Goal: Information Seeking & Learning: Understand process/instructions

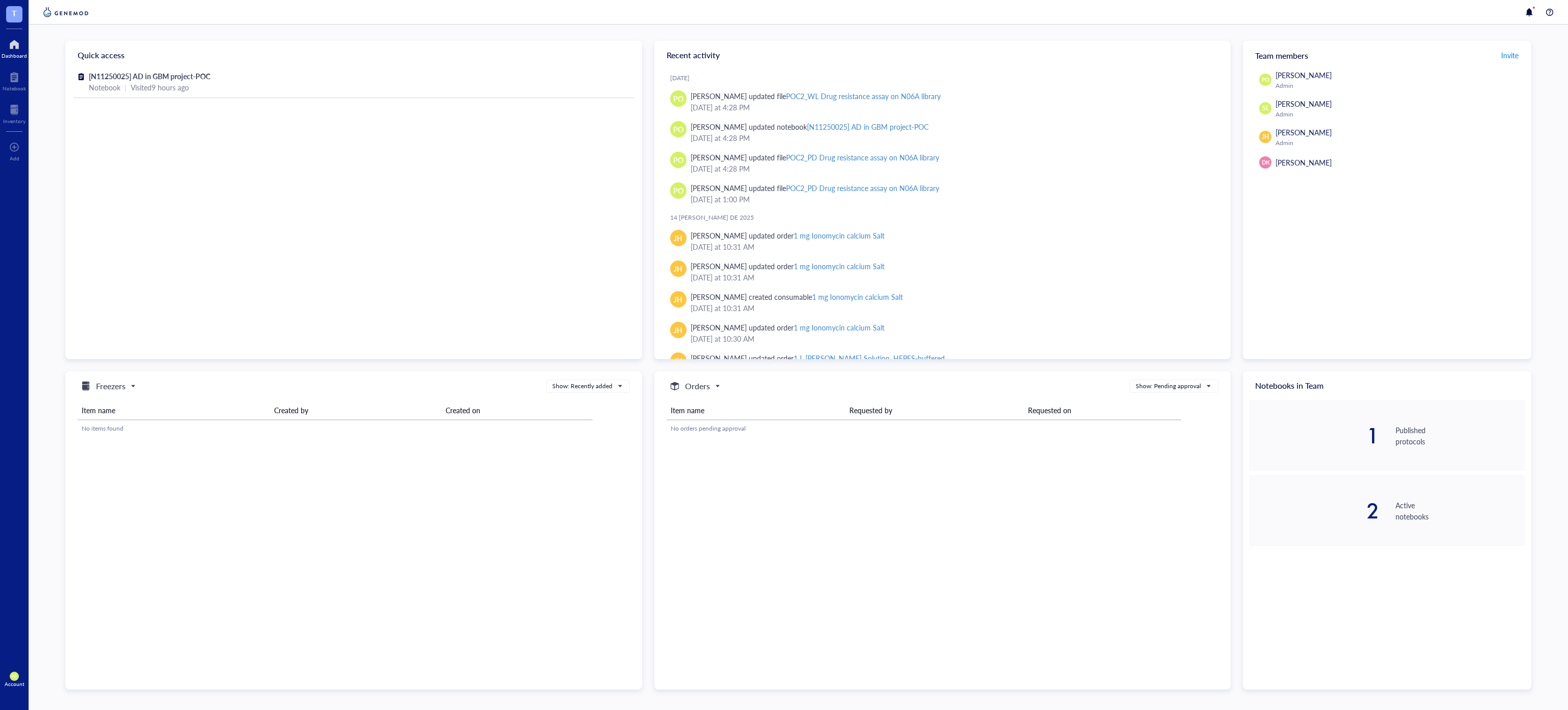
click at [30, 80] on div "Quick access [N11250025] AD in GBM project-POC Notebook | Visited 9 hours ago R…" at bounding box center [798, 367] width 1539 height 686
click at [27, 80] on div "Notebook" at bounding box center [14, 80] width 29 height 29
drag, startPoint x: 216, startPoint y: 76, endPoint x: 217, endPoint y: 83, distance: 7.1
click at [217, 83] on div "[N11250025] AD in GBM project-POC Notebook | Visited 9 hours ago" at bounding box center [354, 82] width 530 height 23
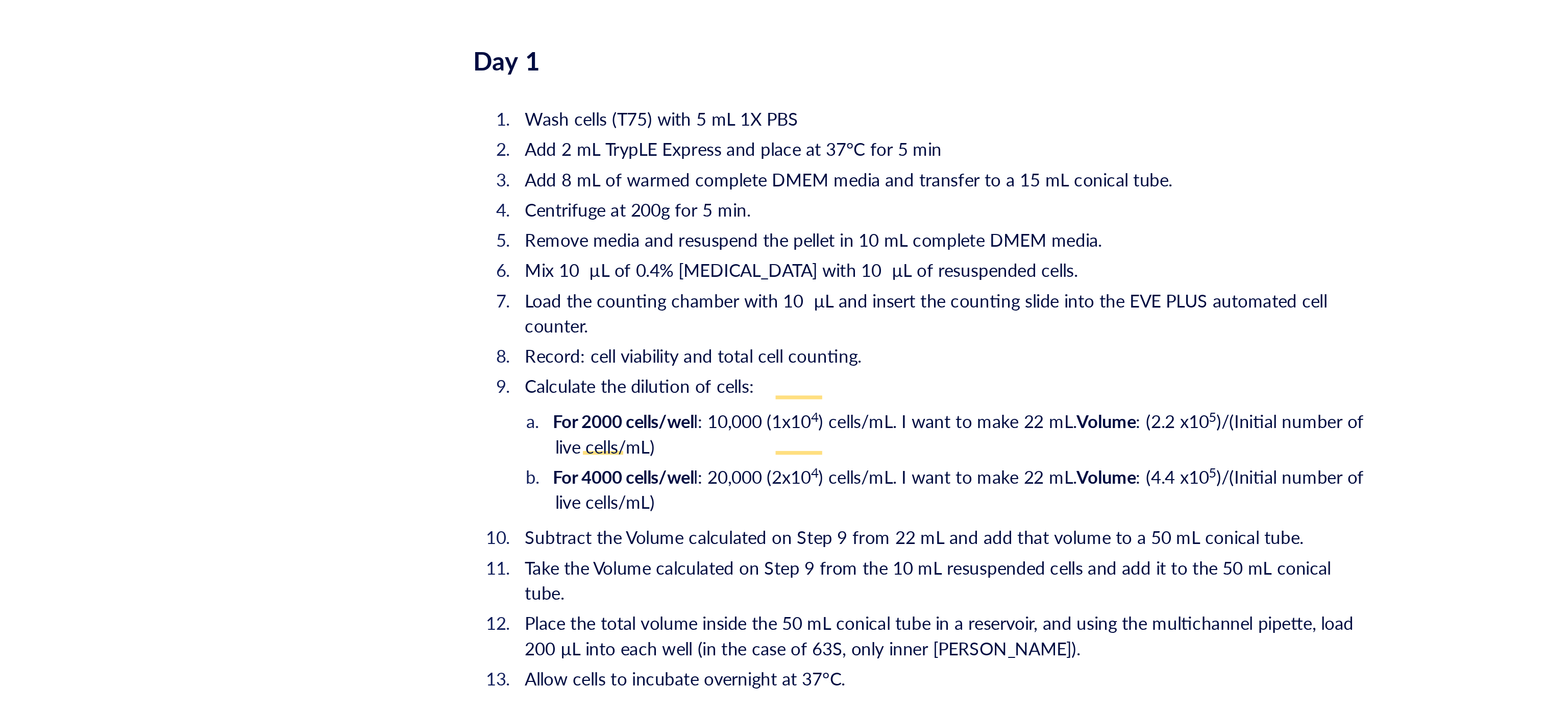
scroll to position [1589, 0]
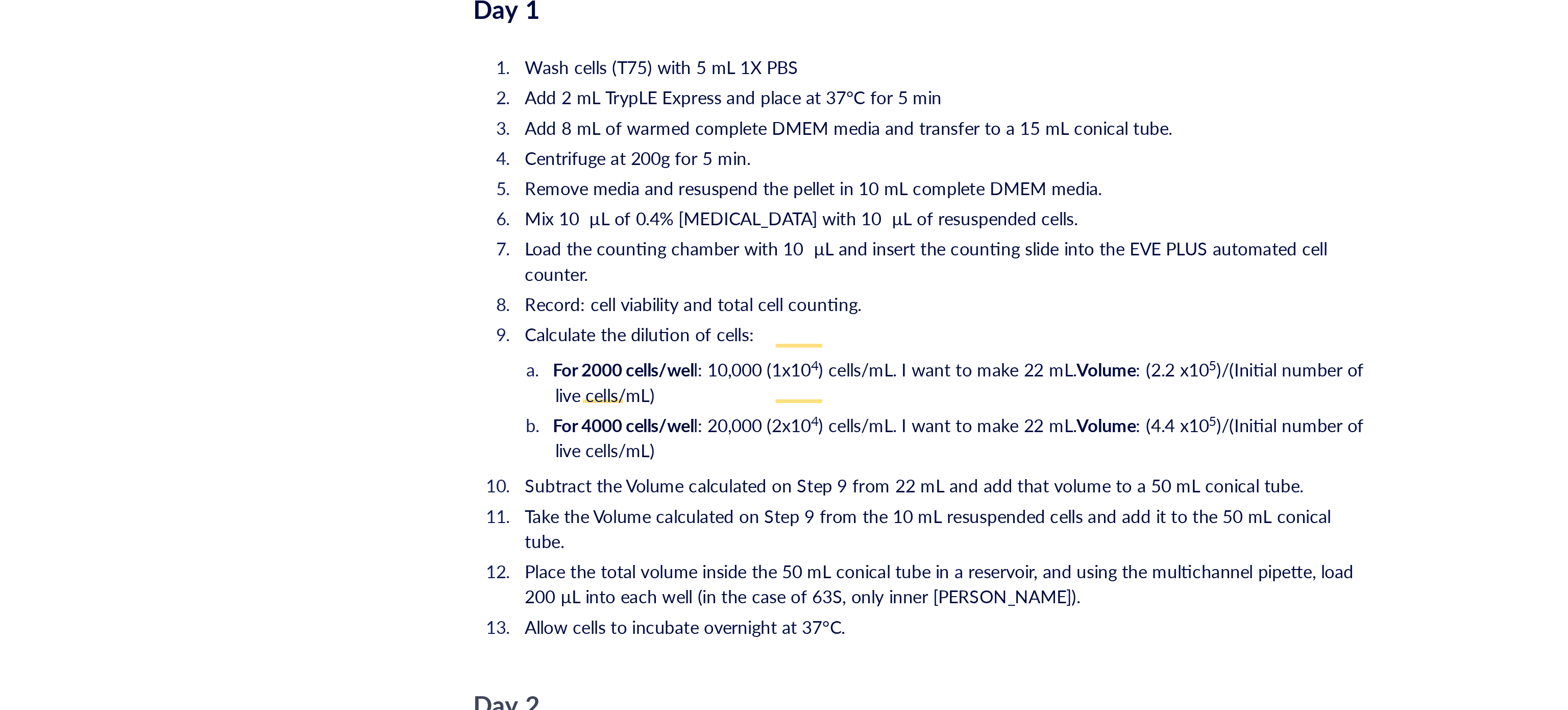
click at [728, 467] on span "Take the Volume calculated on Step 9 from the 10 mL resuspended cells and add i…" at bounding box center [857, 477] width 328 height 21
click at [812, 393] on li "Calculate the dilution of cells:" at bounding box center [861, 398] width 347 height 10
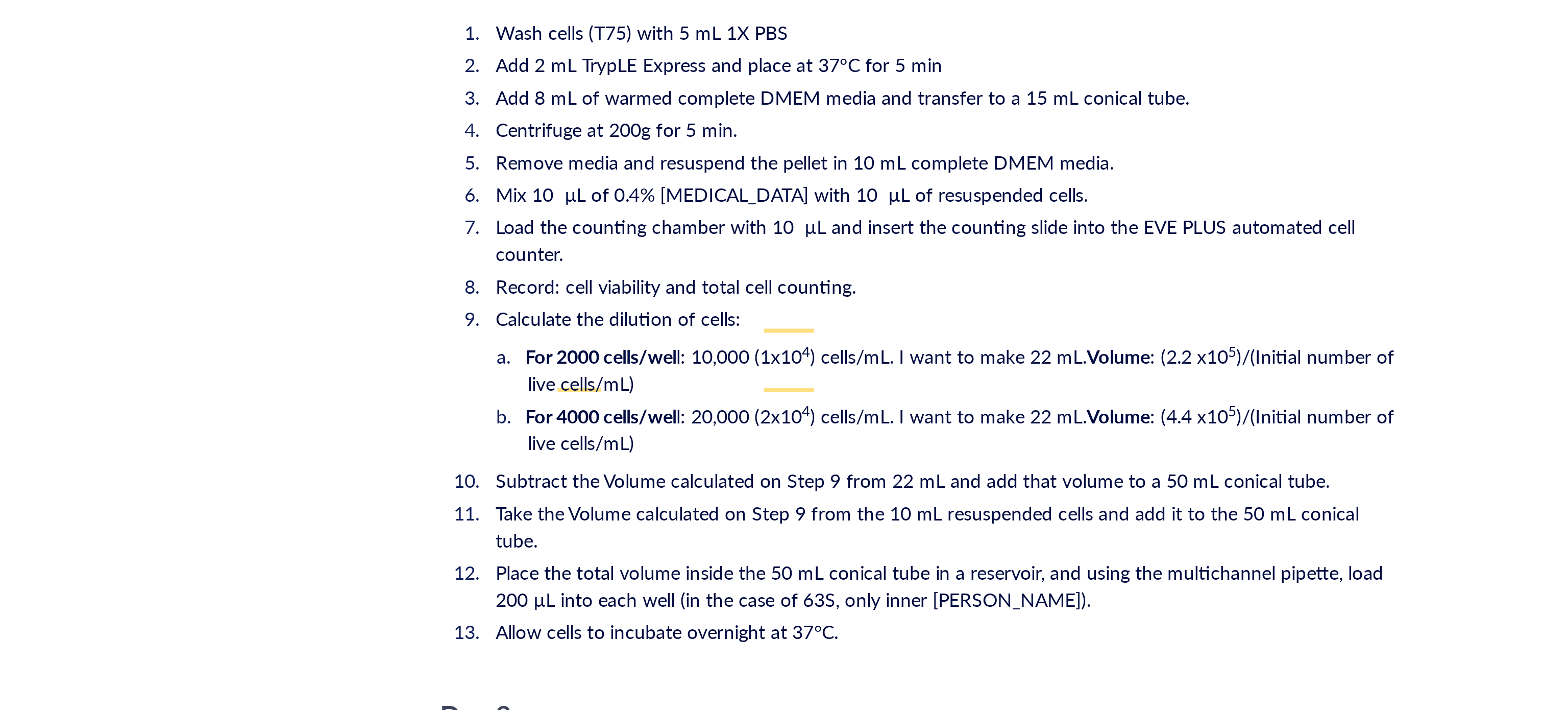
scroll to position [1573, 0]
click at [765, 424] on span "l: 10,000 (1x10" at bounding box center [784, 429] width 48 height 10
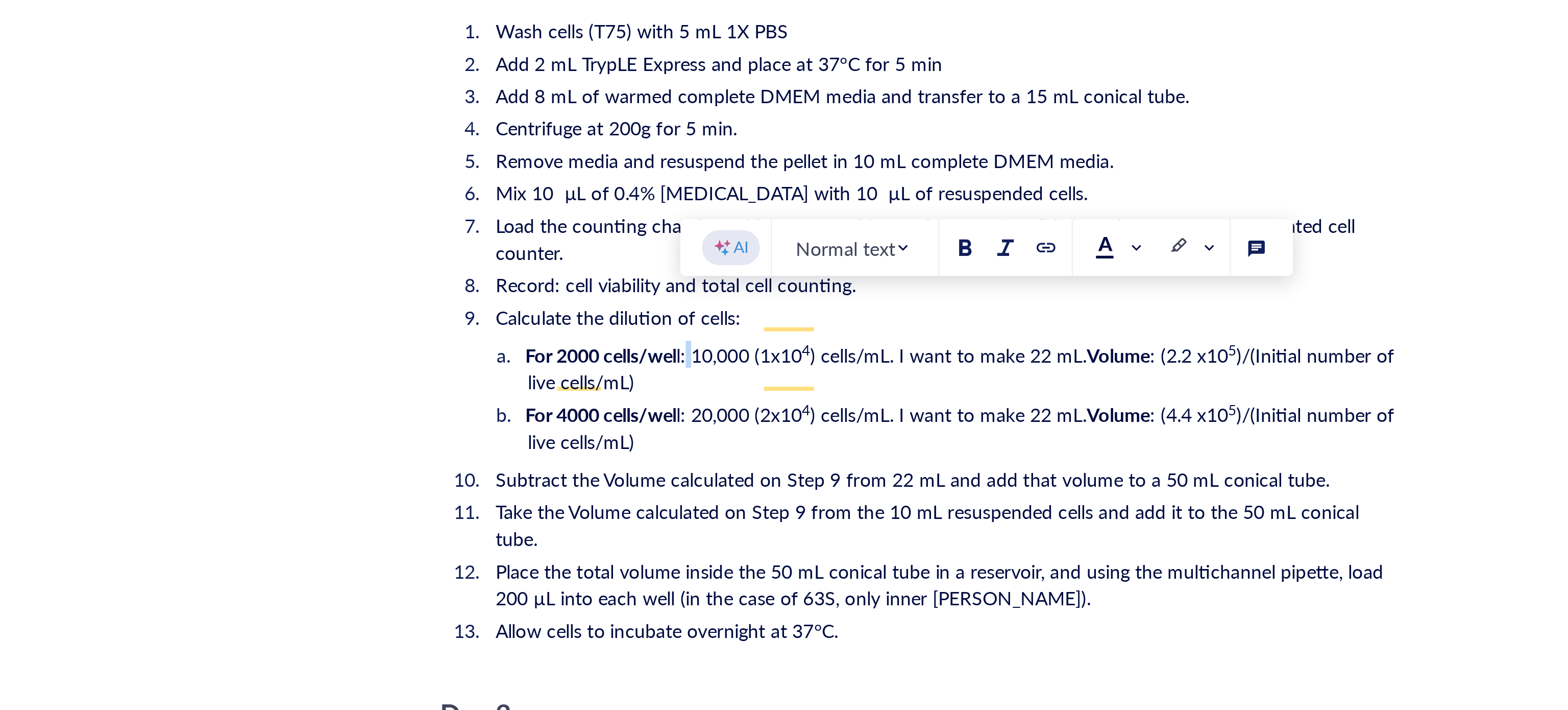
click at [763, 424] on span "l: 10,000 (1x10" at bounding box center [784, 429] width 48 height 10
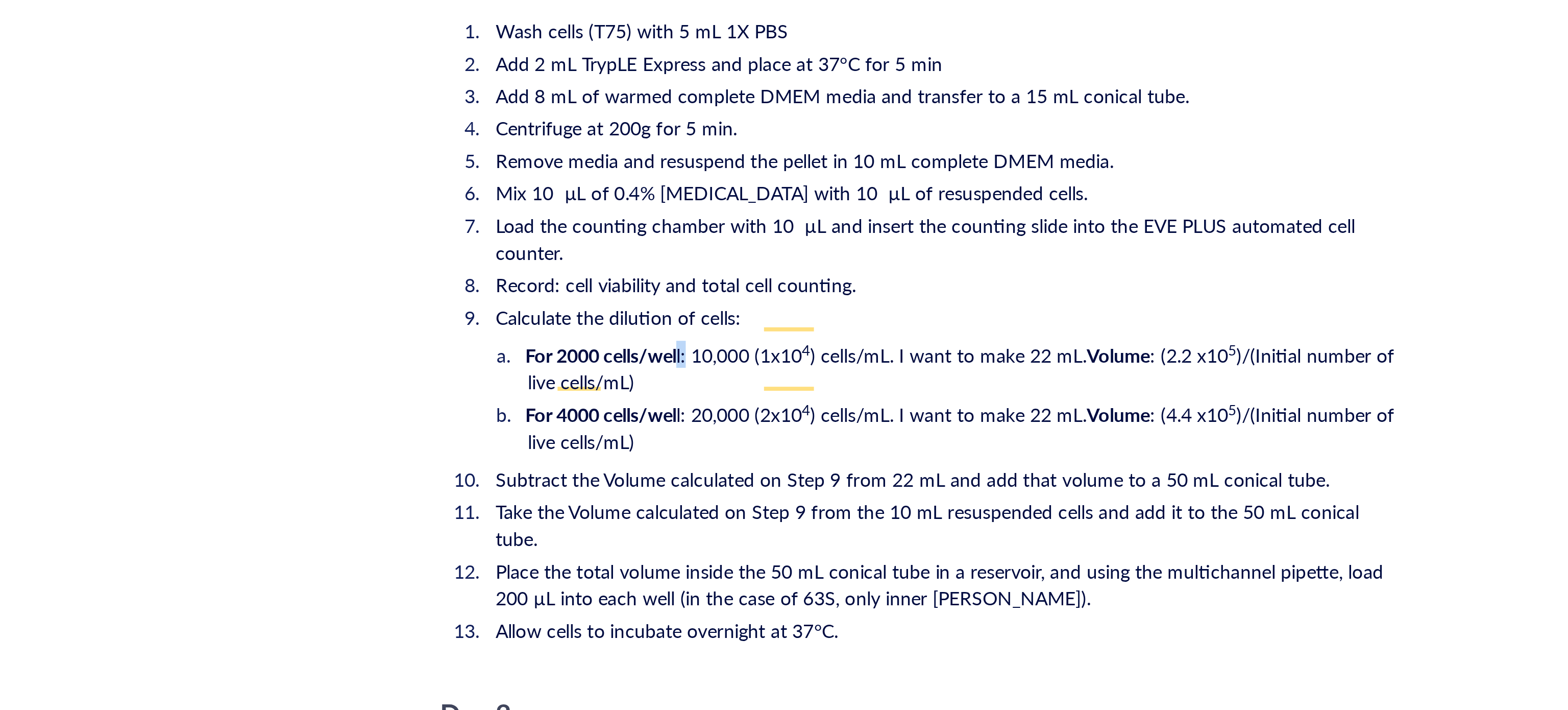
drag, startPoint x: 767, startPoint y: 413, endPoint x: 762, endPoint y: 411, distance: 5.4
click at [762, 424] on span "l: 10,000 (1x10" at bounding box center [784, 429] width 48 height 10
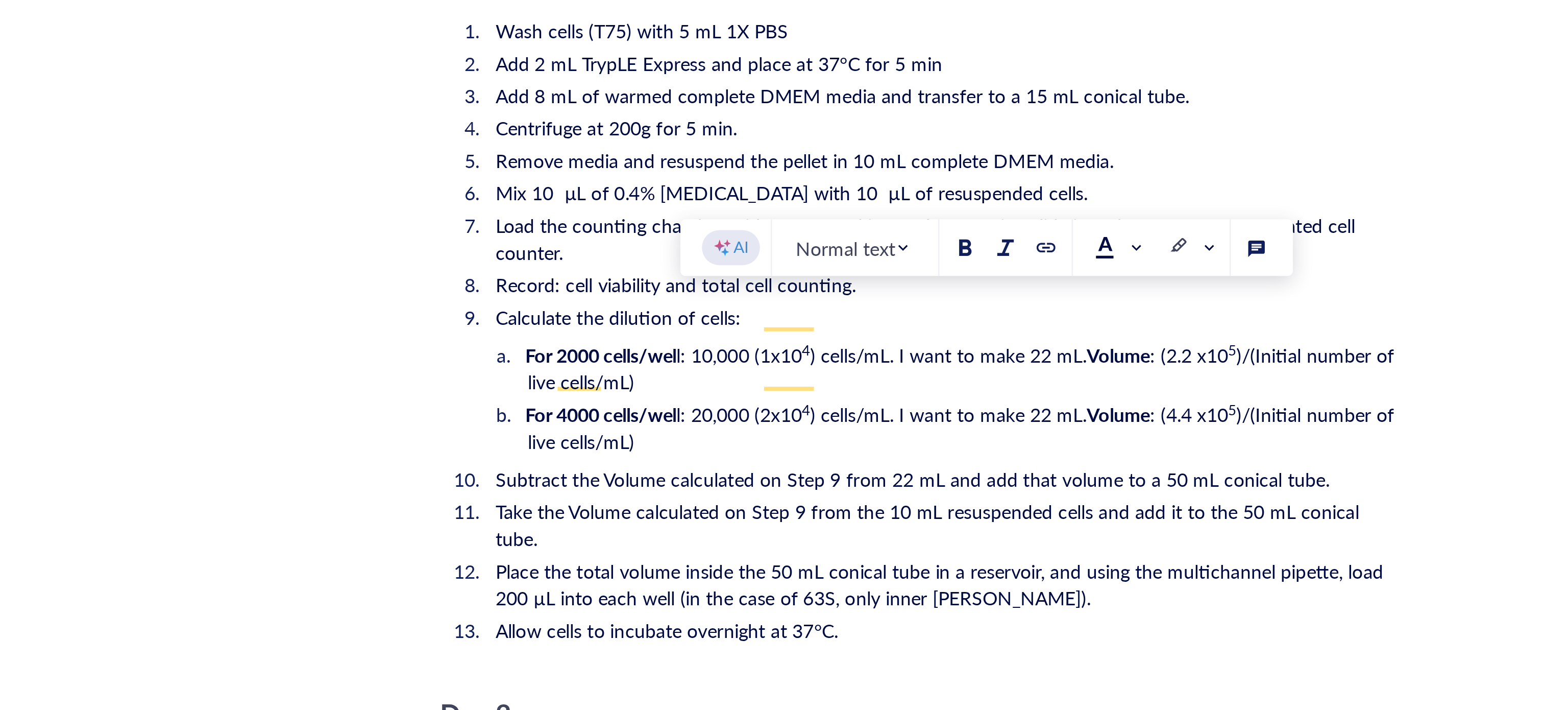
click at [767, 424] on span "l: 10,000 (1x10" at bounding box center [784, 429] width 48 height 10
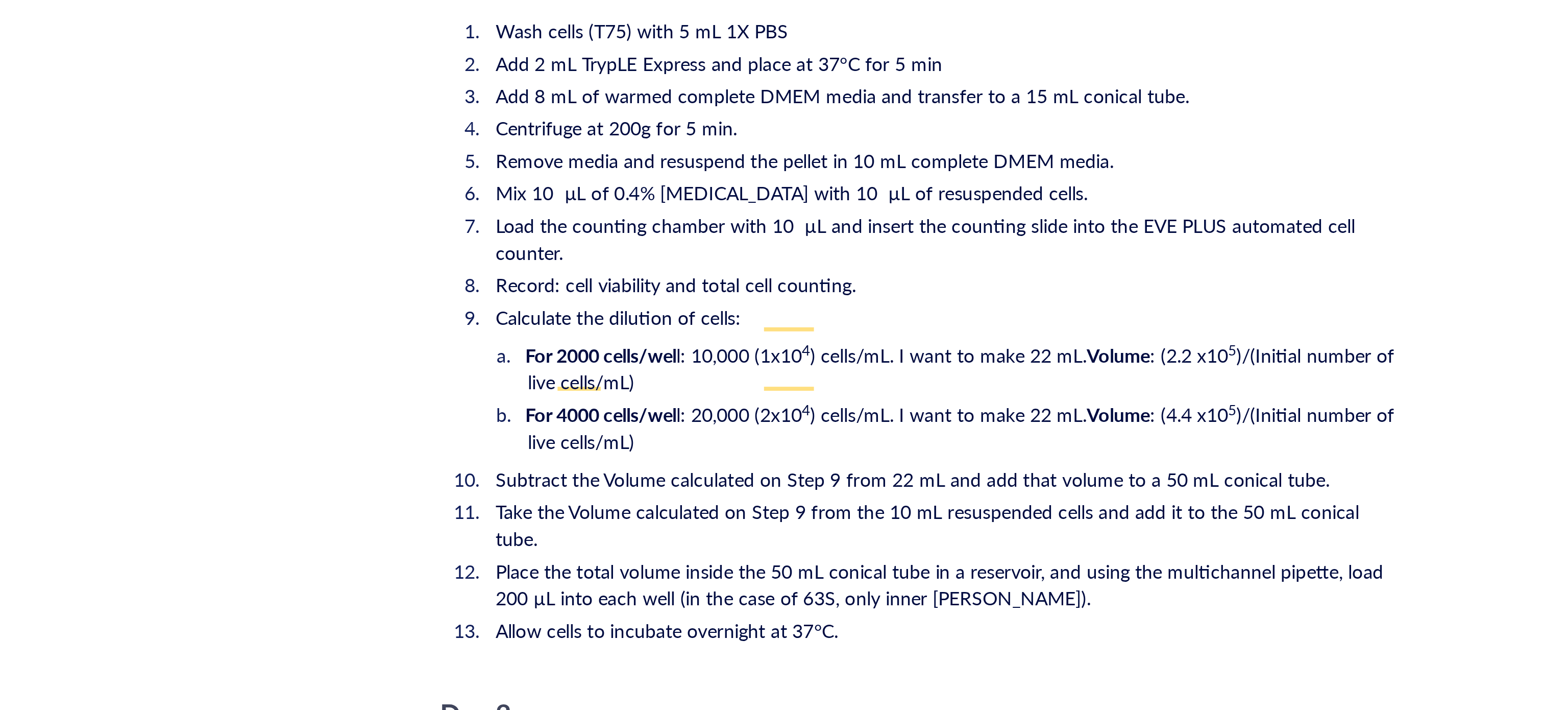
click at [765, 424] on span "l: 10,000 (1x10" at bounding box center [784, 429] width 48 height 10
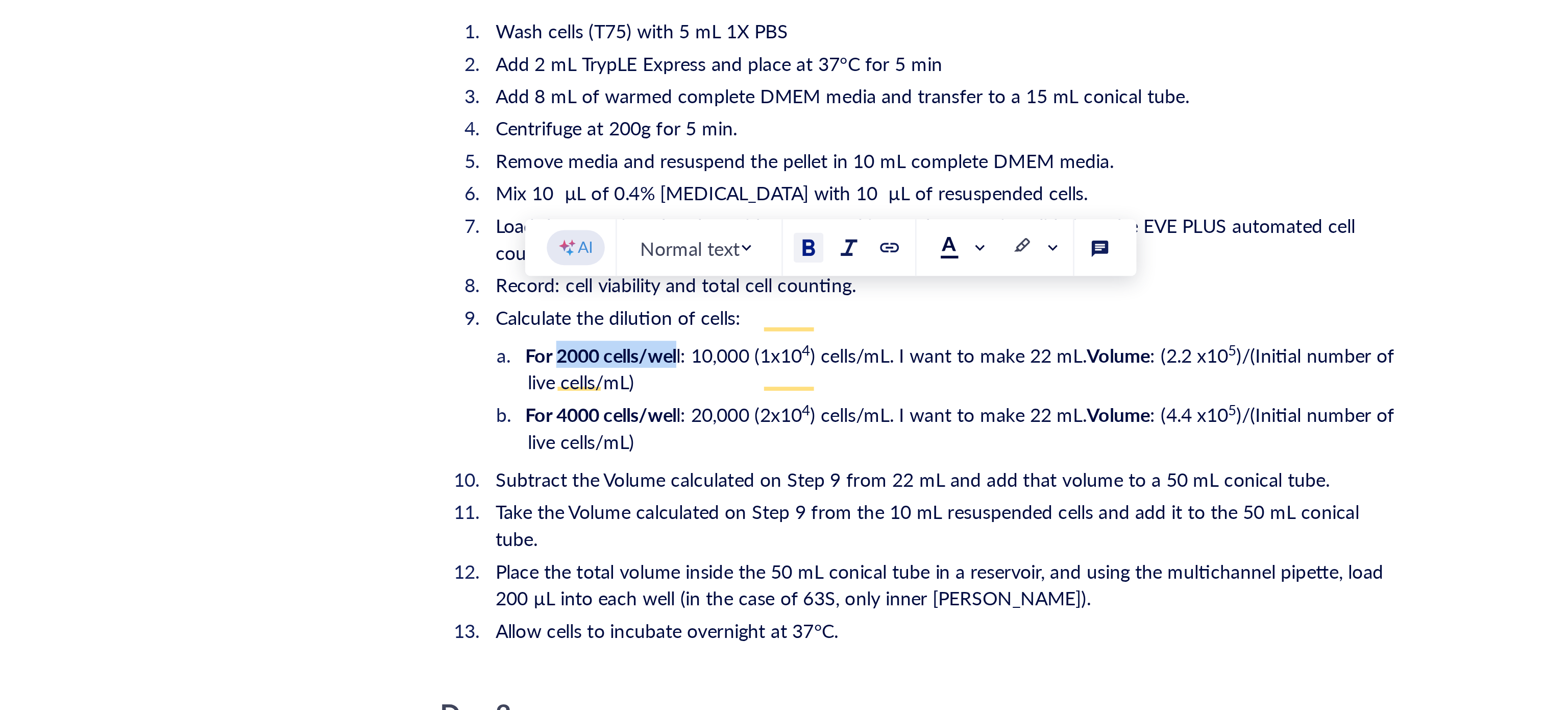
drag, startPoint x: 715, startPoint y: 413, endPoint x: 762, endPoint y: 413, distance: 47.0
click at [762, 424] on li "For 2000 cells/wel l: 10,000 (1x10 4 ) cells/mL. I want to make 22 mL. Volume :…" at bounding box center [870, 435] width 330 height 21
click at [783, 429] on li "For 2000 cells/wel l: 10,000 (1x10 4 ) cells/mL. I want to make 22 mL. Volume :…" at bounding box center [870, 435] width 330 height 21
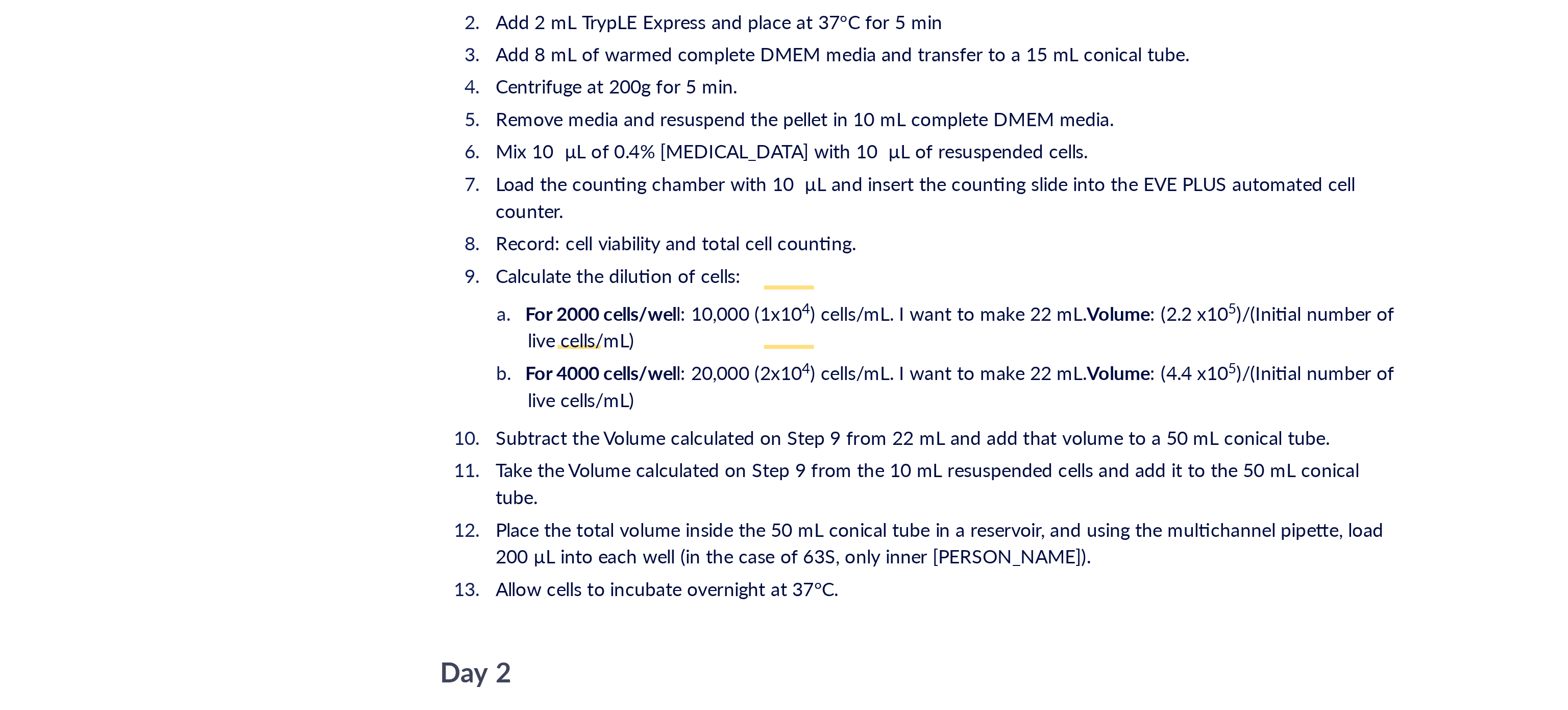
scroll to position [1567, 0]
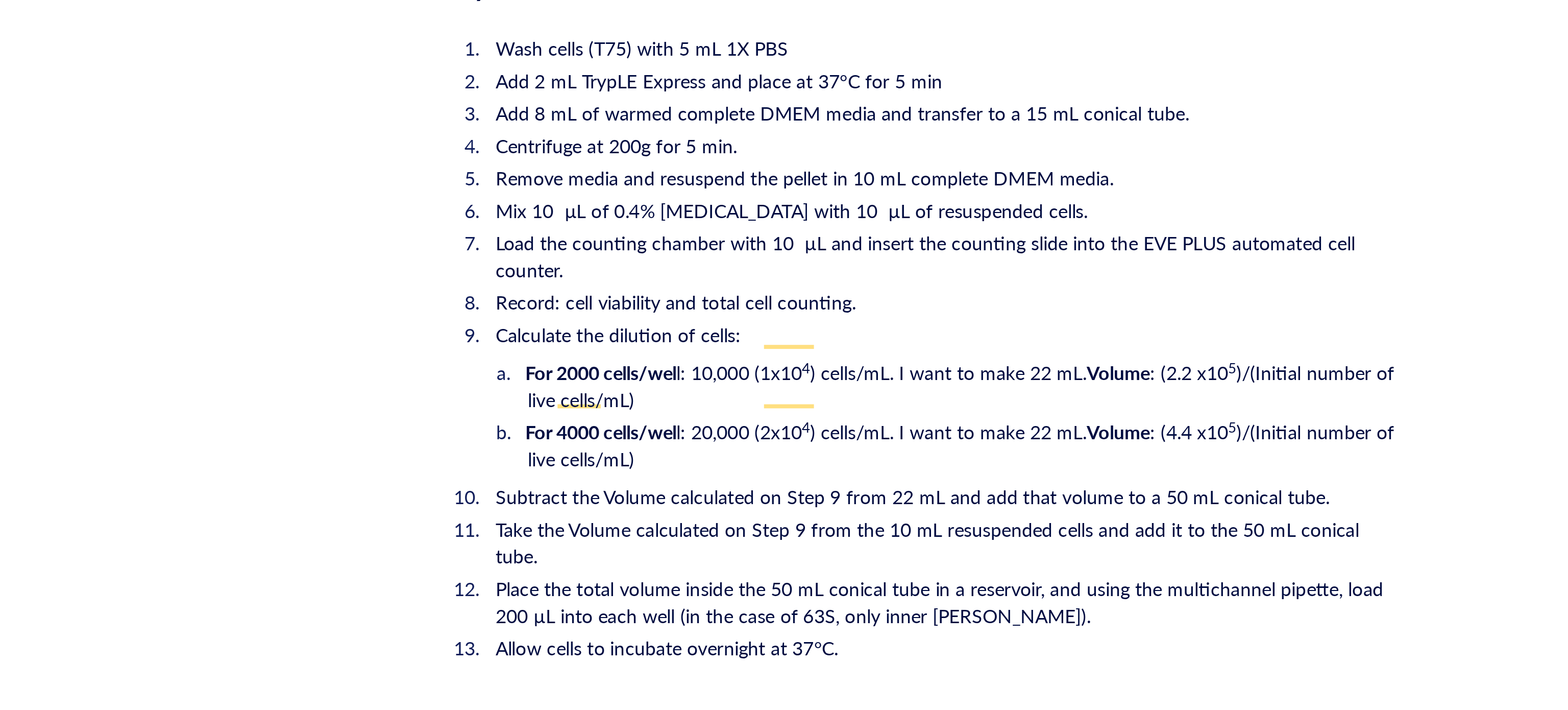
click at [850, 404] on li "Record: cell viability and total cell counting." at bounding box center [861, 409] width 347 height 10
click at [783, 416] on span "Calculate the dilution of cells:" at bounding box center [738, 421] width 93 height 10
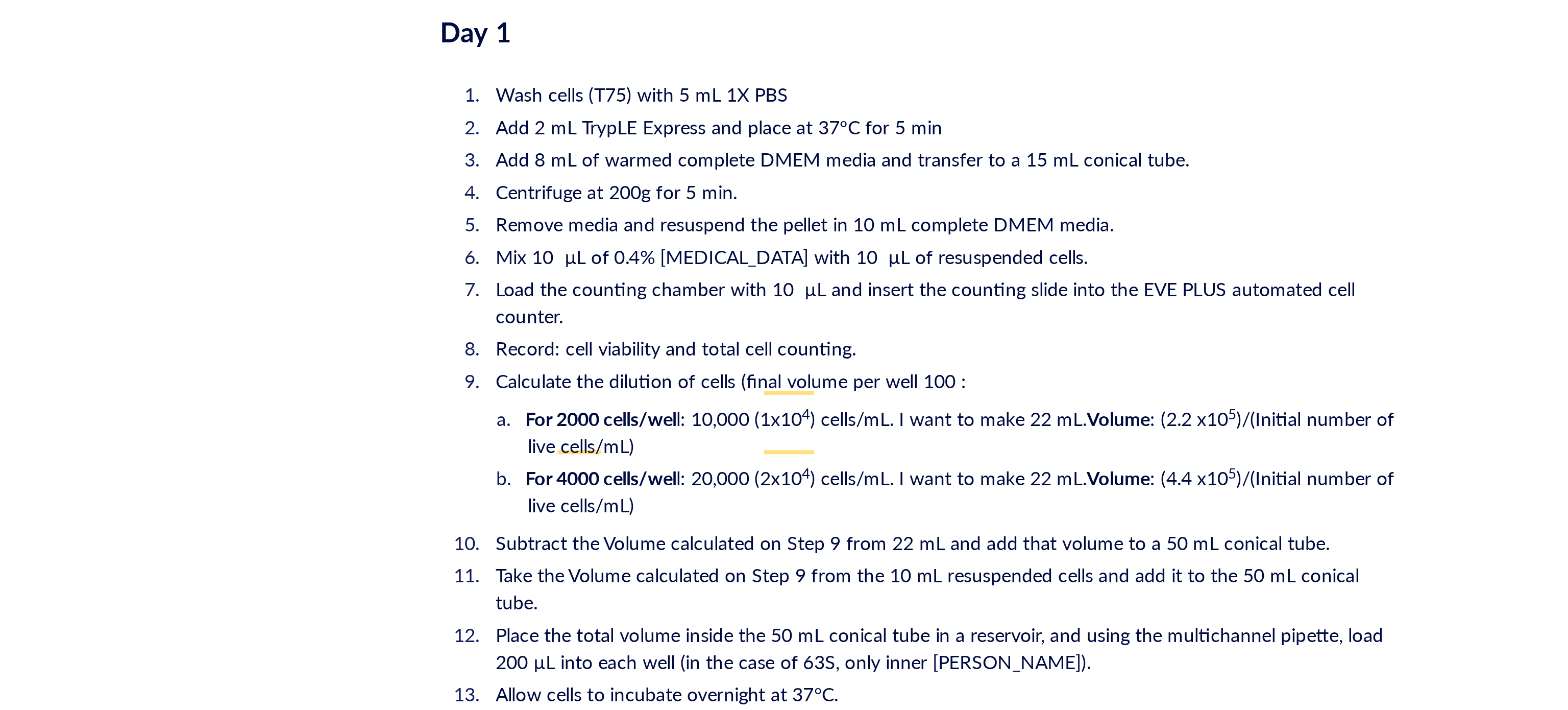
scroll to position [1439, 0]
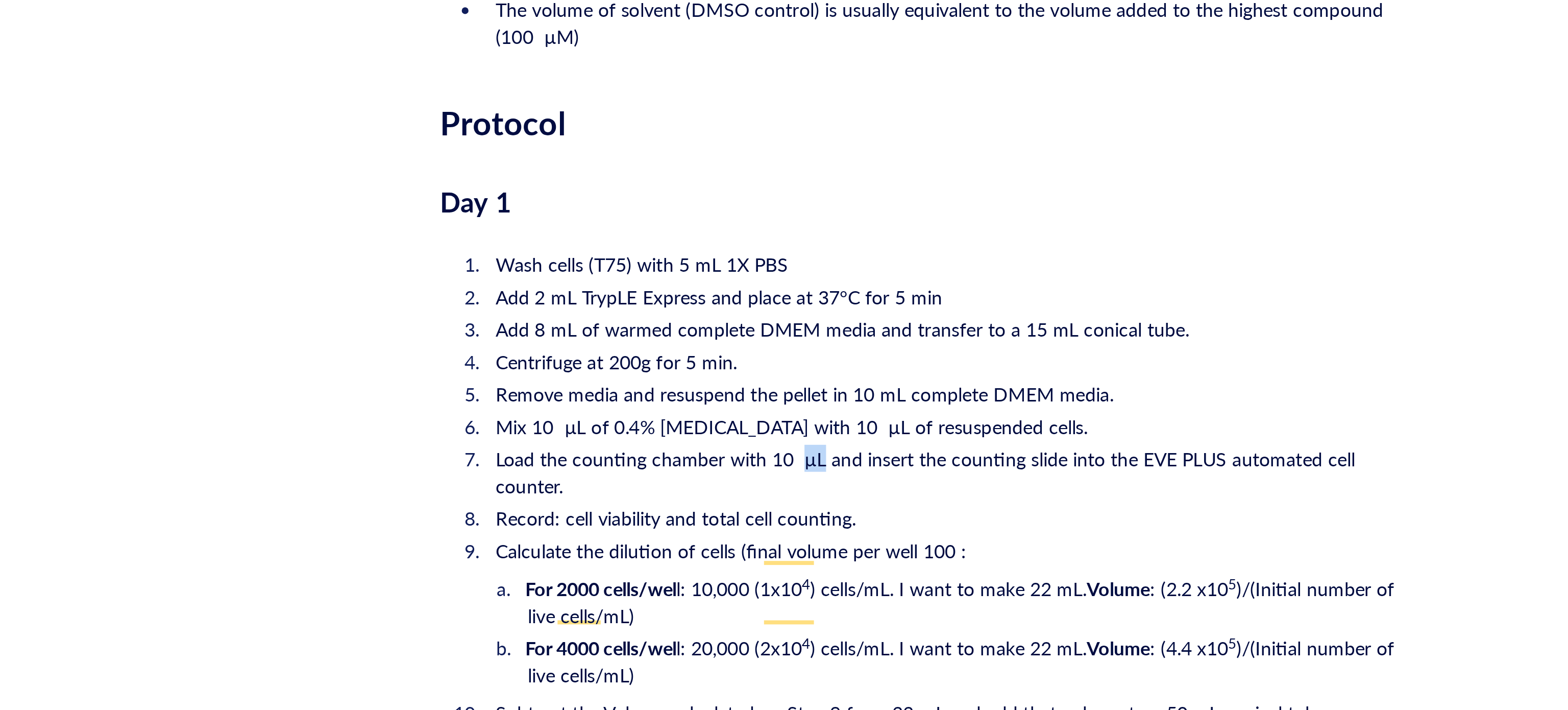
drag, startPoint x: 807, startPoint y: 452, endPoint x: 814, endPoint y: 454, distance: 7.3
click at [814, 463] on span "Load the counting chamber with 10 µL and insert the counting slide into the EVE…" at bounding box center [856, 474] width 327 height 21
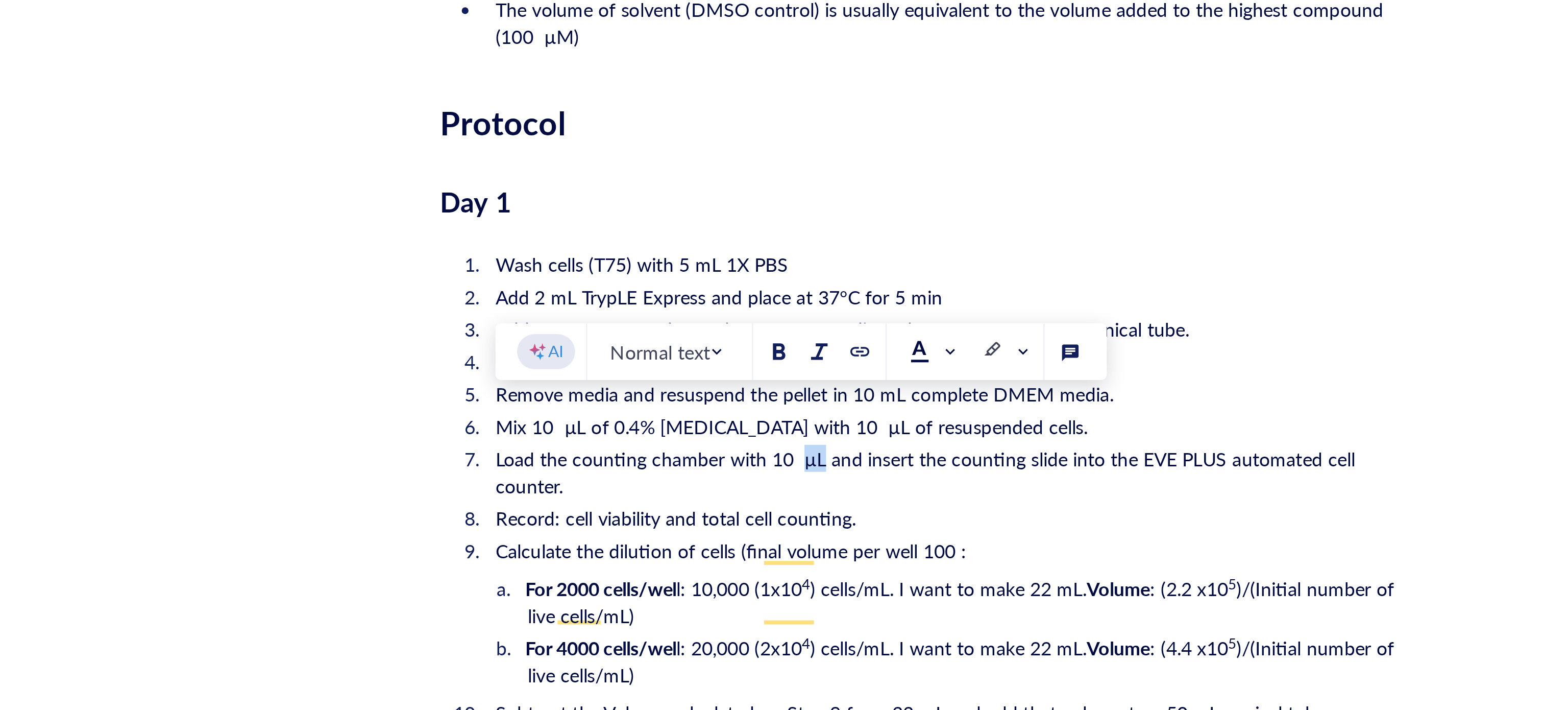
copy span "µL"
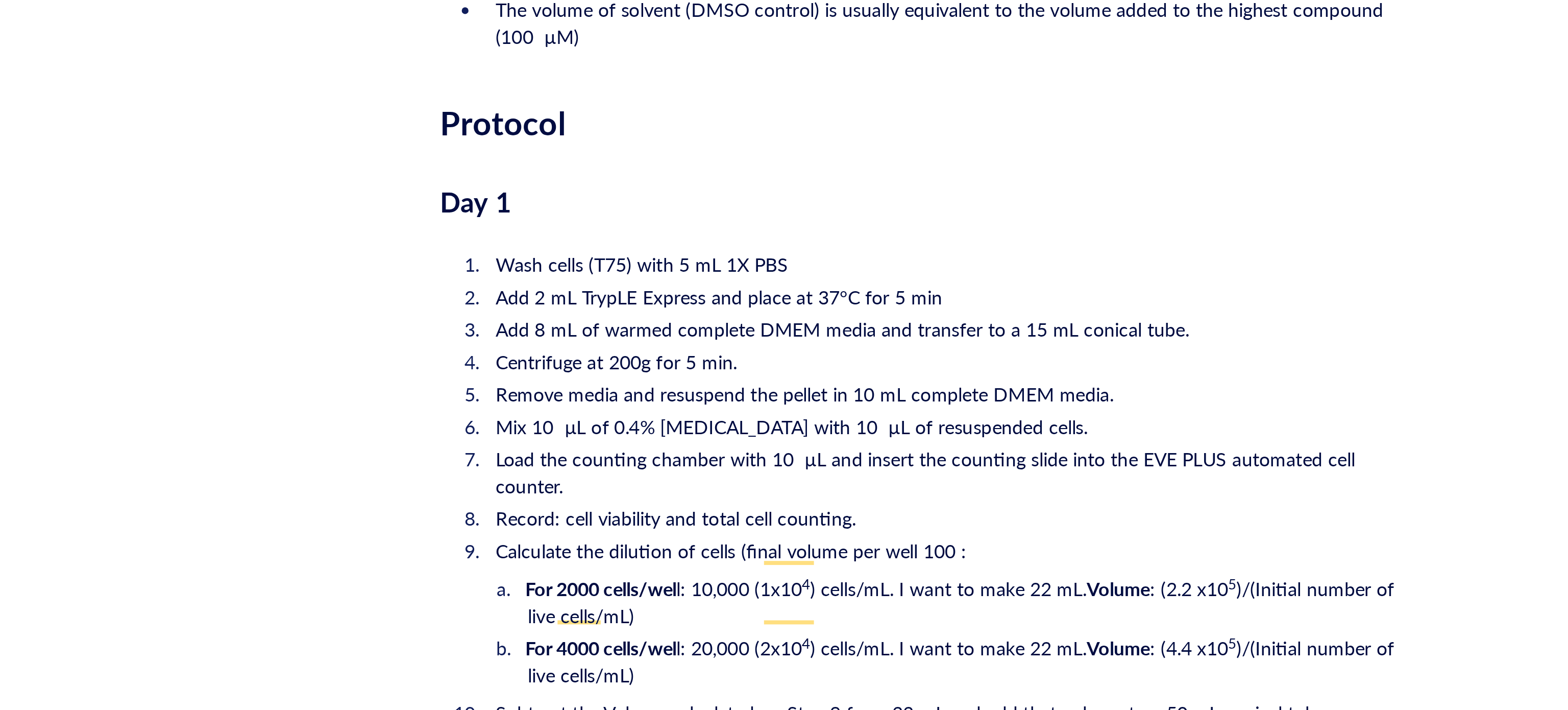
click at [863, 498] on span "Calculate the dilution of cells (final volume per well 100 :" at bounding box center [781, 503] width 178 height 10
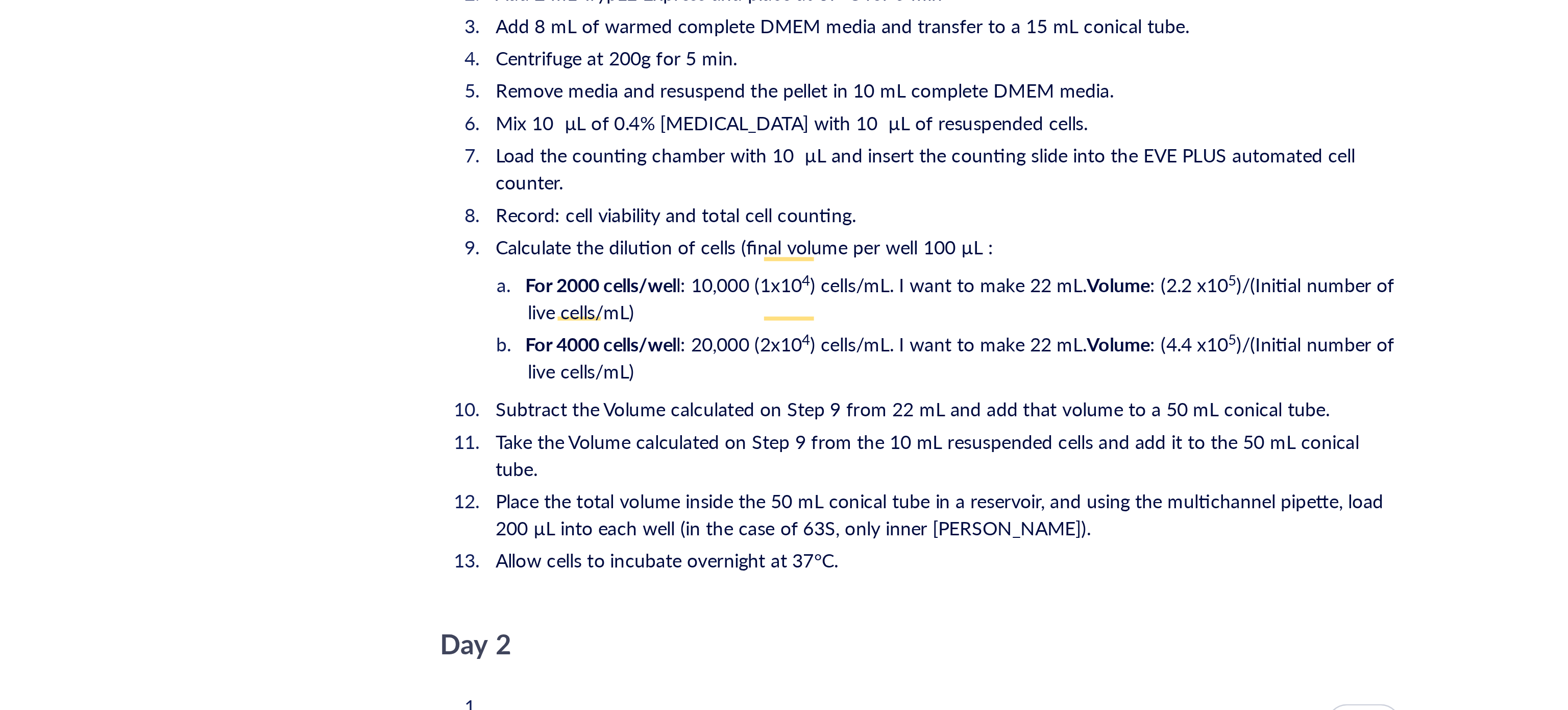
scroll to position [1568, 0]
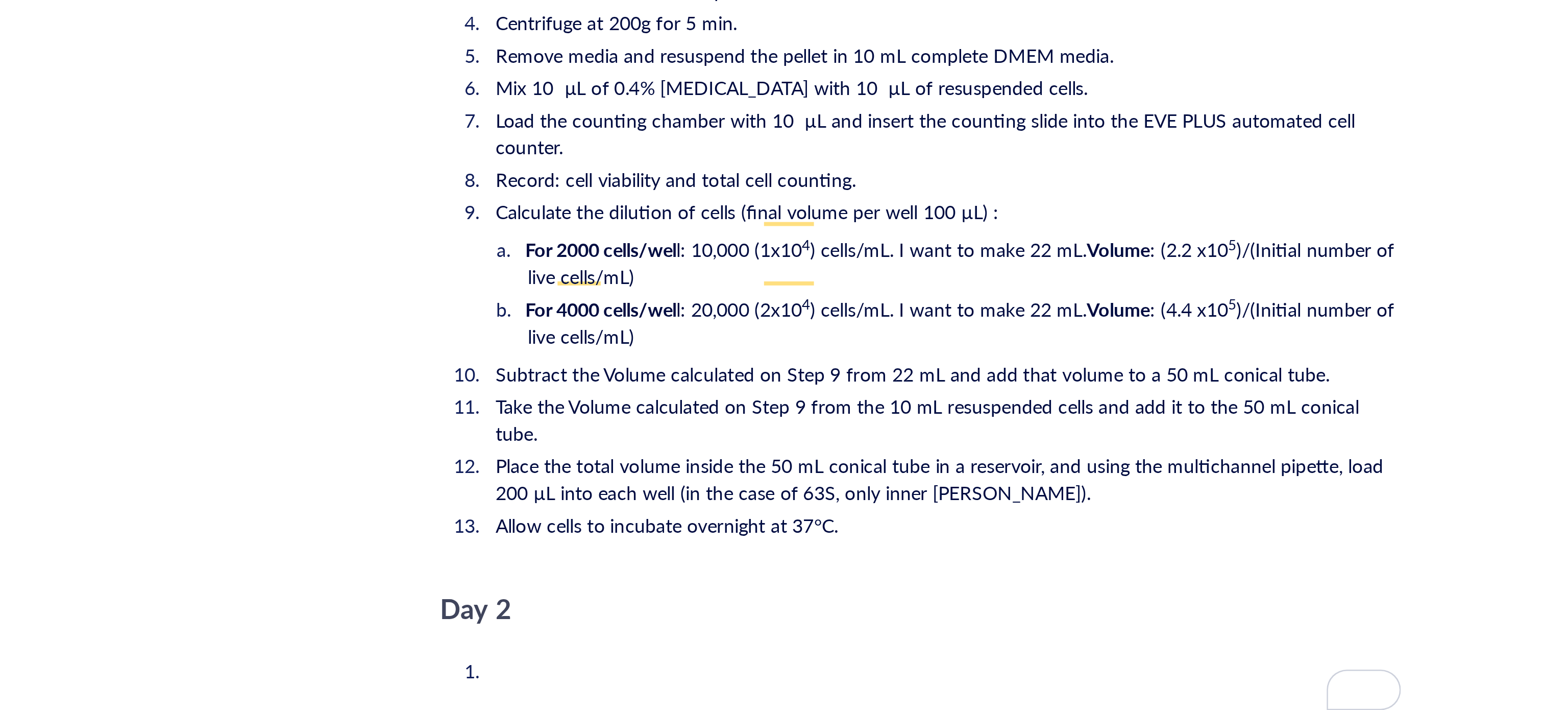
click at [764, 388] on li "For 2000 cells/wel l: 10,000 (1x10 4 ) cells/mL. I want to make 22 mL. Volume :…" at bounding box center [870, 395] width 330 height 21
click at [823, 407] on li "For 4000 cells/wel l: 20,000 (2x10 4 ) cells/mL. I want to make 22 mL. Volume :…" at bounding box center [870, 417] width 330 height 21
drag, startPoint x: 1007, startPoint y: 418, endPoint x: 804, endPoint y: 415, distance: 203.0
click at [804, 431] on li "Subtract the Volume calculated on Step 9 from 22 mL and add that volume to a 50…" at bounding box center [861, 436] width 347 height 10
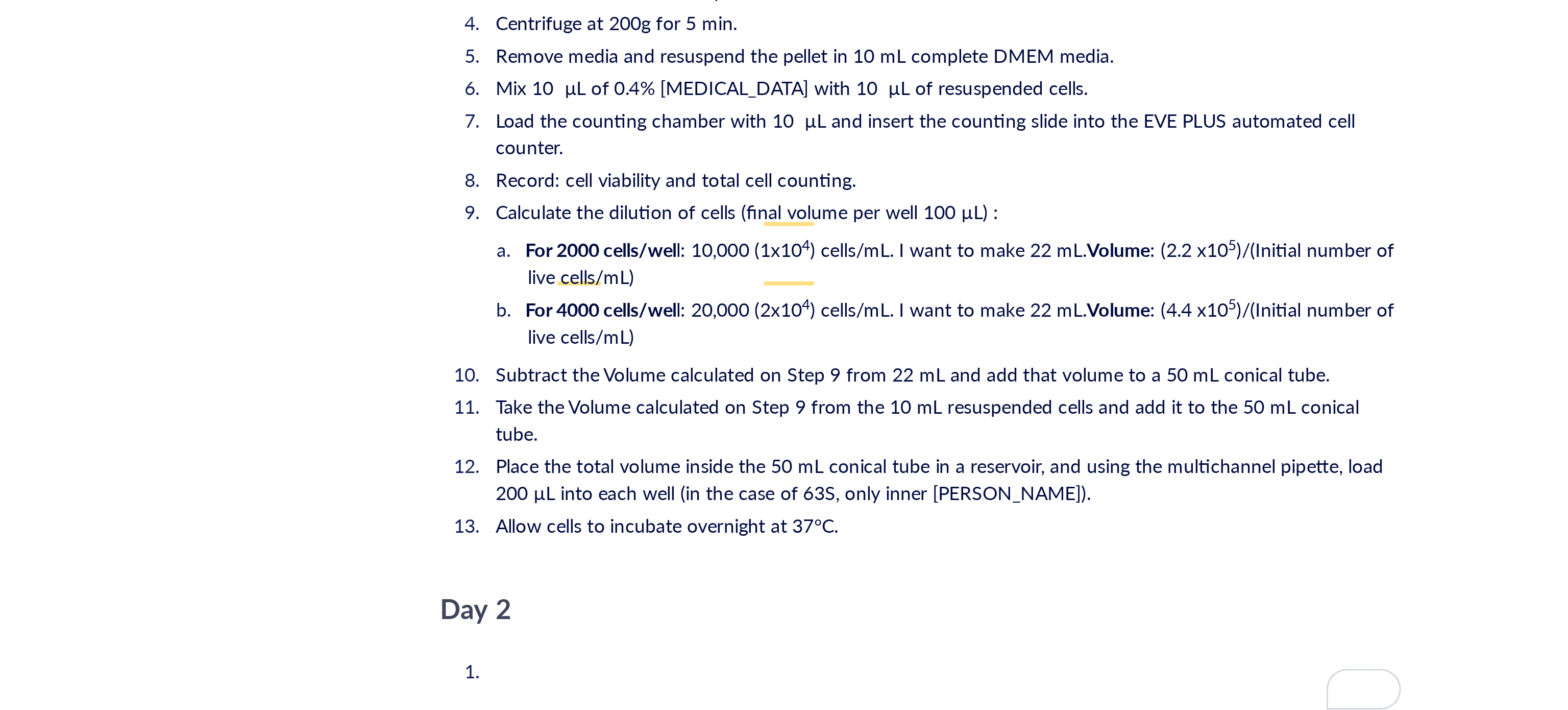
click at [783, 386] on li "For 2000 cells/wel l: 10,000 (1x10 4 ) cells/mL. I want to make 22 mL. Volume :…" at bounding box center [870, 395] width 330 height 21
click at [834, 384] on span ") cells/mL. I want to make 22 mL." at bounding box center [863, 389] width 104 height 10
click at [771, 384] on span "l: 10,000 (1x10" at bounding box center [784, 389] width 48 height 10
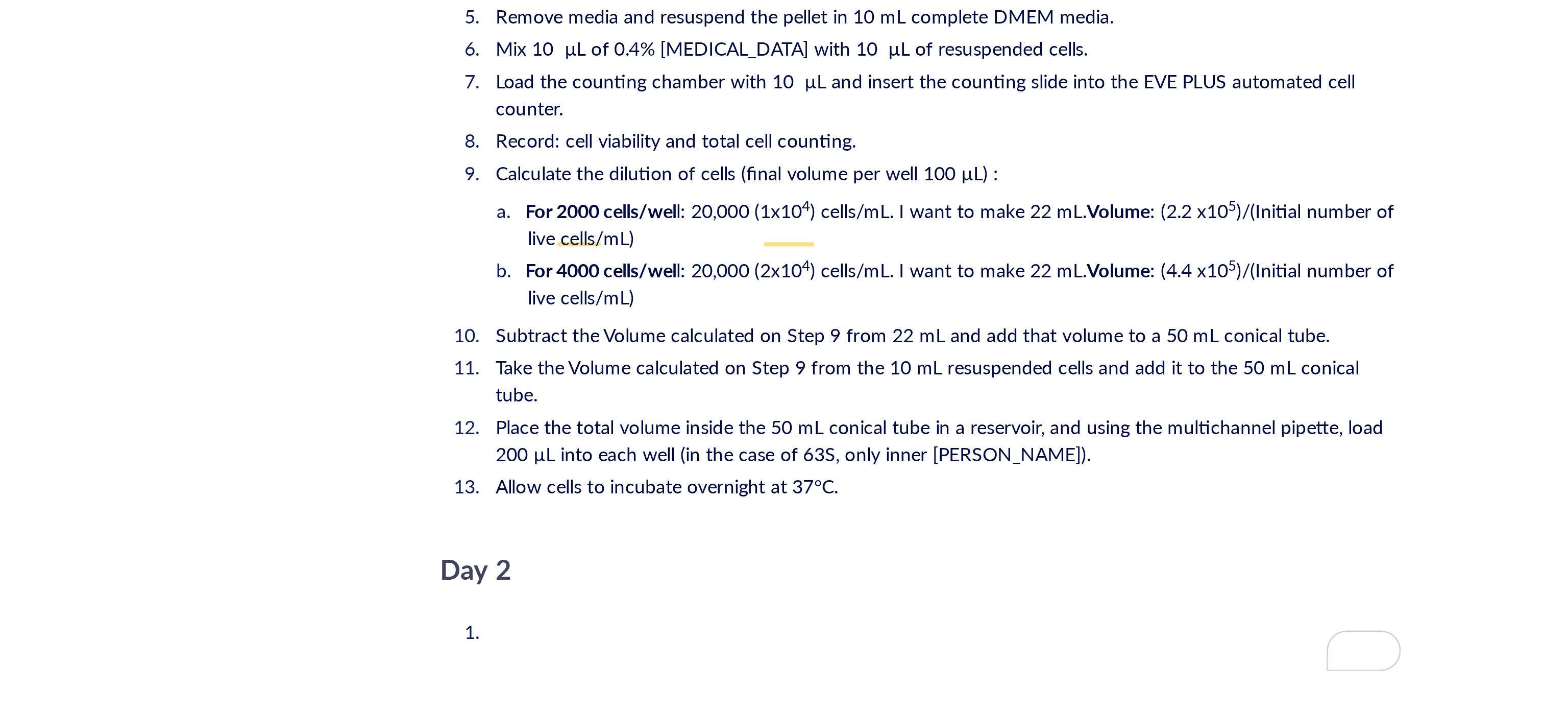
click at [770, 392] on span "l: 20,000 (2x10" at bounding box center [784, 397] width 48 height 10
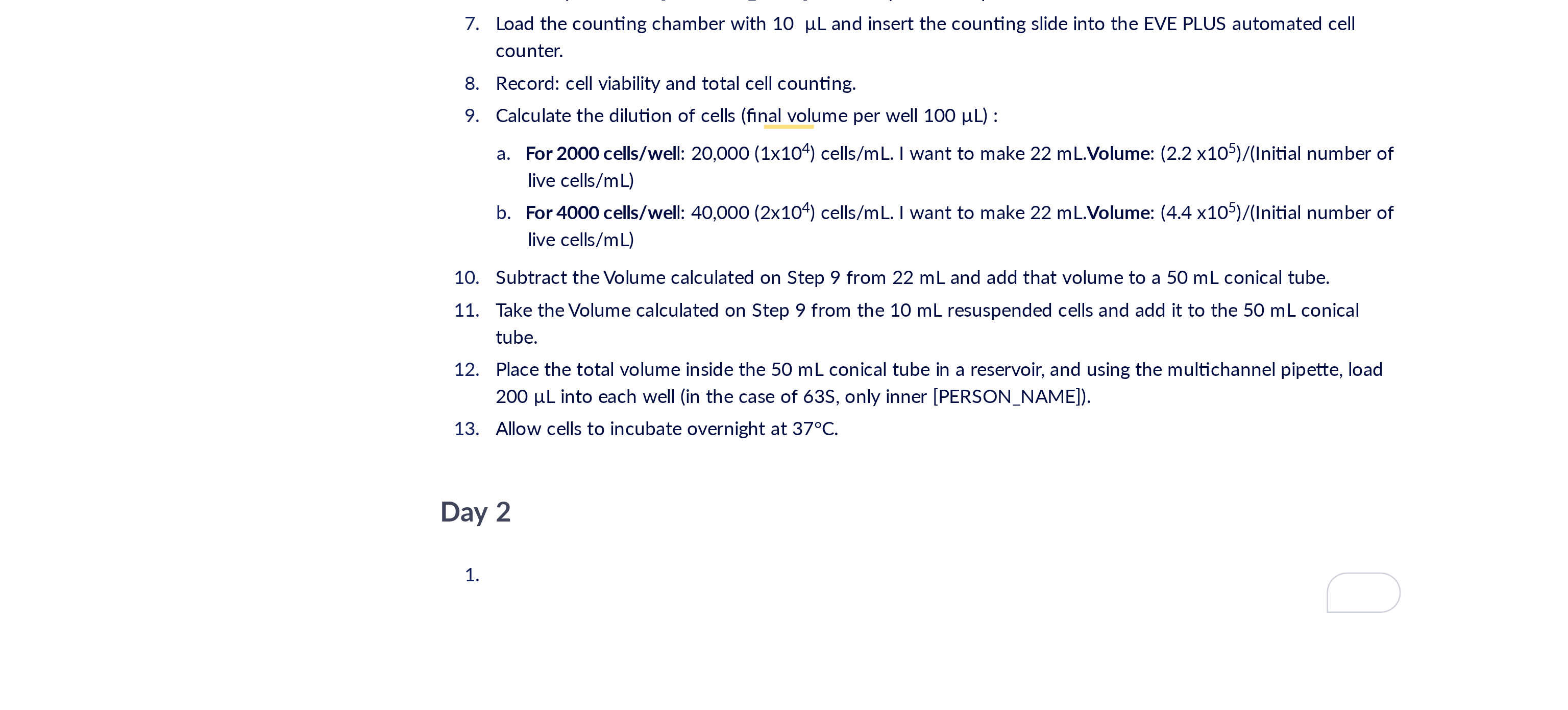
click at [791, 375] on ol "Wash cells (T75) with 5 mL 1X PBS Add 2 mL TrypLE Express and place at 37°C for…" at bounding box center [853, 342] width 363 height 241
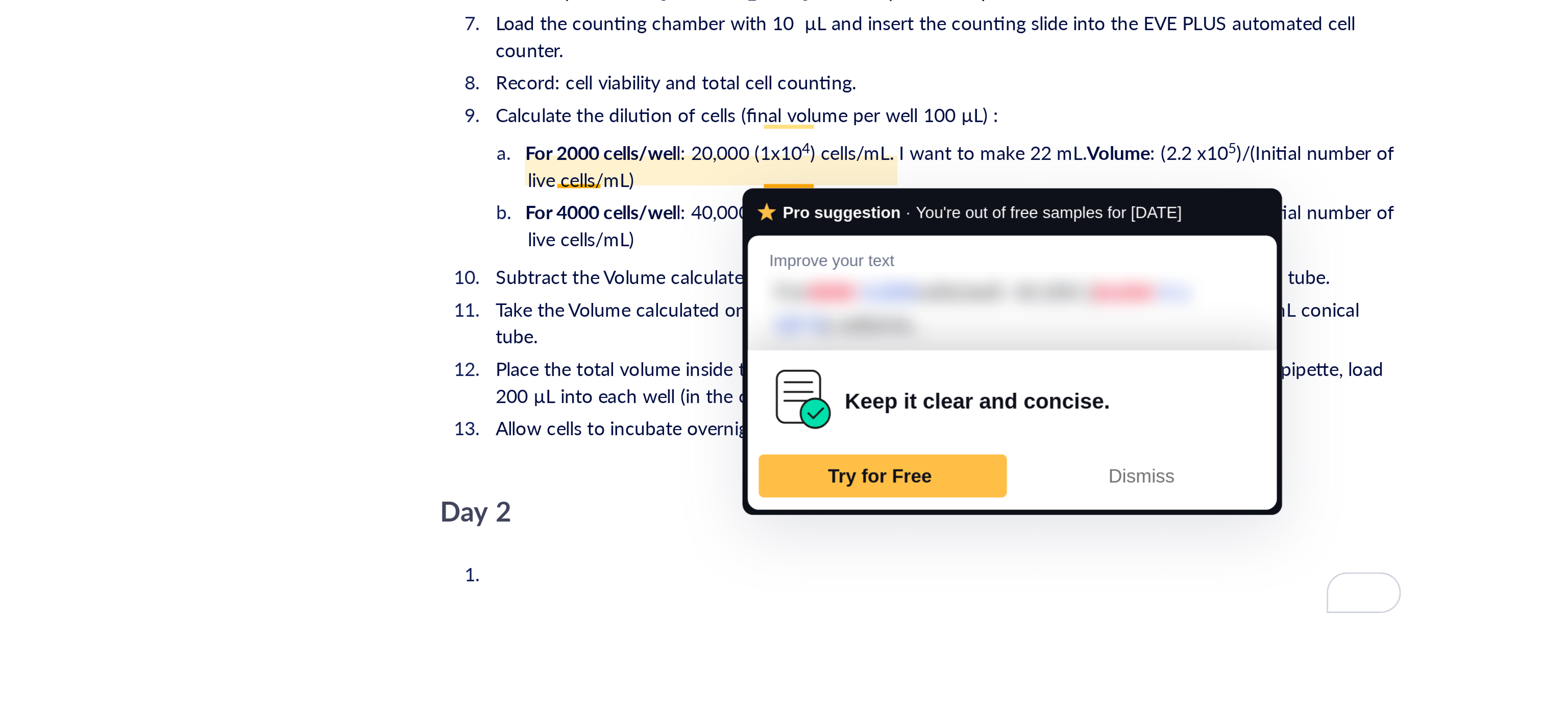
click at [797, 369] on span "l: 40,000 (2x10" at bounding box center [784, 375] width 48 height 10
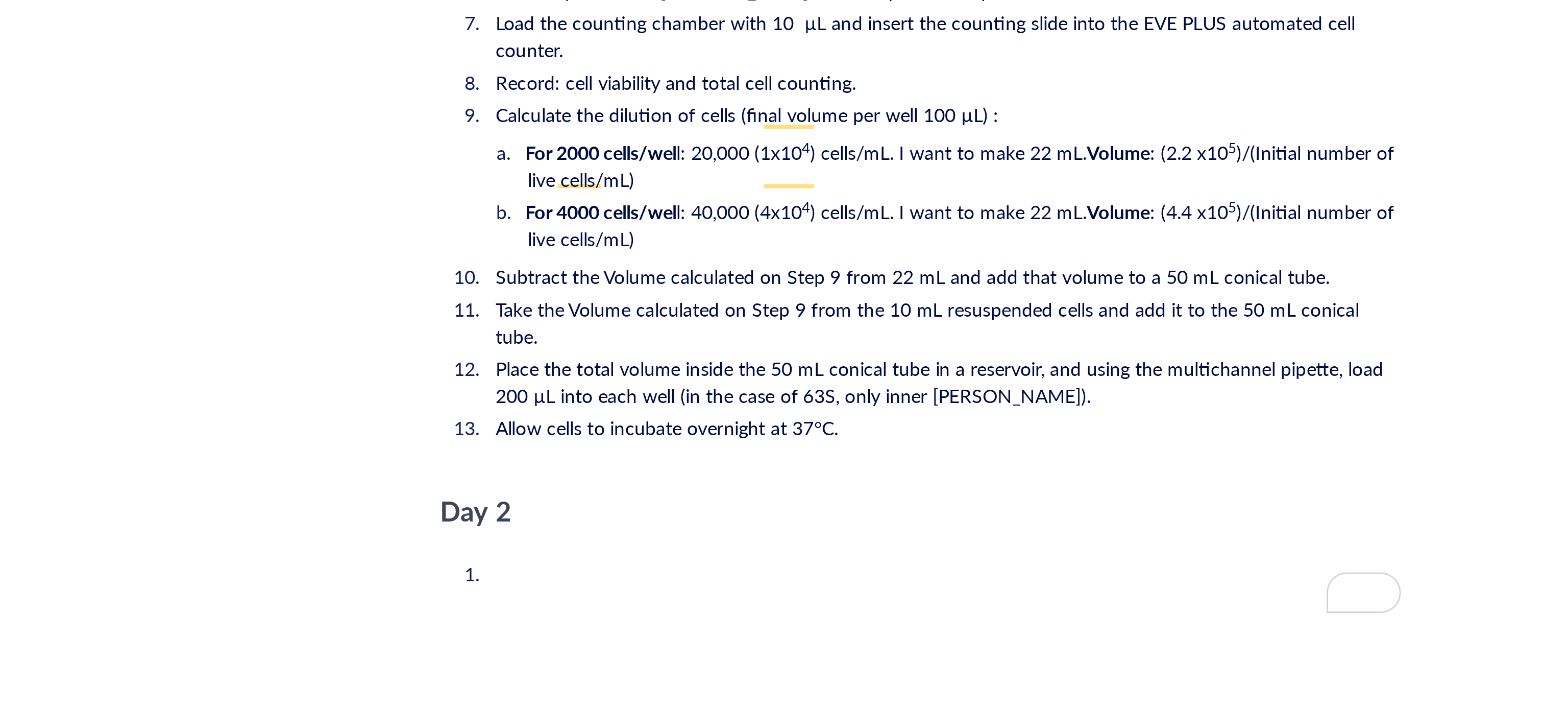
click at [795, 348] on span "l: 20,000 (1x10" at bounding box center [784, 353] width 48 height 10
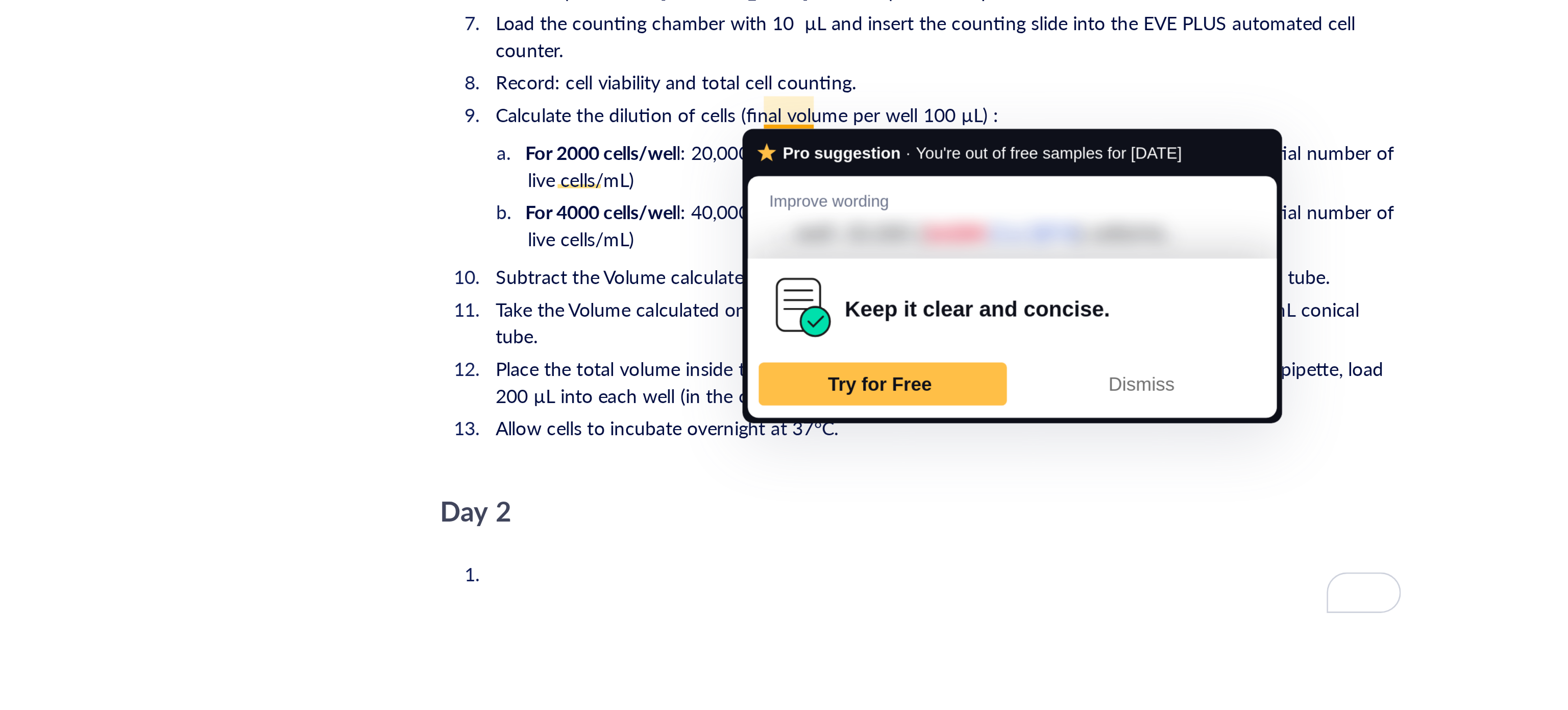
click at [797, 348] on span "l: 20,000 (1x10" at bounding box center [784, 353] width 48 height 10
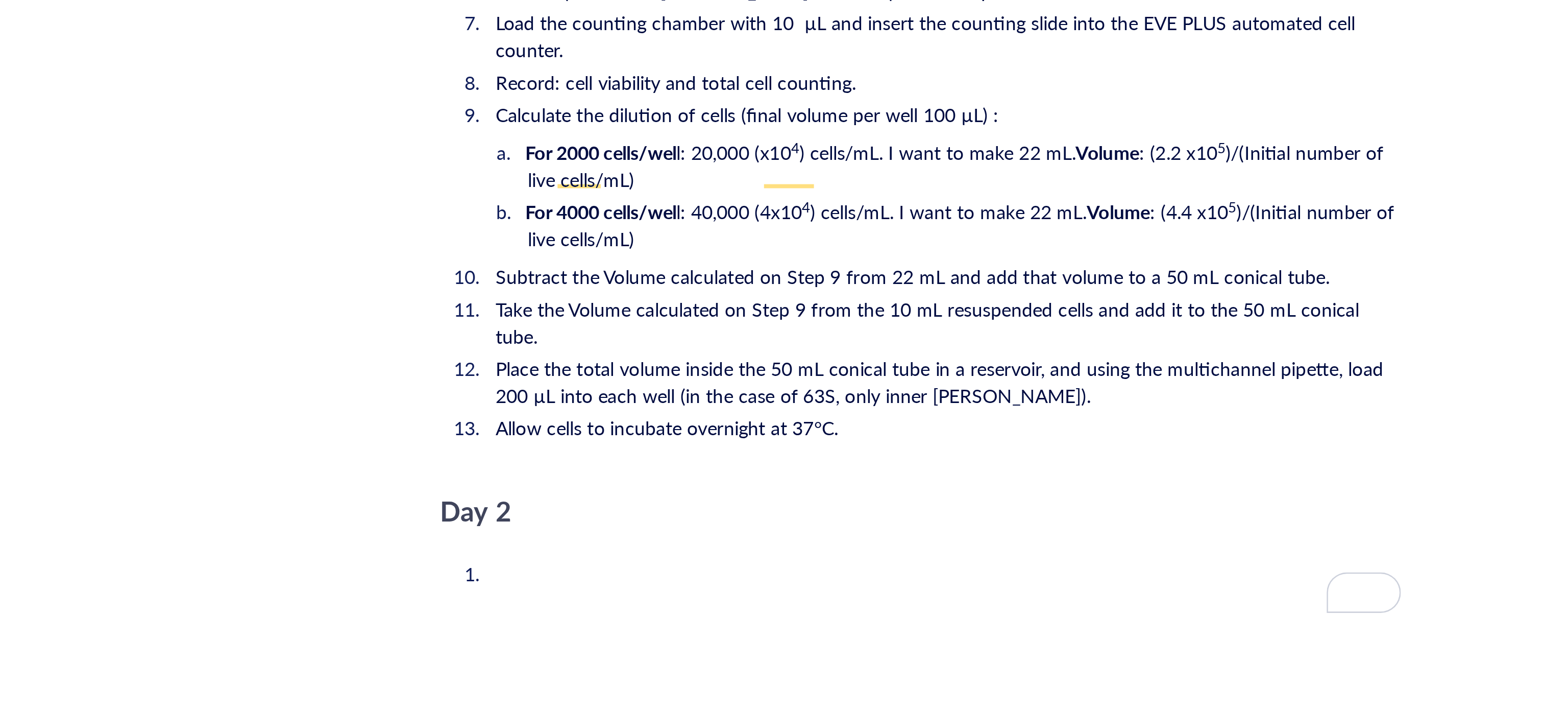
scroll to position [1583, 0]
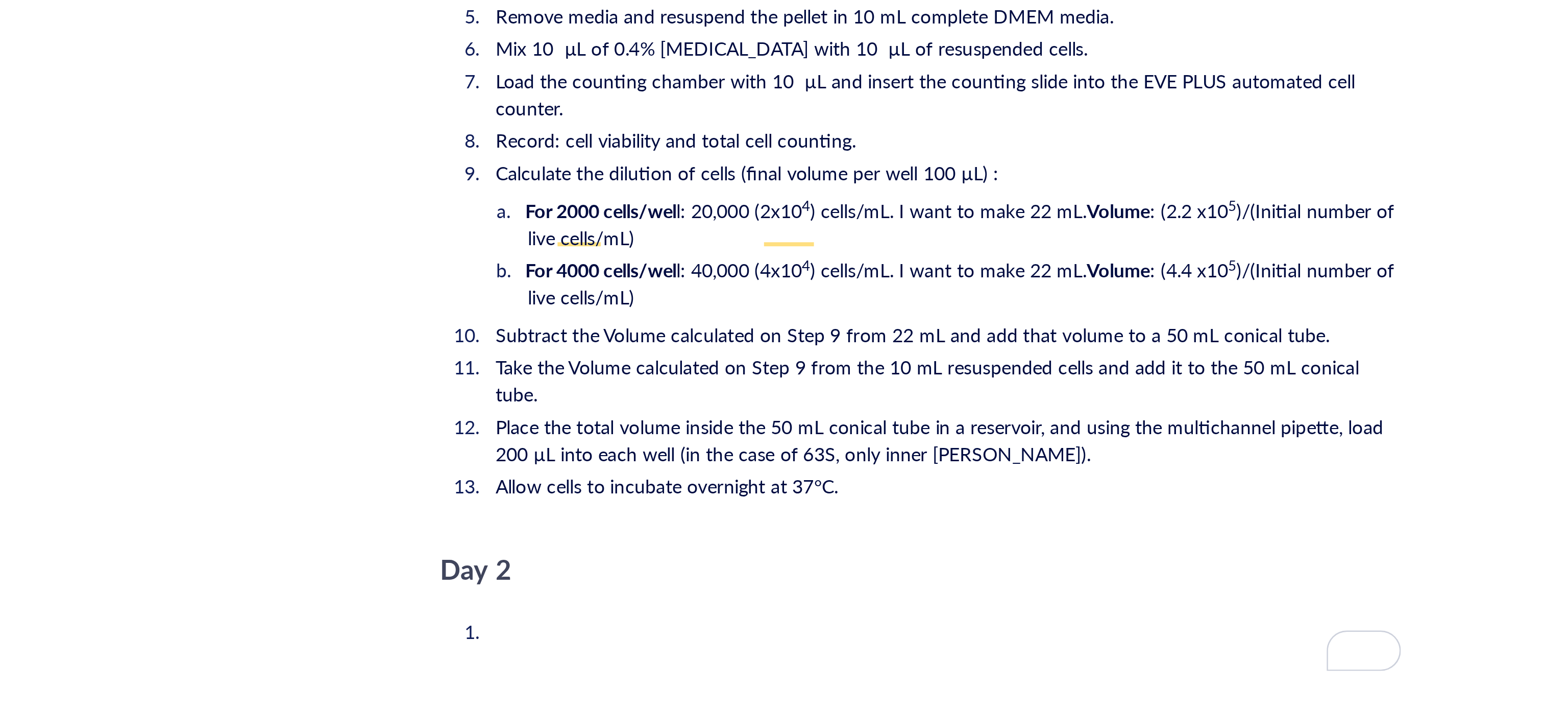
click at [756, 392] on span "For 4000 cells/wel" at bounding box center [732, 397] width 57 height 10
click at [758, 392] on li "For 4000 cells/wel l: 40,000 (4x10 4 ) cells/mL. I want to make 22 mL. Volume :…" at bounding box center [870, 402] width 330 height 21
click at [956, 369] on span ": (2.2 x10" at bounding box center [955, 375] width 30 height 10
drag, startPoint x: 960, startPoint y: 382, endPoint x: 959, endPoint y: 388, distance: 6.1
click at [959, 392] on span ": (4.4 x10" at bounding box center [955, 397] width 30 height 10
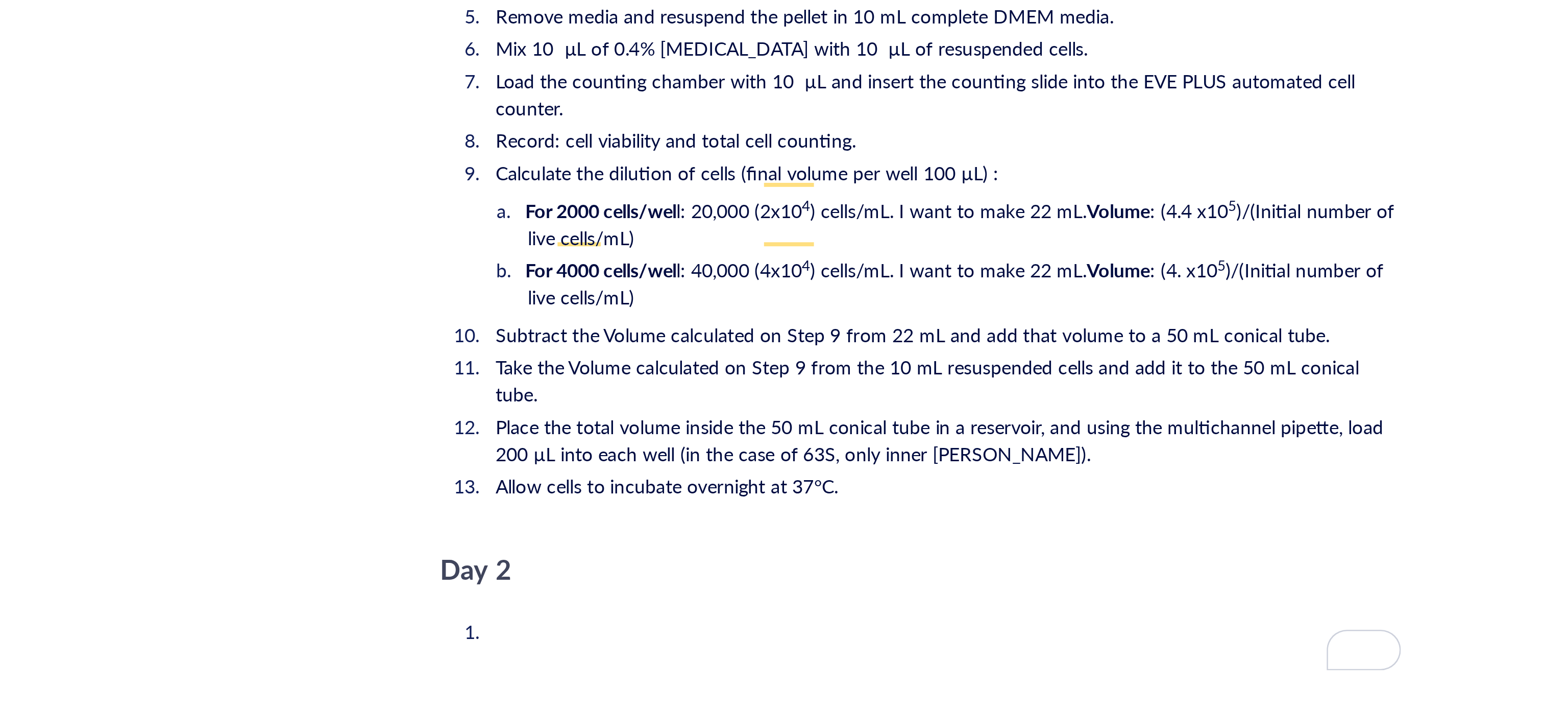
scroll to position [1604, 0]
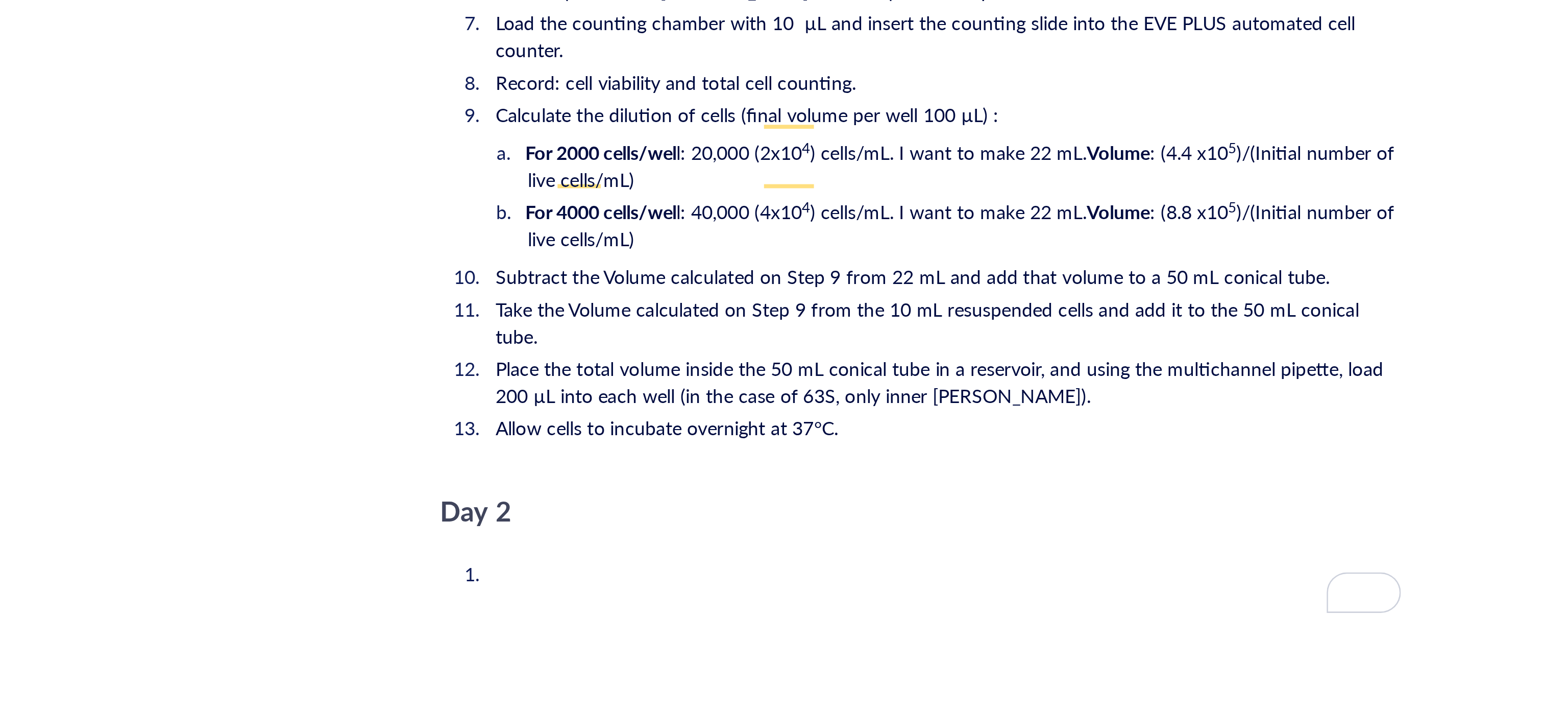
click at [931, 369] on li "For 4000 cells/wel l: 40,000 (4x10 4 ) cells/mL. I want to make 22 mL. Volume :…" at bounding box center [870, 380] width 330 height 21
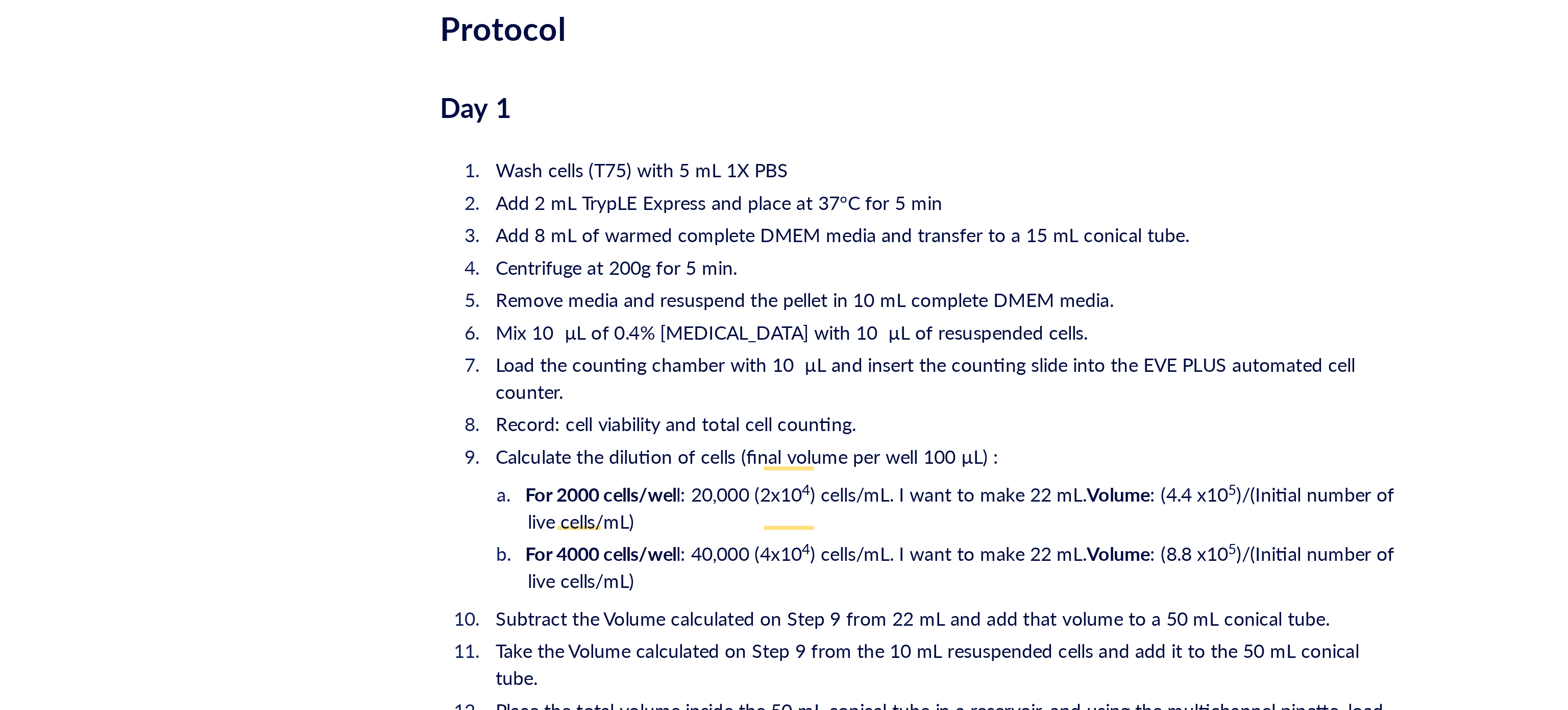
scroll to position [1540, 0]
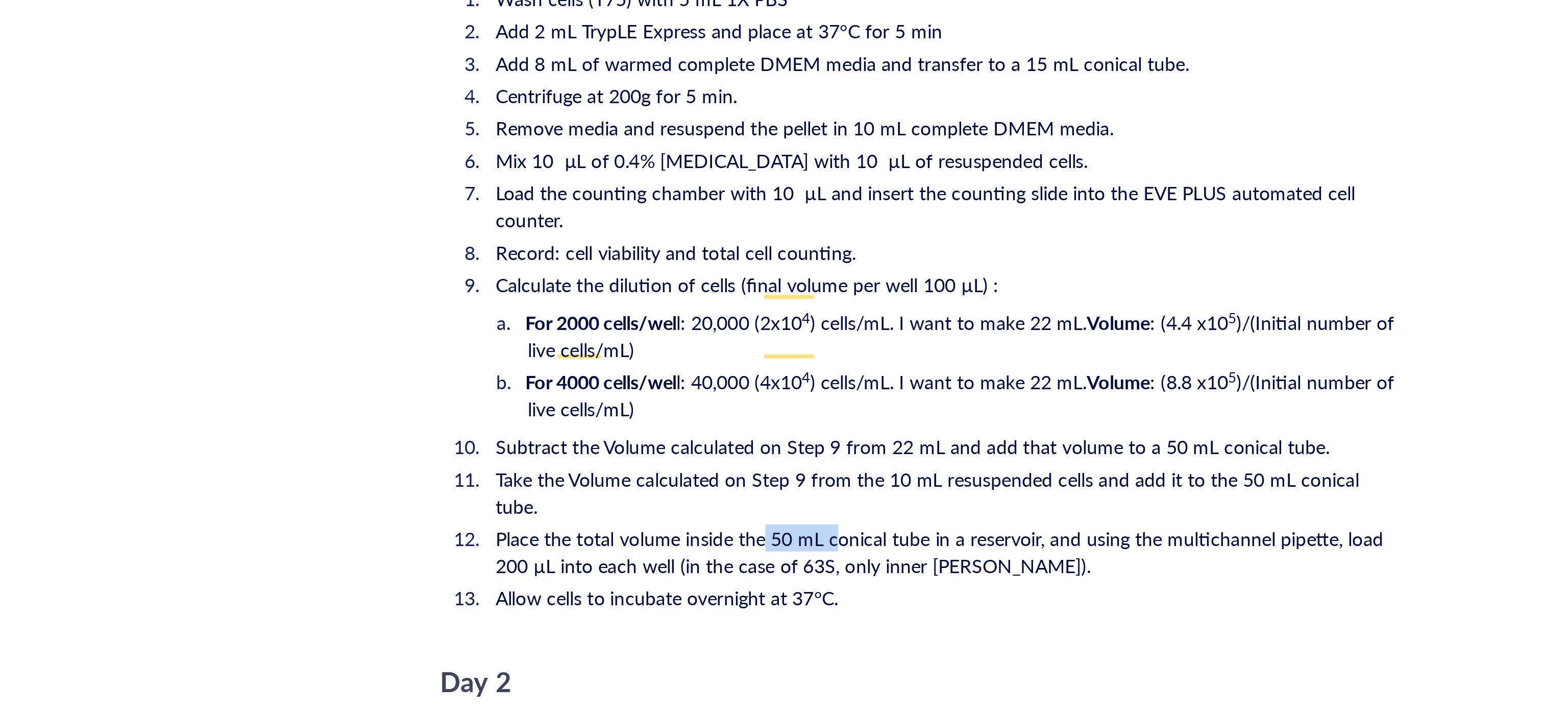
drag, startPoint x: 794, startPoint y: 474, endPoint x: 820, endPoint y: 471, distance: 26.2
click at [820, 494] on span "Place the total volume inside the 50 mL conical tube in a reservoir, and using …" at bounding box center [861, 504] width 338 height 21
click at [881, 494] on li "Place the total volume inside the 50 mL conical tube in a reservoir, and using …" at bounding box center [861, 504] width 347 height 21
click at [903, 397] on li "Calculate the dilution of cells (final volume per well 100 µL) :" at bounding box center [861, 402] width 347 height 10
click at [777, 442] on ol "Wash cells (T75) with 5 mL 1X PBS Add 2 mL TrypLE Express and place at 37°C for…" at bounding box center [853, 407] width 363 height 241
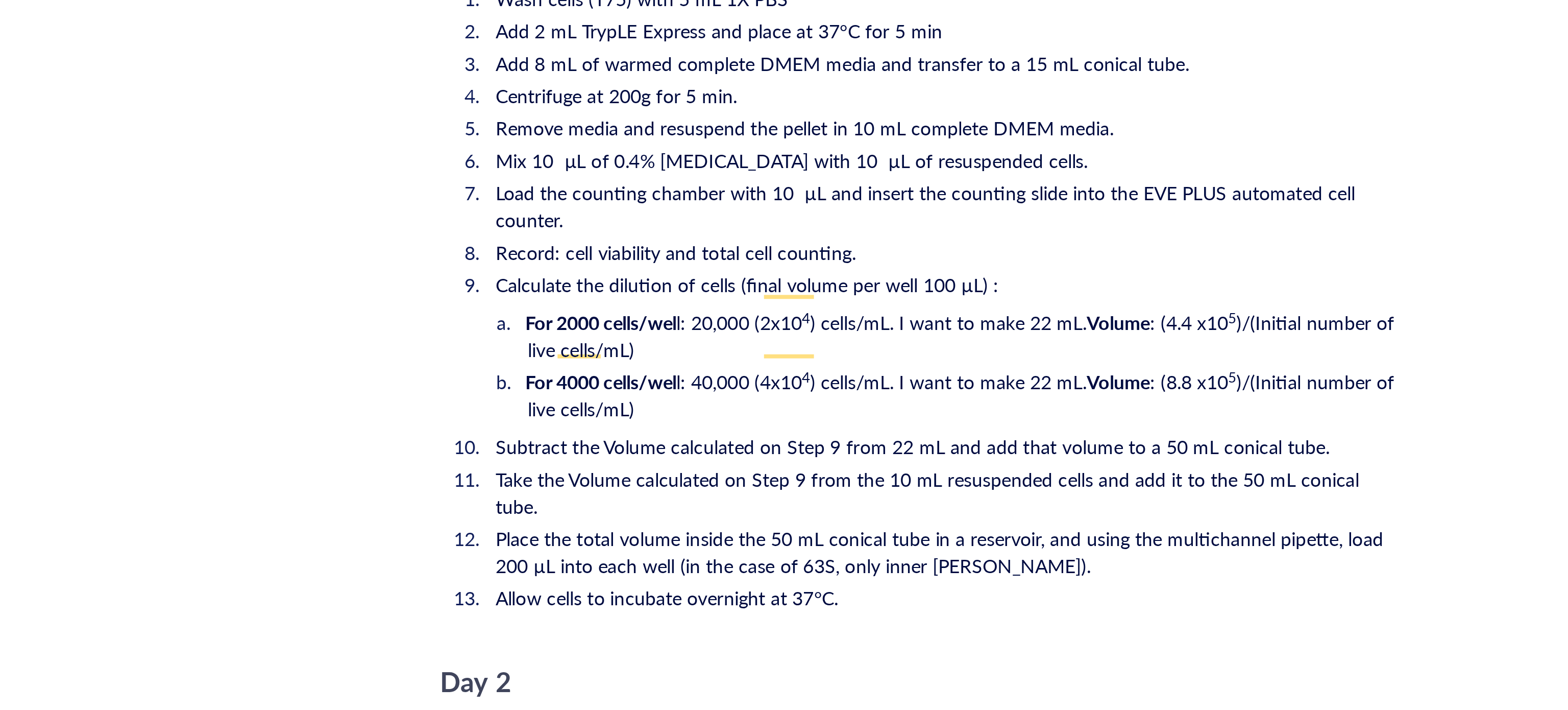
click at [1007, 459] on li "Subtract the Volume calculated on Step 9 from 22 mL and add that volume to a 50…" at bounding box center [861, 464] width 347 height 10
click at [757, 459] on span "Subtract the Volume calculated on Step 9 from 22 mL and add that volume to a 50…" at bounding box center [850, 464] width 315 height 10
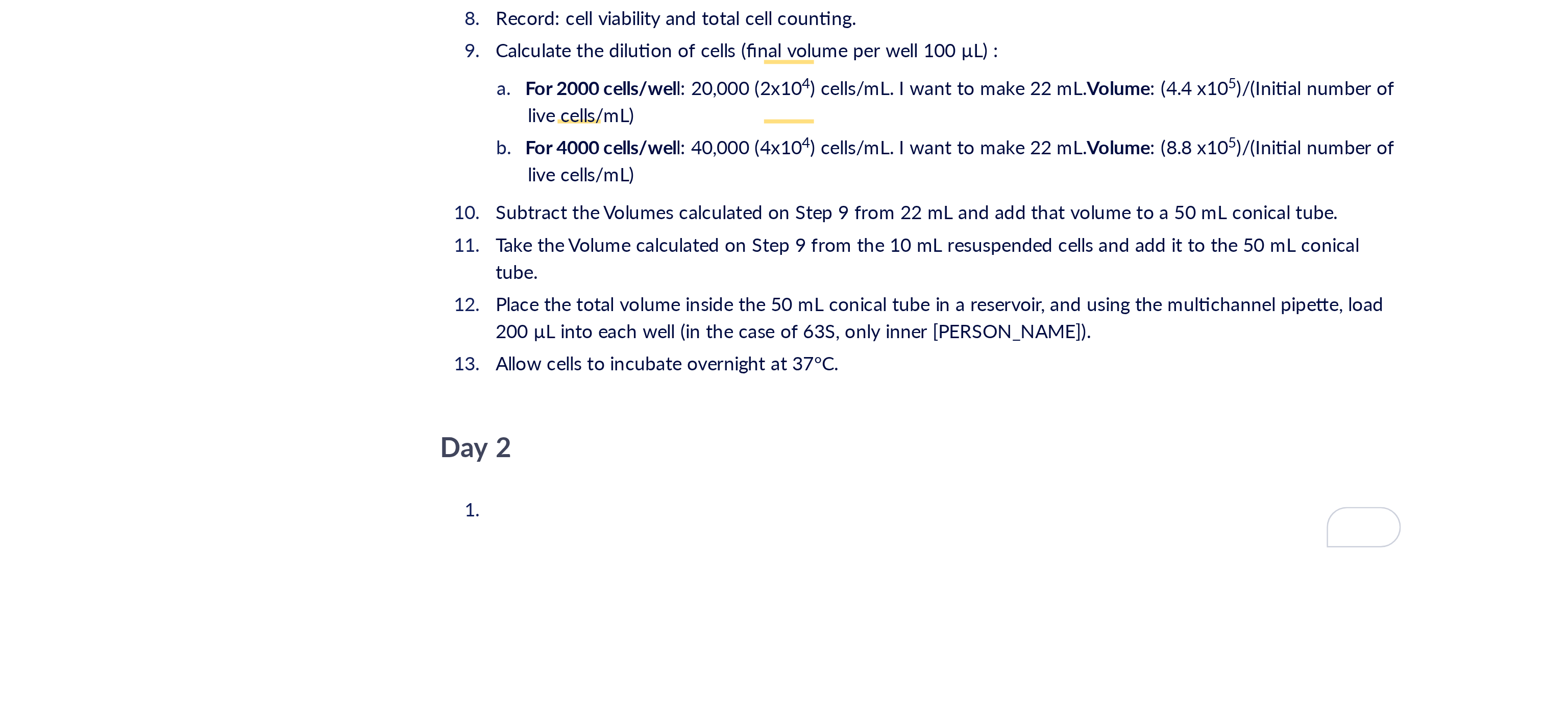
click at [942, 369] on span "Subtract the Volumes calculated on Step 9 from 22 mL and add that volume to a 5…" at bounding box center [851, 375] width 319 height 10
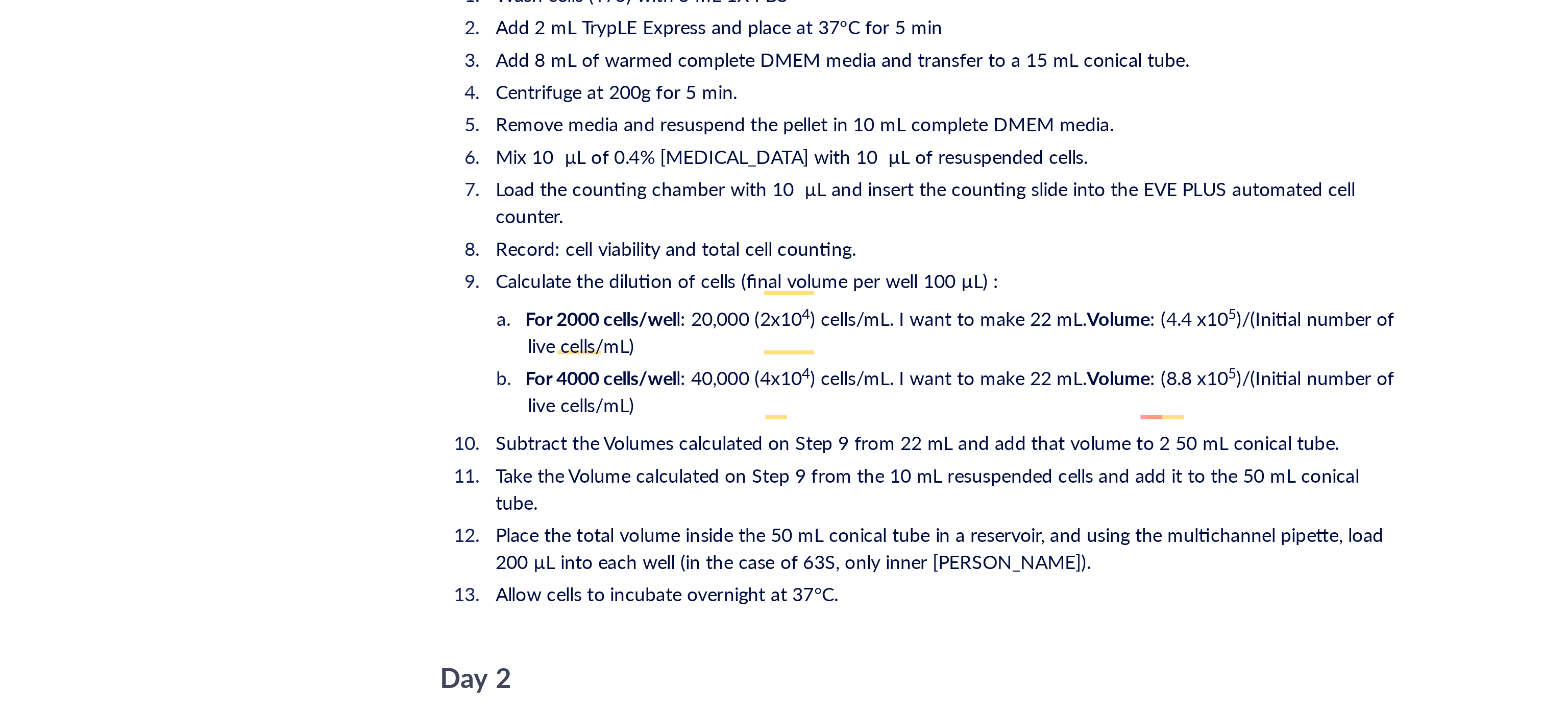
scroll to position [1500, 0]
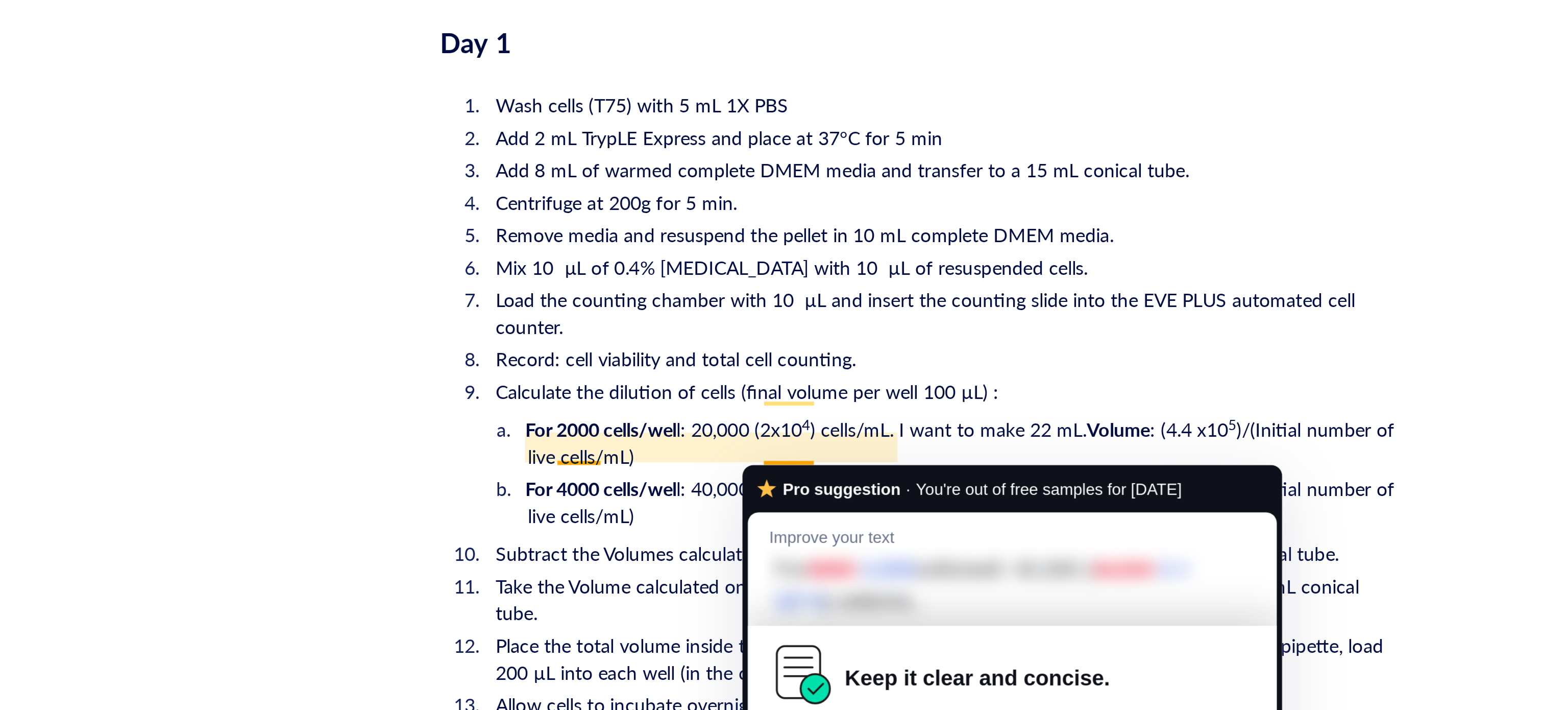
click at [760, 478] on li "For 4000 cells/wel l: 40,000 (4x10 4 ) cells/mL. I want to make 22 mL. Volume :…" at bounding box center [870, 485] width 330 height 21
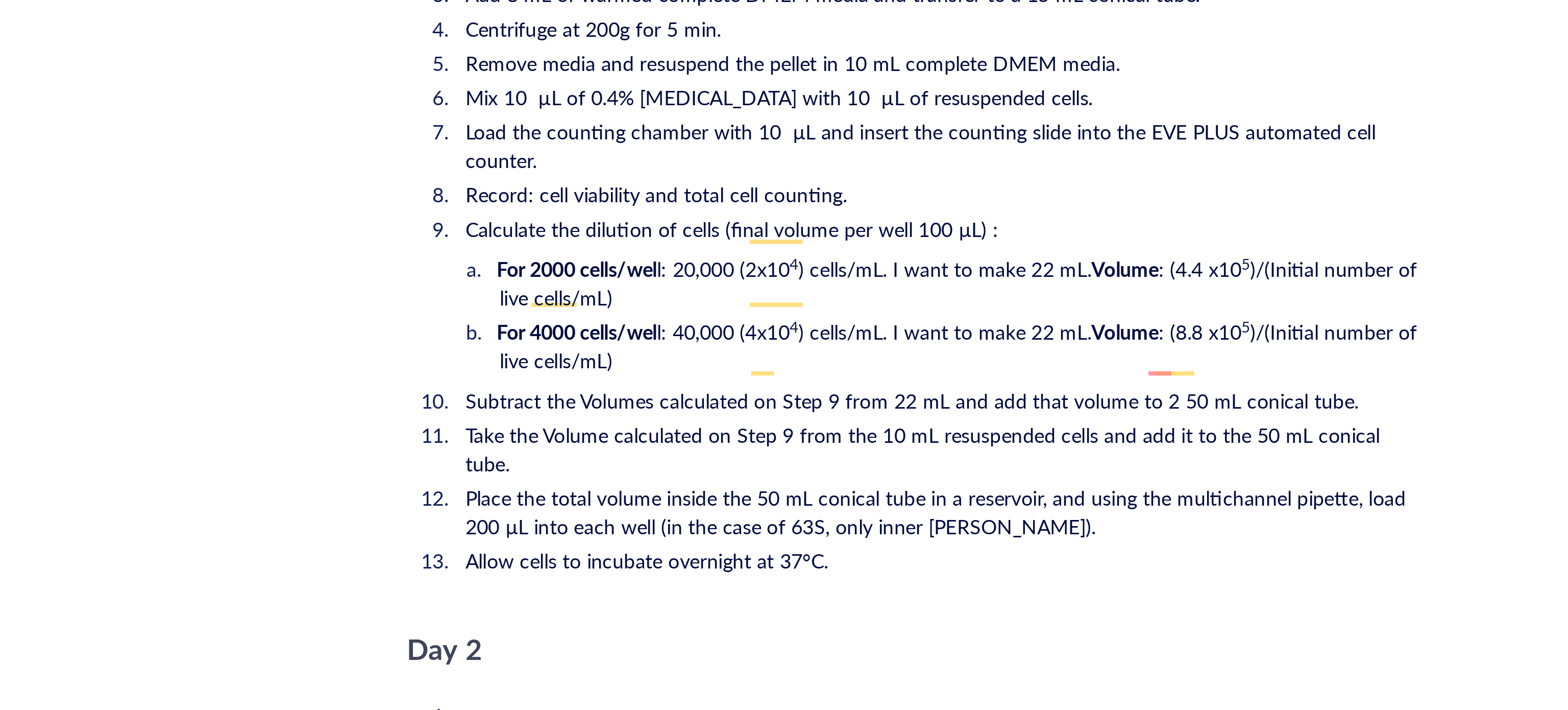
scroll to position [1537, 0]
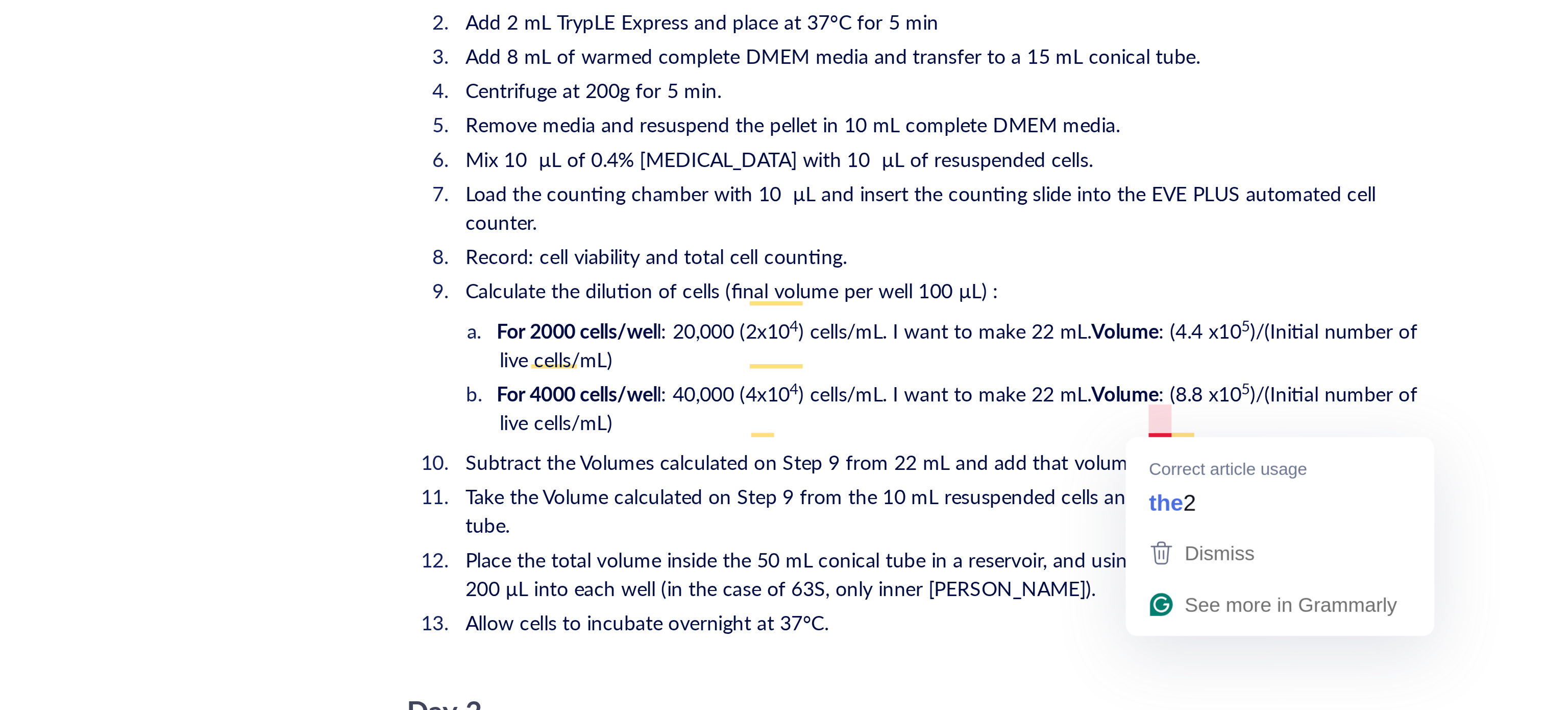
click at [938, 461] on span "Subtract the Volumes calculated on Step 9 from 22 mL and add that volume to 2 5…" at bounding box center [851, 467] width 319 height 10
click at [942, 461] on span "Subtract the Volumes calculated on Step 9 from 22 mL and add that volume to 2 5…" at bounding box center [851, 467] width 319 height 10
click at [895, 461] on span "Subtract the Volumes calculated on Step 9 from 22 mL and add that volume to 2 5…" at bounding box center [851, 467] width 319 height 10
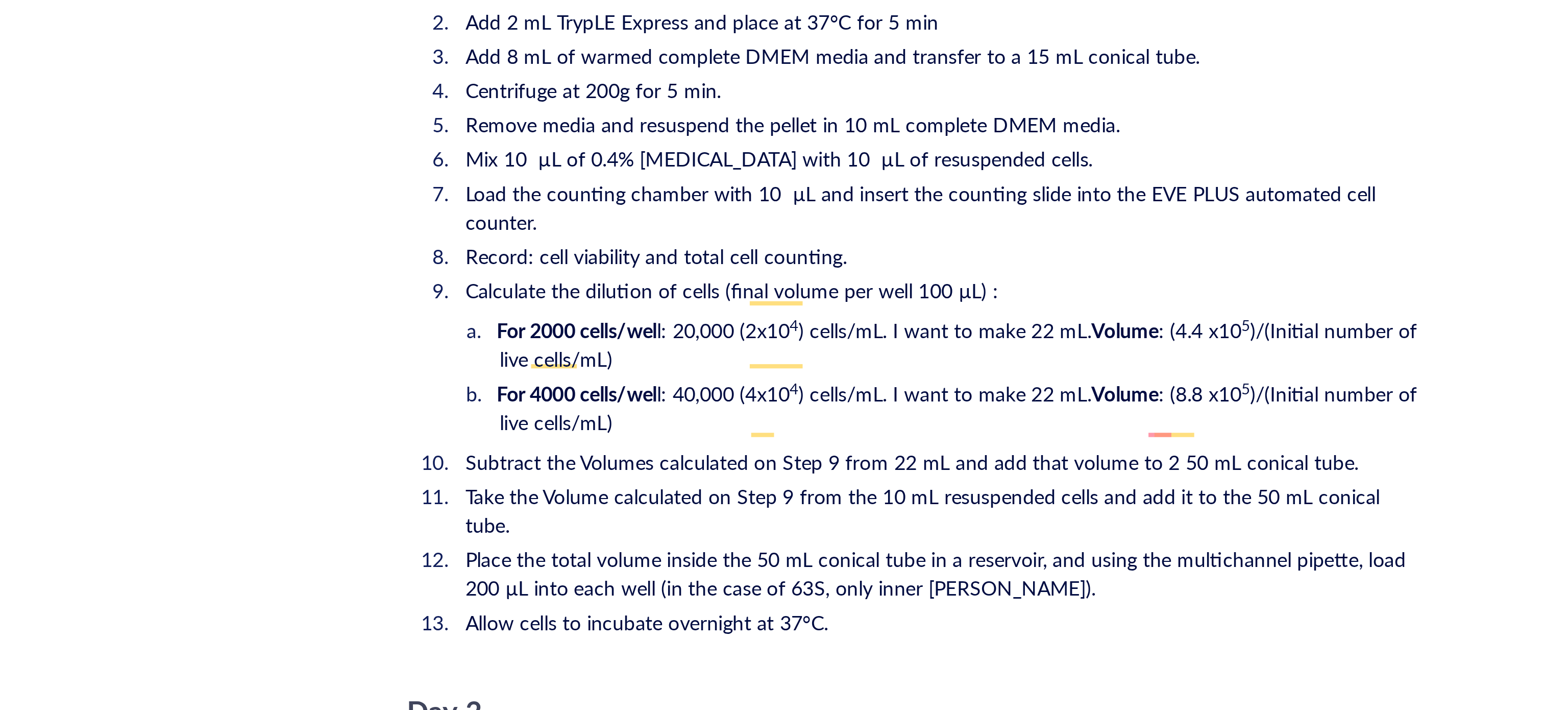
click at [862, 461] on span "Subtract the Volumes calculated on Step 9 from 22 mL and add that volume to 2 5…" at bounding box center [851, 467] width 319 height 10
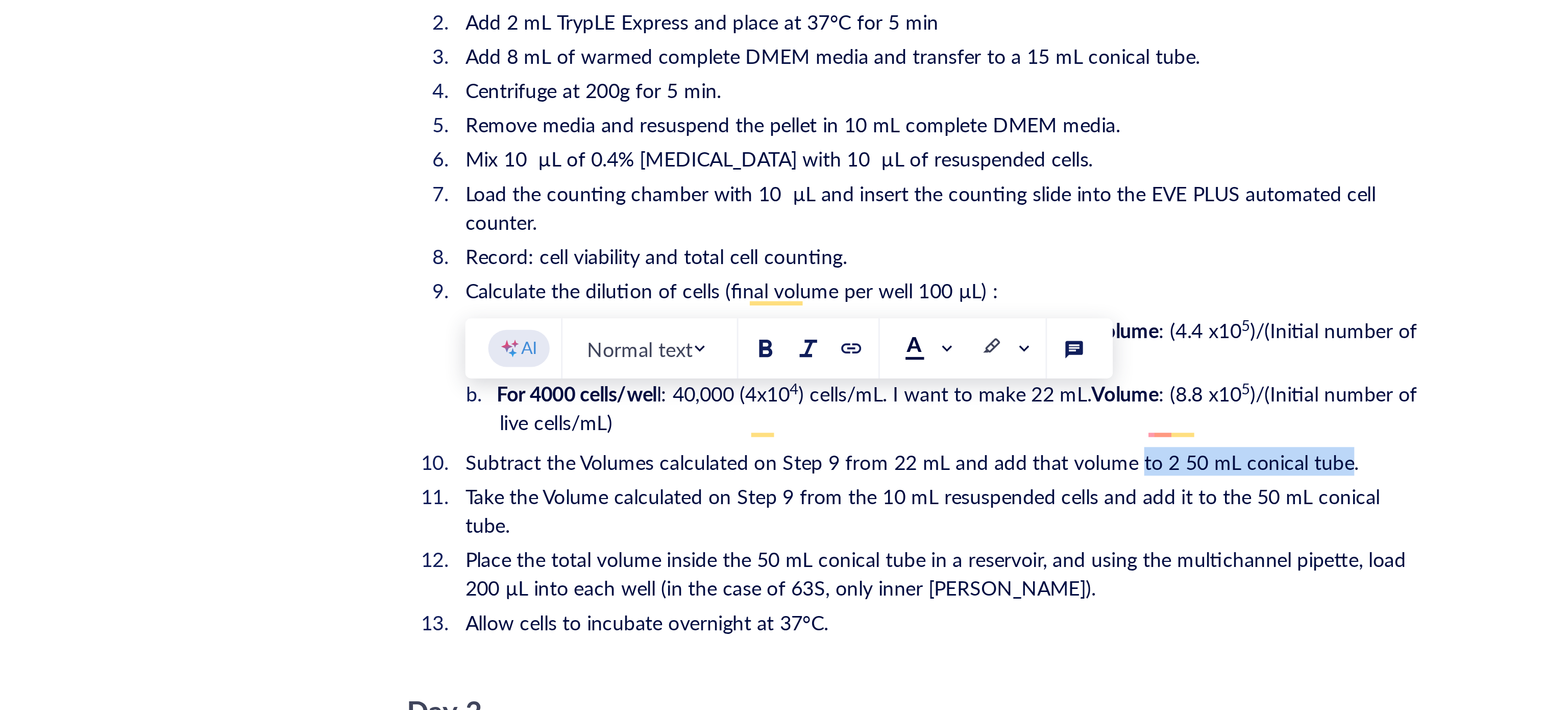
drag, startPoint x: 1003, startPoint y: 451, endPoint x: 930, endPoint y: 445, distance: 73.2
click at [930, 461] on span "Subtract the Volumes calculated on Step 9 from 22 mL and add that volume to 2 5…" at bounding box center [851, 467] width 319 height 10
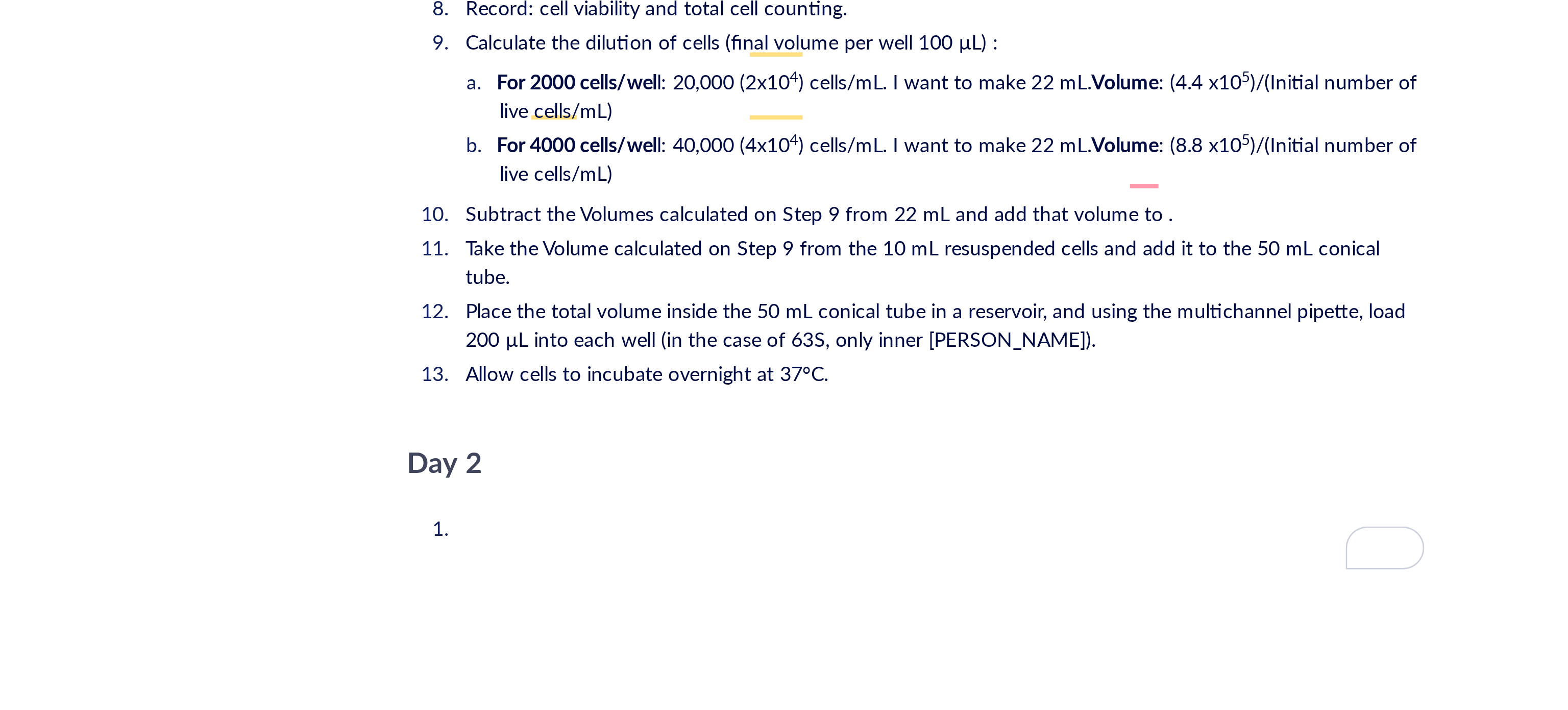
scroll to position [1629, 0]
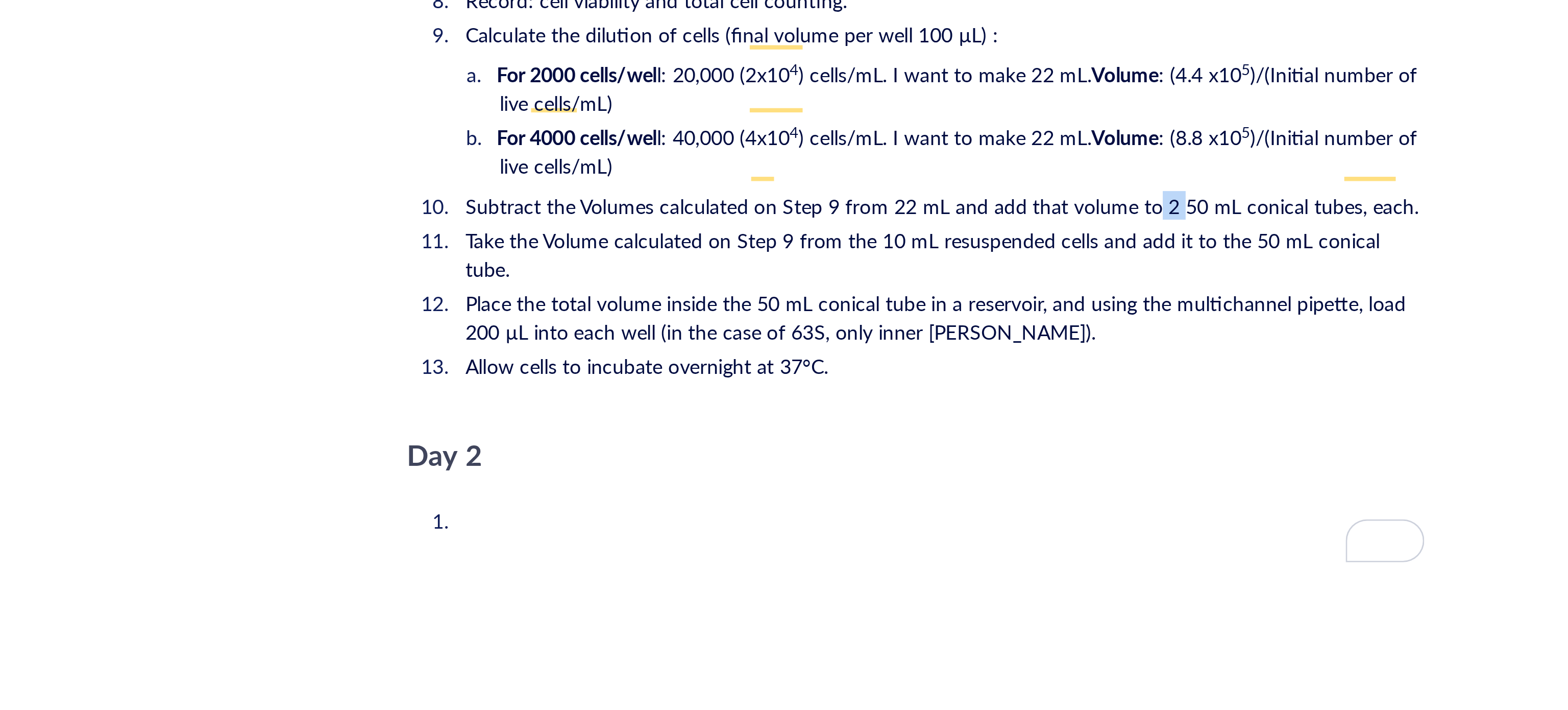
drag, startPoint x: 943, startPoint y: 359, endPoint x: 936, endPoint y: 359, distance: 7.0
click at [936, 369] on span "Subtract the Volumes calculated on Step 9 from 22 mL and add that volume to 2 5…" at bounding box center [863, 375] width 341 height 10
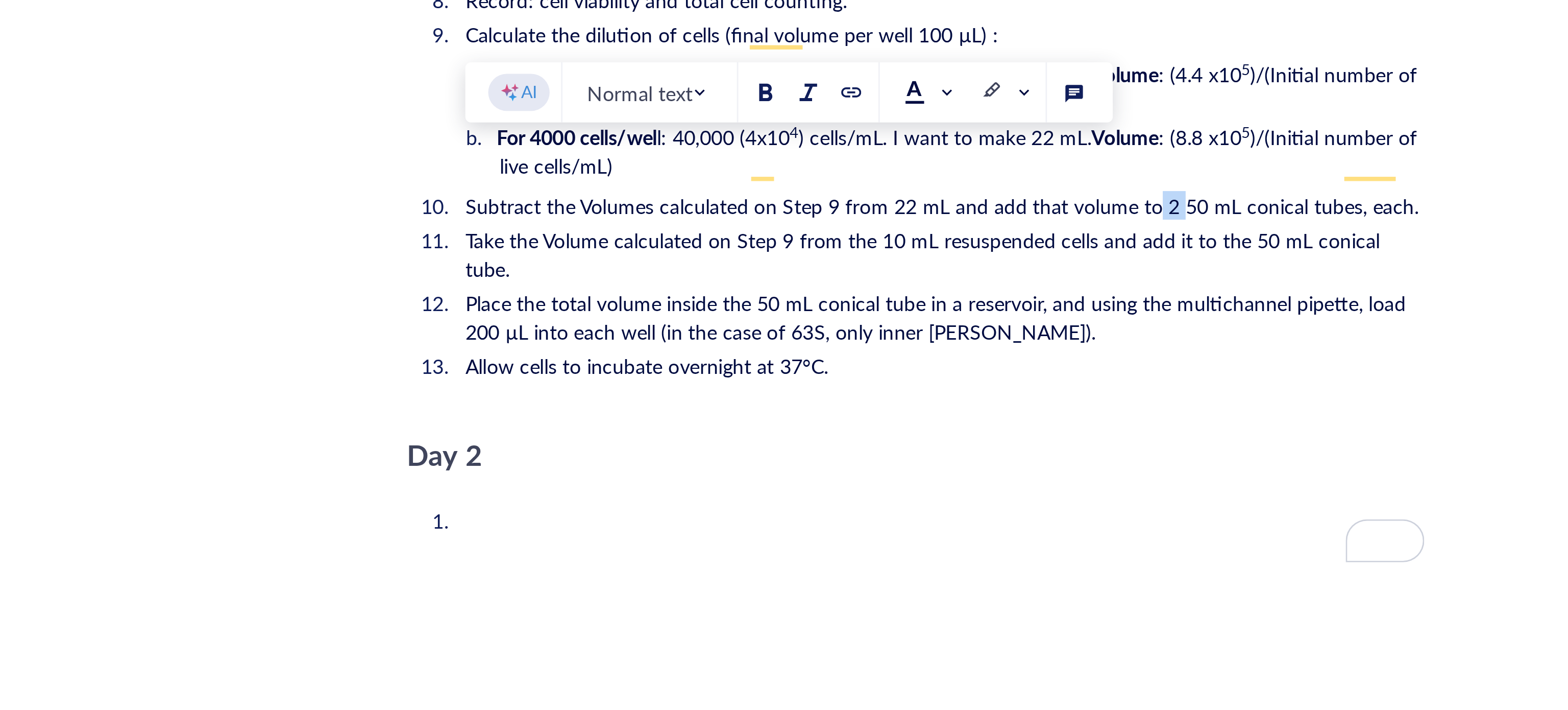
click at [936, 369] on span "Subtract the Volumes calculated on Step 9 from 22 mL and add that volume to 2 5…" at bounding box center [863, 375] width 341 height 10
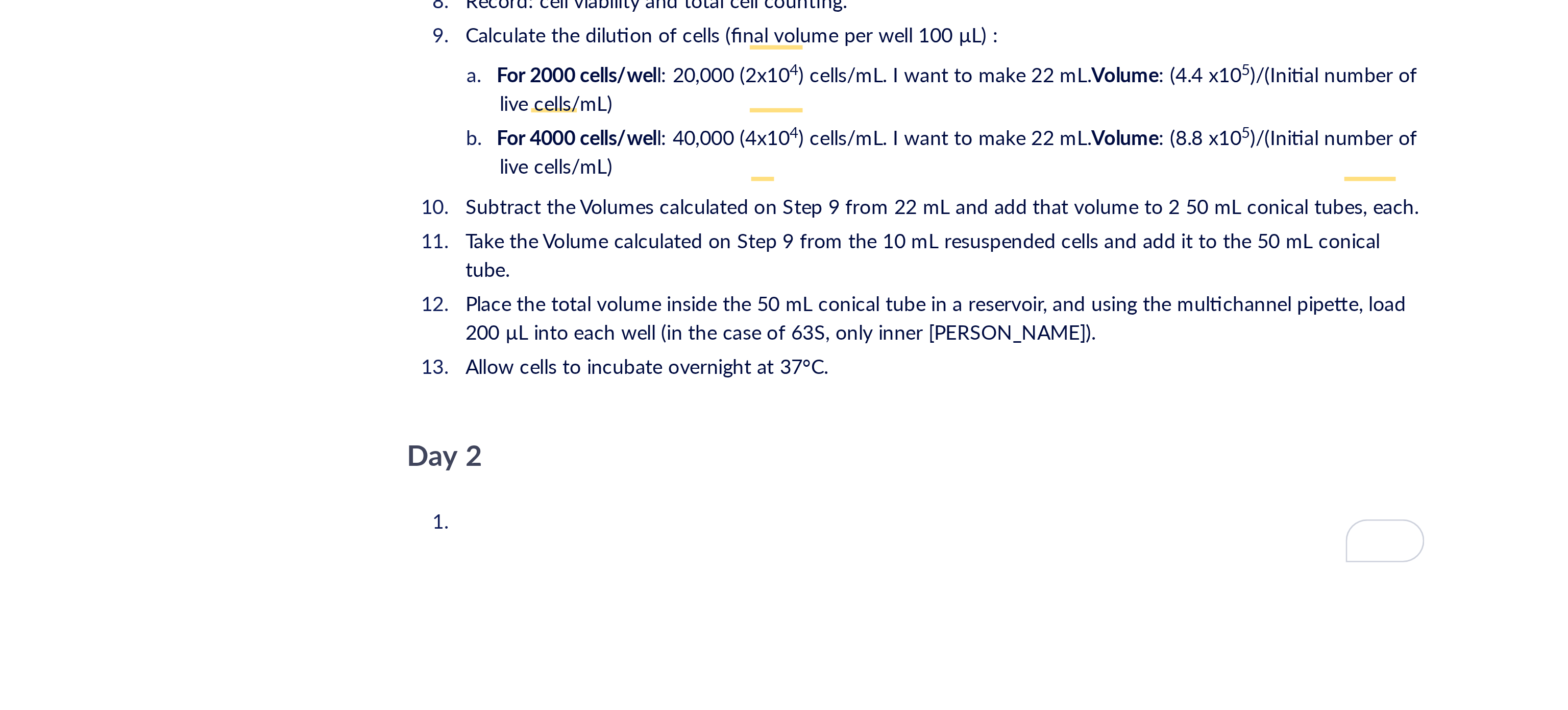
click at [997, 382] on span "Take the Volume calculated on Step 9 from the 10 mL resuspended cells and add i…" at bounding box center [857, 393] width 328 height 21
click at [1023, 369] on span "Subtract the Volumes calculated on Step 9 from 22 mL and add that volume to 2 5…" at bounding box center [863, 375] width 341 height 10
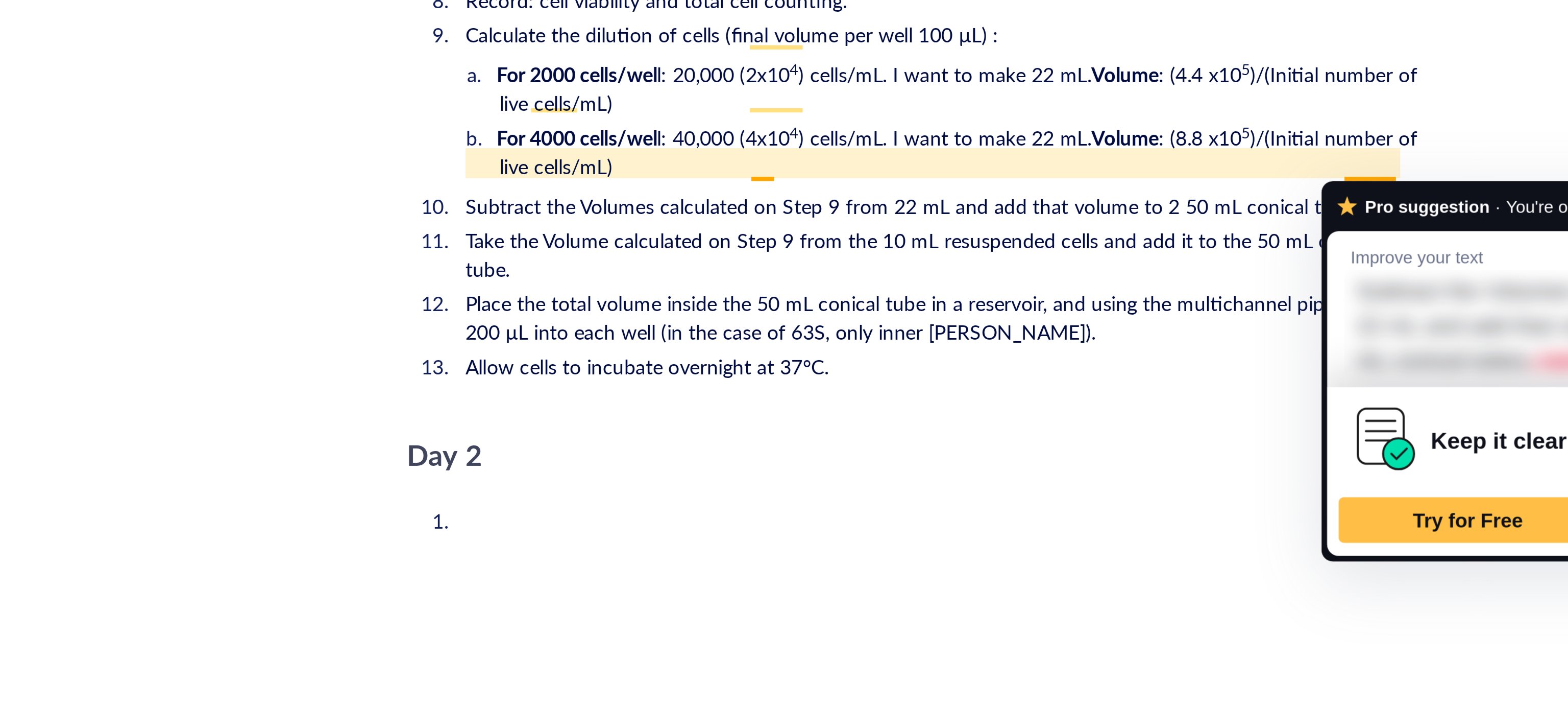
click at [905, 401] on ol "Wash cells (T75) with 5 mL 1X PBS Add 2 mL TrypLE Express and place at 37°C for…" at bounding box center [853, 318] width 363 height 241
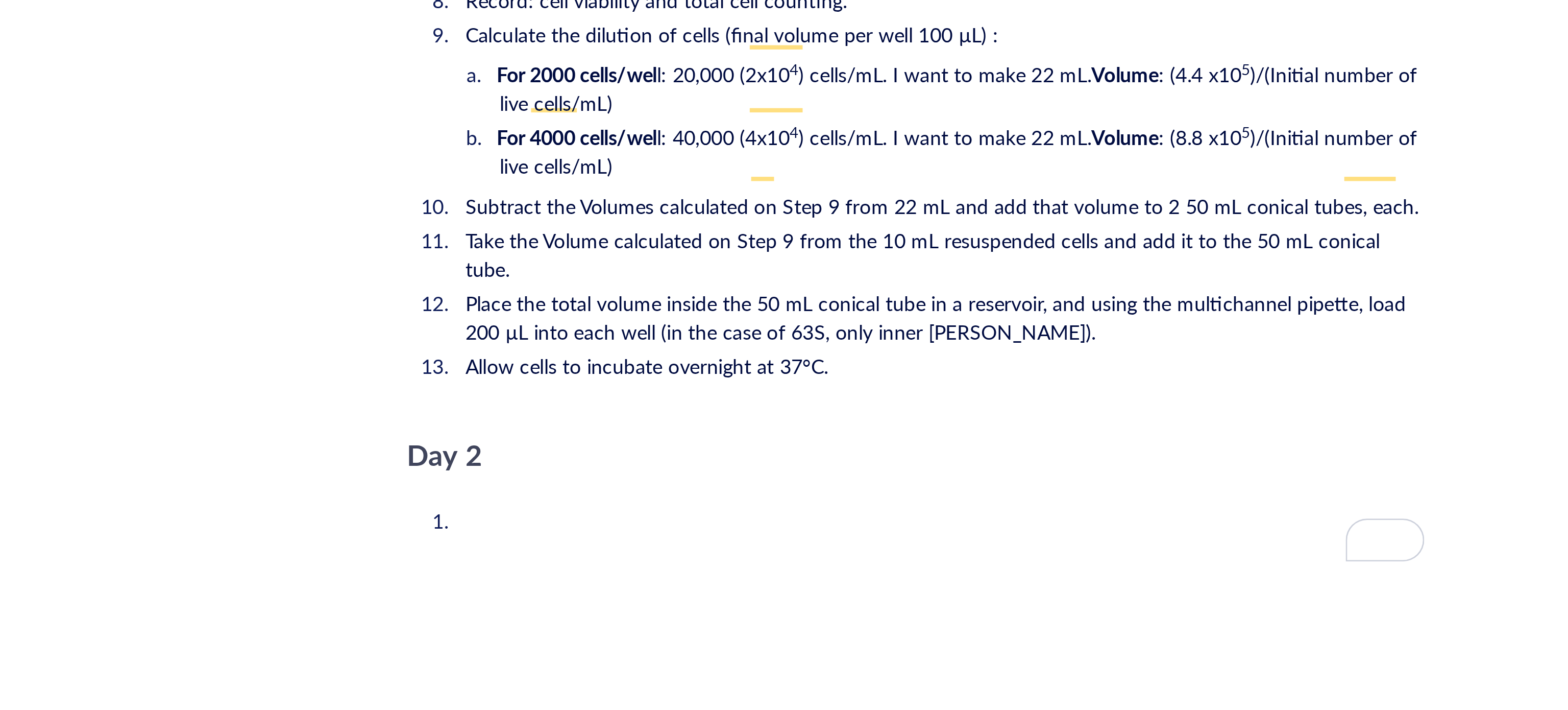
scroll to position [1508, 0]
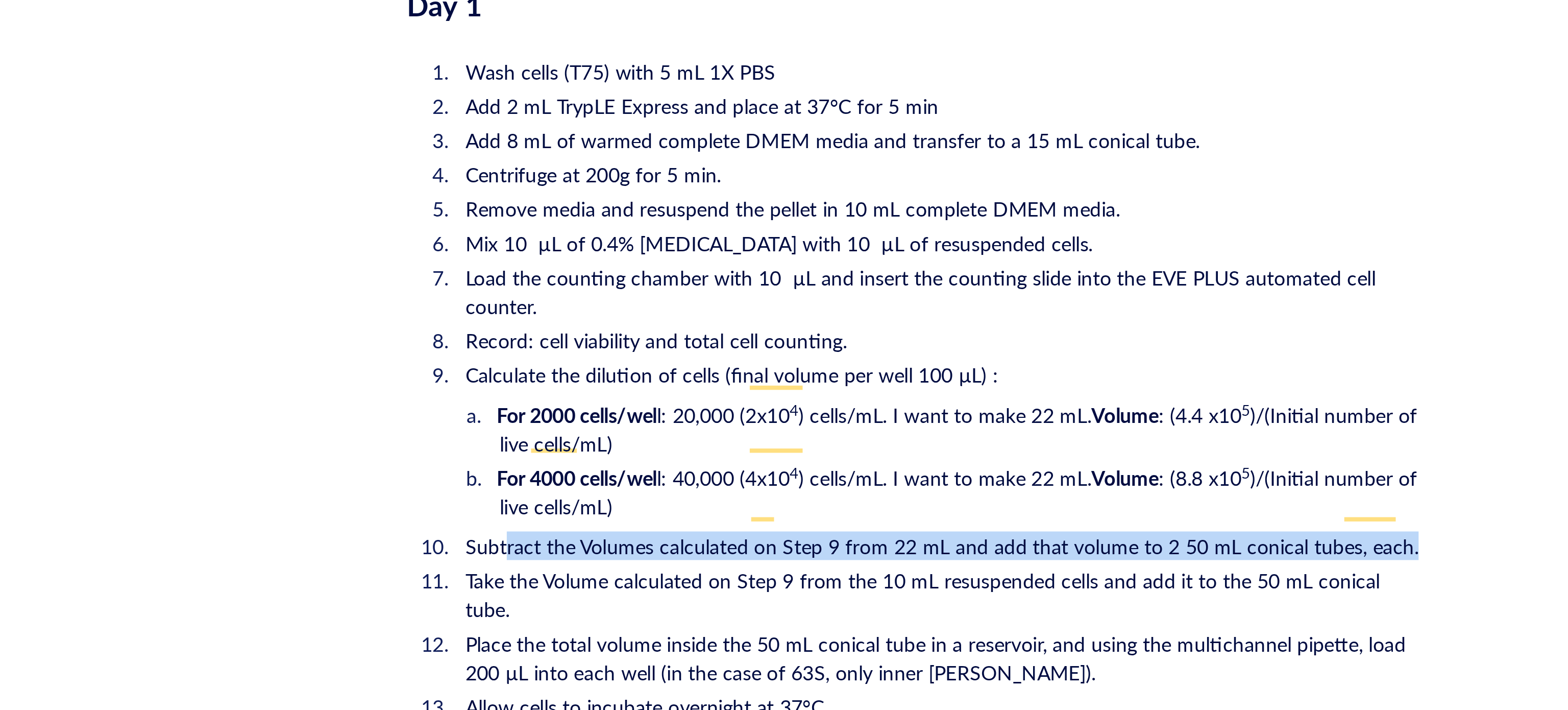
drag, startPoint x: 1027, startPoint y: 481, endPoint x: 706, endPoint y: 483, distance: 321.0
click at [706, 491] on span "Subtract the Volumes calculated on Step 9 from 22 mL and add that volume to 2 5…" at bounding box center [863, 496] width 341 height 10
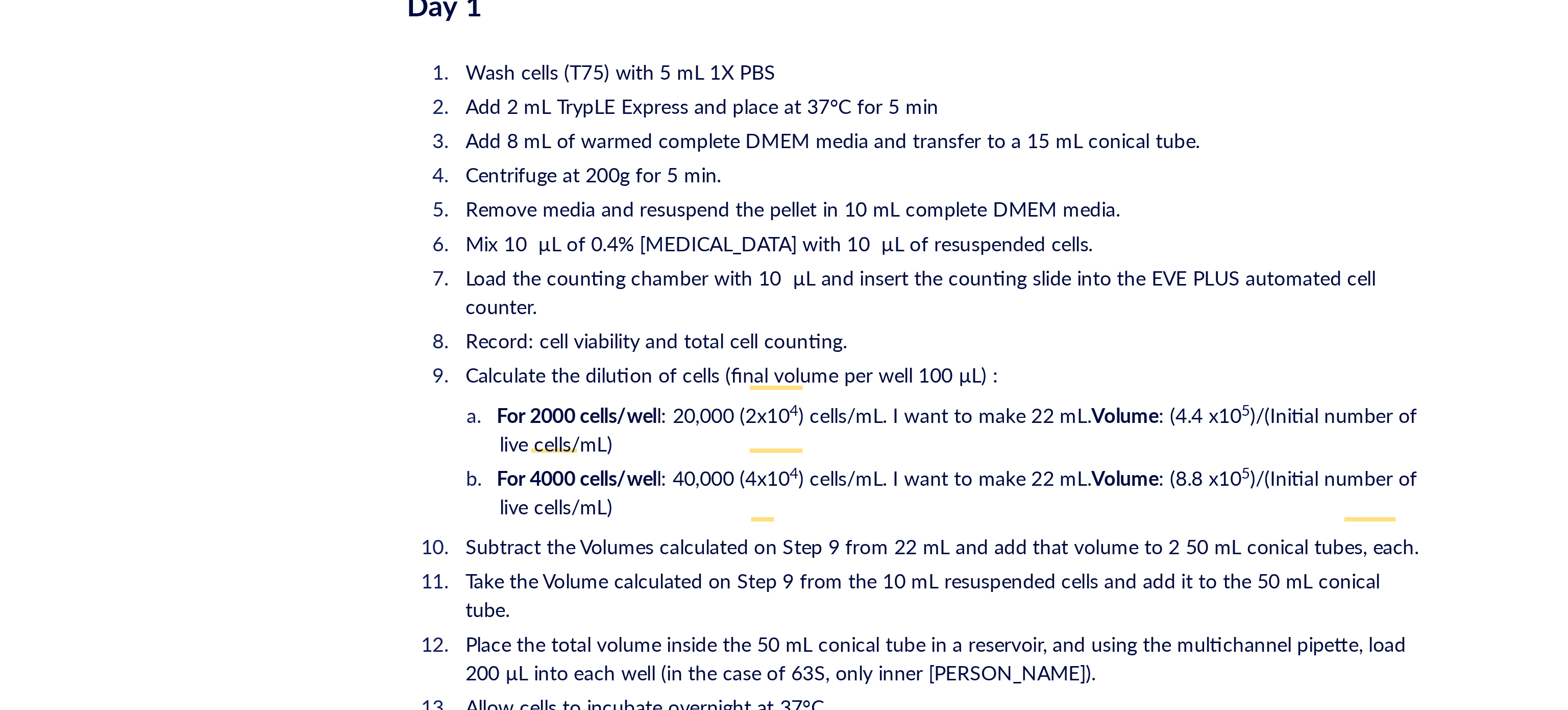
click at [889, 526] on li "Place the total volume inside the 50 mL conical tube in a reservoir, and using …" at bounding box center [861, 536] width 347 height 21
click at [744, 503] on span "Take the Volume calculated on Step 9 from the 10 mL resuspended cells and add i…" at bounding box center [857, 514] width 328 height 21
click at [738, 491] on span "Subtract the Volumes calculated on Step 9 from 22 mL and add that volume to 2 5…" at bounding box center [863, 496] width 341 height 10
click at [949, 503] on span "Take the Volumes calculated on Step 9 from the 10 mL resuspended cells and add …" at bounding box center [858, 514] width 332 height 21
click at [789, 503] on span "Take the Volumes calculated on Step 9 from the 10 mL resuspended cells and add …" at bounding box center [858, 514] width 332 height 21
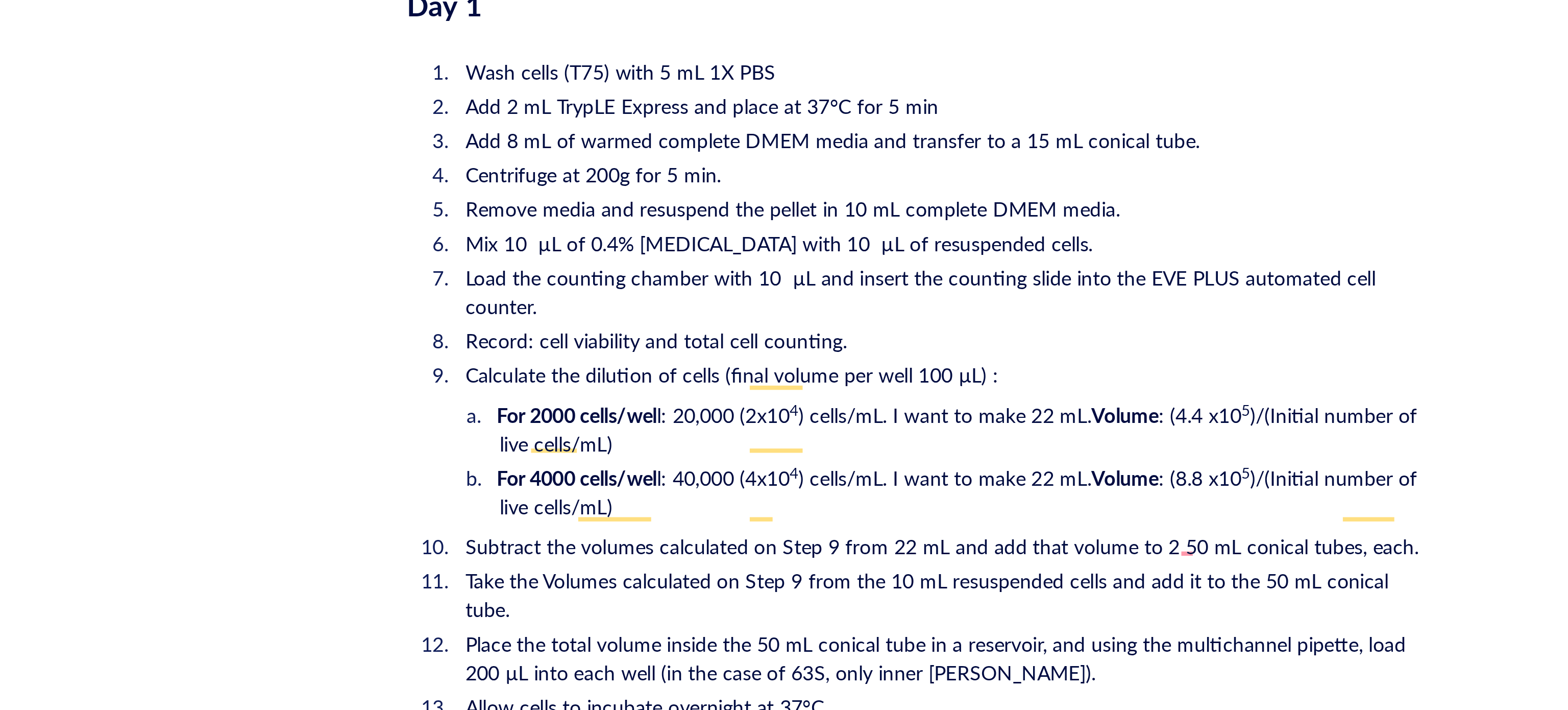
click at [724, 503] on span "Take the Volumes calculated on Step 9 from the 10 mL resuspended cells and add …" at bounding box center [858, 514] width 332 height 21
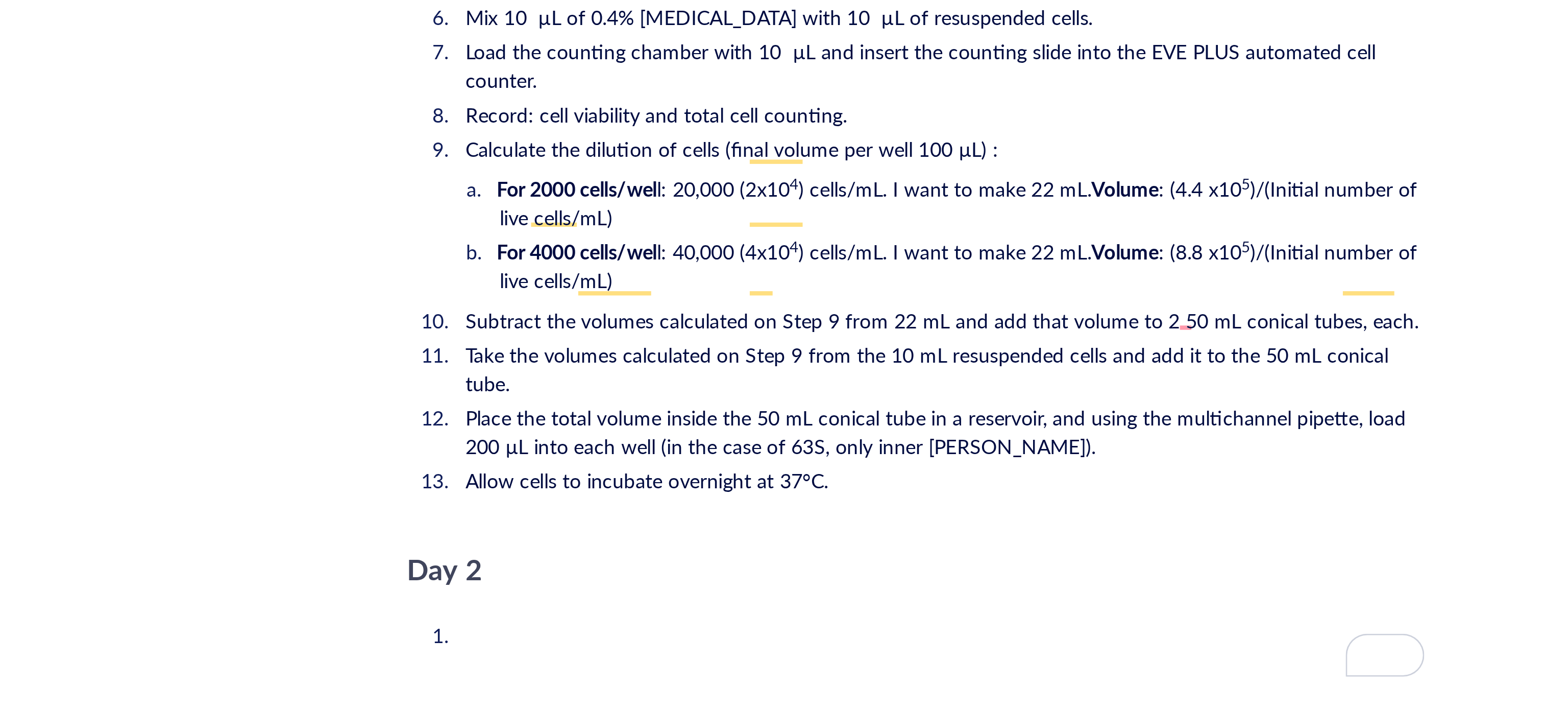
click at [976, 423] on span "Take the volumes calculated on Step 9 from the 10 mL resuspended cells and add …" at bounding box center [858, 434] width 332 height 21
drag, startPoint x: 943, startPoint y: 395, endPoint x: 936, endPoint y: 397, distance: 7.3
click at [936, 410] on span "Subtract the volumes calculated on Step 9 from 22 mL and add that volume to 2 5…" at bounding box center [863, 415] width 341 height 10
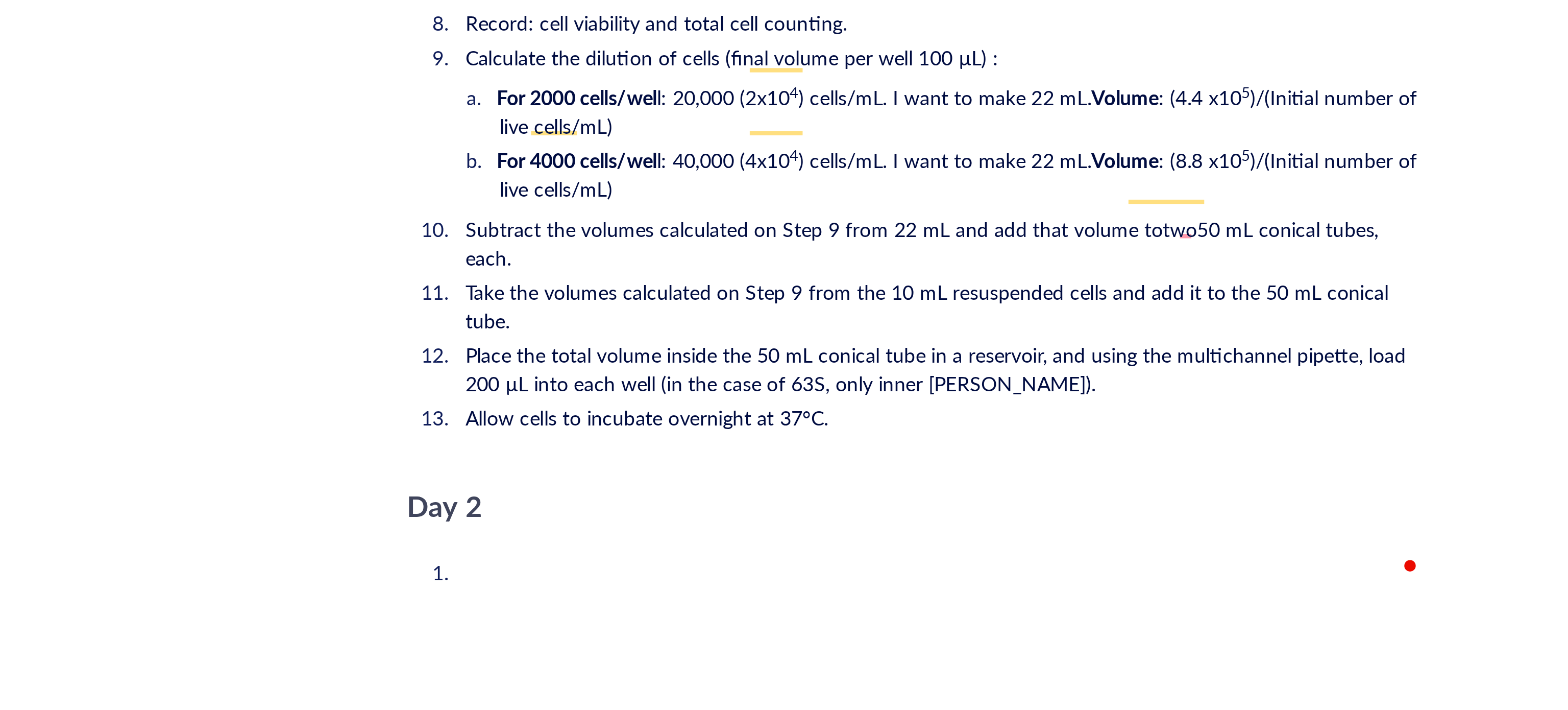
scroll to position [1629, 0]
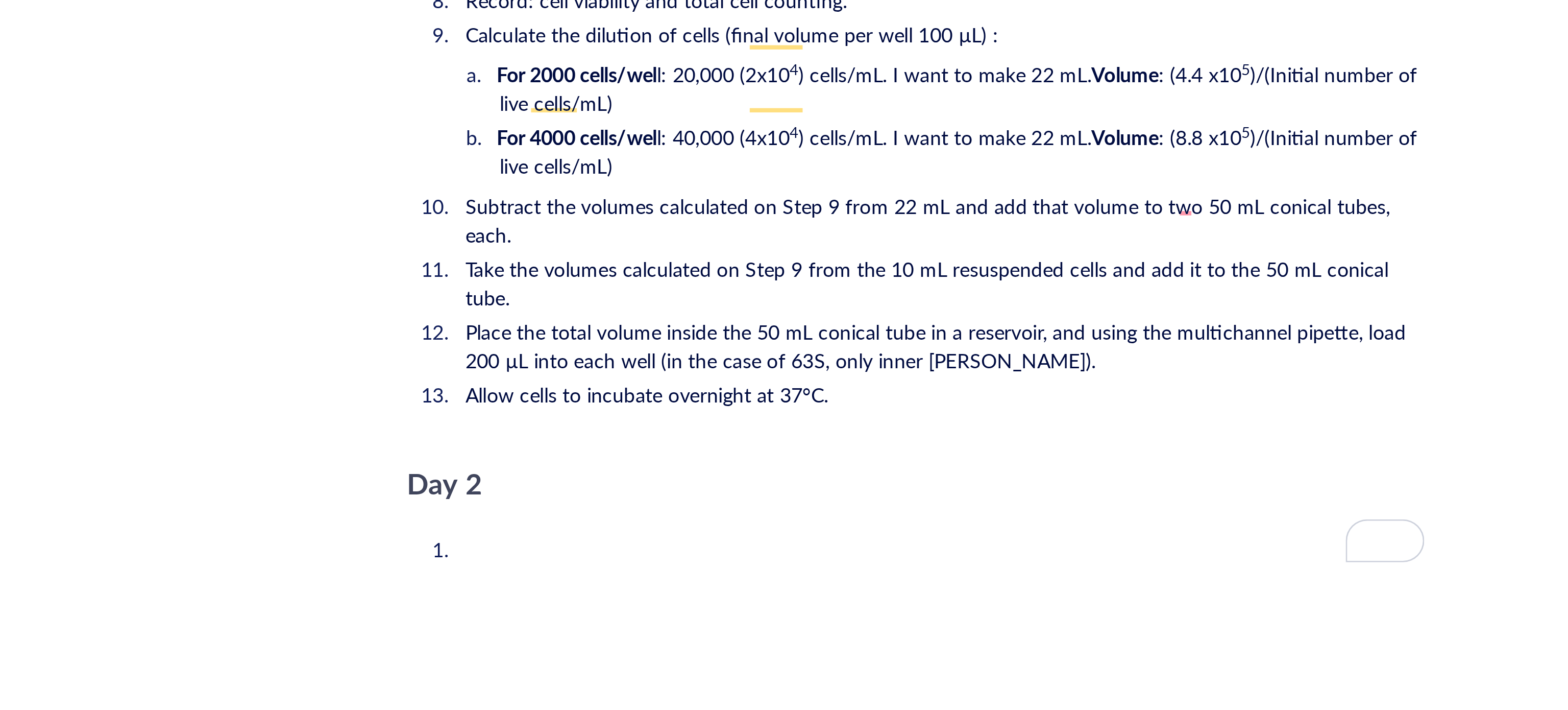
click at [976, 392] on span "Take the volumes calculated on Step 9 from the 10 mL resuspended cells and add …" at bounding box center [858, 402] width 332 height 21
click at [972, 392] on span "Take the volumes calculated on Step 9 from the 10 mL resuspended cells and add …" at bounding box center [858, 402] width 332 height 21
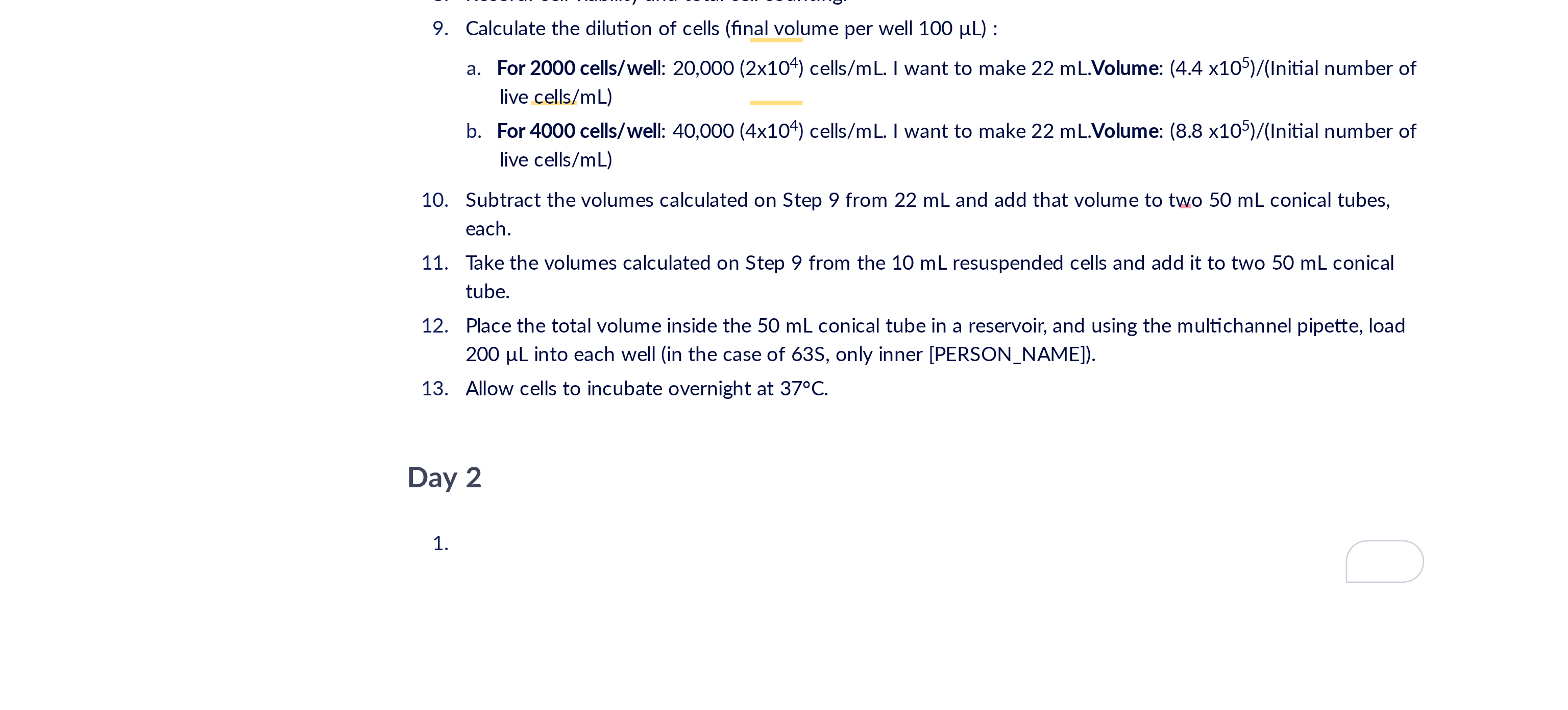
click at [705, 389] on span "Take the volumes calculated on Step 9 from the 10 mL resuspended cells and add …" at bounding box center [859, 400] width 334 height 21
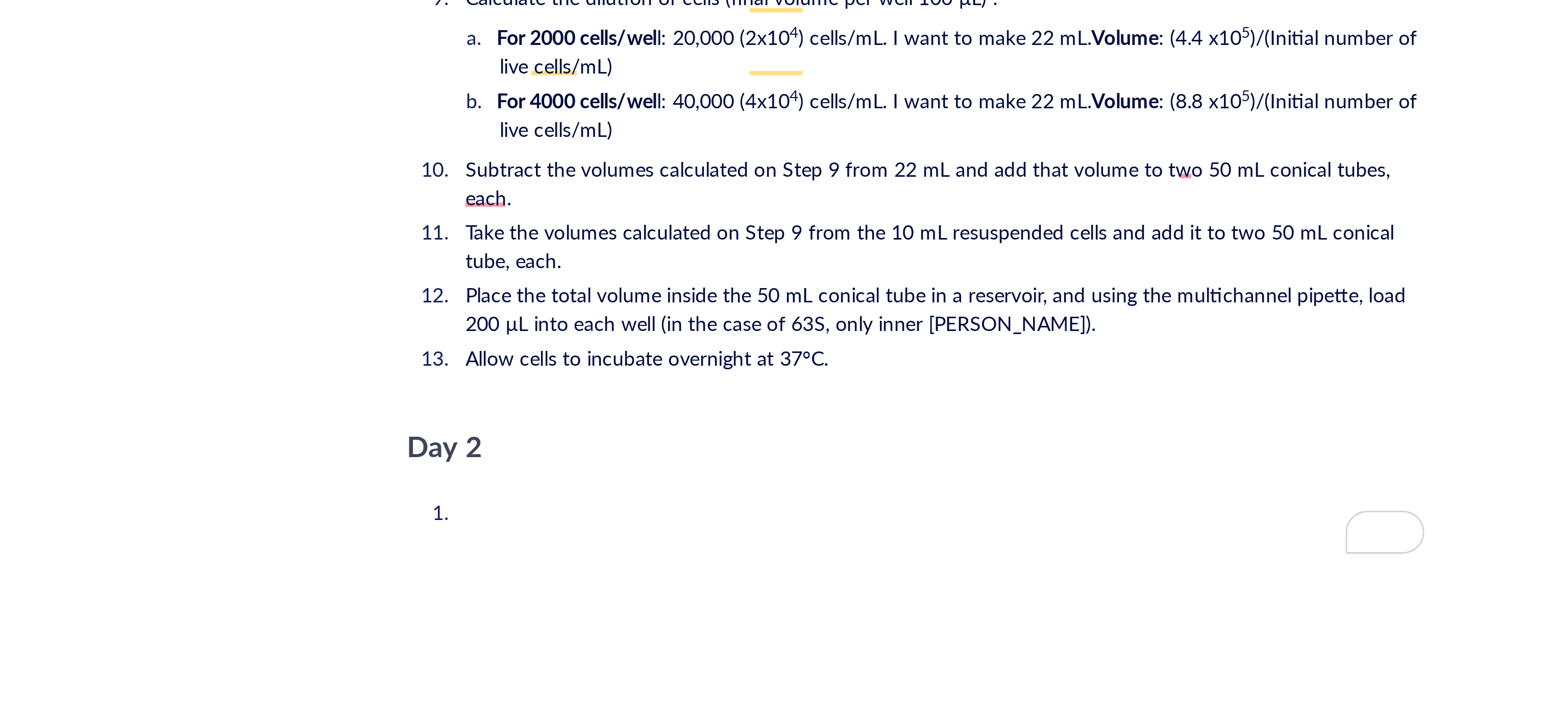
drag, startPoint x: 943, startPoint y: 360, endPoint x: 951, endPoint y: 360, distance: 8.0
click at [945, 379] on span "Take the volumes calculated on Step 9 from the 10 mL resuspended cells and add …" at bounding box center [859, 389] width 334 height 21
click at [952, 379] on span "Take the volumes calculated on Step 9 from the 10 mL resuspended cells and add …" at bounding box center [859, 389] width 334 height 21
click at [950, 379] on span "Take the volumes calculated on Step 9 from the 10 mL resuspended cells and add …" at bounding box center [859, 389] width 334 height 21
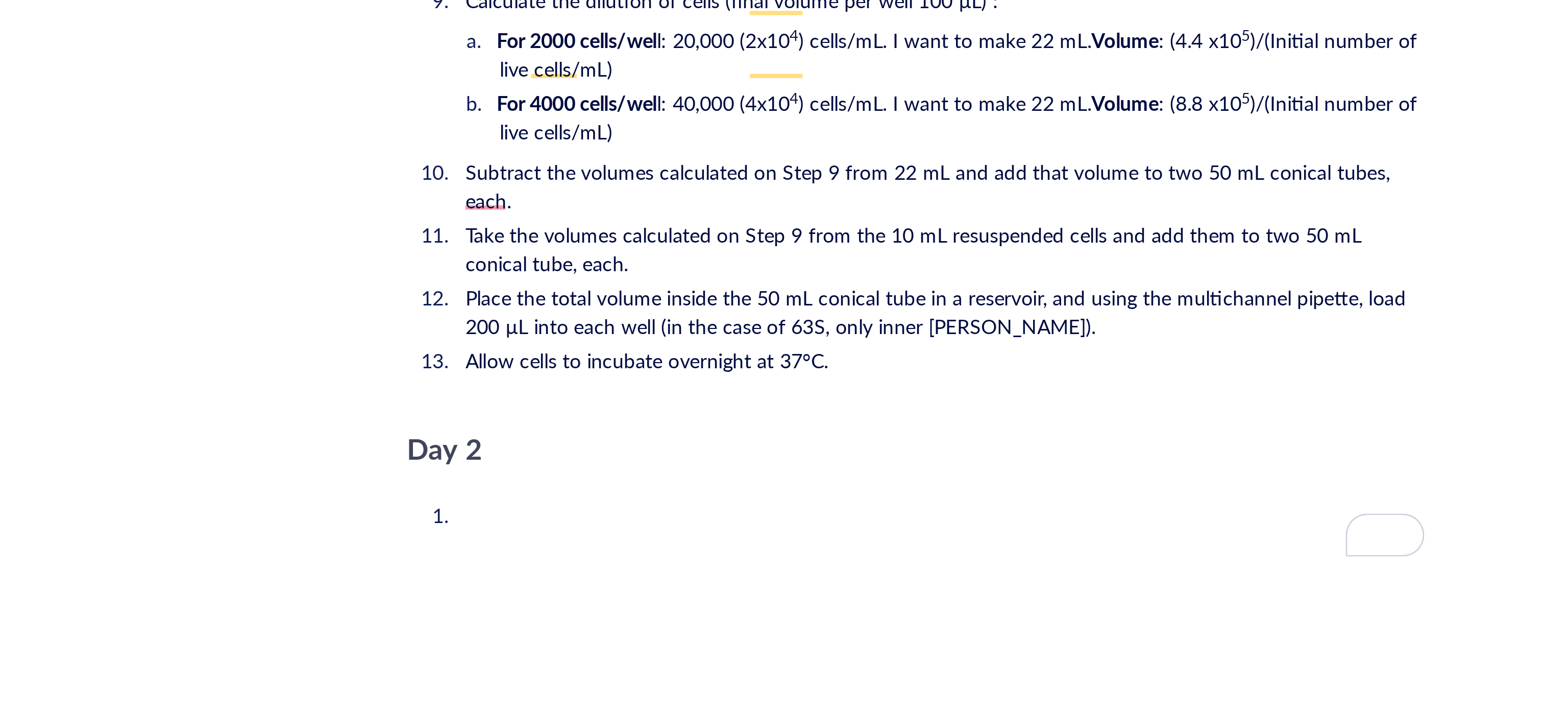
click at [896, 380] on li "Take the volumes calculated on Step 9 from the 10 mL resuspended cells and add …" at bounding box center [861, 390] width 347 height 21
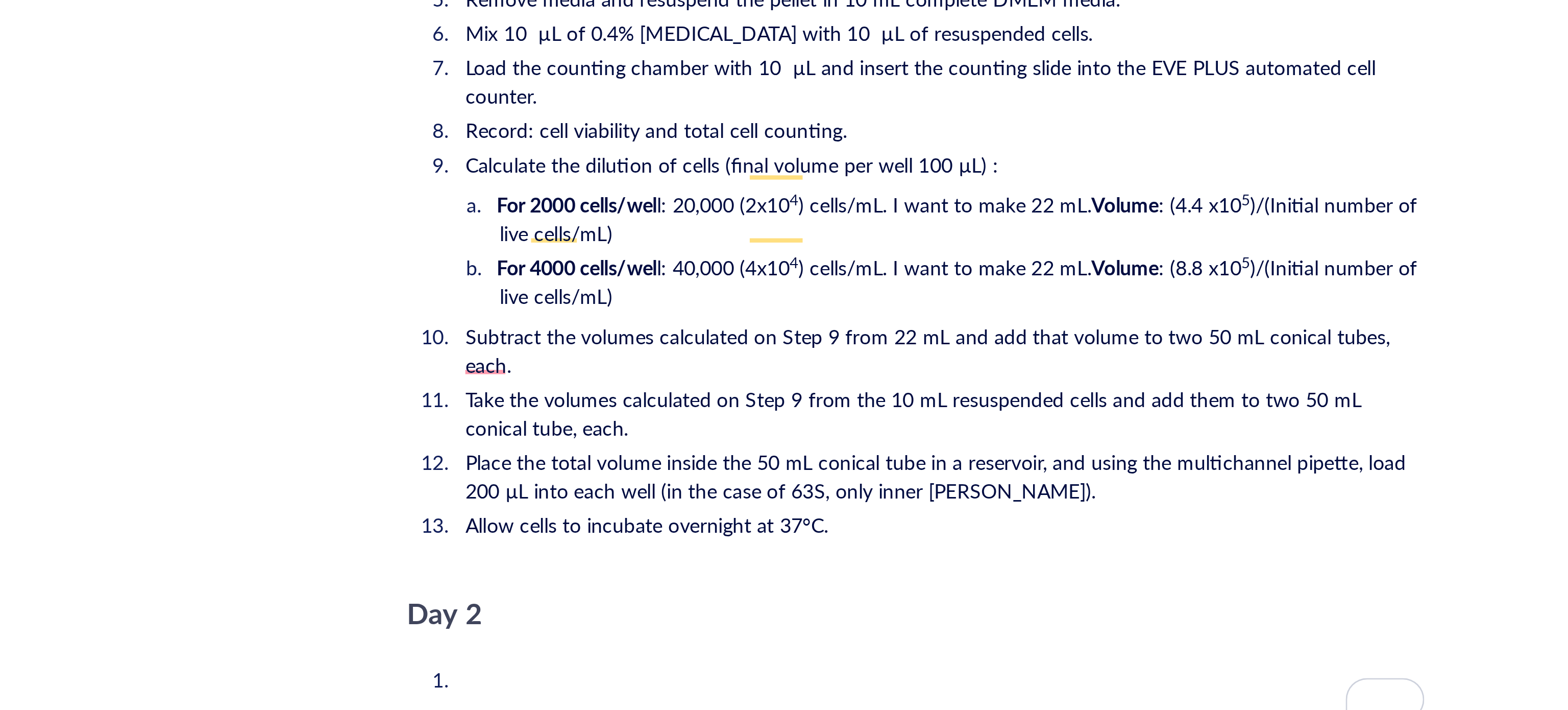
scroll to position [1520, 0]
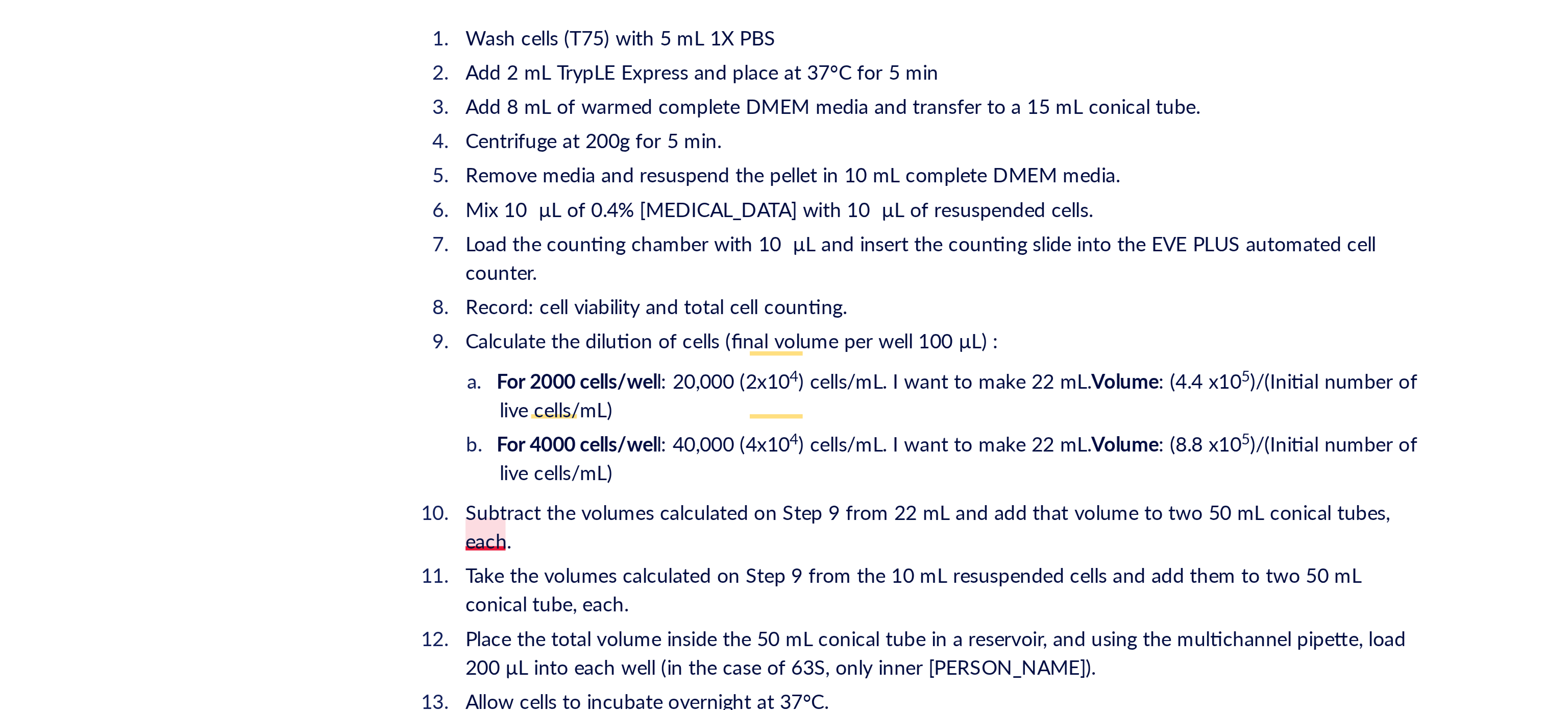
click at [699, 501] on span "Take the volumes calculated on Step 9 from the 10 mL resuspended cells and add …" at bounding box center [853, 512] width 322 height 21
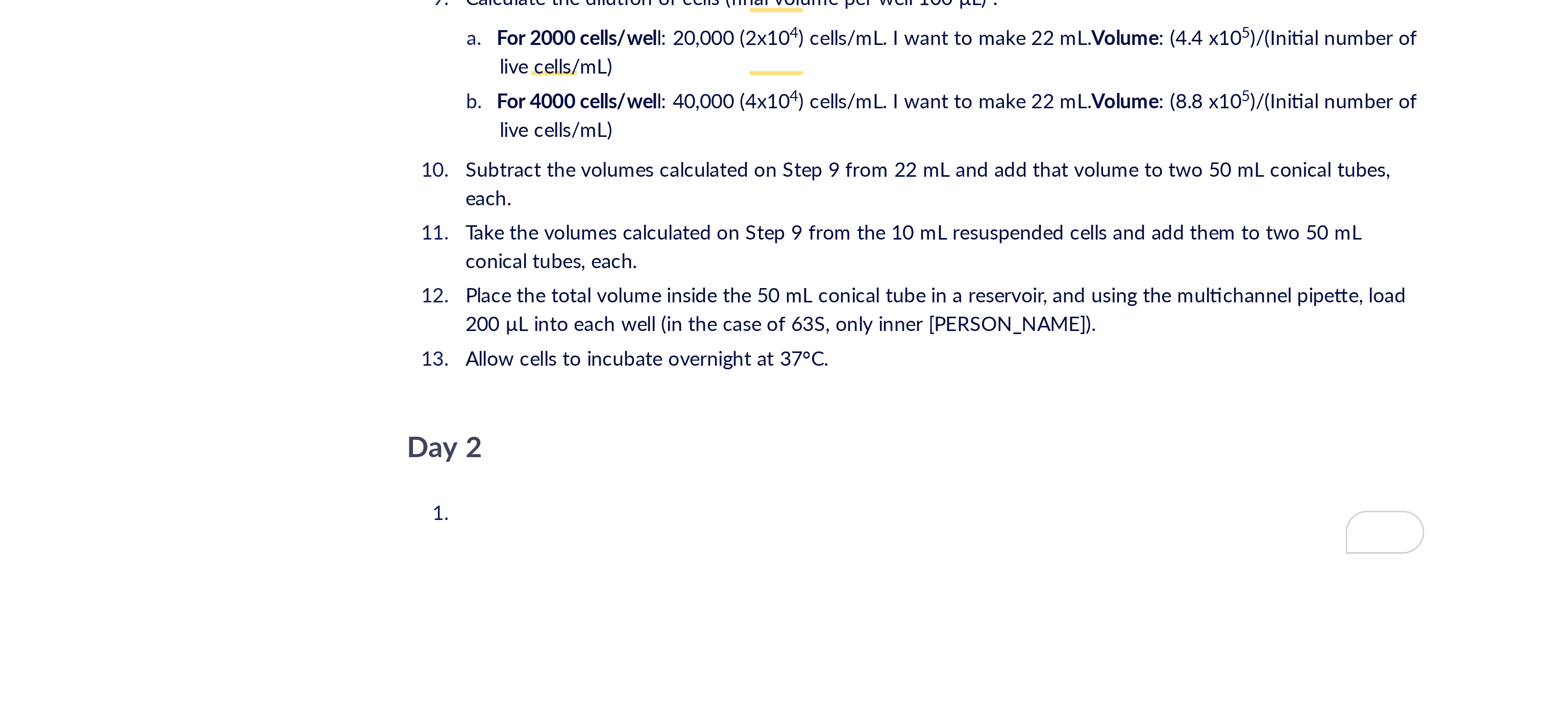
scroll to position [1582, 0]
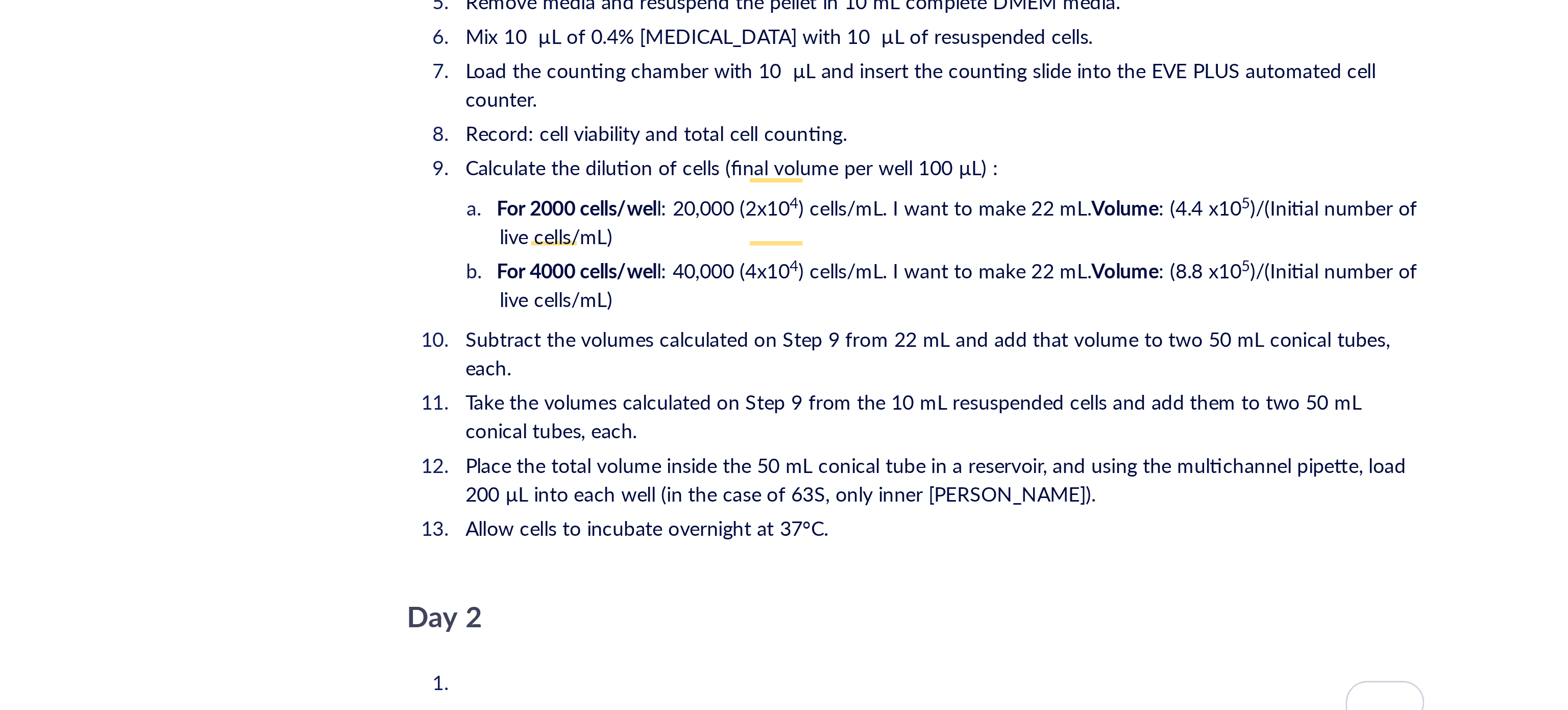
click at [744, 440] on li "Take the volumes calculated on Step 9 from the 10 mL resuspended cells and add …" at bounding box center [861, 450] width 347 height 21
click at [864, 462] on span "Place the total volume inside the 50 mL conical tube in a reservoir, and using …" at bounding box center [861, 473] width 338 height 21
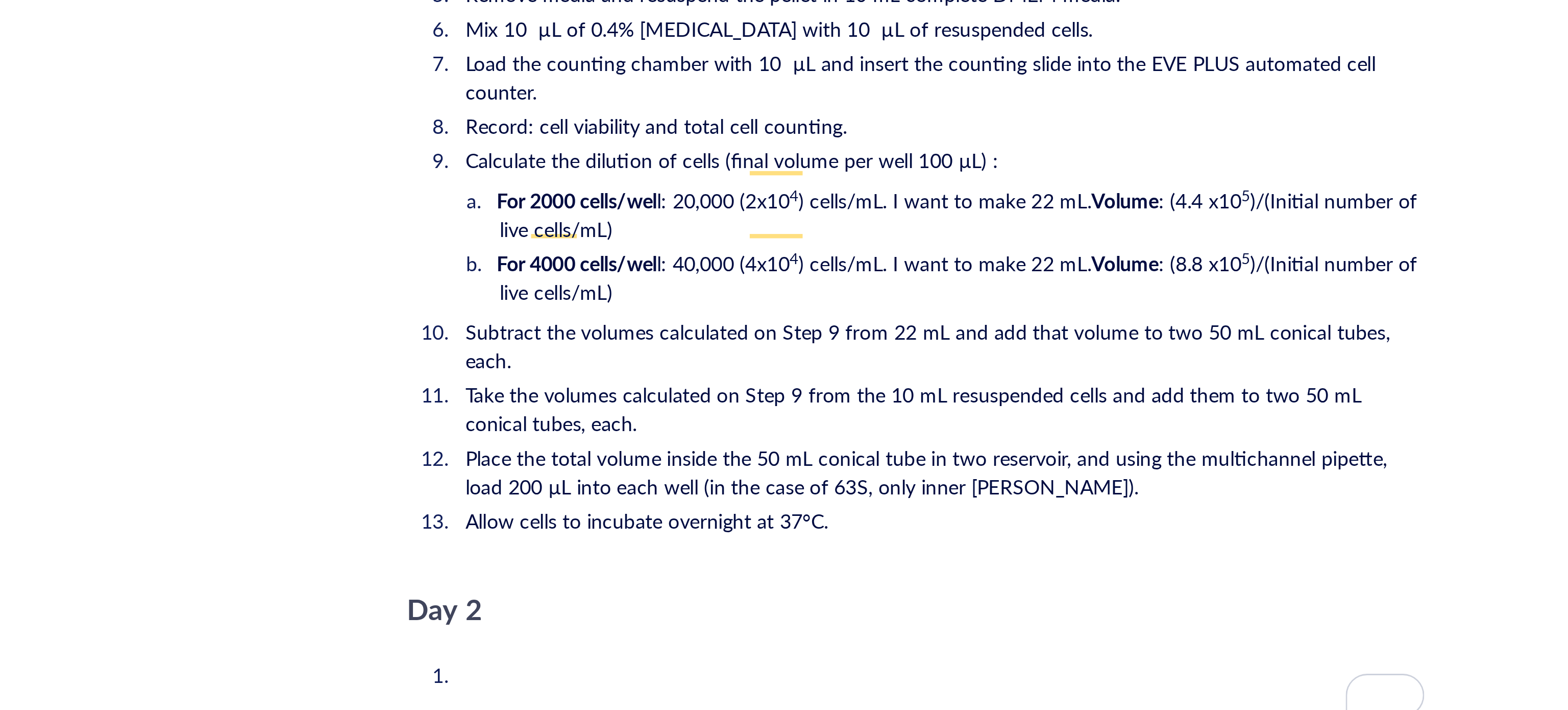
click at [918, 460] on li "Place the total volume inside the 50 mL conical tube in two reservoir, and usin…" at bounding box center [861, 470] width 347 height 21
drag, startPoint x: 703, startPoint y: 453, endPoint x: 691, endPoint y: 450, distance: 12.4
click at [691, 460] on li "Place the total volume inside the 50 mL conical tube in two reservoir, and usin…" at bounding box center [861, 470] width 347 height 21
drag, startPoint x: 704, startPoint y: 448, endPoint x: 691, endPoint y: 449, distance: 13.0
click at [692, 460] on span "Place the total volume inside the 50 mL conical tube in two reservoir, and usin…" at bounding box center [857, 470] width 331 height 21
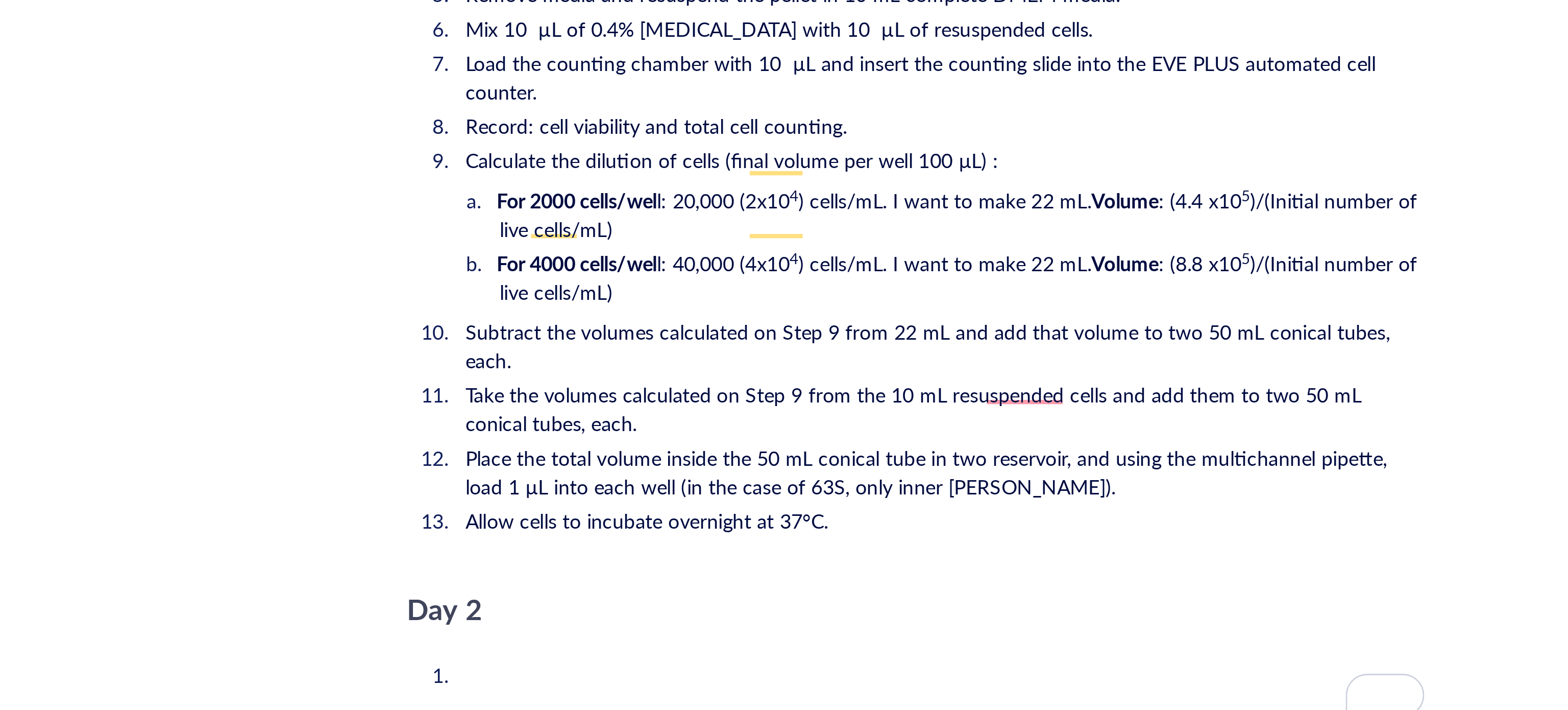
scroll to position [1642, 0]
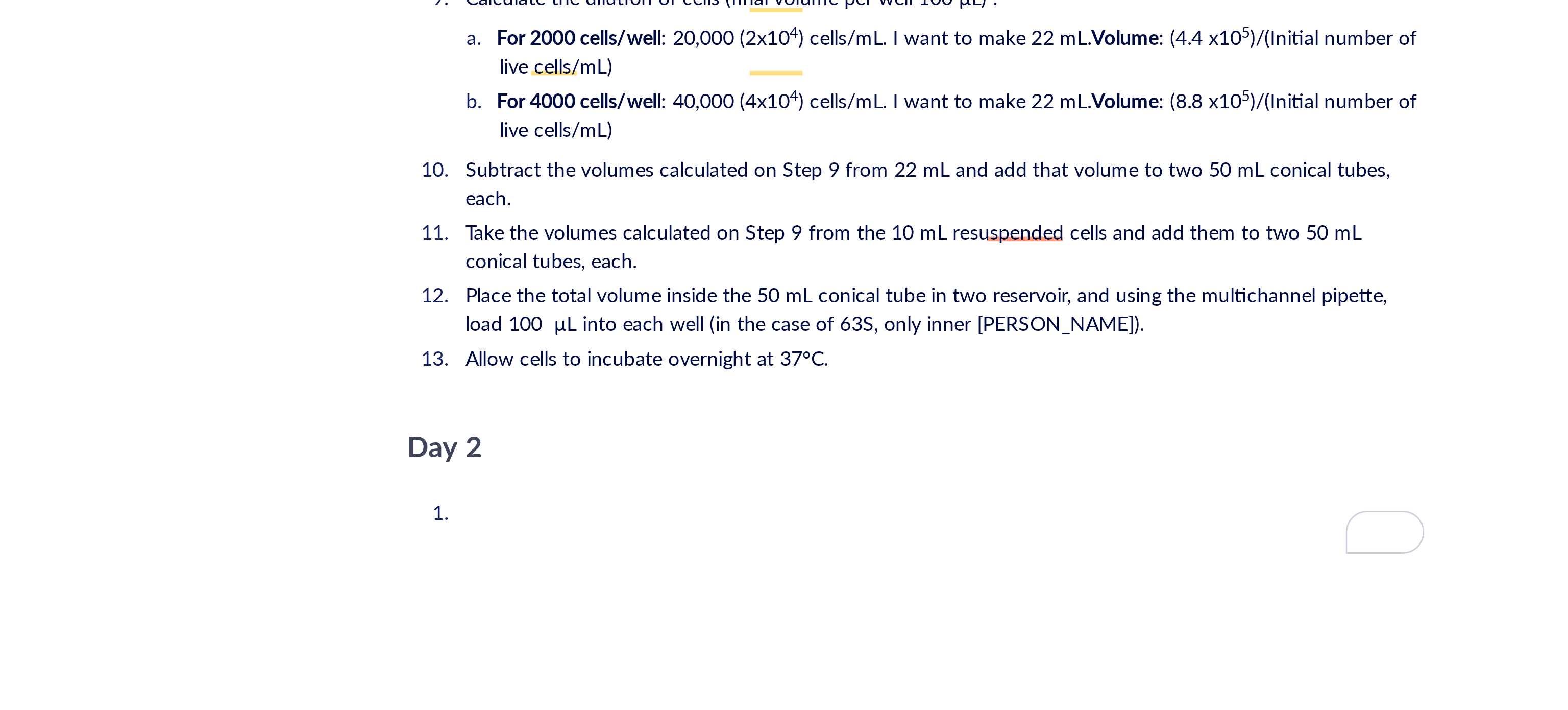
click at [895, 401] on span "Place the total volume inside the 50 mL conical tube in two reservoir, and usin…" at bounding box center [857, 412] width 331 height 21
click at [905, 401] on li "Place the total volume inside the 50 mL conical tube in two reservoirs, and usi…" at bounding box center [861, 412] width 347 height 21
click at [722, 401] on span "Place the total volume inside the 50 mL conical tube in two reservoirs, and usi…" at bounding box center [859, 412] width 334 height 21
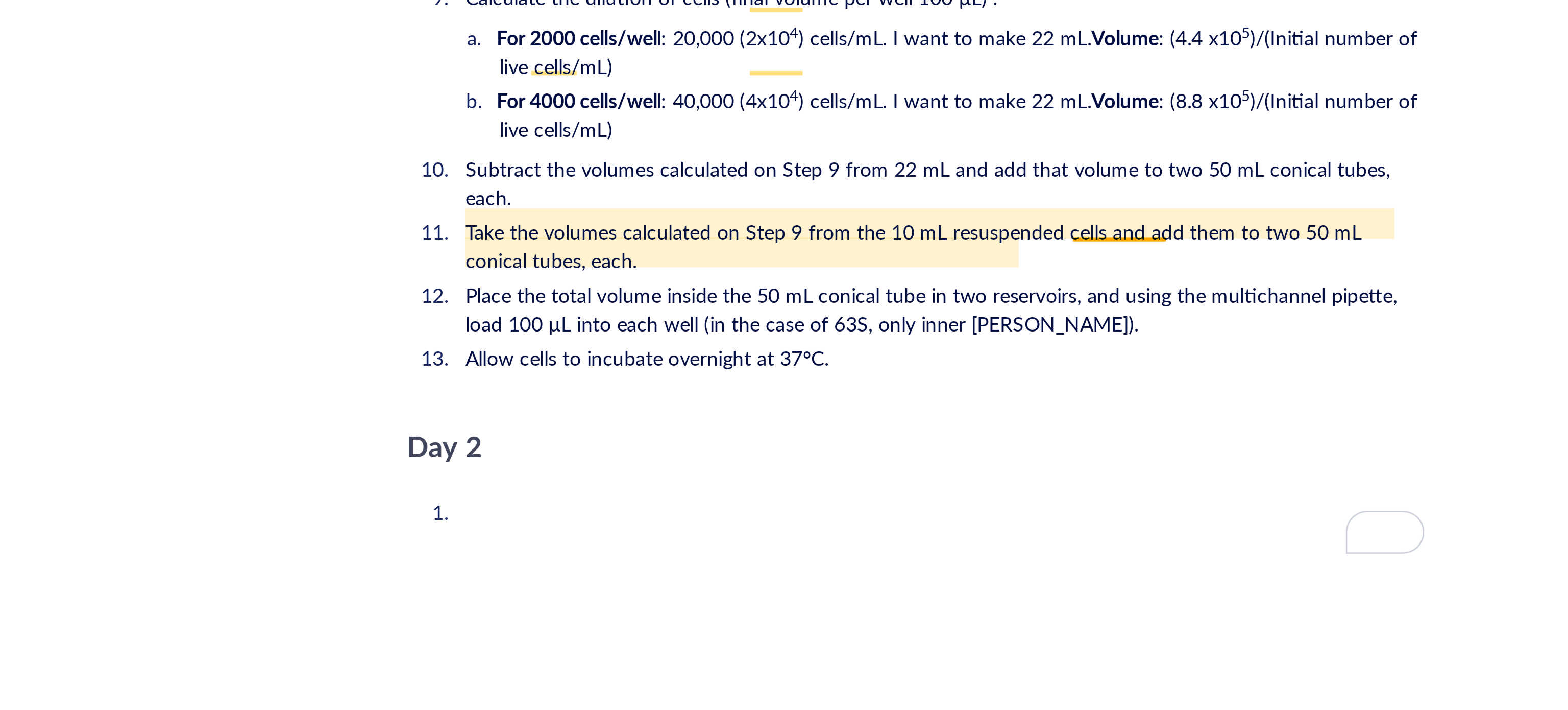
click at [919, 401] on span "Place the total volume inside the 50 mL conical tube in two reservoirs, and usi…" at bounding box center [859, 412] width 334 height 21
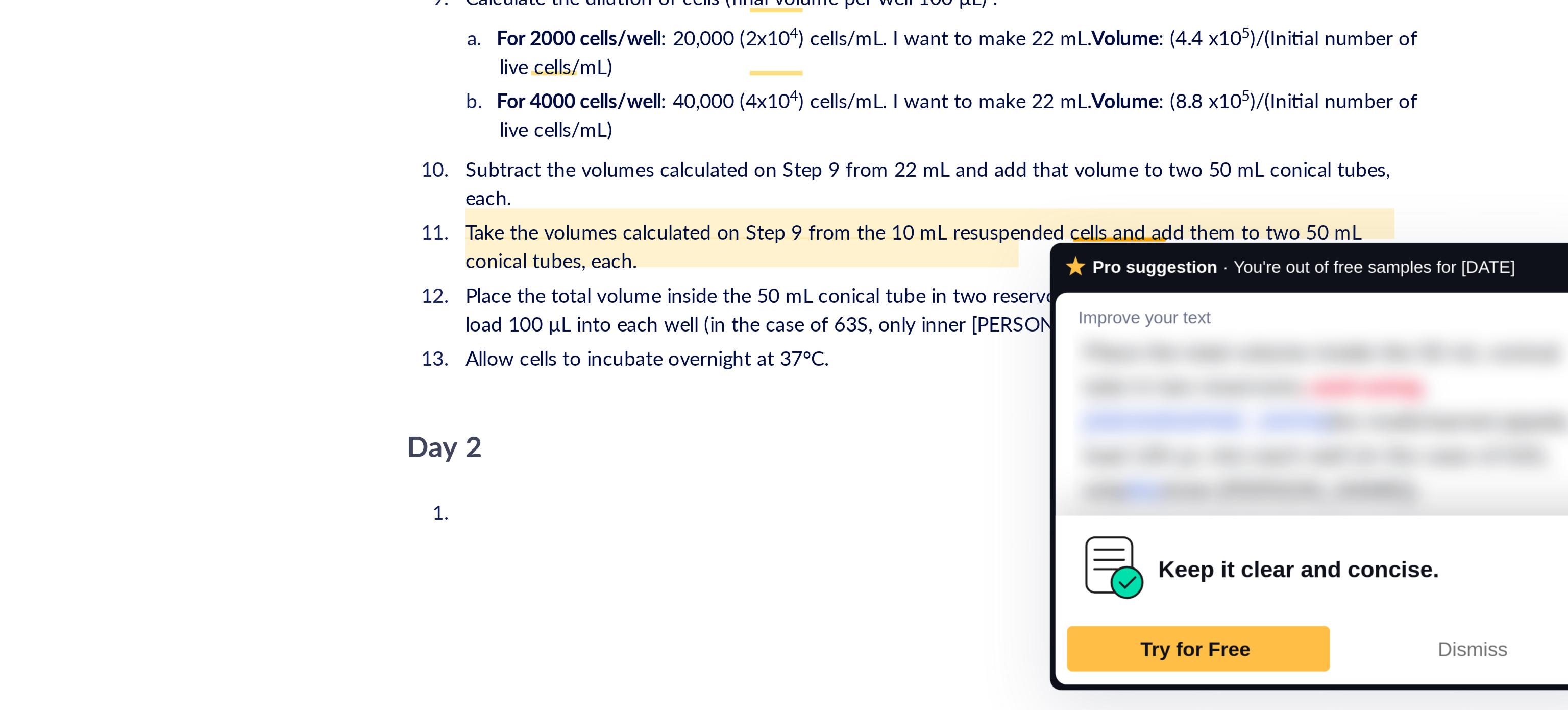
click at [918, 391] on div "Pro suggestion · You're out of free samples for today Improve your text Place t…" at bounding box center [1002, 468] width 204 height 161
click at [886, 401] on span "Place the total volume inside the 50 mL conical tube in two reservoirs, and usi…" at bounding box center [859, 412] width 334 height 21
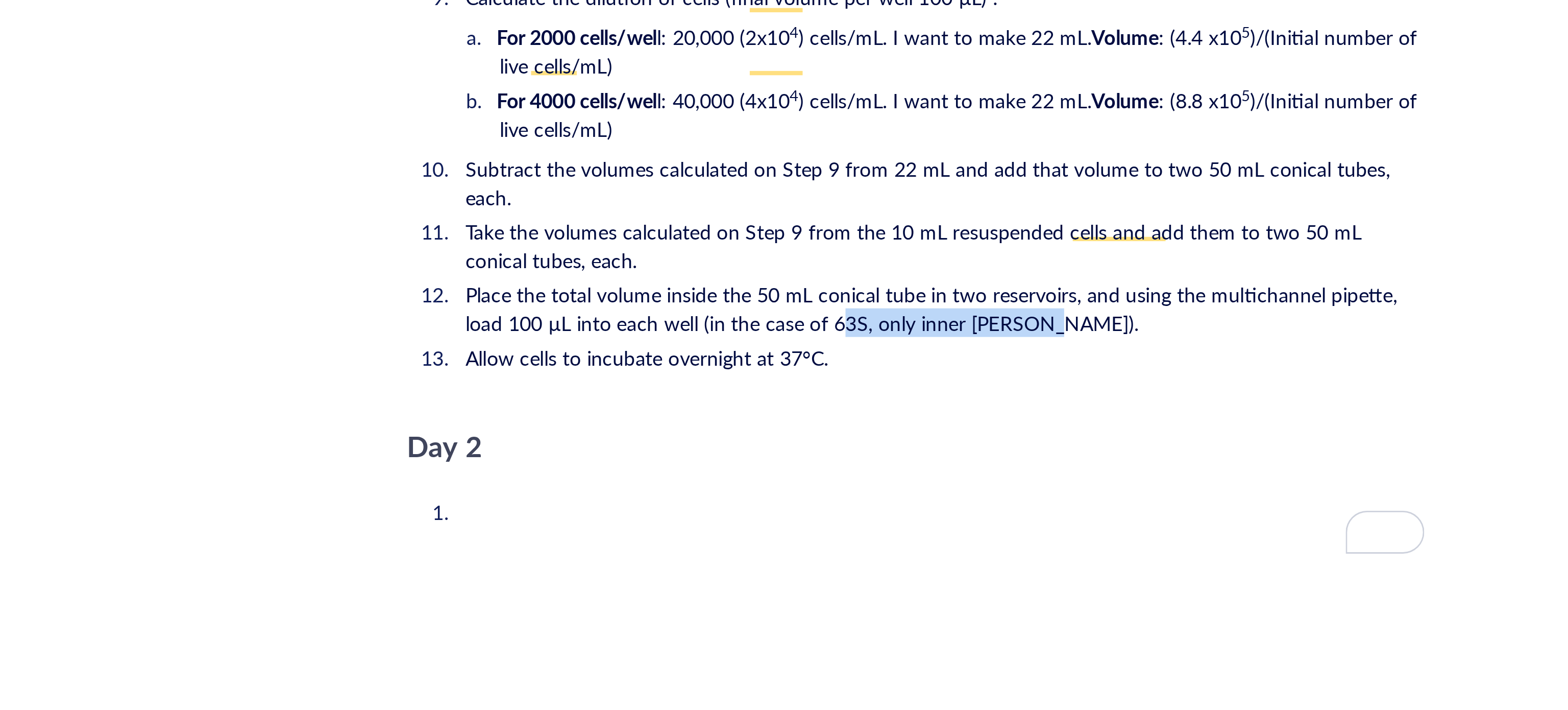
drag, startPoint x: 893, startPoint y: 393, endPoint x: 825, endPoint y: 395, distance: 68.0
click at [825, 401] on li "Place the total volume inside the 50 mL conical tube in two reservoirs, and usi…" at bounding box center [861, 412] width 347 height 21
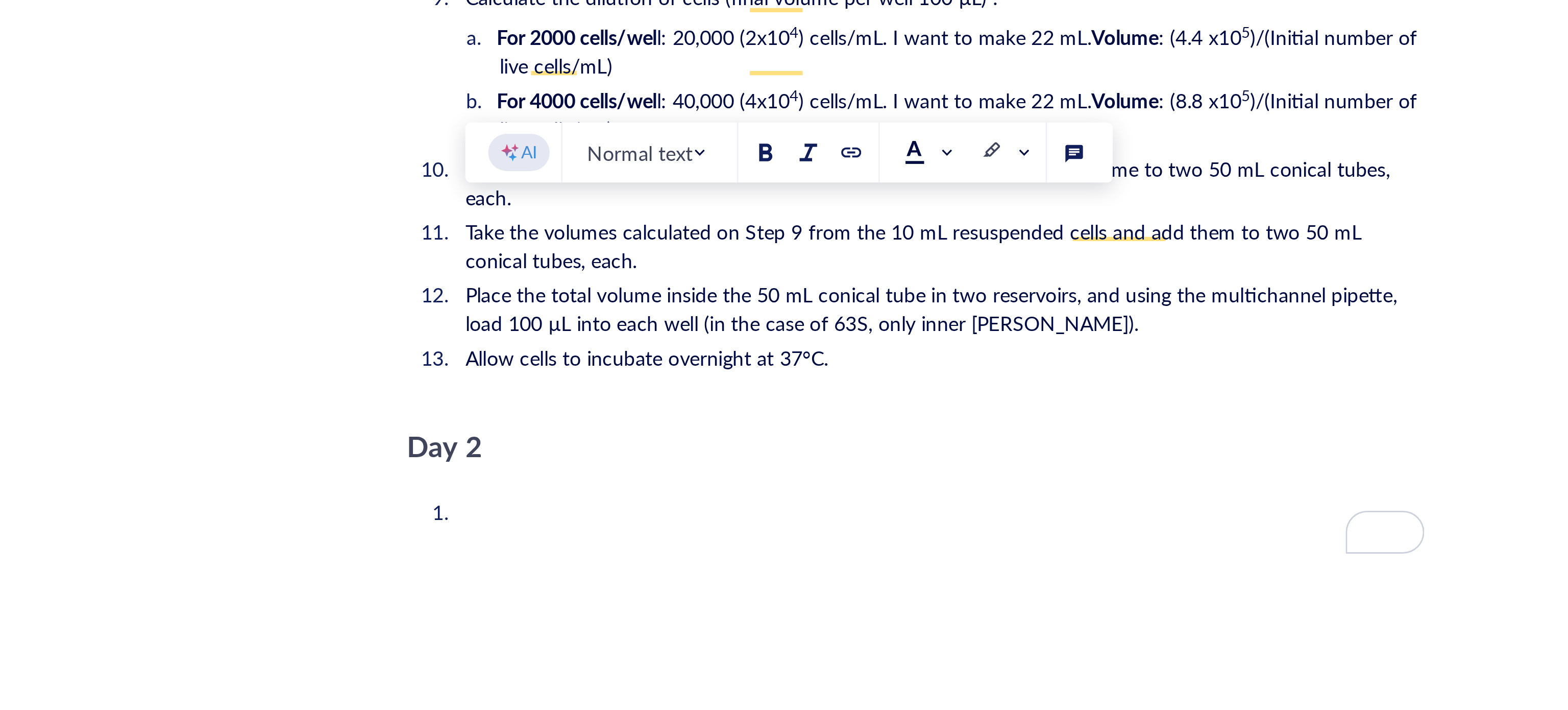
click at [783, 401] on span "Place the total volume inside the 50 mL conical tube in two reservoirs, and usi…" at bounding box center [859, 412] width 334 height 21
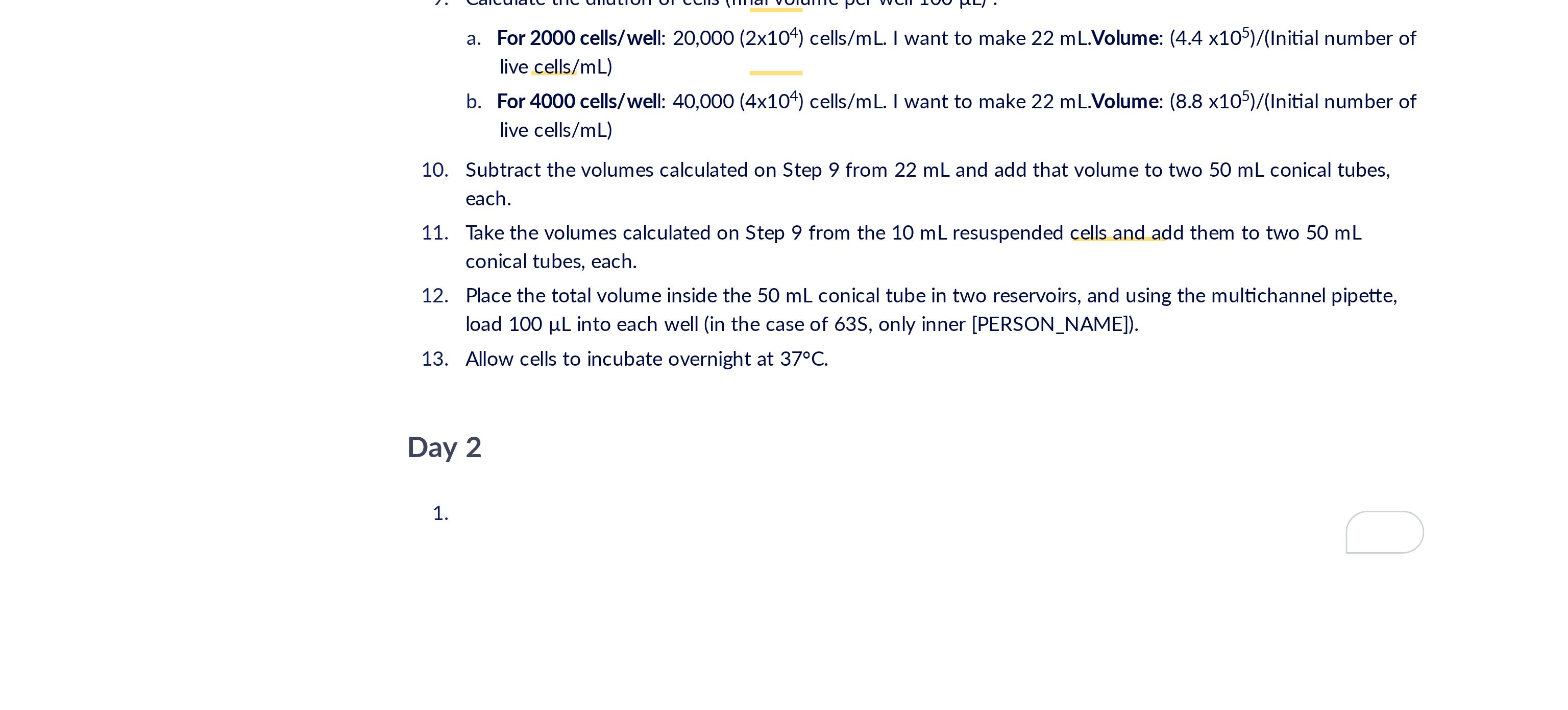
click at [774, 401] on span "Place the total volume inside the 50 mL conical tube in two reservoirs, and usi…" at bounding box center [859, 412] width 334 height 21
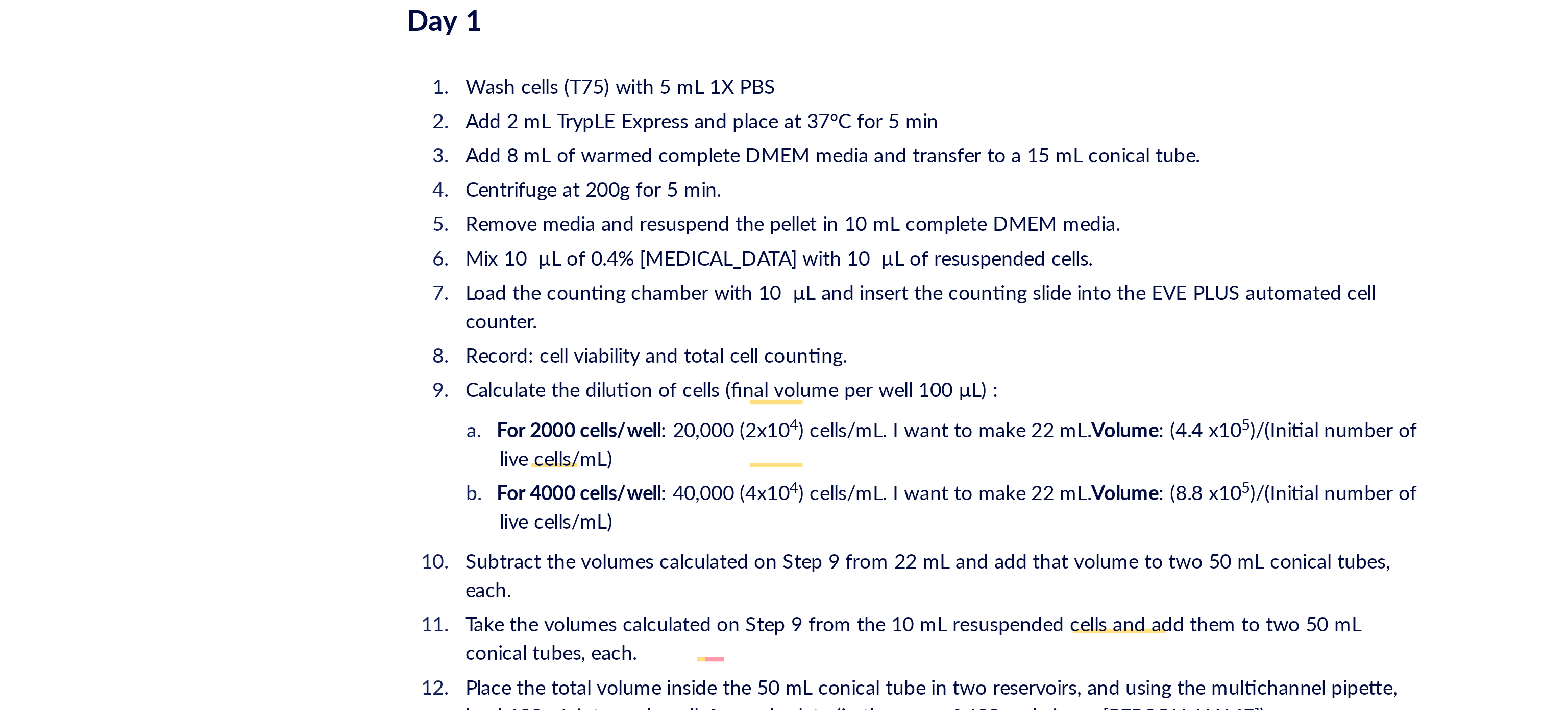
scroll to position [1520, 0]
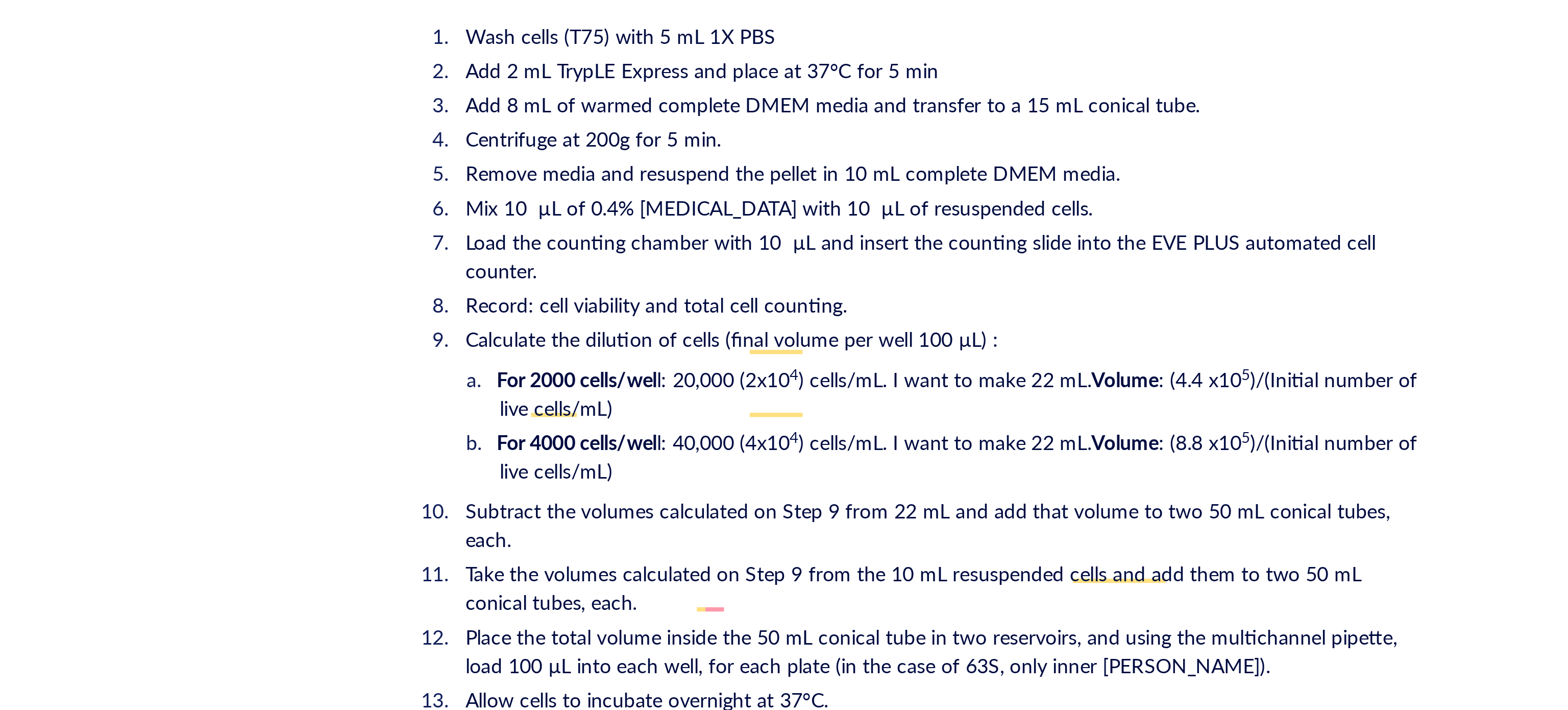
click at [804, 523] on span "Place the total volume inside the 50 mL conical tube in two reservoirs, and usi…" at bounding box center [859, 534] width 334 height 21
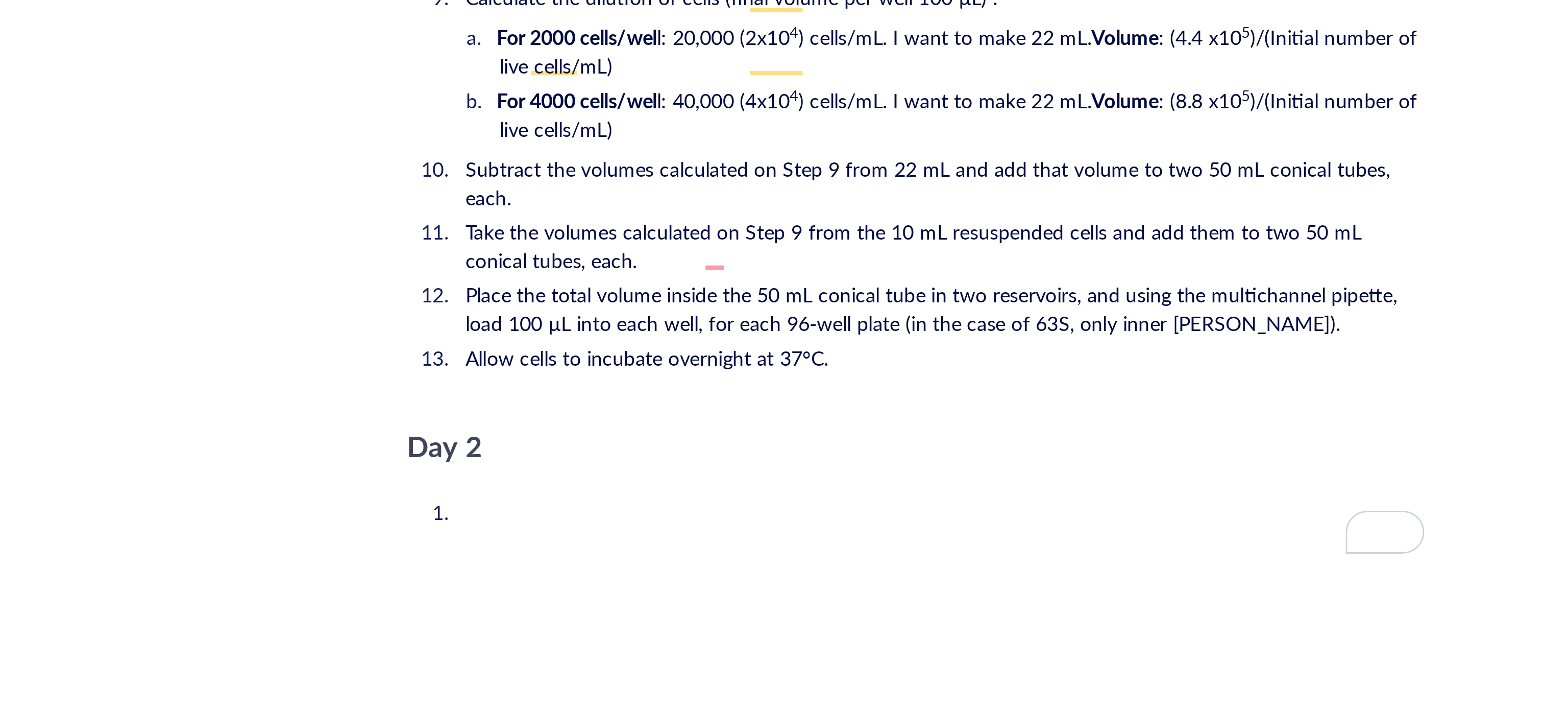
click at [976, 401] on li "Place the total volume inside the 50 mL conical tube in two reservoirs, and usi…" at bounding box center [861, 412] width 347 height 21
click at [780, 401] on span "Place the total volume inside the 50 mL conical tube in two reservoirs, and usi…" at bounding box center [859, 412] width 334 height 21
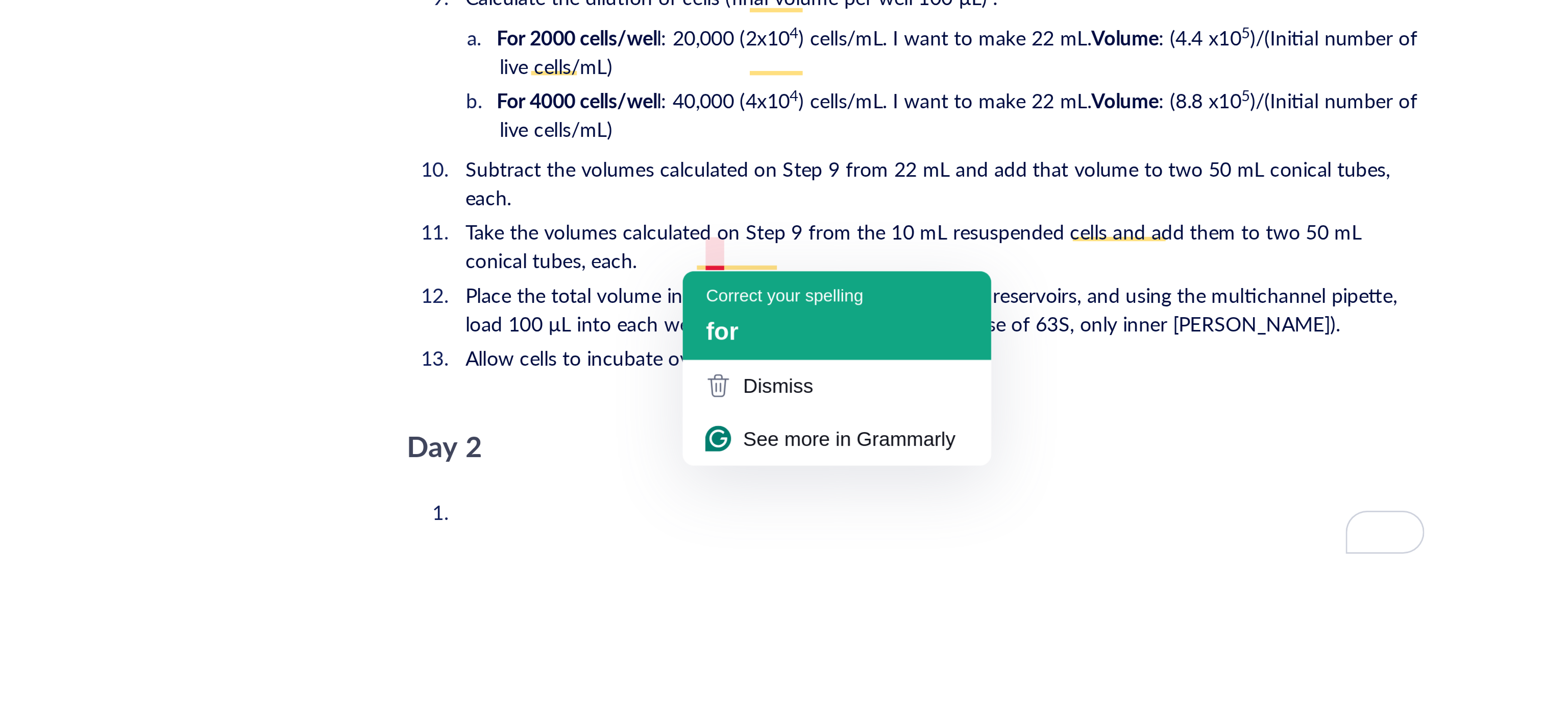
click at [788, 413] on div "Correct your spelling for" at bounding box center [824, 414] width 110 height 31
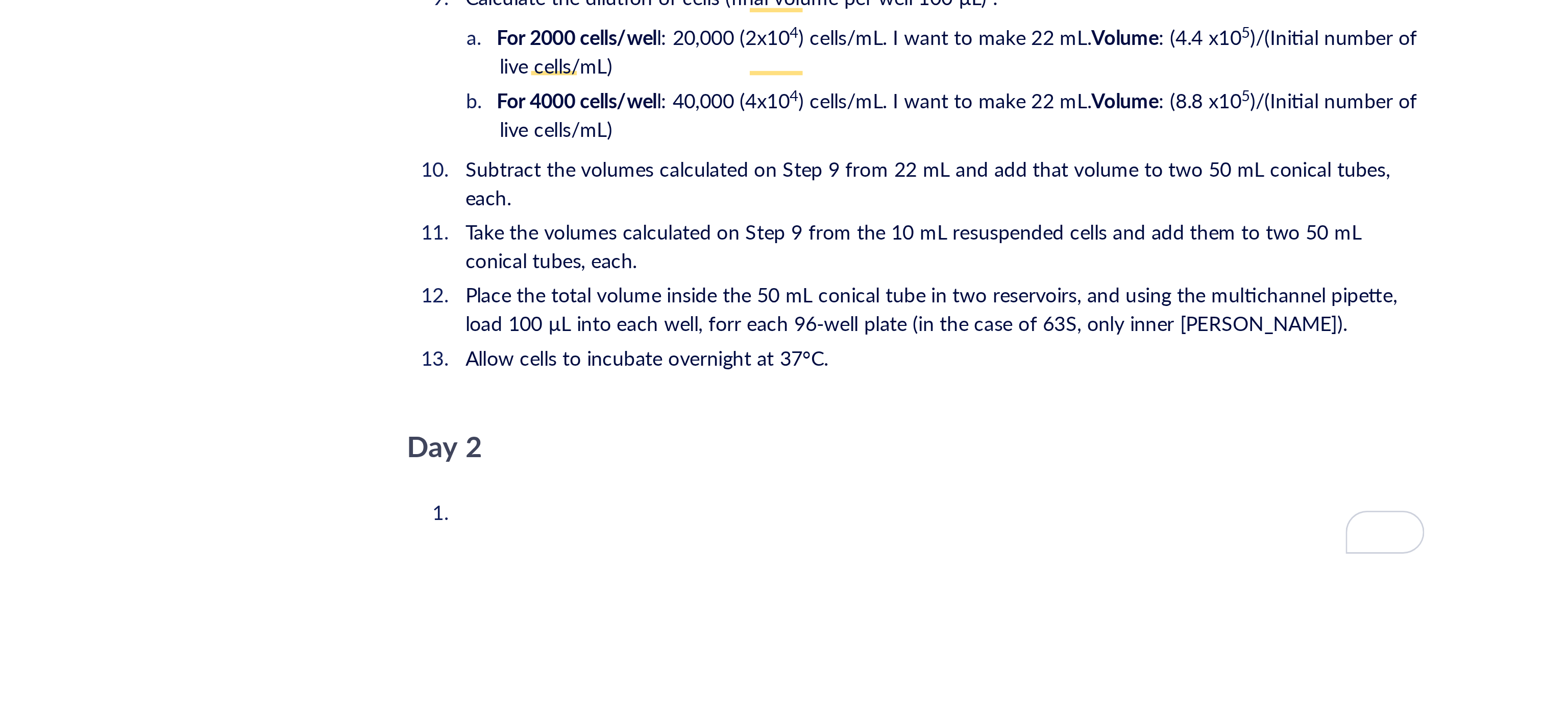
click at [901, 401] on span "Place the total volume inside the 50 mL conical tube in two reservoirs, and usi…" at bounding box center [859, 412] width 334 height 21
click at [960, 424] on li "Allow cells to incubate overnight at 37°C." at bounding box center [861, 429] width 347 height 10
click at [975, 401] on li "Place the total volume inside the 50 mL conical tube in two reservoirs, and usi…" at bounding box center [861, 412] width 347 height 21
click at [789, 401] on span "Place the total volume inside the 50 mL conical tube in two reservoirs, and usi…" at bounding box center [859, 412] width 334 height 21
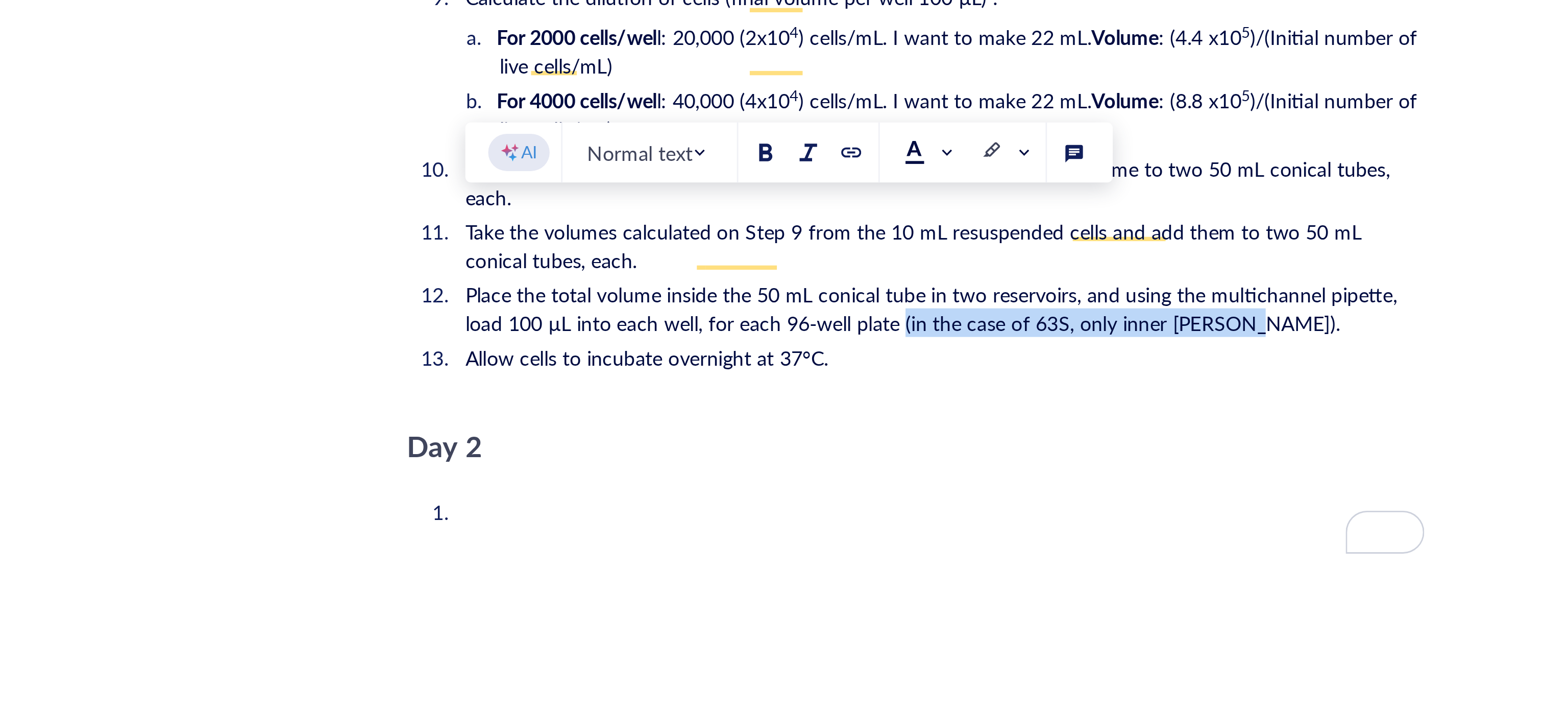
drag, startPoint x: 969, startPoint y: 391, endPoint x: 849, endPoint y: 388, distance: 120.0
click at [849, 401] on li "Place the total volume inside the 50 mL conical tube in two reservoirs, and usi…" at bounding box center [861, 412] width 347 height 21
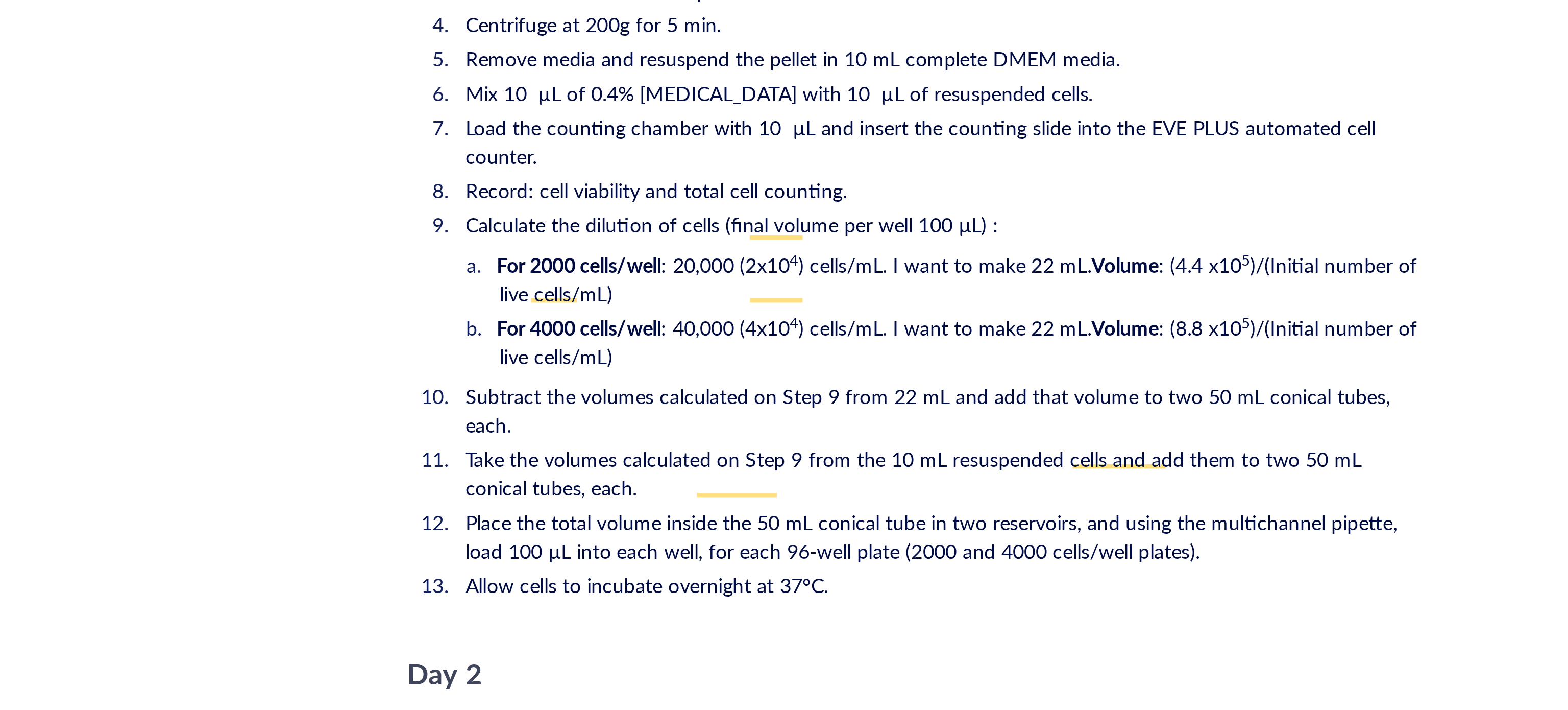
scroll to position [1582, 0]
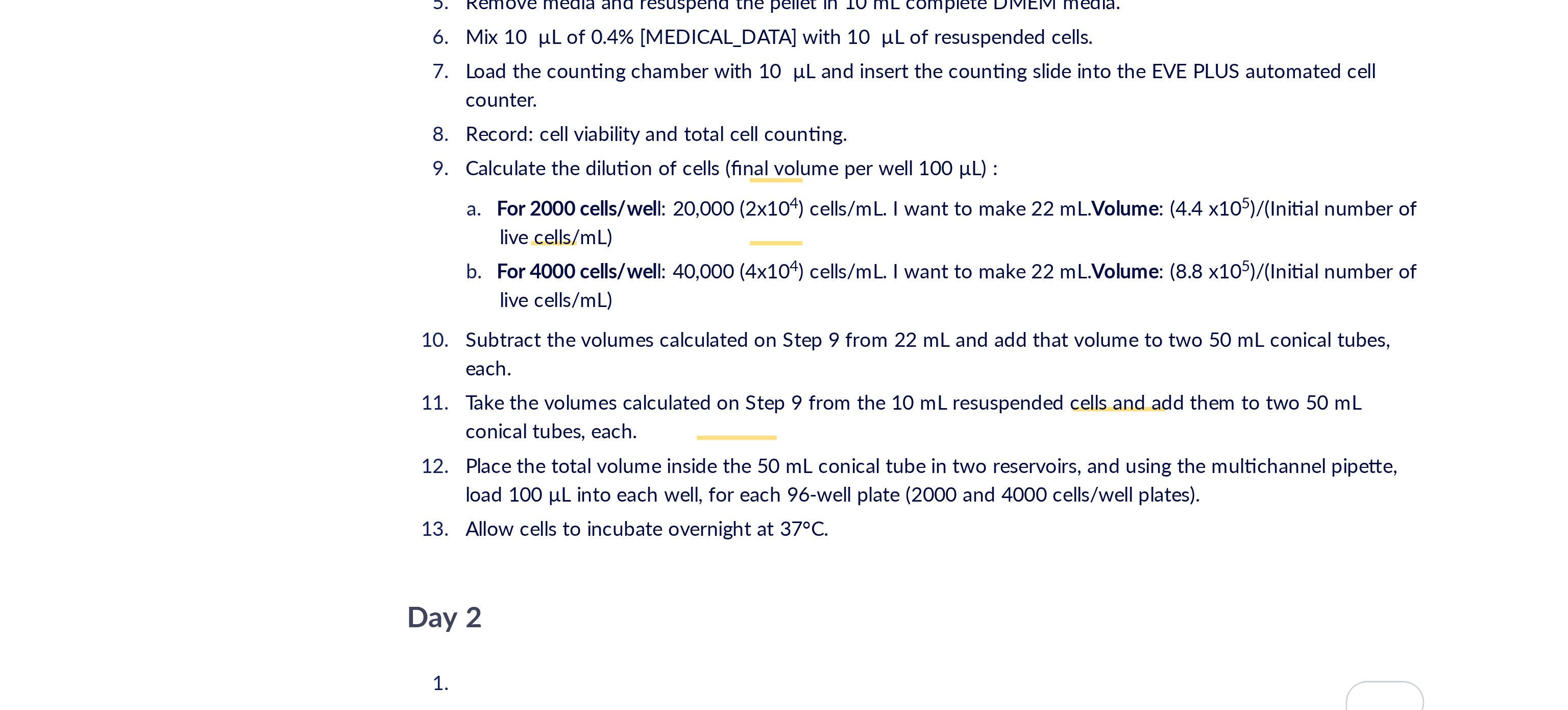
click at [831, 485] on li "Allow cells to incubate overnight at 37°C." at bounding box center [861, 490] width 347 height 10
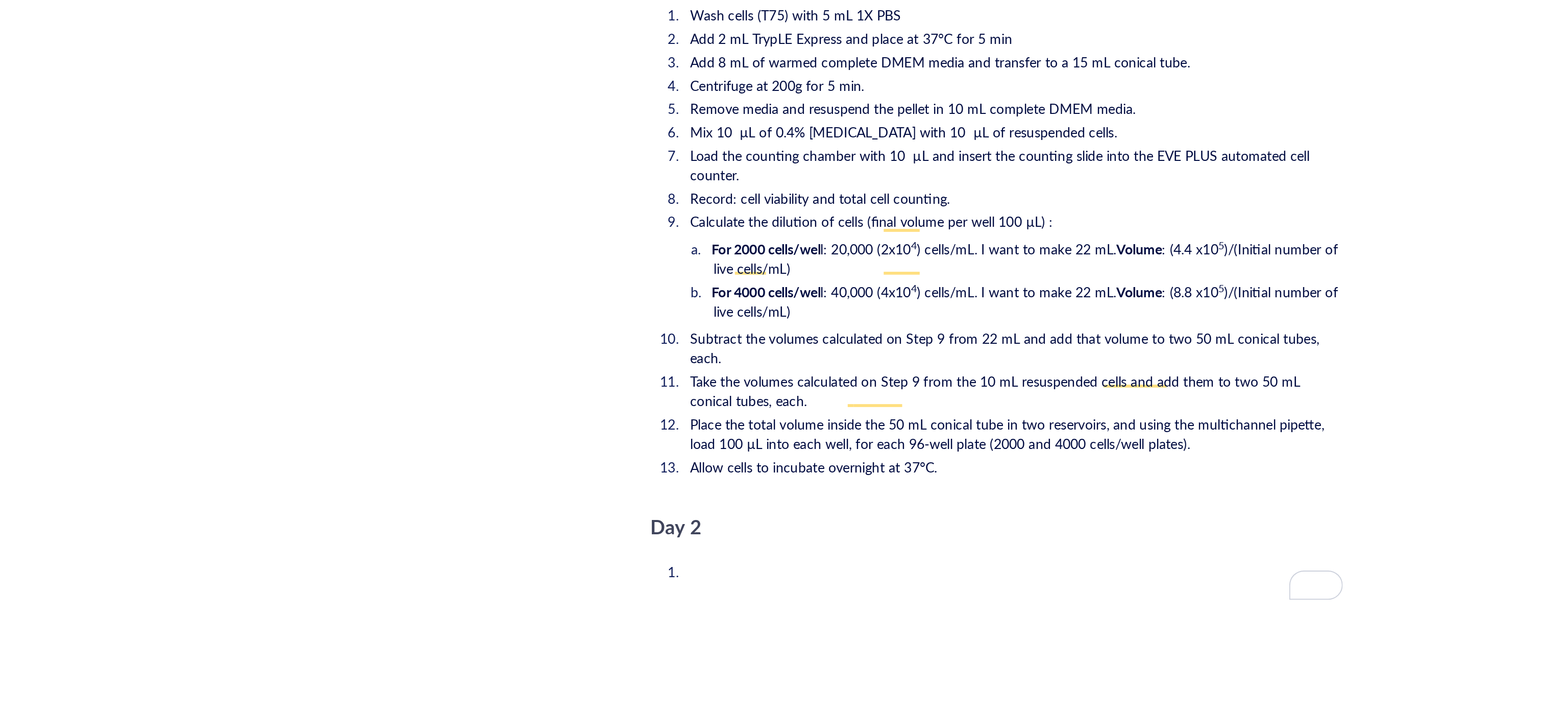
scroll to position [1608, 0]
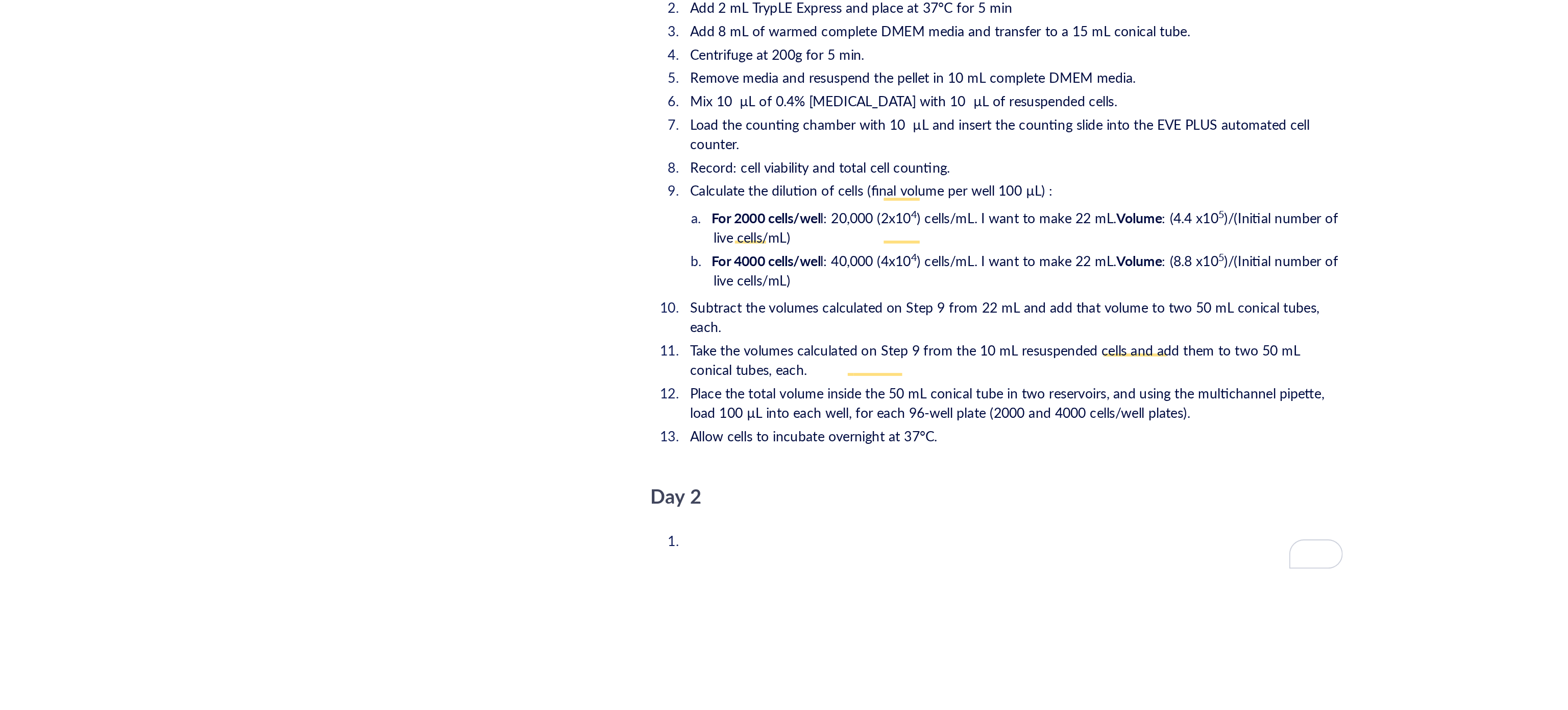
click at [739, 514] on li "﻿" at bounding box center [861, 519] width 347 height 10
click at [692, 514] on li "﻿" at bounding box center [861, 519] width 347 height 10
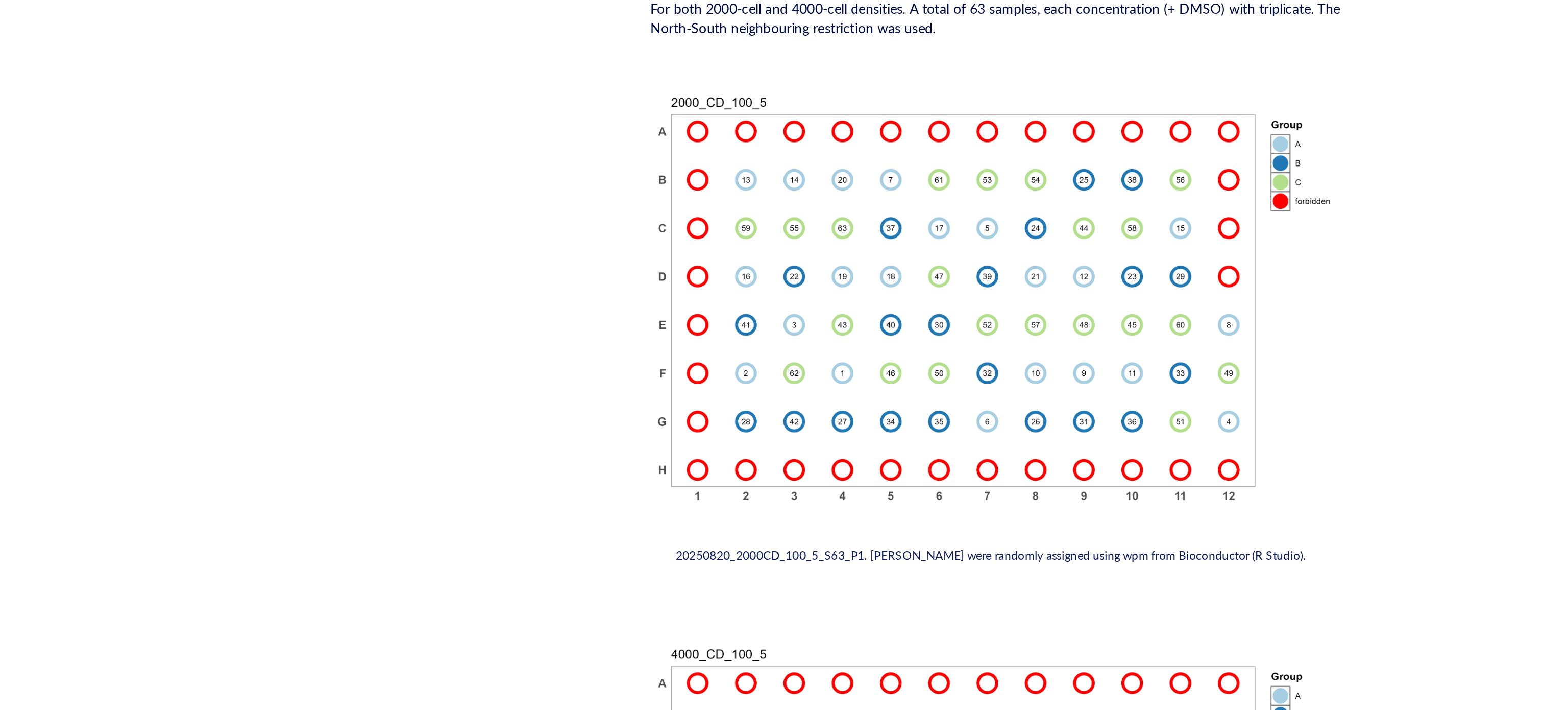
scroll to position [0, 0]
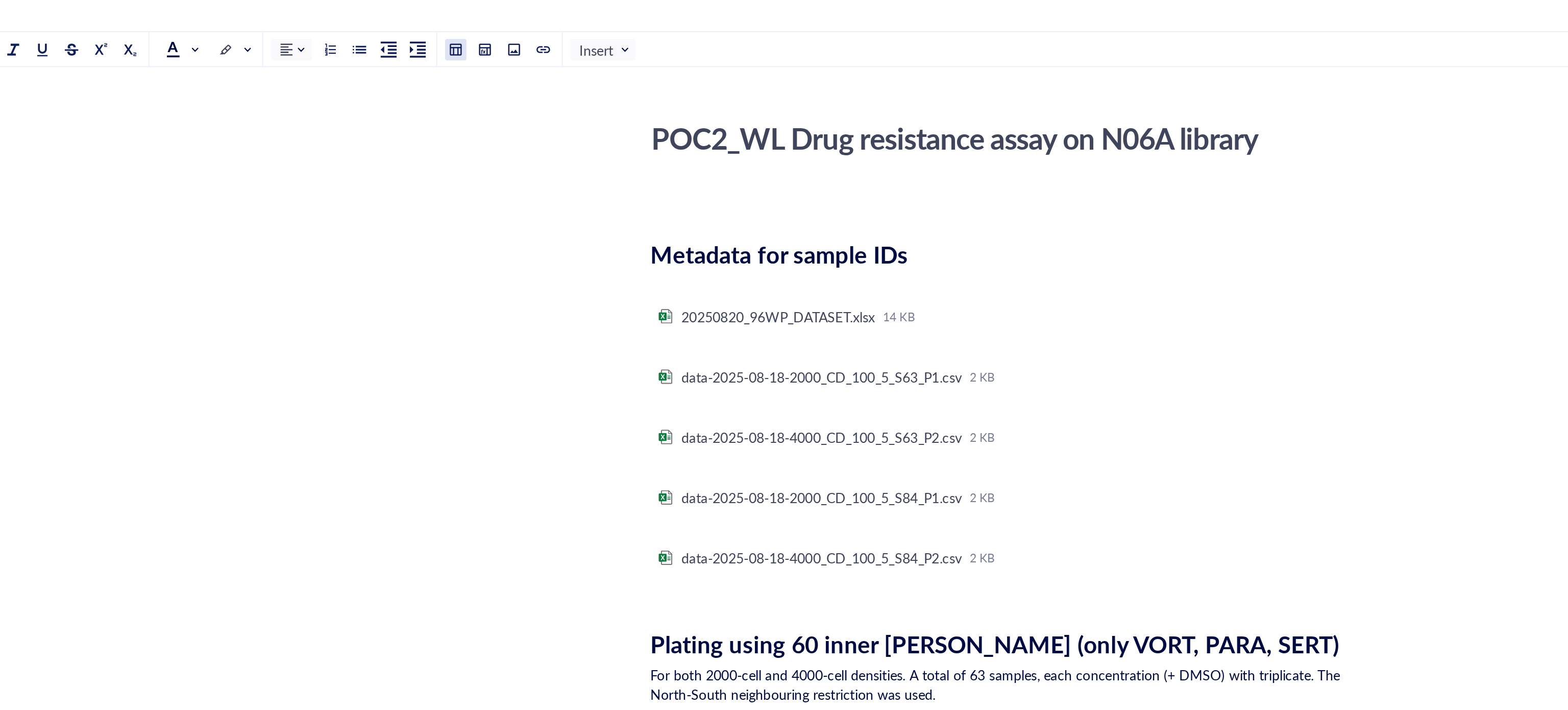
click at [572, 28] on div at bounding box center [569, 26] width 7 height 7
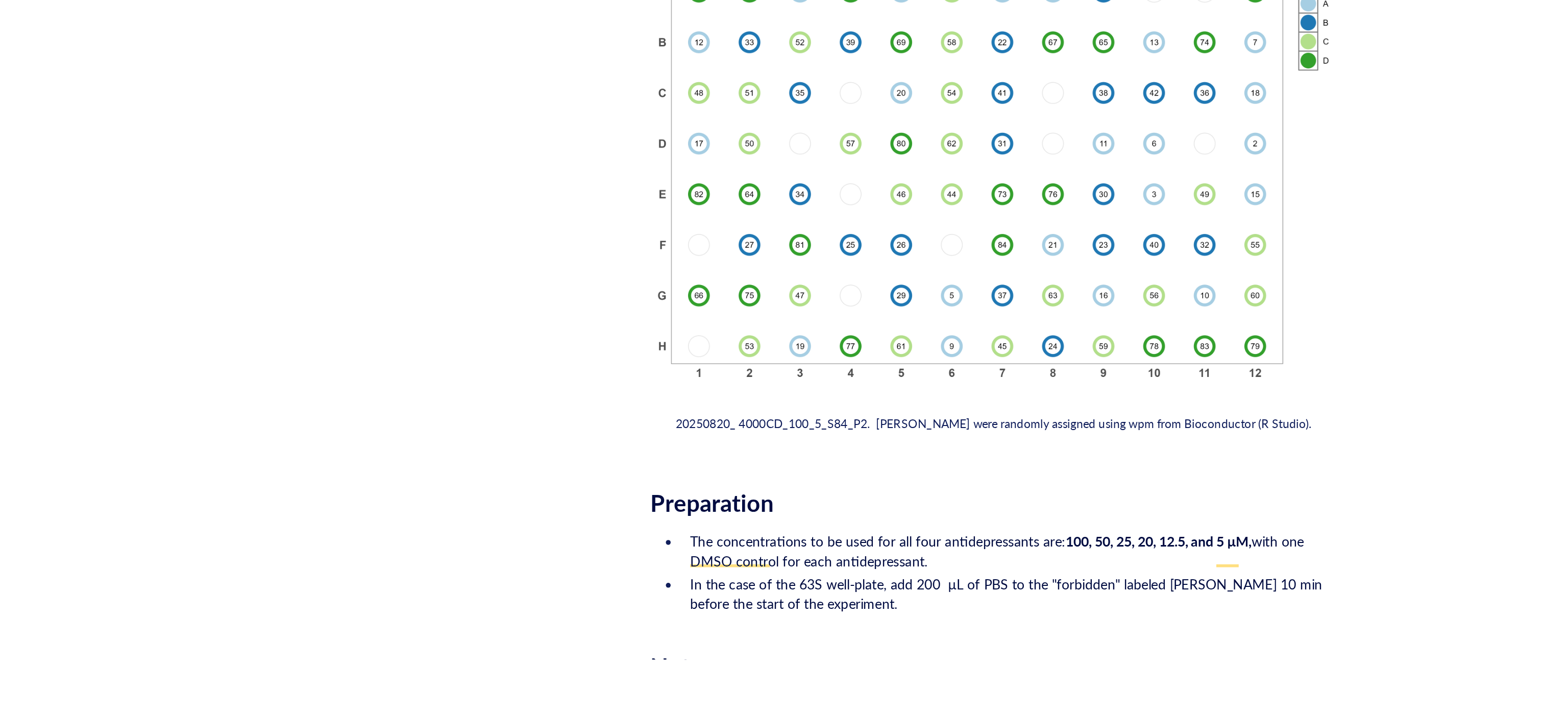
scroll to position [1476, 0]
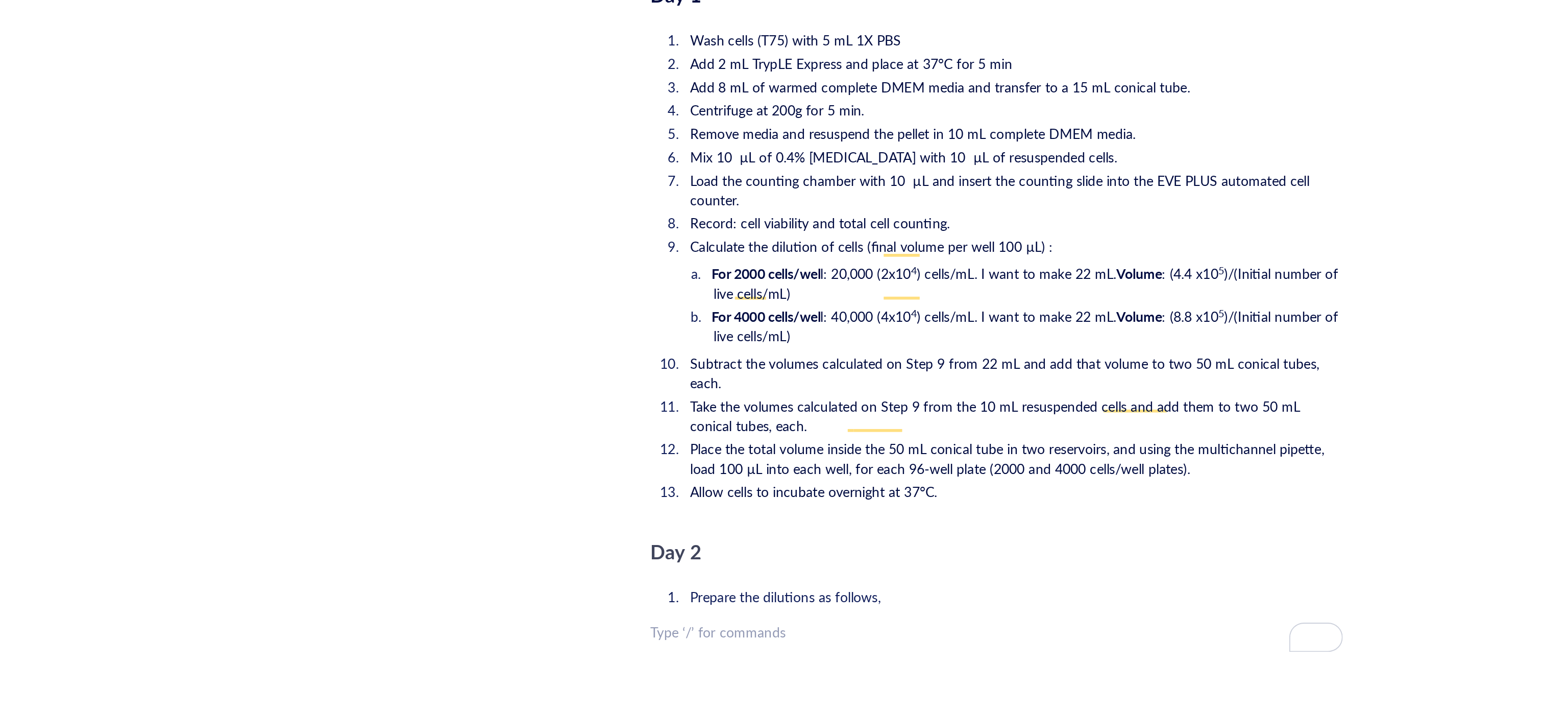
click at [681, 663] on div "﻿ Type ‘/’ for commands" at bounding box center [853, 668] width 363 height 10
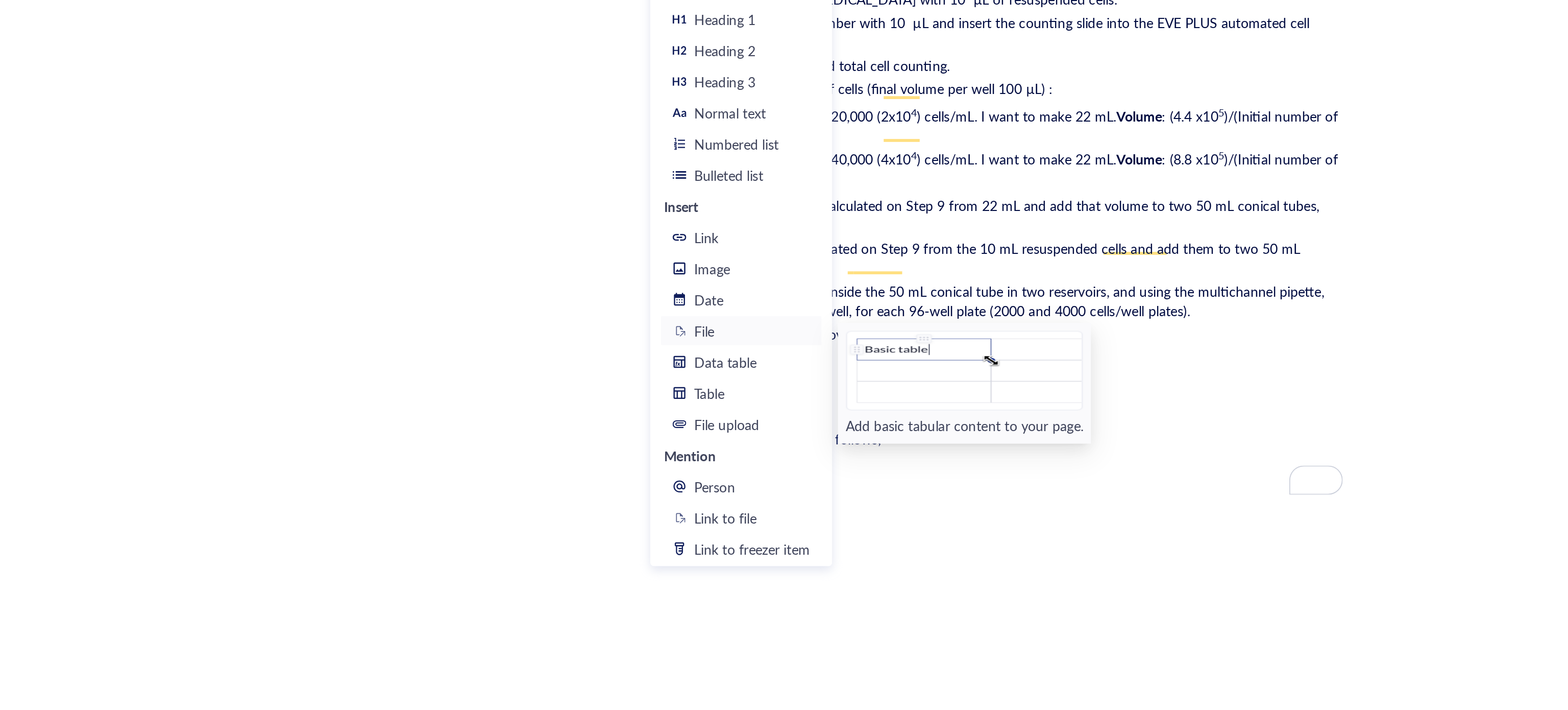
scroll to position [1478, 0]
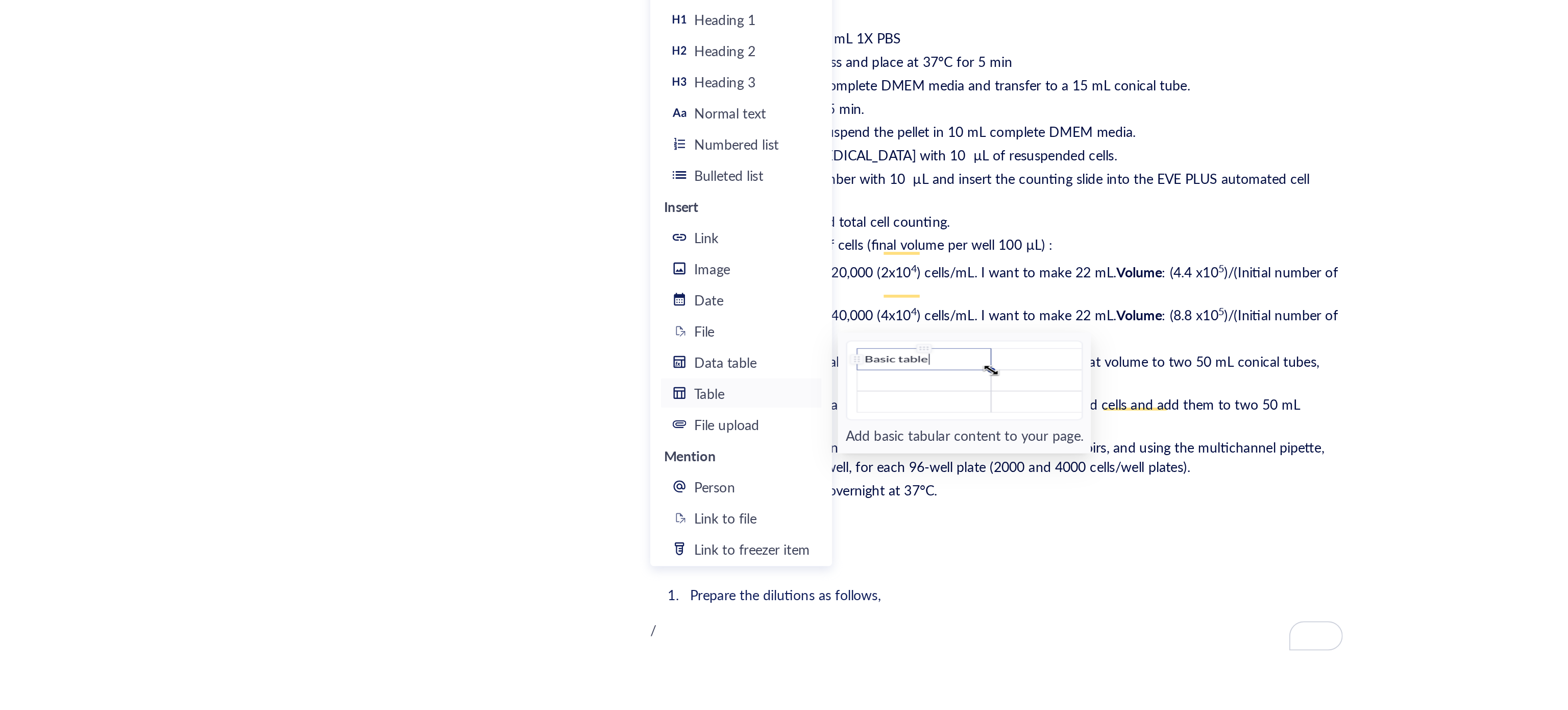
click at [733, 541] on div "Table" at bounding box center [724, 542] width 61 height 11
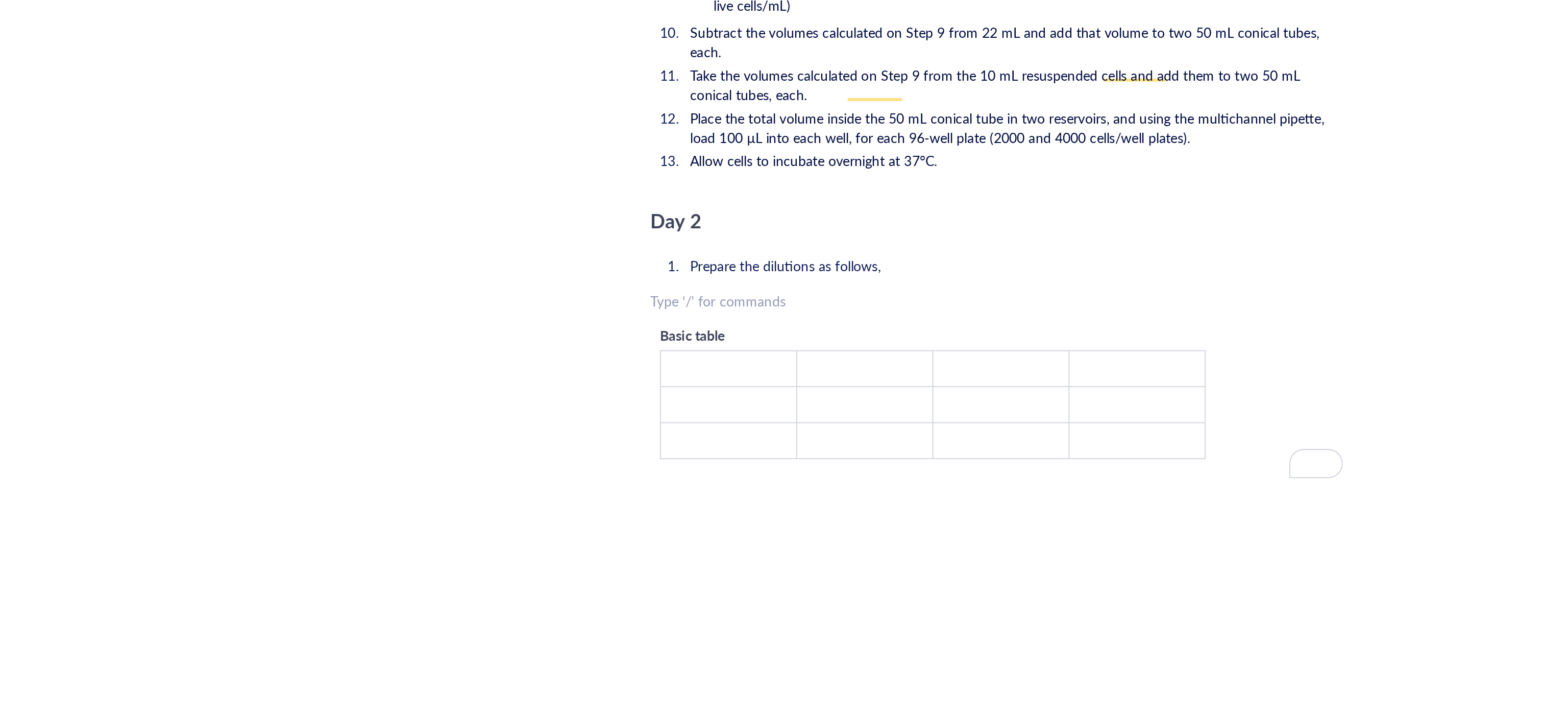
scroll to position [1656, 0]
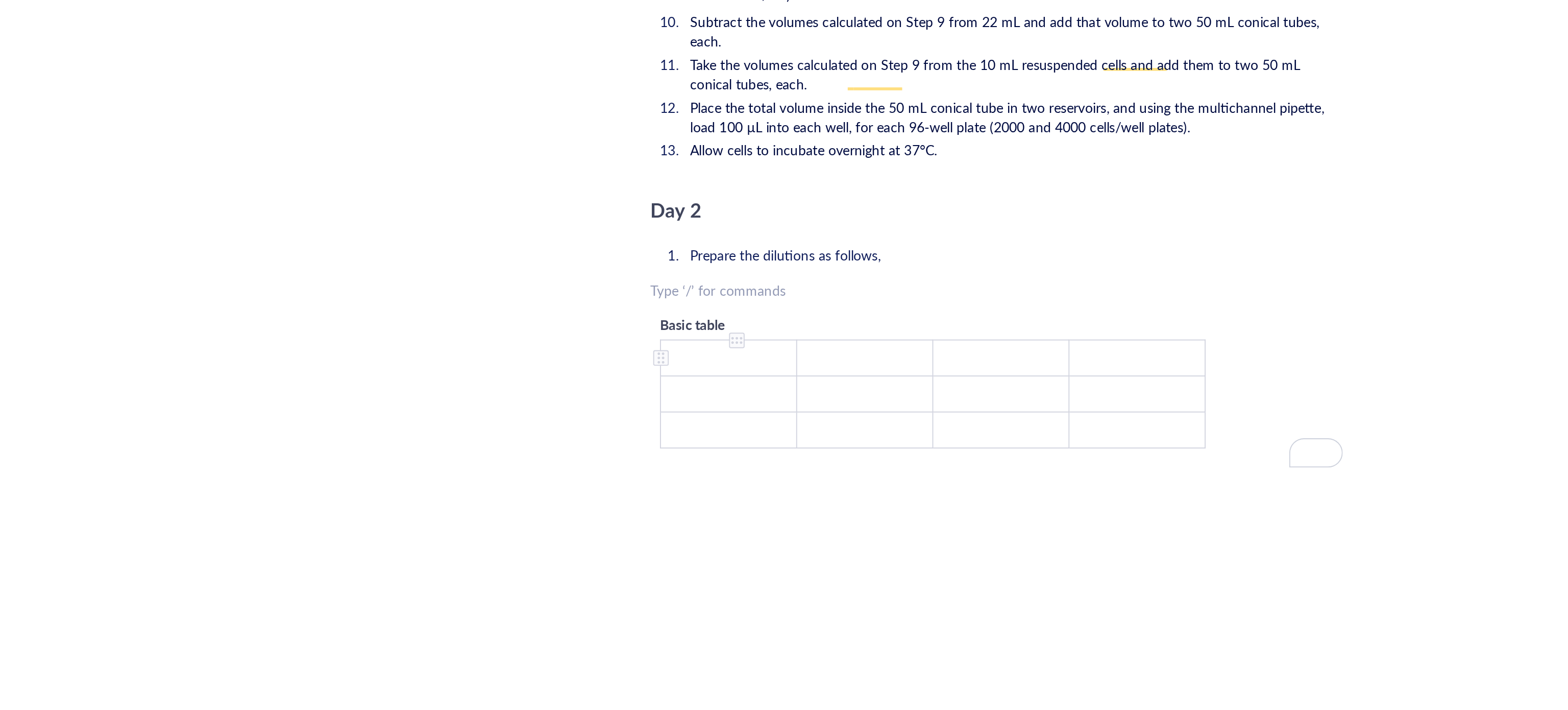
click at [708, 514] on td "﻿" at bounding box center [712, 524] width 71 height 19
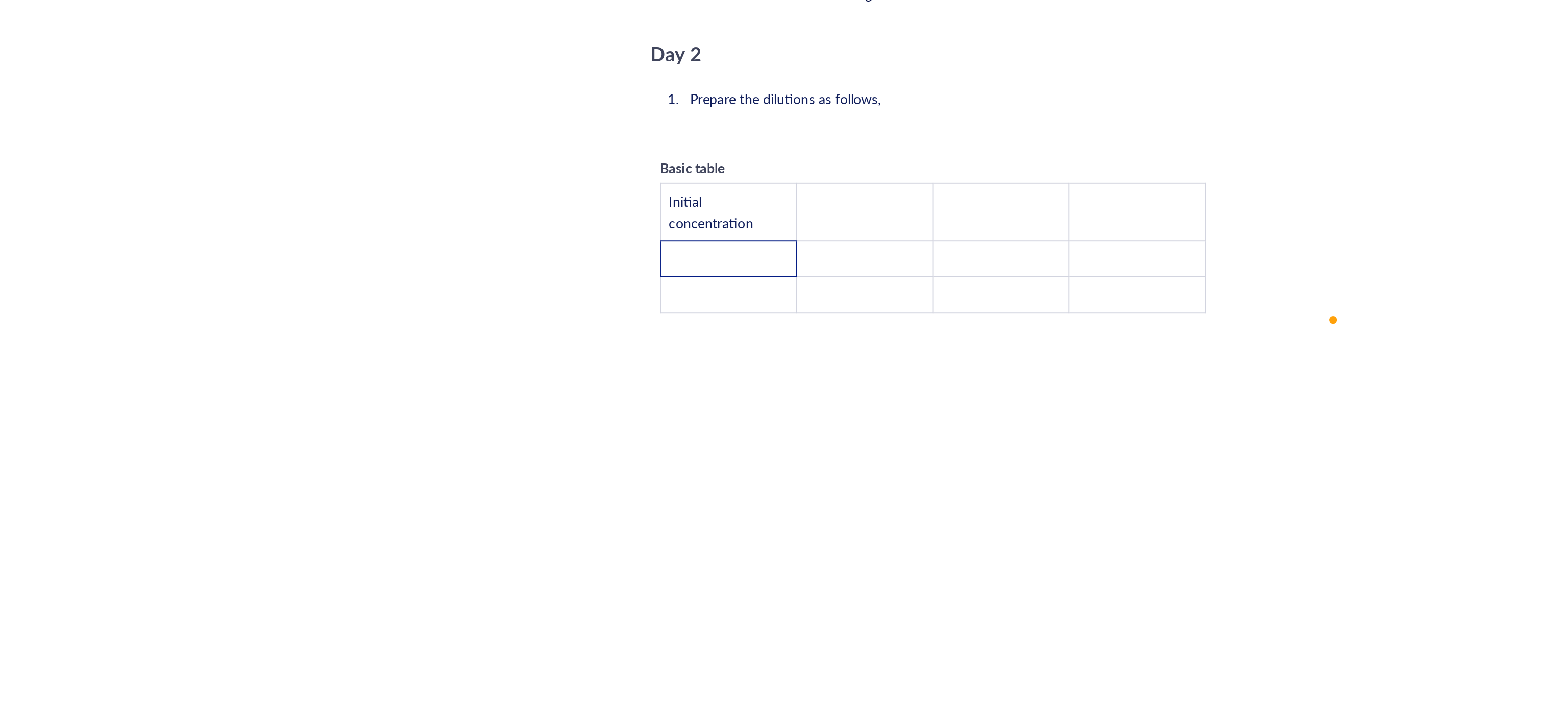
scroll to position [1750, 0]
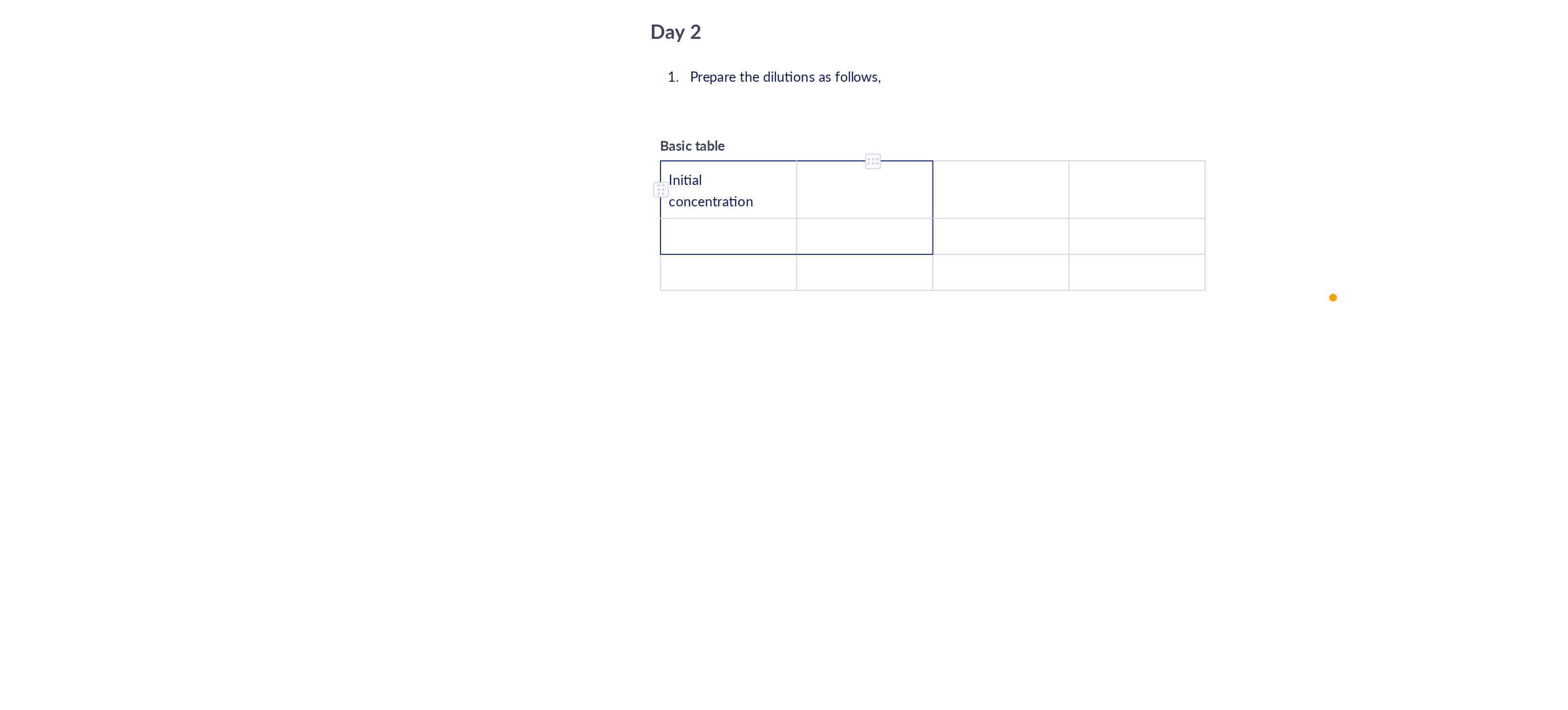
click at [745, 421] on td "Initial concentration" at bounding box center [712, 435] width 71 height 30
drag, startPoint x: 744, startPoint y: 410, endPoint x: 756, endPoint y: 412, distance: 12.2
click at [756, 421] on tr "Initial concentration ﻿ ﻿ ﻿" at bounding box center [819, 435] width 286 height 30
click at [744, 421] on td "Initial concentration" at bounding box center [712, 435] width 71 height 30
click at [747, 421] on td "Initial concentration" at bounding box center [712, 435] width 71 height 30
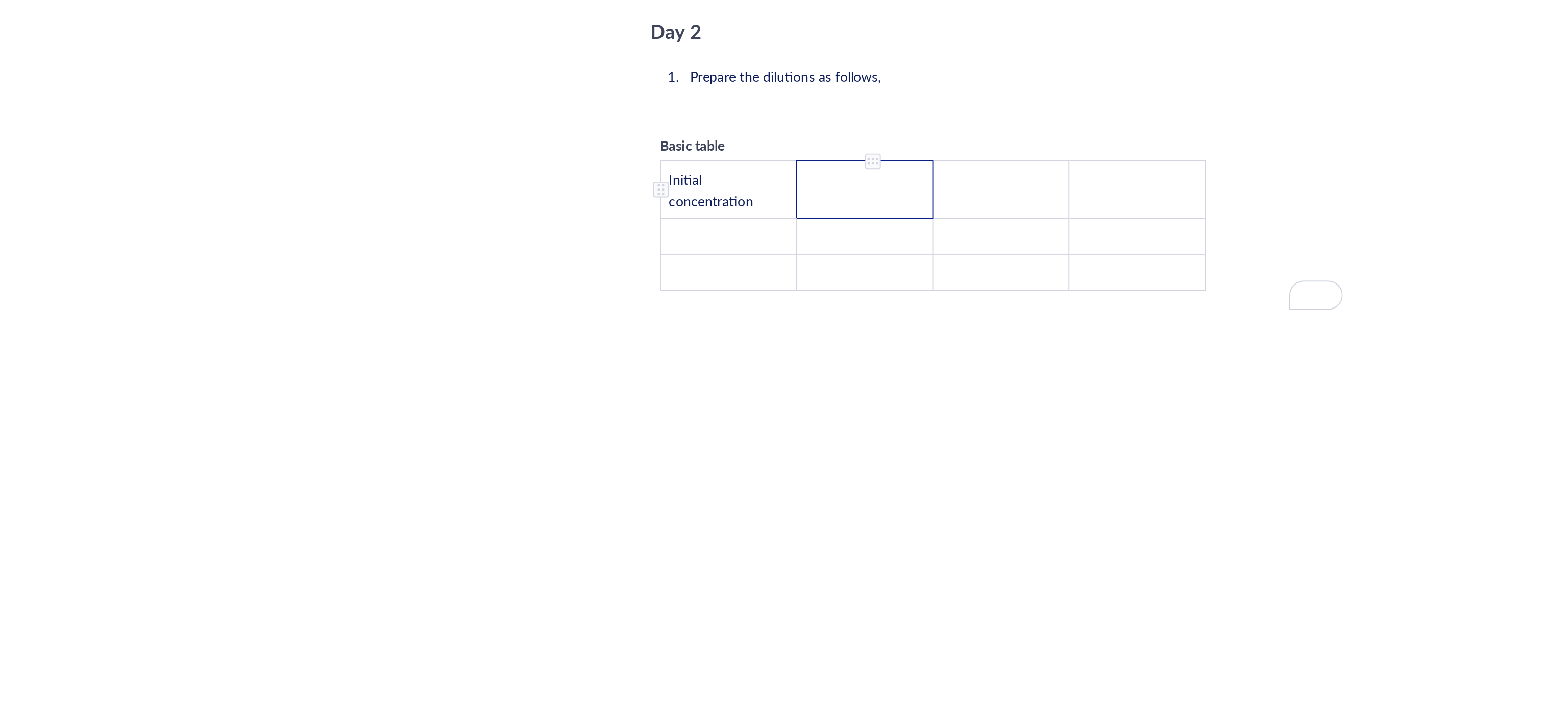
drag, startPoint x: 747, startPoint y: 413, endPoint x: 754, endPoint y: 414, distance: 7.1
click at [754, 421] on td "﻿" at bounding box center [784, 435] width 71 height 30
click at [733, 421] on td "Initial concentration" at bounding box center [712, 435] width 71 height 30
click at [721, 451] on td "﻿" at bounding box center [712, 461] width 71 height 19
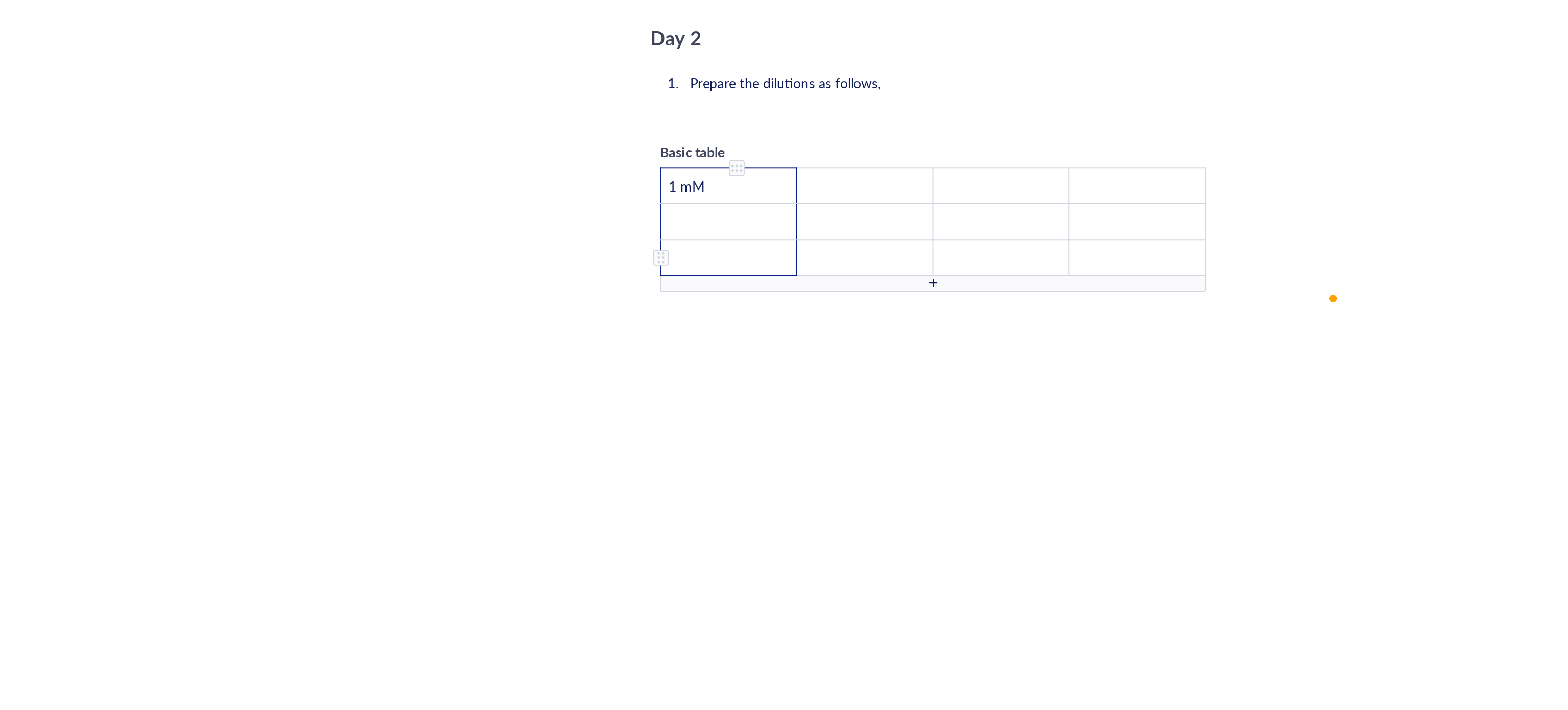
scroll to position [1738, 0]
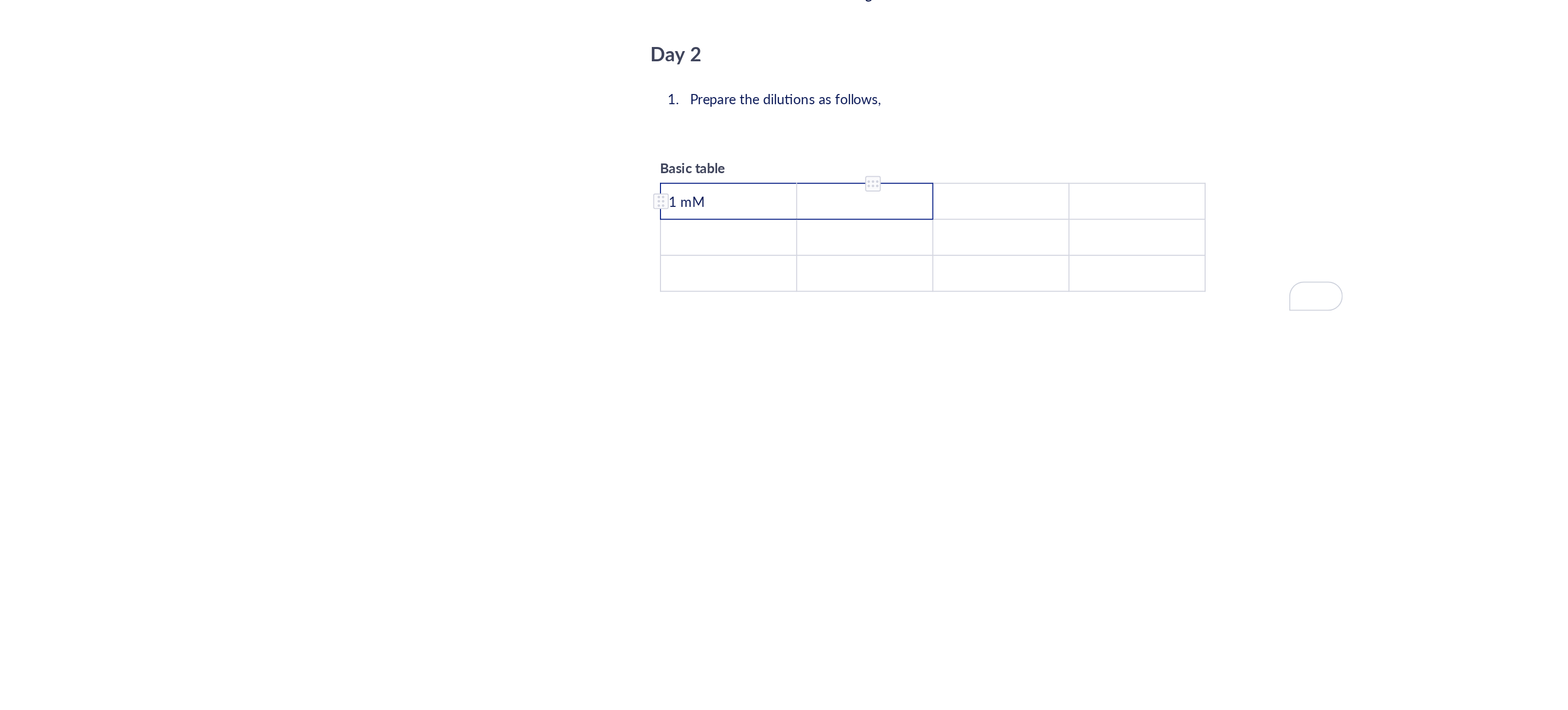
click at [771, 433] on td "﻿" at bounding box center [784, 442] width 71 height 19
click at [716, 433] on td "1 mM" at bounding box center [712, 442] width 71 height 19
click at [780, 433] on td "﻿" at bounding box center [784, 442] width 71 height 19
click at [705, 433] on td "1 mM" at bounding box center [712, 442] width 71 height 19
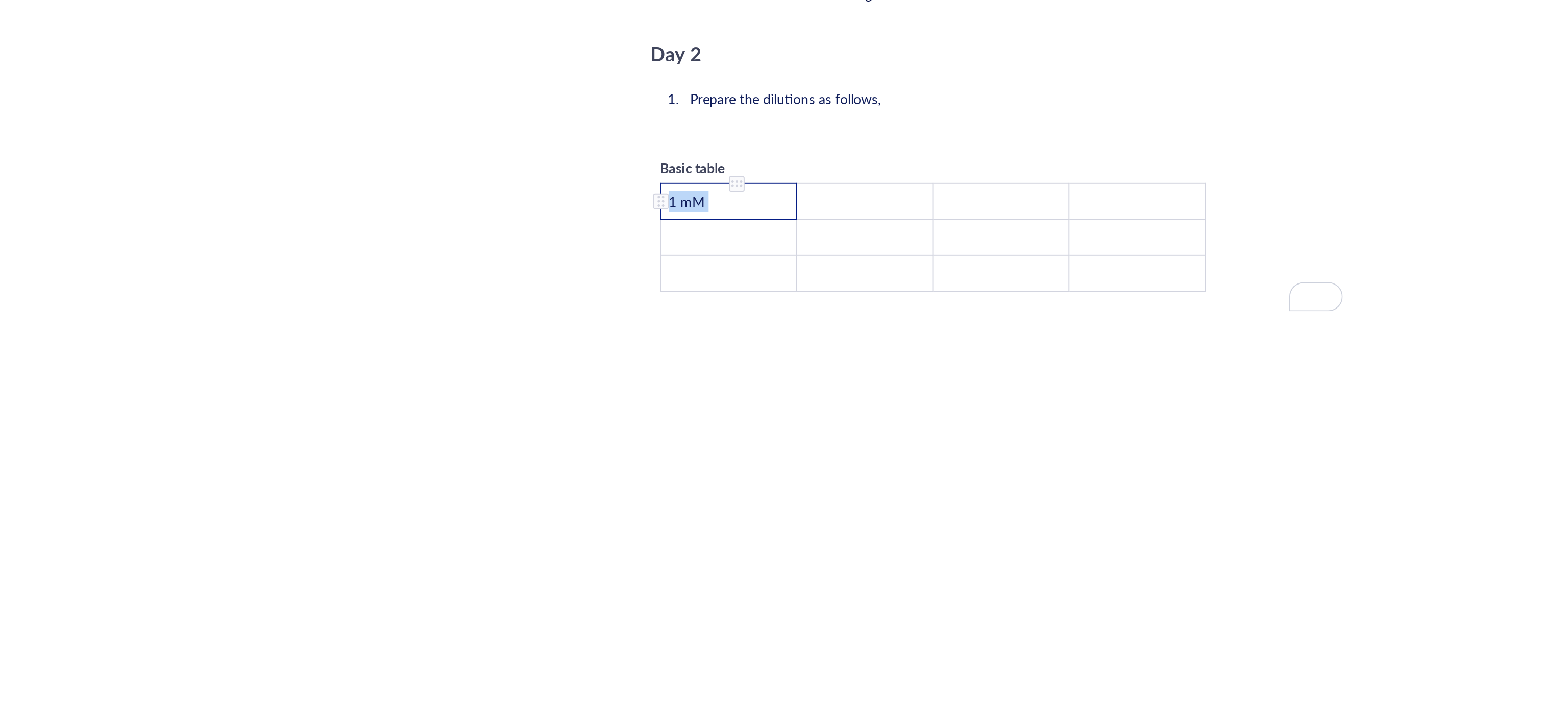
drag, startPoint x: 705, startPoint y: 415, endPoint x: 665, endPoint y: 412, distance: 40.1
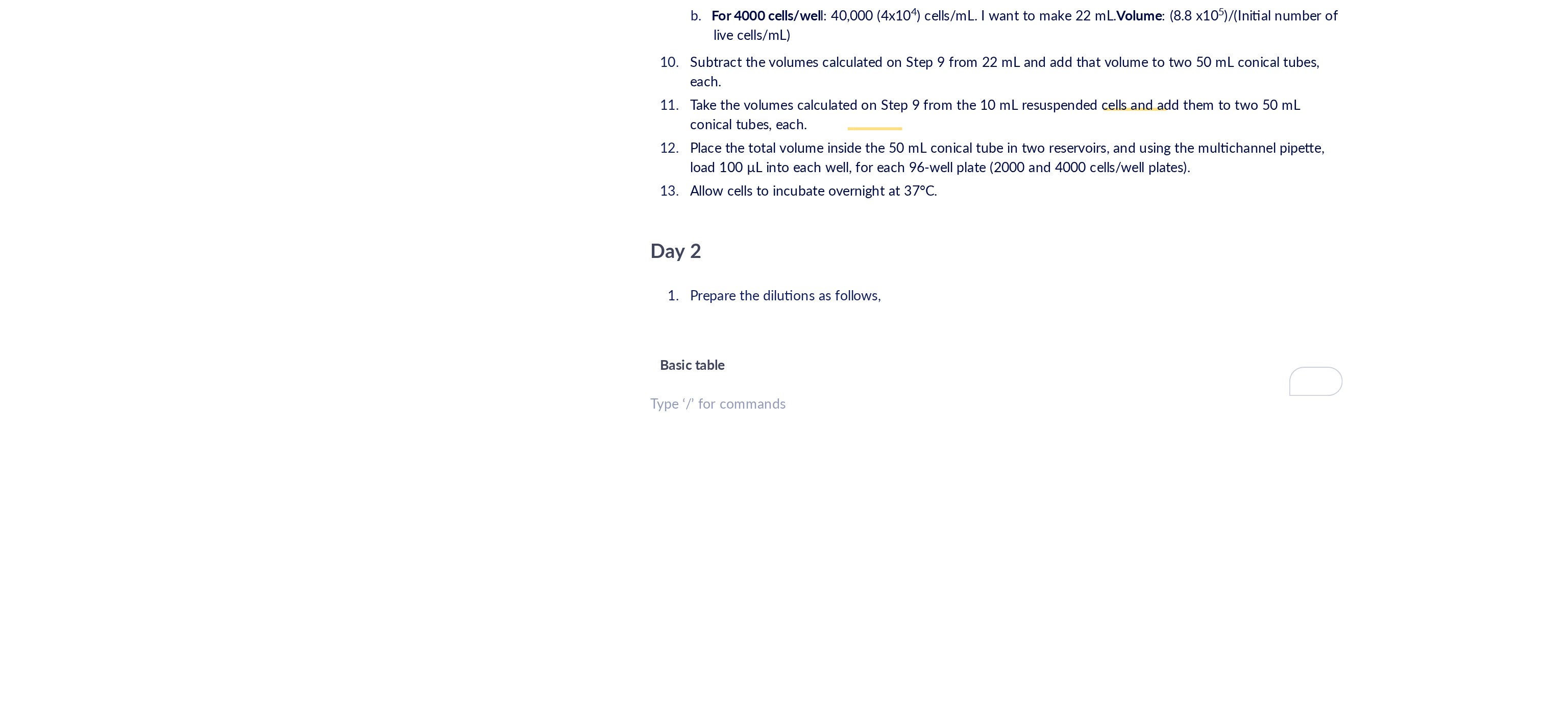
scroll to position [45, 0]
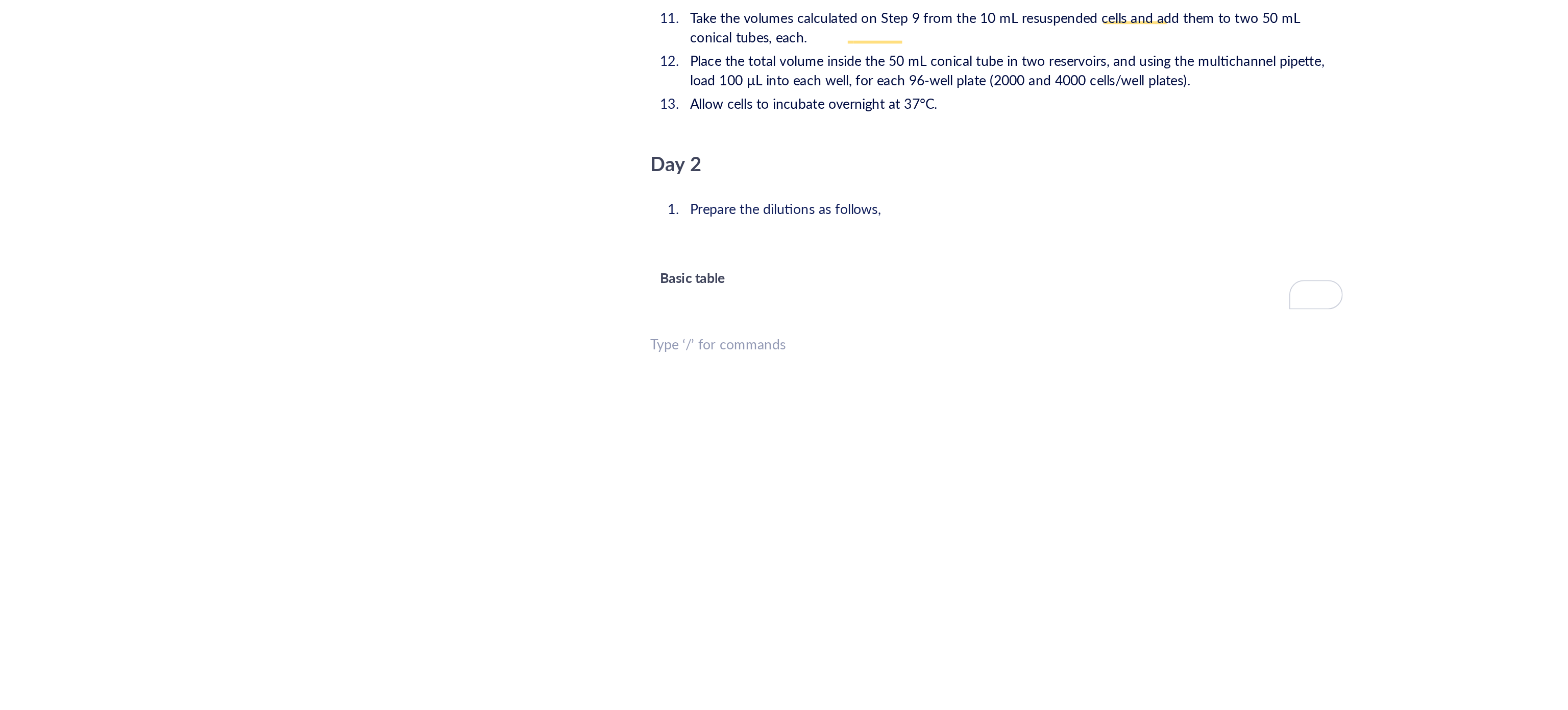
click at [703, 477] on span "Basic table" at bounding box center [693, 482] width 34 height 10
drag, startPoint x: 720, startPoint y: 455, endPoint x: 658, endPoint y: 455, distance: 62.0
click at [705, 476] on div "﻿" at bounding box center [712, 481] width 71 height 11
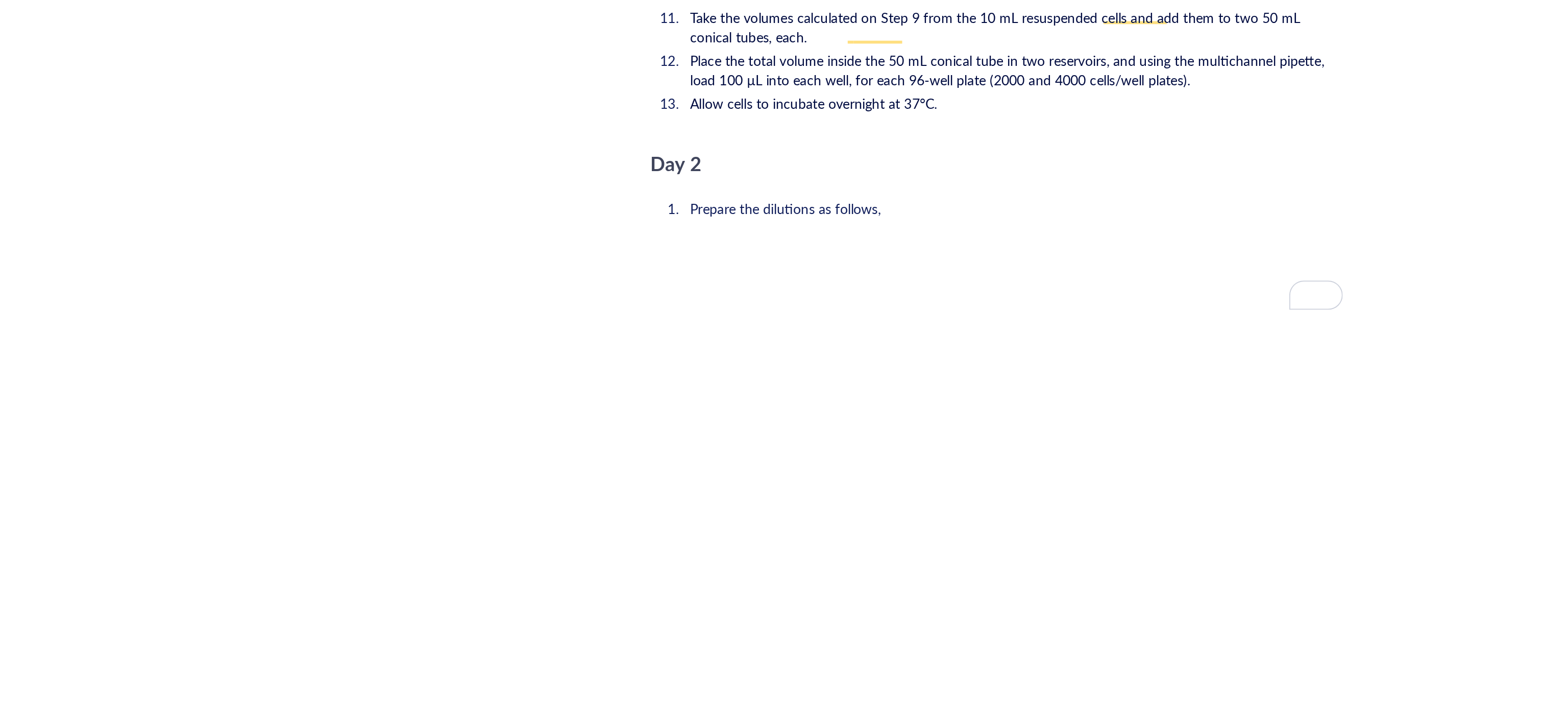
click at [691, 459] on div "﻿" at bounding box center [853, 464] width 363 height 10
click at [805, 441] on li "Prepare the dilutions as follows," at bounding box center [861, 446] width 347 height 10
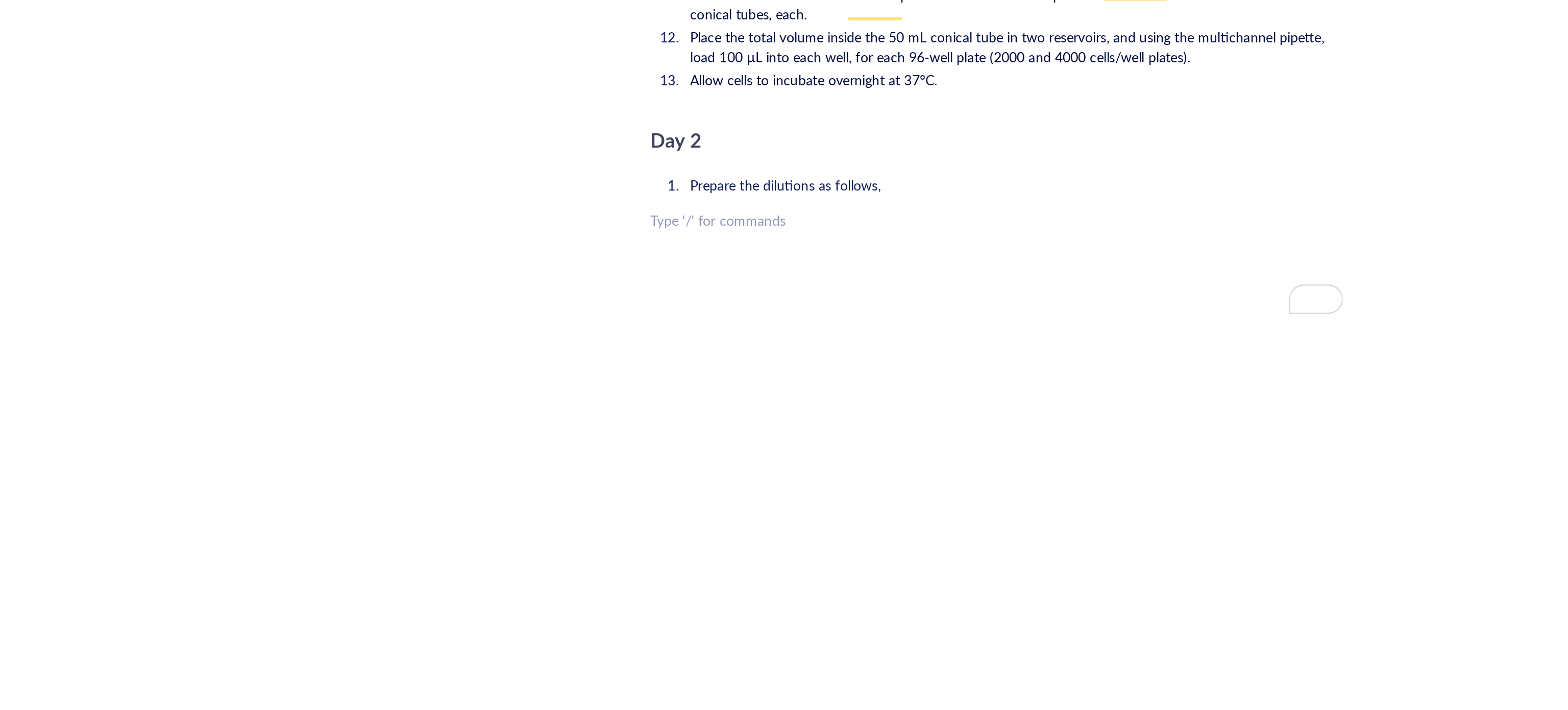
scroll to position [1695, 0]
click at [698, 445] on div "﻿ Type ‘/’ for commands" at bounding box center [853, 450] width 363 height 10
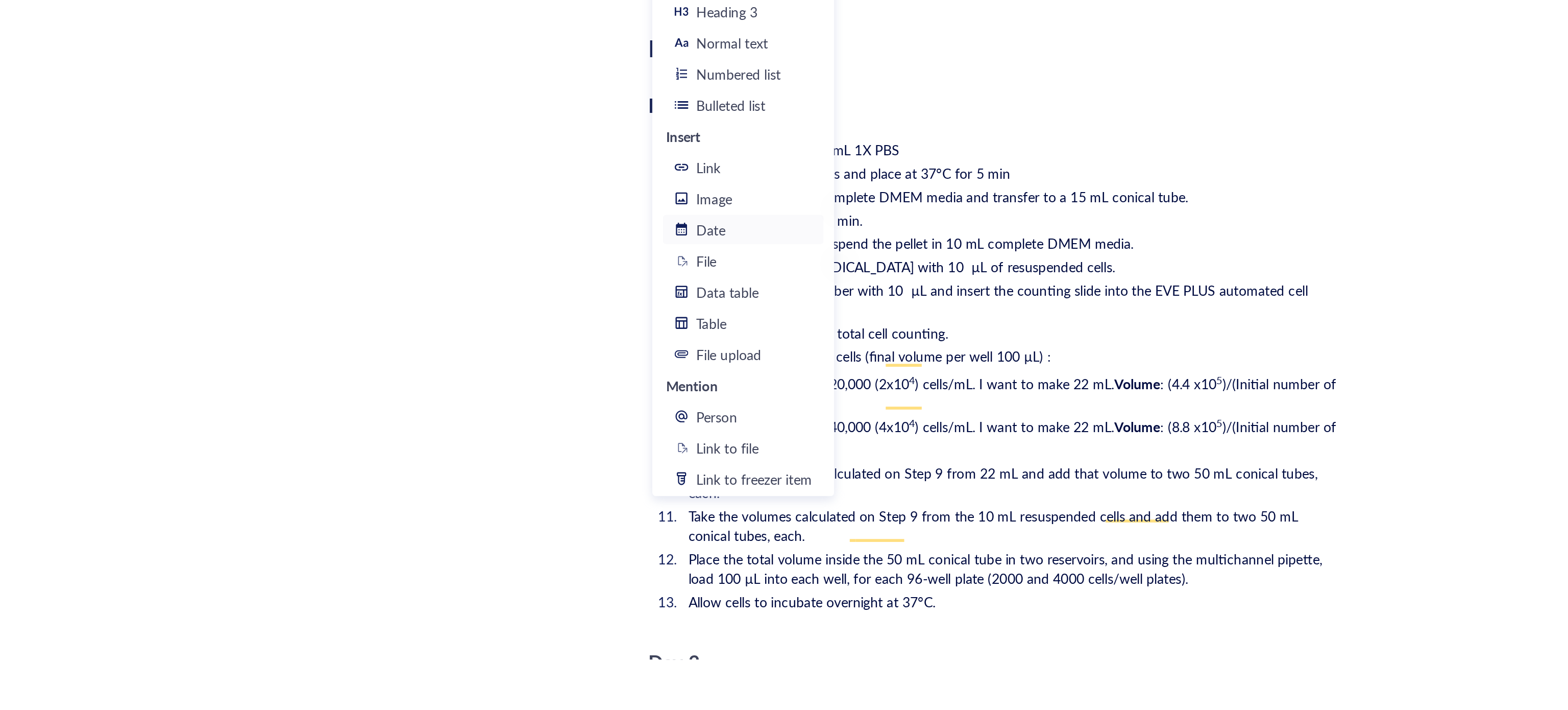
scroll to position [1516, 0]
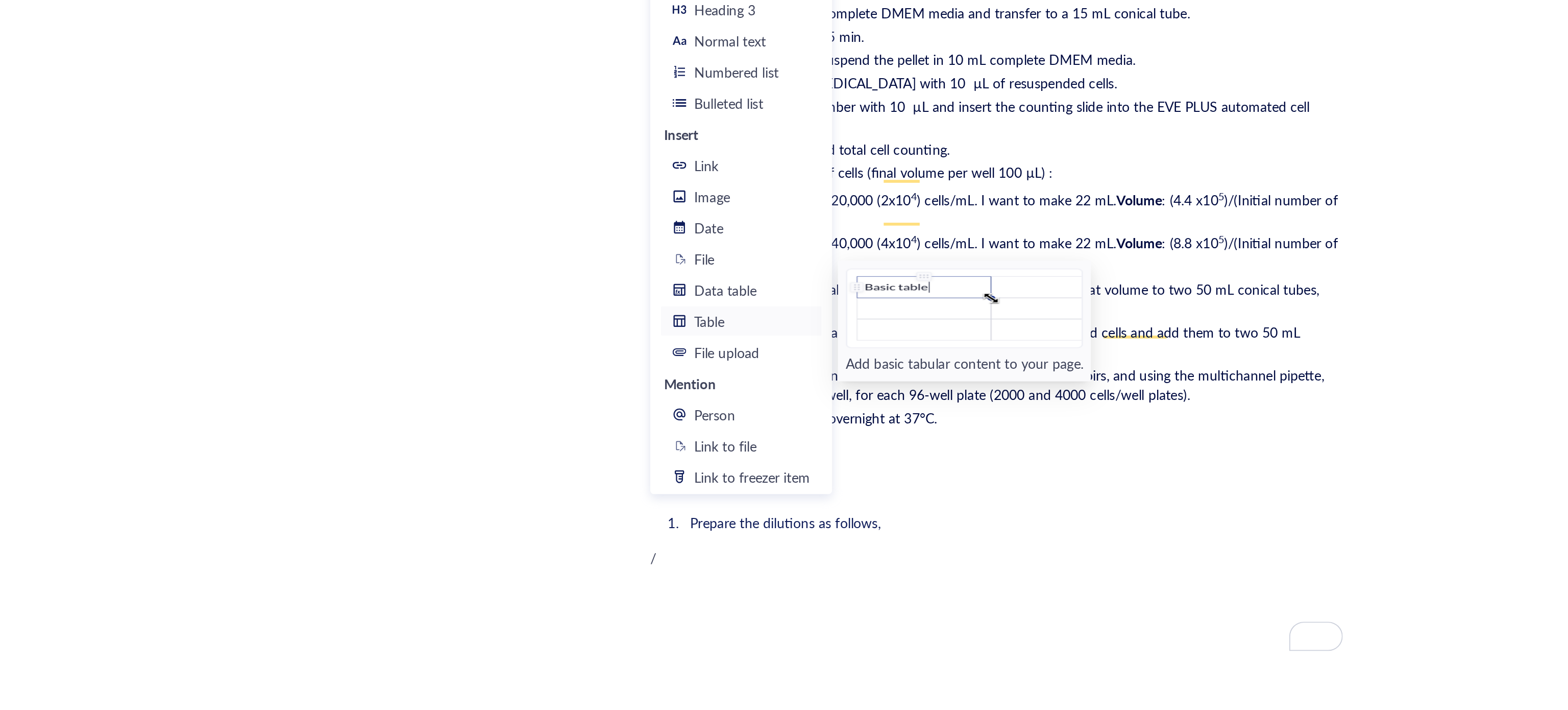
click at [707, 506] on div "Table" at bounding box center [724, 505] width 61 height 11
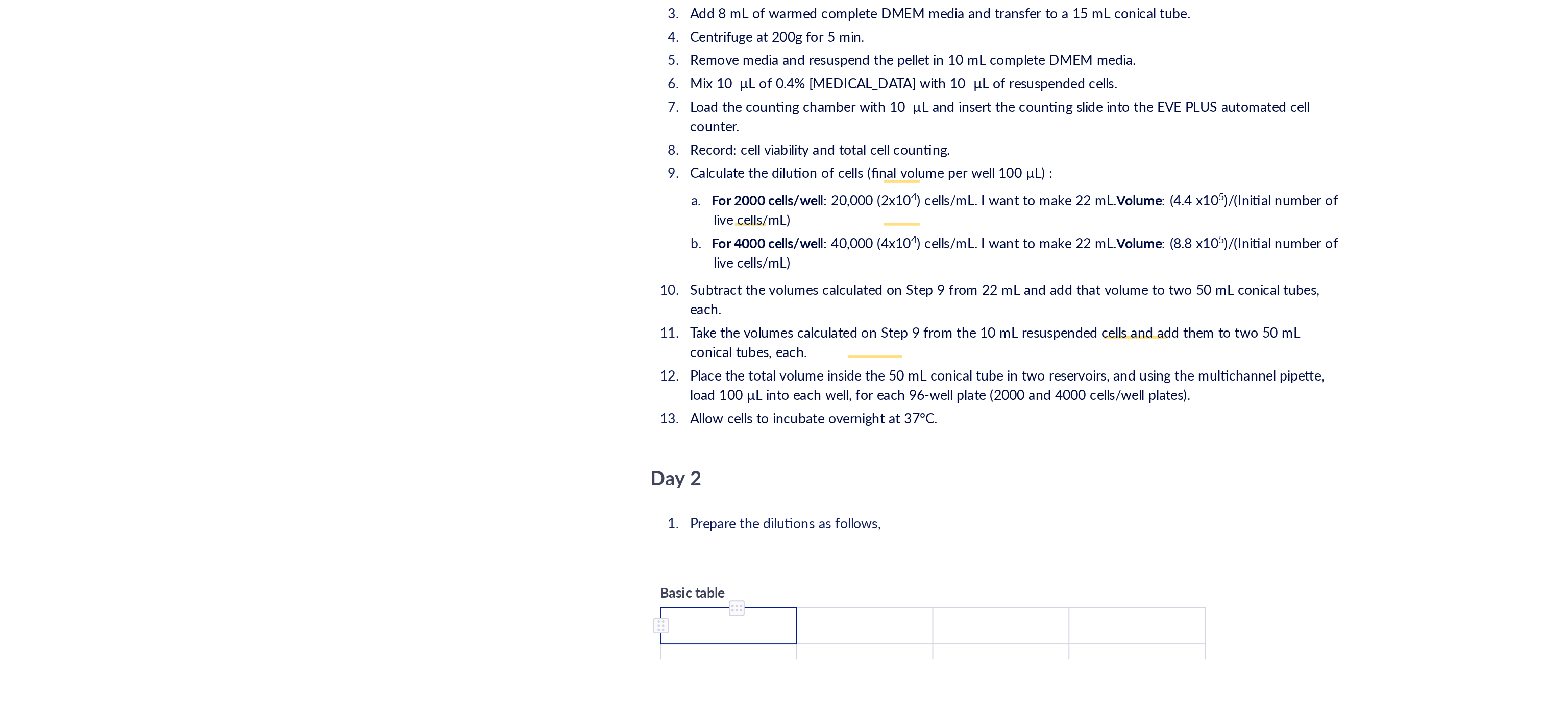
click at [711, 655] on td "﻿" at bounding box center [712, 665] width 71 height 19
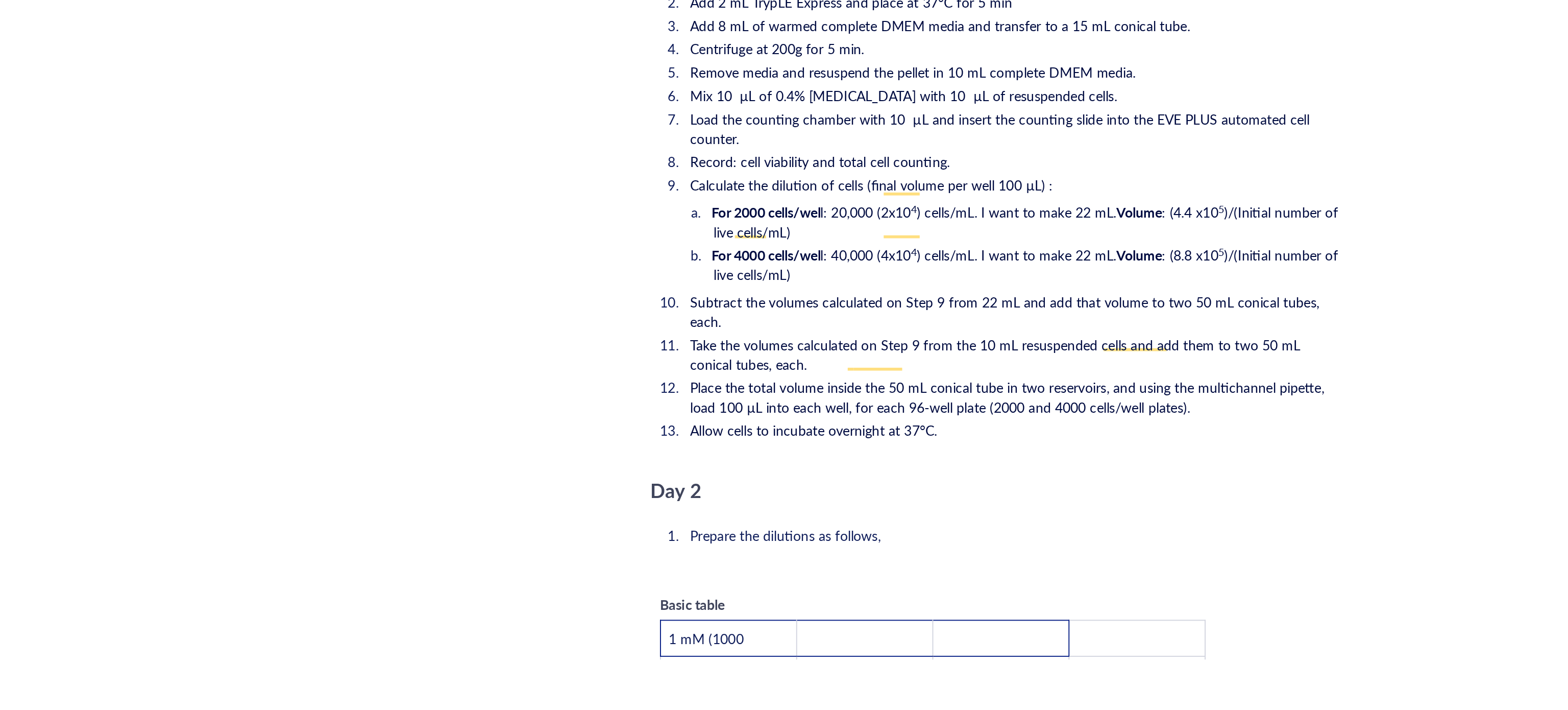
scroll to position [1420, 0]
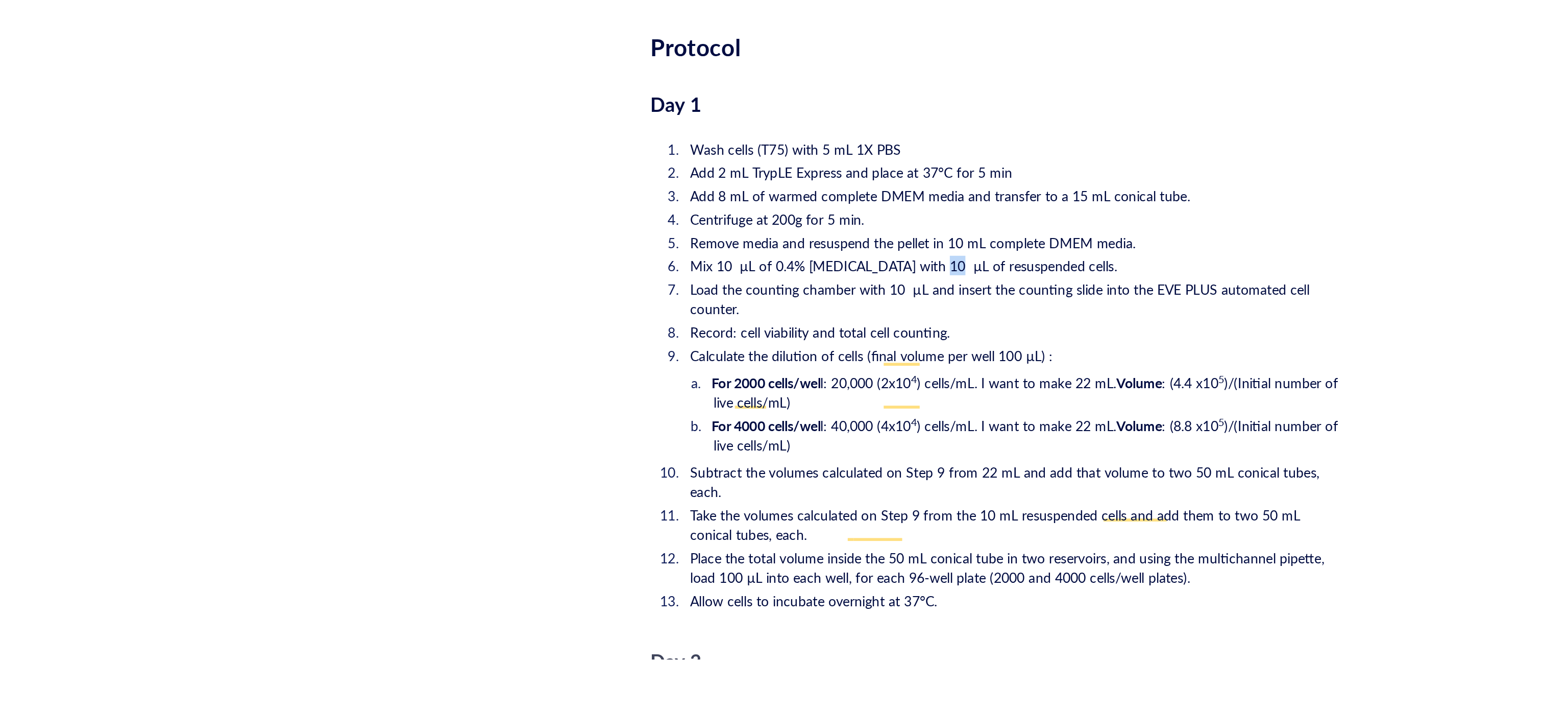
drag, startPoint x: 824, startPoint y: 459, endPoint x: 817, endPoint y: 459, distance: 7.0
click at [817, 471] on span "Mix 10 µL of 0.4% [MEDICAL_DATA] with 10 µL of resuspended cells." at bounding box center [804, 476] width 224 height 10
copy span "µ"
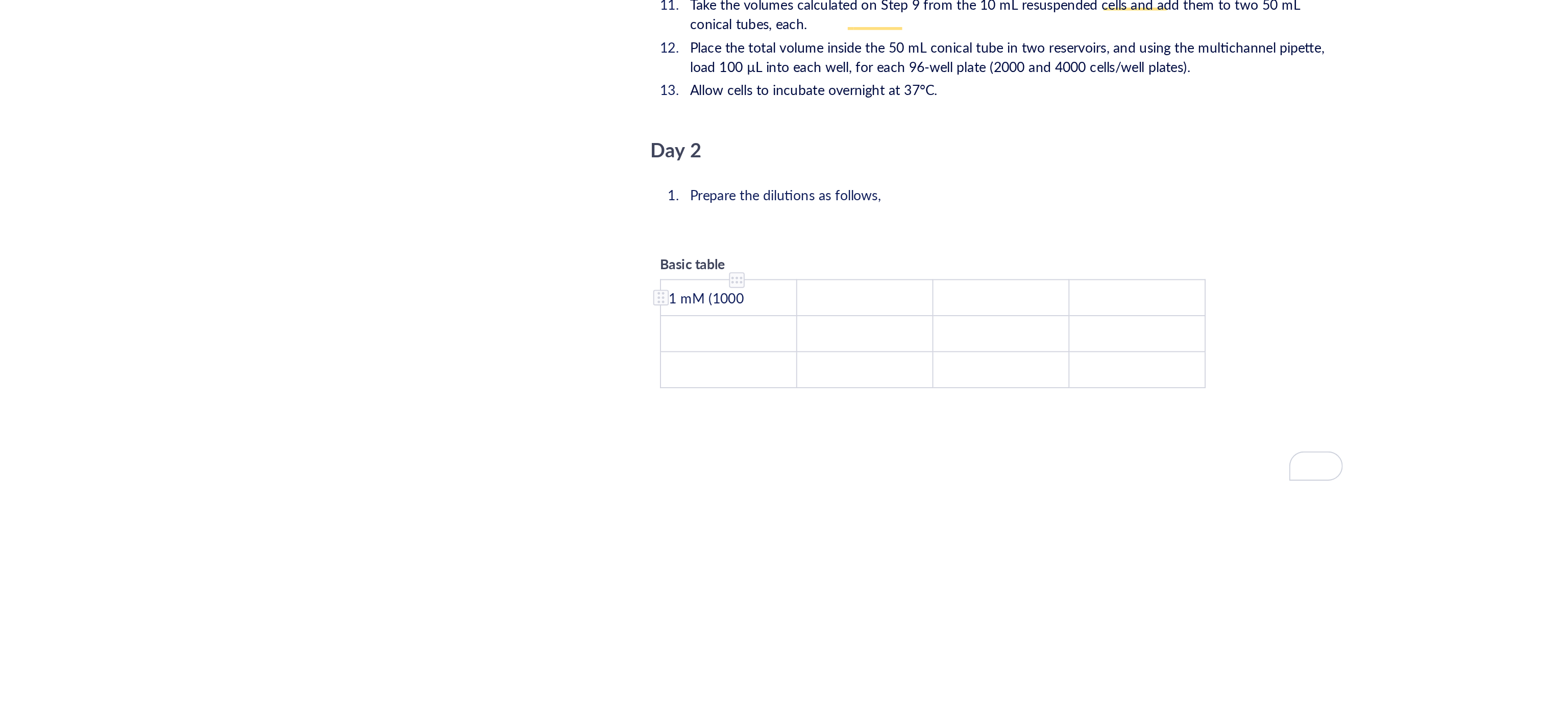
click at [727, 483] on td "1 mM (1000" at bounding box center [712, 493] width 71 height 19
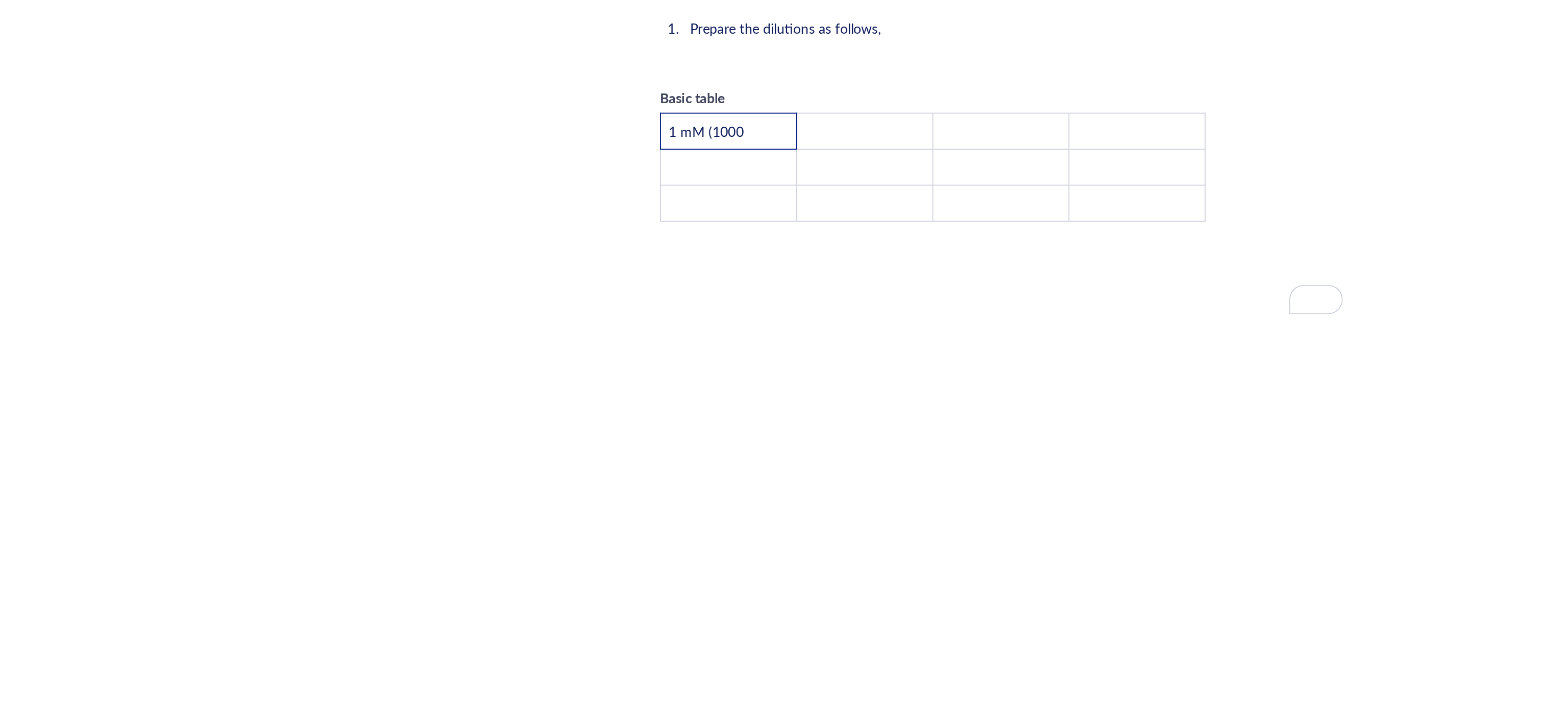
scroll to position [1777, 0]
click at [718, 398] on span "1 mM (1000" at bounding box center [700, 403] width 39 height 10
click at [783, 394] on td "﻿" at bounding box center [784, 403] width 71 height 19
click at [751, 394] on td "µ" at bounding box center [784, 403] width 71 height 19
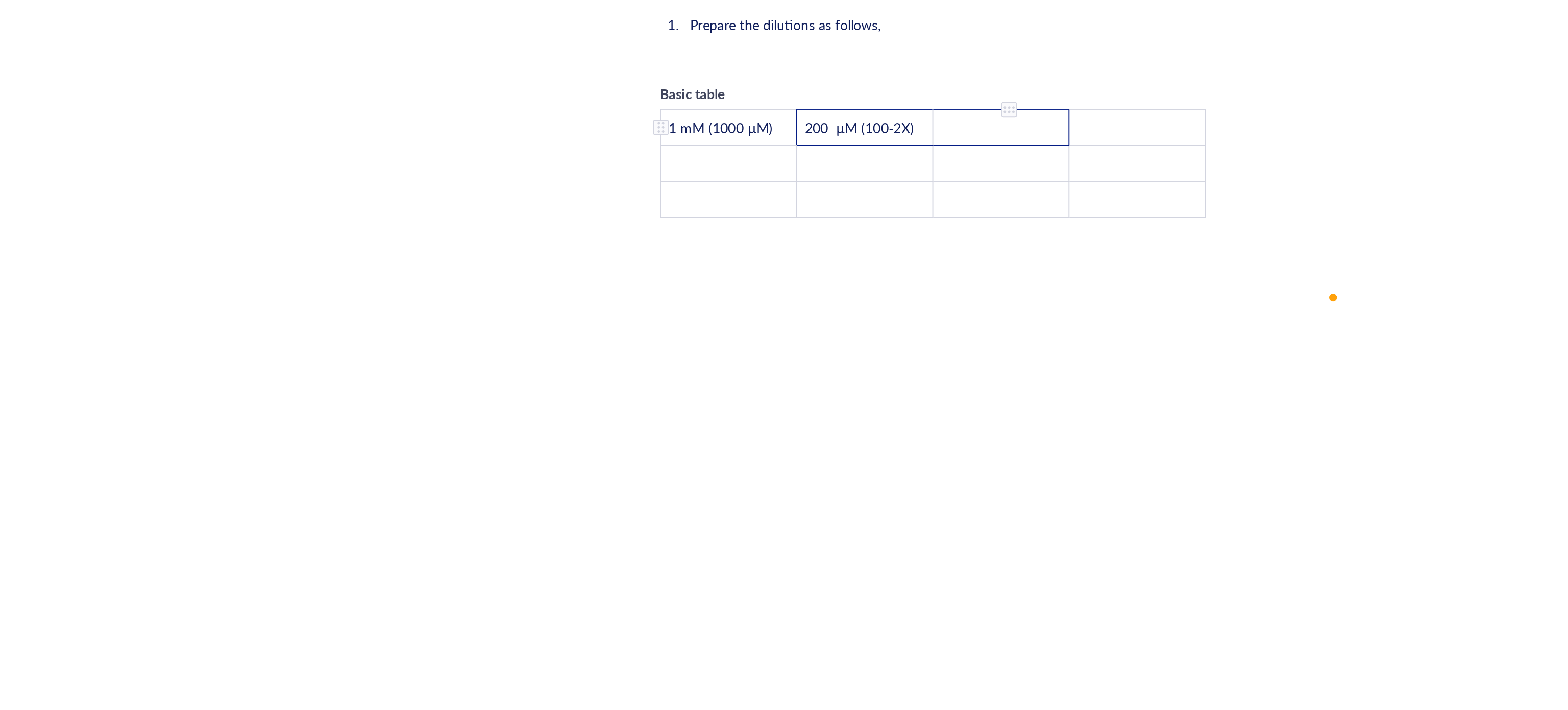
click at [857, 394] on td "﻿" at bounding box center [856, 403] width 71 height 19
click at [848, 413] on td "µ" at bounding box center [856, 422] width 71 height 19
click at [815, 413] on tr "﻿ ﻿ µ ﻿" at bounding box center [819, 422] width 286 height 19
click at [839, 413] on td "µ" at bounding box center [856, 422] width 71 height 19
drag, startPoint x: 839, startPoint y: 398, endPoint x: 825, endPoint y: 398, distance: 14.0
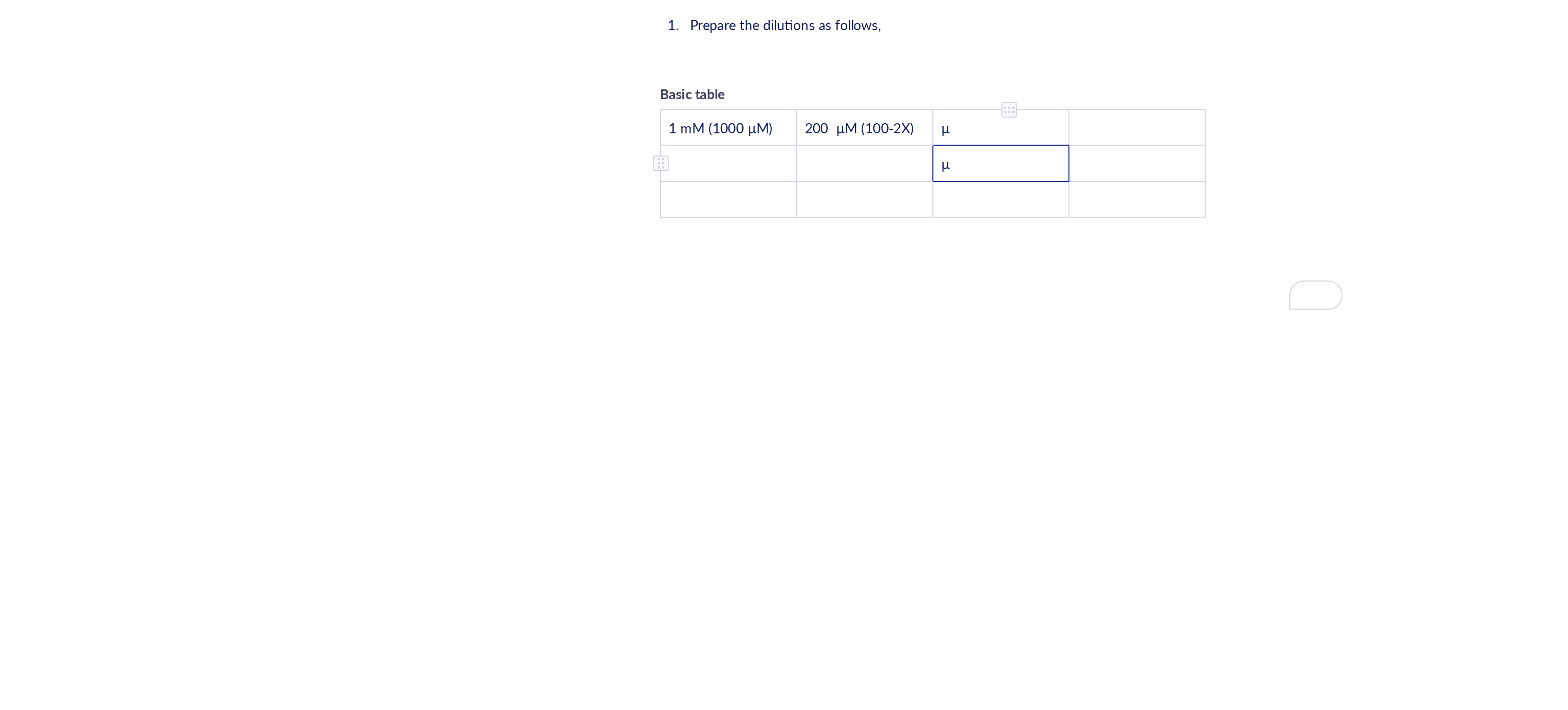
click at [825, 413] on td "µ" at bounding box center [856, 422] width 71 height 19
click at [910, 394] on td "﻿" at bounding box center [927, 403] width 71 height 19
drag, startPoint x: 838, startPoint y: 401, endPoint x: 826, endPoint y: 401, distance: 12.0
click at [826, 413] on td "µ" at bounding box center [856, 422] width 71 height 19
click at [828, 398] on span "µ" at bounding box center [825, 403] width 4 height 10
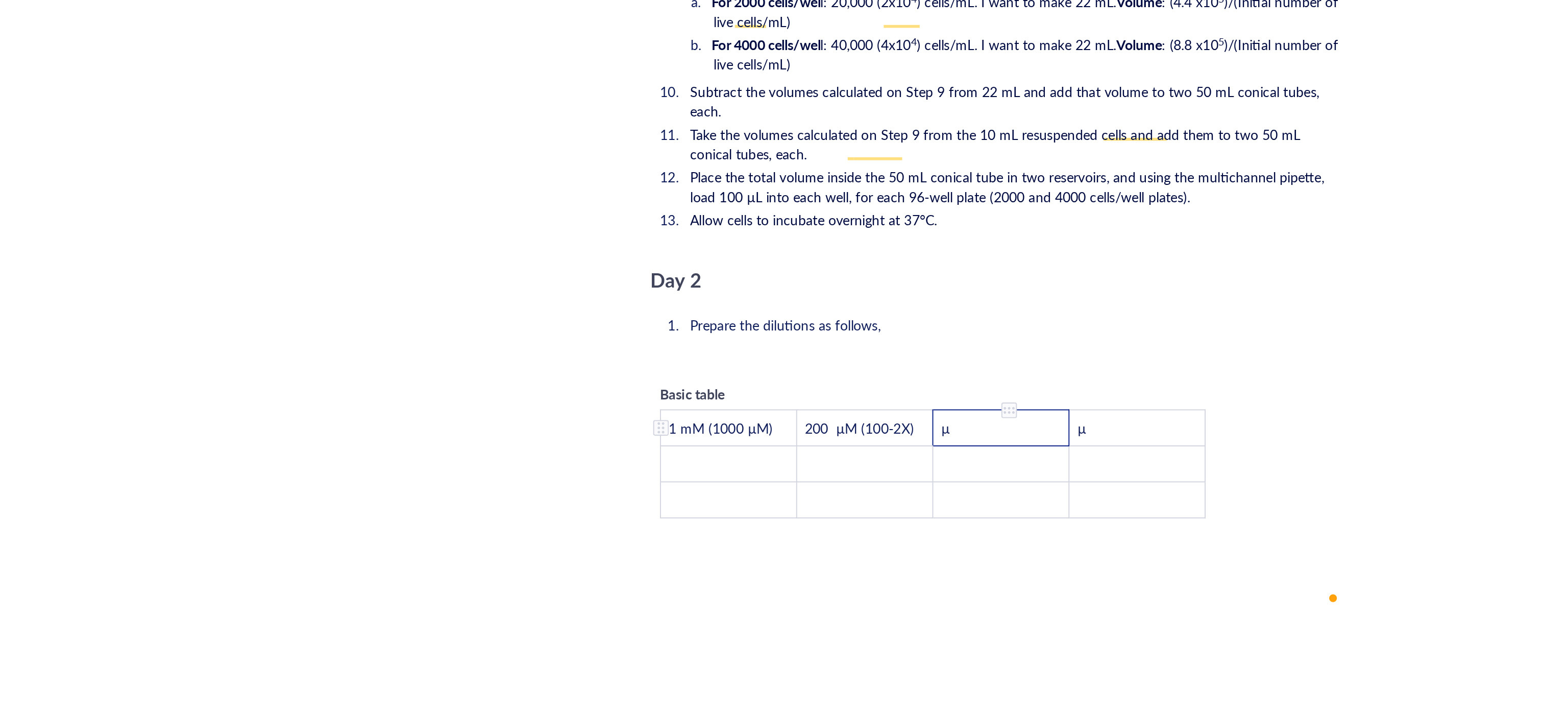
click at [824, 398] on span "µ" at bounding box center [825, 403] width 4 height 10
click at [919, 394] on td "µ" at bounding box center [927, 403] width 71 height 19
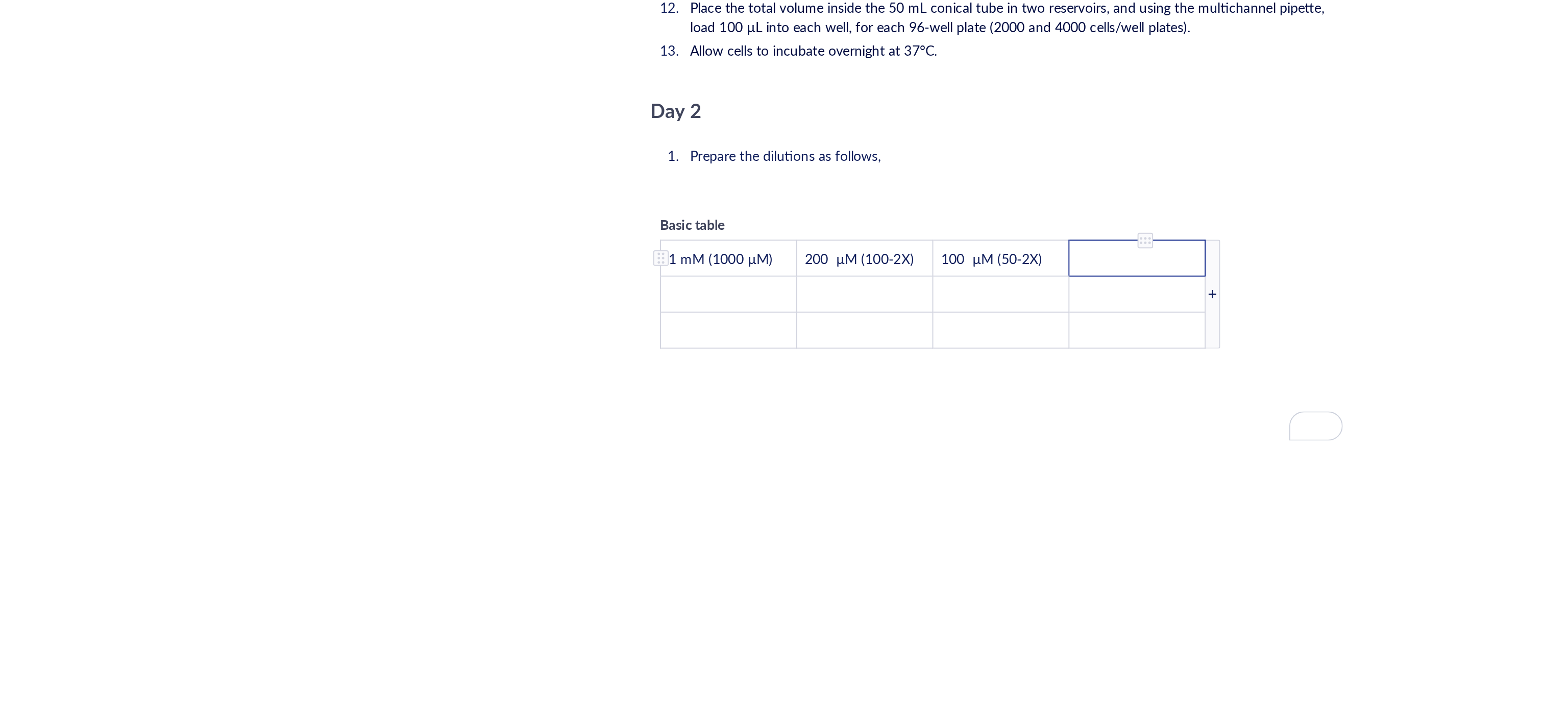
click at [936, 394] on td "To enrich screen reader interactions, please activate Accessibility in Grammarl…" at bounding box center [927, 403] width 71 height 19
click at [964, 401] on div "To enrich screen reader interactions, please activate Accessibility in Grammarl…" at bounding box center [966, 422] width 8 height 57
click at [1022, 419] on div "To enrich screen reader interactions, please activate Accessibility in Grammarl…" at bounding box center [1025, 422] width 7 height 7
click at [1027, 424] on div "To enrich screen reader interactions, please activate Accessibility in Grammarl…" at bounding box center [1025, 428] width 7 height 7
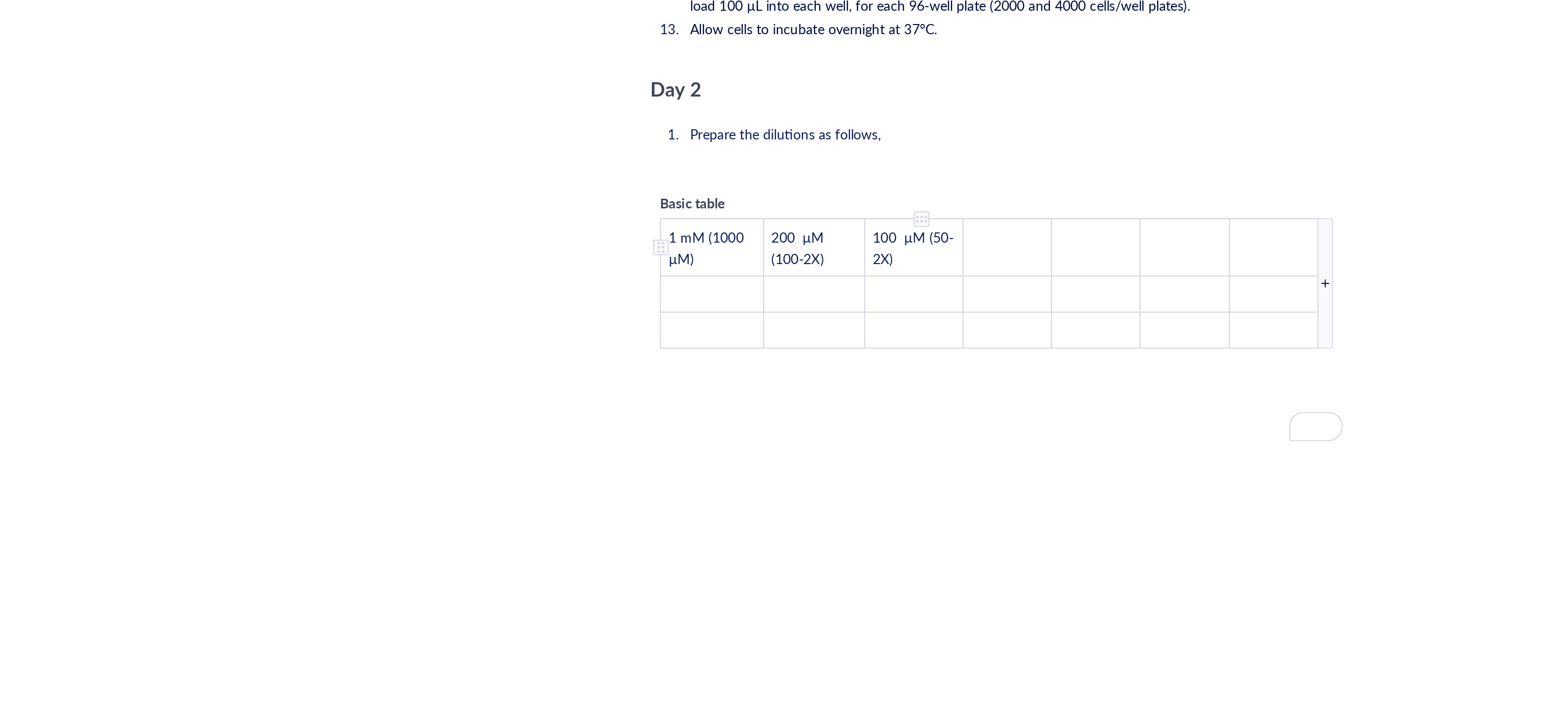
click at [866, 382] on td "To enrich screen reader interactions, please activate Accessibility in Grammarl…" at bounding box center [858, 397] width 46 height 30
drag, startPoint x: 836, startPoint y: 374, endPoint x: 844, endPoint y: 374, distance: 8.0
click at [837, 382] on td "µ" at bounding box center [861, 397] width 49 height 30
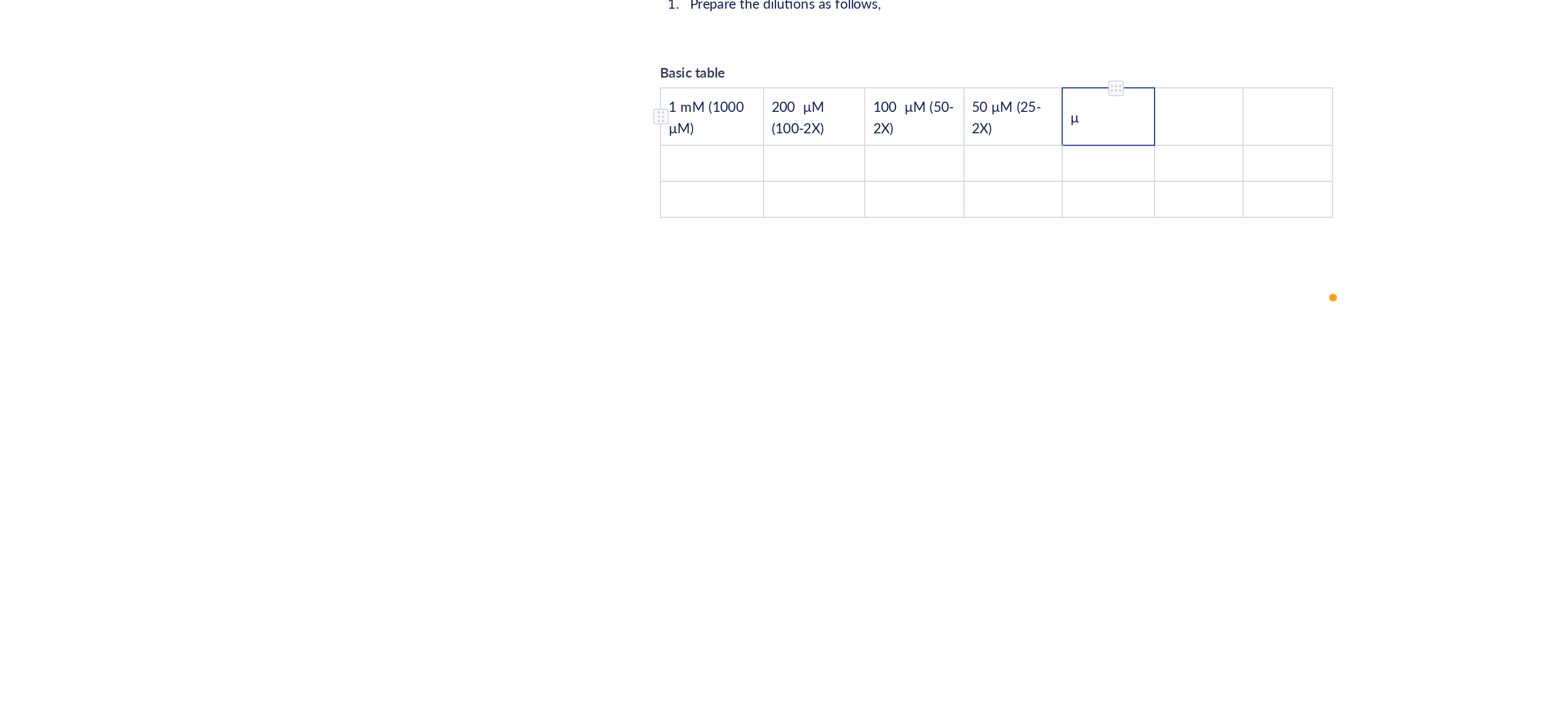
click at [913, 382] on td "µ" at bounding box center [911, 397] width 49 height 30
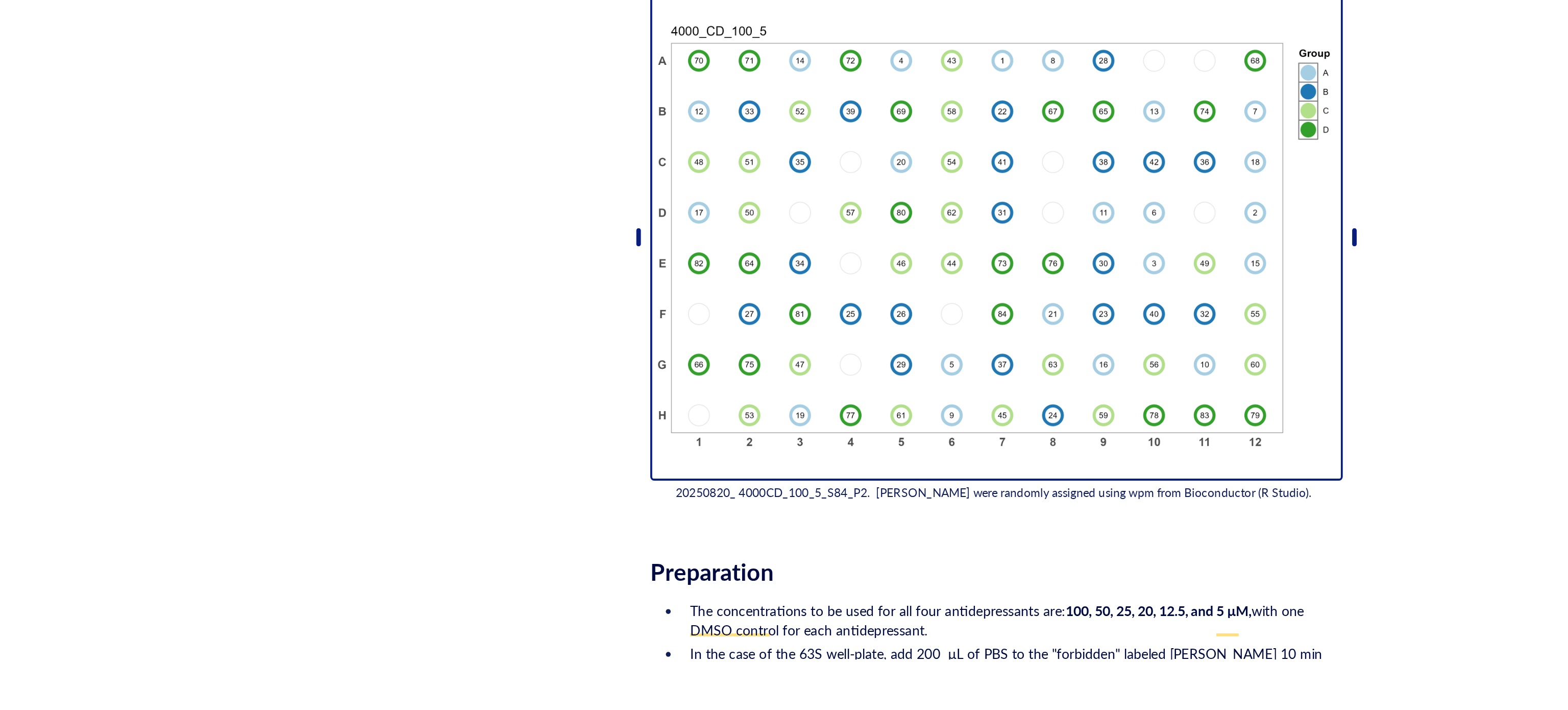
scroll to position [1252, 0]
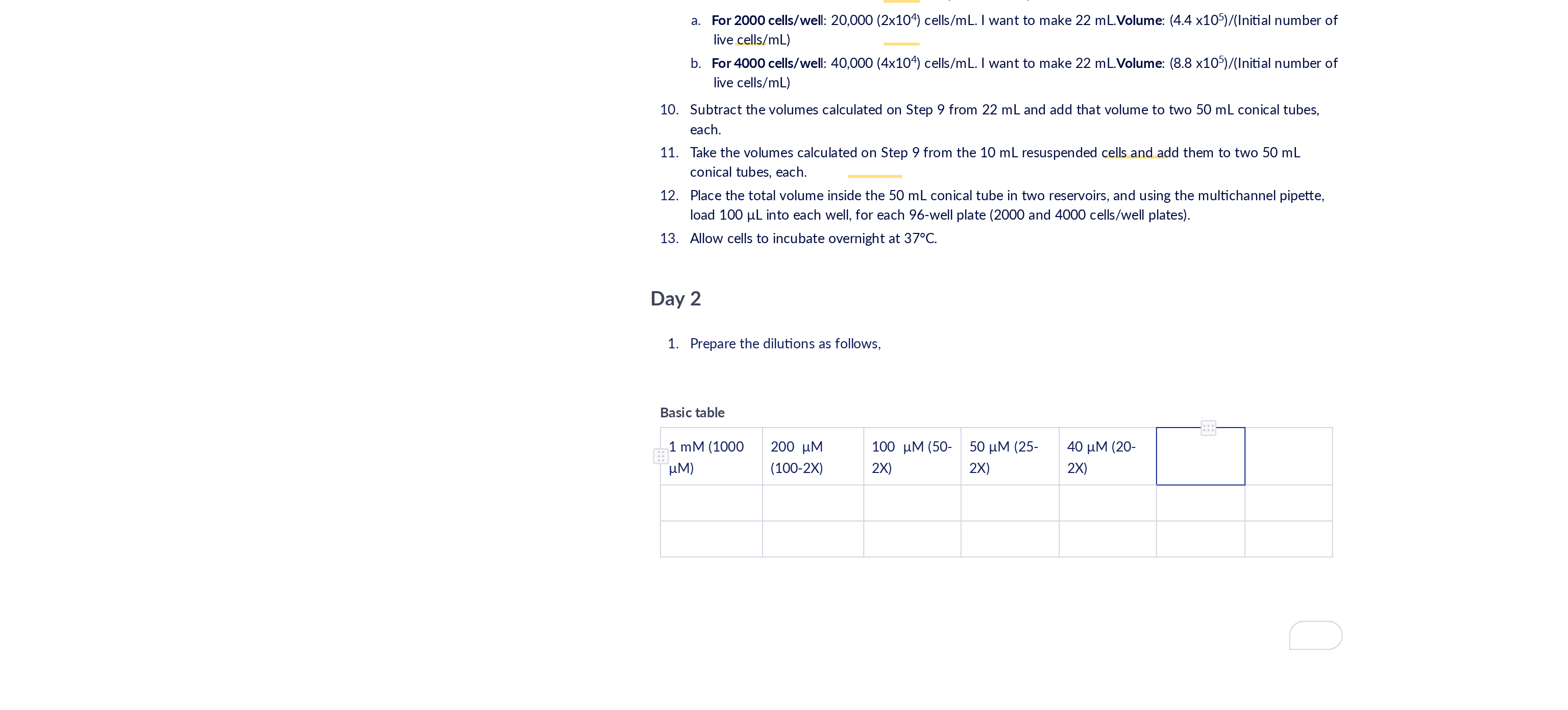
click at [956, 561] on td "﻿" at bounding box center [960, 575] width 46 height 30
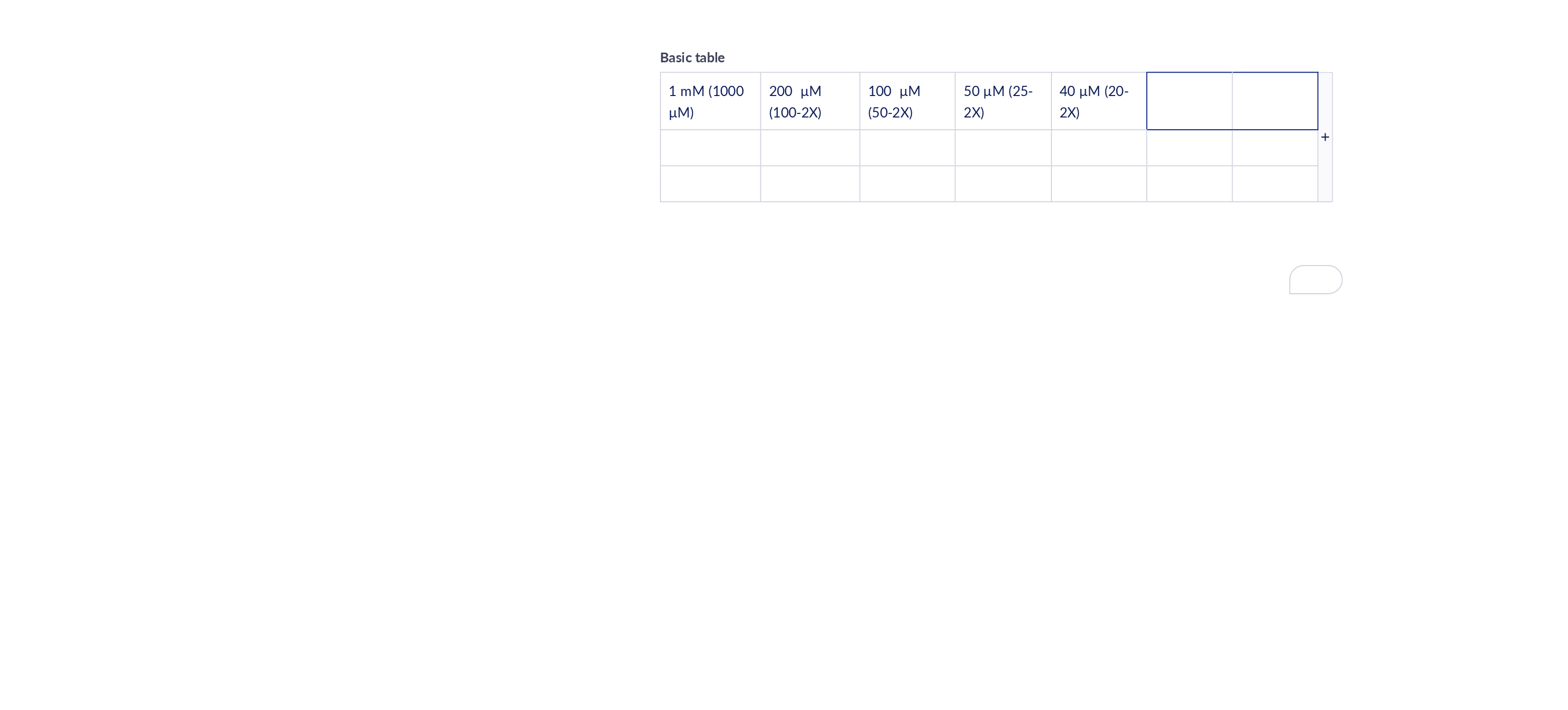
scroll to position [1788, 0]
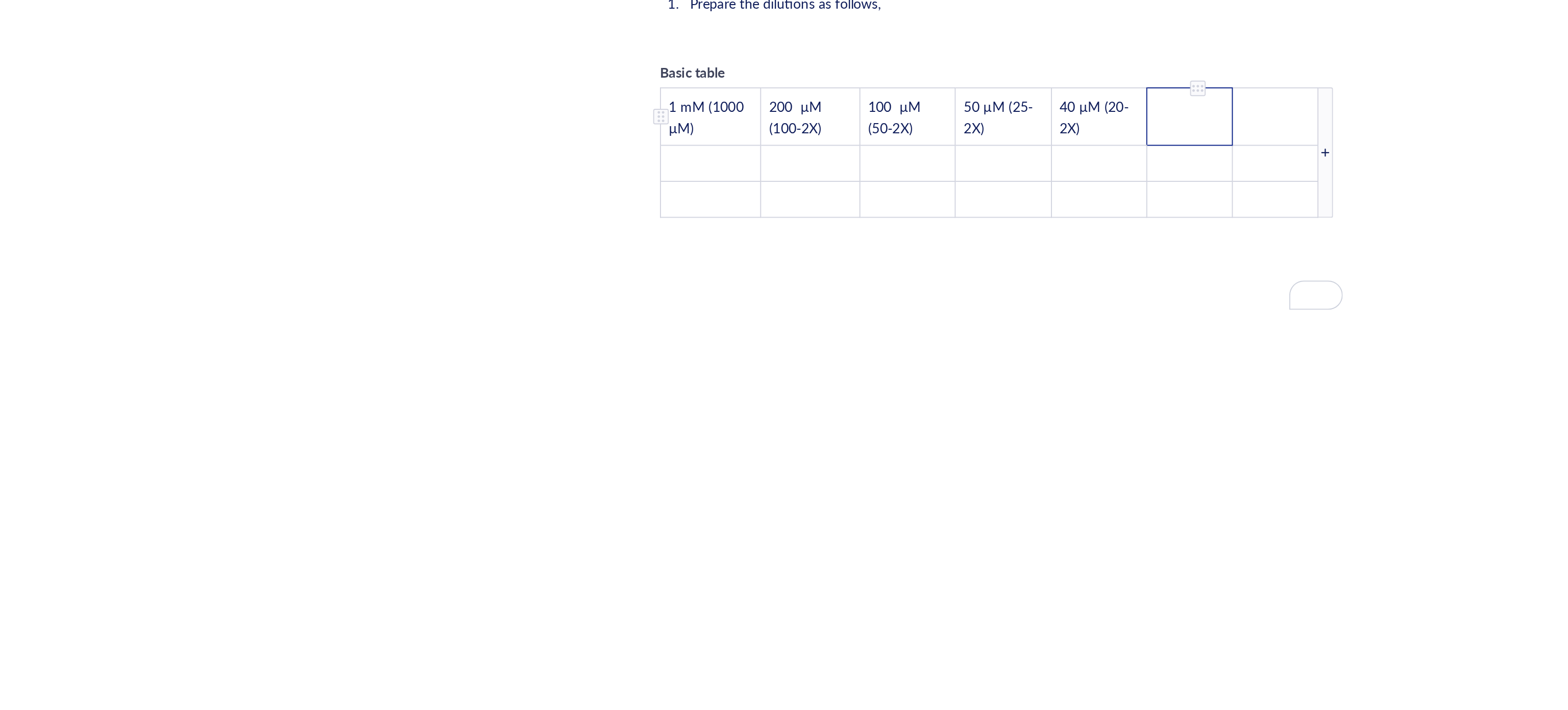
click at [955, 382] on td "﻿" at bounding box center [955, 397] width 45 height 30
click at [935, 393] on span "µ" at bounding box center [936, 398] width 4 height 10
click at [943, 393] on span "µ" at bounding box center [942, 398] width 4 height 10
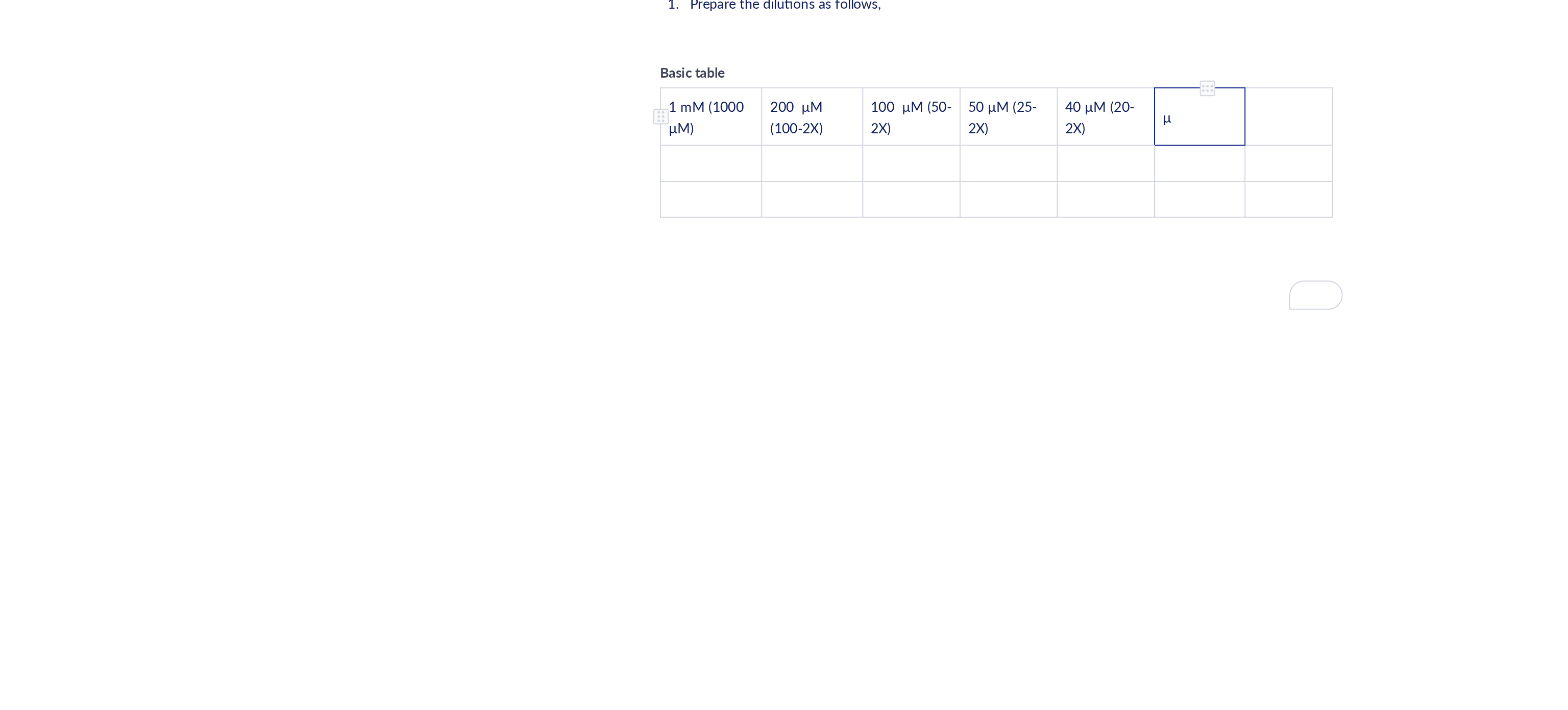
click at [943, 393] on span "µ" at bounding box center [942, 398] width 4 height 10
click at [957, 382] on td "µ" at bounding box center [959, 397] width 48 height 30
click at [1003, 382] on td "﻿" at bounding box center [1000, 397] width 43 height 30
click at [984, 393] on span "µ" at bounding box center [982, 398] width 4 height 10
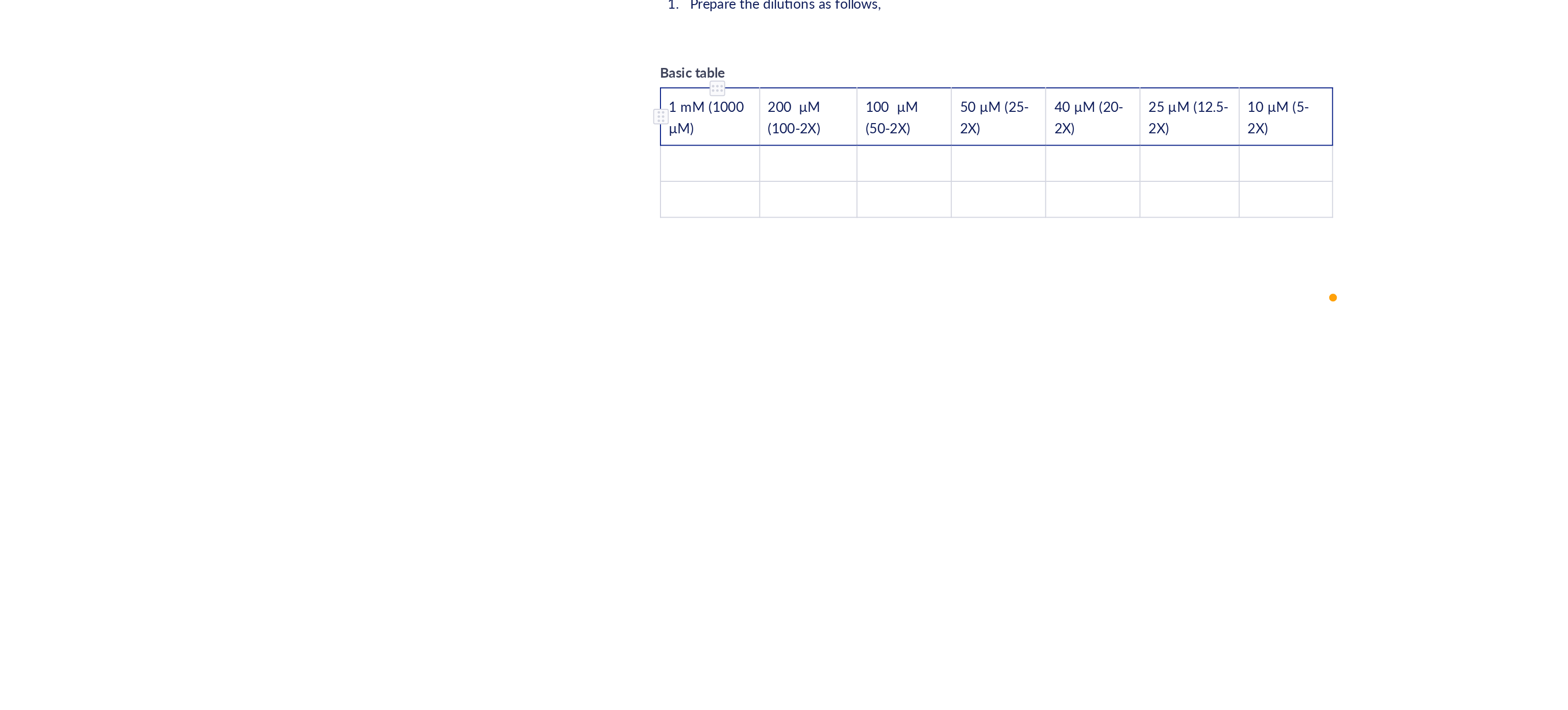
click at [700, 387] on span "1 mM (1000 µM)" at bounding box center [702, 397] width 42 height 22
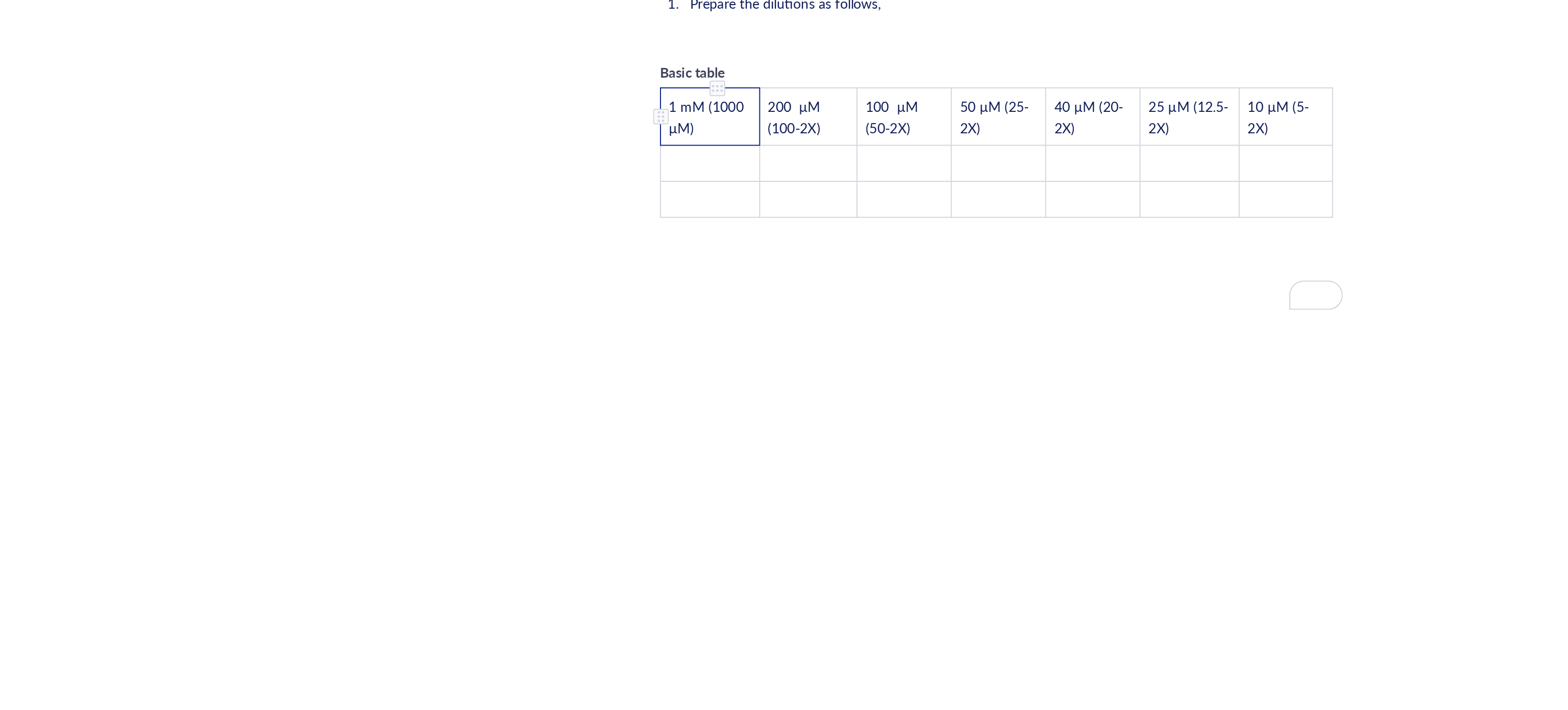
click at [704, 387] on span "1 mM (1000 µM)" at bounding box center [702, 397] width 42 height 22
click at [699, 387] on span "1 mM (1000 µM)" at bounding box center [702, 397] width 42 height 22
click at [726, 382] on td "1 mM (1000 µM)" at bounding box center [703, 397] width 52 height 30
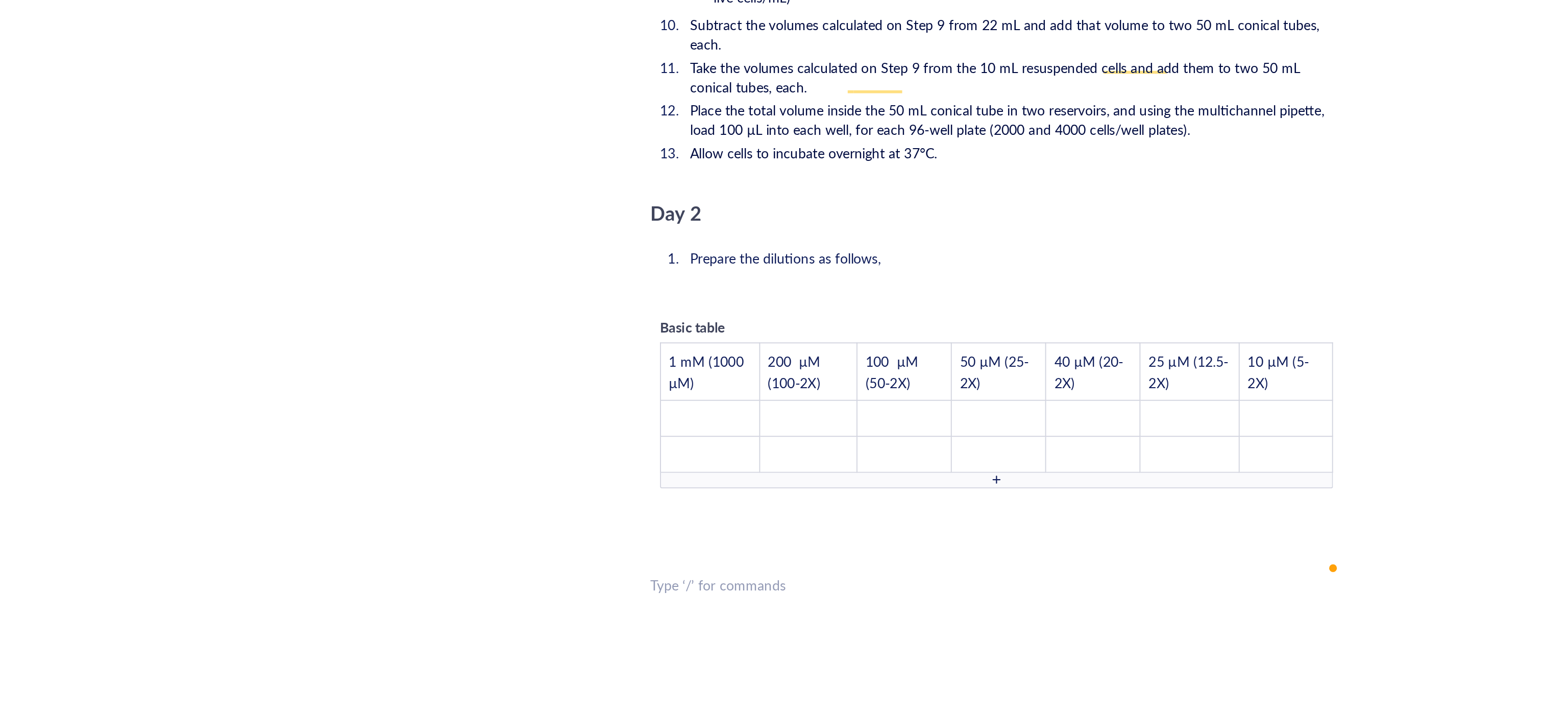
scroll to position [1618, 0]
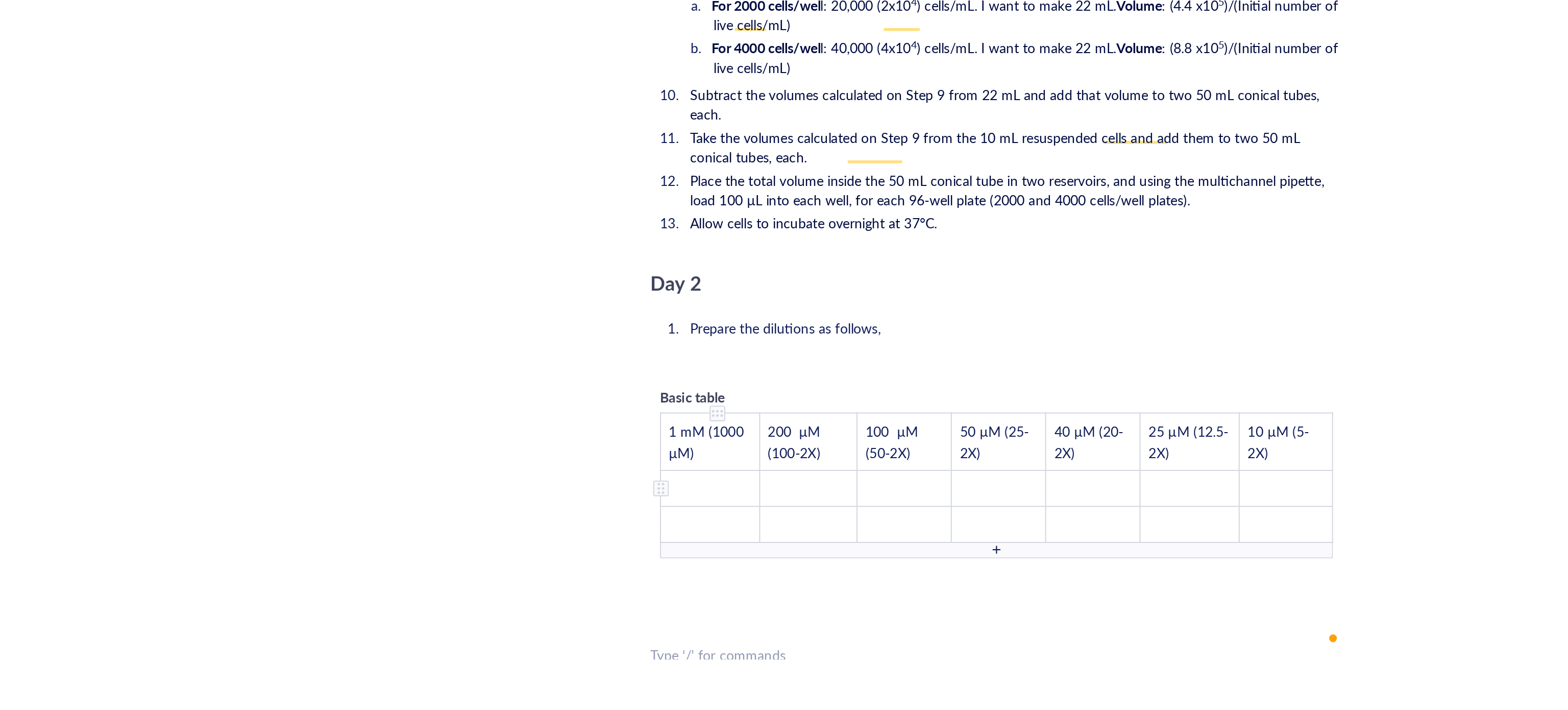
click at [694, 583] on td "﻿" at bounding box center [703, 593] width 52 height 19
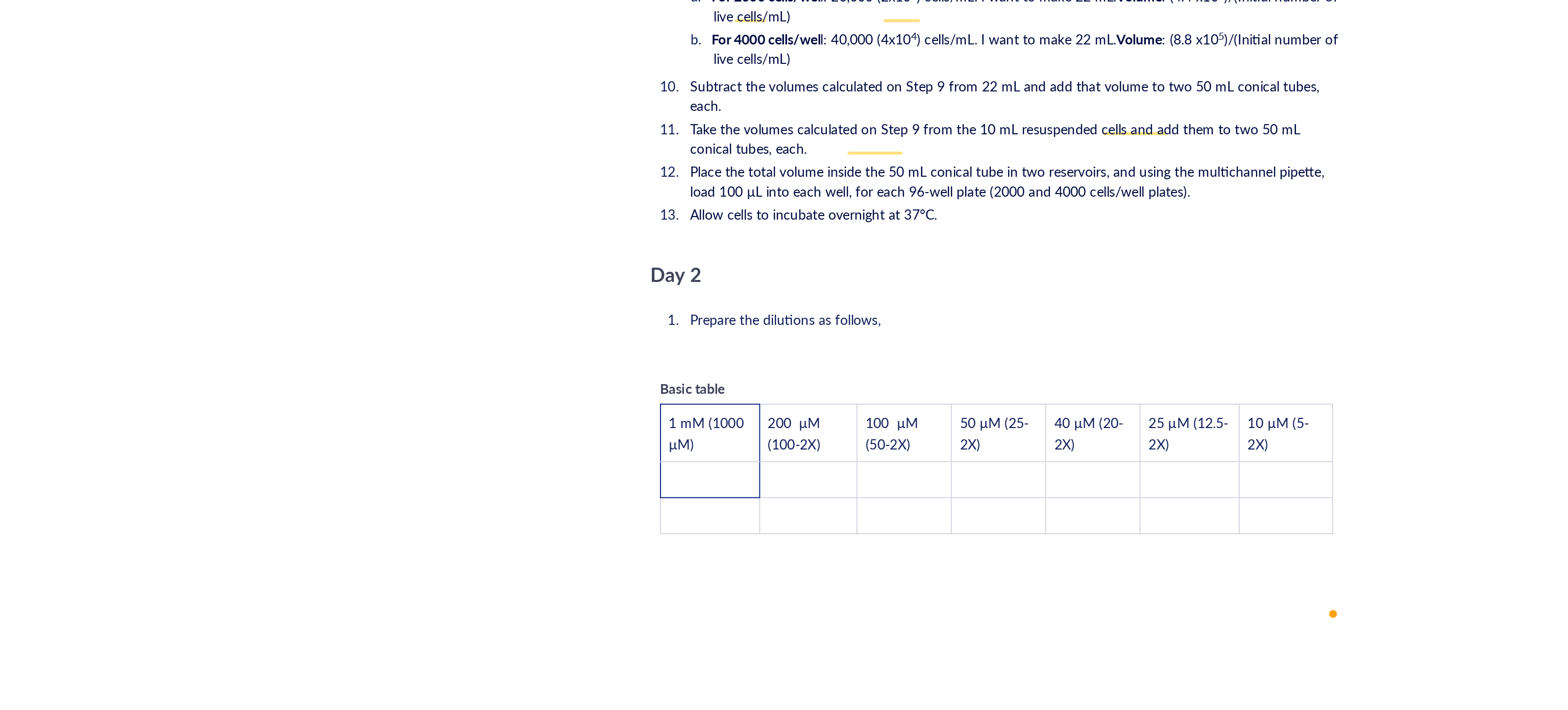
scroll to position [1610, 0]
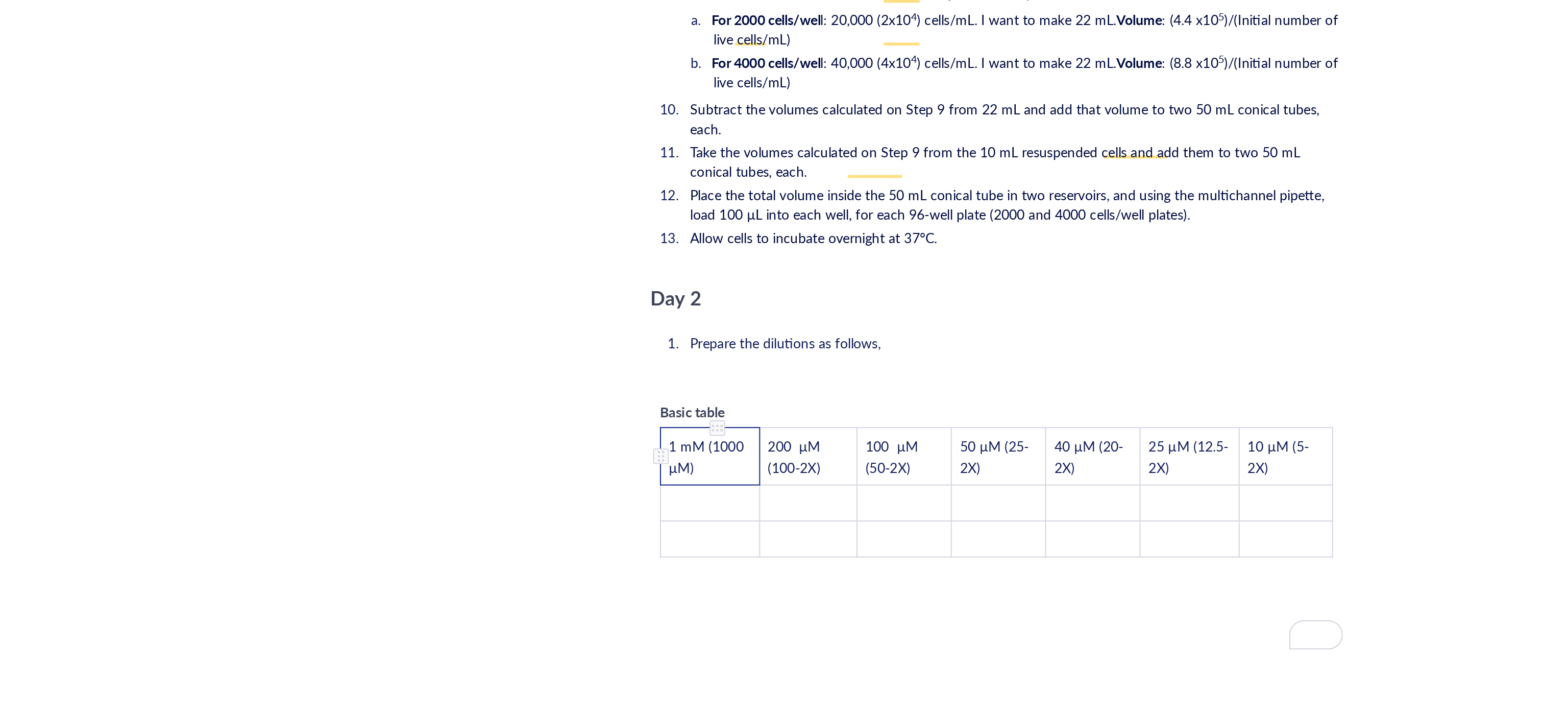
click at [700, 561] on td "1 mM (1000 µM)" at bounding box center [703, 575] width 52 height 30
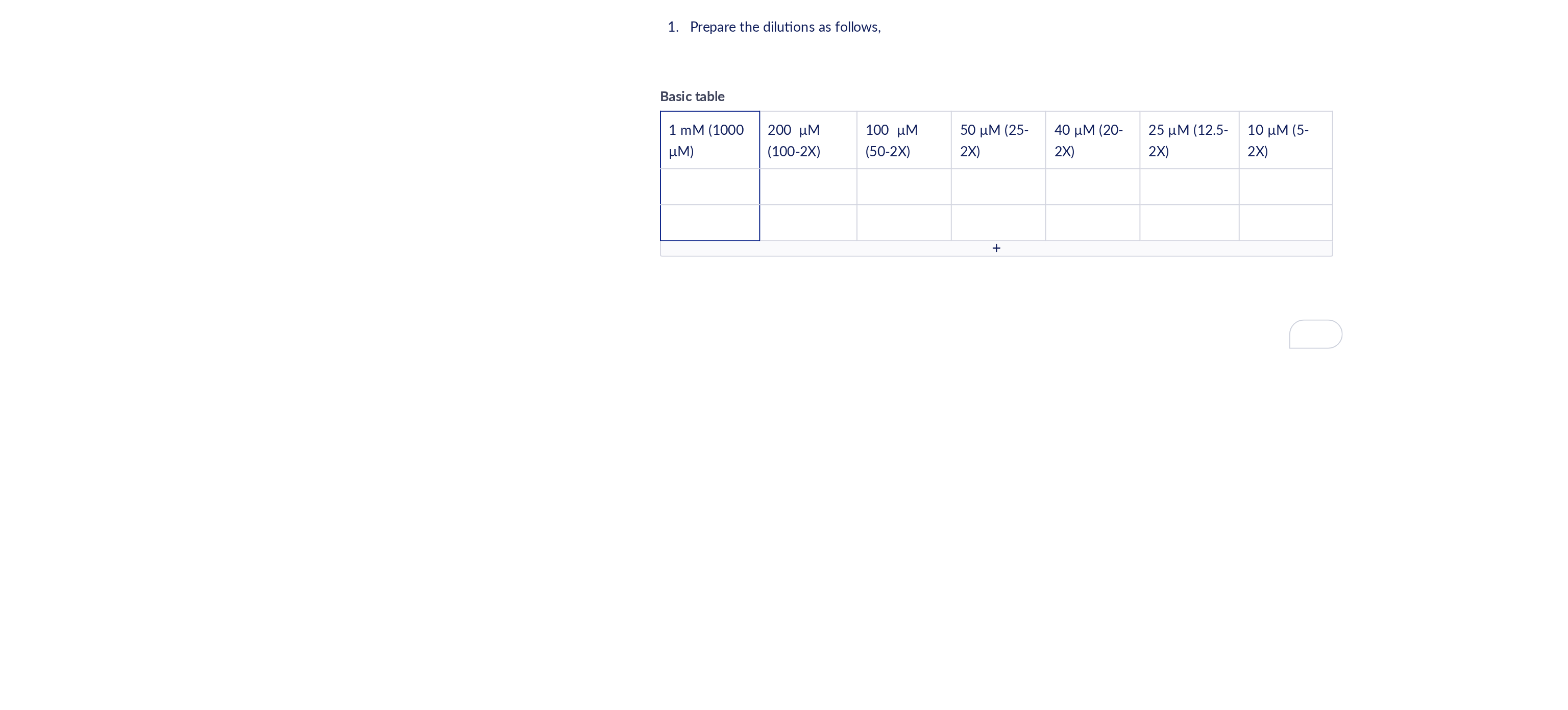
scroll to position [1788, 0]
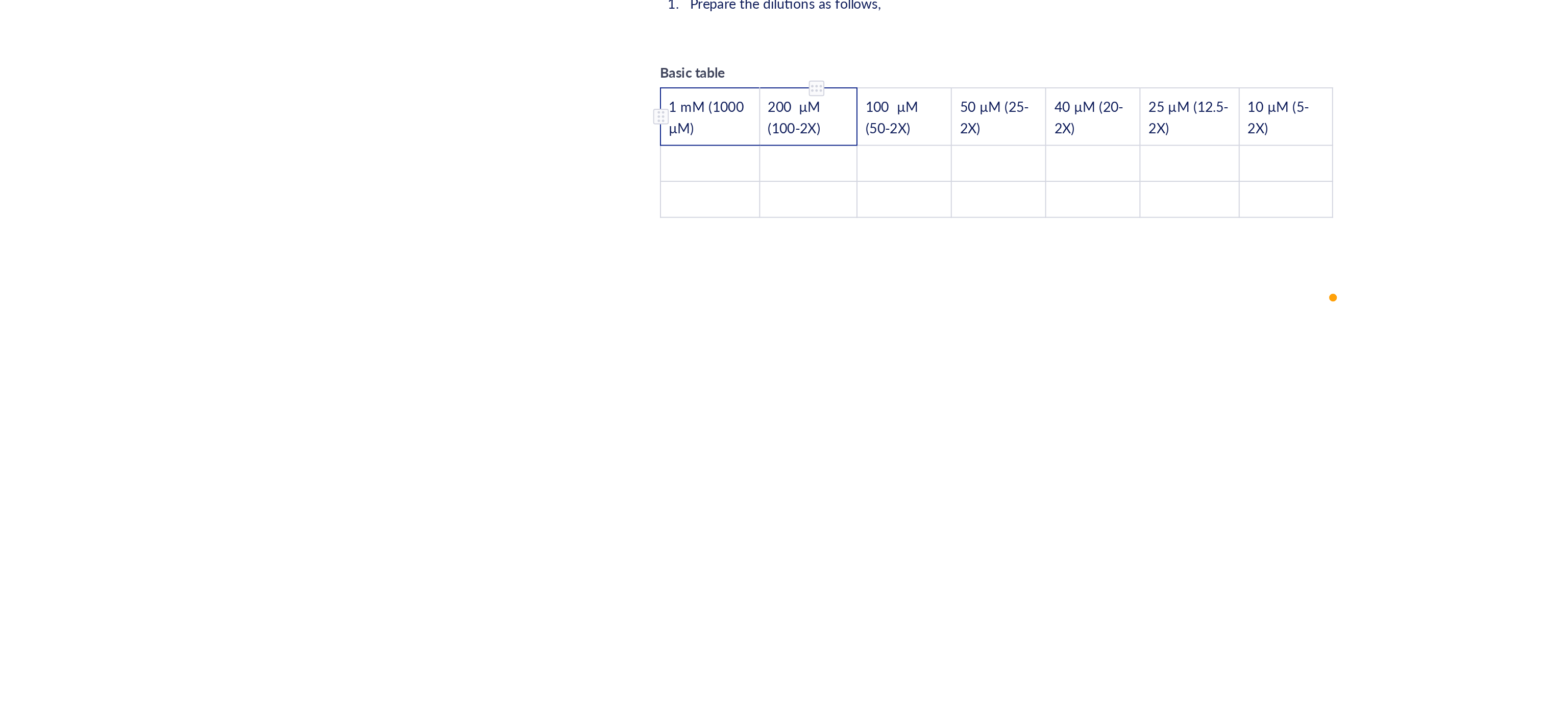
click at [725, 382] on td "1 mM (1000 µM)" at bounding box center [703, 397] width 52 height 30
click at [721, 382] on td "1 mM (1000 µM)" at bounding box center [703, 397] width 52 height 30
drag, startPoint x: 730, startPoint y: 379, endPoint x: 718, endPoint y: 382, distance: 12.4
click at [718, 382] on tr "1 mM (1000 µM) 200 µM (100-2X) 100 µM (50-2X) 50 µM (25-2X) 40 µM (20-2X) 25 µM…" at bounding box center [853, 397] width 353 height 30
click at [698, 382] on td "1 mM (1000 µM)" at bounding box center [703, 397] width 52 height 30
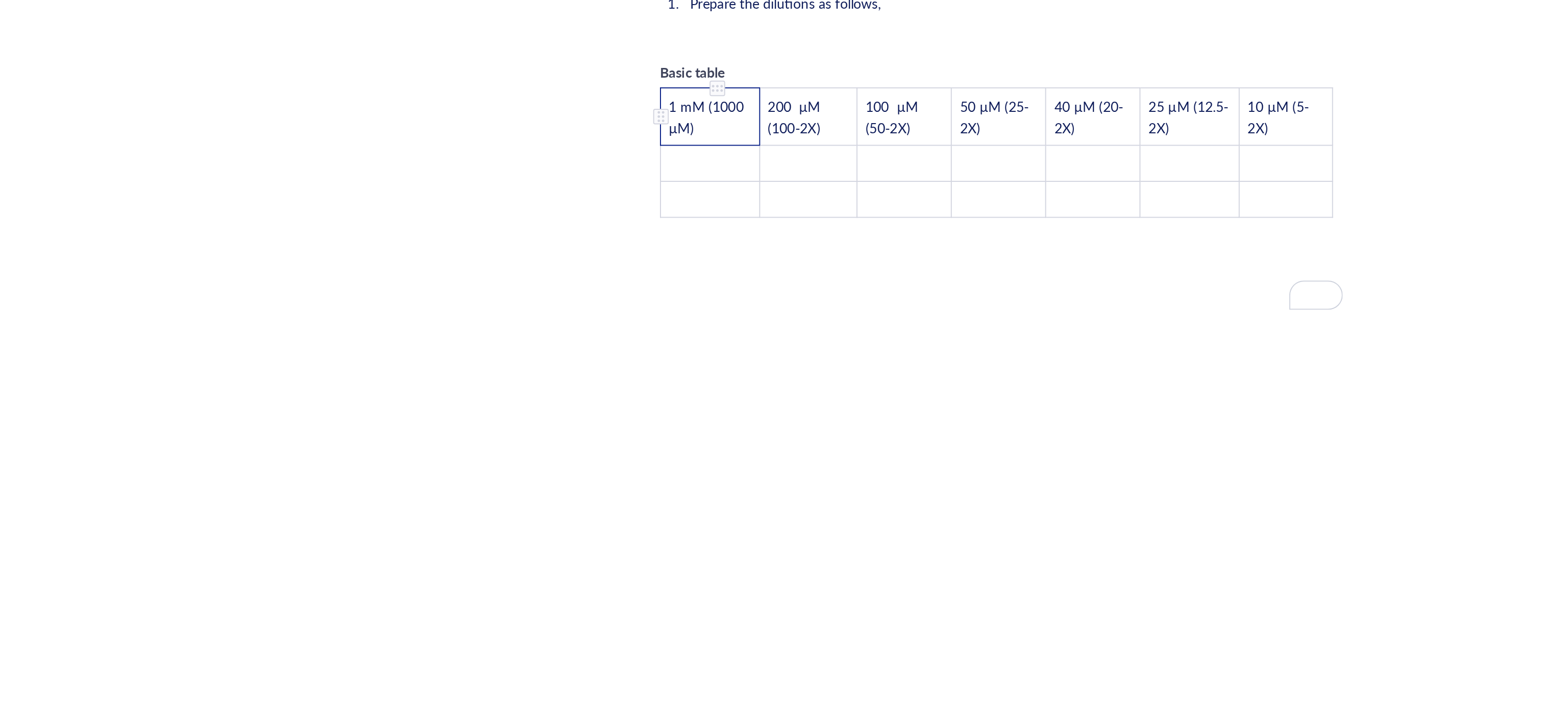
click at [724, 382] on td "1 mM (1000 µM)" at bounding box center [703, 397] width 52 height 30
click at [706, 380] on div "To enrich screen reader interactions, please activate Accessibility in Grammarl…" at bounding box center [706, 383] width 7 height 7
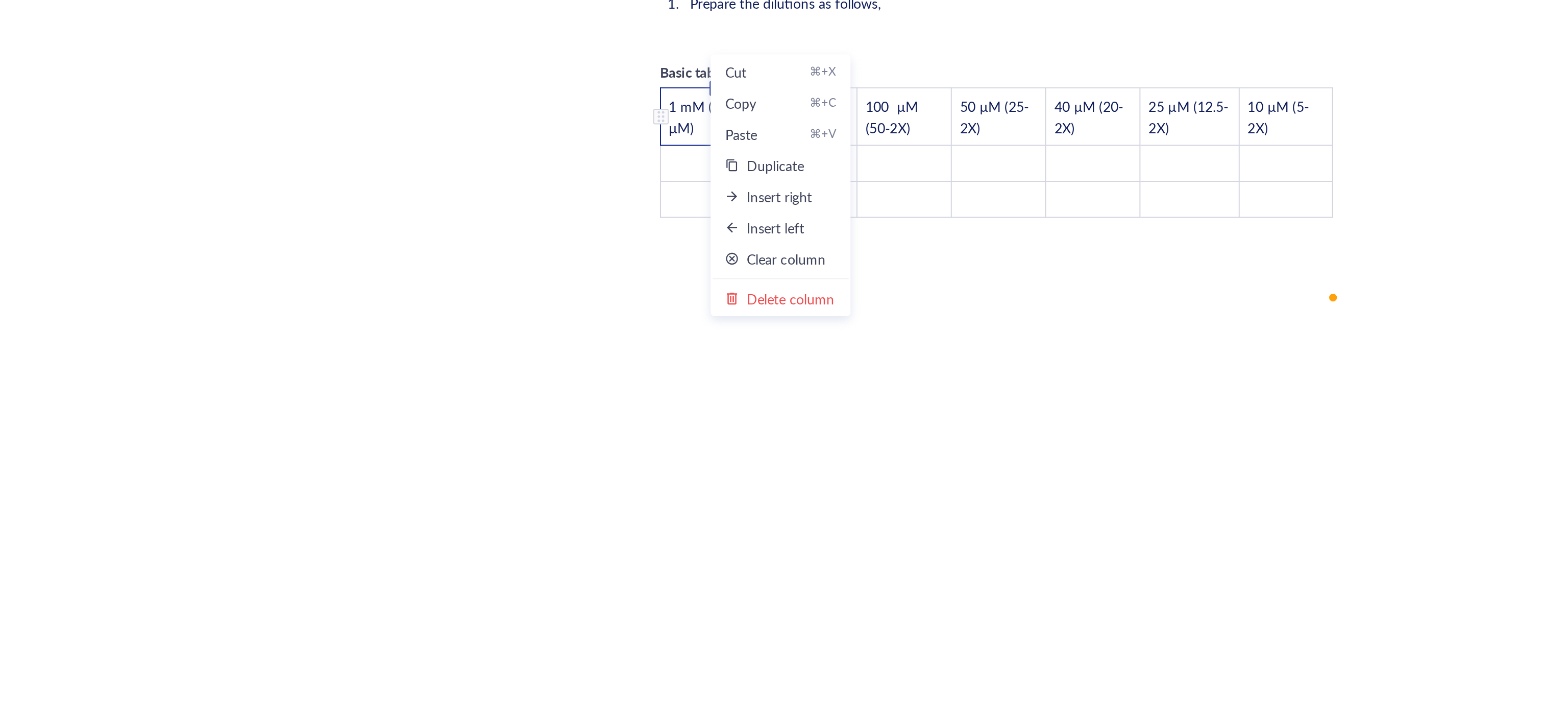
click at [688, 387] on span "1 mM (1000 µM)" at bounding box center [702, 397] width 42 height 22
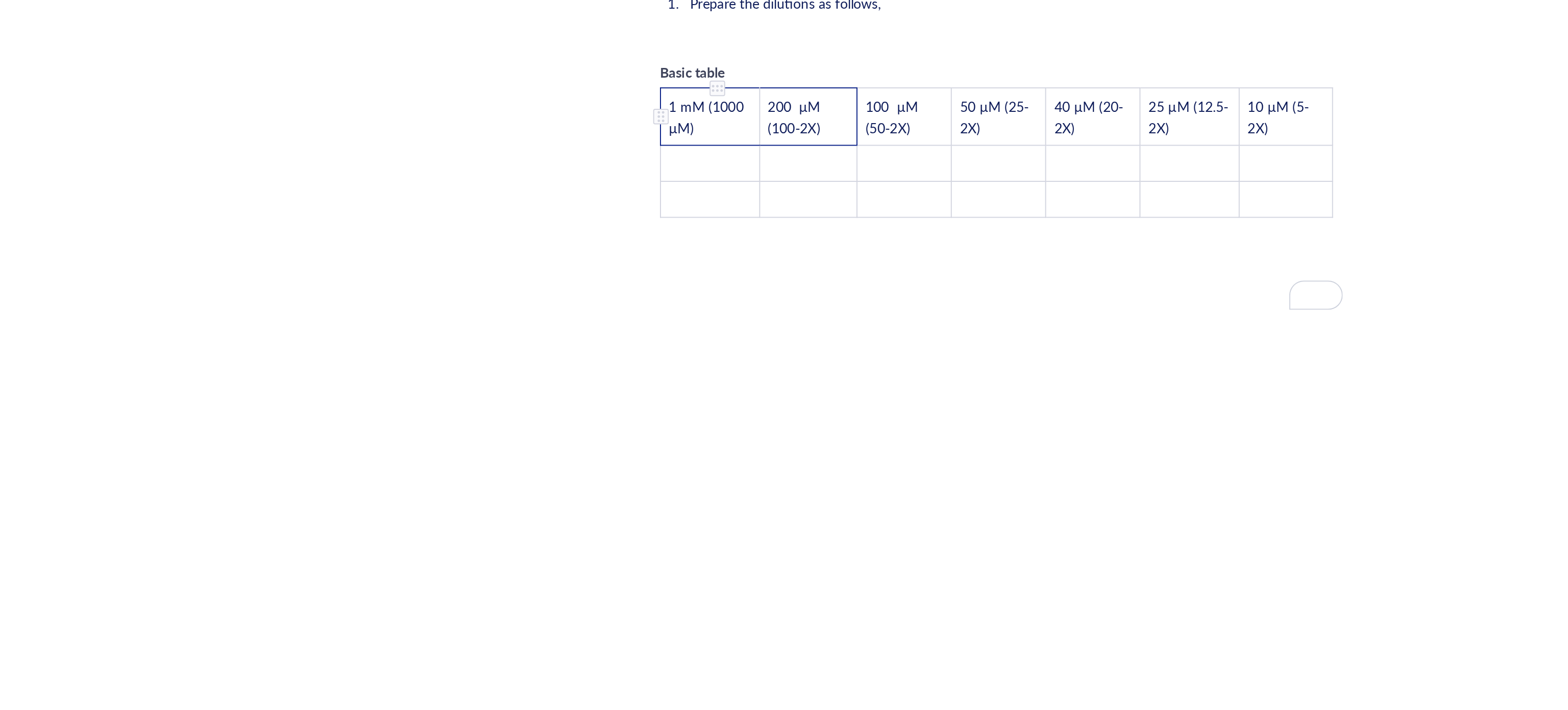
drag, startPoint x: 729, startPoint y: 376, endPoint x: 718, endPoint y: 380, distance: 11.7
click at [718, 382] on tr "1 mM (1000 µM) 200 µM (100-2X) 100 µM (50-2X) 50 µM (25-2X) 40 µM (20-2X) 25 µM…" at bounding box center [853, 397] width 353 height 30
drag, startPoint x: 731, startPoint y: 403, endPoint x: 718, endPoint y: 401, distance: 13.2
click at [718, 413] on tr "﻿ ﻿ ﻿ ﻿ ﻿ ﻿" at bounding box center [853, 422] width 353 height 19
click at [714, 382] on td "1 mM (1000 µM)" at bounding box center [703, 397] width 52 height 30
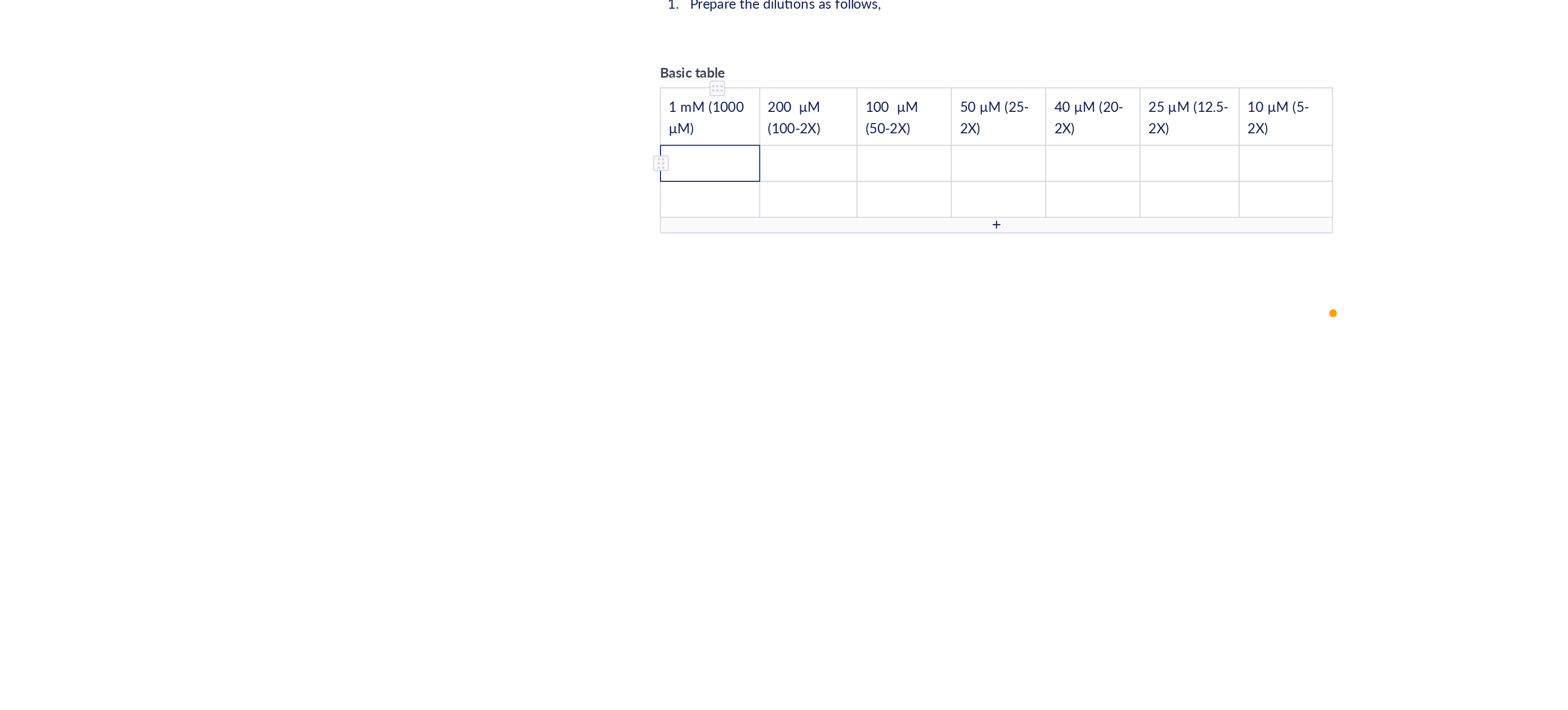
click at [710, 413] on td "﻿" at bounding box center [703, 422] width 52 height 19
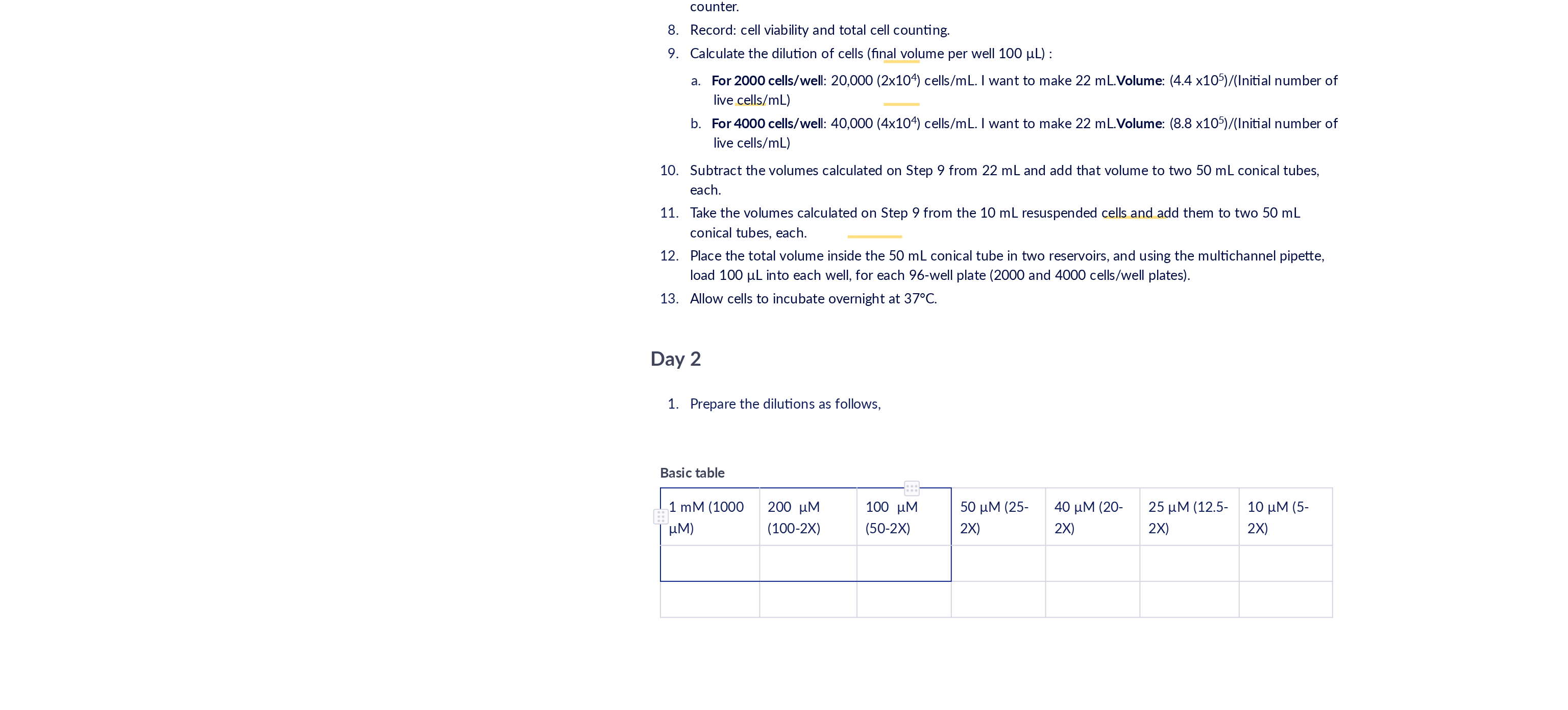
scroll to position [1618, 0]
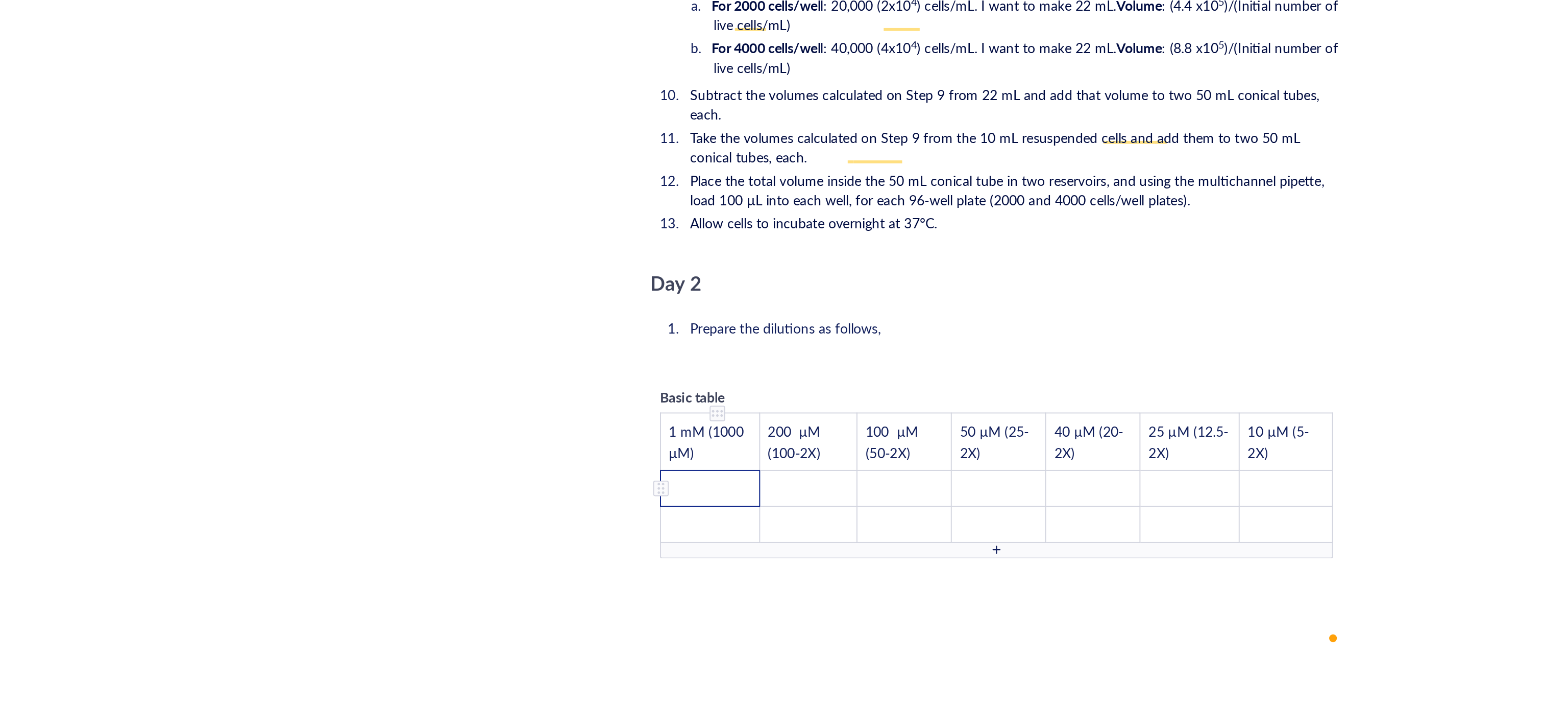
click at [708, 583] on td "﻿" at bounding box center [703, 593] width 52 height 19
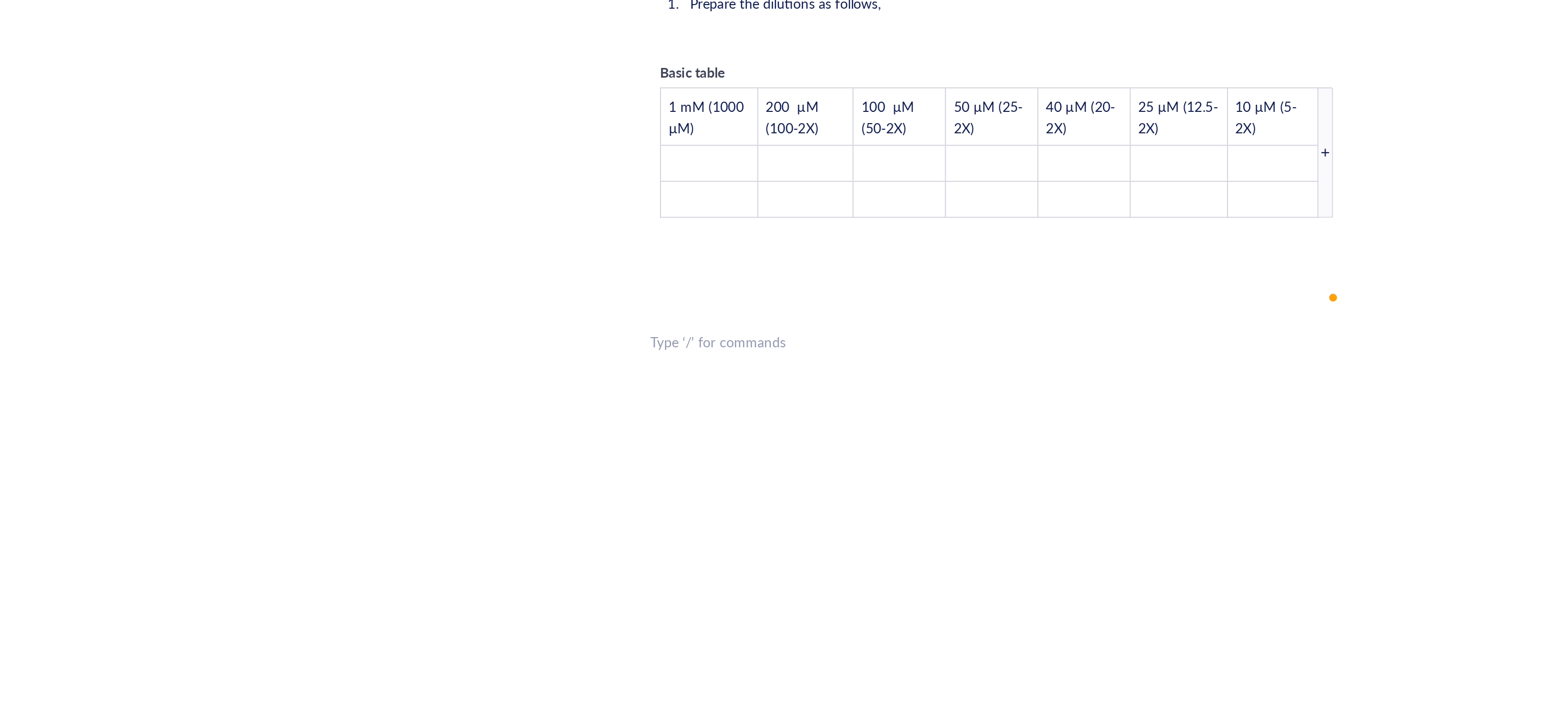
drag, startPoint x: 1002, startPoint y: 547, endPoint x: 890, endPoint y: 534, distance: 112.8
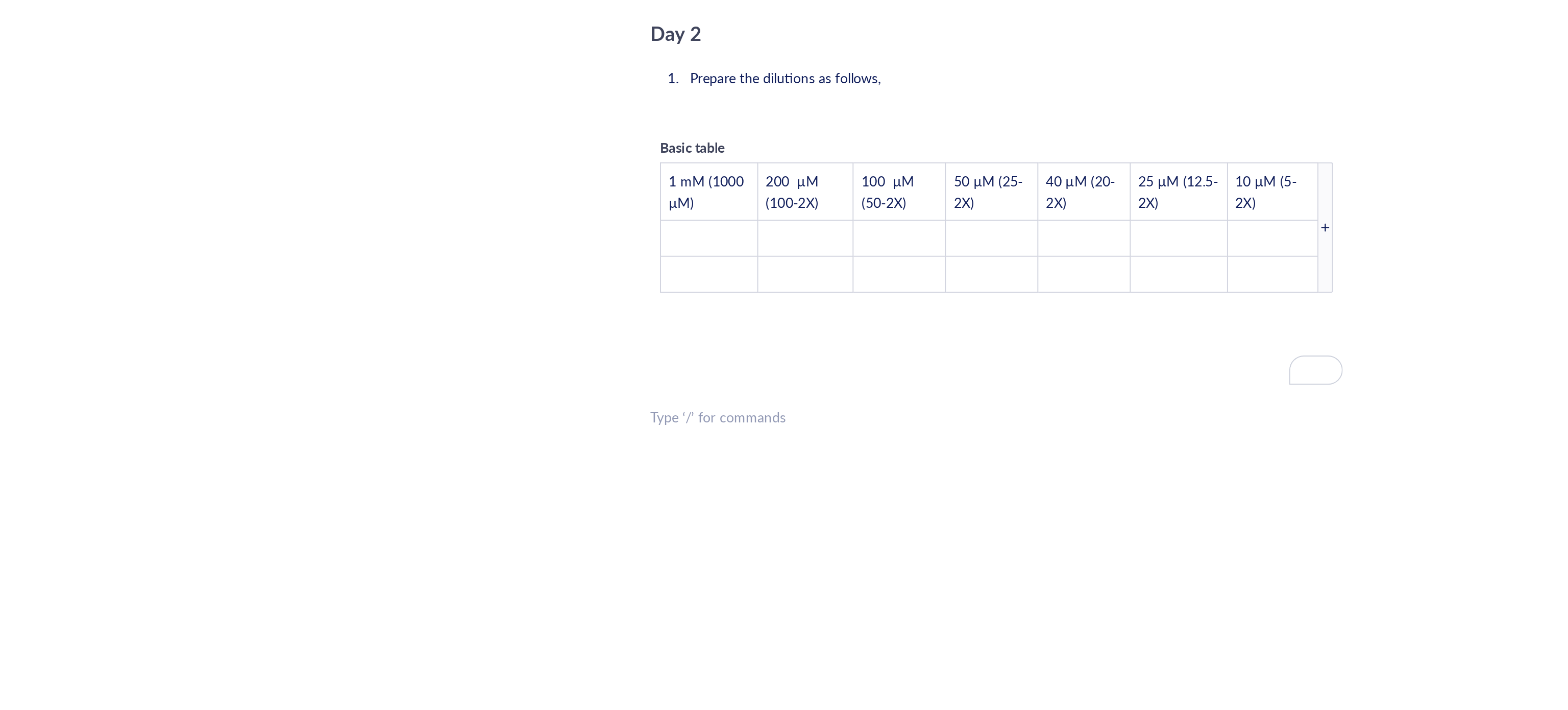
scroll to position [1700, 0]
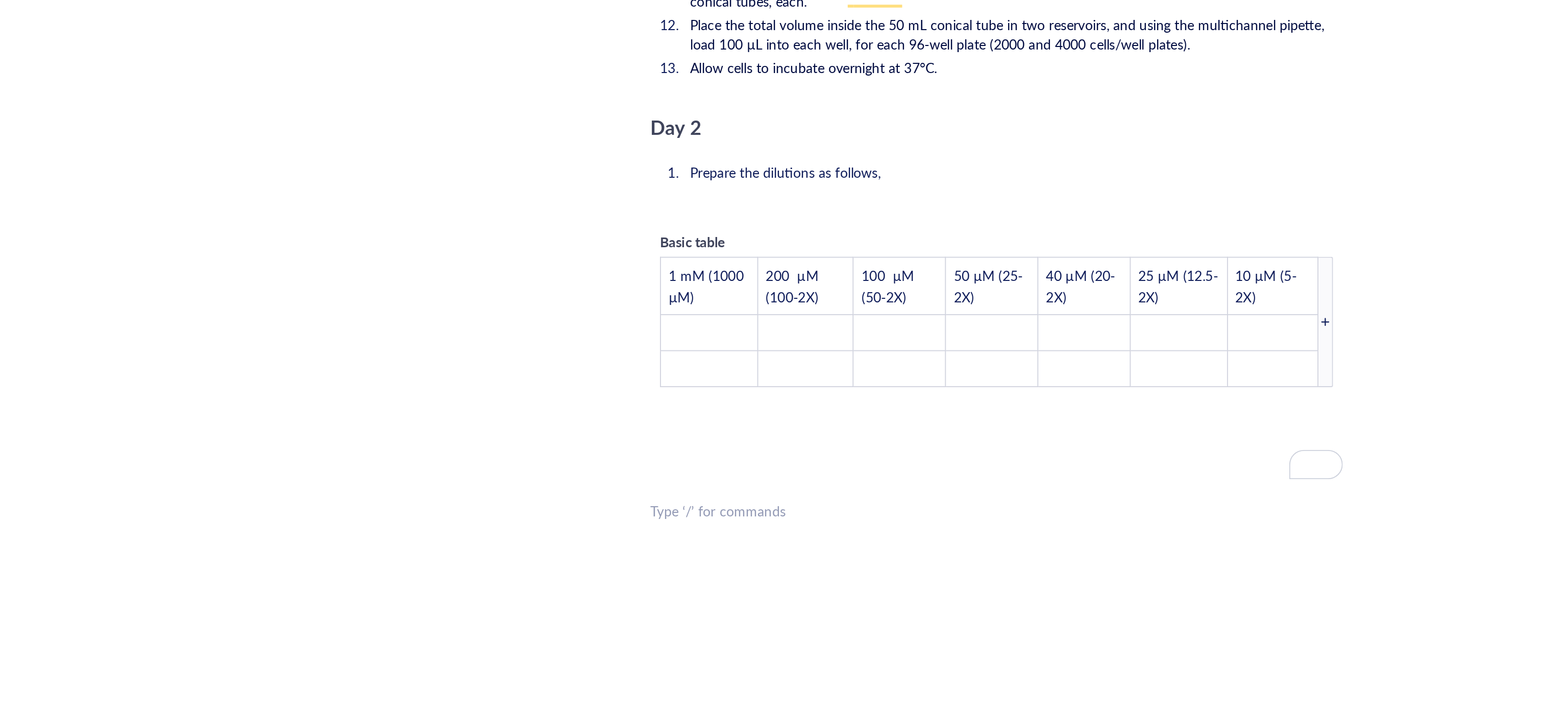
click at [712, 453] on div "Basic table 1 mM (1000 µM) 200 µM (100-2X) 100 µM (50-2X) 50 µM (25-2X) 40 µM (…" at bounding box center [853, 499] width 363 height 92
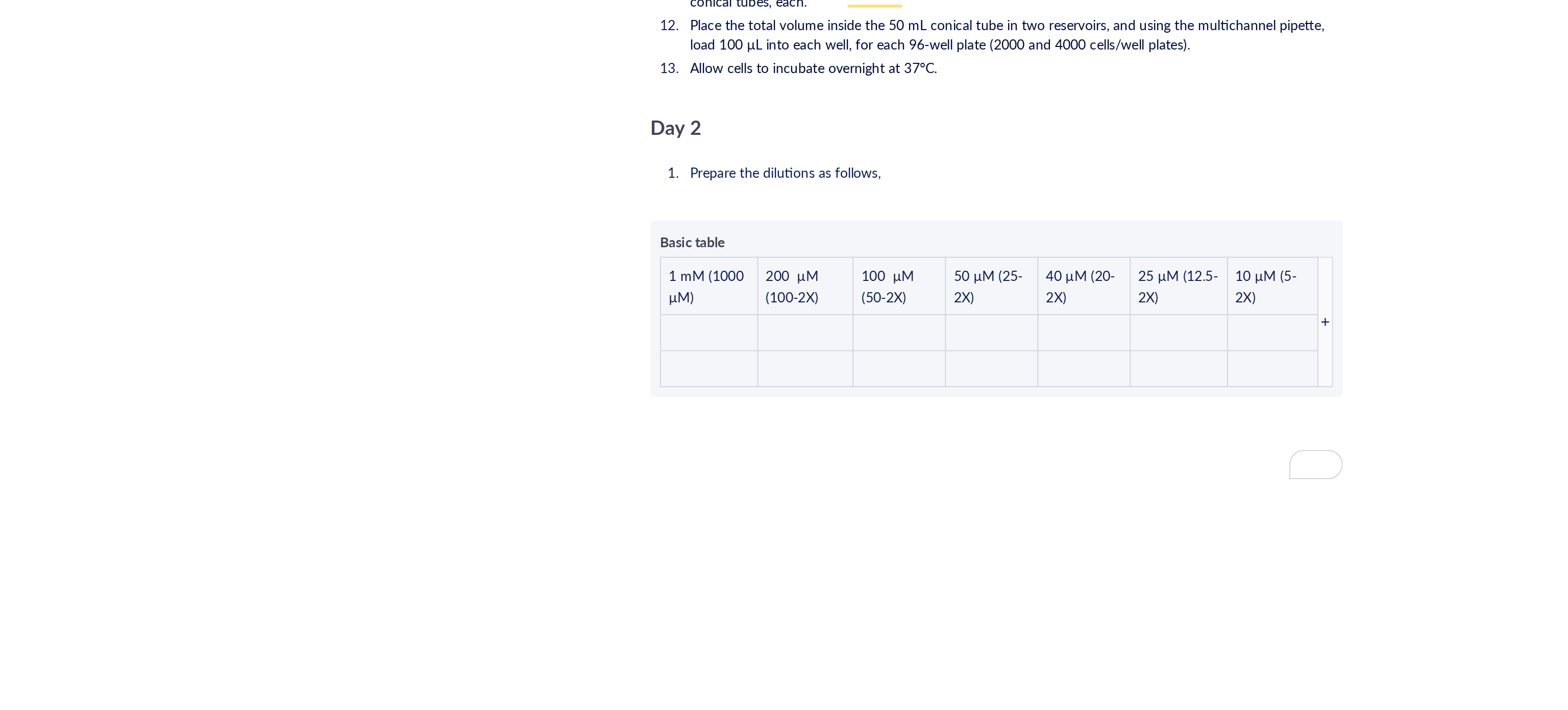
click at [705, 458] on span "Basic table" at bounding box center [693, 463] width 34 height 10
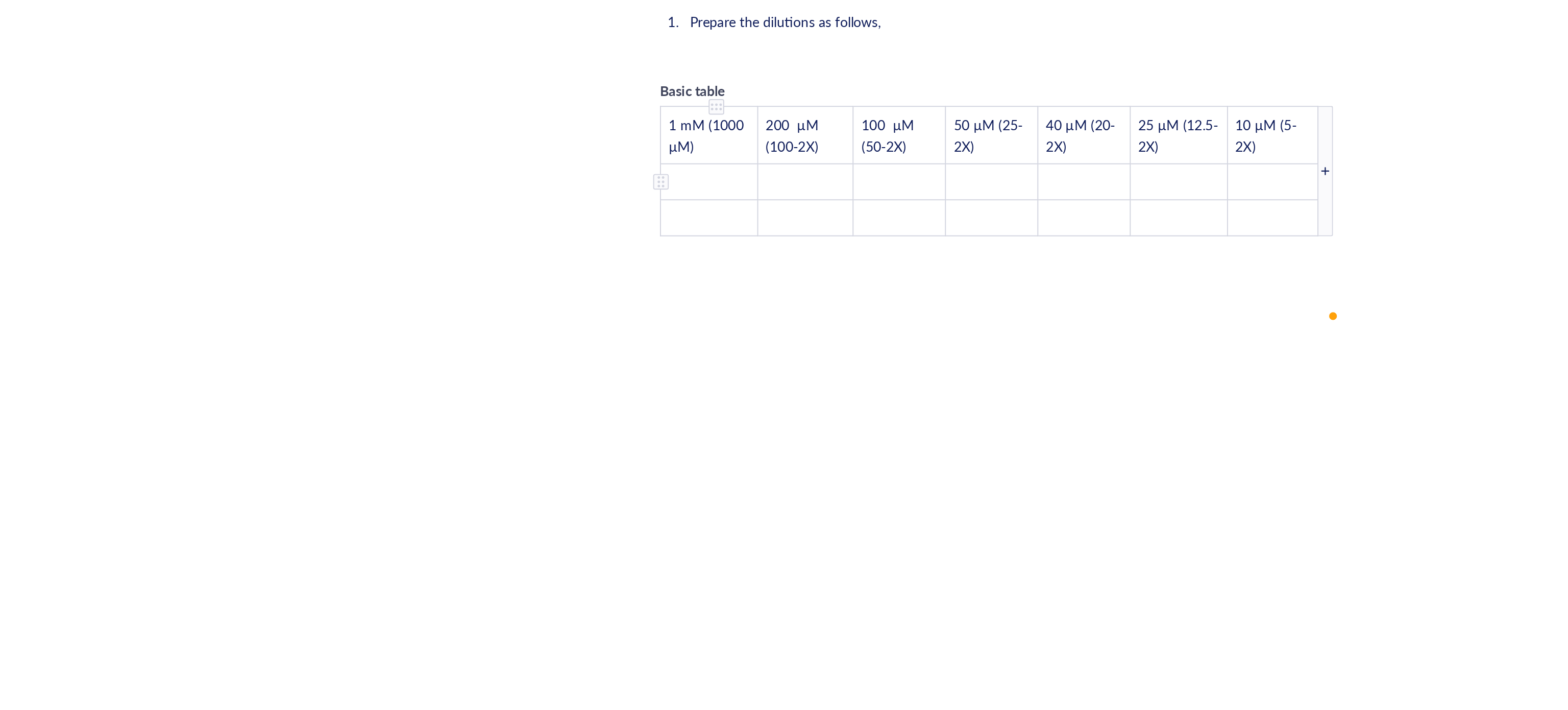
click at [702, 422] on td "﻿" at bounding box center [702, 432] width 51 height 19
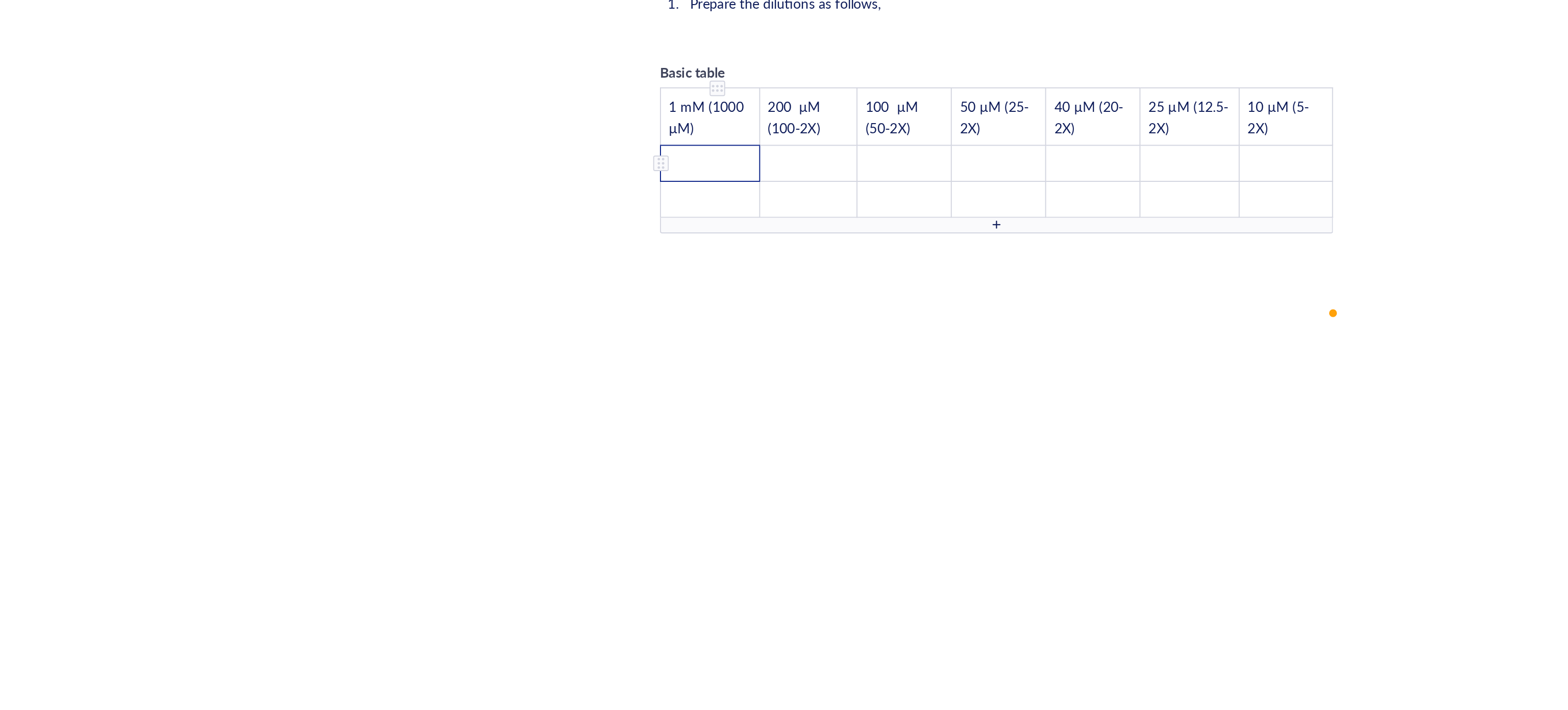
click at [706, 413] on td "﻿" at bounding box center [703, 422] width 52 height 19
click at [803, 413] on td "To enrich screen reader interactions, please activate Accessibility in Grammarl…" at bounding box center [804, 422] width 50 height 19
click at [707, 413] on td "﻿" at bounding box center [703, 422] width 52 height 19
click at [799, 413] on td "To enrich screen reader interactions, please activate Accessibility in Grammarl…" at bounding box center [804, 422] width 50 height 19
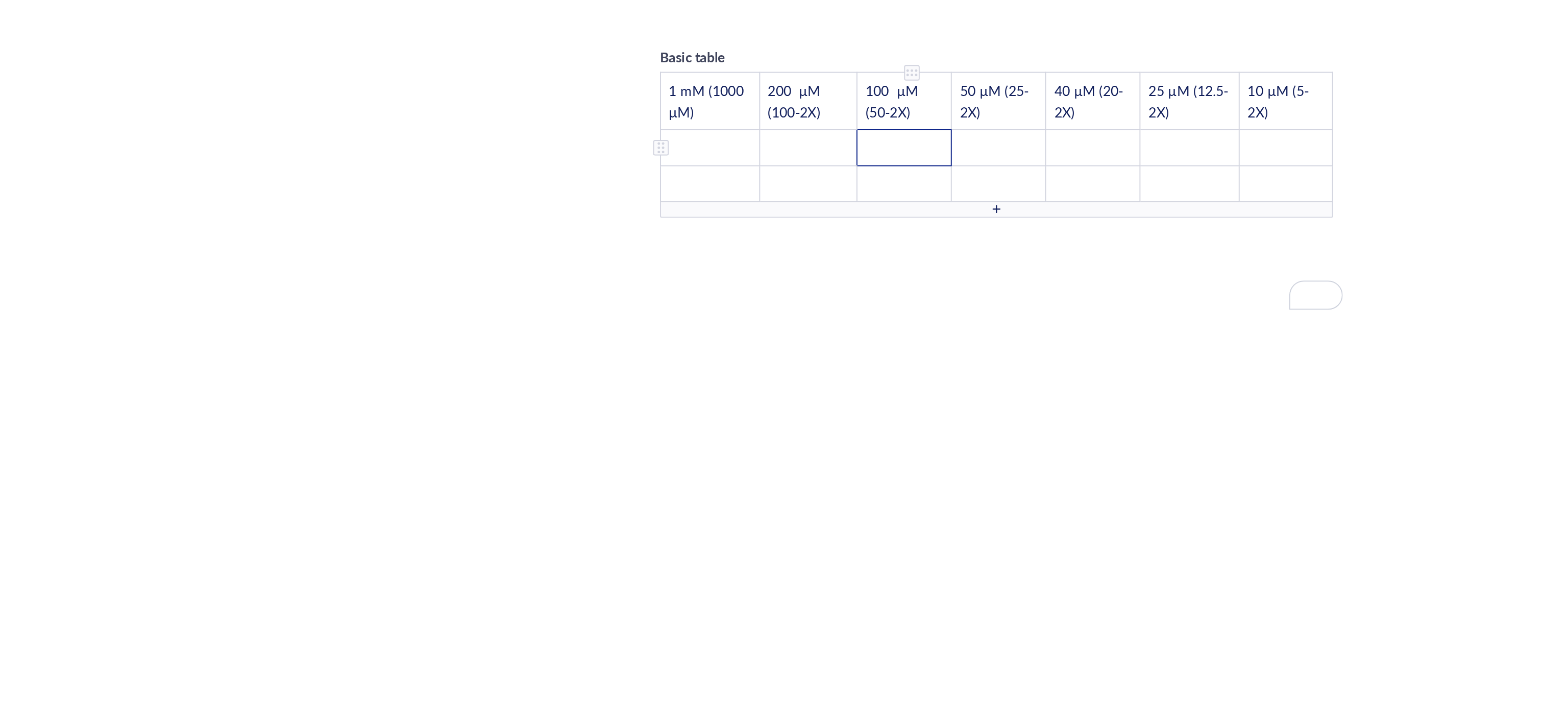
click at [809, 404] on td "To enrich screen reader interactions, please activate Accessibility in Grammarl…" at bounding box center [804, 414] width 50 height 19
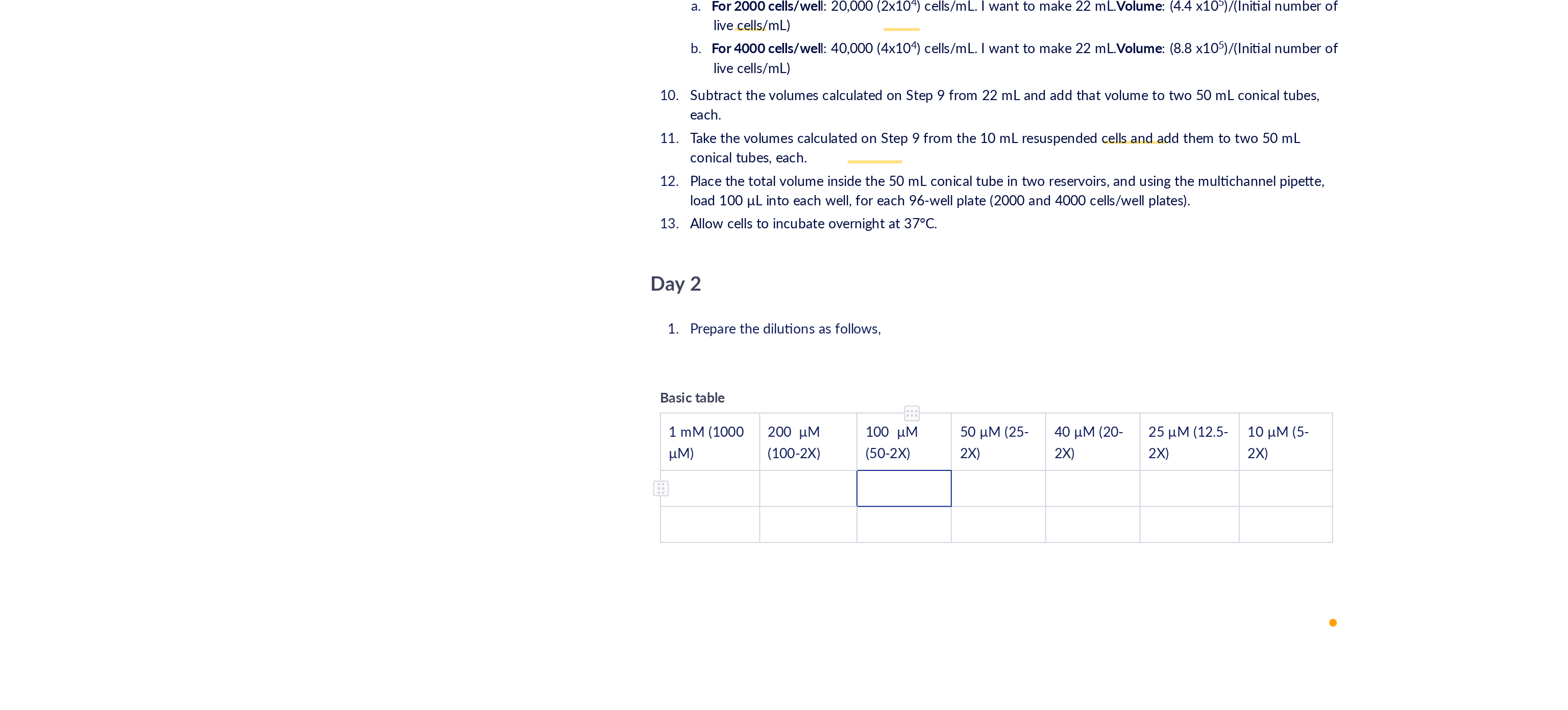
click at [808, 583] on td "To enrich screen reader interactions, please activate Accessibility in Grammarl…" at bounding box center [804, 593] width 50 height 19
click at [715, 571] on tbody "1 mM (1000 µM) 200 µM (100-2X) 100 µM (50-2X) 50 µM (25-2X) 40 µM (20-2X) 25 µM…" at bounding box center [853, 587] width 353 height 68
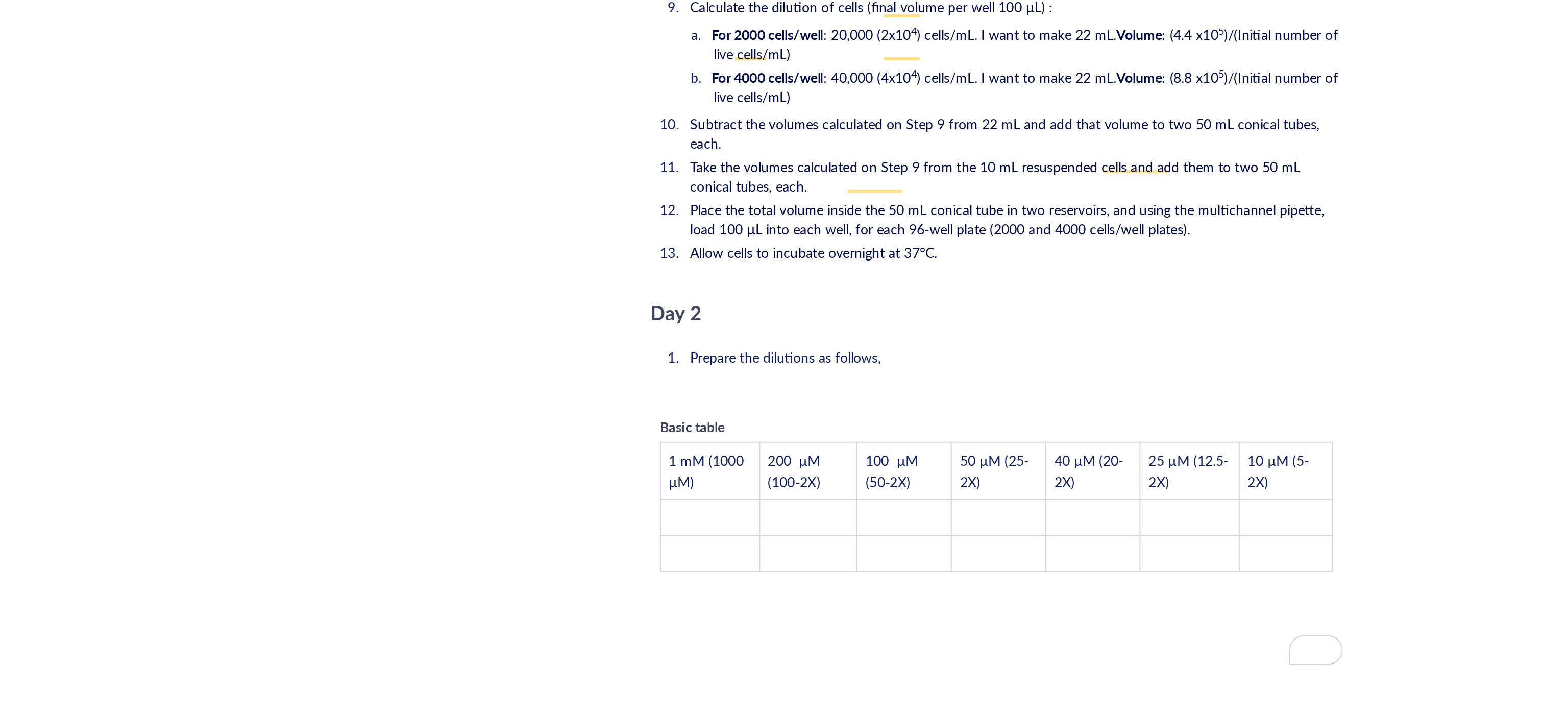
scroll to position [1788, 0]
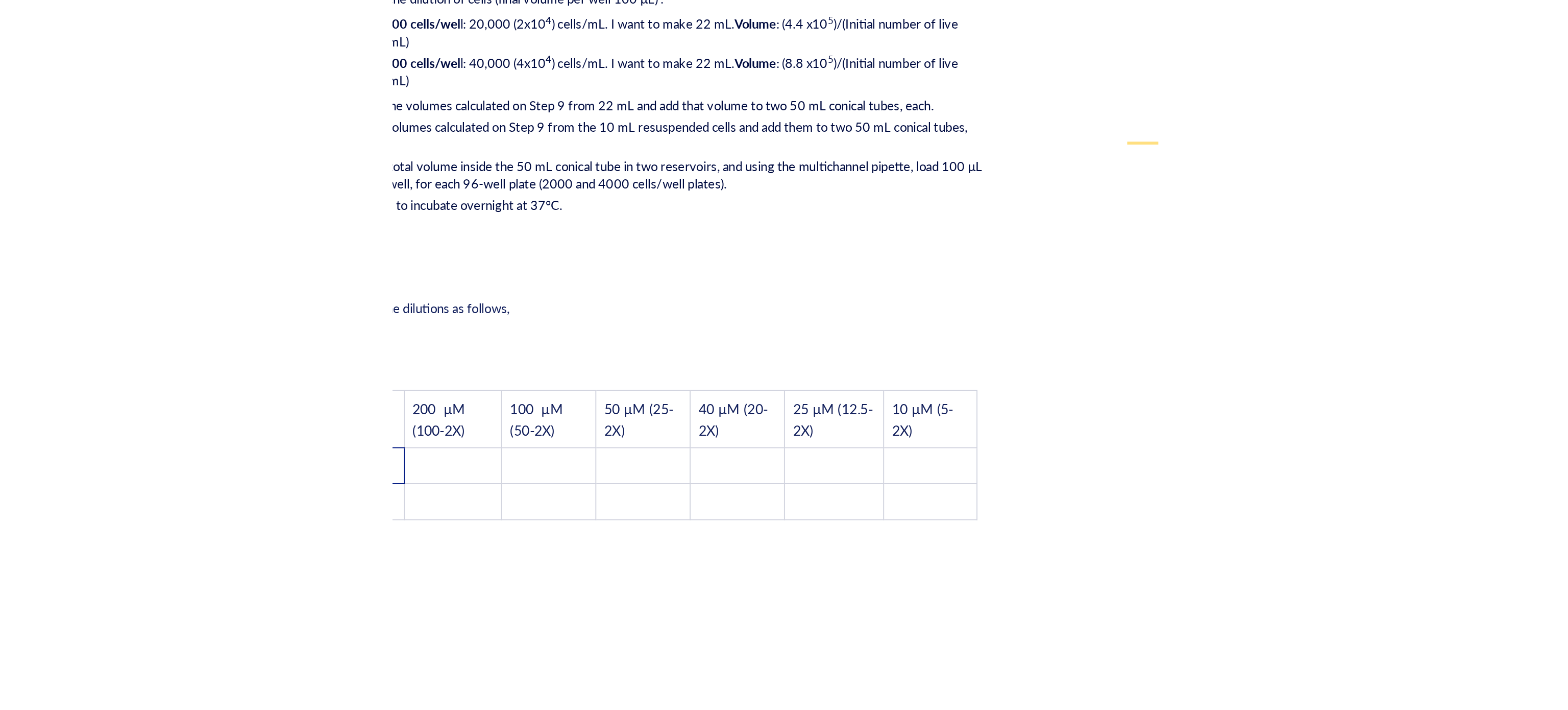
scroll to position [1753, 0]
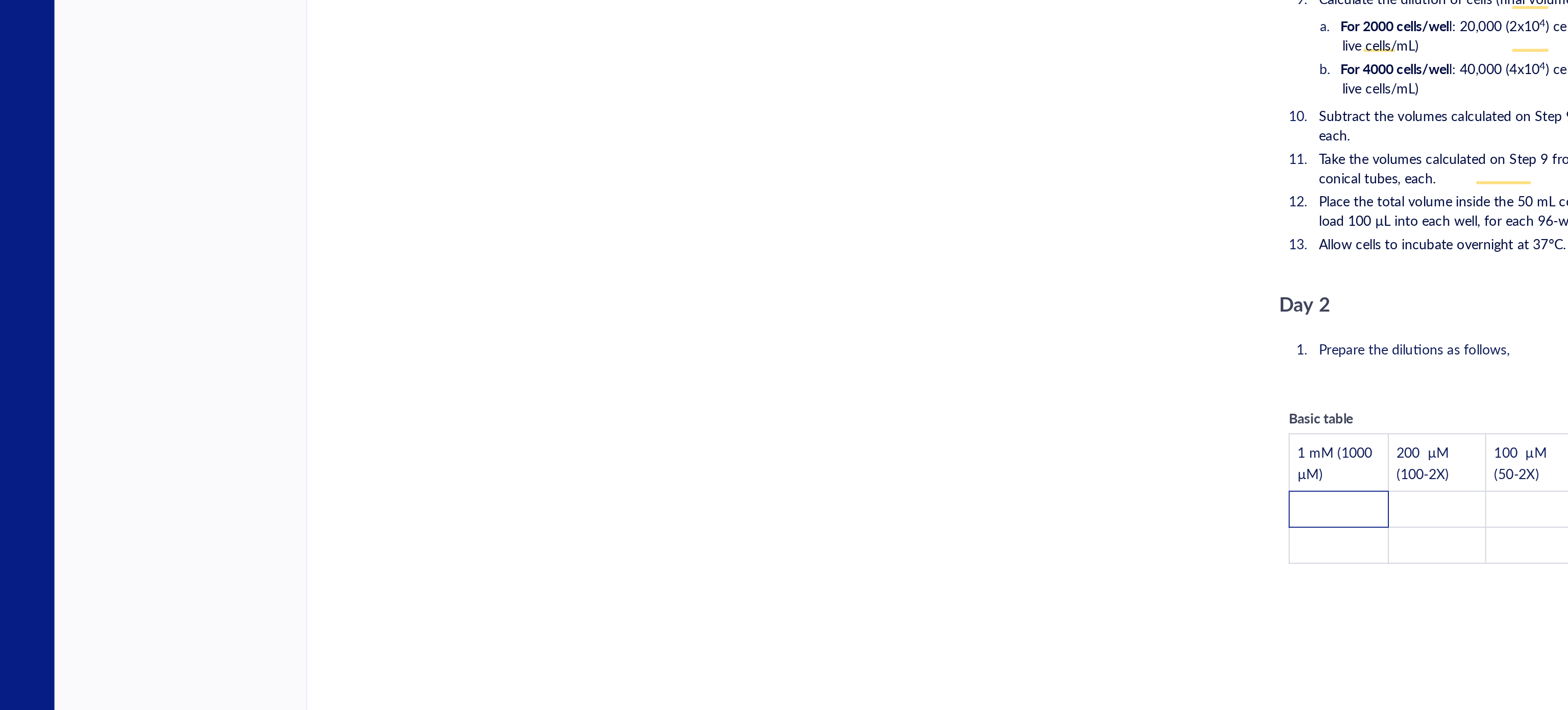
click at [744, 546] on div "﻿" at bounding box center [853, 551] width 363 height 10
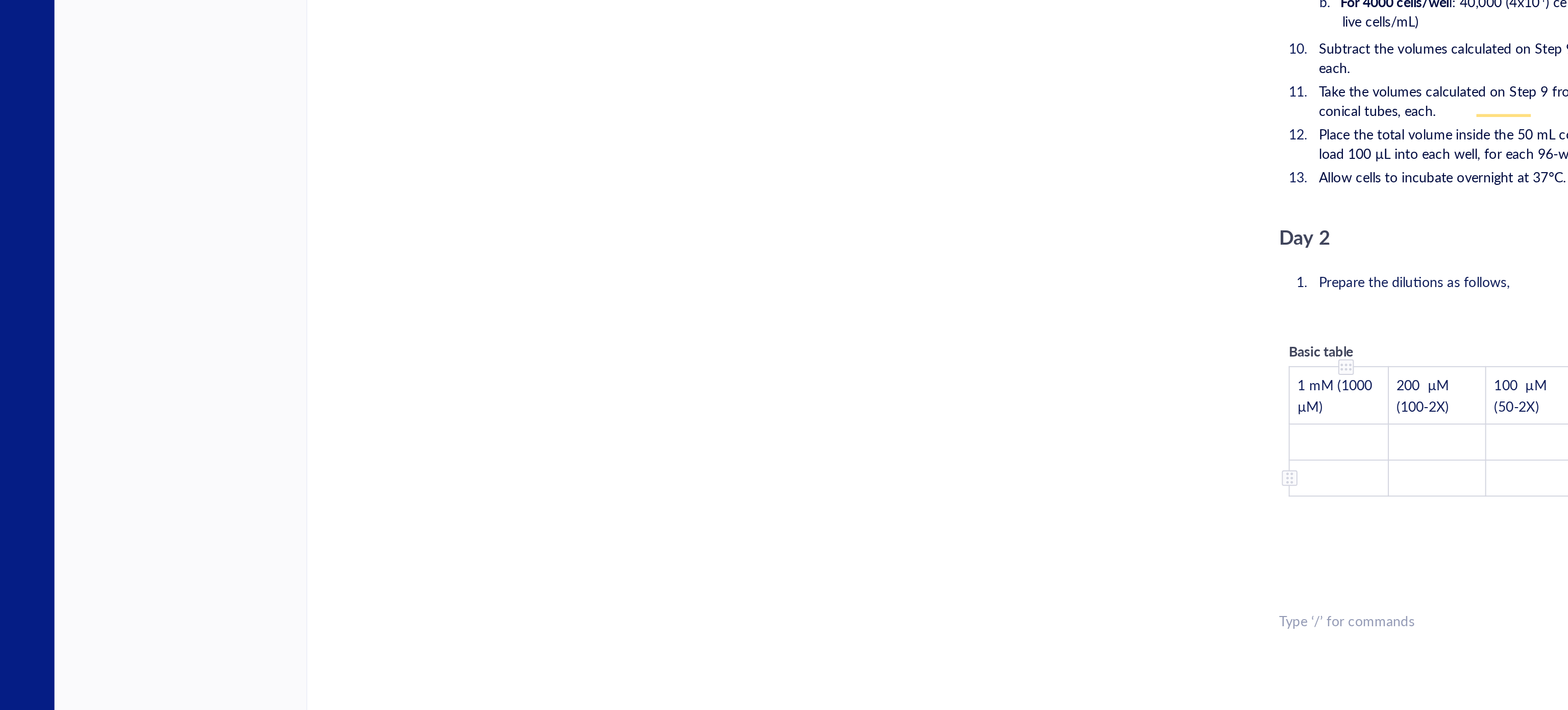
click at [714, 413] on td "﻿" at bounding box center [703, 422] width 52 height 19
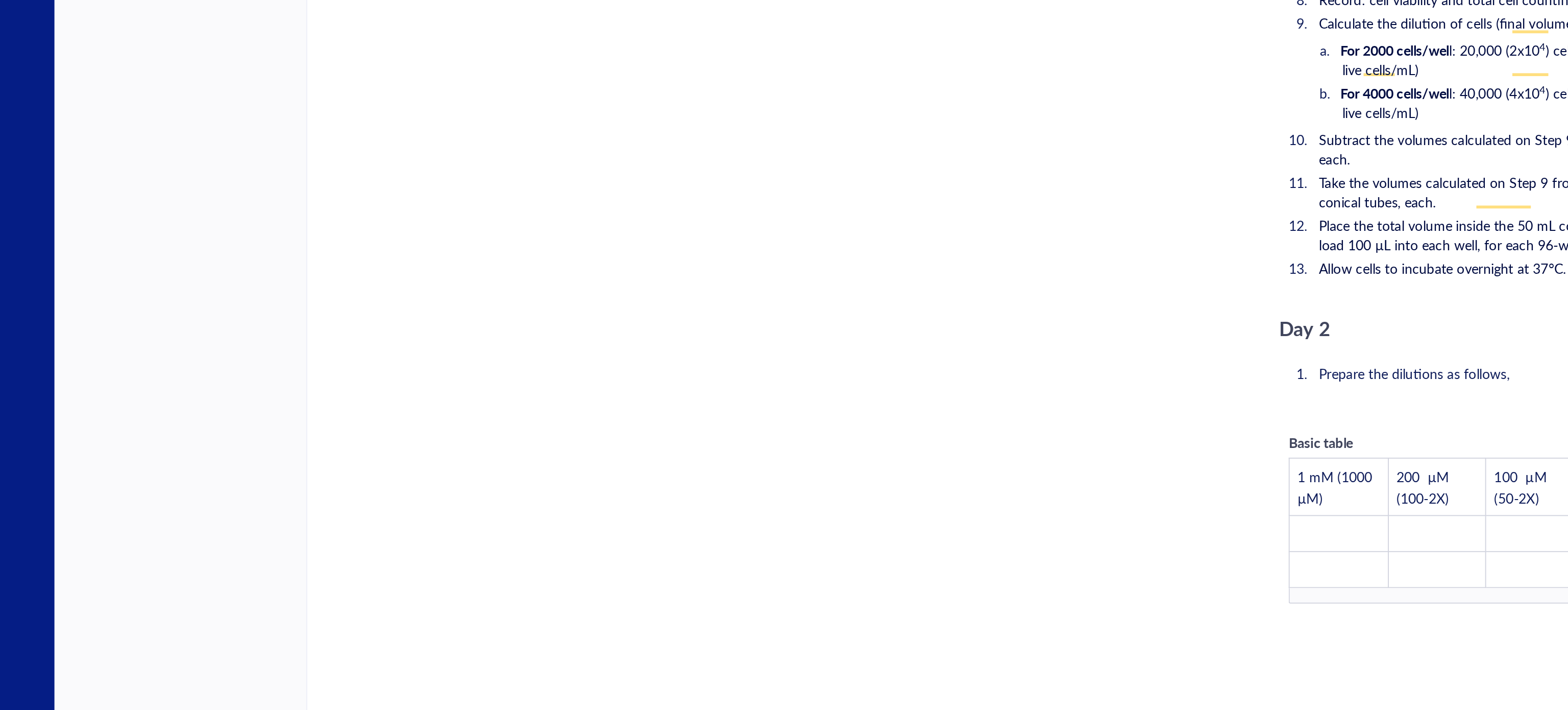
scroll to position [1796, 0]
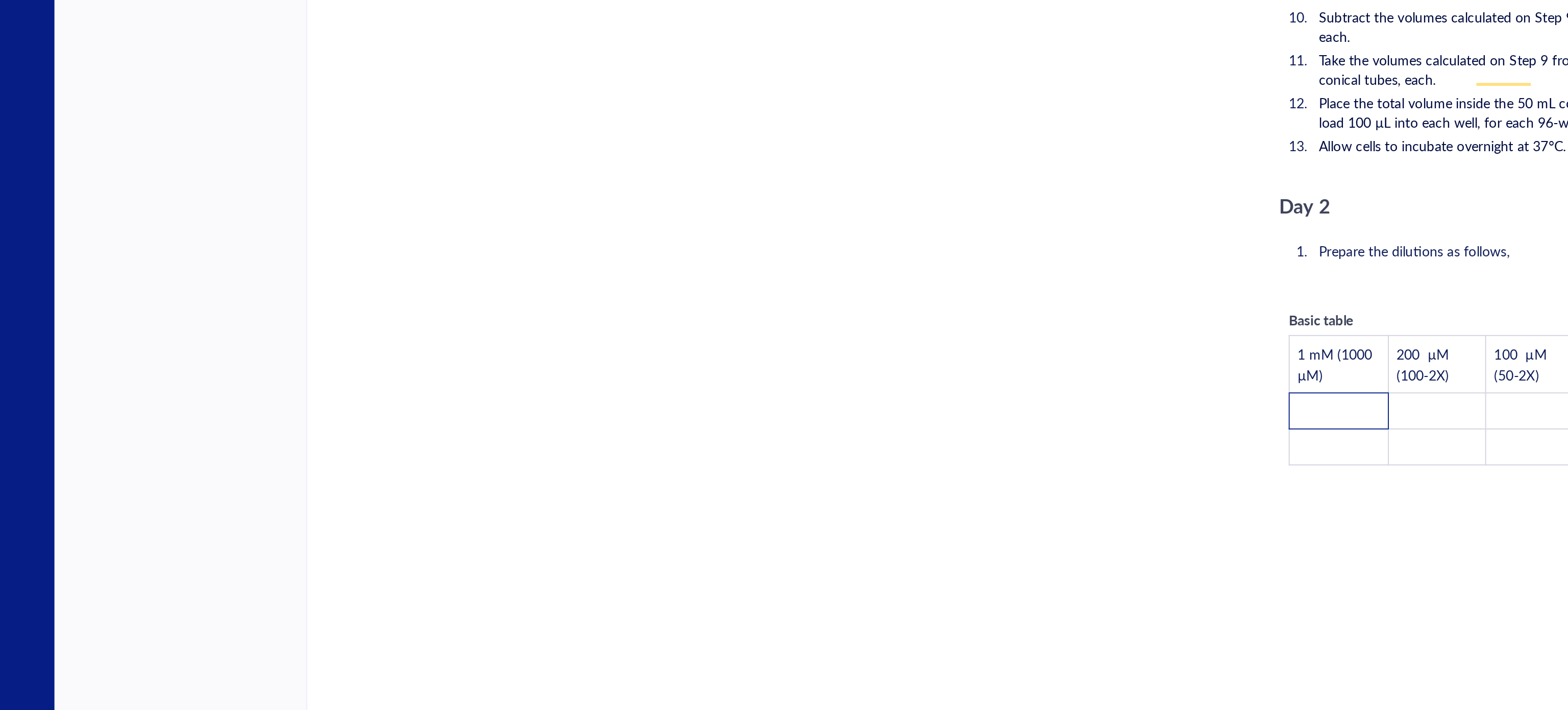
scroll to position [1788, 0]
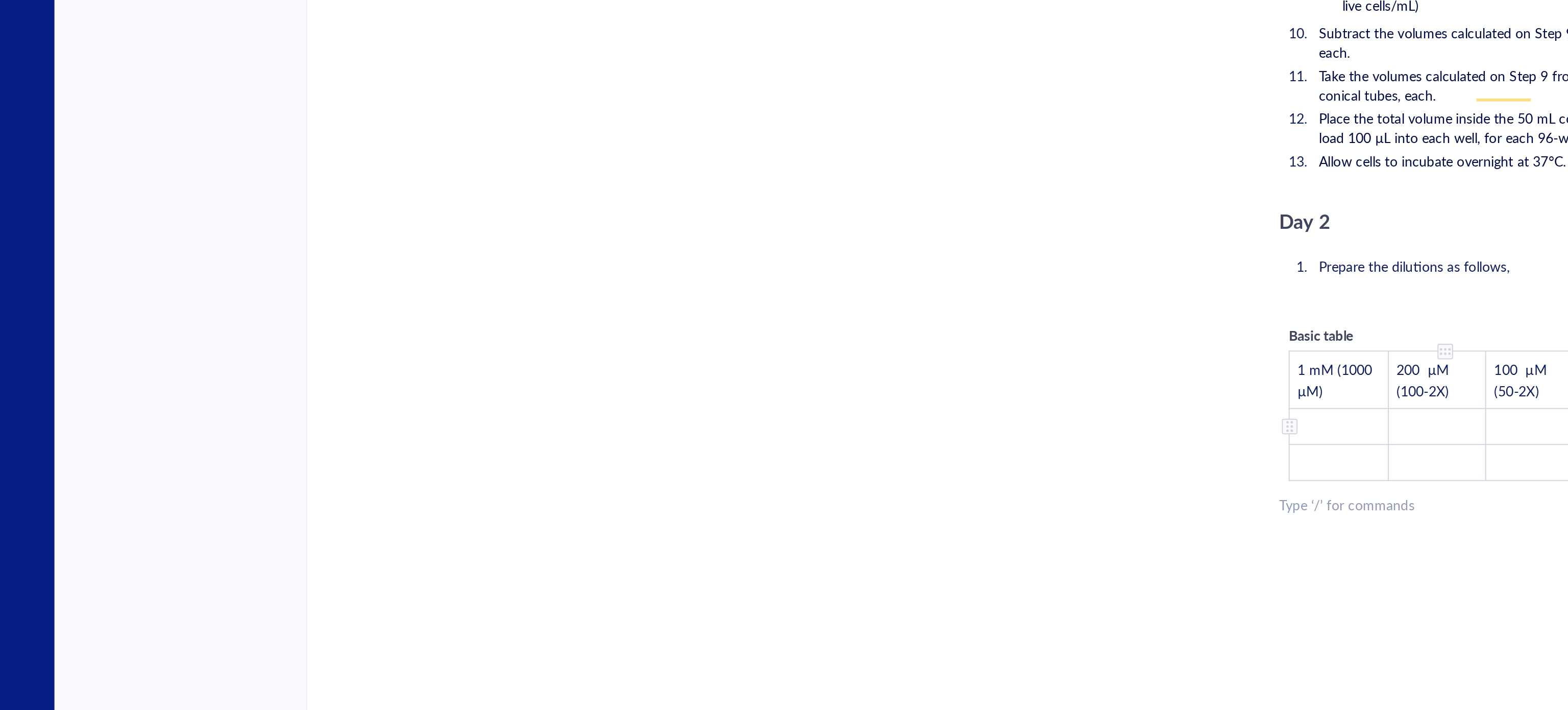
click at [741, 413] on td "﻿" at bounding box center [754, 422] width 51 height 19
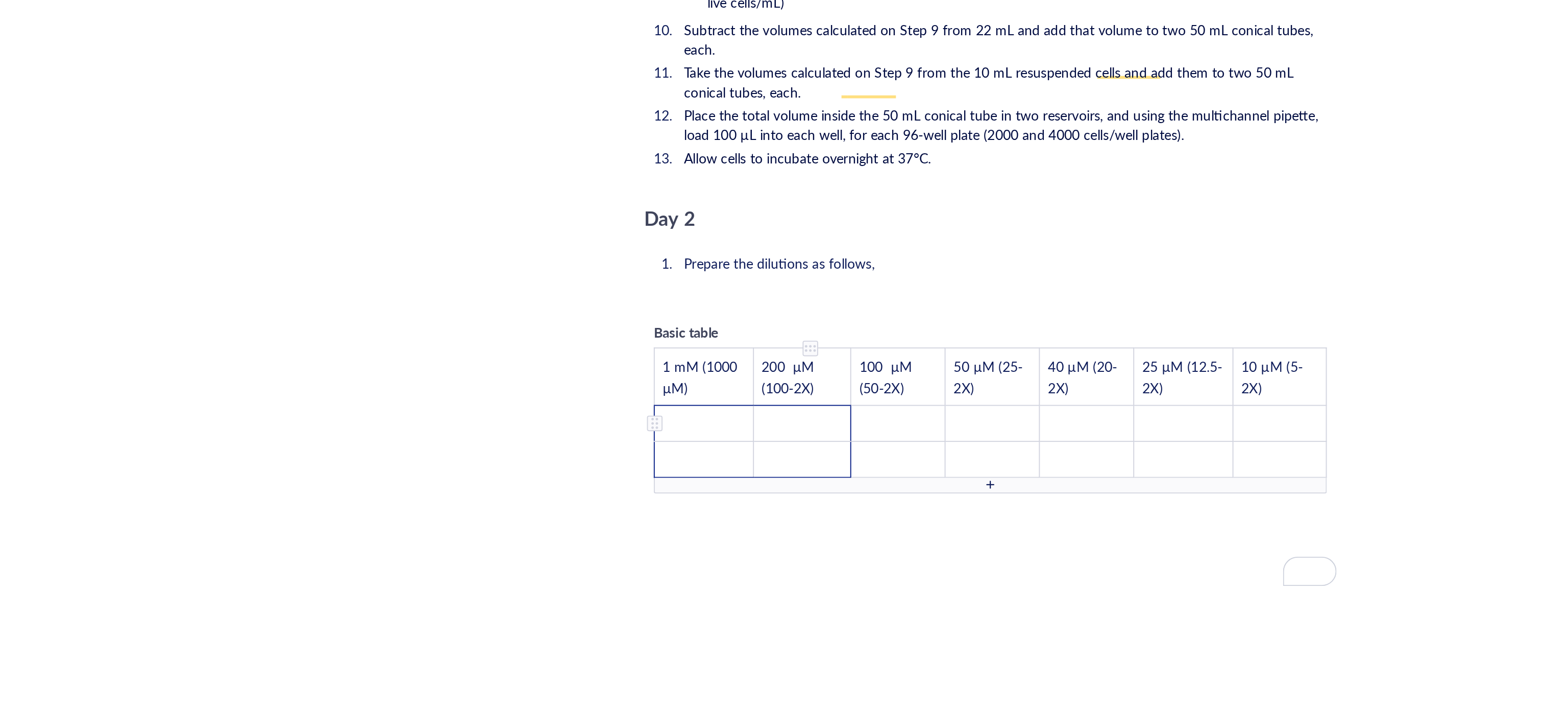
click at [752, 404] on td "﻿" at bounding box center [754, 414] width 51 height 19
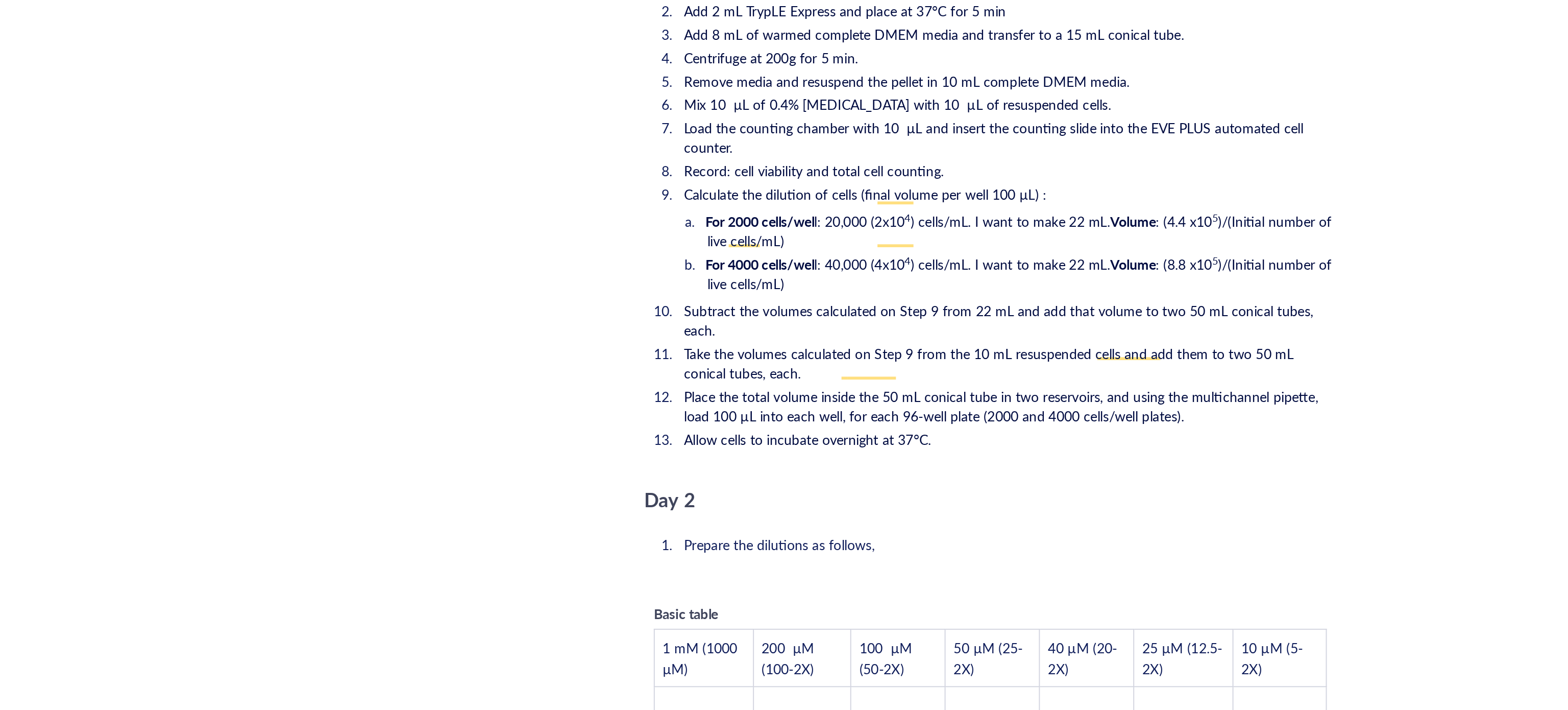
scroll to position [1788, 0]
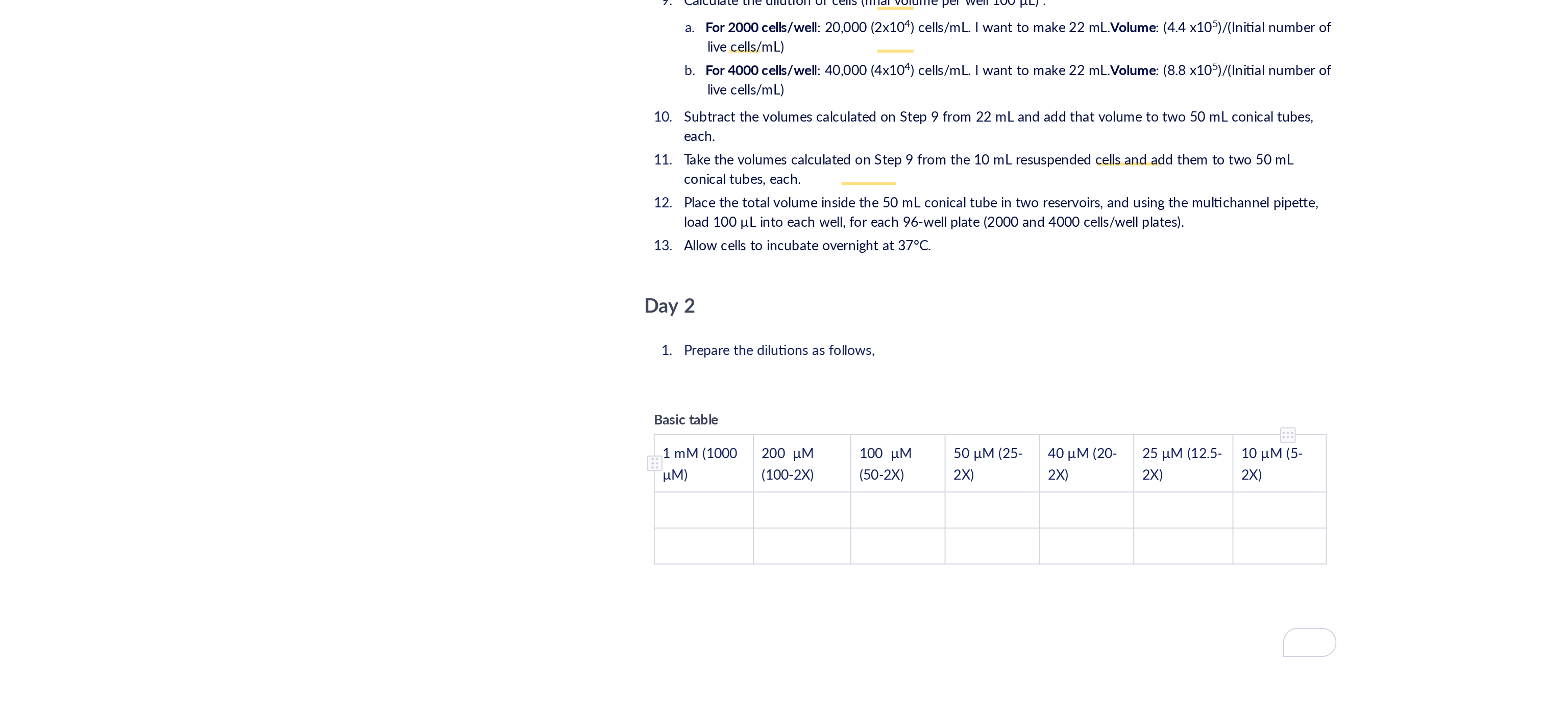
click at [1028, 428] on tbody "1 mM (1000 µM) 200 µM (100-2X) 100 µM (50-2X) 50 µM (25-2X) 40 µM (20-2X) 25 µM…" at bounding box center [853, 461] width 353 height 68
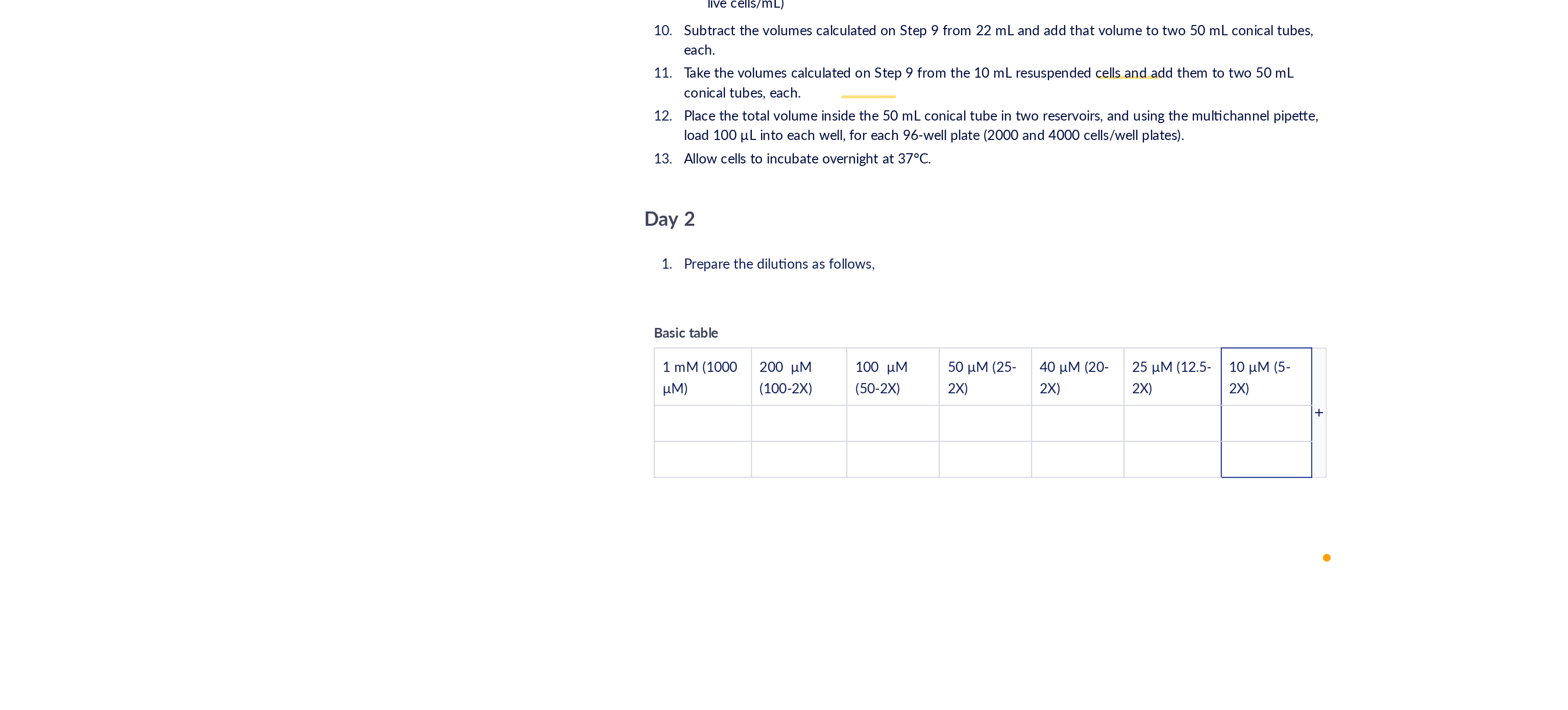
click at [1026, 384] on div "To enrich screen reader interactions, please activate Accessibility in Grammarl…" at bounding box center [1025, 416] width 8 height 69
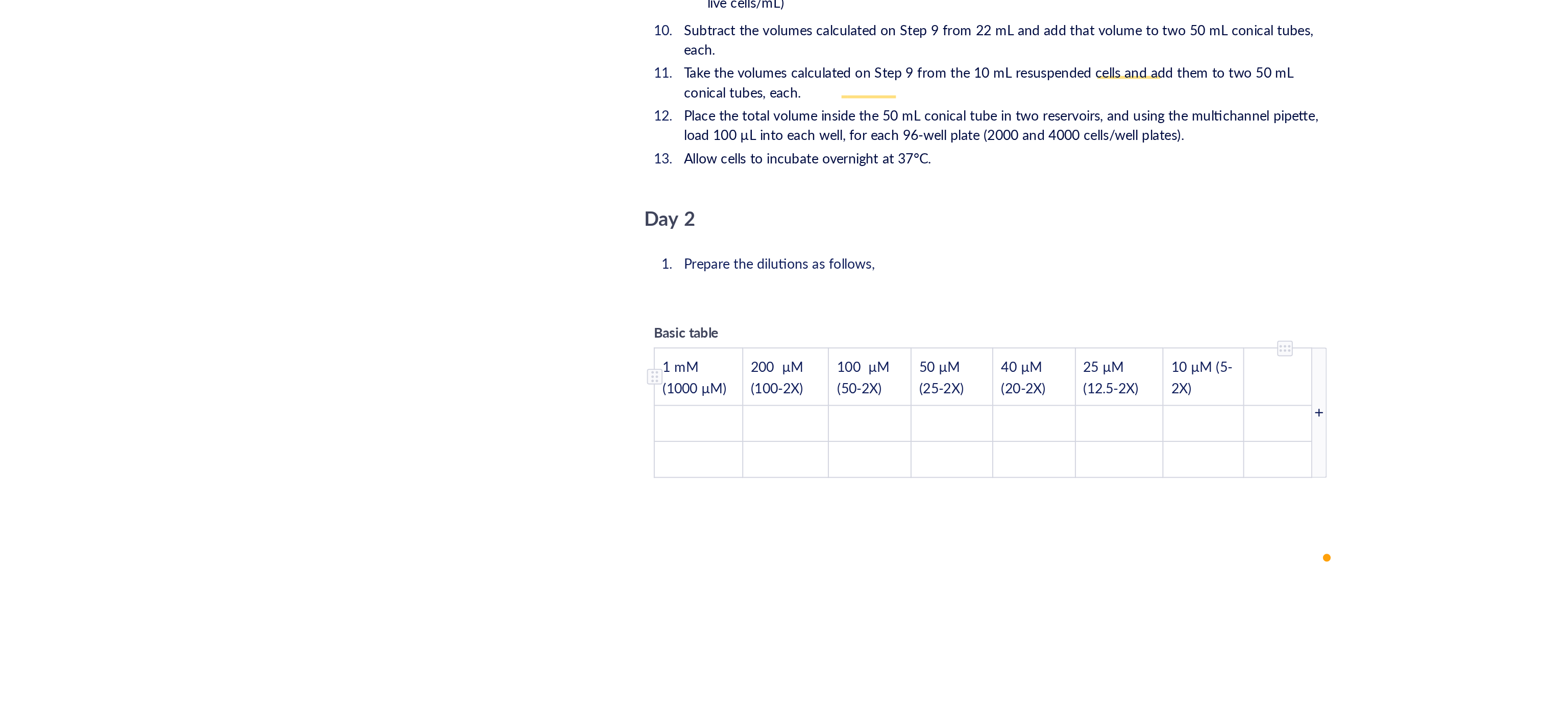
click at [1001, 383] on td "﻿" at bounding box center [1003, 397] width 36 height 30
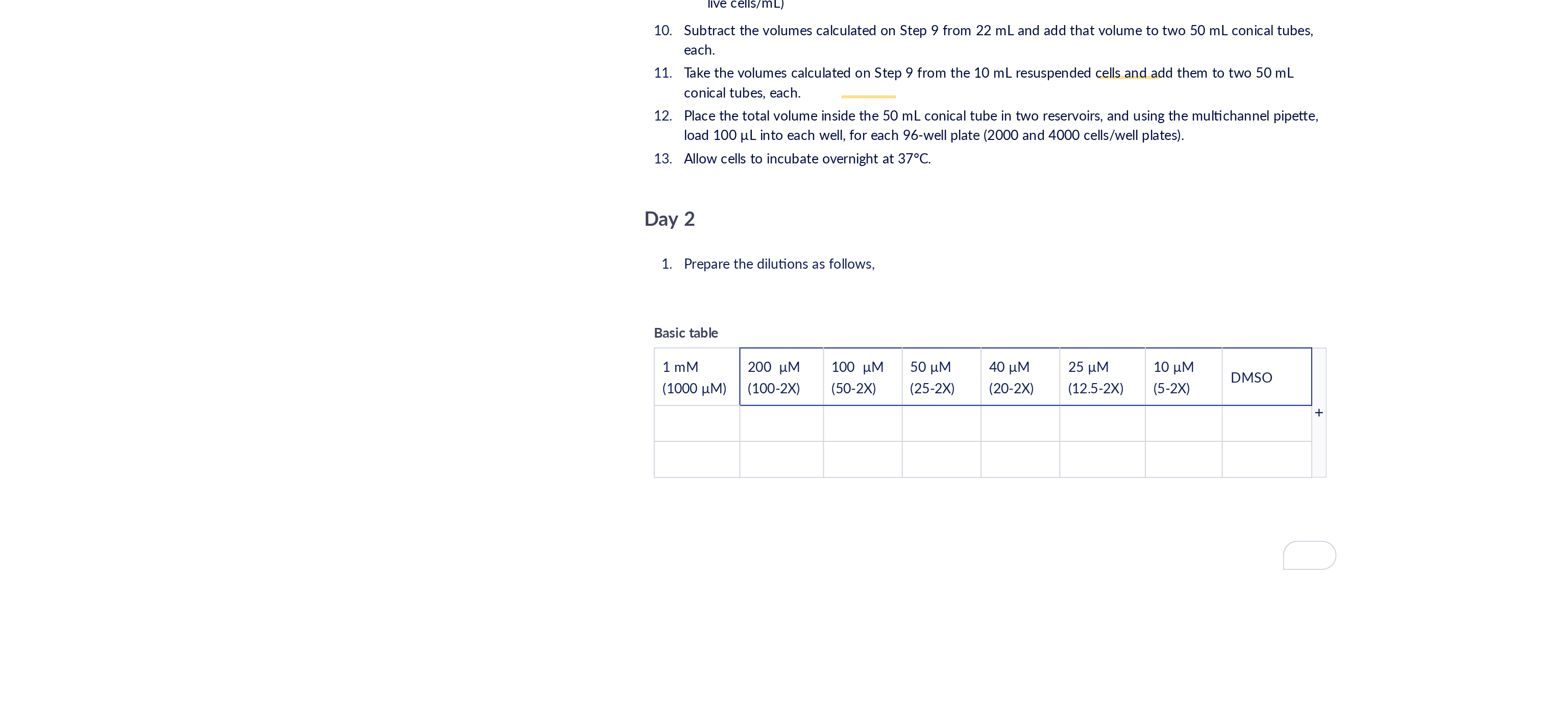
click at [712, 368] on div "Basic table" at bounding box center [712, 374] width 71 height 11
drag, startPoint x: 715, startPoint y: 349, endPoint x: 673, endPoint y: 348, distance: 42.0
click at [673, 363] on div "Basic table 1 mM (1000 µM) 200 µM (100-2X) 100 µM (50-2X) 50 µM (25-2X) 40 µM (…" at bounding box center [853, 409] width 363 height 92
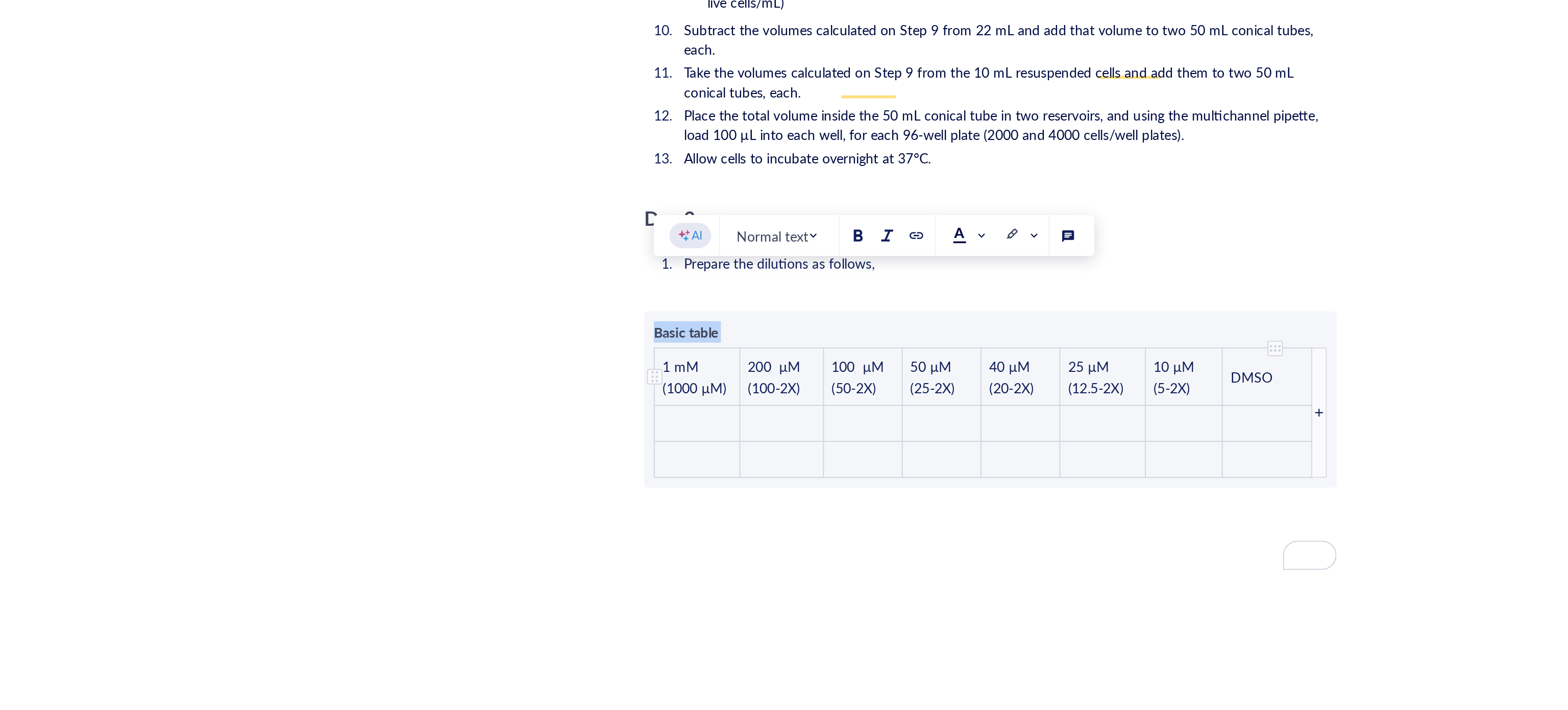
click at [1008, 382] on td "DMSO" at bounding box center [998, 397] width 47 height 30
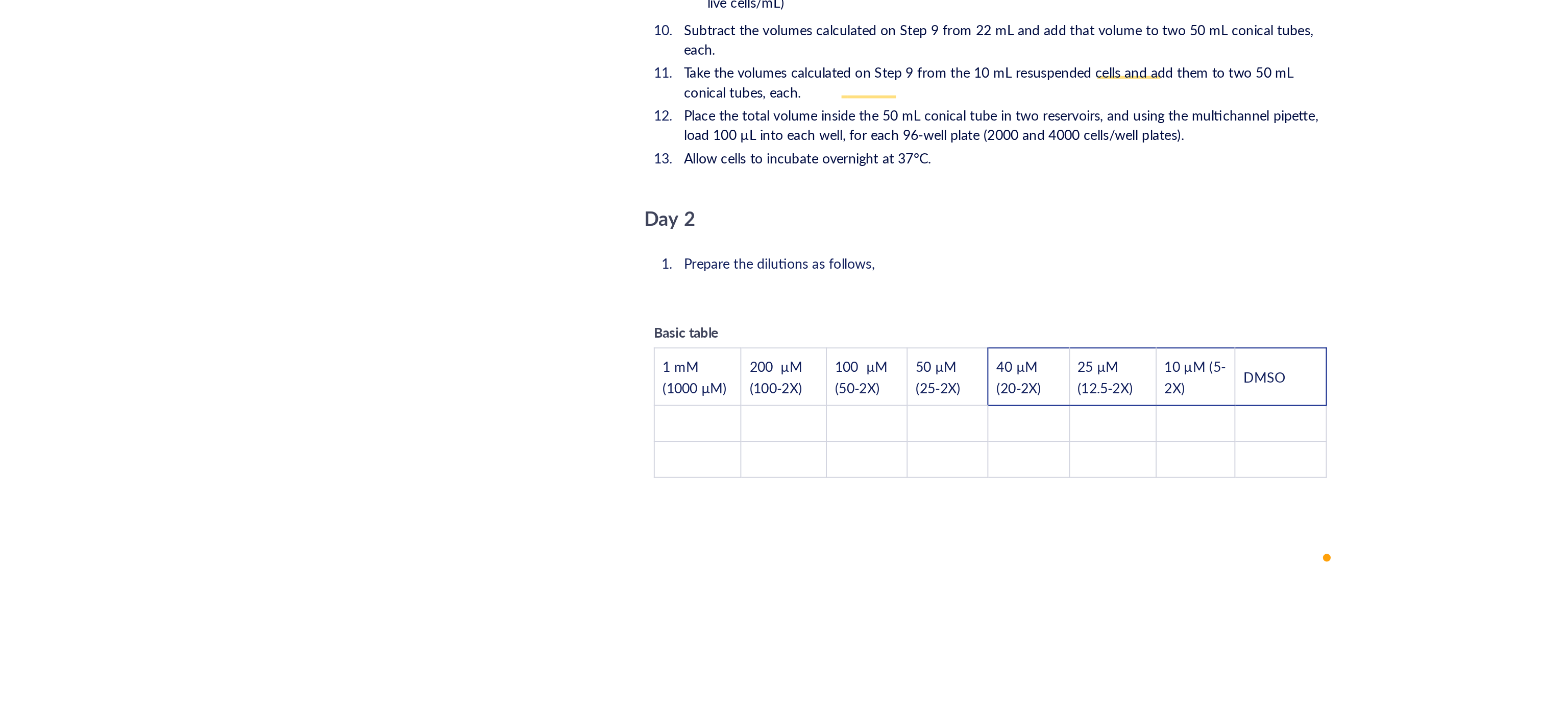
drag, startPoint x: 712, startPoint y: 349, endPoint x: 679, endPoint y: 349, distance: 33.0
click at [679, 368] on div "Basic table" at bounding box center [712, 374] width 71 height 11
click at [696, 369] on span "Basic table" at bounding box center [693, 375] width 34 height 10
drag, startPoint x: 712, startPoint y: 348, endPoint x: 677, endPoint y: 348, distance: 35.0
click at [677, 368] on div "Basic table" at bounding box center [712, 374] width 71 height 11
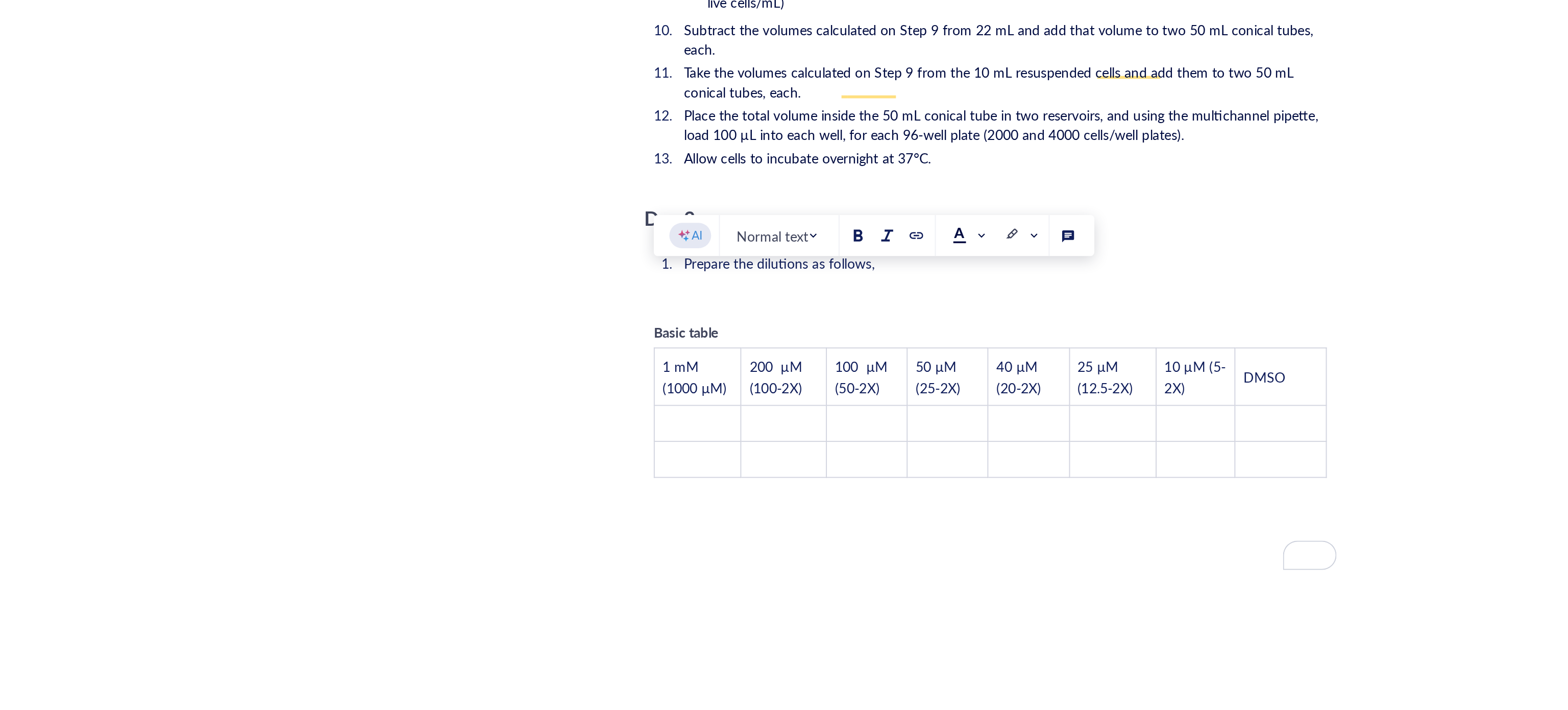
click at [1030, 377] on div "Basic table 1 mM (1000 µM) 200 µM (100-2X) 100 µM (50-2X) 50 µM (25-2X) 40 µM (…" at bounding box center [853, 409] width 363 height 92
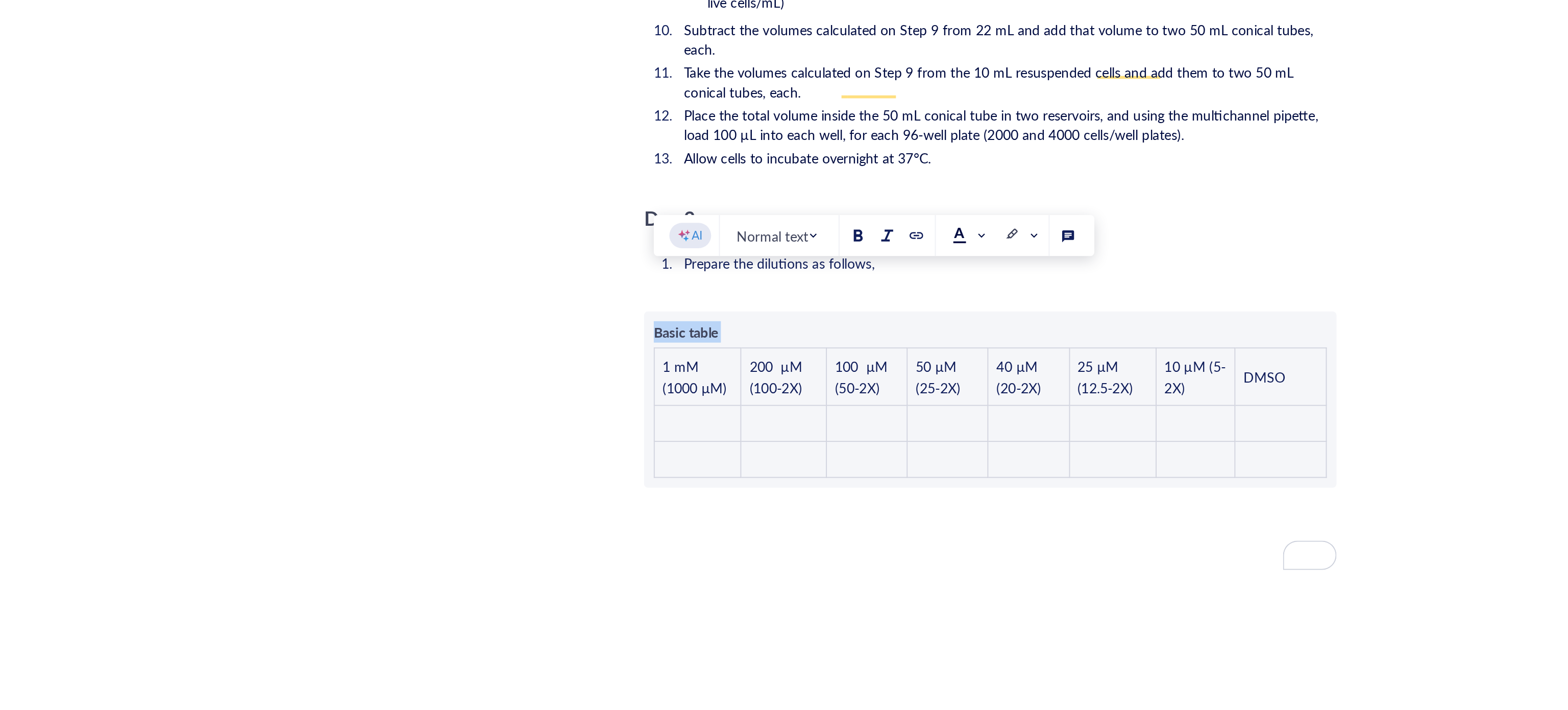
click at [1017, 382] on td "DMSO" at bounding box center [1005, 397] width 48 height 30
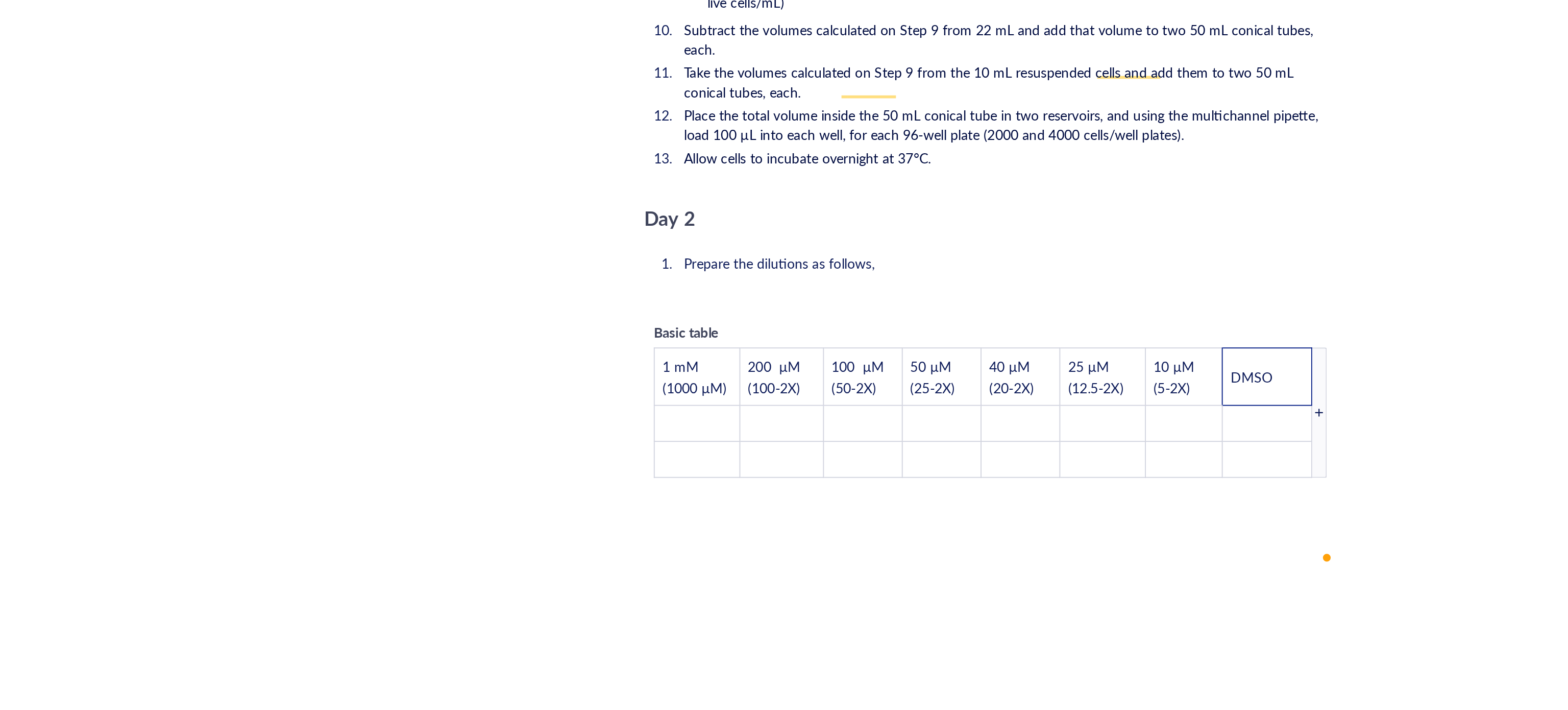
click at [1026, 384] on div "To enrich screen reader interactions, please activate Accessibility in Grammarl…" at bounding box center [1025, 416] width 8 height 69
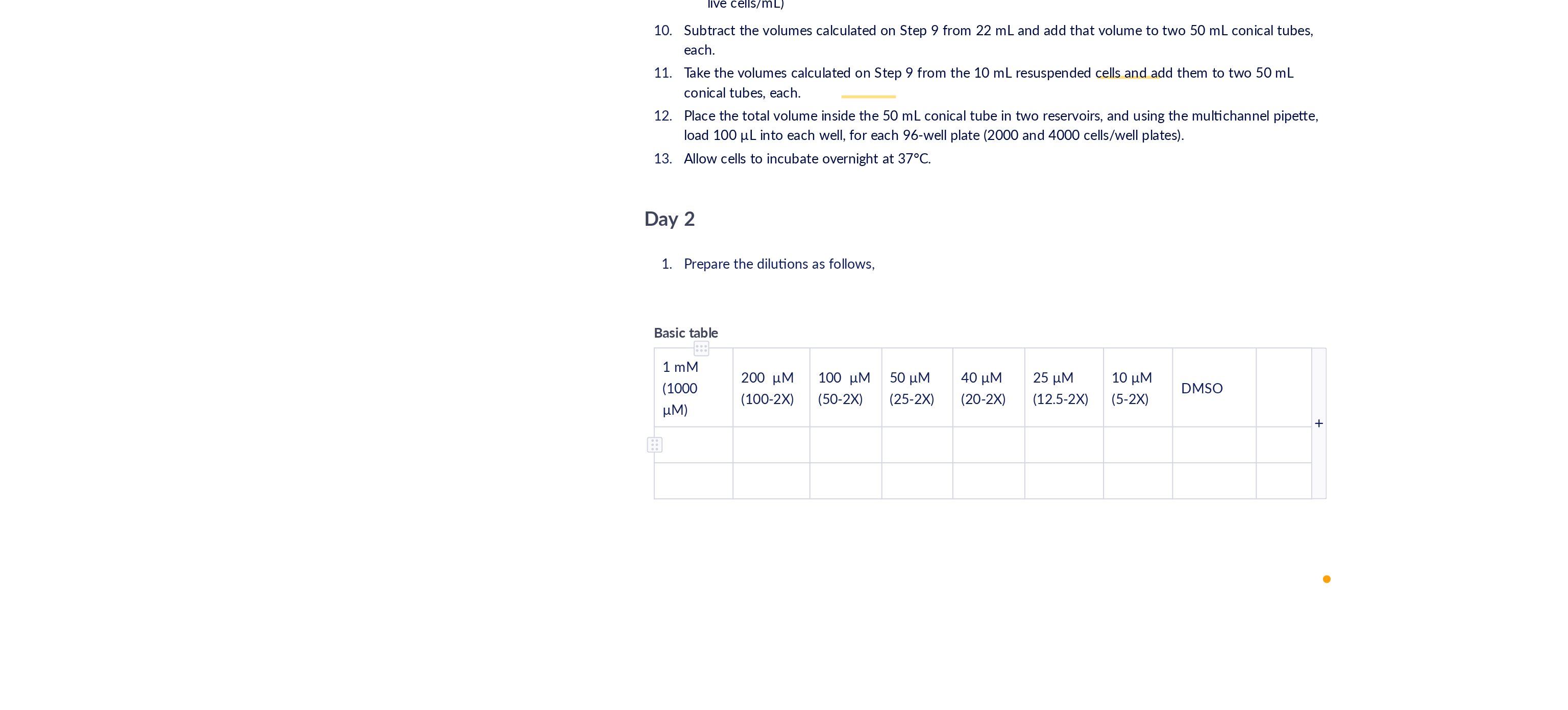
click at [692, 424] on td "﻿" at bounding box center [698, 434] width 42 height 19
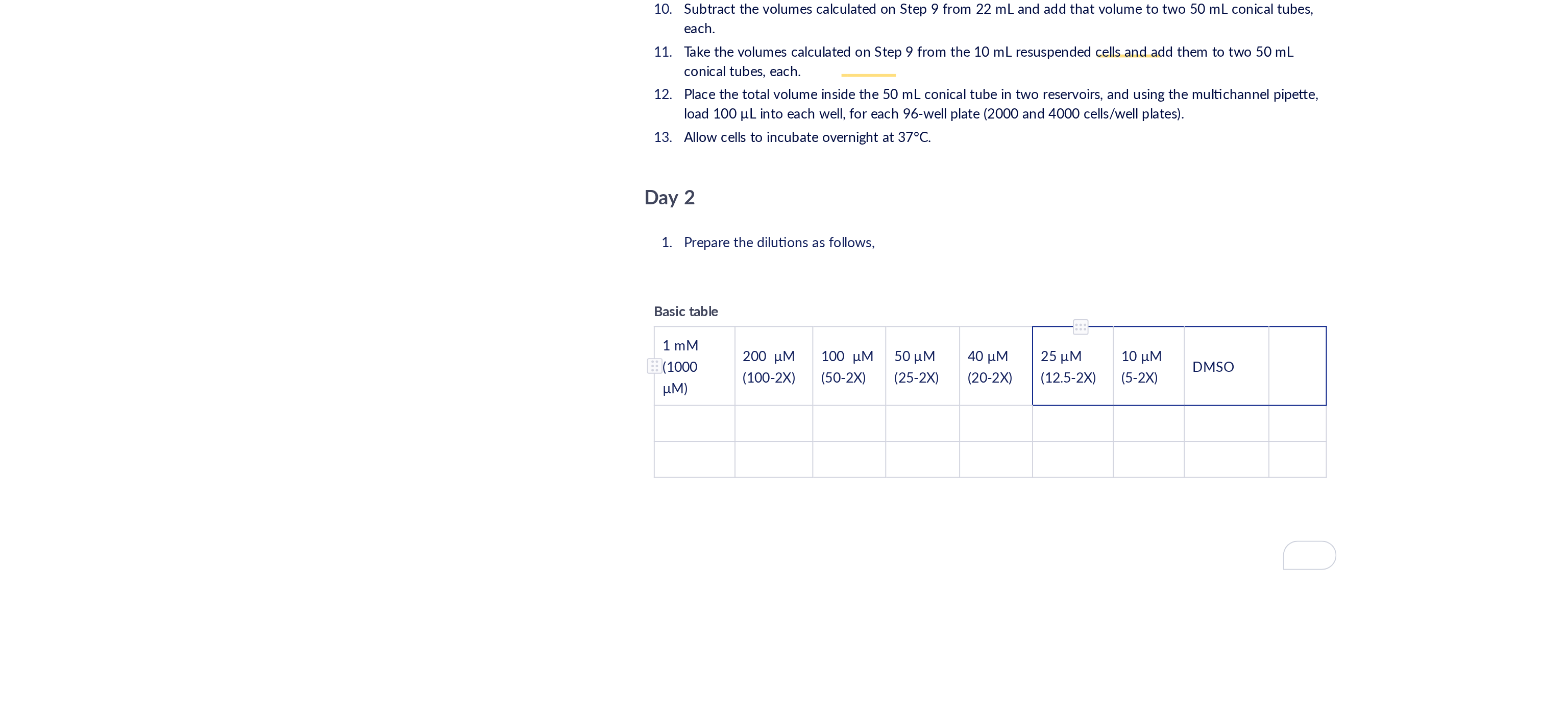
drag, startPoint x: 1012, startPoint y: 374, endPoint x: 916, endPoint y: 375, distance: 96.0
click at [916, 375] on tr "1 mM (1000 µM) 200 µM (100-2X) 100 µM (50-2X) 50 µM (25-2X) 40 µM (20-2X) 25 µM…" at bounding box center [853, 392] width 353 height 42
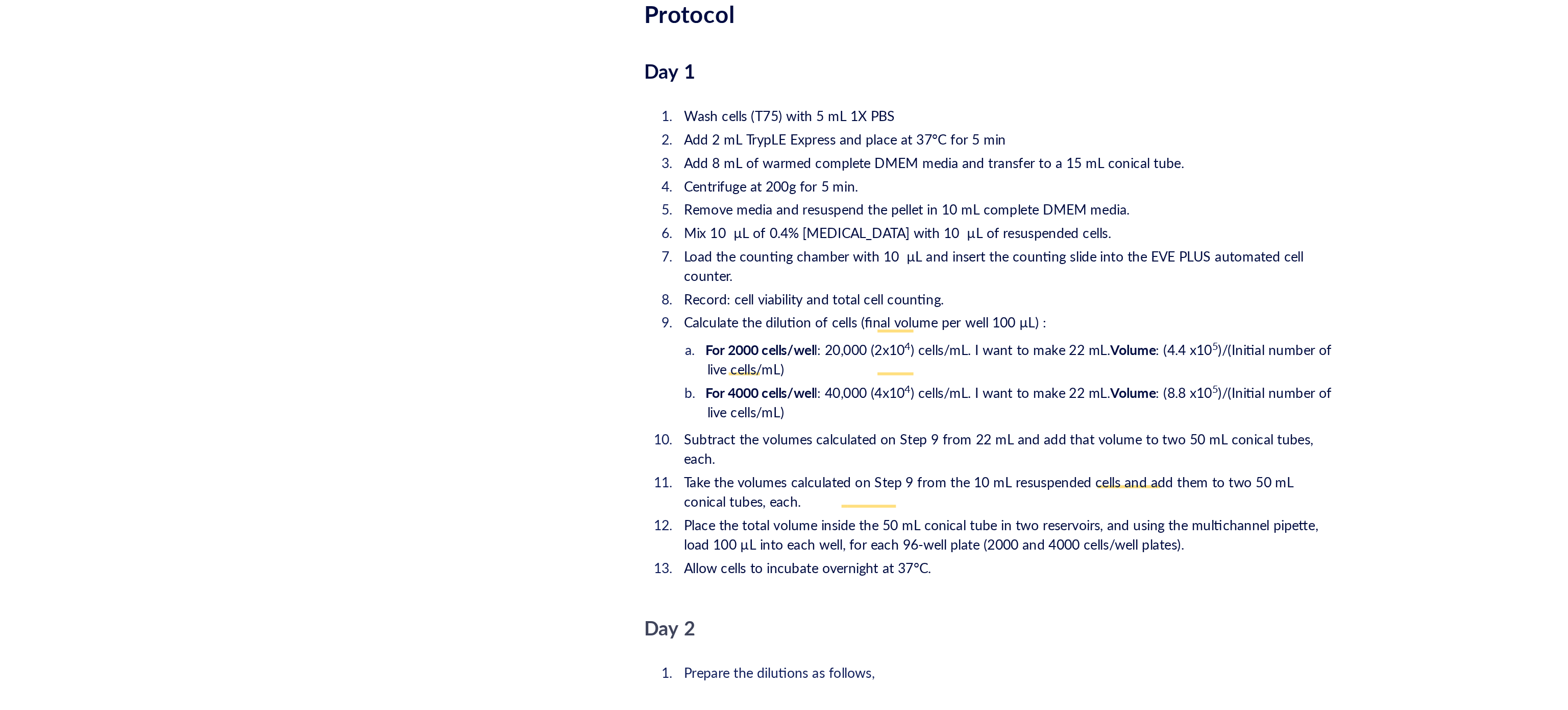
scroll to position [1788, 0]
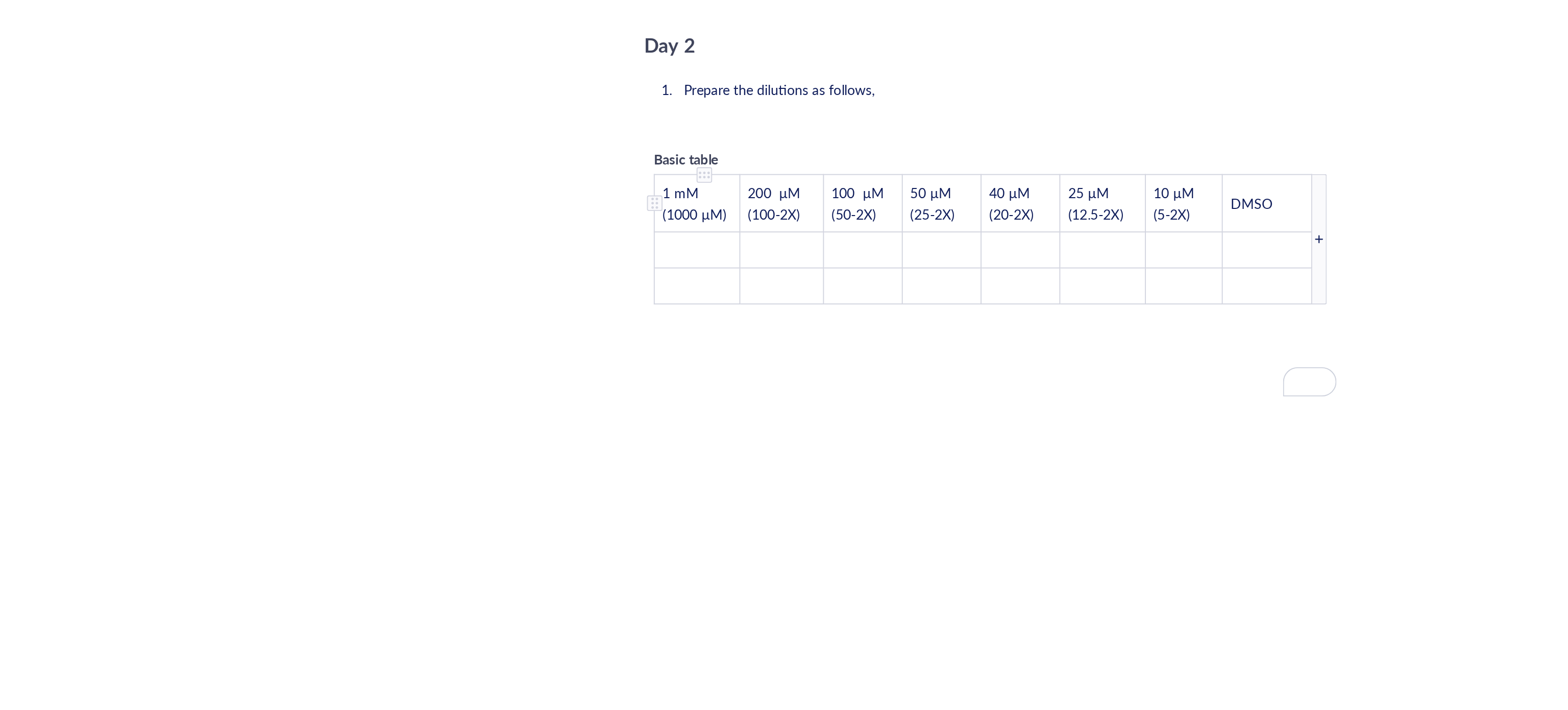
click at [701, 428] on tbody "1 mM (1000 µM) 200 µM (100-2X) 100 µM (50-2X) 50 µM (25-2X) 40 µM (20-2X) 25 µM…" at bounding box center [849, 461] width 345 height 68
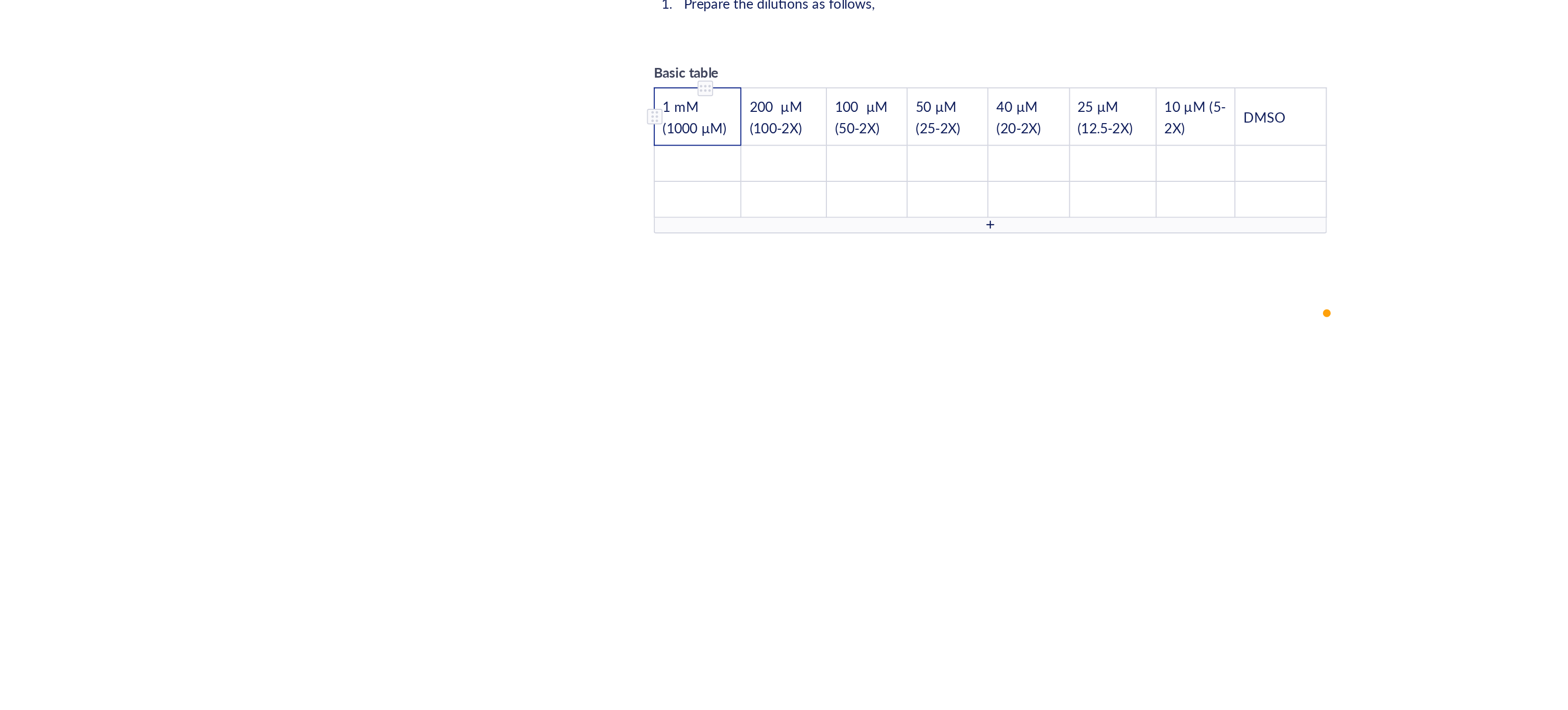
click at [678, 395] on div "To enrich screen reader interactions, please activate Accessibility in Grammarl…" at bounding box center [677, 398] width 7 height 7
click at [680, 395] on div "To enrich screen reader interactions, please activate Accessibility in Grammarl…" at bounding box center [677, 398] width 7 height 7
click at [707, 413] on td "﻿" at bounding box center [699, 422] width 45 height 19
click at [713, 382] on td "1 mM (1000 µM)" at bounding box center [699, 397] width 45 height 30
click at [705, 380] on div "To enrich screen reader interactions, please activate Accessibility in Grammarl…" at bounding box center [704, 383] width 7 height 7
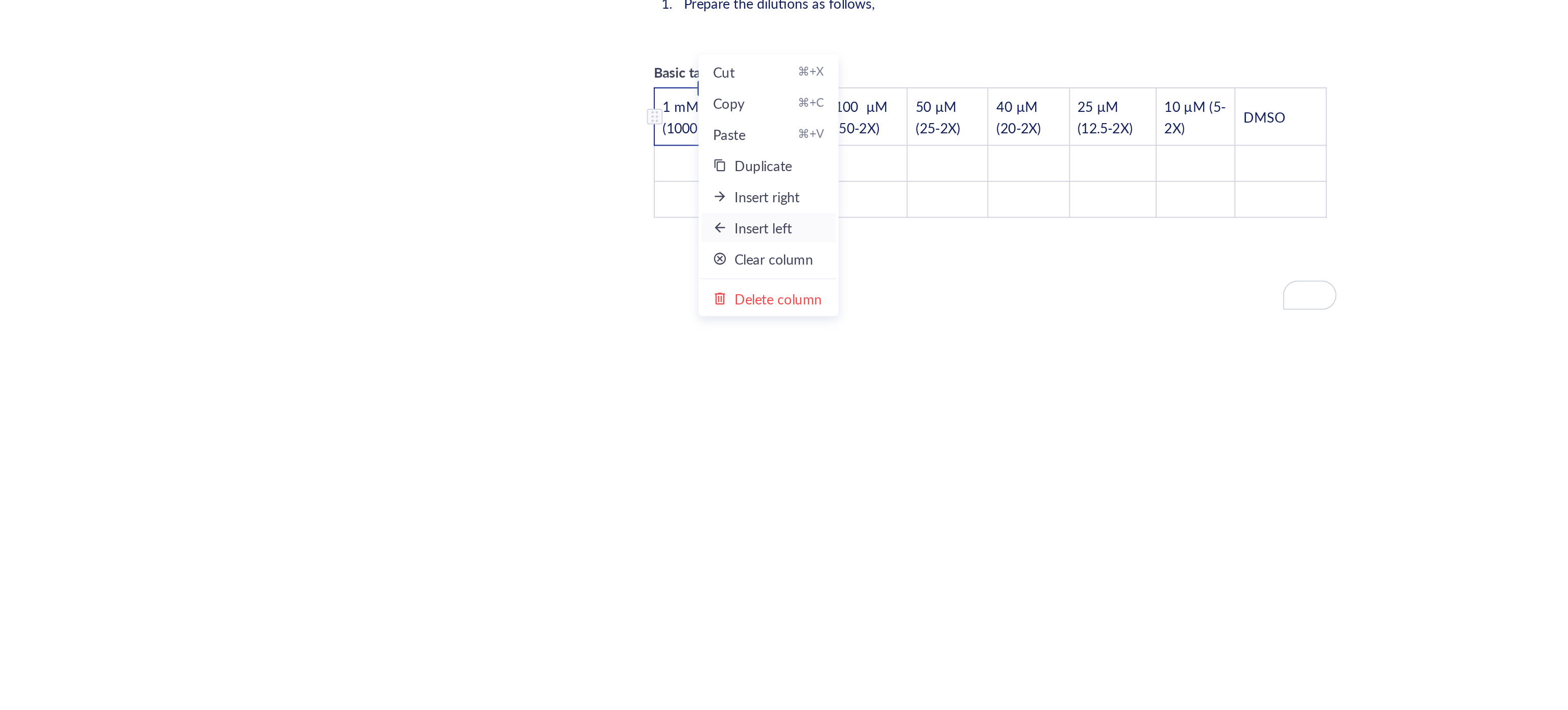
click at [725, 452] on div "Insert left" at bounding box center [733, 455] width 30 height 11
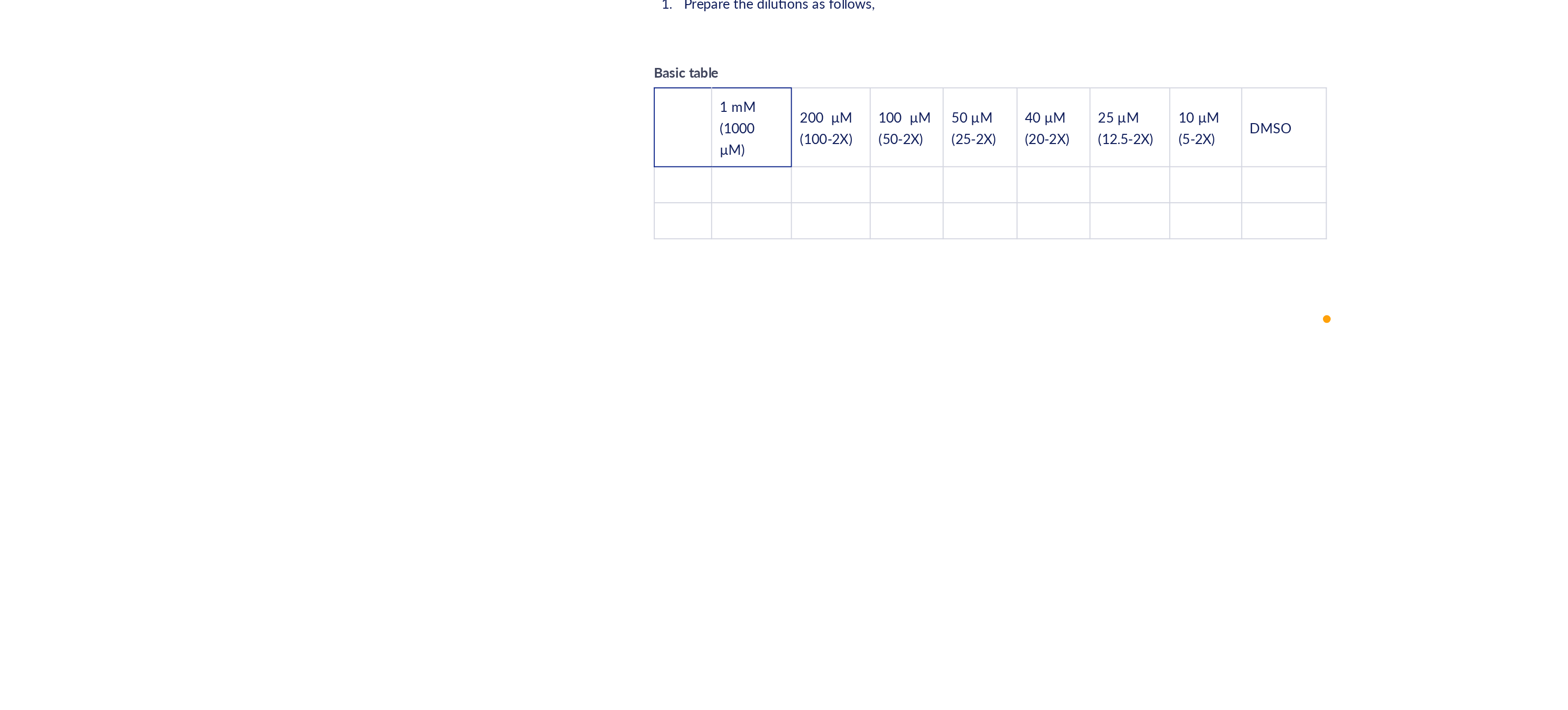
click at [696, 382] on td "﻿" at bounding box center [691, 403] width 30 height 42
click at [698, 410] on tbody "﻿ 1 mM (1000 µM) 200 µM (100-2X) 100 µM (50-2X) 50 µM (25-2X) 40 µM (20-2X) 25 …" at bounding box center [853, 421] width 353 height 79
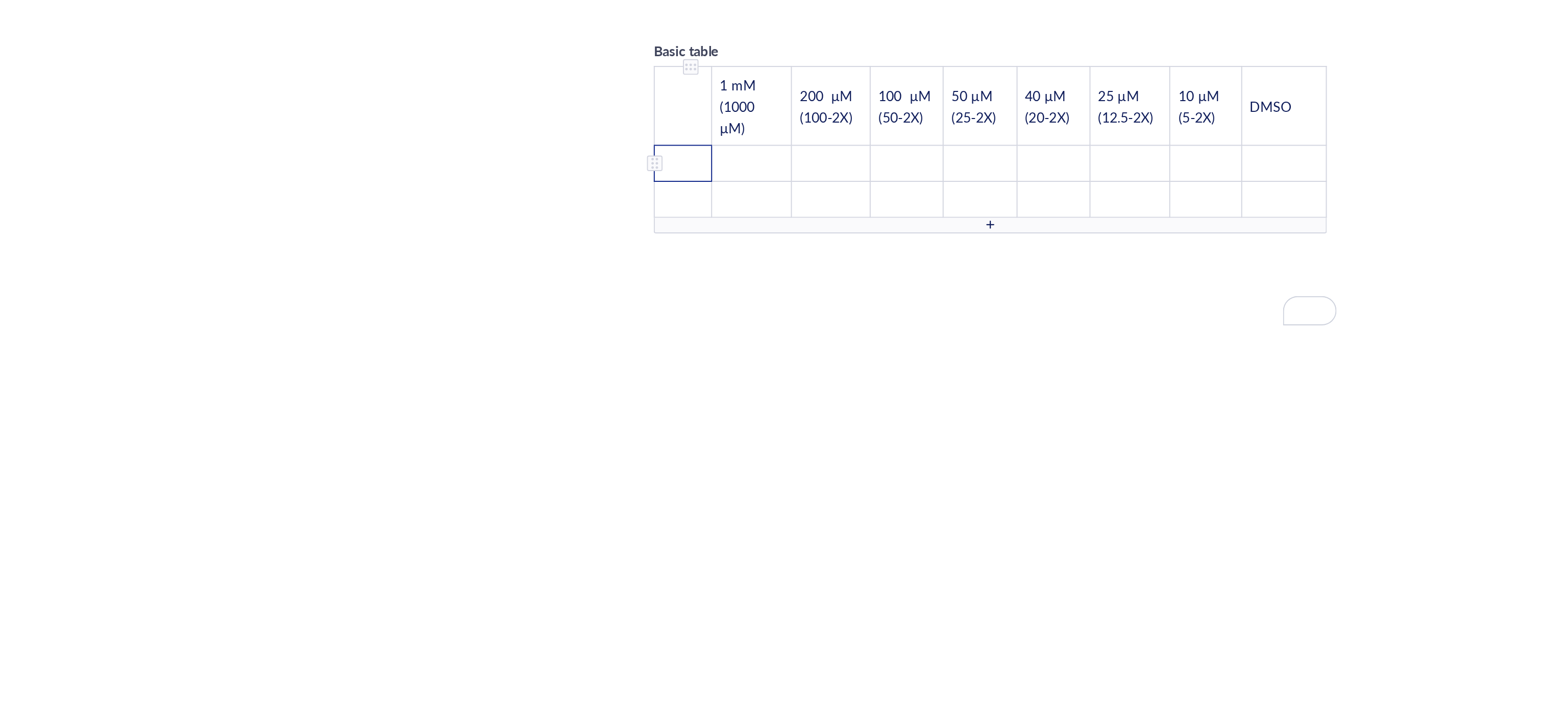
click at [692, 413] on td "﻿" at bounding box center [691, 422] width 30 height 19
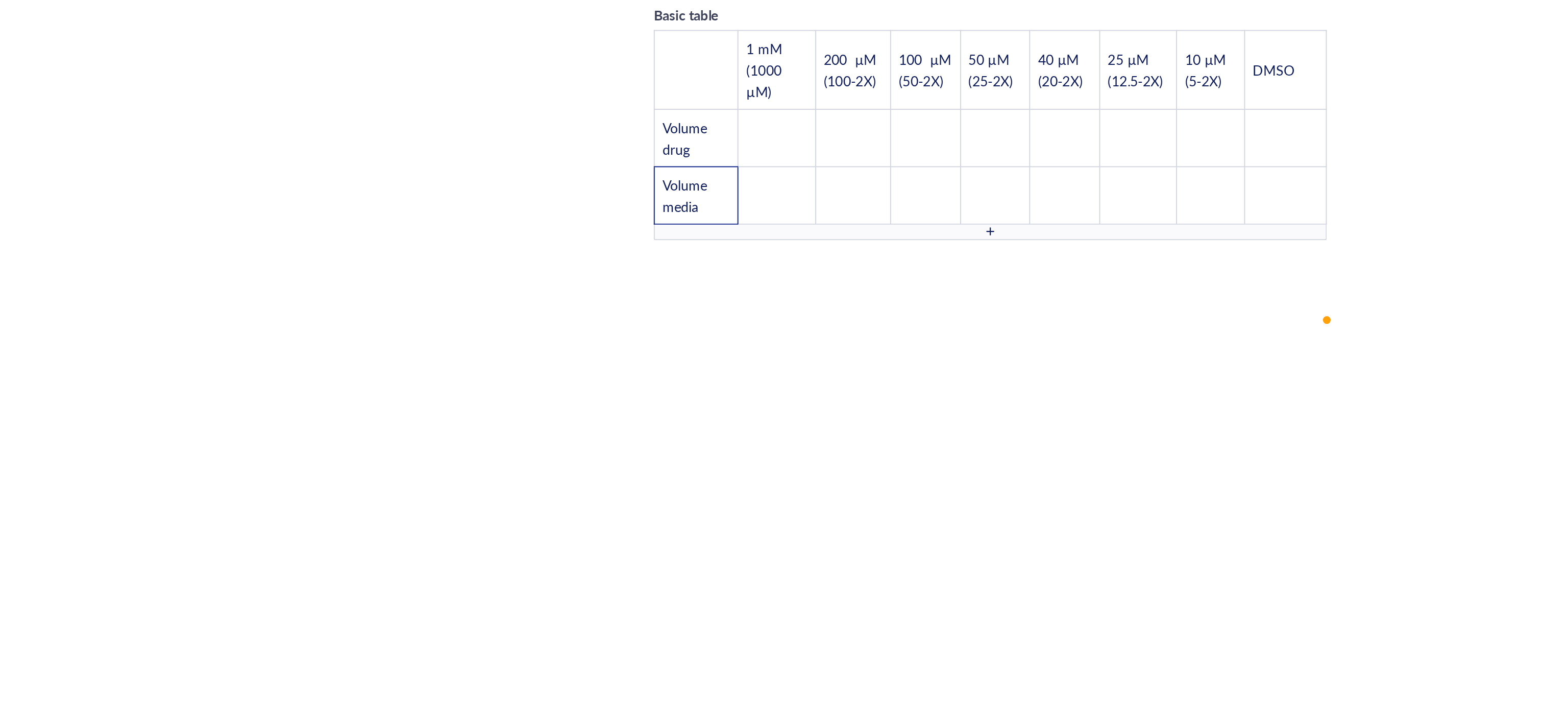
scroll to position [1830, 0]
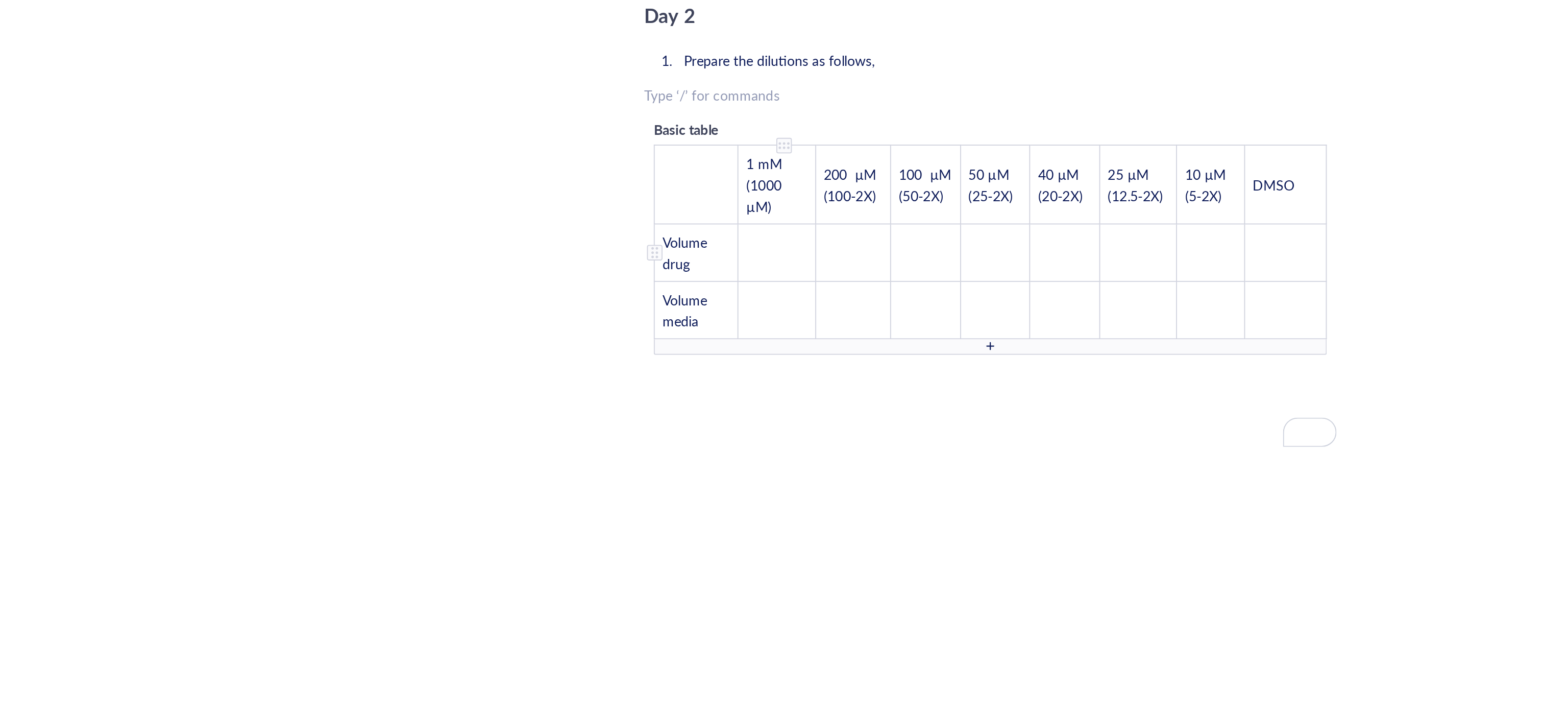
click at [744, 382] on td "﻿" at bounding box center [741, 397] width 40 height 30
click at [707, 382] on td "Volume drug" at bounding box center [698, 397] width 44 height 30
drag, startPoint x: 705, startPoint y: 377, endPoint x: 680, endPoint y: 368, distance: 26.6
click at [680, 382] on td "Volume drug" at bounding box center [698, 397] width 44 height 30
click at [748, 390] on td "﻿" at bounding box center [741, 405] width 40 height 30
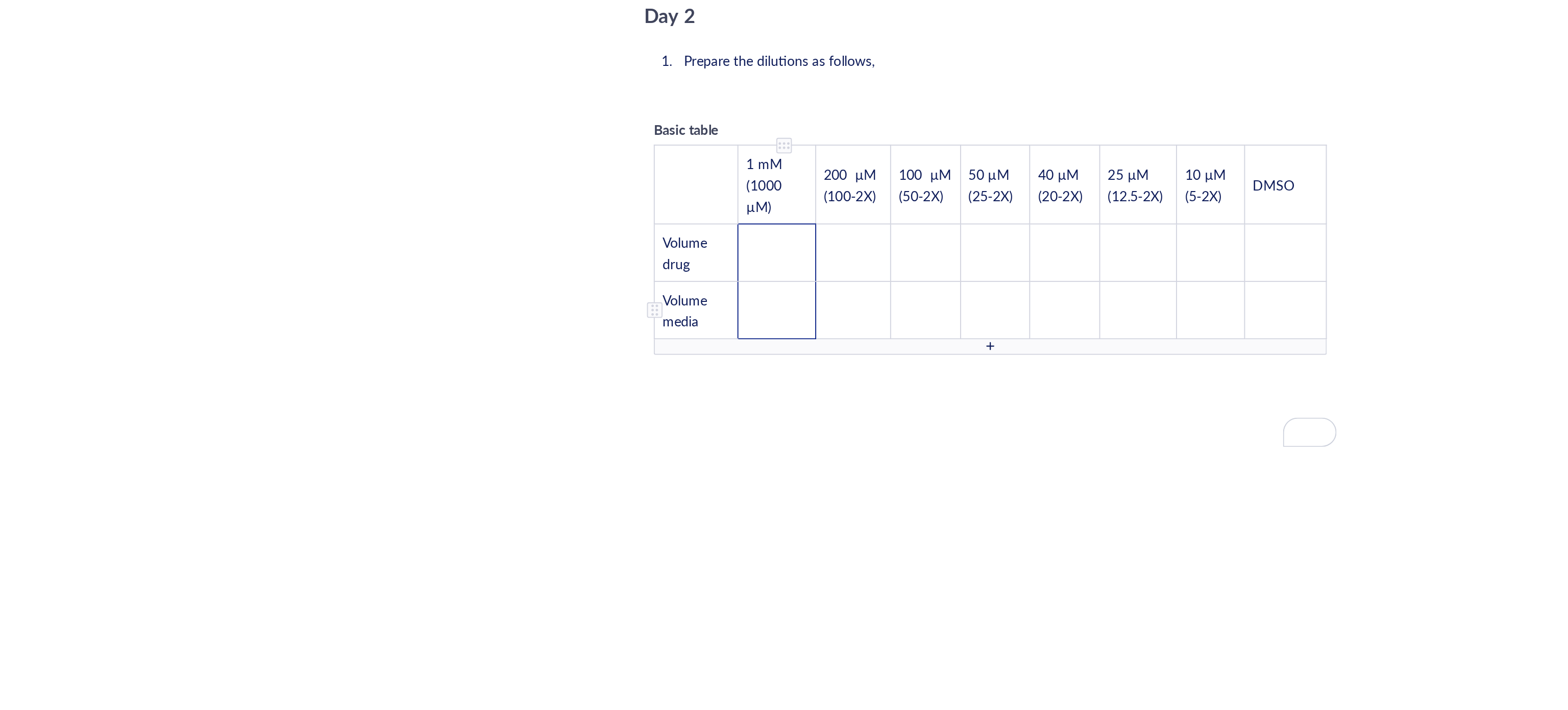
click at [742, 412] on td "﻿" at bounding box center [741, 427] width 40 height 30
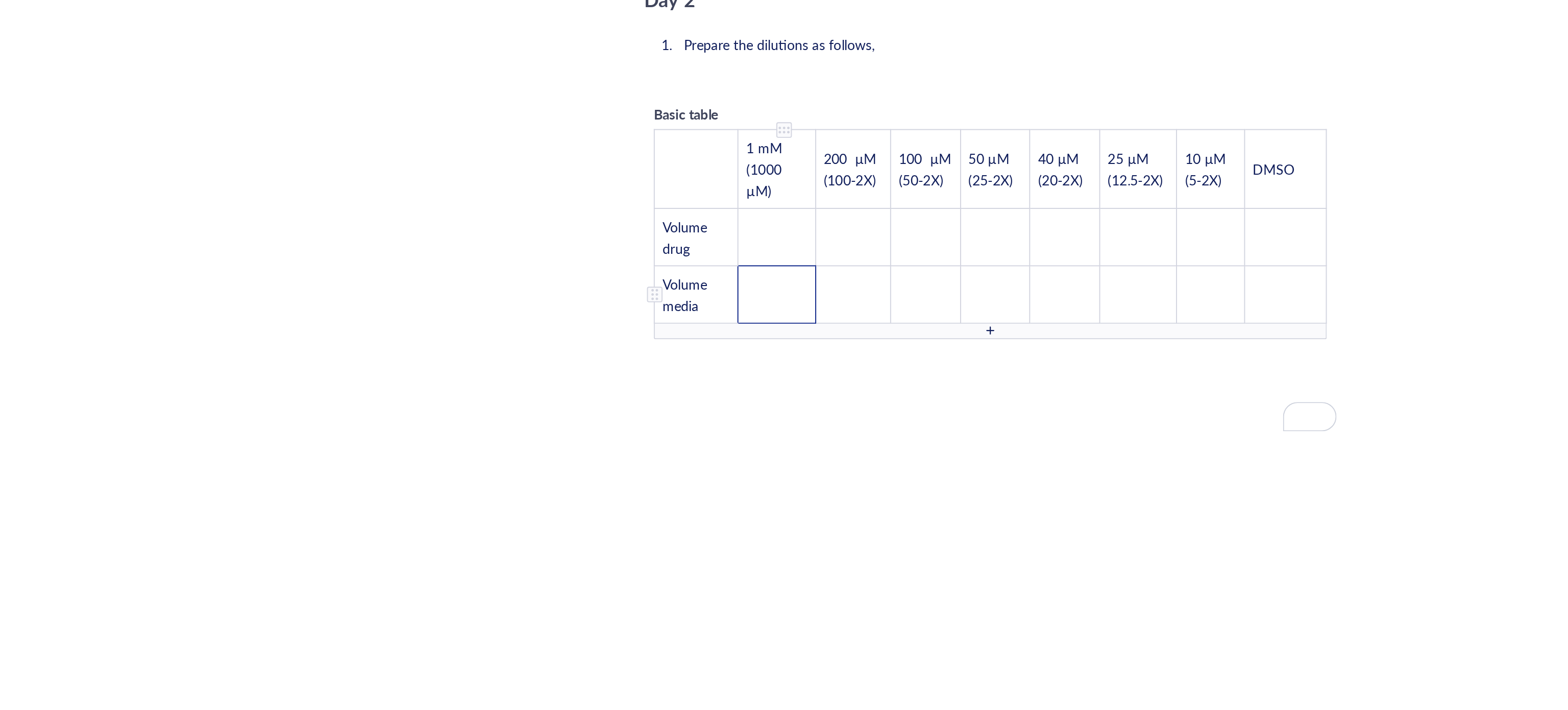
scroll to position [1822, 0]
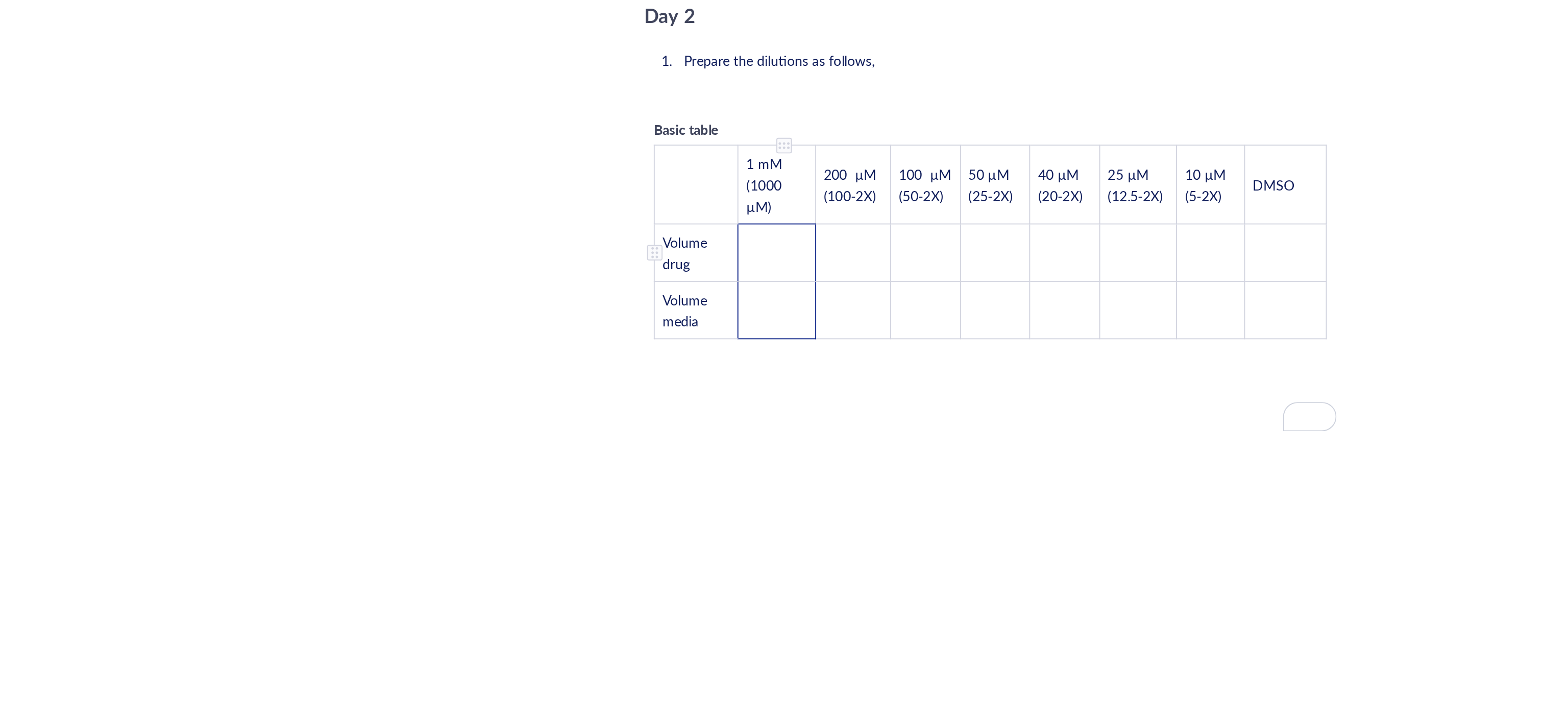
click at [750, 390] on td "﻿" at bounding box center [741, 405] width 40 height 30
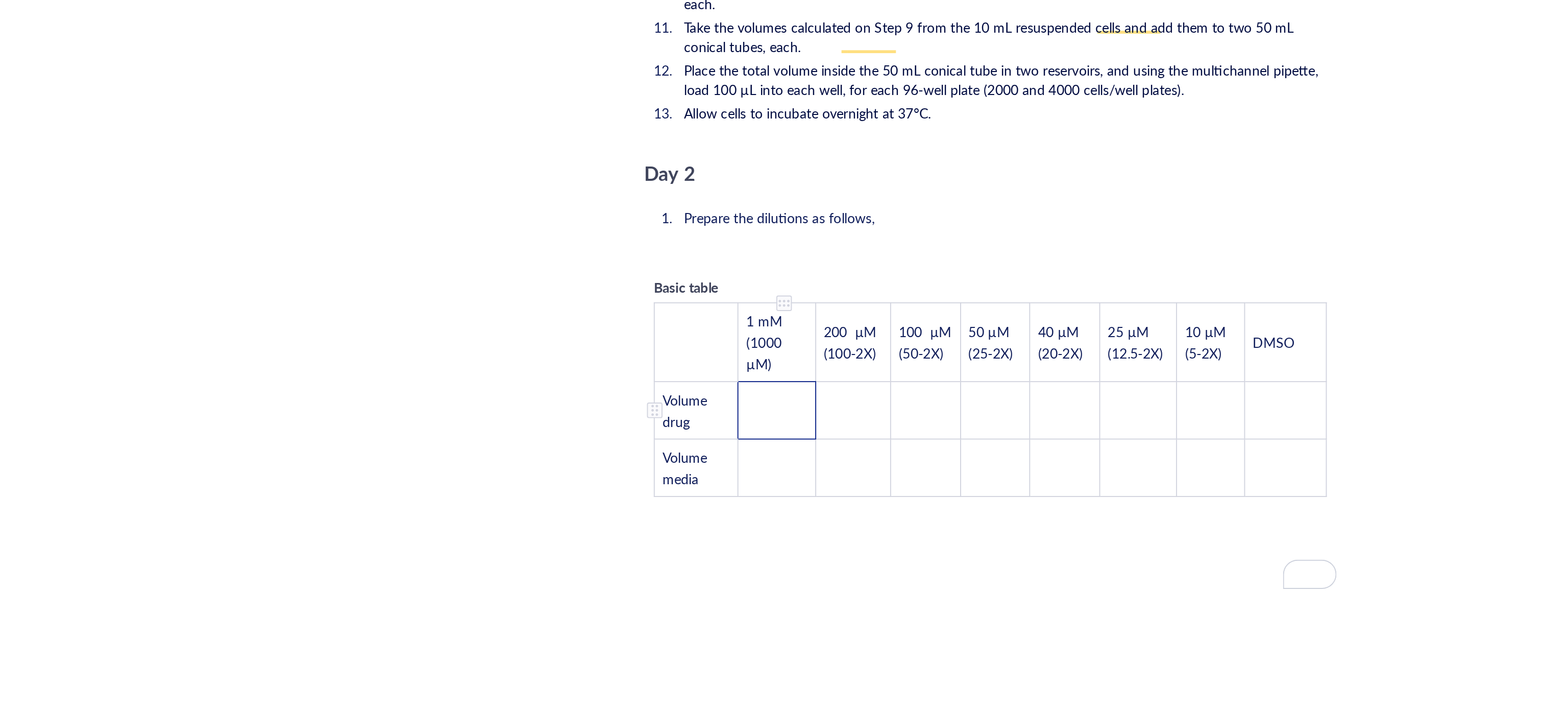
scroll to position [1643, 0]
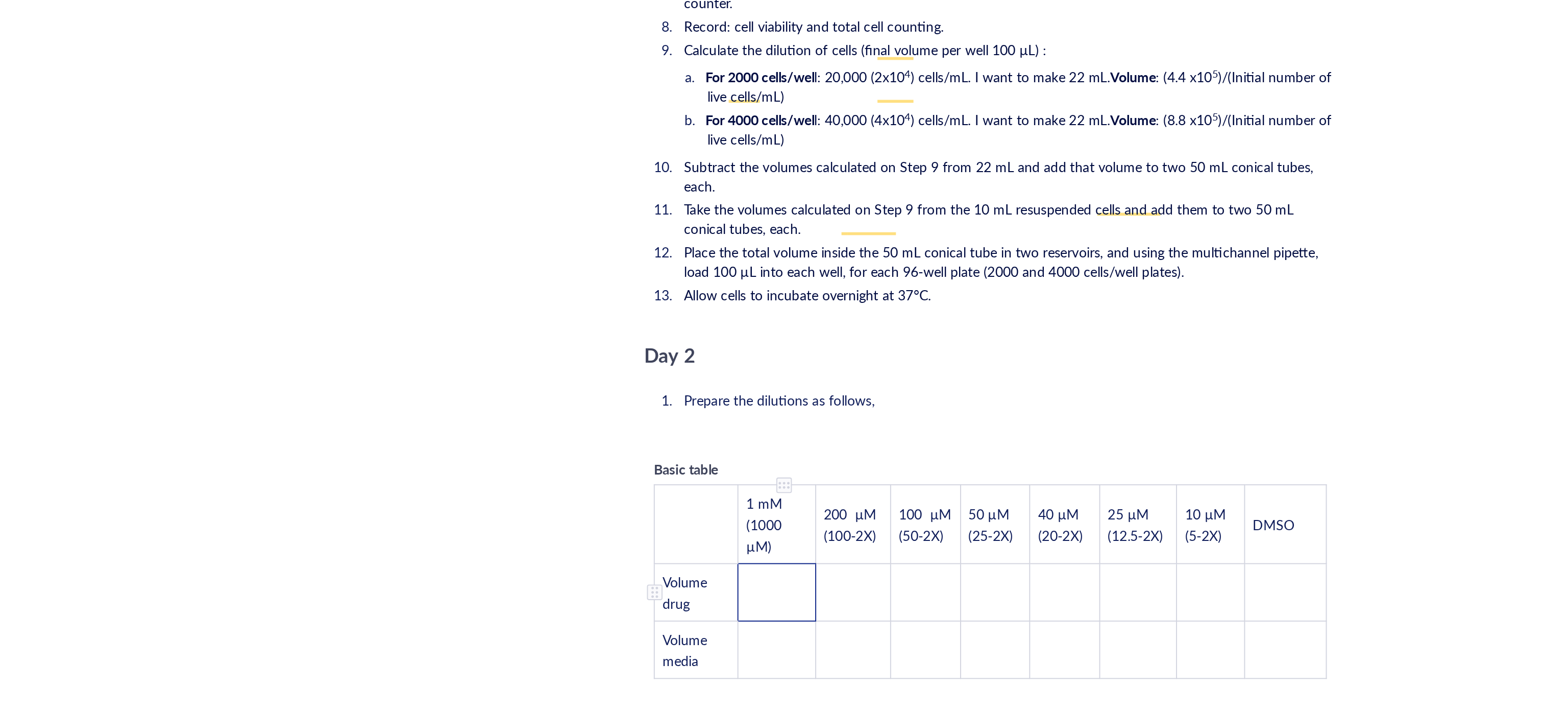
click at [738, 568] on td "﻿" at bounding box center [741, 583] width 40 height 30
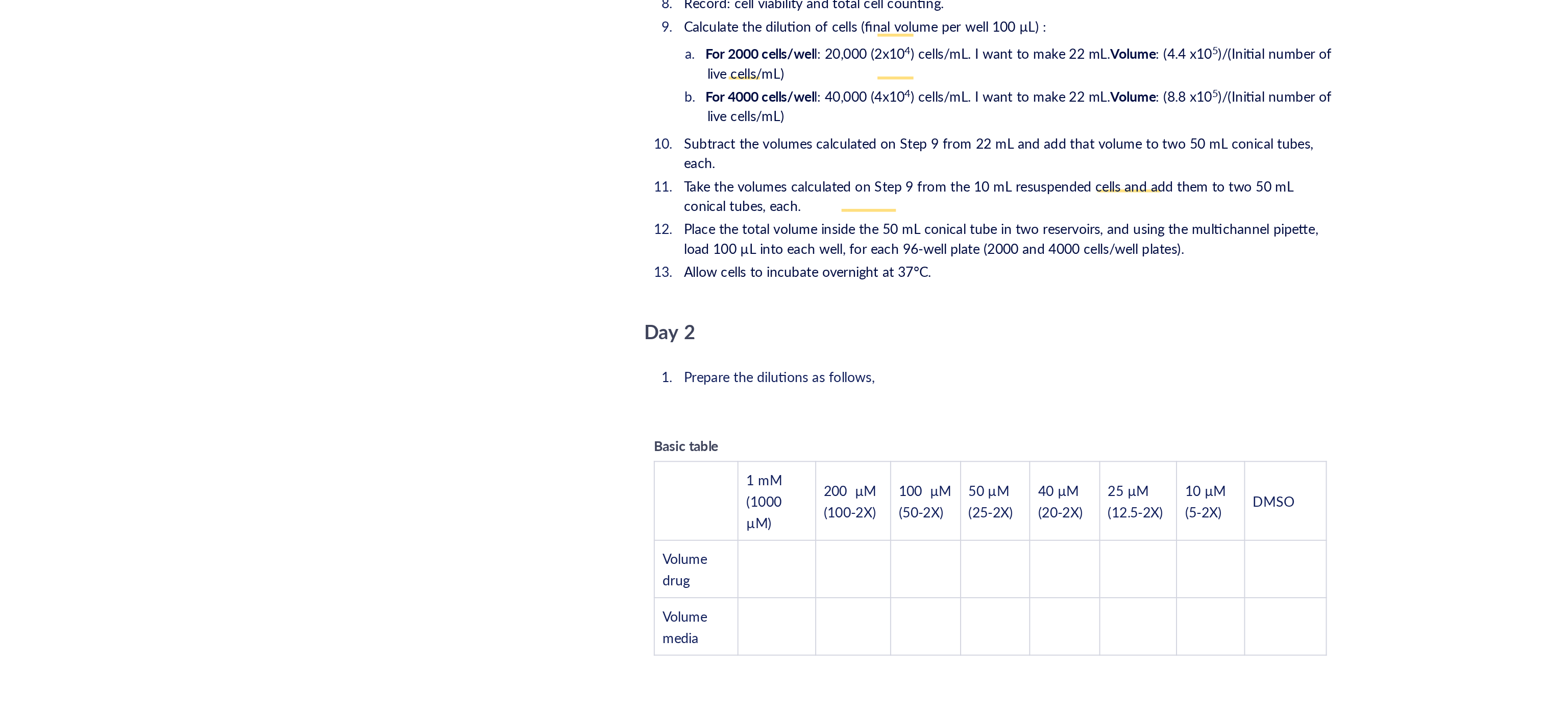
scroll to position [1822, 0]
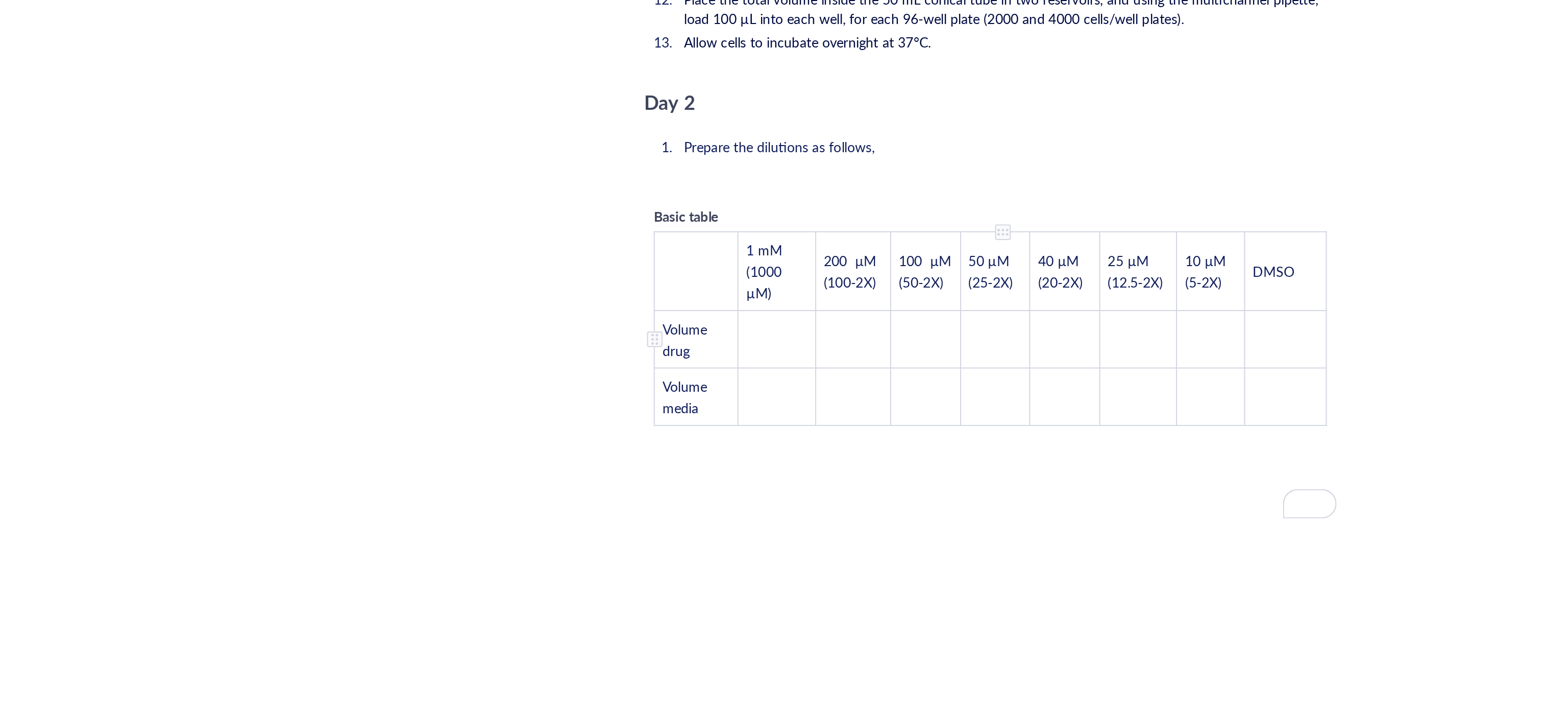
drag, startPoint x: 859, startPoint y: 418, endPoint x: 842, endPoint y: 424, distance: 18.0
click at [858, 419] on tbody "﻿ 1 mM (1000 µM) 200 µM (100-2X) 100 µM (50-2X) 50 µM (25-2X) 40 µM (20-2X) 25 …" at bounding box center [853, 445] width 353 height 102
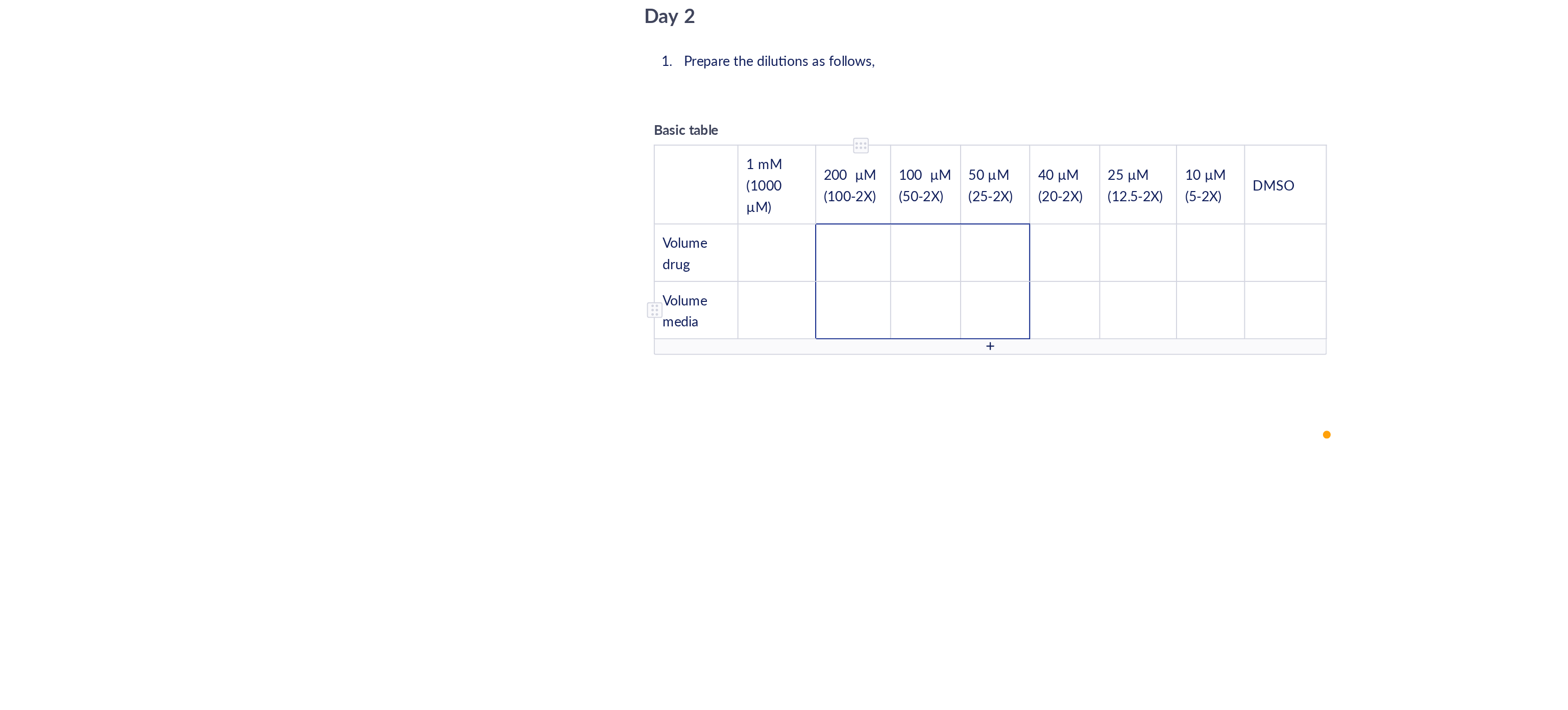
click at [775, 393] on tbody "﻿ 1 mM (1000 µM) 200 µM (100-2X) 100 µM (50-2X) 50 µM (25-2X) 40 µM (20-2X) 25 …" at bounding box center [853, 399] width 353 height 102
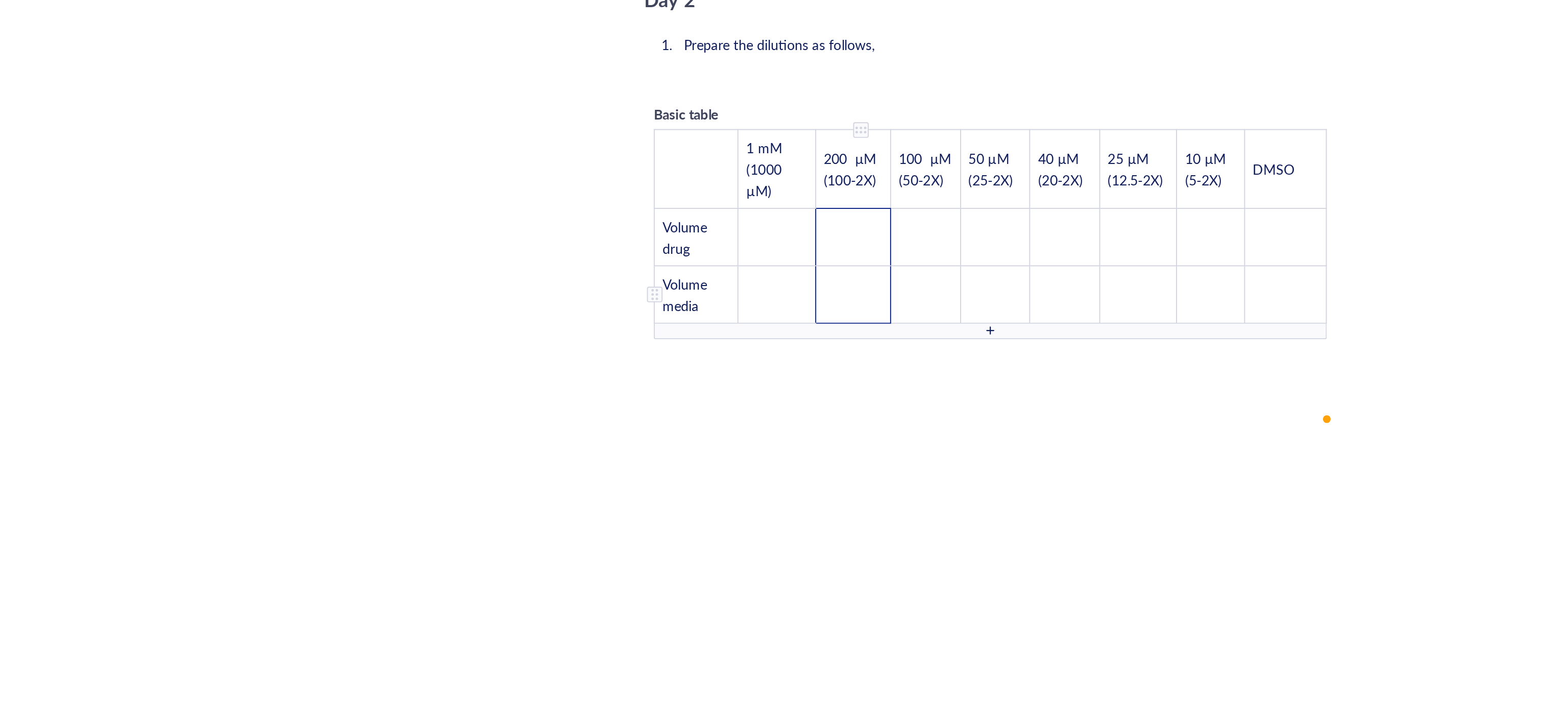
click at [782, 382] on td "﻿" at bounding box center [780, 397] width 39 height 30
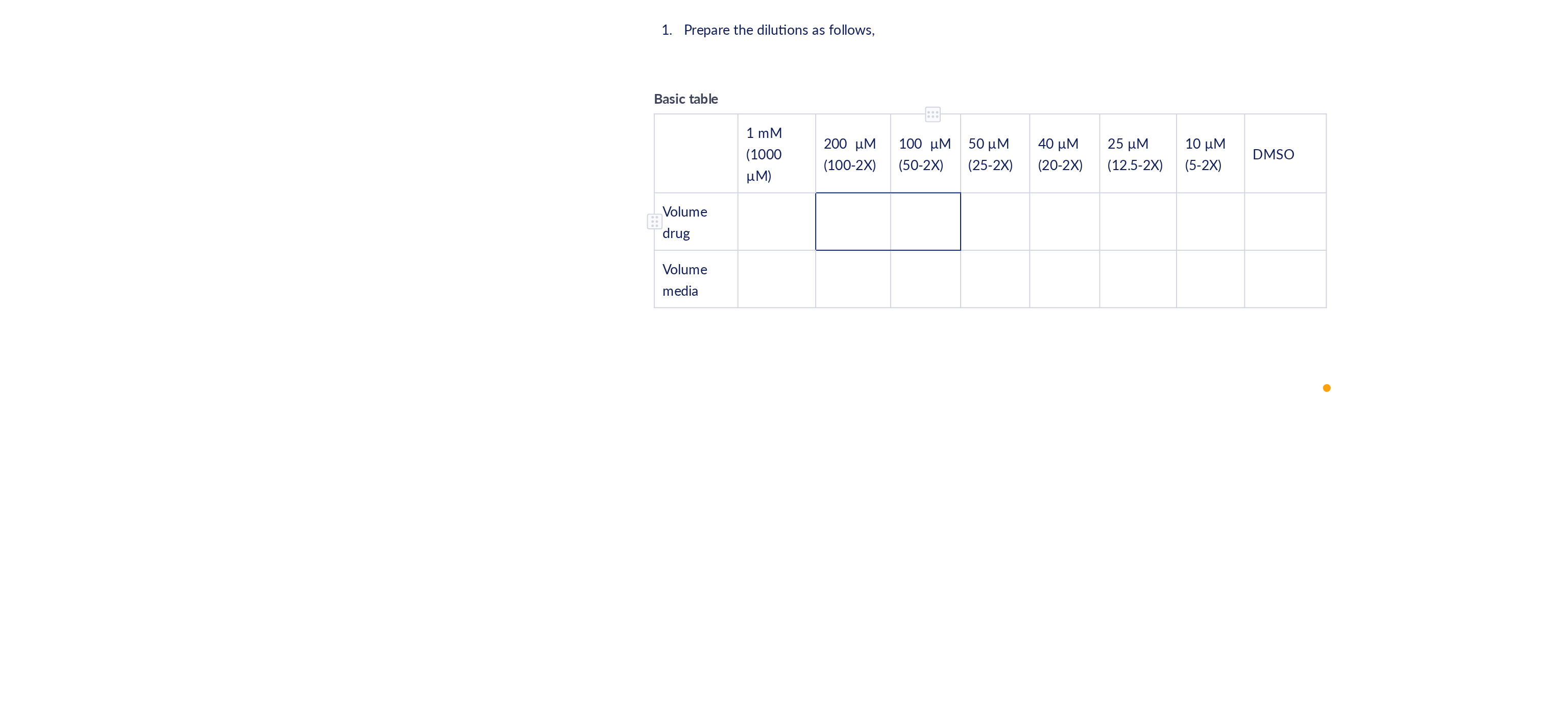
scroll to position [1822, 0]
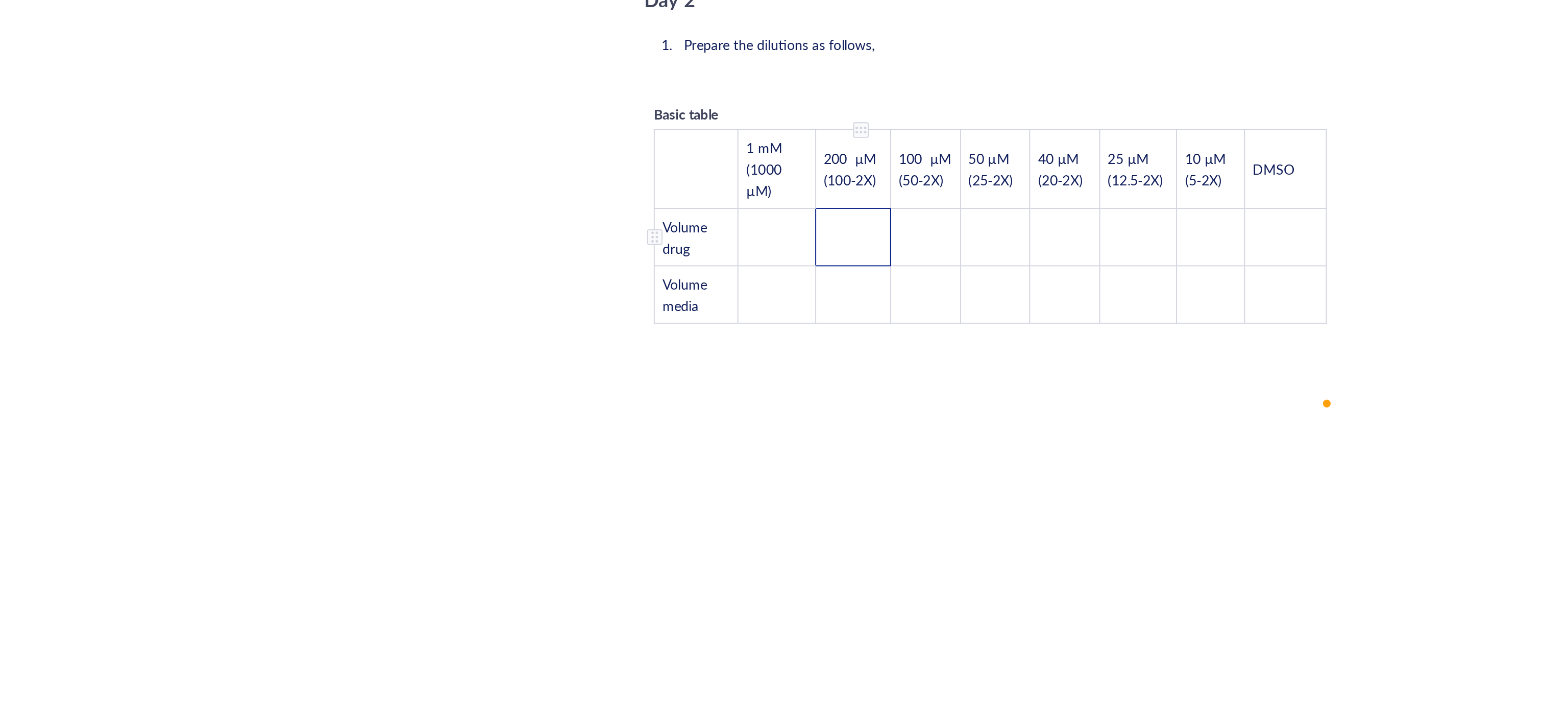
click at [778, 390] on td "﻿" at bounding box center [780, 405] width 39 height 30
click at [827, 390] on td "To enrich screen reader interactions, please activate Accessibility in Grammarl…" at bounding box center [818, 405] width 36 height 30
click at [862, 390] on td "﻿" at bounding box center [856, 405] width 36 height 30
click at [900, 390] on td "﻿" at bounding box center [892, 405] width 36 height 30
click at [941, 390] on td "﻿" at bounding box center [930, 405] width 40 height 30
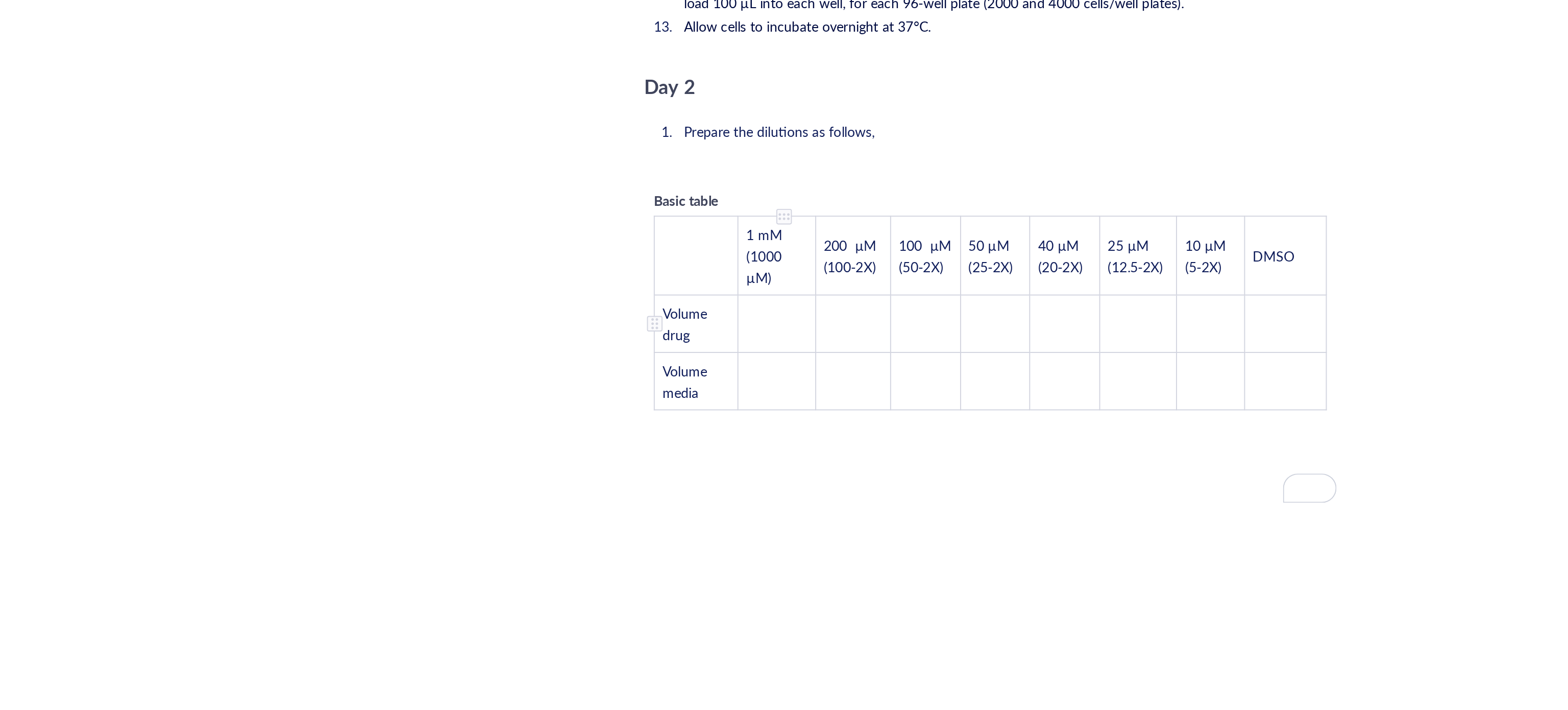
click at [738, 429] on div "Basic table ﻿ 1 mM (1000 µM) 200 µM (100-2X) 100 µM (50-2X) 50 µM (25-2X) 40 µM…" at bounding box center [853, 438] width 363 height 126
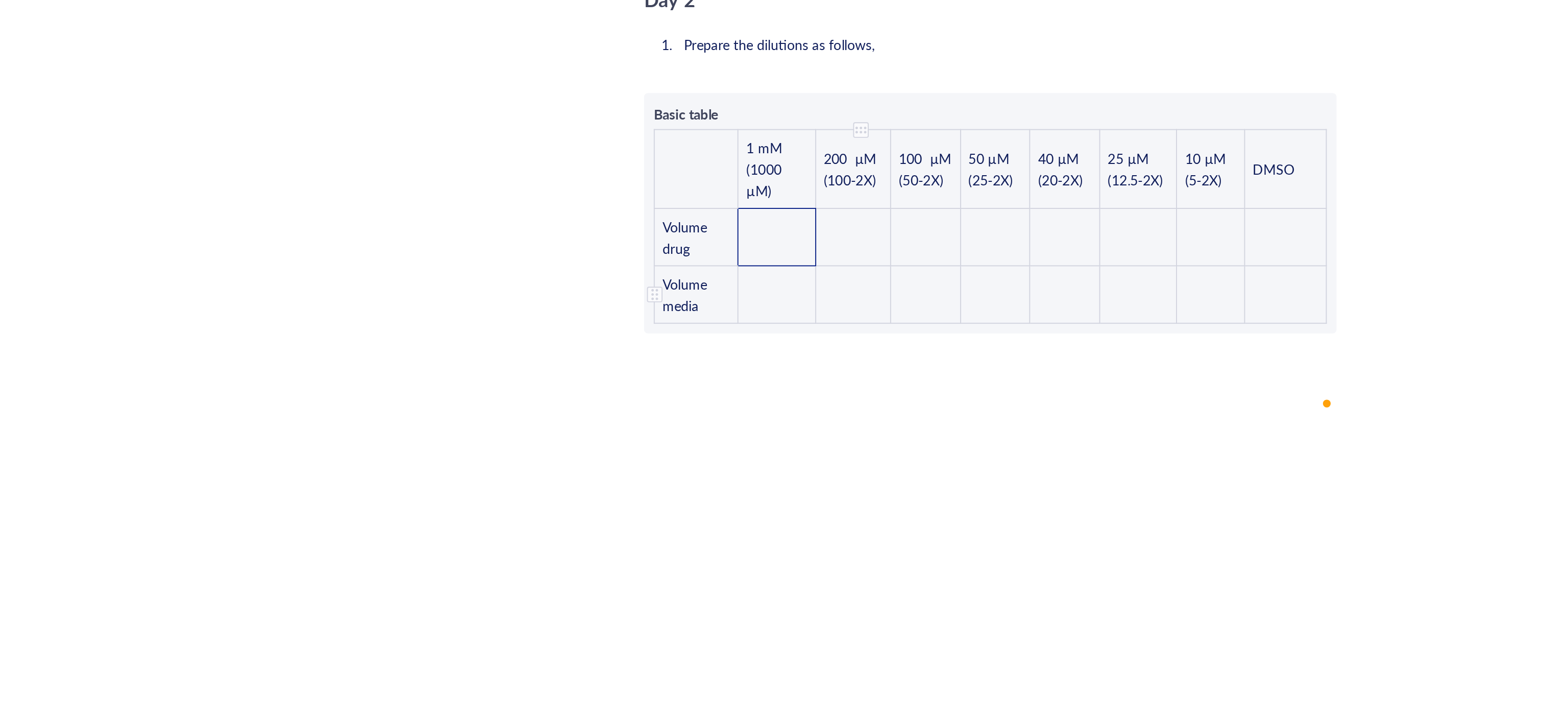
click at [783, 390] on td "﻿" at bounding box center [780, 405] width 39 height 30
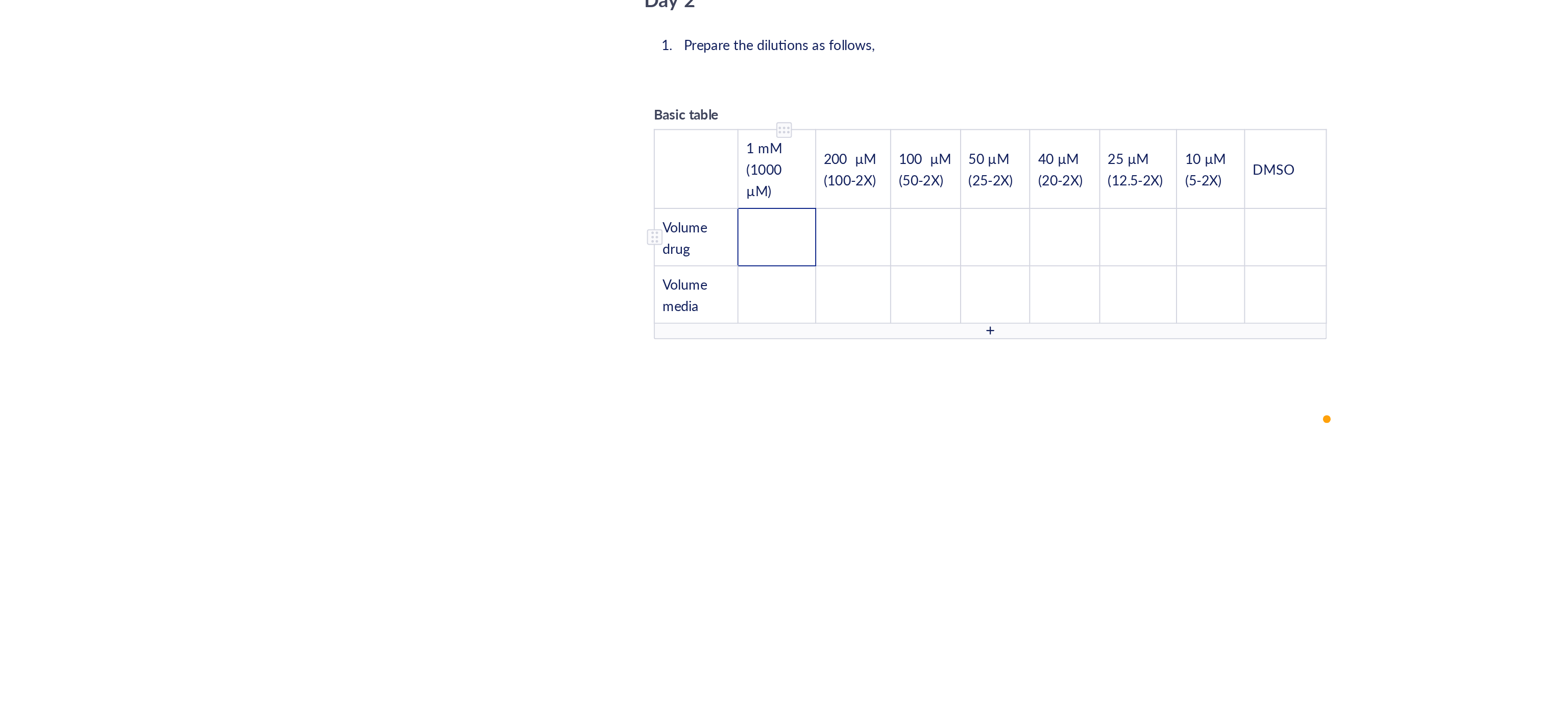
click at [736, 390] on td "﻿" at bounding box center [741, 405] width 40 height 30
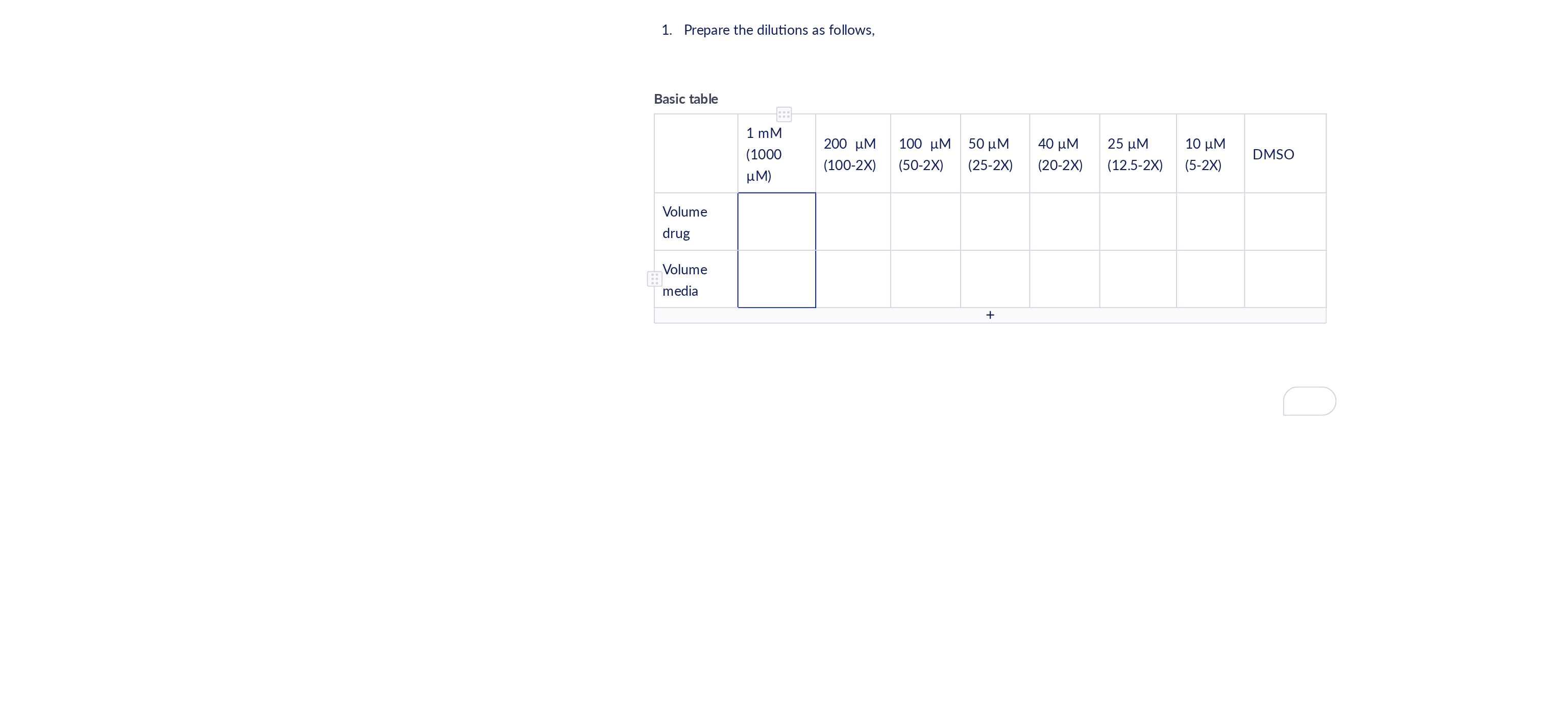
click at [746, 412] on td "﻿" at bounding box center [741, 427] width 40 height 30
click at [780, 412] on td "﻿" at bounding box center [780, 427] width 39 height 30
click at [863, 341] on td "50 µM (25-2X)" at bounding box center [856, 362] width 36 height 42
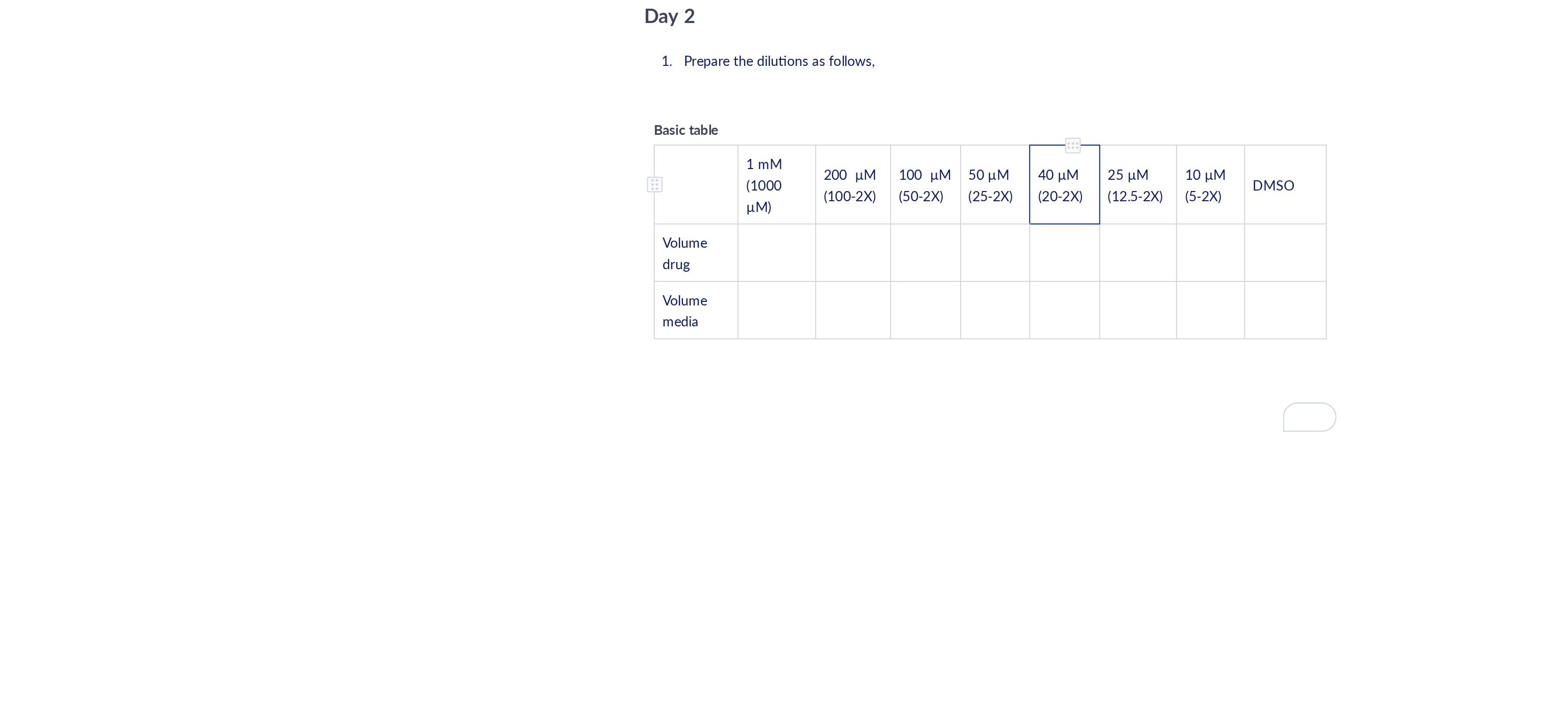
click at [896, 367] on span "40 µM (20-2X)" at bounding box center [890, 377] width 23 height 22
drag, startPoint x: 903, startPoint y: 360, endPoint x: 879, endPoint y: 345, distance: 28.3
click at [879, 357] on td "40 µM (20-2X)" at bounding box center [892, 378] width 36 height 42
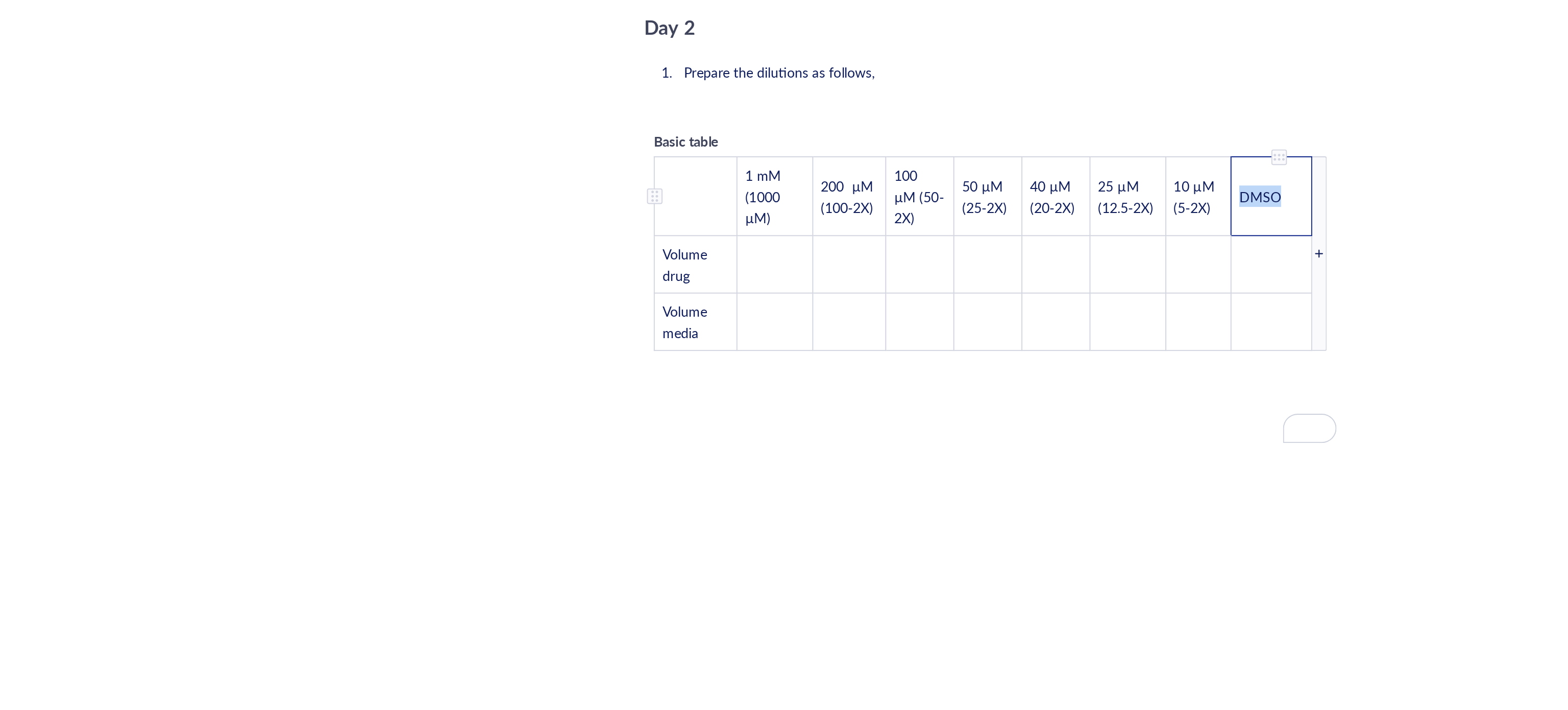
drag, startPoint x: 1017, startPoint y: 367, endPoint x: 981, endPoint y: 363, distance: 36.2
click at [981, 363] on td "DMSO" at bounding box center [1001, 384] width 43 height 42
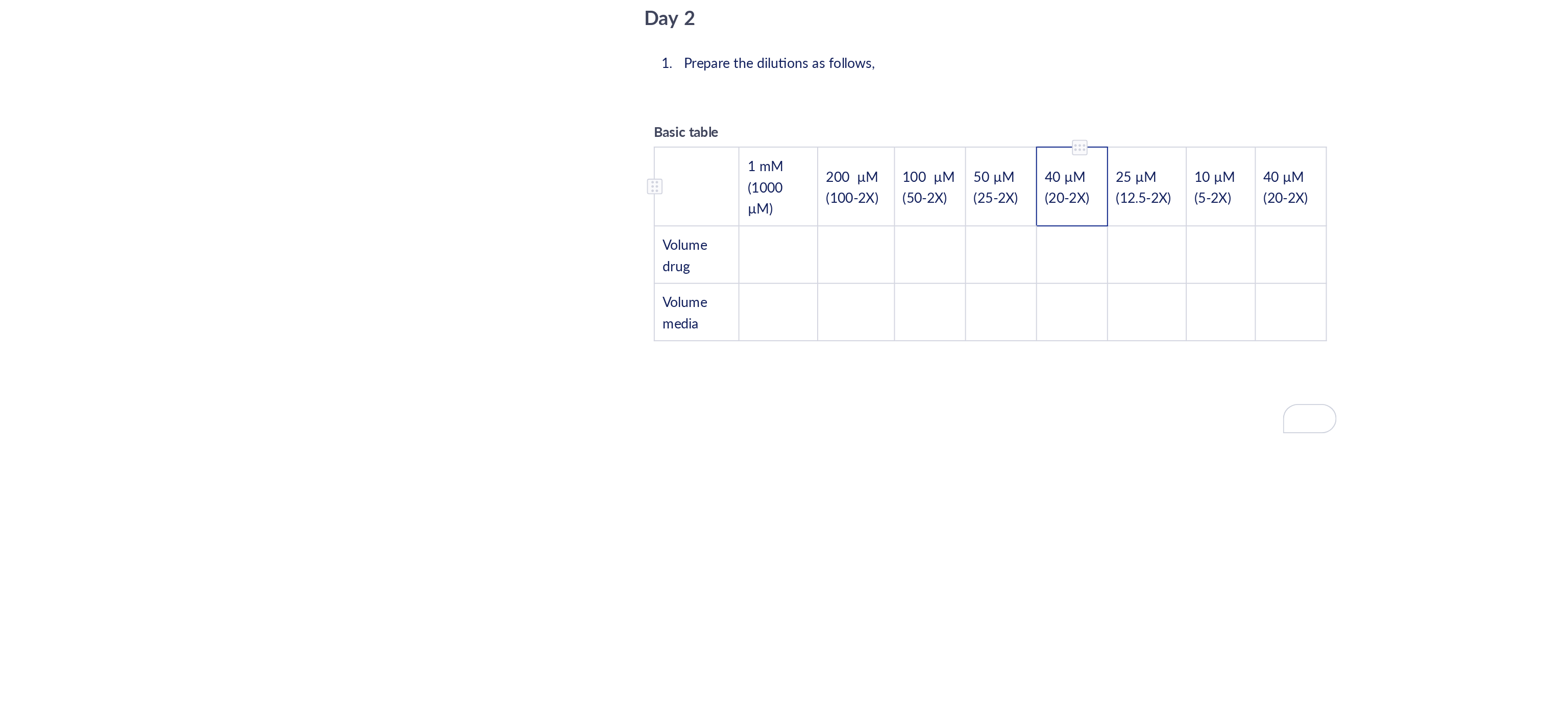
drag, startPoint x: 912, startPoint y: 363, endPoint x: 884, endPoint y: 350, distance: 30.9
click at [884, 358] on td "40 µM (20-2X)" at bounding box center [896, 379] width 37 height 42
click at [904, 368] on span "40 µM (20-2X)" at bounding box center [893, 379] width 23 height 22
drag, startPoint x: 907, startPoint y: 359, endPoint x: 881, endPoint y: 348, distance: 28.2
click at [881, 358] on td "40 µM (20-2X)" at bounding box center [896, 379] width 37 height 42
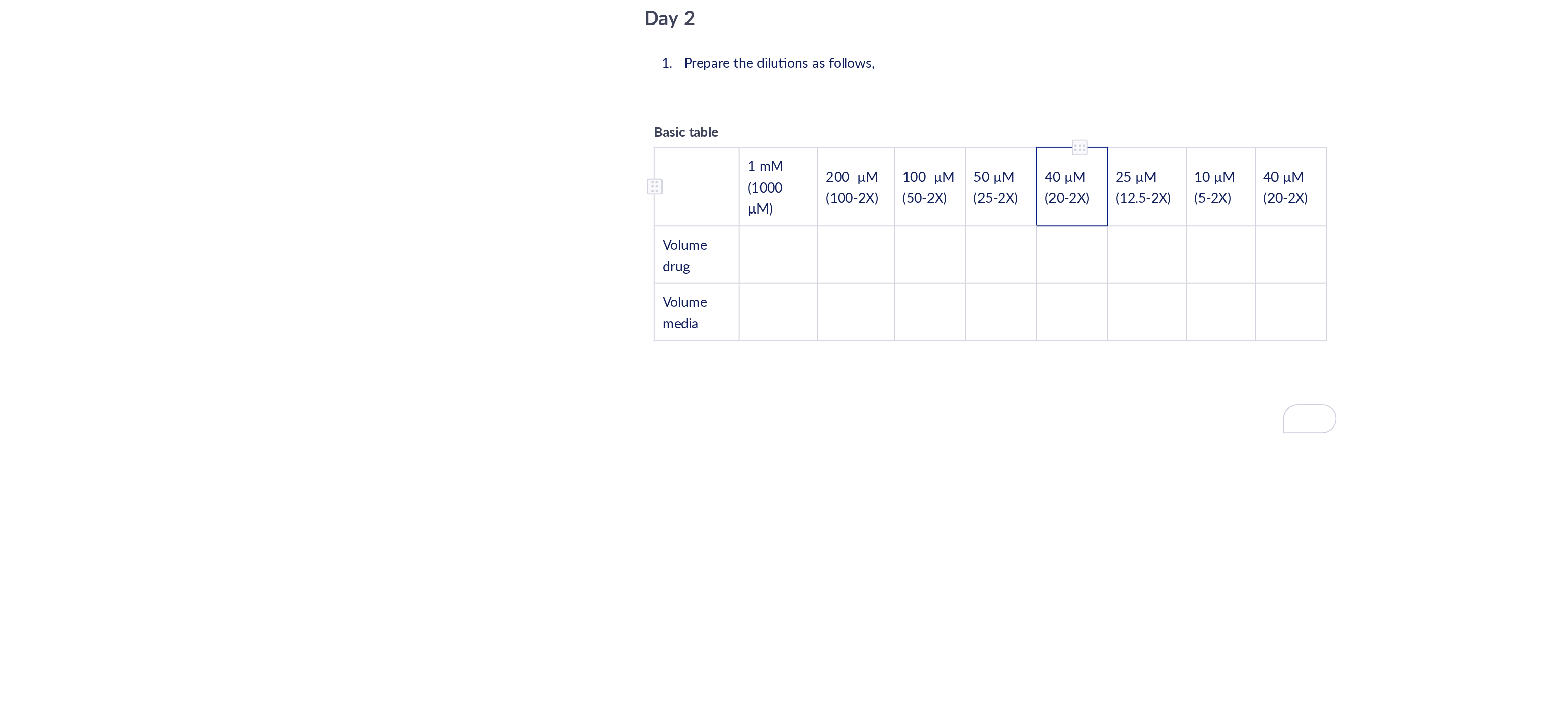
scroll to position [1808, 0]
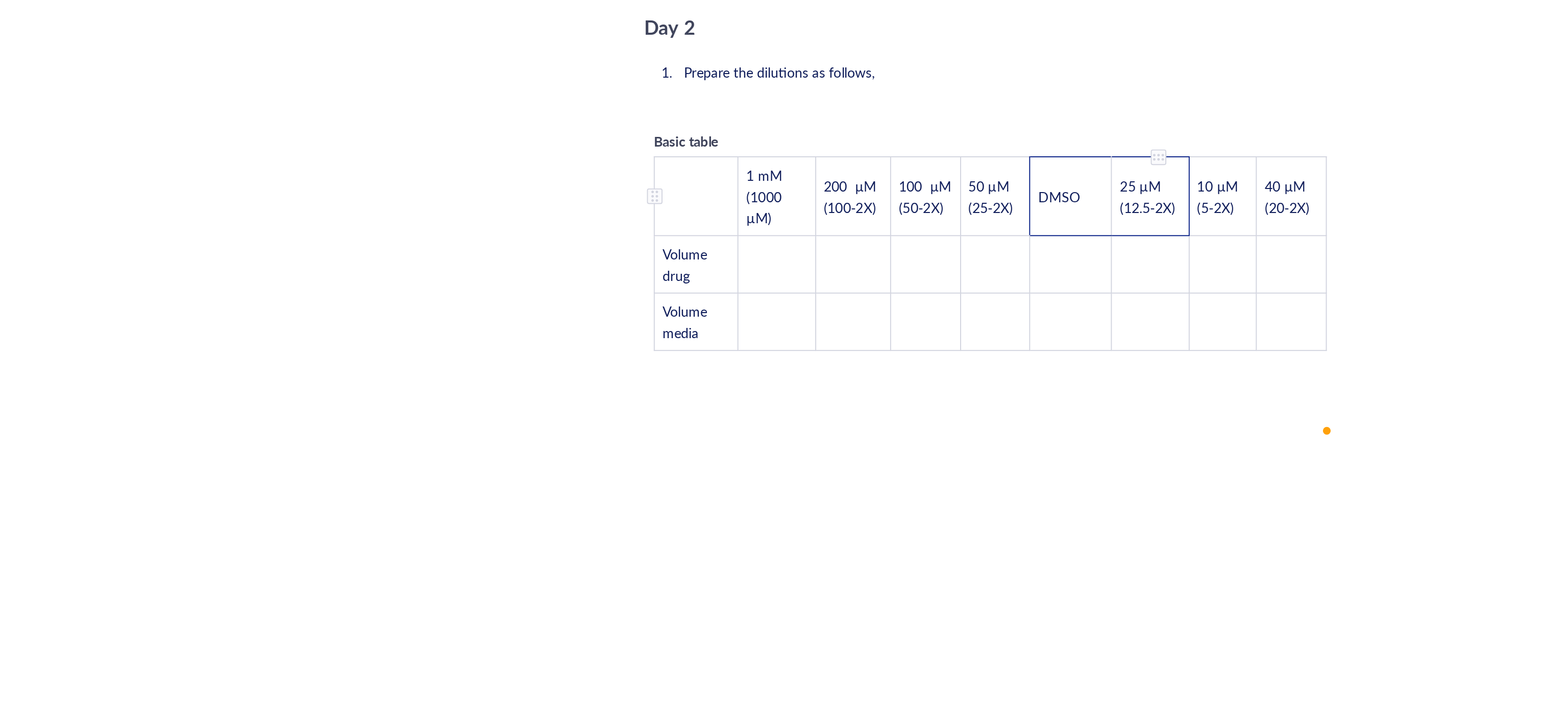
click at [944, 367] on td "25 µM (12.5-2X)" at bounding box center [936, 384] width 40 height 42
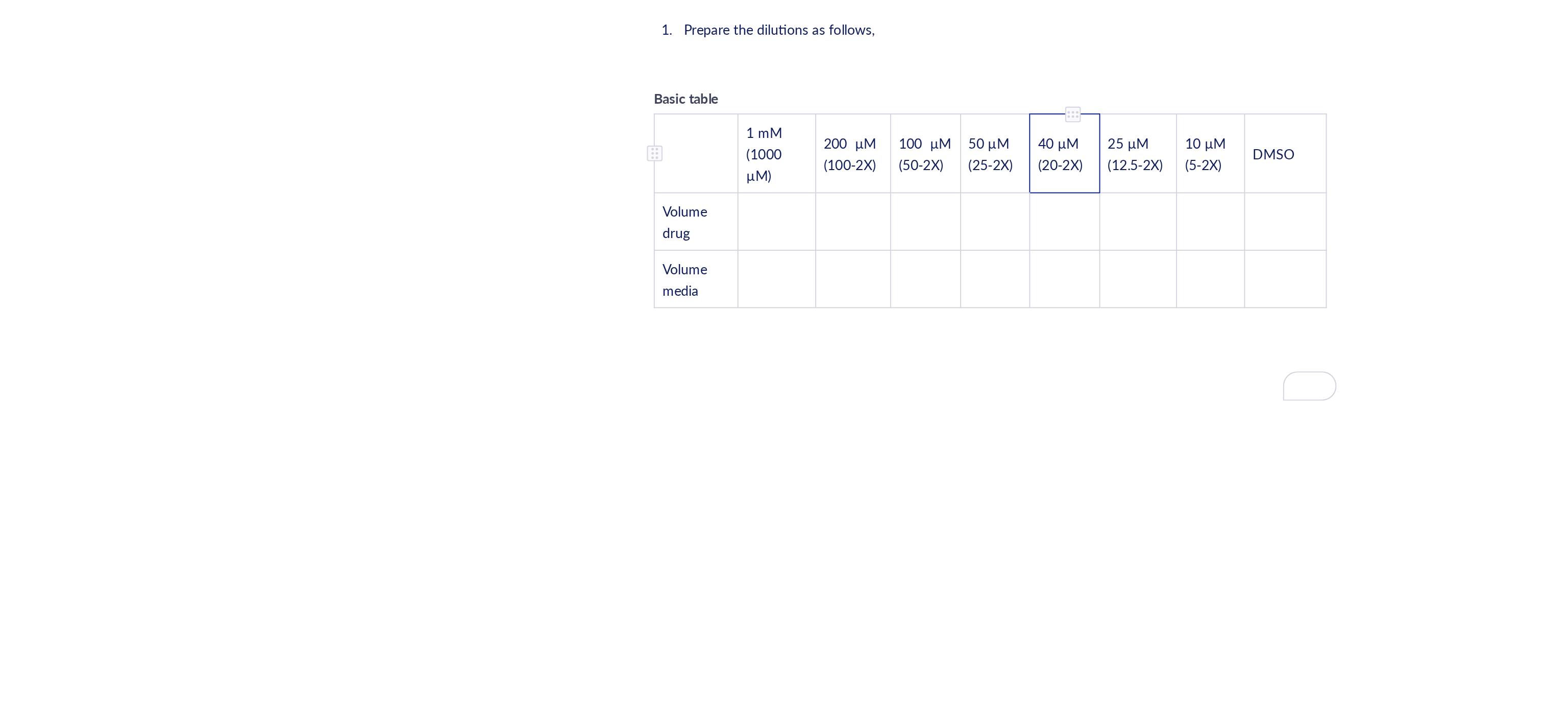
scroll to position [1814, 0]
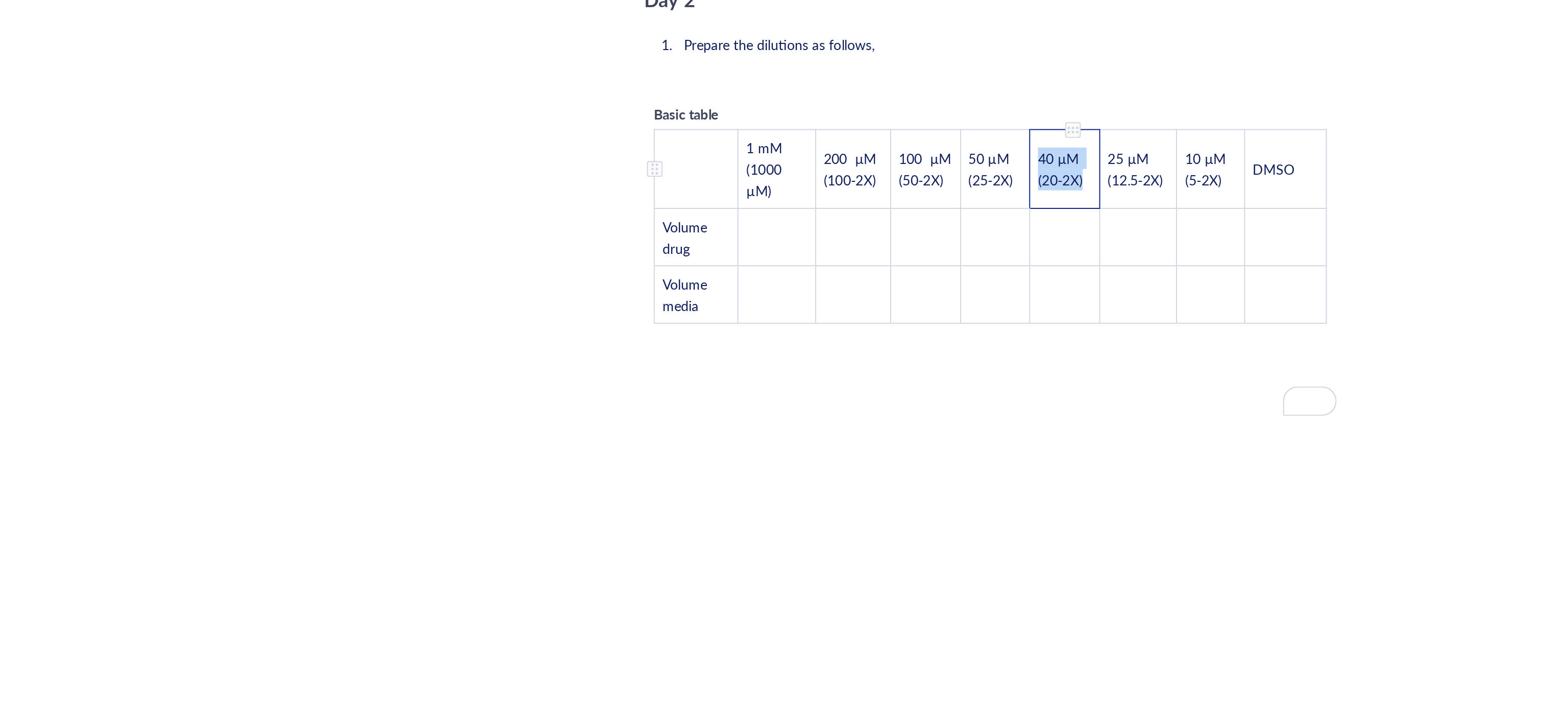
drag, startPoint x: 899, startPoint y: 352, endPoint x: 874, endPoint y: 348, distance: 25.3
click at [874, 357] on td "40 µM (20-2X)" at bounding box center [892, 378] width 36 height 42
click at [907, 361] on td "40 µM (20-2X)" at bounding box center [892, 378] width 36 height 42
drag, startPoint x: 907, startPoint y: 361, endPoint x: 878, endPoint y: 348, distance: 31.8
click at [878, 357] on td "40 µM (20-2X)" at bounding box center [892, 378] width 36 height 42
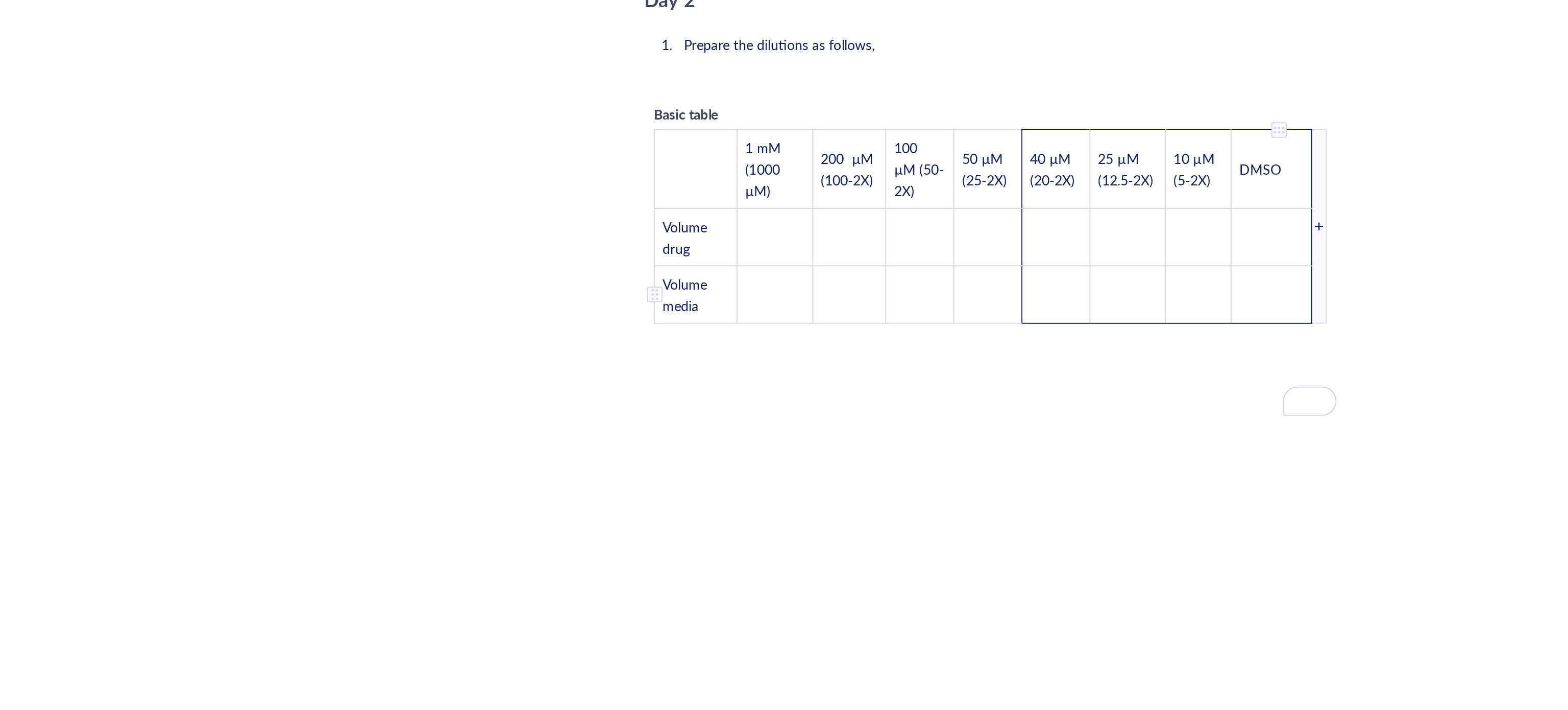
click at [1016, 428] on td "﻿" at bounding box center [1001, 443] width 43 height 30
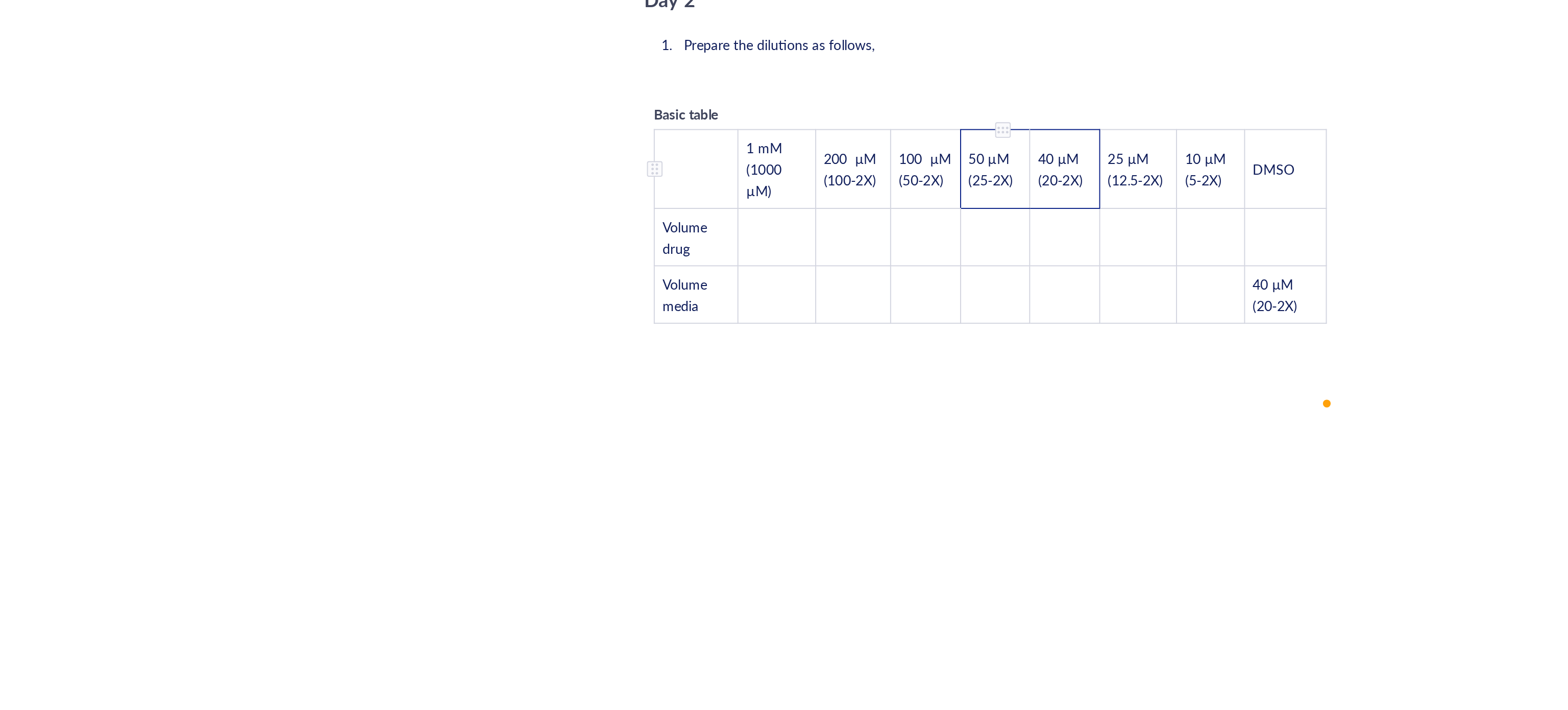
drag, startPoint x: 903, startPoint y: 350, endPoint x: 872, endPoint y: 348, distance: 31.1
click at [872, 357] on tr "﻿ 1 mM (1000 µM) 200 µM (100-2X) 100 µM (50-2X) 50 µM (25-2X) 40 µM (20-2X) 25 …" at bounding box center [853, 378] width 353 height 42
drag, startPoint x: 903, startPoint y: 363, endPoint x: 872, endPoint y: 346, distance: 35.4
click at [872, 357] on tr "﻿ 1 mM (1000 µM) 200 µM (100-2X) 100 µM (50-2X) 50 µM (25-2X) 40 µM (20-2X) 25 …" at bounding box center [853, 378] width 353 height 42
click at [872, 357] on td "50 µM (25-2X)" at bounding box center [856, 378] width 36 height 42
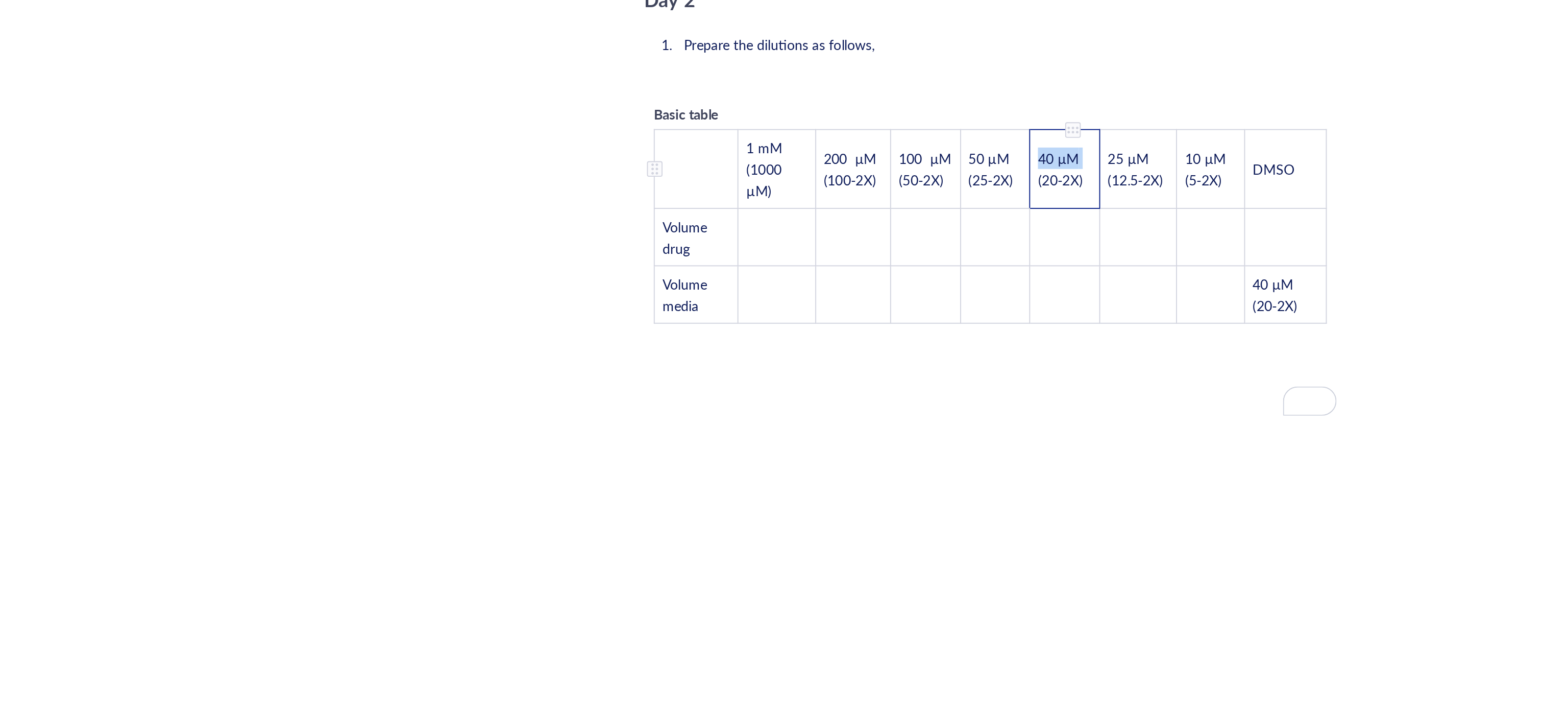
drag, startPoint x: 903, startPoint y: 367, endPoint x: 879, endPoint y: 348, distance: 30.6
click at [879, 357] on td "40 µM (20-2X)" at bounding box center [892, 378] width 36 height 42
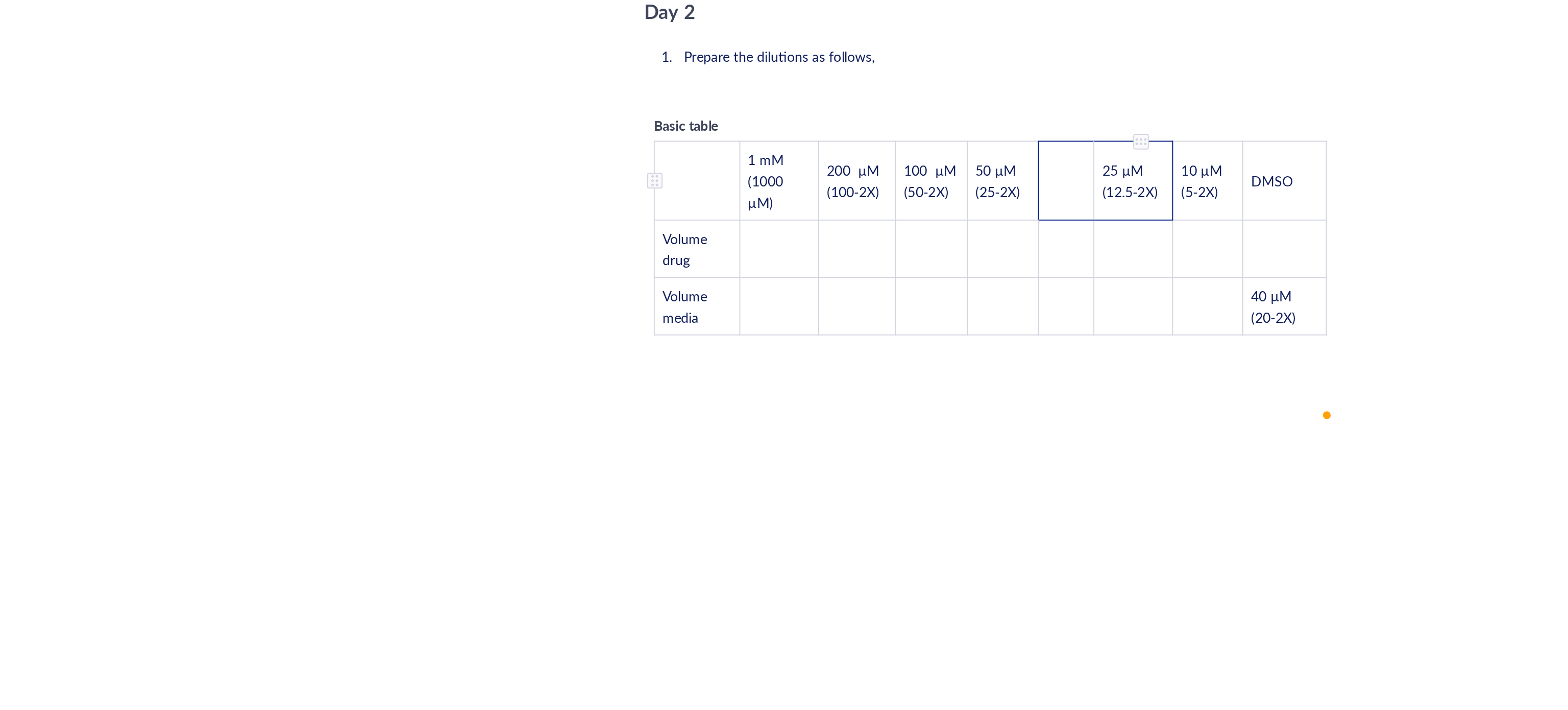
scroll to position [1813, 0]
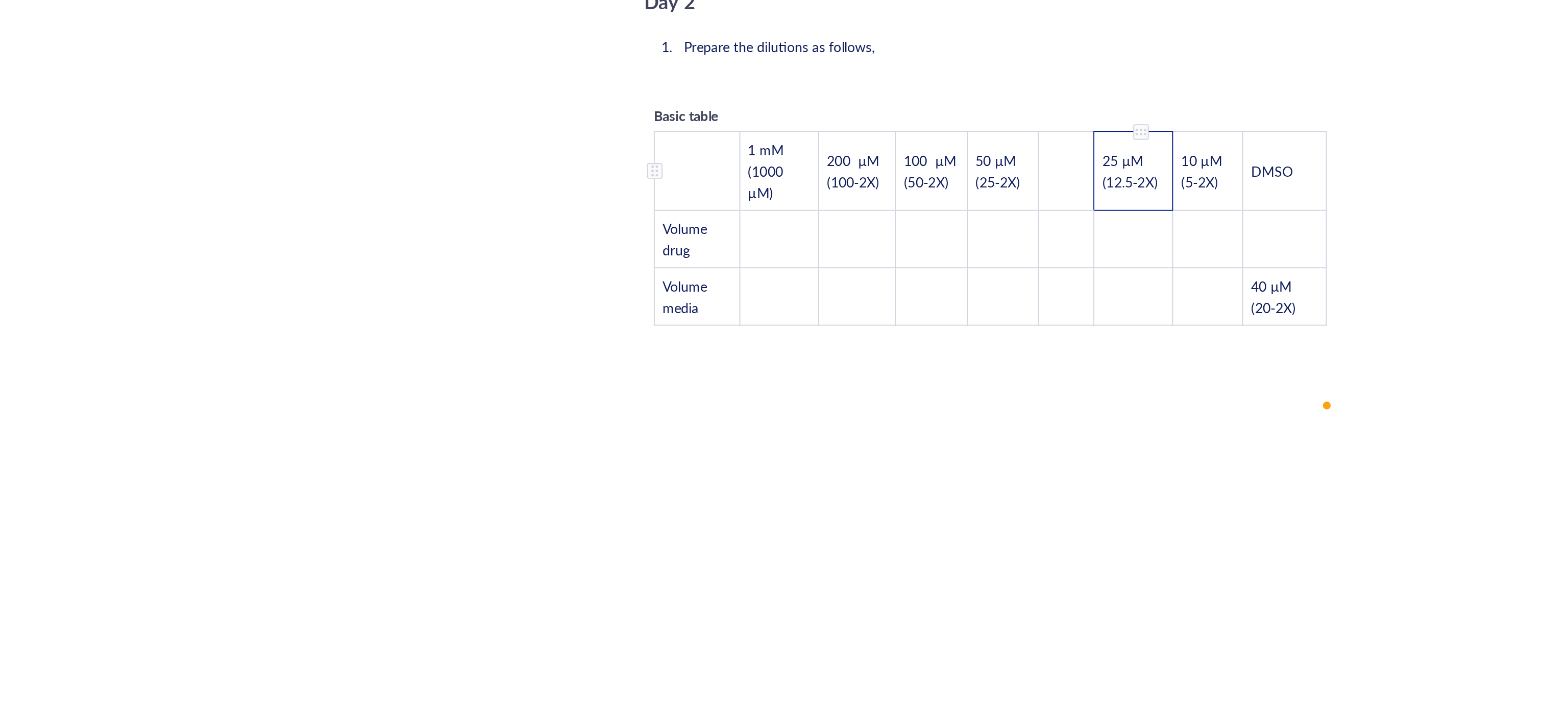
drag, startPoint x: 944, startPoint y: 368, endPoint x: 909, endPoint y: 342, distance: 43.6
click at [909, 358] on td "25 µM (12.5-2X)" at bounding box center [929, 379] width 42 height 42
click at [894, 358] on td "﻿" at bounding box center [892, 379] width 29 height 42
click at [926, 429] on td "﻿" at bounding box center [931, 444] width 40 height 30
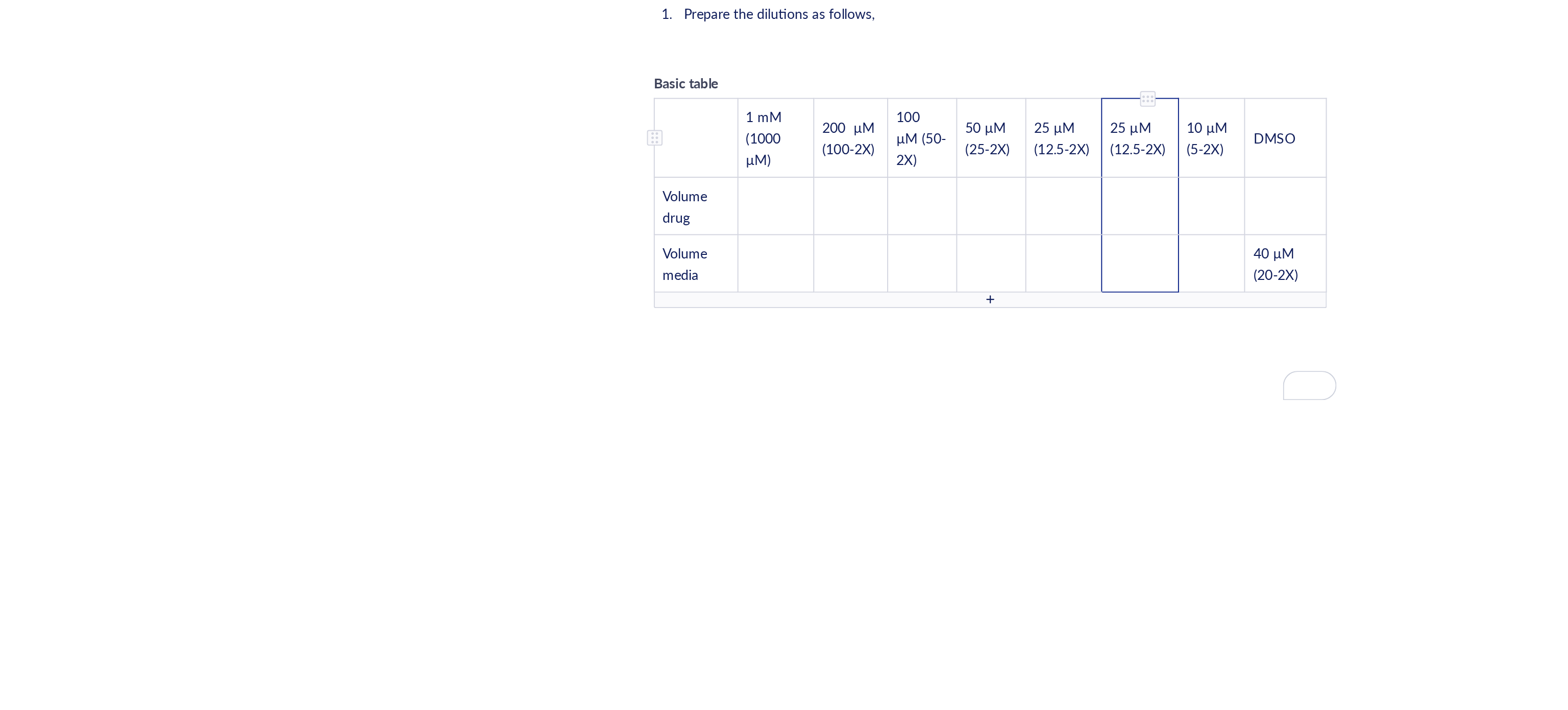
click at [943, 346] on td "25 µM (12.5-2X)" at bounding box center [931, 362] width 40 height 42
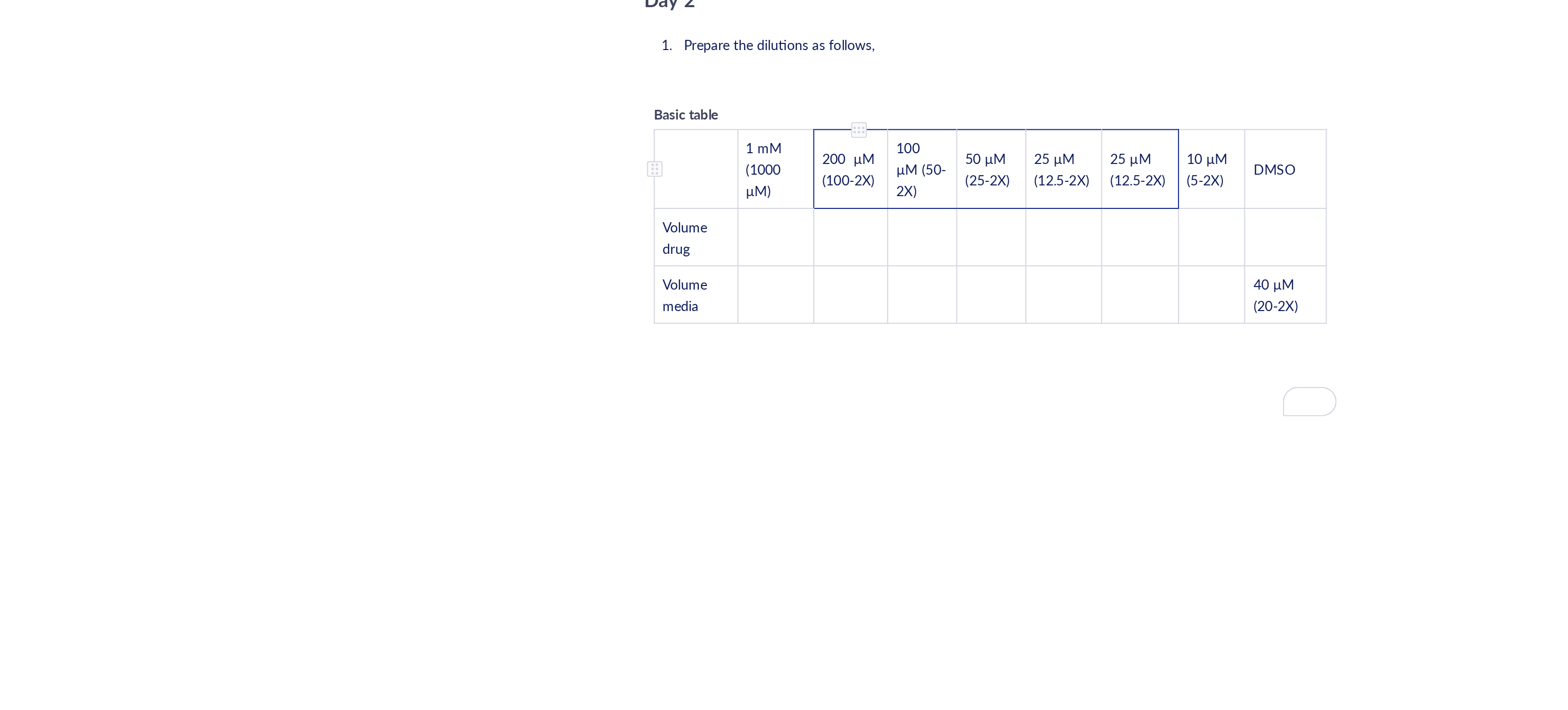
click at [786, 367] on span "200 µM (100-2X)" at bounding box center [779, 377] width 30 height 22
click at [820, 362] on span "100 µM (50-2X)" at bounding box center [817, 378] width 26 height 33
click at [847, 367] on span "50 µM (25-2X)" at bounding box center [851, 377] width 23 height 22
click at [885, 367] on span "25 µM (12.5-2X)" at bounding box center [890, 377] width 29 height 22
click at [940, 367] on span "25 µM (12.5-2X)" at bounding box center [930, 377] width 29 height 22
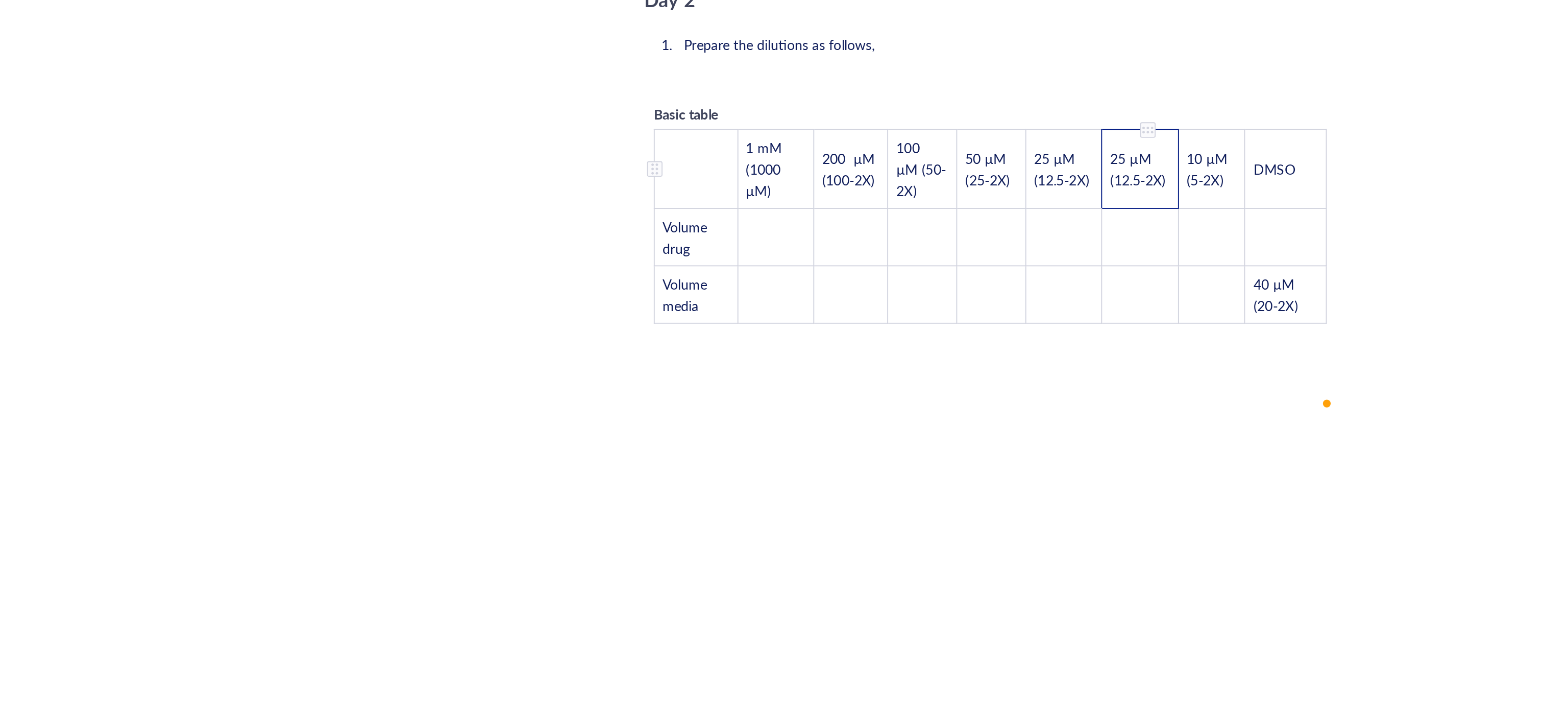
drag, startPoint x: 949, startPoint y: 362, endPoint x: 916, endPoint y: 348, distance: 35.8
click at [916, 357] on td "25 µM (12.5-2X)" at bounding box center [931, 378] width 40 height 42
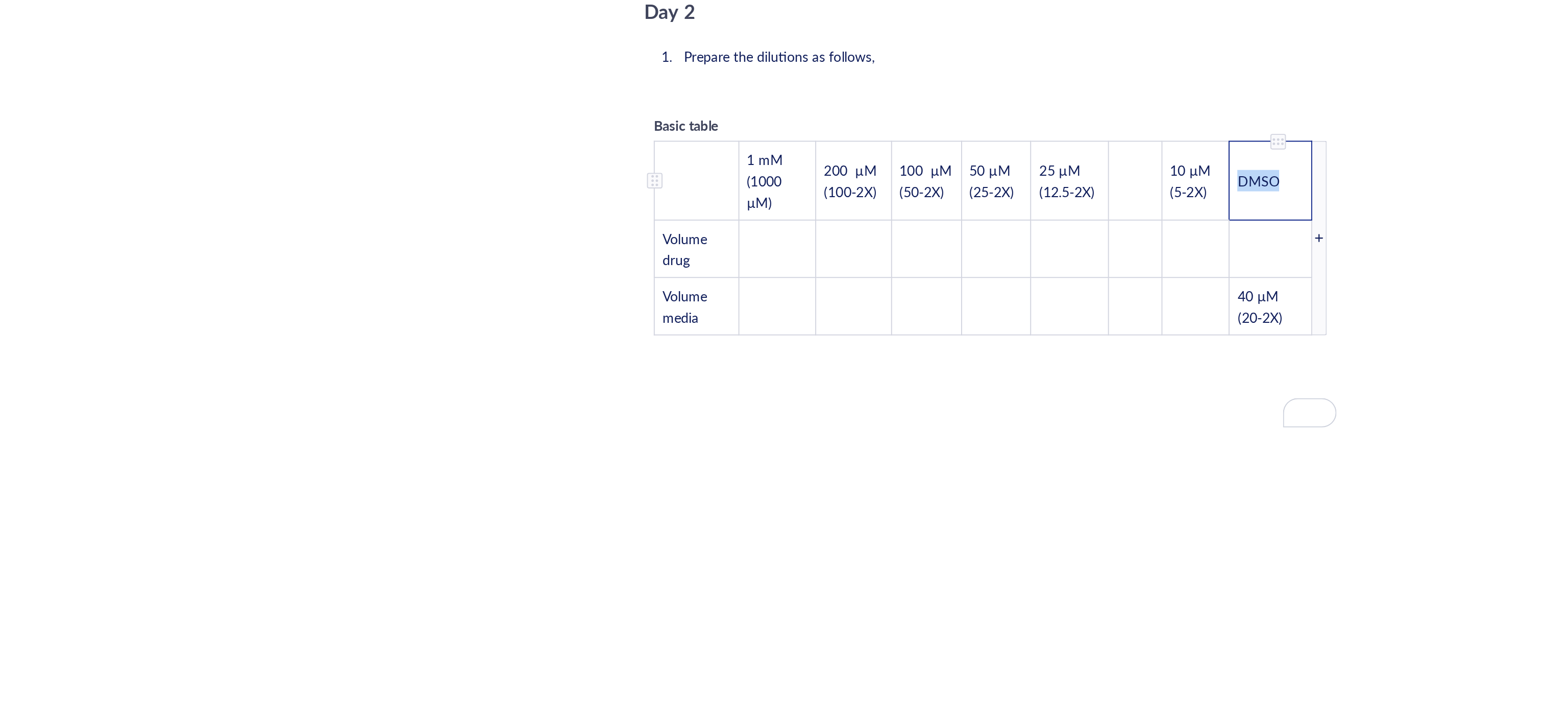
drag, startPoint x: 1010, startPoint y: 358, endPoint x: 982, endPoint y: 358, distance: 28.0
click at [982, 363] on td "DMSO" at bounding box center [1000, 384] width 43 height 42
click at [934, 363] on td "﻿" at bounding box center [934, 384] width 29 height 42
click at [955, 404] on td "﻿" at bounding box center [960, 419] width 36 height 30
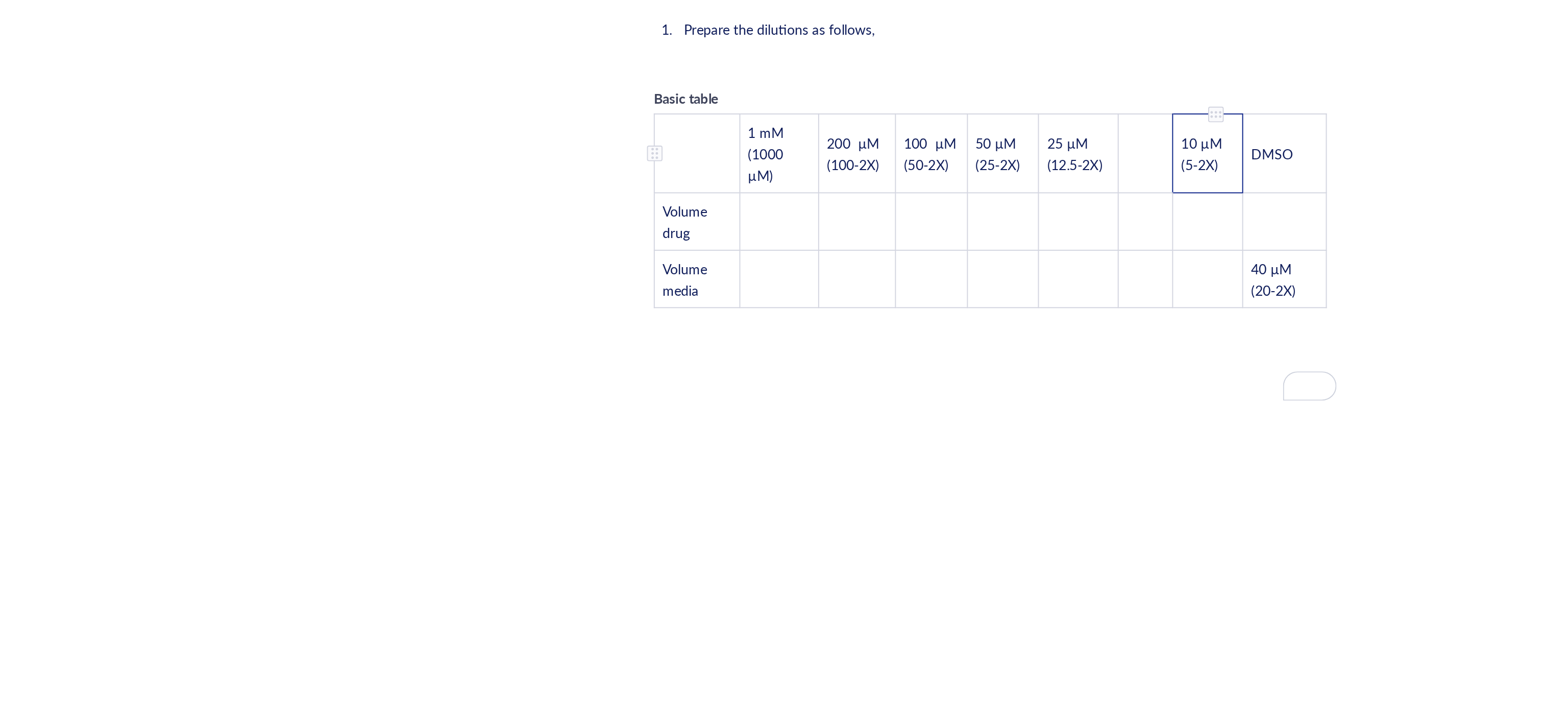
scroll to position [1814, 0]
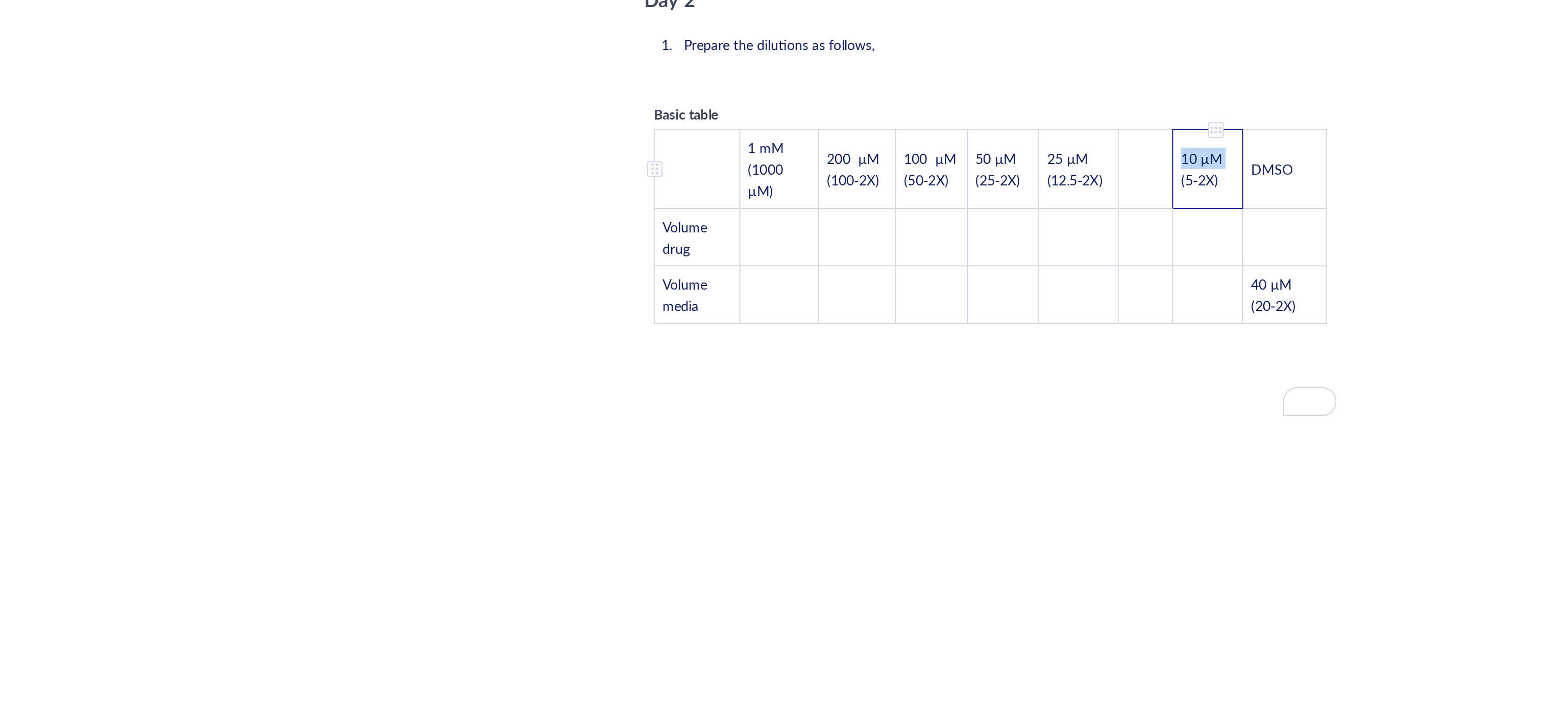
drag, startPoint x: 977, startPoint y: 352, endPoint x: 954, endPoint y: 339, distance: 26.4
click at [955, 357] on td "10 µM (5-2X)" at bounding box center [967, 378] width 36 height 42
drag, startPoint x: 978, startPoint y: 362, endPoint x: 950, endPoint y: 346, distance: 32.2
click at [950, 357] on td "10 µM (5-2X)" at bounding box center [967, 378] width 36 height 42
click at [998, 398] on td "﻿" at bounding box center [1000, 413] width 43 height 30
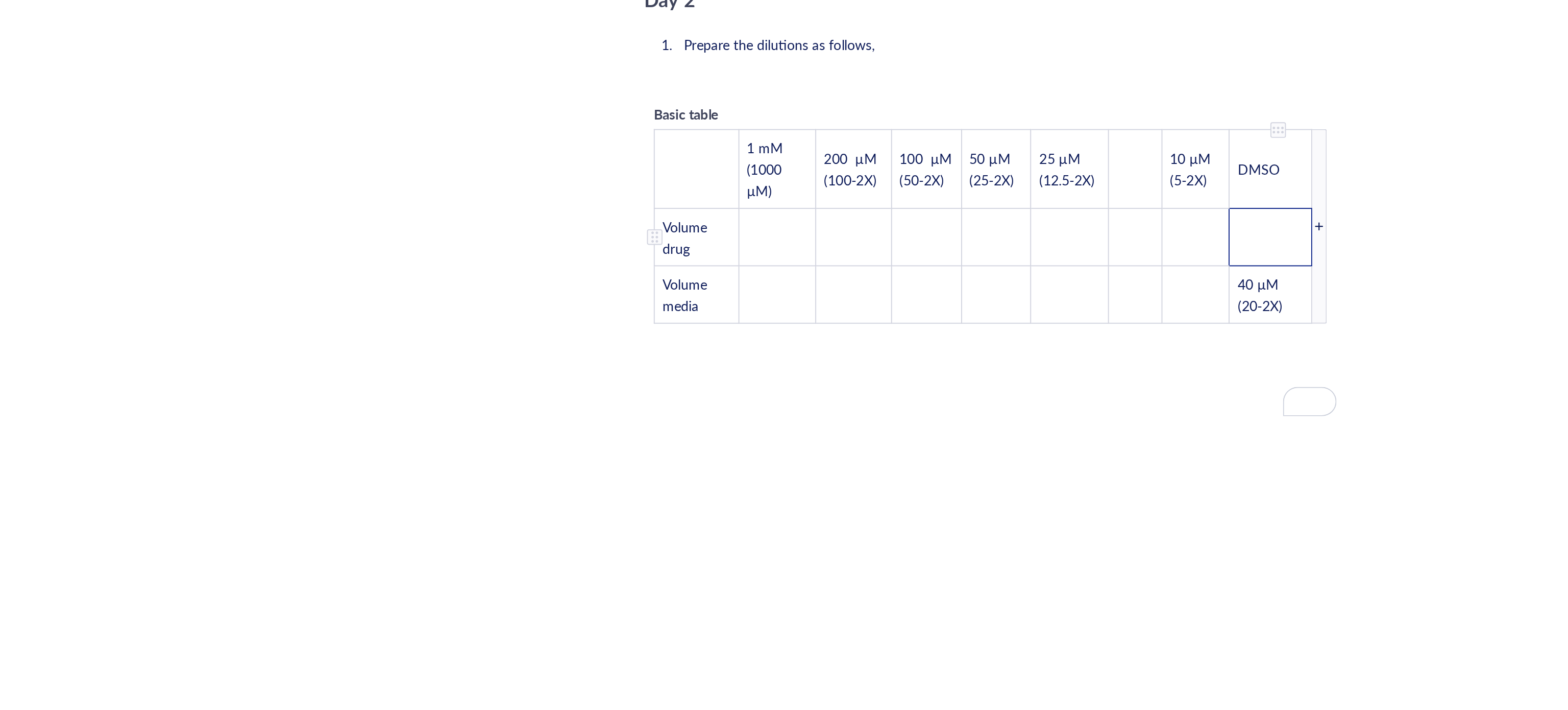
scroll to position [1822, 0]
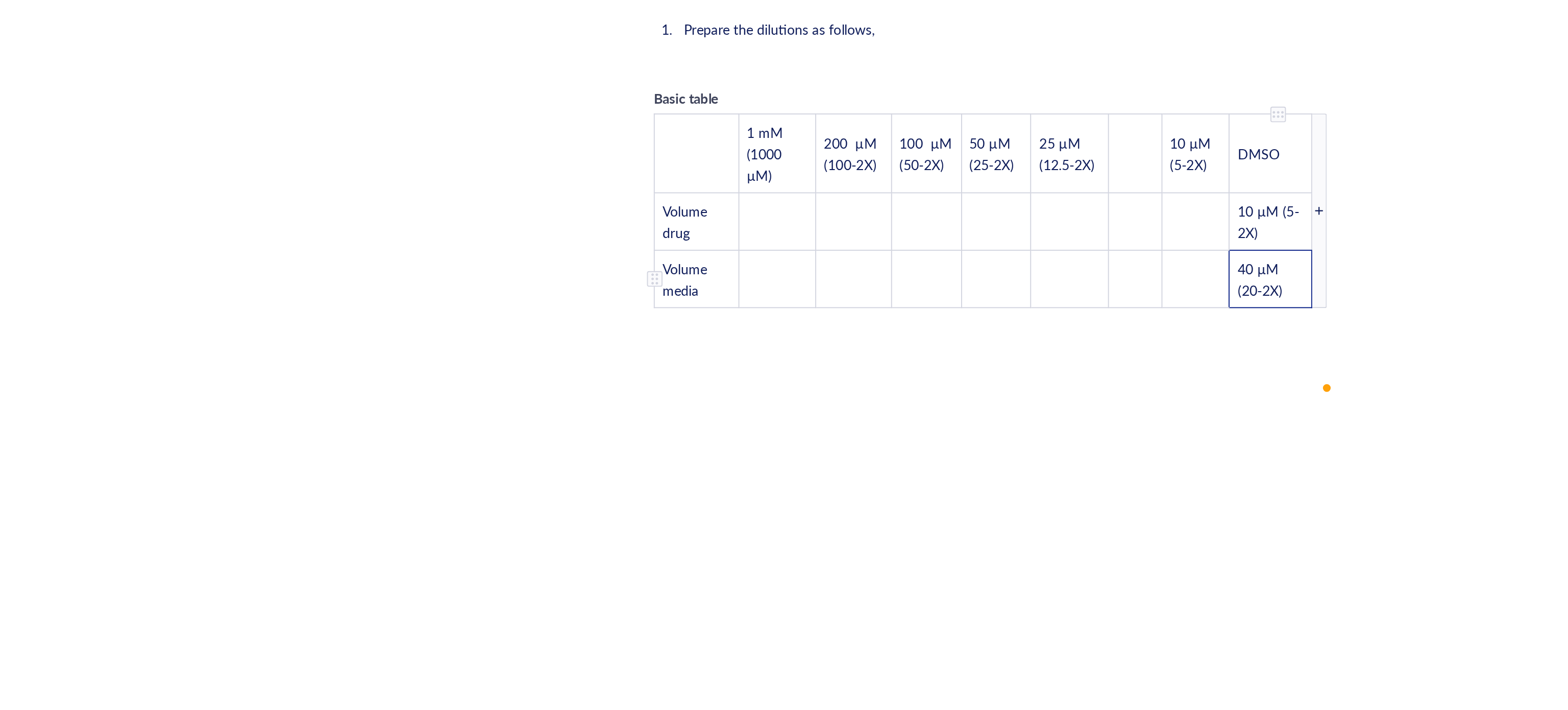
click at [1010, 421] on td "40 µM (20-2X)" at bounding box center [1000, 435] width 43 height 30
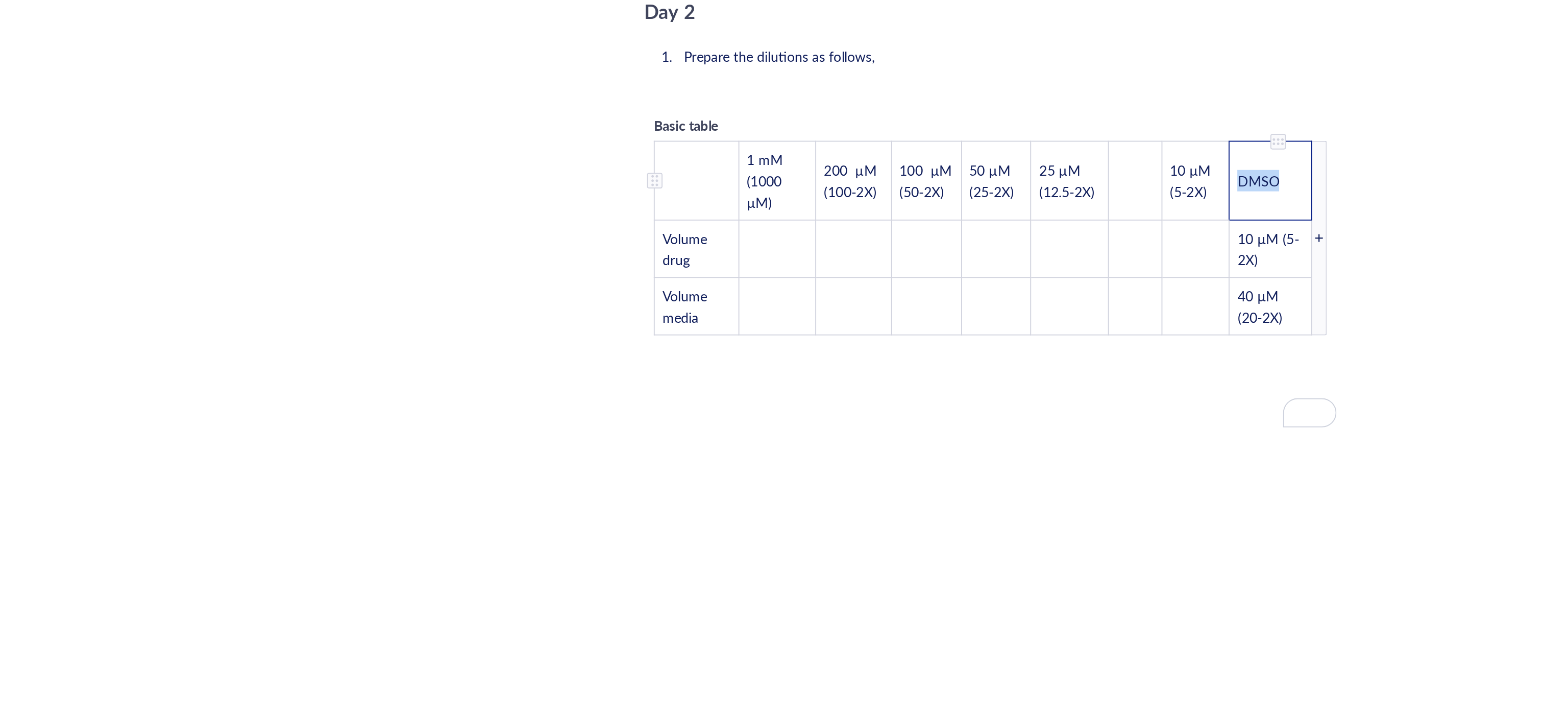
drag, startPoint x: 1009, startPoint y: 351, endPoint x: 974, endPoint y: 347, distance: 35.2
click at [974, 363] on tr "﻿ 1 mM (1000 µM) 200 µM (100-2X) 100 µM (50-2X) 50 µM (25-2X) 25 µM (12.5-2X) ﻿…" at bounding box center [849, 384] width 345 height 42
drag, startPoint x: 1016, startPoint y: 358, endPoint x: 998, endPoint y: 360, distance: 18.1
click at [998, 363] on td "DMSO" at bounding box center [1008, 384] width 44 height 42
click at [995, 379] on span "DMSO" at bounding box center [1000, 384] width 22 height 10
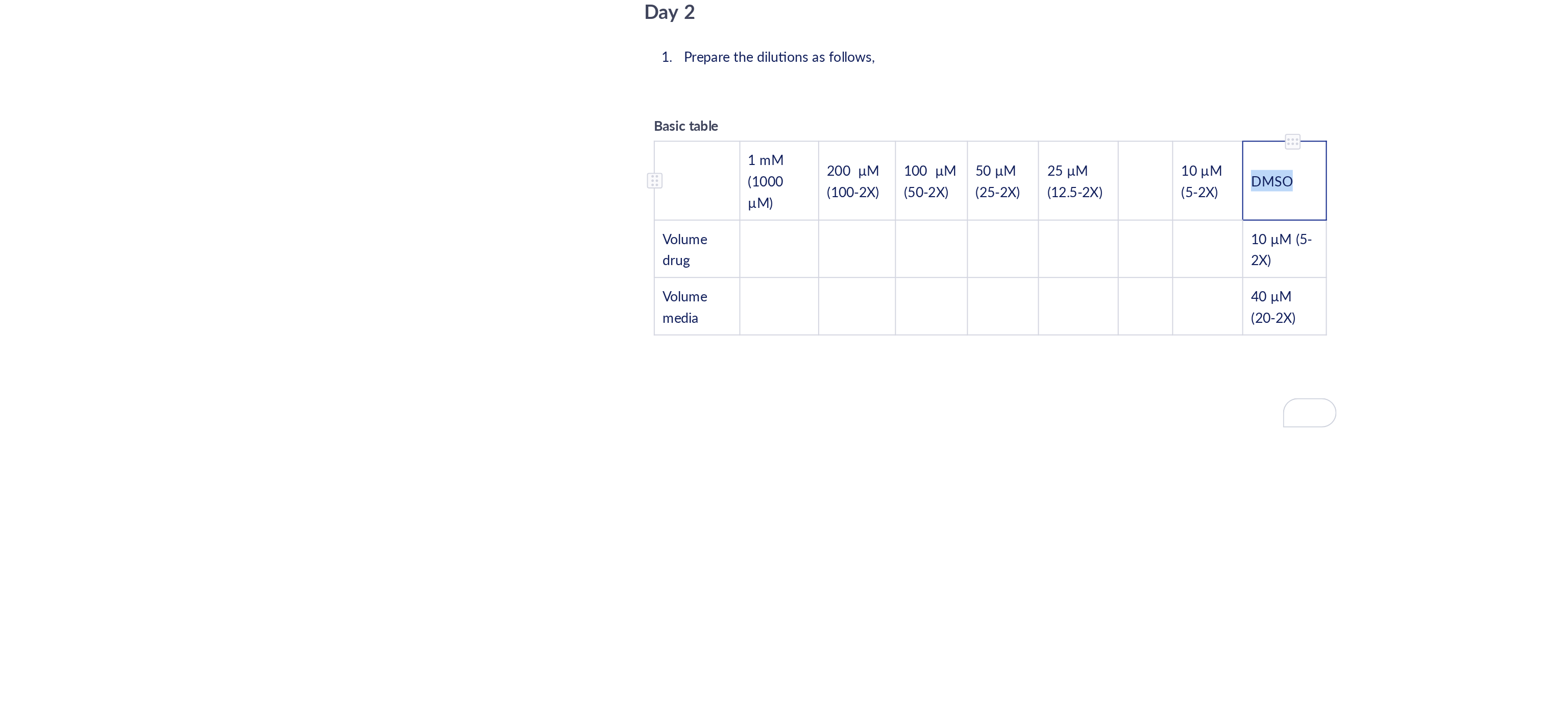
drag, startPoint x: 1016, startPoint y: 364, endPoint x: 989, endPoint y: 361, distance: 27.2
click at [989, 363] on td "DMSO" at bounding box center [1008, 384] width 44 height 42
click at [935, 366] on td "﻿" at bounding box center [934, 384] width 29 height 42
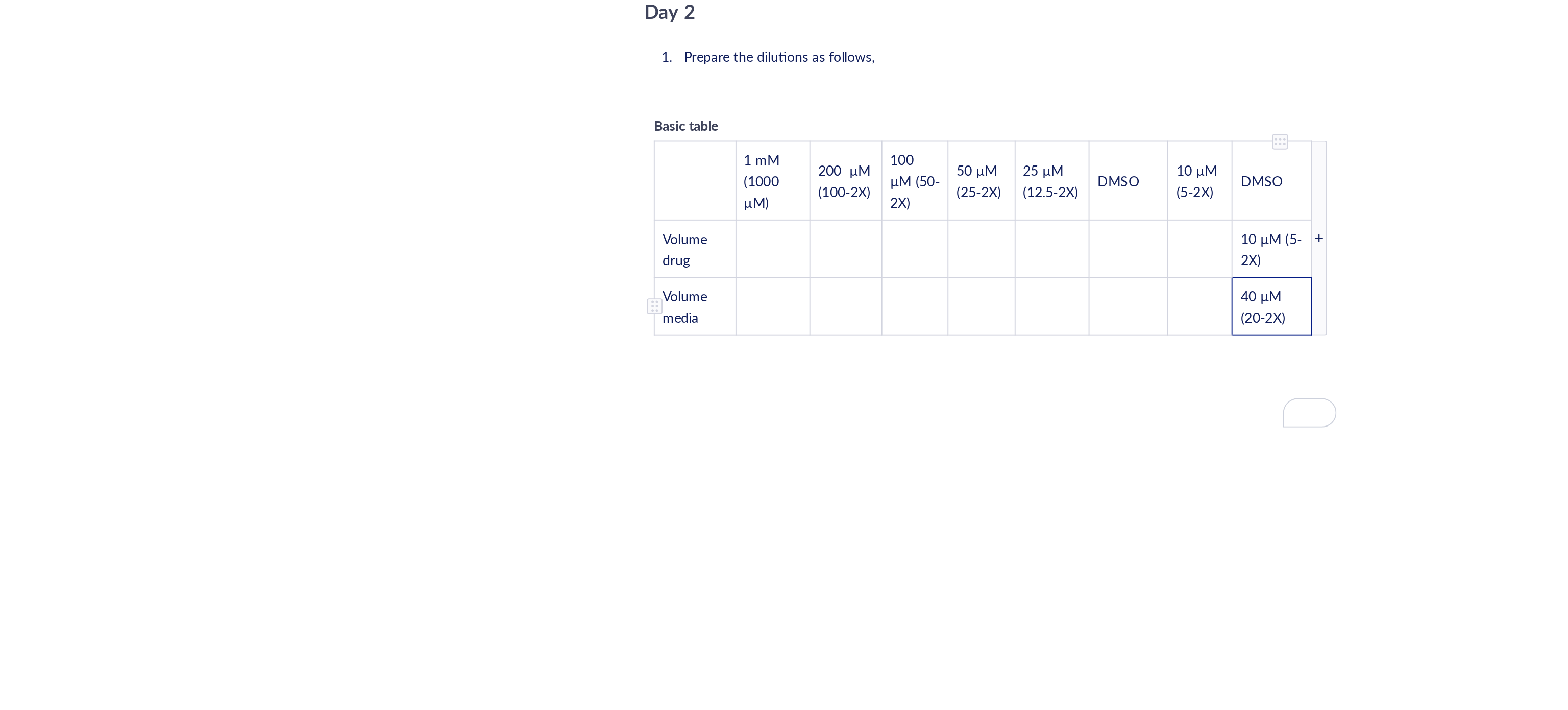
scroll to position [1822, 0]
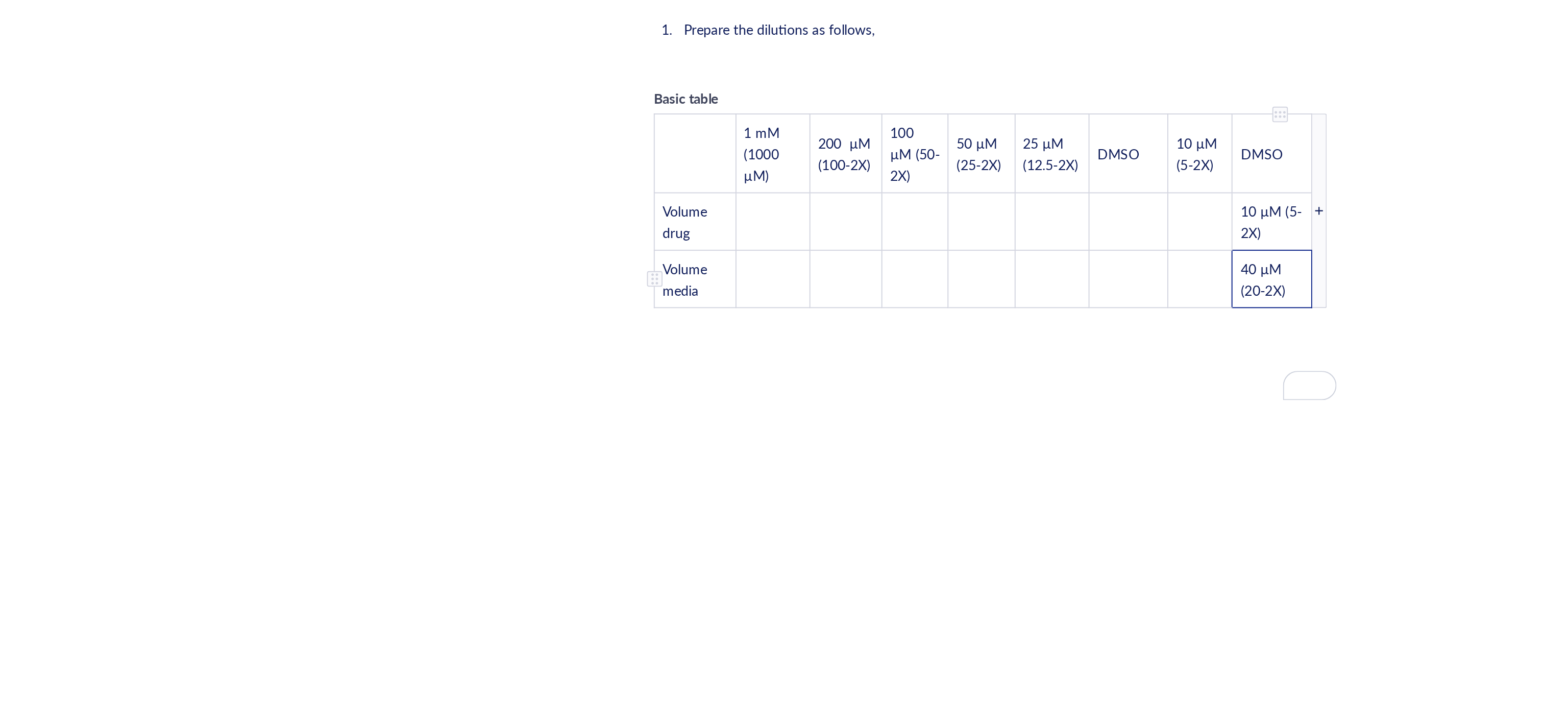
drag, startPoint x: 1012, startPoint y: 432, endPoint x: 985, endPoint y: 405, distance: 38.2
click at [985, 421] on td "40 µM (20-2X)" at bounding box center [1001, 435] width 42 height 30
click at [1010, 423] on td "40 µM (20-2X)" at bounding box center [1001, 435] width 42 height 30
drag, startPoint x: 1012, startPoint y: 418, endPoint x: 980, endPoint y: 405, distance: 34.5
click at [980, 421] on td "40 µM (20-2X)" at bounding box center [1001, 435] width 42 height 30
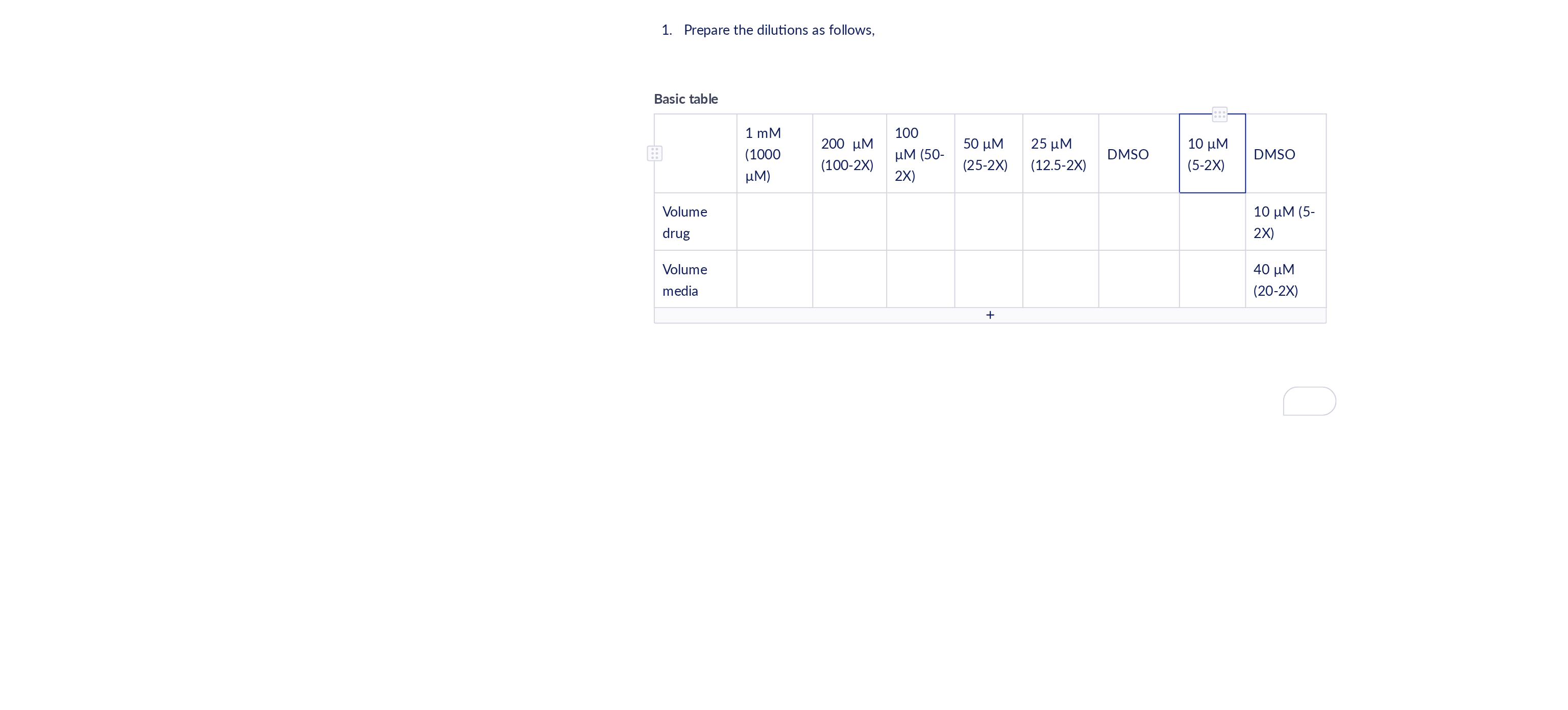
scroll to position [1814, 0]
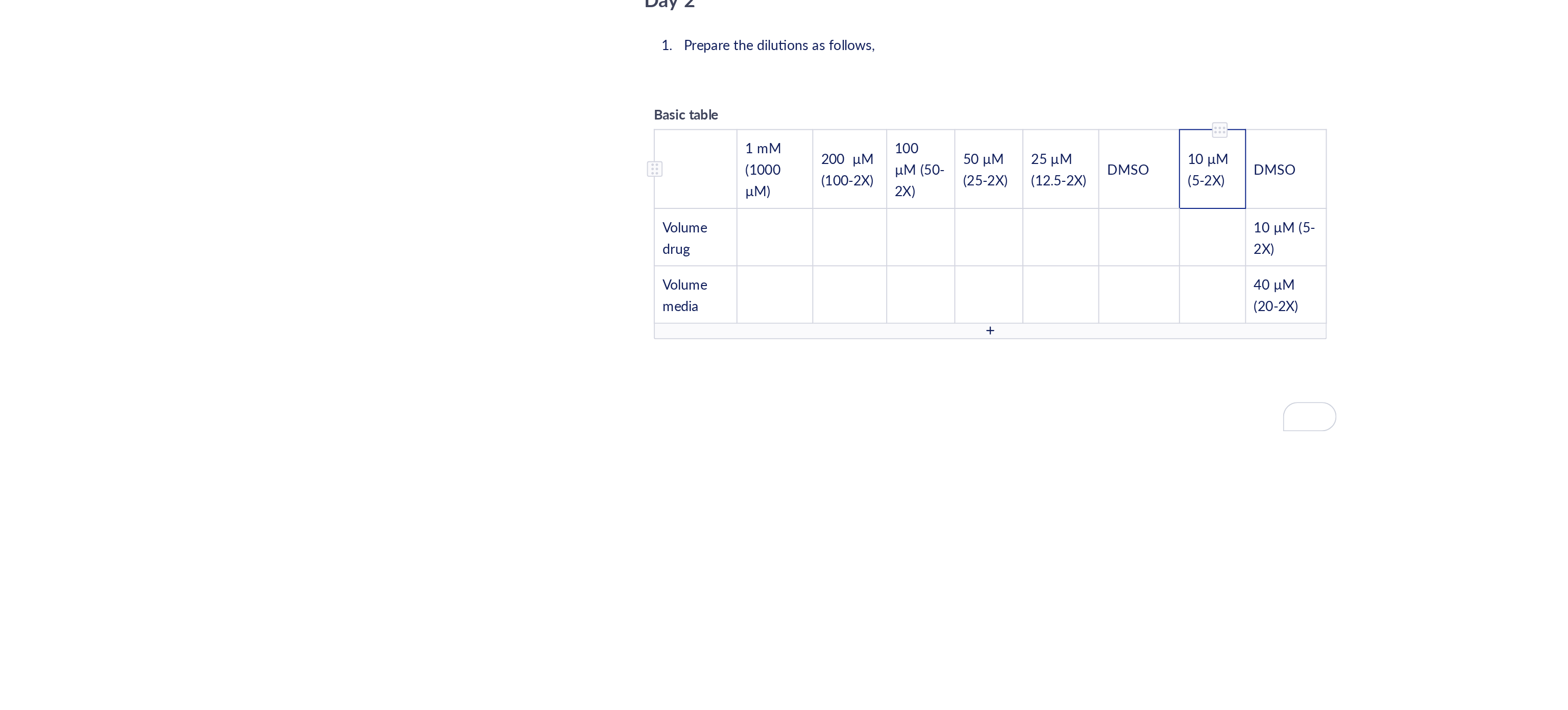
drag, startPoint x: 982, startPoint y: 357, endPoint x: 955, endPoint y: 337, distance: 33.6
click at [955, 357] on td "10 µM (5-2X)" at bounding box center [969, 378] width 35 height 42
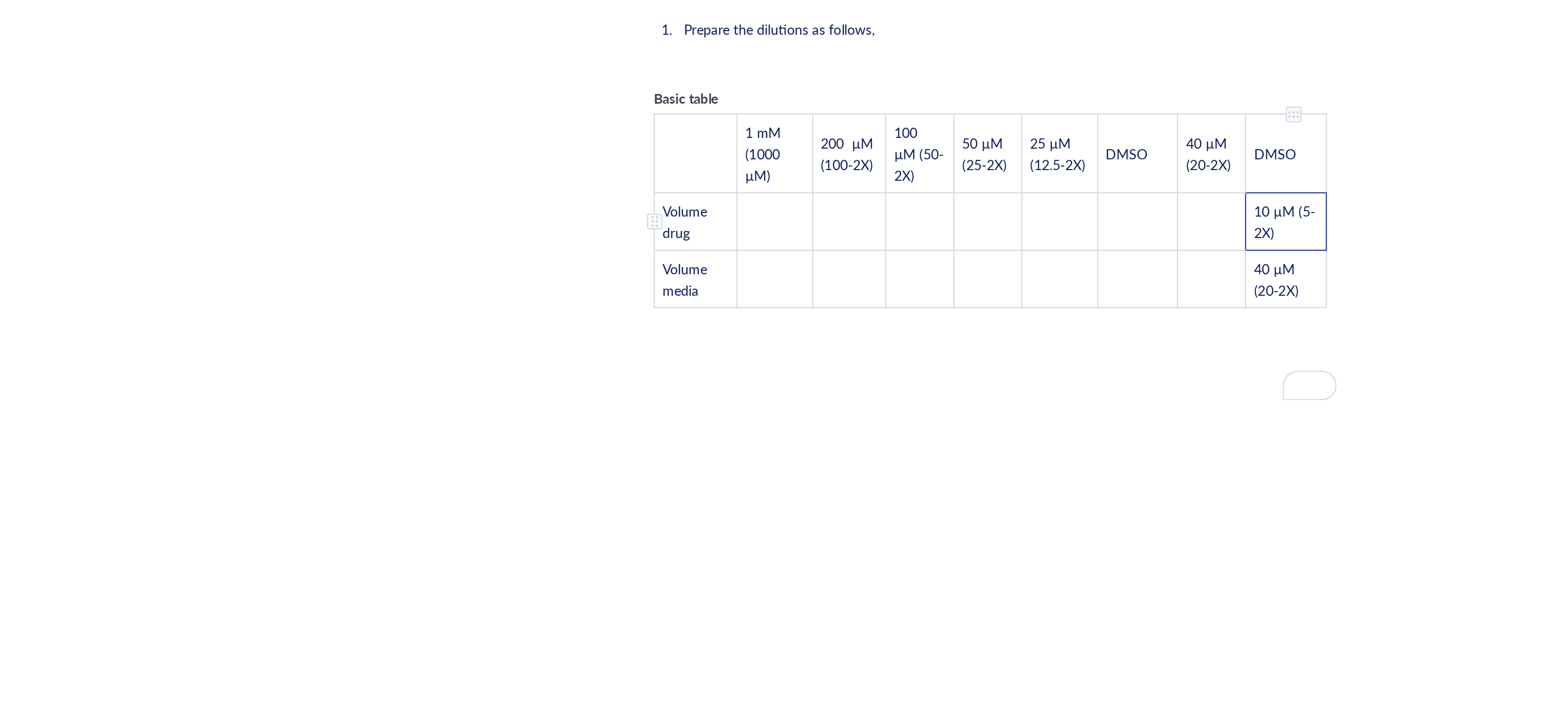
drag, startPoint x: 1009, startPoint y: 396, endPoint x: 991, endPoint y: 370, distance: 31.6
click at [991, 390] on td "10 µM (5-2X)" at bounding box center [1008, 405] width 43 height 30
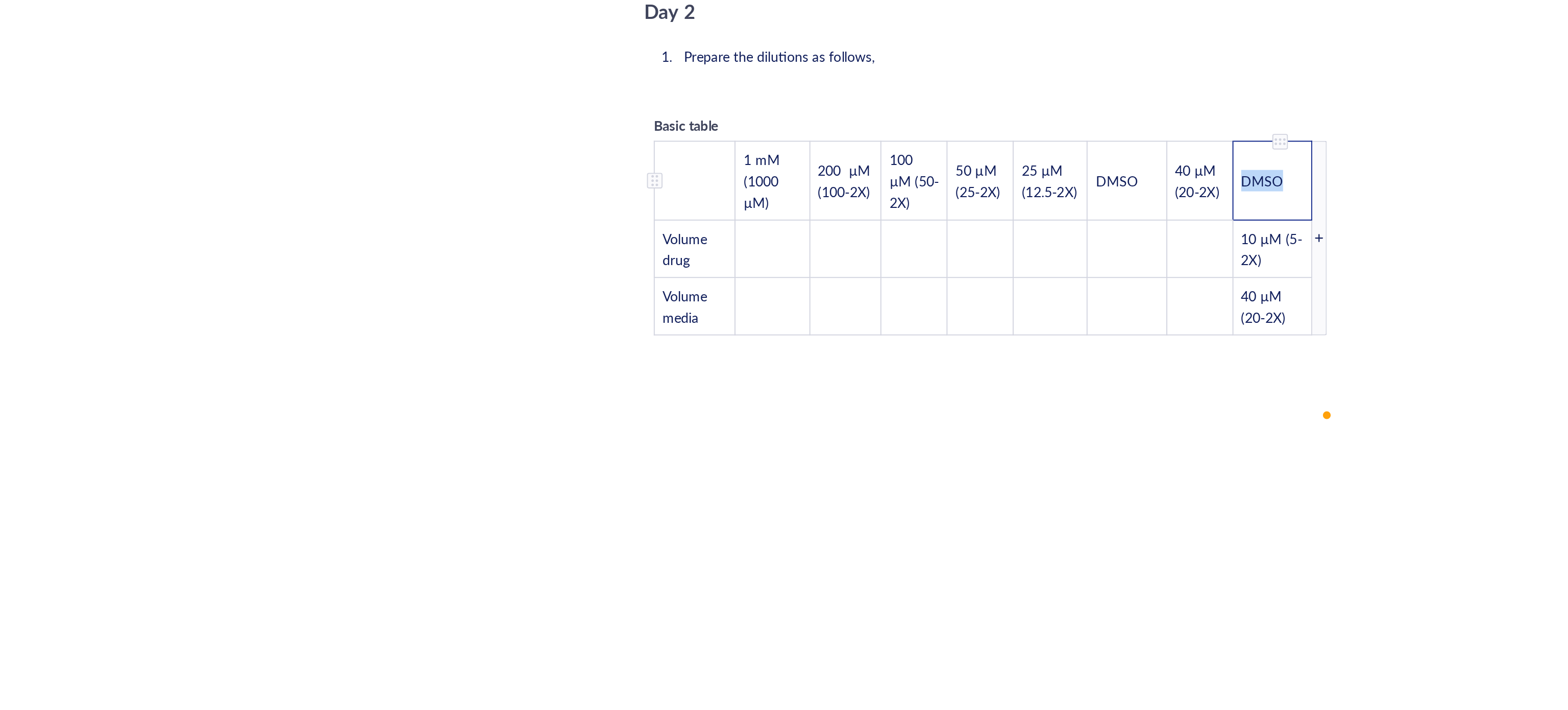
drag, startPoint x: 1008, startPoint y: 348, endPoint x: 983, endPoint y: 346, distance: 25.1
click at [983, 363] on td "DMSO" at bounding box center [1001, 384] width 42 height 42
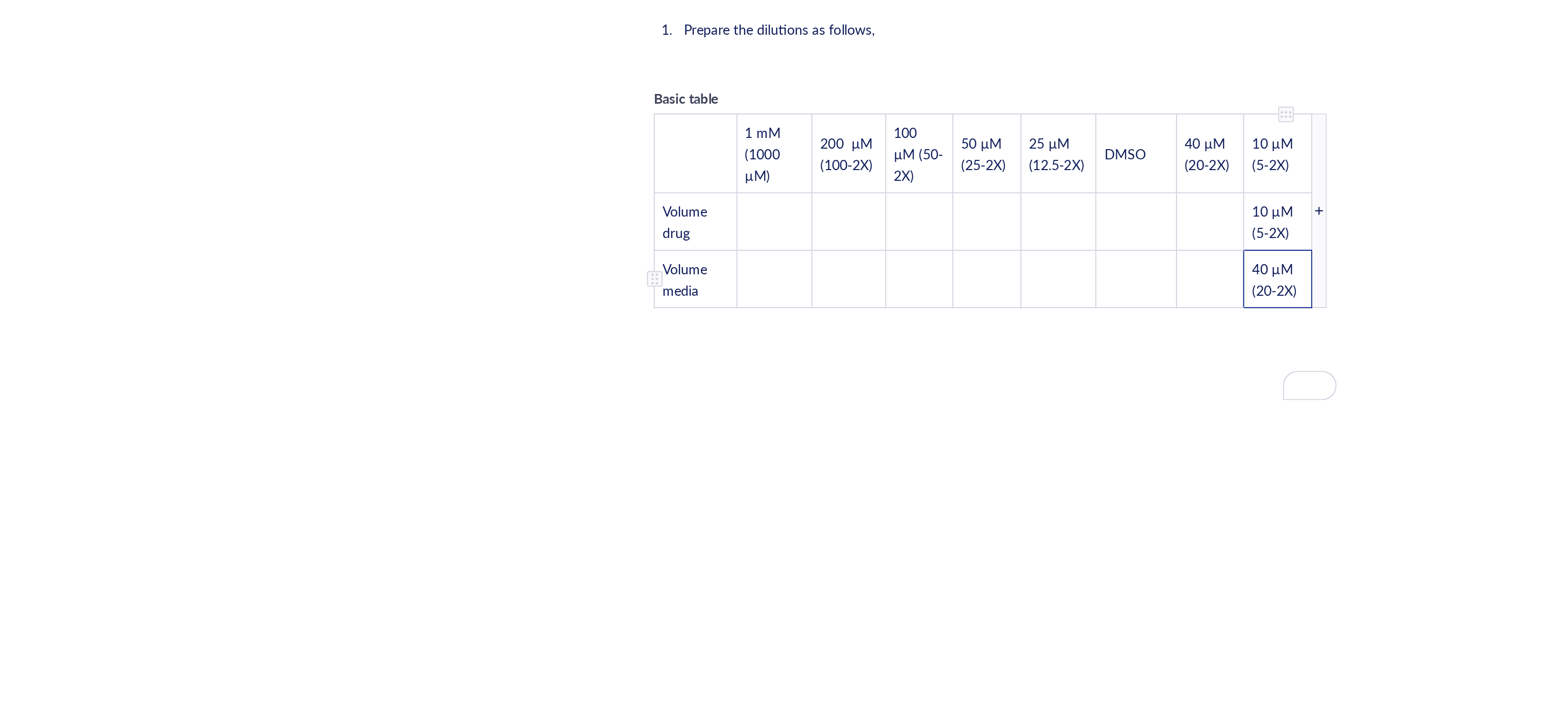
drag, startPoint x: 1015, startPoint y: 431, endPoint x: 989, endPoint y: 401, distance: 39.7
click at [989, 421] on td "40 µM (20-2X)" at bounding box center [1003, 435] width 36 height 30
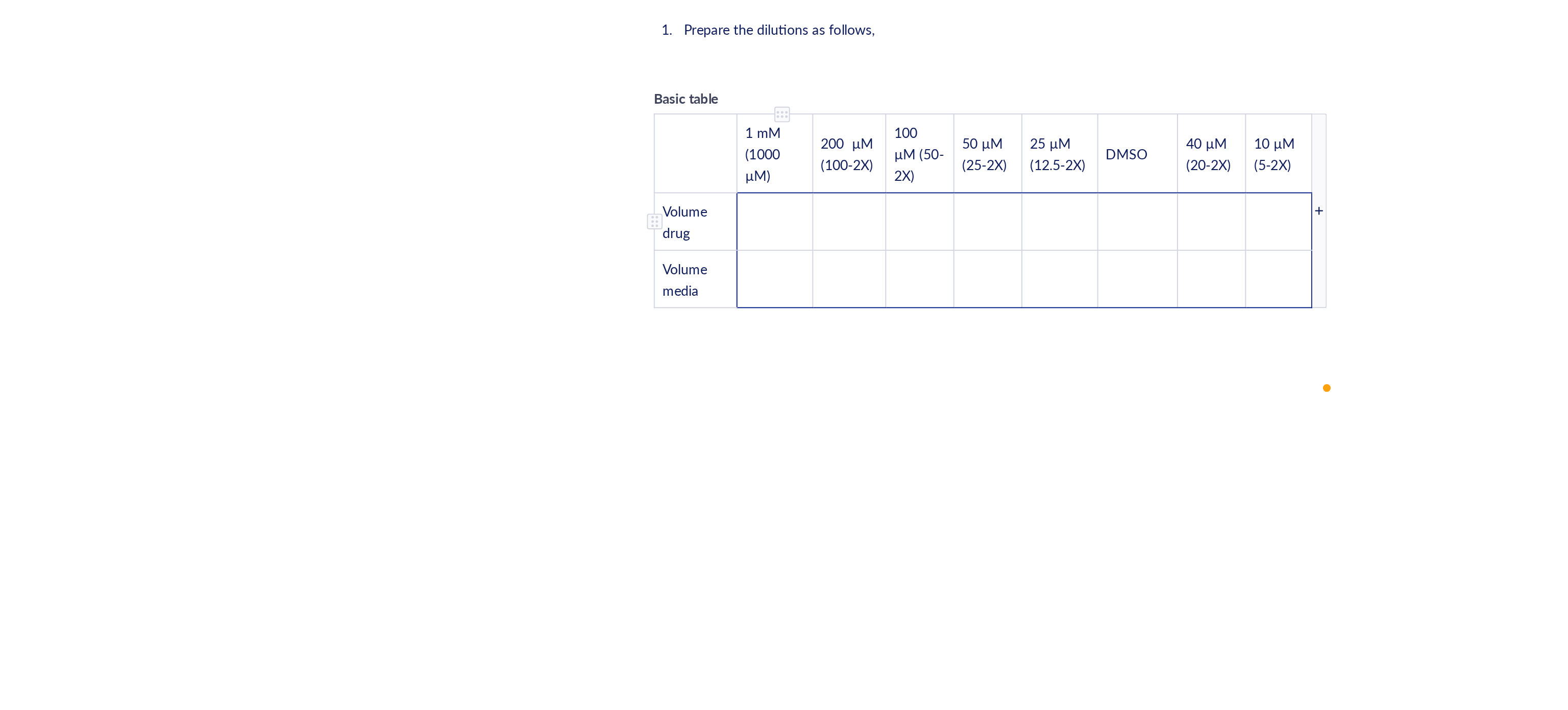
click at [737, 390] on td "﻿" at bounding box center [740, 405] width 40 height 30
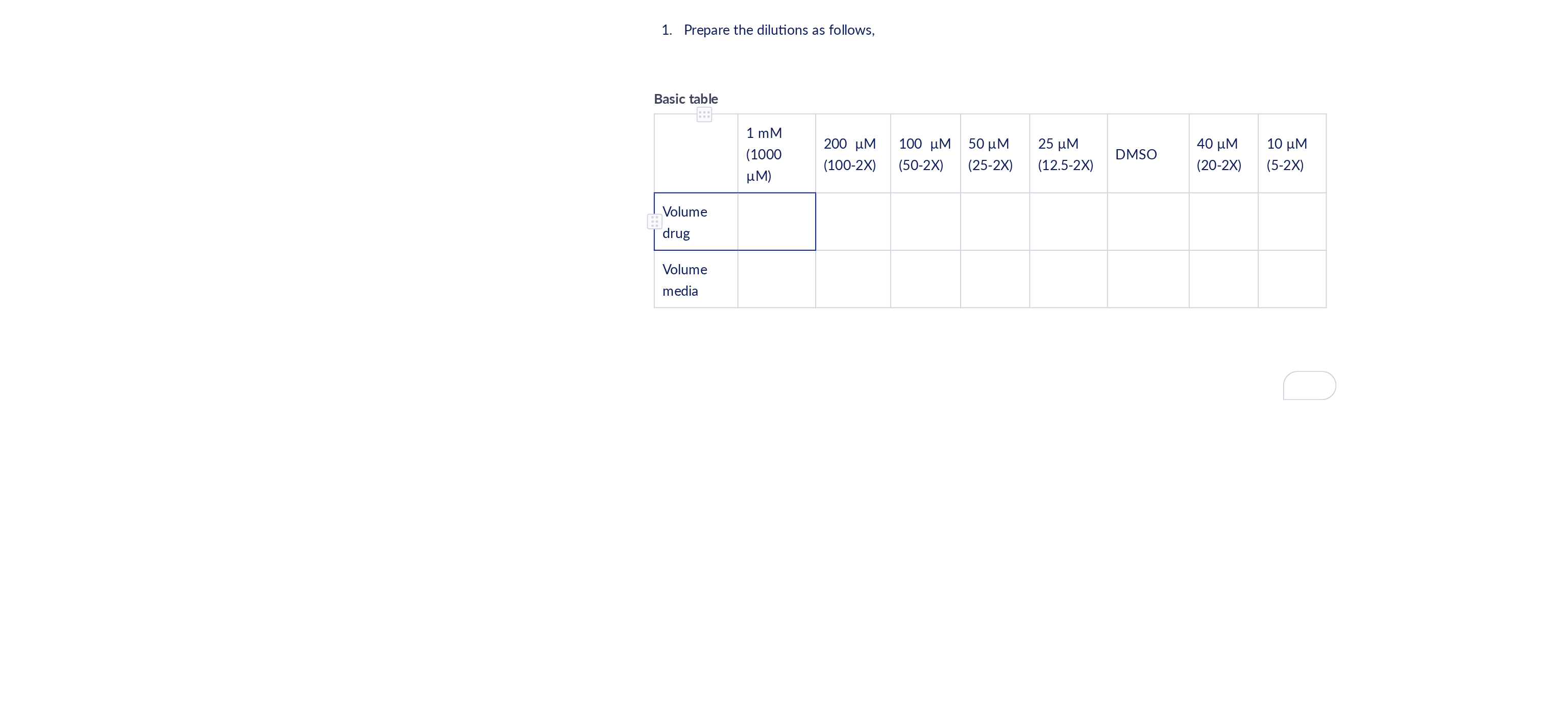
click at [707, 390] on td "Volume drug" at bounding box center [698, 405] width 44 height 30
drag, startPoint x: 707, startPoint y: 386, endPoint x: 678, endPoint y: 368, distance: 34.1
click at [678, 390] on td "Volume drug" at bounding box center [698, 405] width 44 height 30
click at [698, 393] on td "Volume drug" at bounding box center [698, 405] width 44 height 30
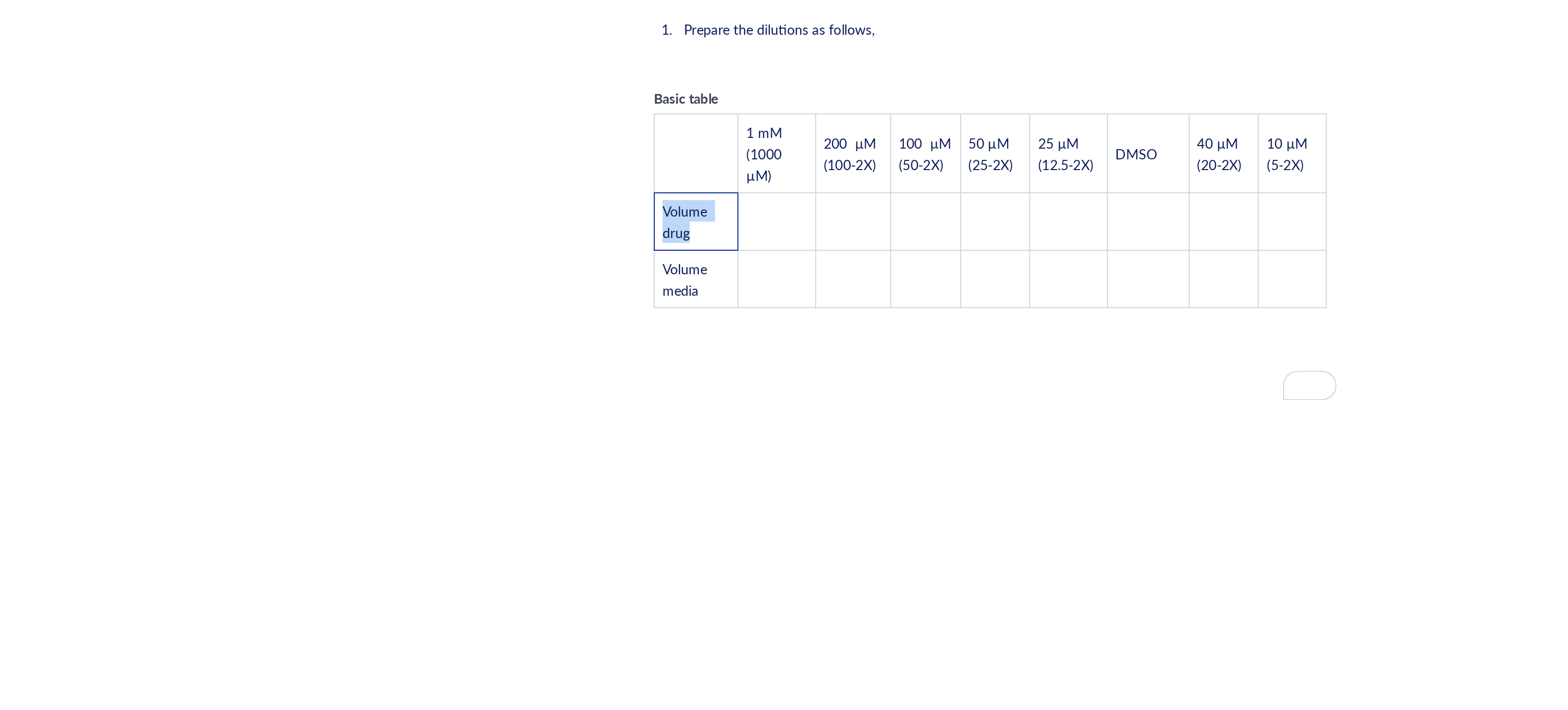
drag, startPoint x: 702, startPoint y: 389, endPoint x: 668, endPoint y: 378, distance: 35.7
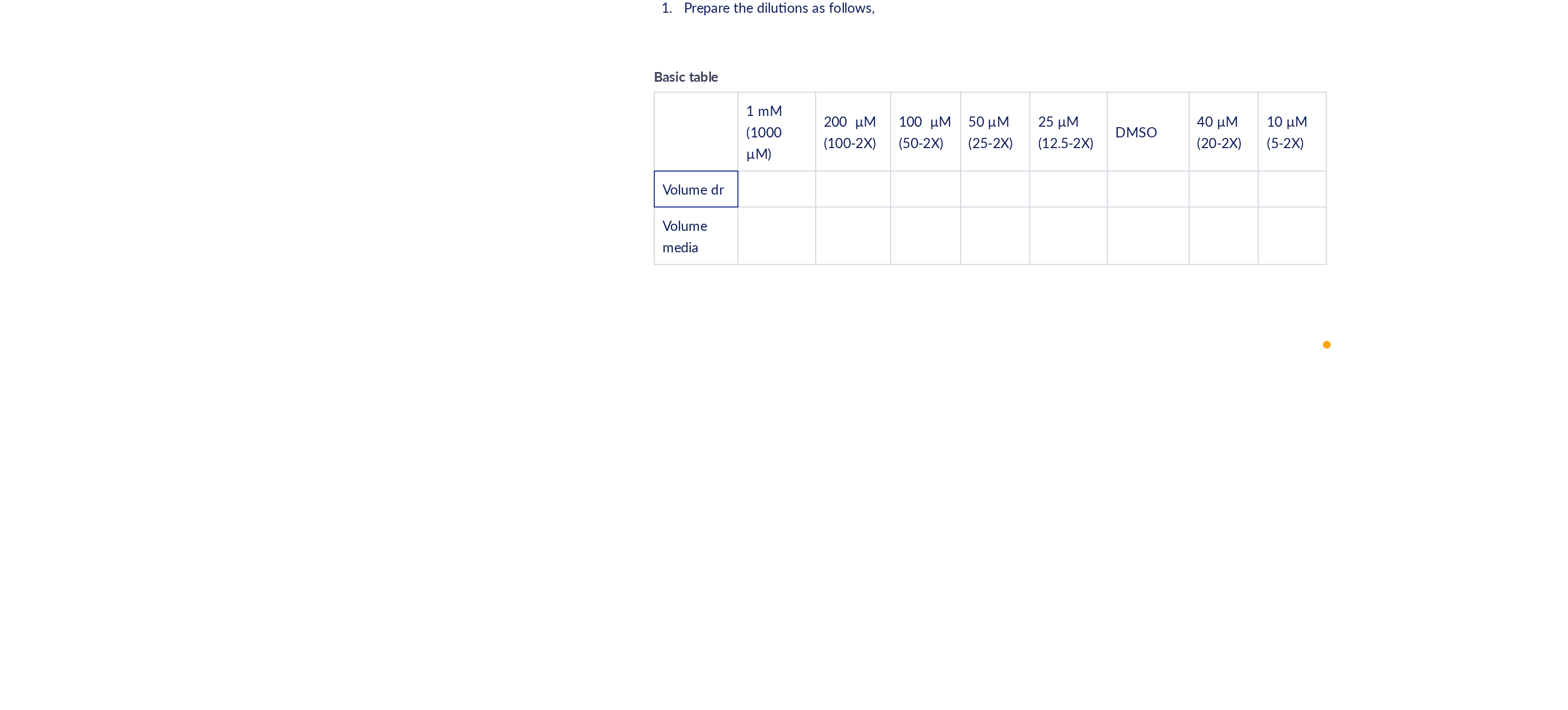
scroll to position [1810, 0]
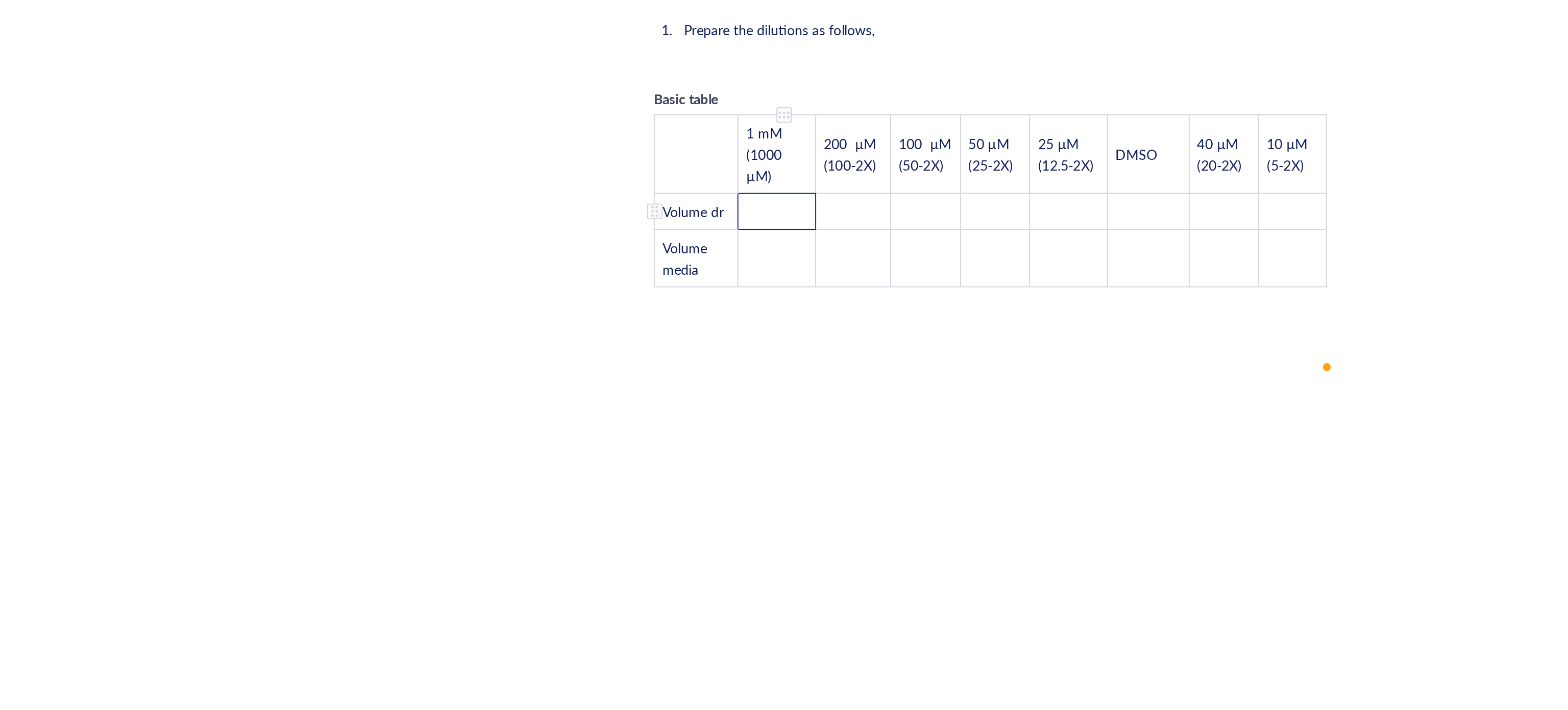
click at [735, 401] on td "﻿" at bounding box center [741, 411] width 40 height 19
click at [712, 407] on span "Volume dr" at bounding box center [697, 412] width 32 height 10
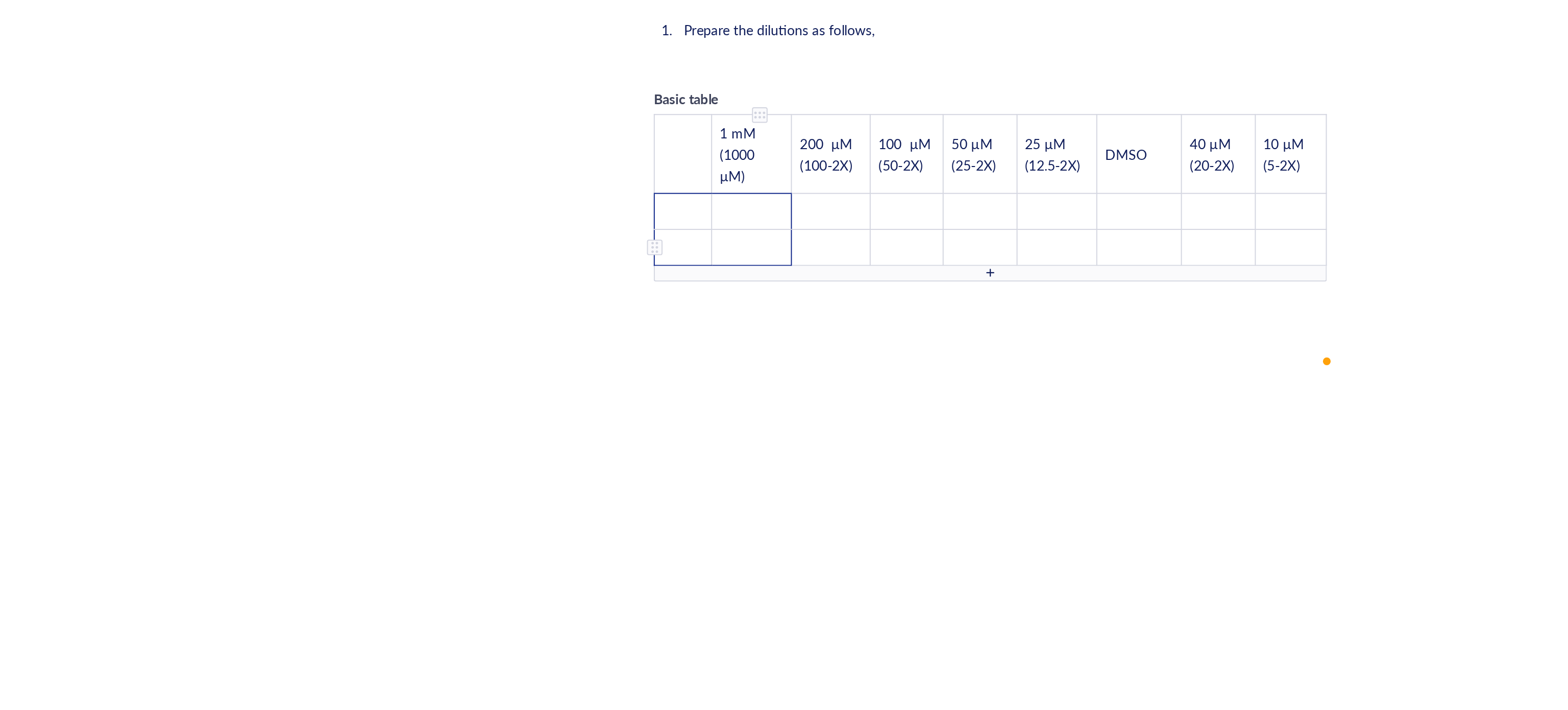
scroll to position [1808, 0]
click at [736, 404] on td "﻿" at bounding box center [727, 414] width 43 height 19
click at [688, 413] on td "﻿" at bounding box center [691, 422] width 30 height 19
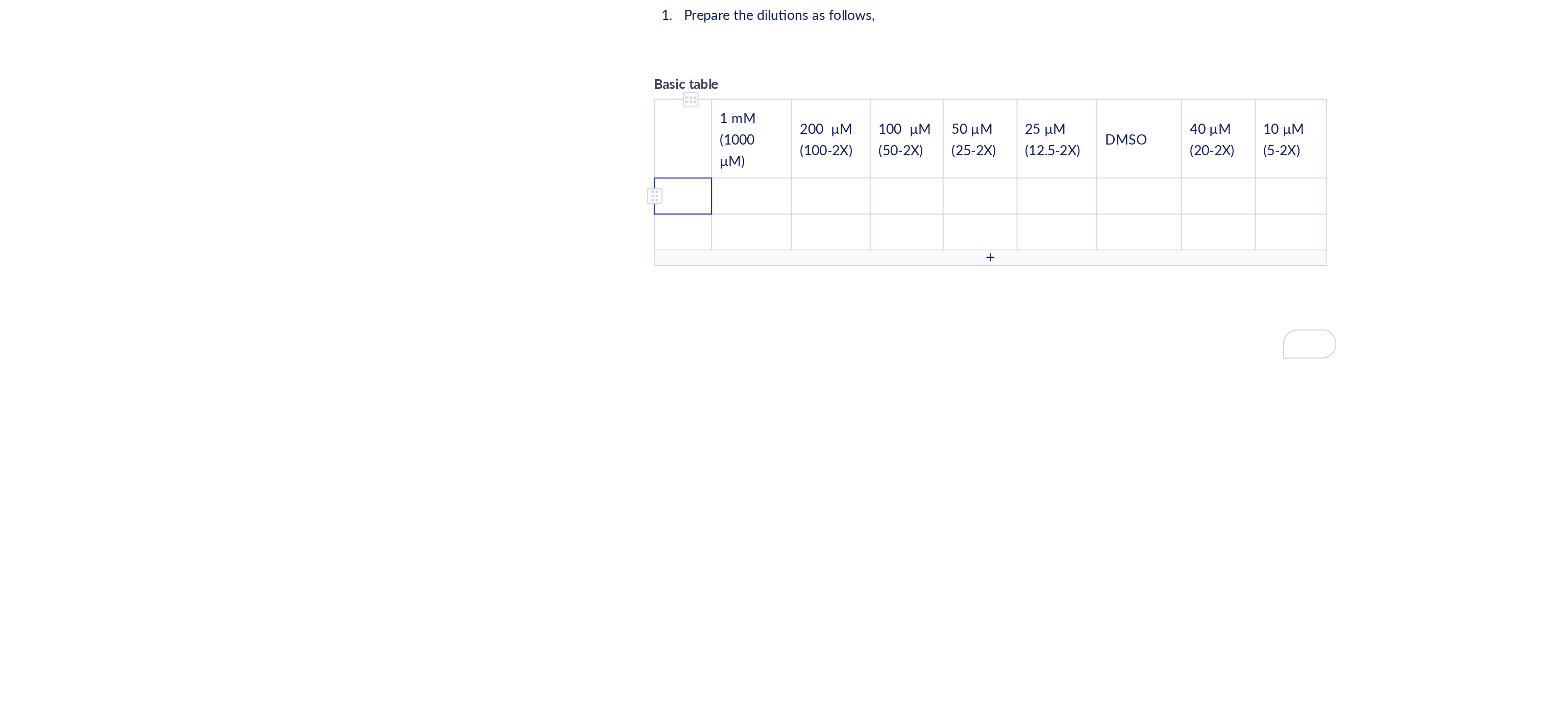
scroll to position [1800, 0]
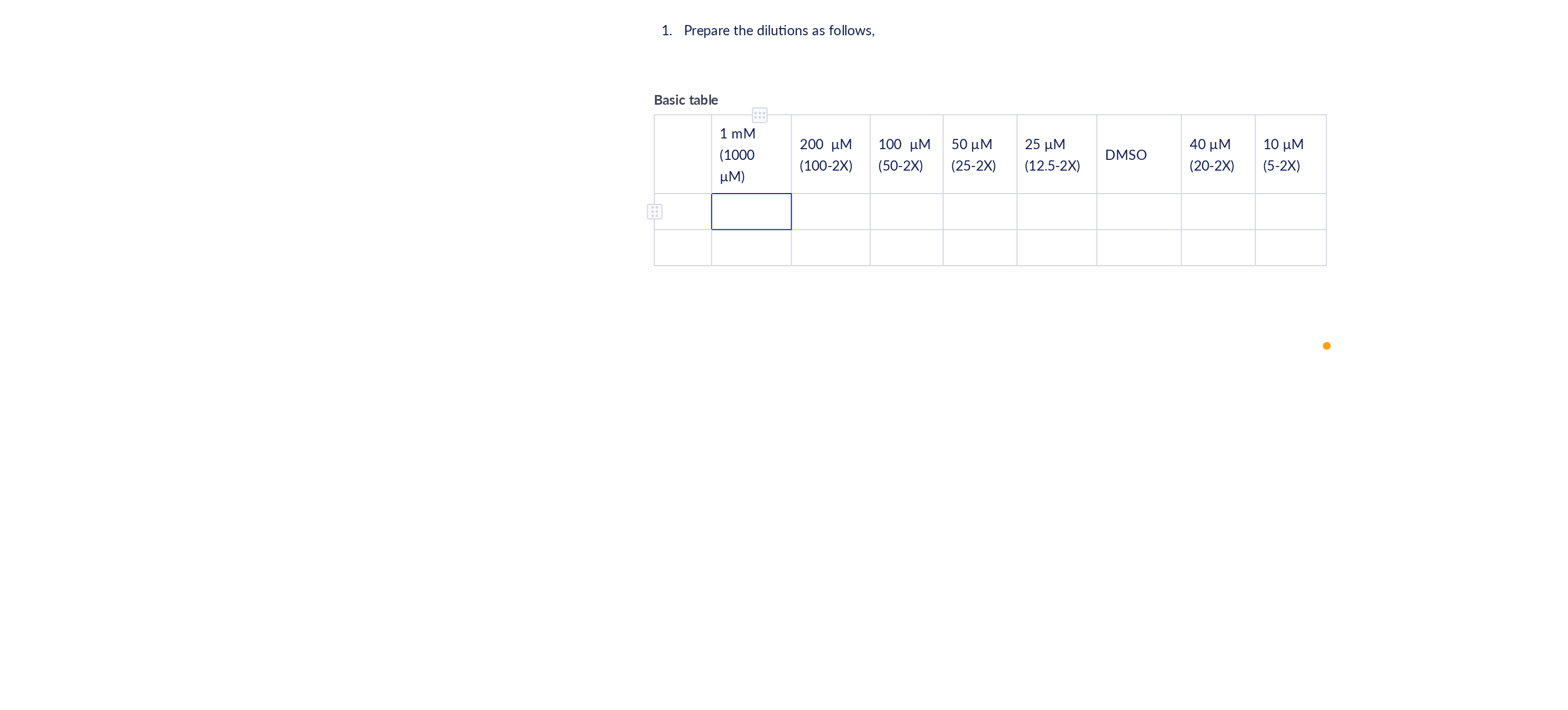
click at [726, 413] on td "﻿" at bounding box center [727, 422] width 43 height 19
drag, startPoint x: 728, startPoint y: 376, endPoint x: 704, endPoint y: 346, distance: 38.4
click at [704, 371] on tr "﻿ 1 mM (1000 µM) 200 µM (100-2X) 100 µM (50-2X) 50 µM (25-2X) 25 µM (12.5-2X) D…" at bounding box center [853, 392] width 353 height 42
drag, startPoint x: 730, startPoint y: 371, endPoint x: 716, endPoint y: 374, distance: 14.3
click at [730, 375] on span "1 mM (1000 µM)" at bounding box center [722, 392] width 21 height 33
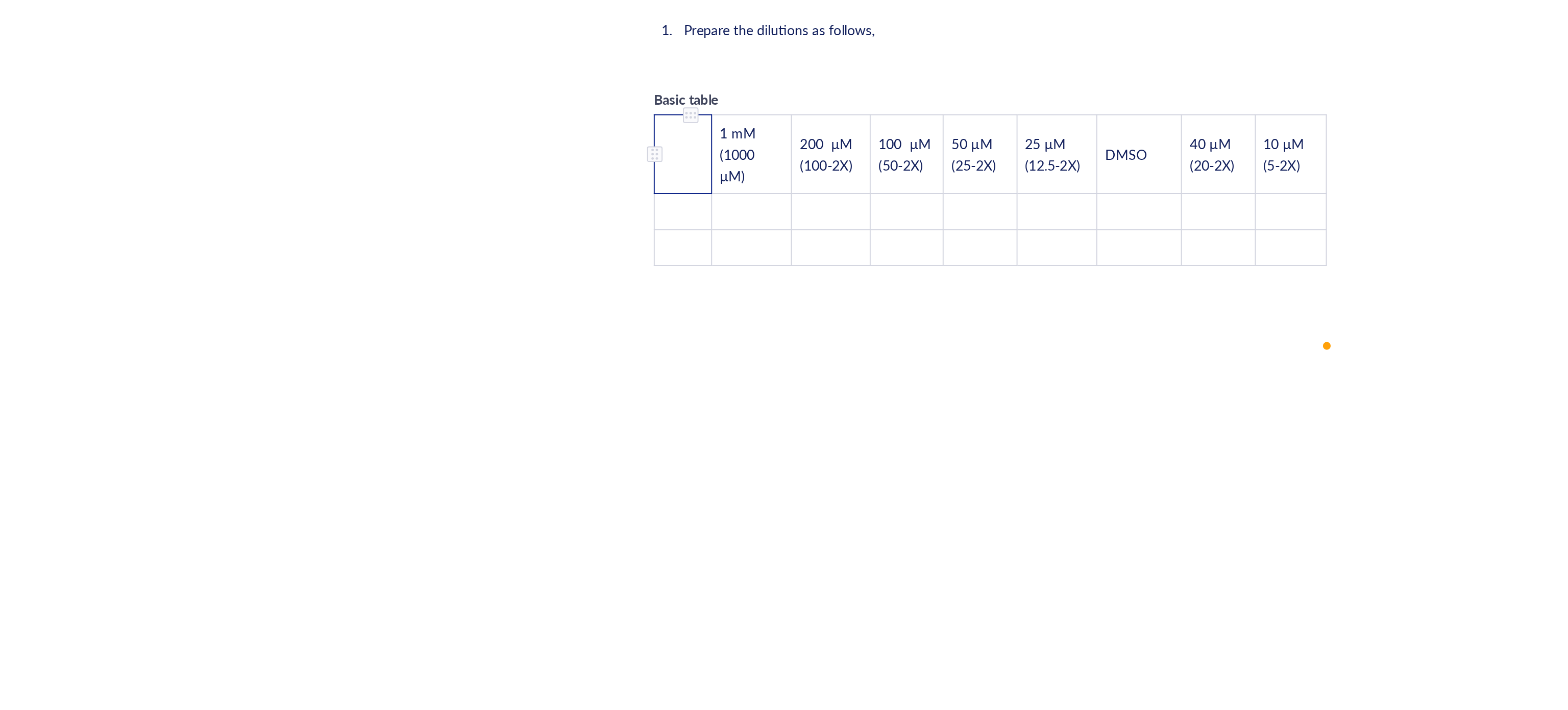
click at [677, 388] on div "To enrich screen reader interactions, please activate Accessibility in Grammarl…" at bounding box center [677, 392] width 7 height 7
drag, startPoint x: 691, startPoint y: 367, endPoint x: 678, endPoint y: 368, distance: 13.0
click at [678, 388] on div "To enrich screen reader interactions, please activate Accessibility in Grammarl…" at bounding box center [677, 392] width 7 height 7
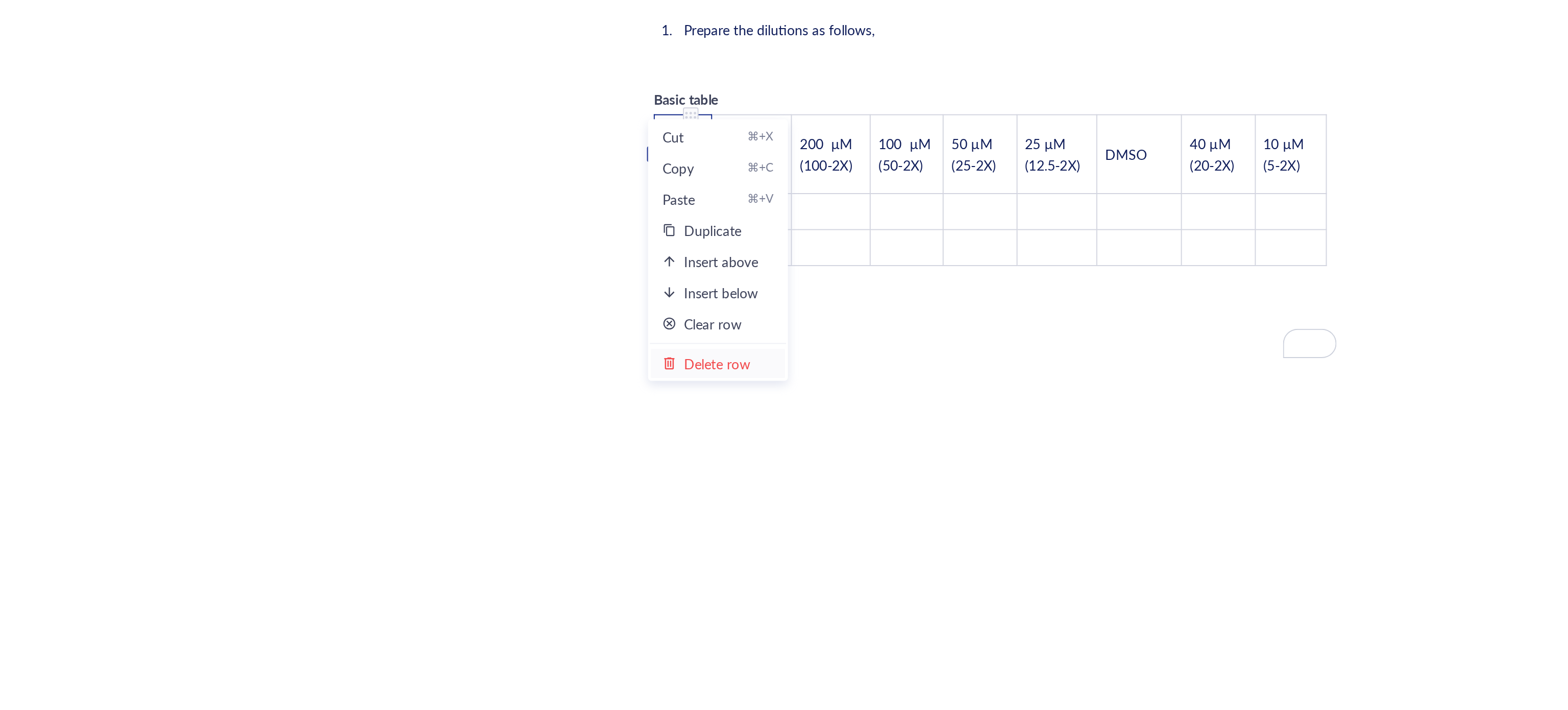
click at [724, 501] on div "Delete row" at bounding box center [710, 501] width 35 height 11
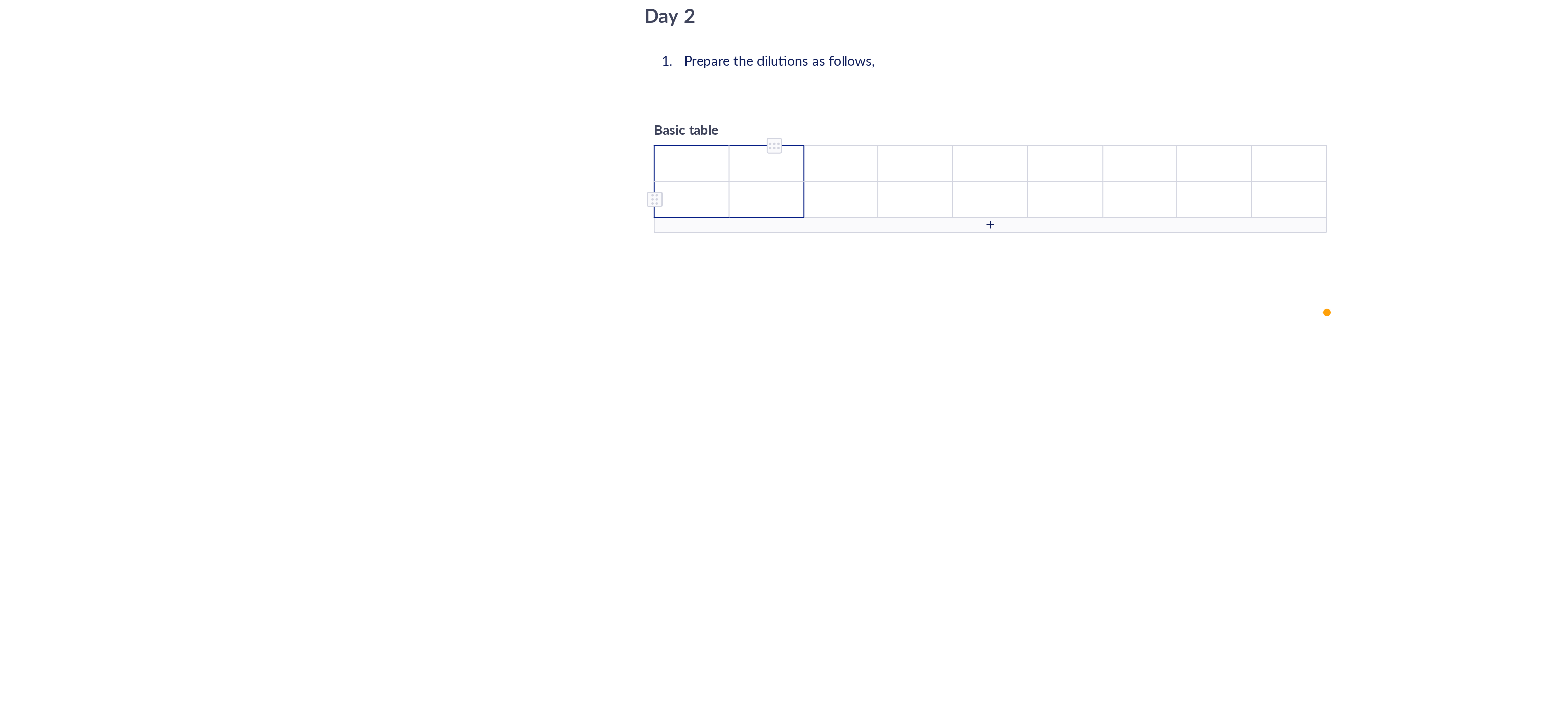
scroll to position [1767, 0]
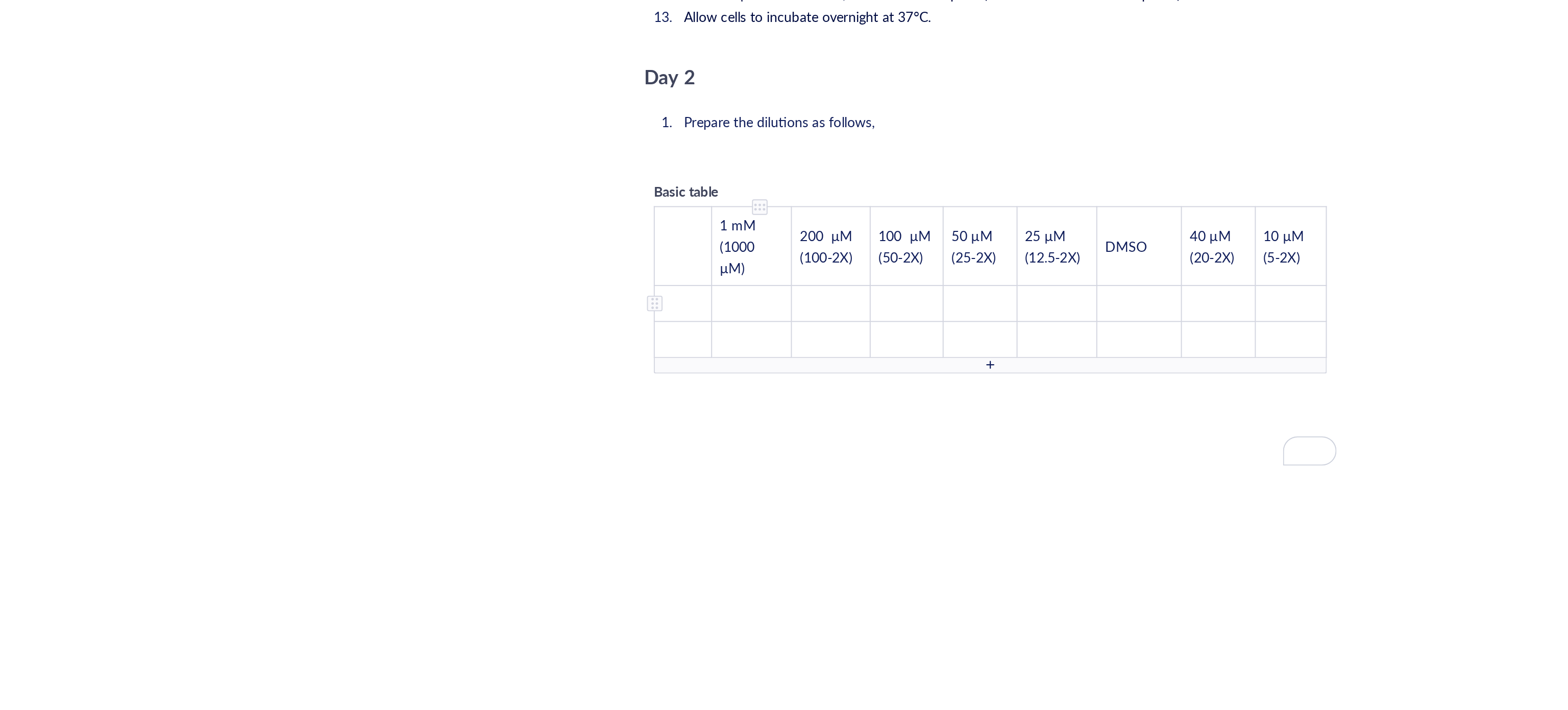
scroll to position [1719, 0]
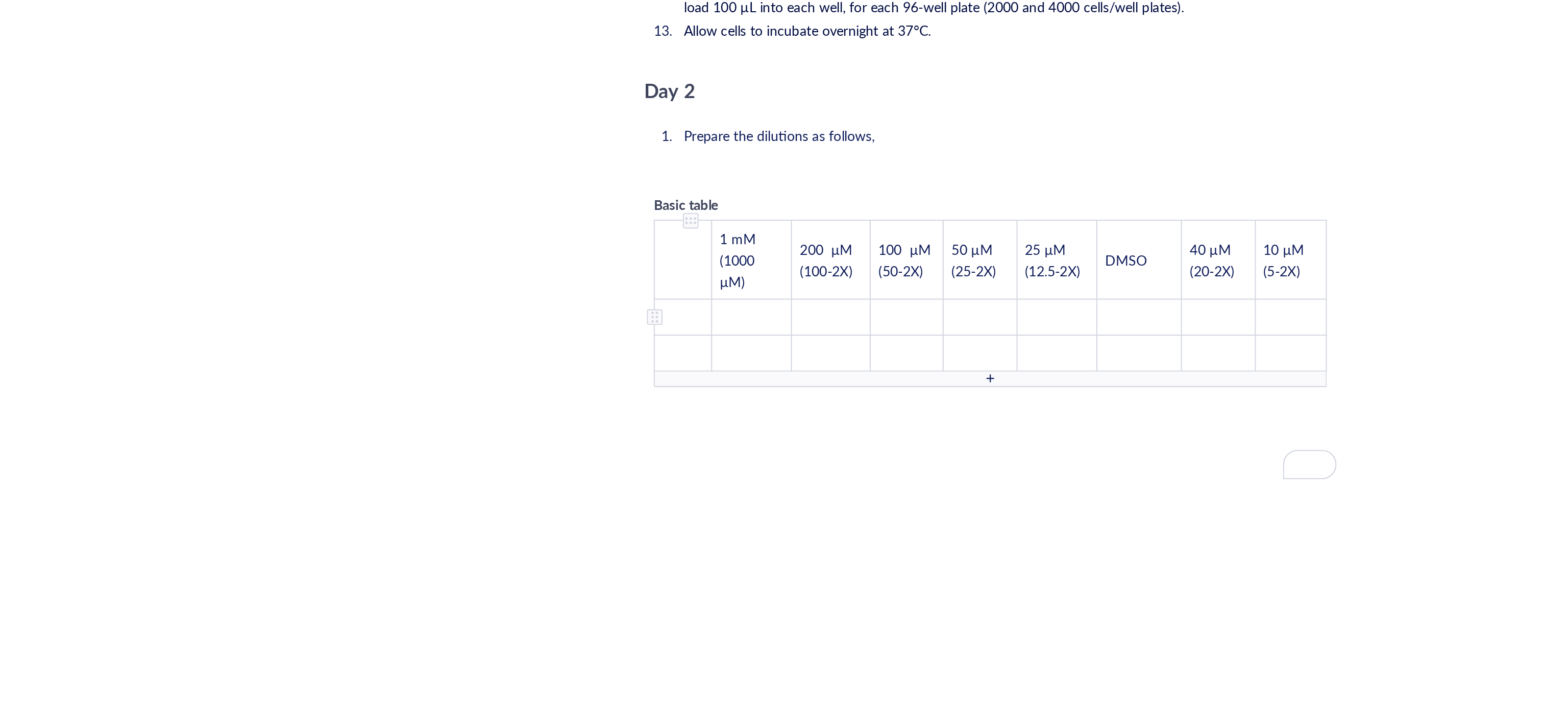
drag, startPoint x: 683, startPoint y: 473, endPoint x: 679, endPoint y: 461, distance: 12.6
click at [678, 500] on div "To enrich screen reader interactions, please activate Accessibility in Grammarl…" at bounding box center [677, 503] width 7 height 7
click at [696, 452] on td "﻿" at bounding box center [691, 473] width 30 height 42
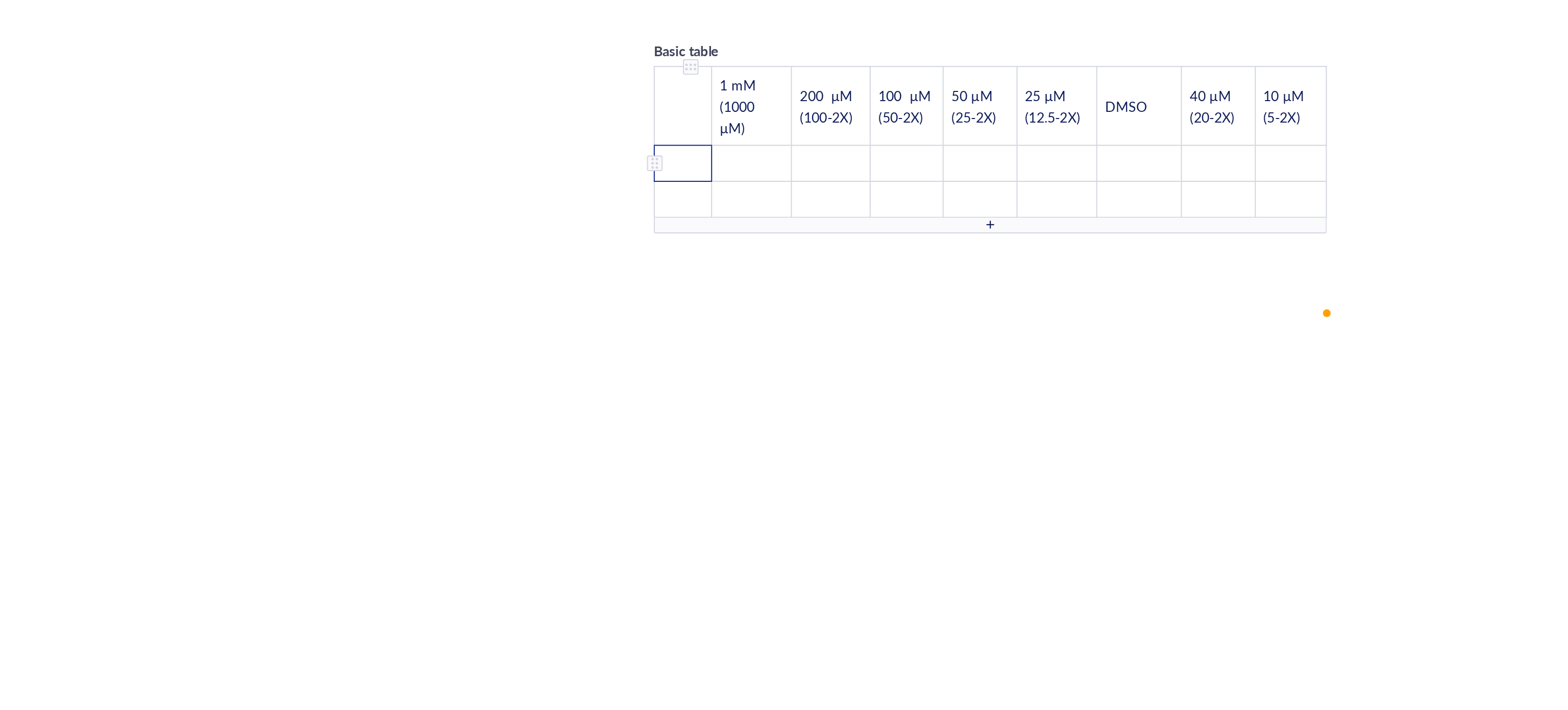
click at [682, 413] on td "﻿" at bounding box center [691, 422] width 30 height 19
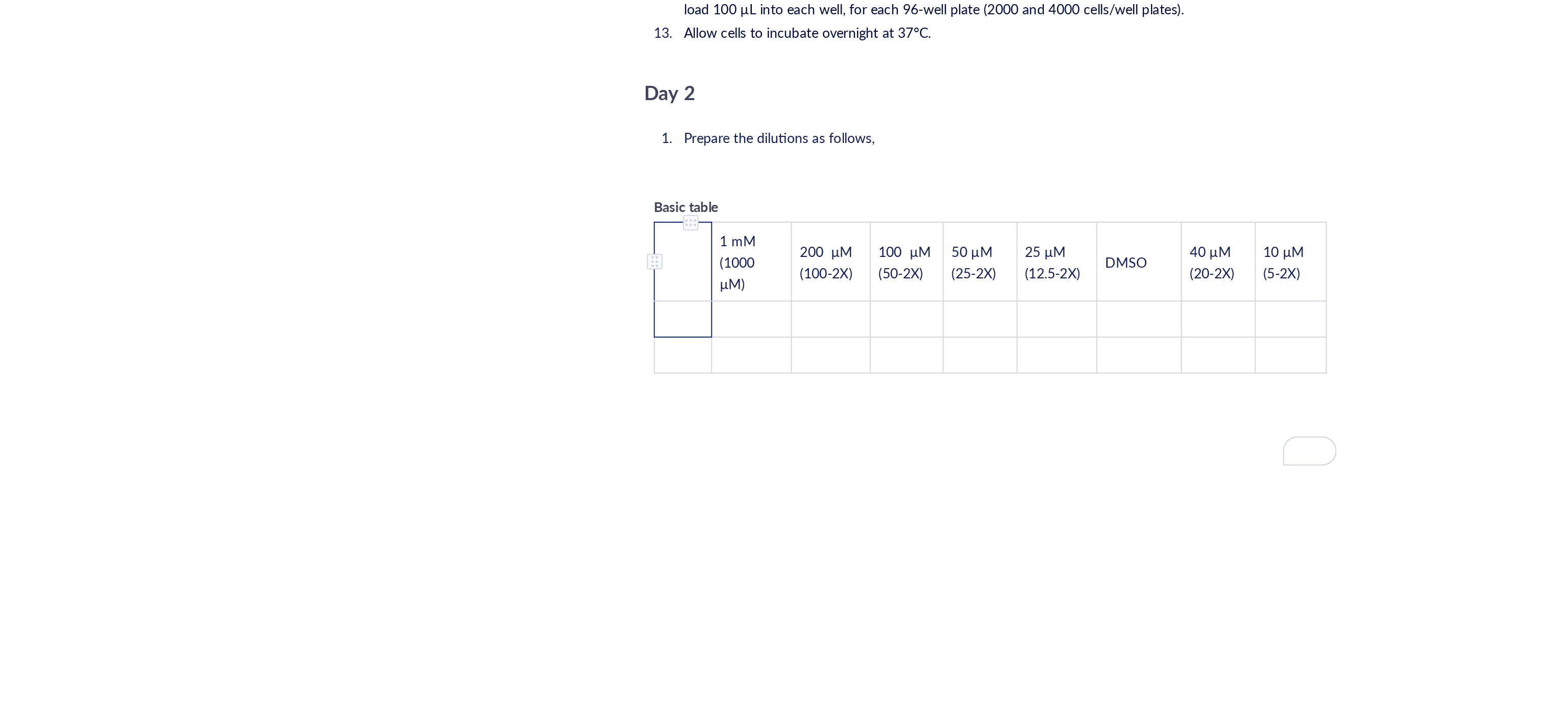
click at [698, 453] on tbody "﻿ 1 mM (1000 µM) 200 µM (100-2X) 100 µM (50-2X) 50 µM (25-2X) 25 µM (12.5-2X) D…" at bounding box center [853, 492] width 353 height 79
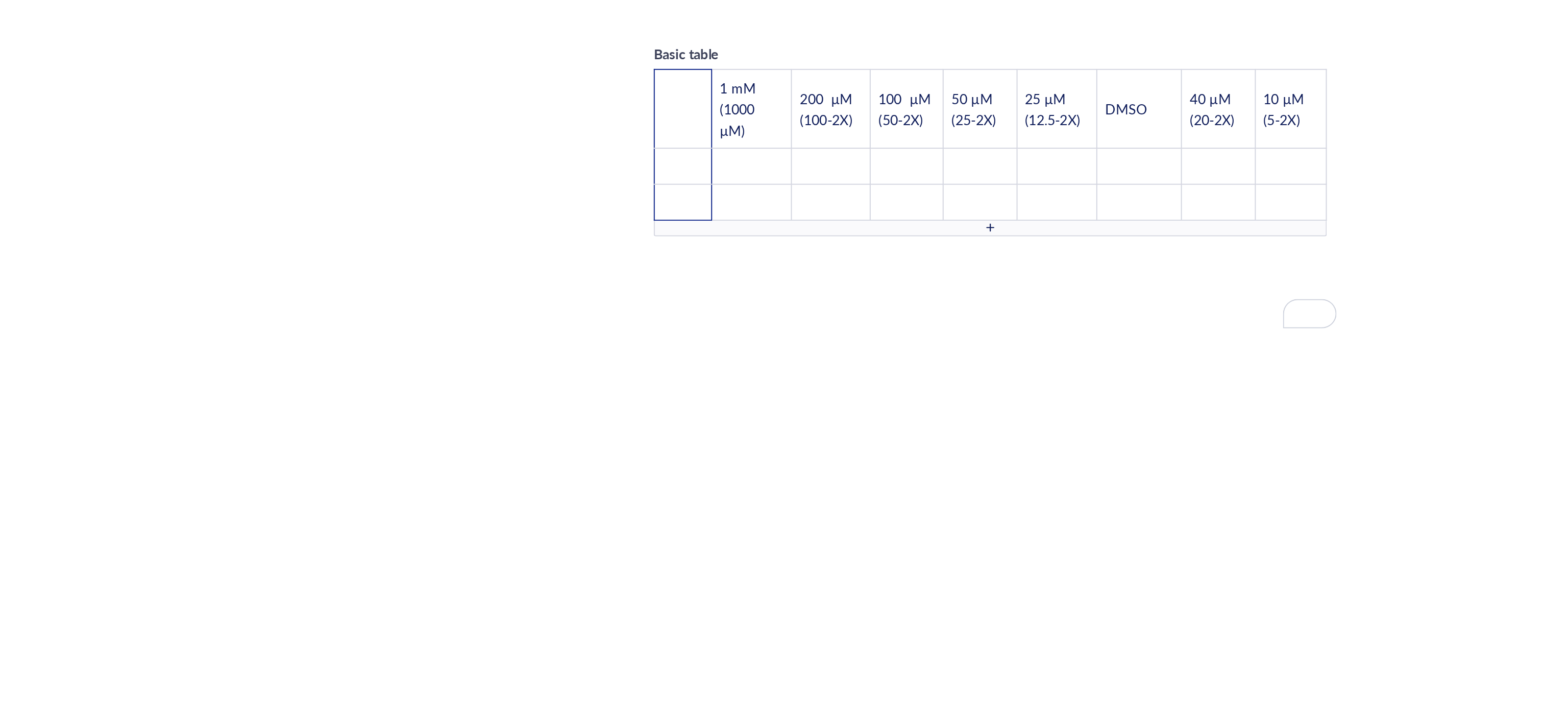
scroll to position [1800, 0]
click at [696, 368] on div "To enrich screen reader interactions, please activate Accessibility in Grammarl…" at bounding box center [696, 372] width 7 height 7
click at [725, 459] on div "Clear column" at bounding box center [731, 461] width 42 height 11
click at [696, 368] on div "To enrich screen reader interactions, please activate Accessibility in Grammarl…" at bounding box center [696, 372] width 7 height 7
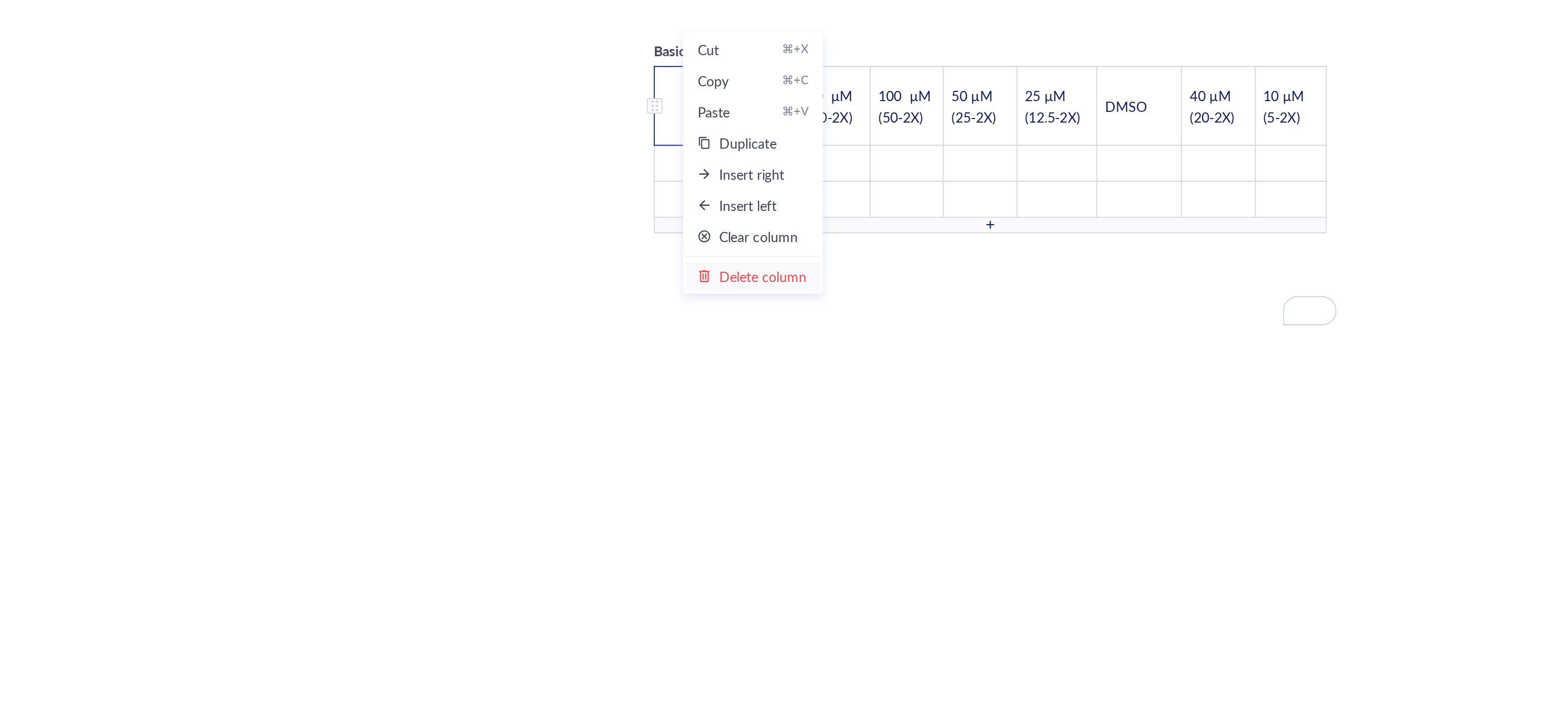
click at [744, 485] on div "Delete column" at bounding box center [733, 481] width 46 height 11
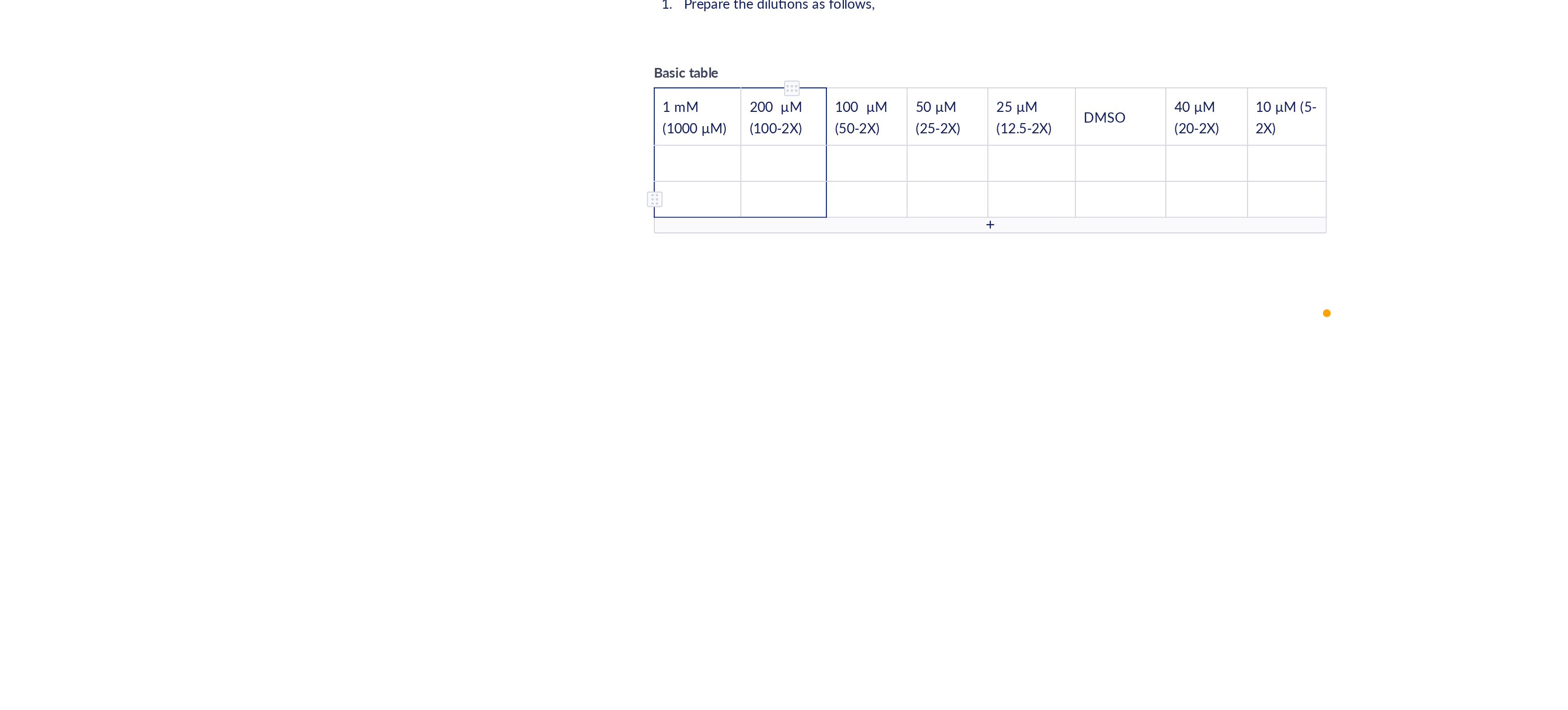
scroll to position [1796, 0]
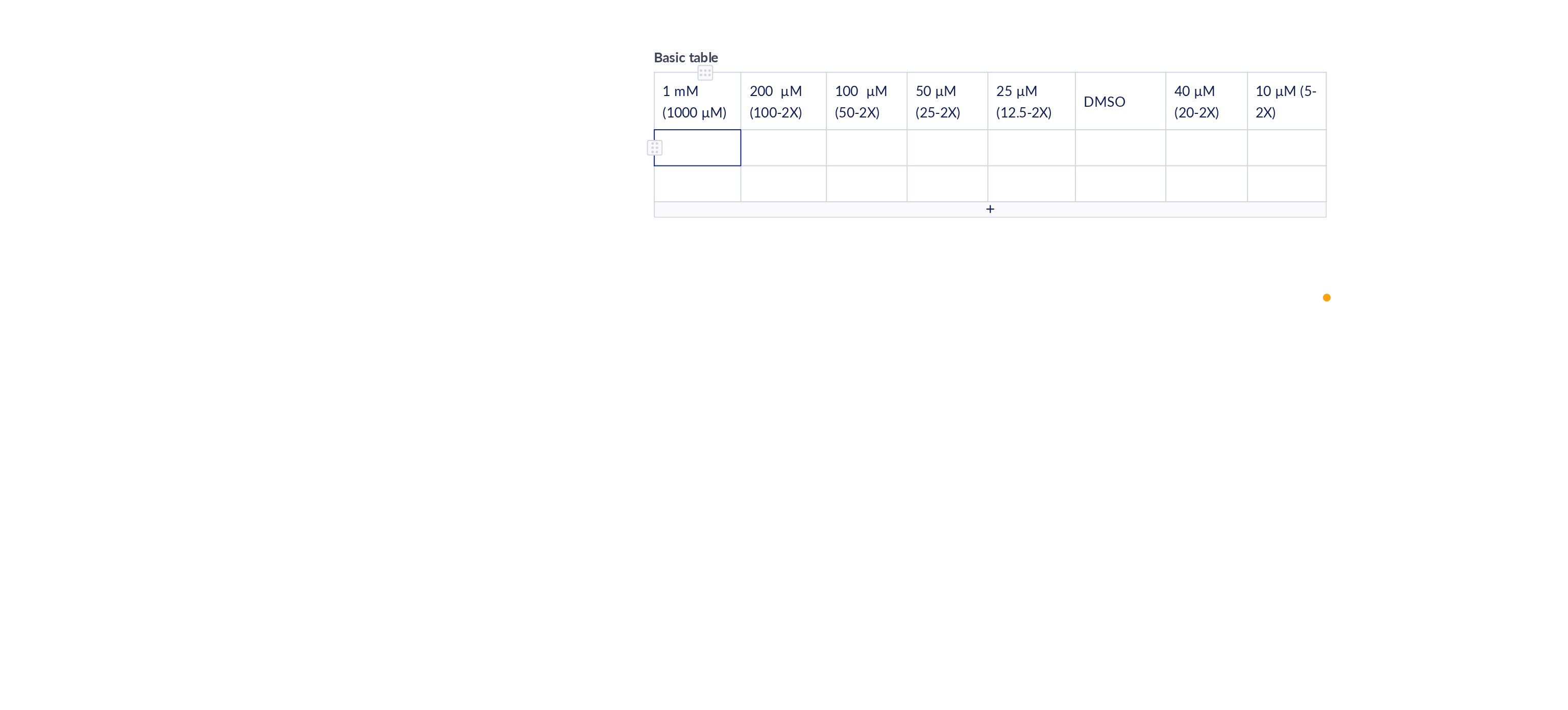
click at [710, 404] on td "﻿" at bounding box center [699, 414] width 45 height 19
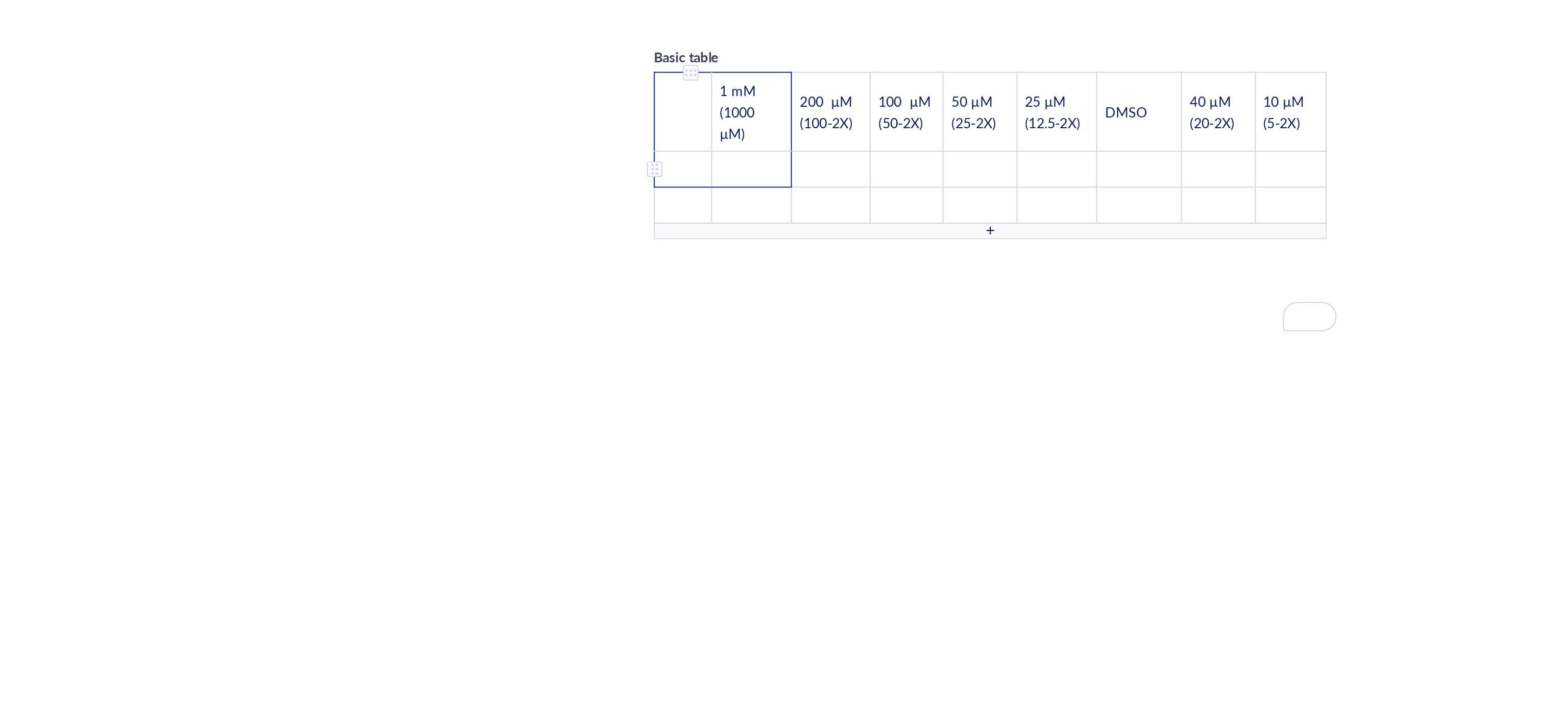
click at [693, 415] on td "﻿" at bounding box center [691, 425] width 30 height 19
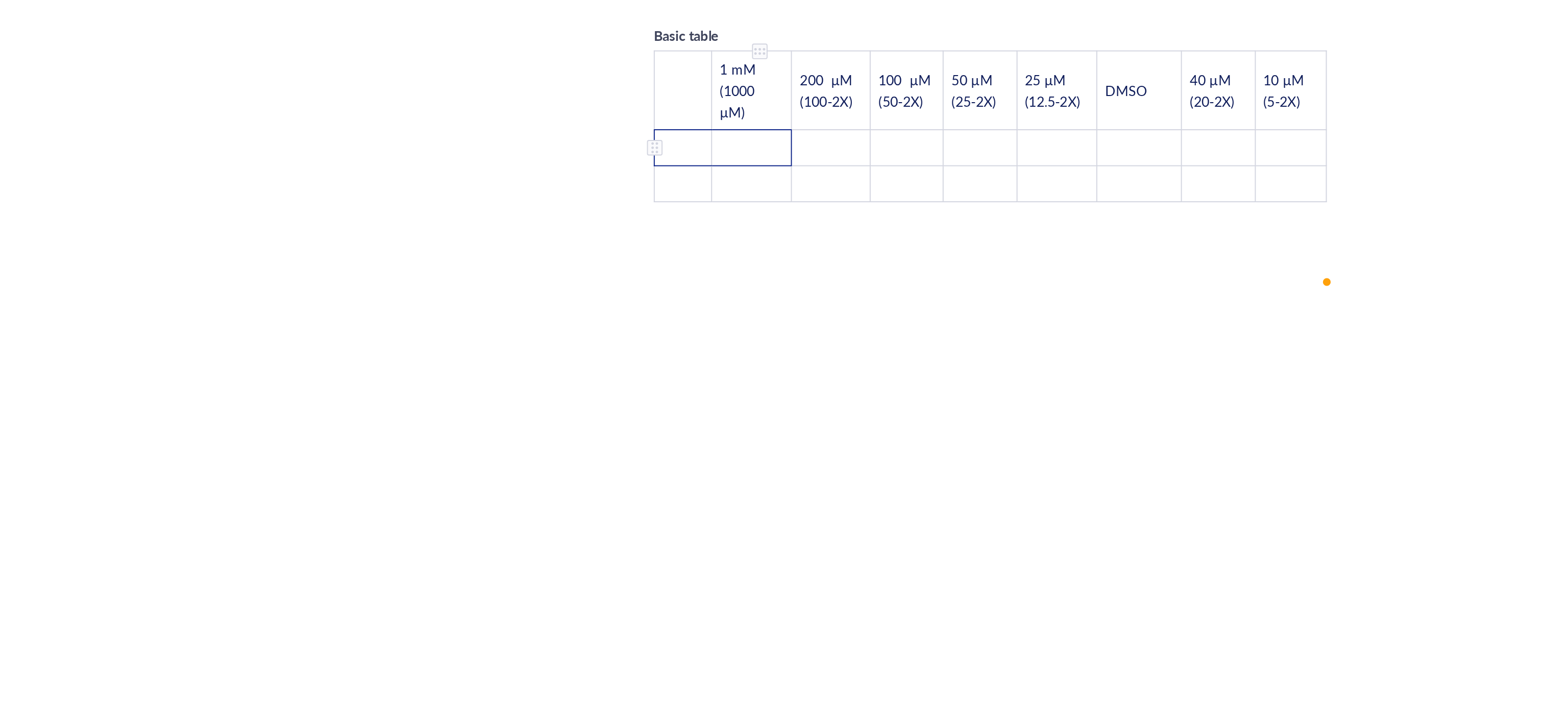
scroll to position [1800, 0]
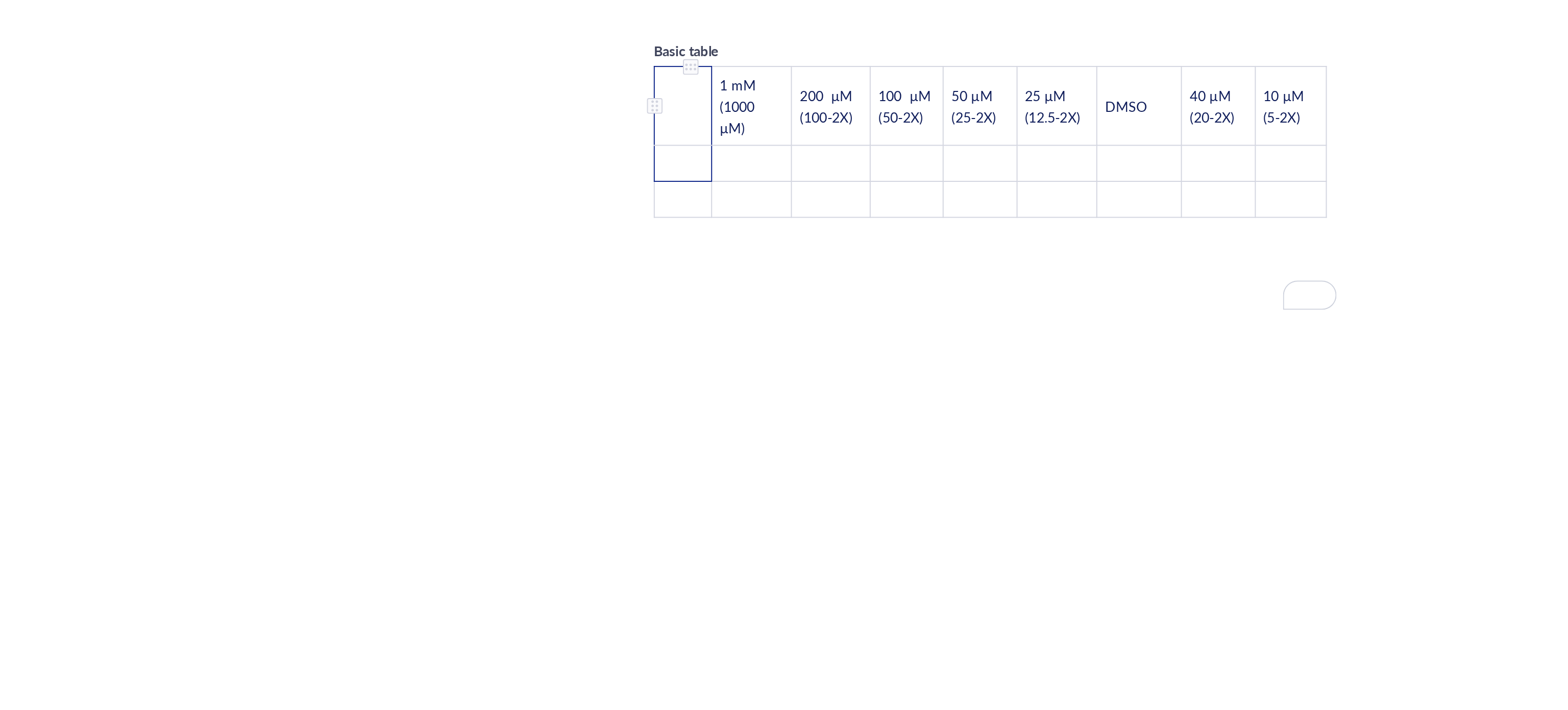
click at [691, 371] on td "﻿" at bounding box center [691, 392] width 30 height 42
click at [698, 368] on div "To enrich screen reader interactions, please activate Accessibility in Grammarl…" at bounding box center [696, 372] width 7 height 7
click at [695, 368] on div "To enrich screen reader interactions, please activate Accessibility in Grammarl…" at bounding box center [696, 372] width 7 height 7
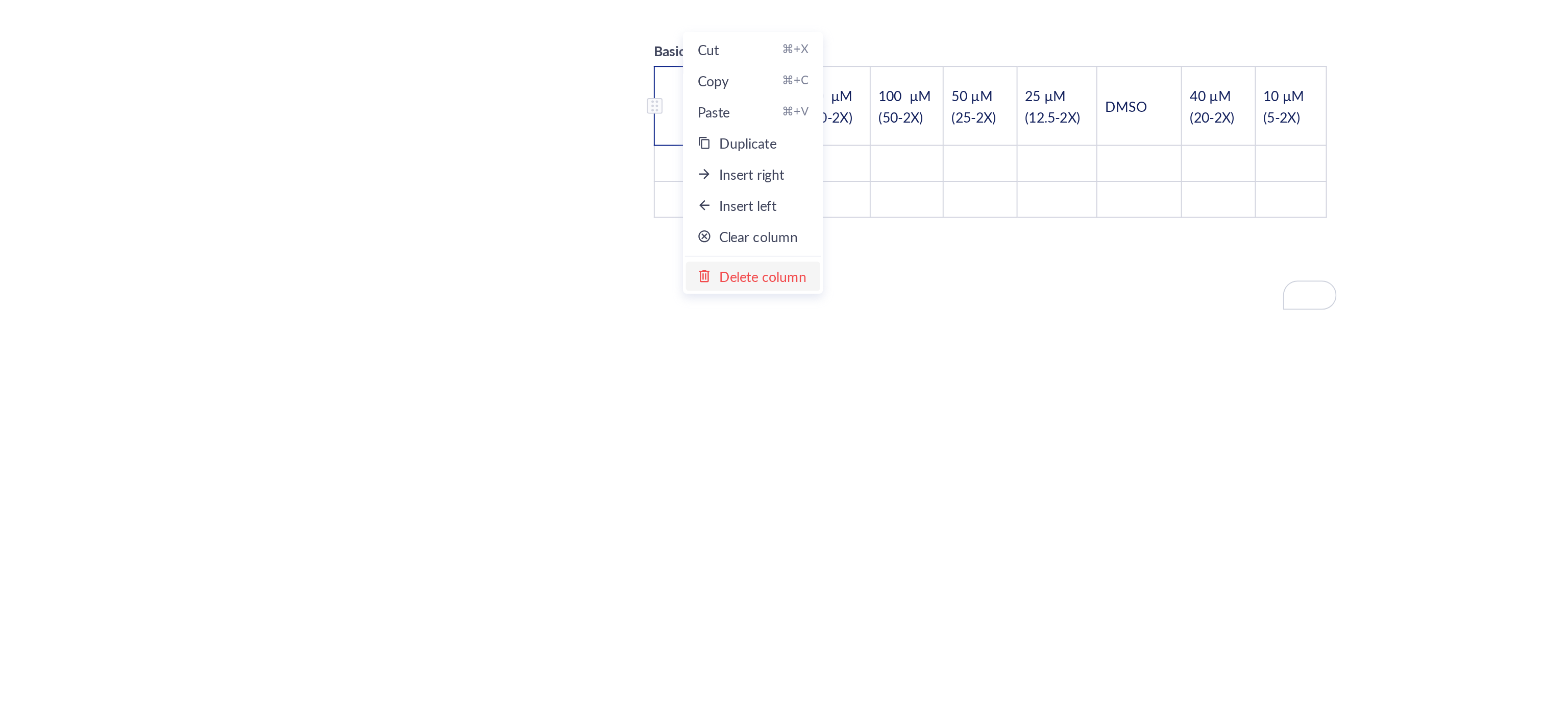
drag, startPoint x: 731, startPoint y: 485, endPoint x: 725, endPoint y: 472, distance: 14.3
click at [731, 483] on div "Delete column" at bounding box center [733, 481] width 46 height 11
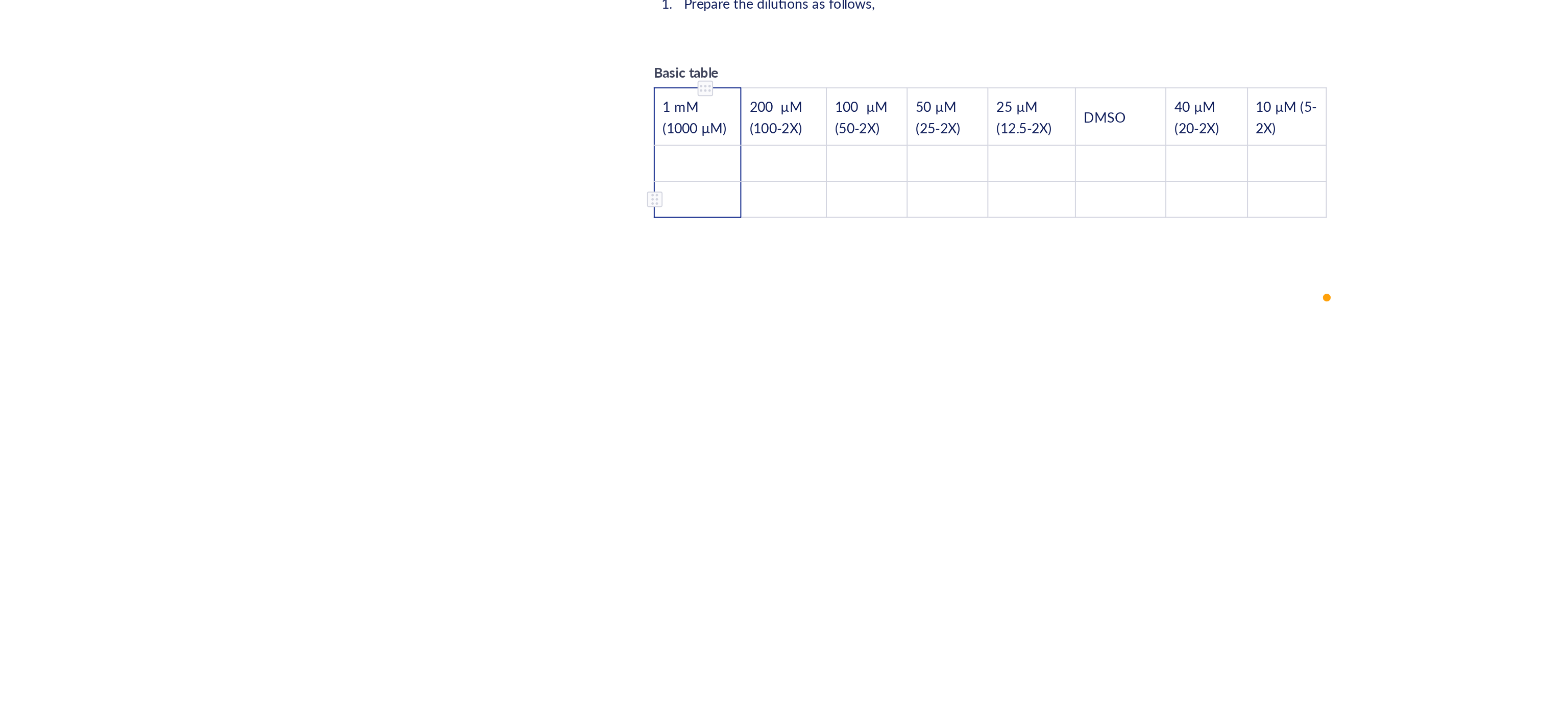
scroll to position [1796, 0]
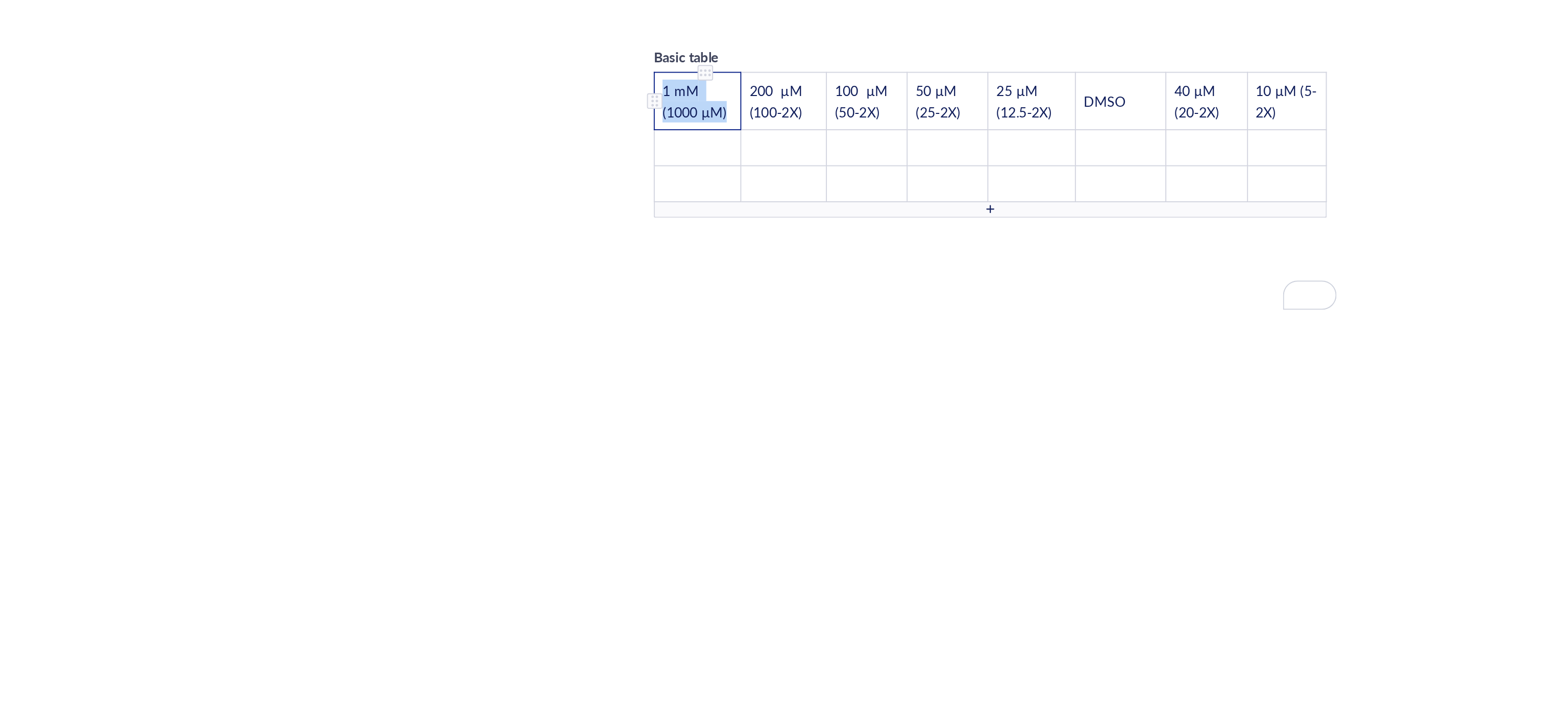
drag, startPoint x: 715, startPoint y: 371, endPoint x: 677, endPoint y: 366, distance: 38.3
click at [677, 375] on td "1 mM (1000 µM)" at bounding box center [699, 389] width 45 height 30
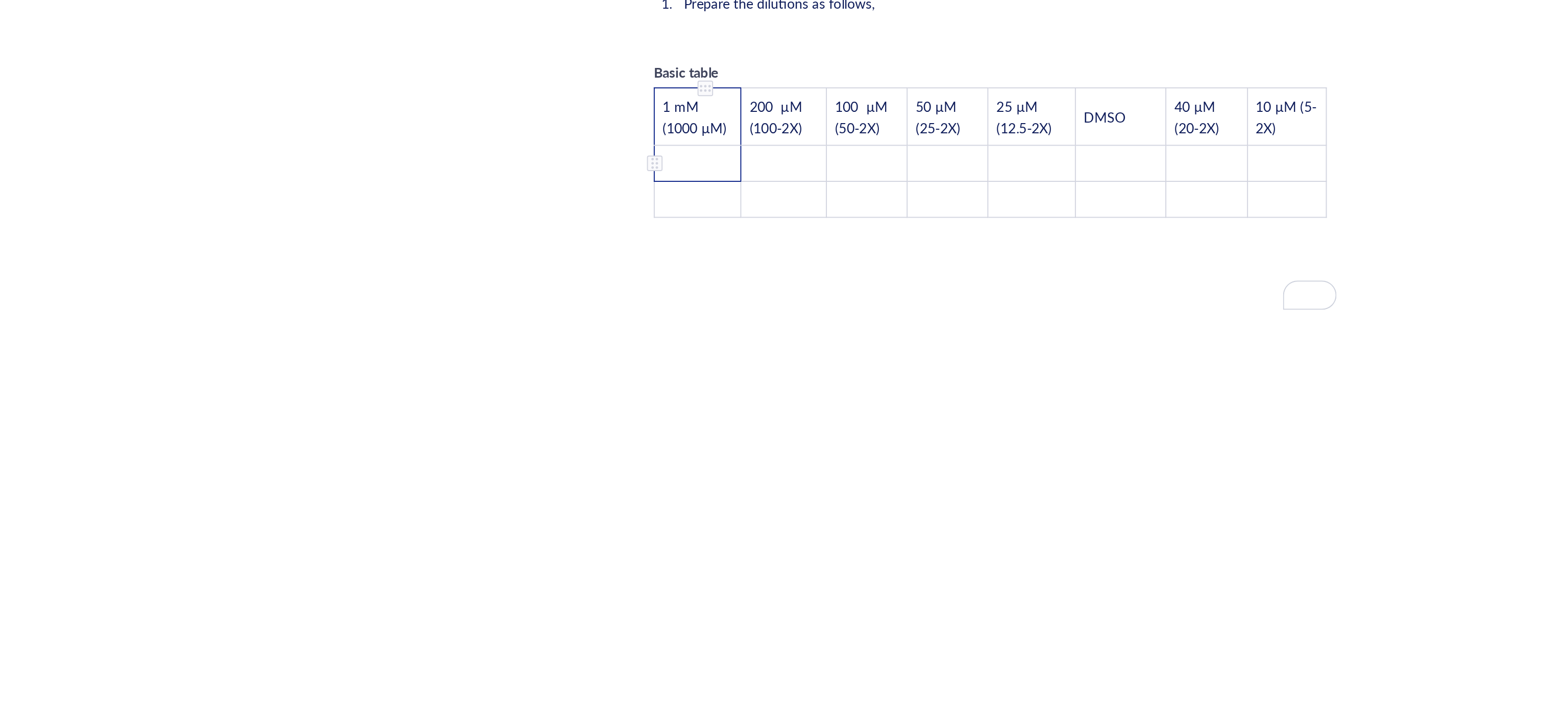
click at [701, 413] on td "﻿" at bounding box center [699, 422] width 45 height 19
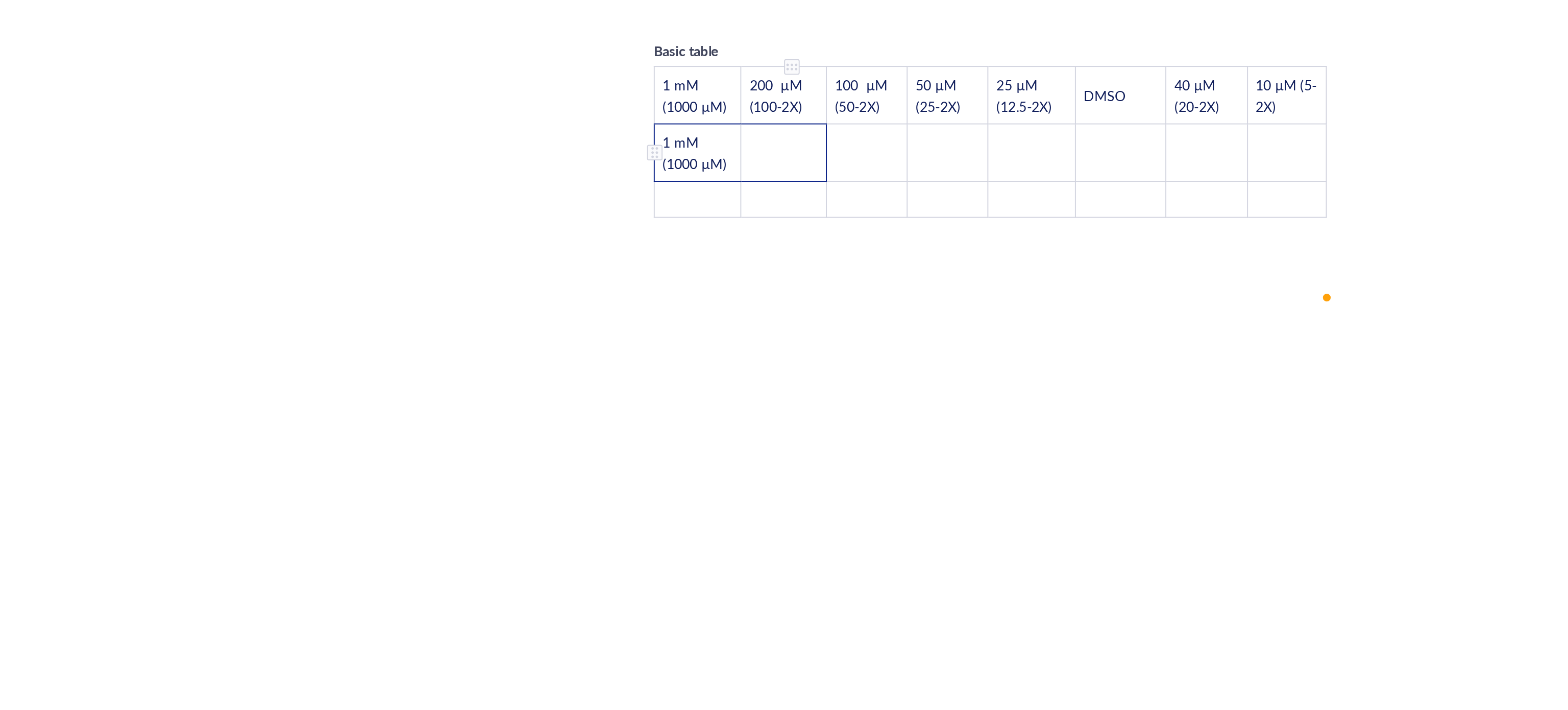
scroll to position [1808, 0]
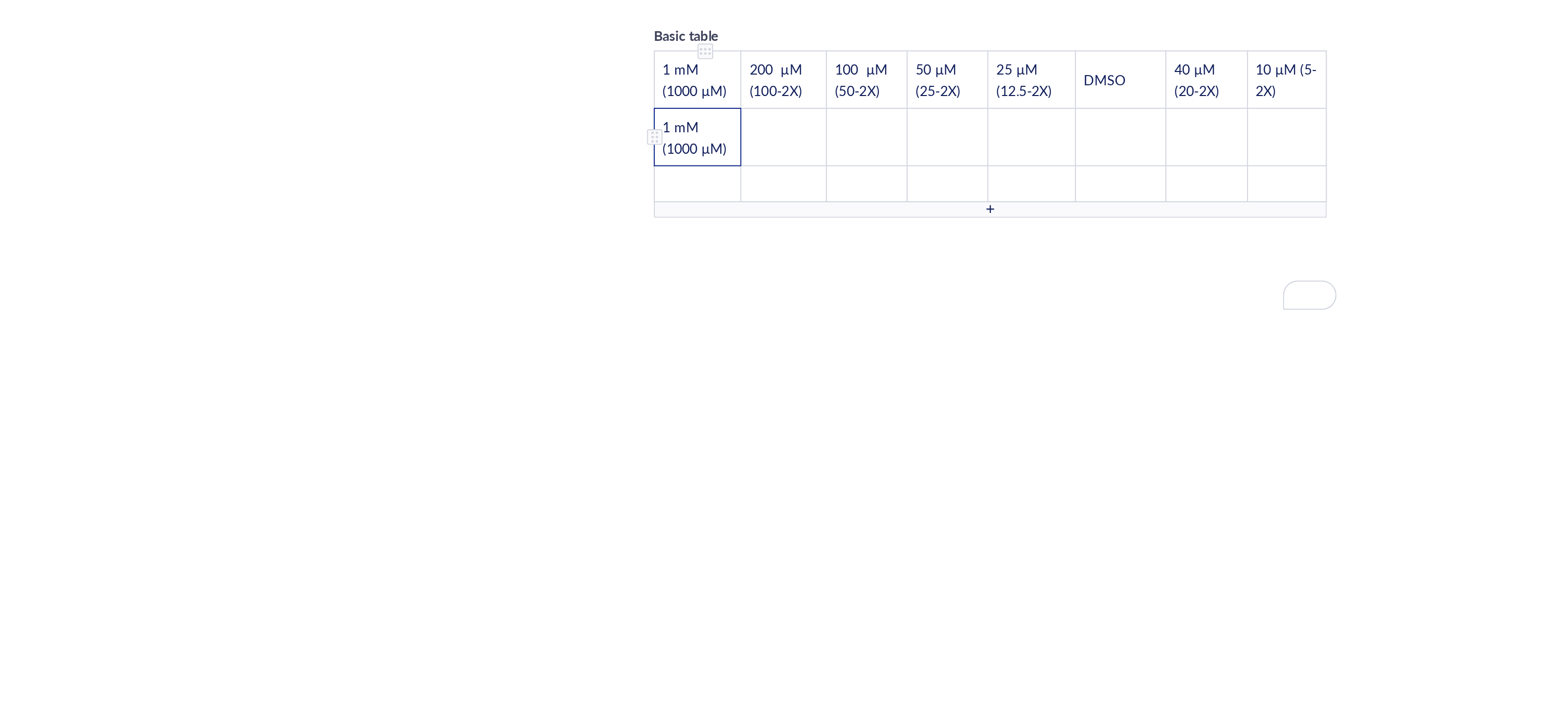
click at [716, 393] on td "1 mM (1000 µM)" at bounding box center [699, 408] width 45 height 30
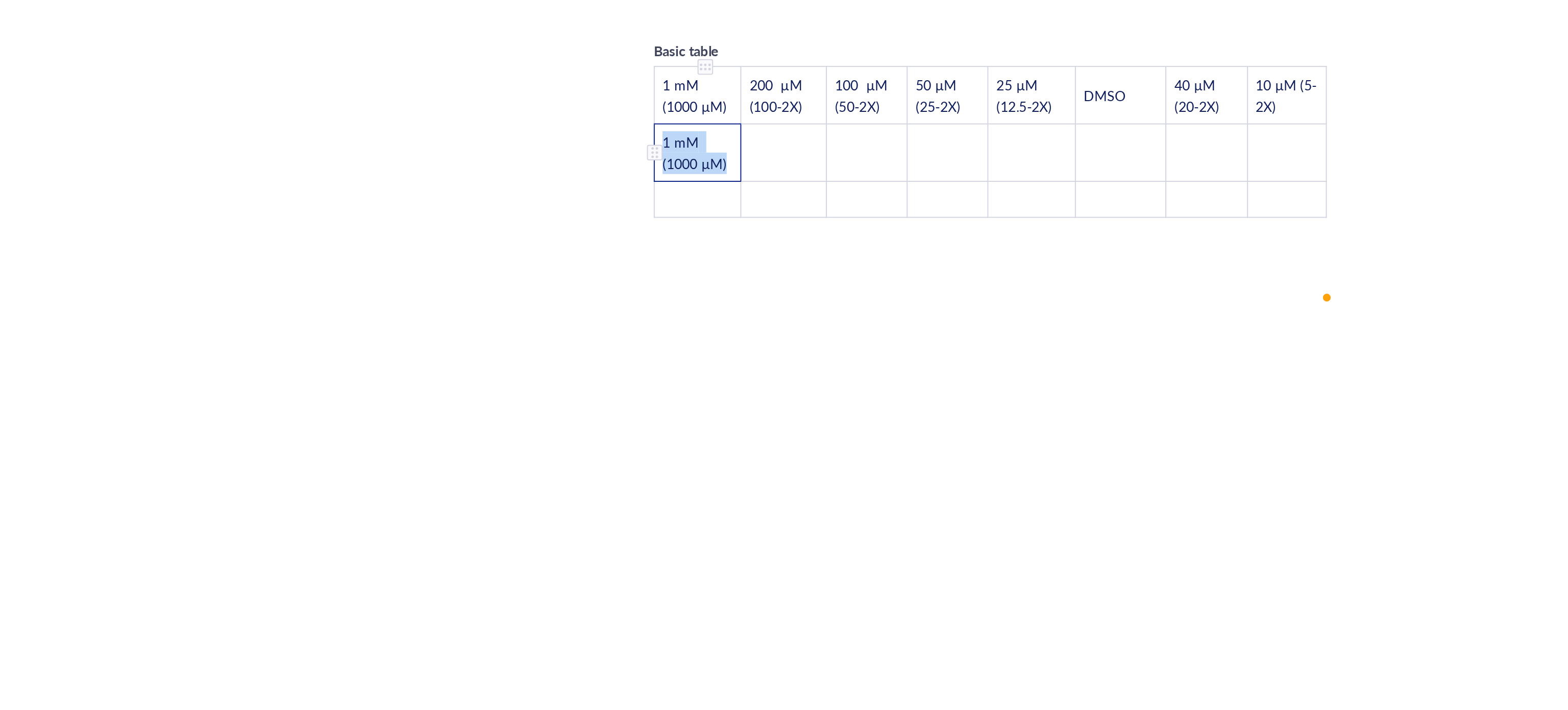
drag, startPoint x: 714, startPoint y: 399, endPoint x: 674, endPoint y: 386, distance: 42.1
click at [674, 386] on div "Basic table 1 mM (1000 µM) 200 µM (100-2X) 100 µM (50-2X) 50 µM (25-2X) 25 µM (…" at bounding box center [853, 403] width 363 height 103
drag, startPoint x: 715, startPoint y: 400, endPoint x: 682, endPoint y: 387, distance: 35.5
click at [682, 401] on td "1 mM (1000 µM)" at bounding box center [699, 416] width 45 height 30
click at [747, 402] on td "﻿" at bounding box center [746, 416] width 44 height 30
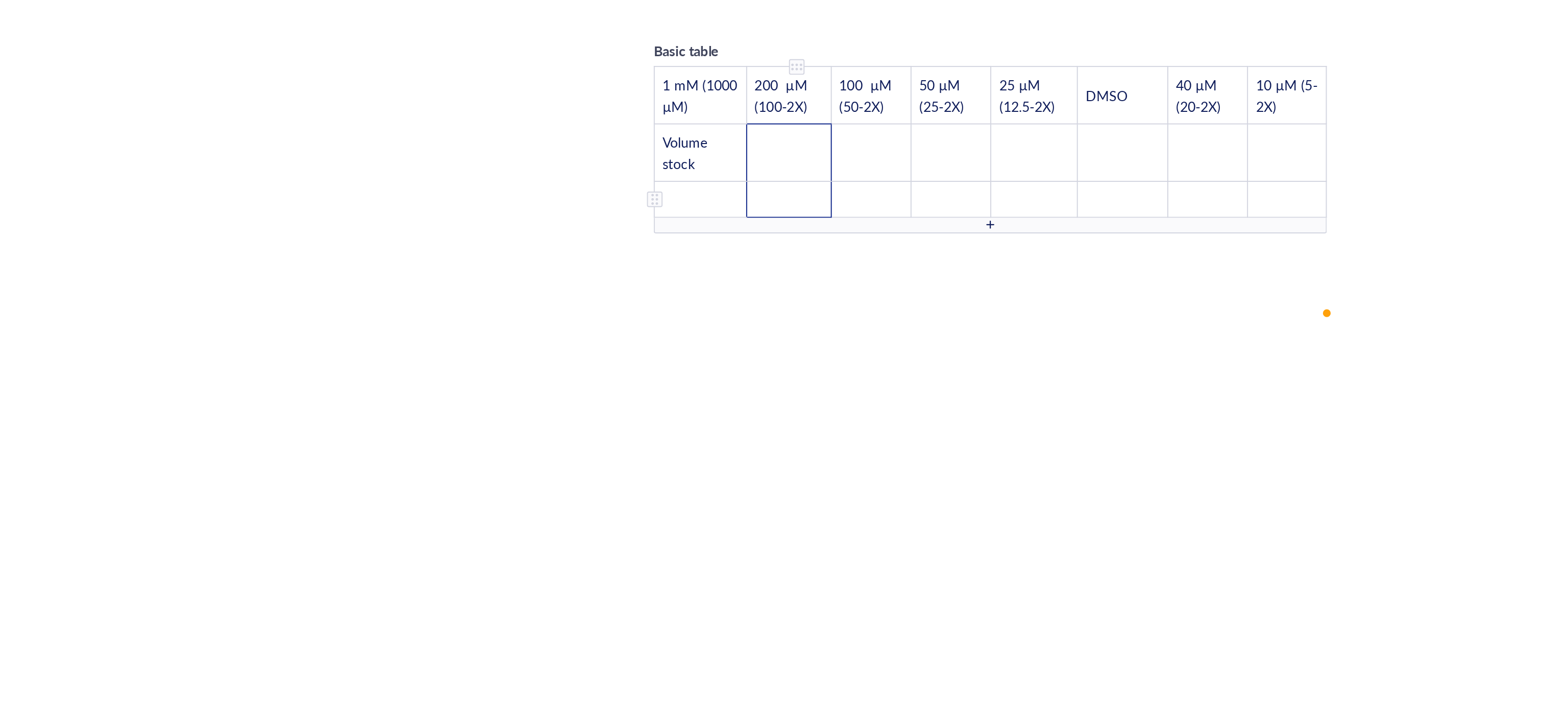
scroll to position [1808, 0]
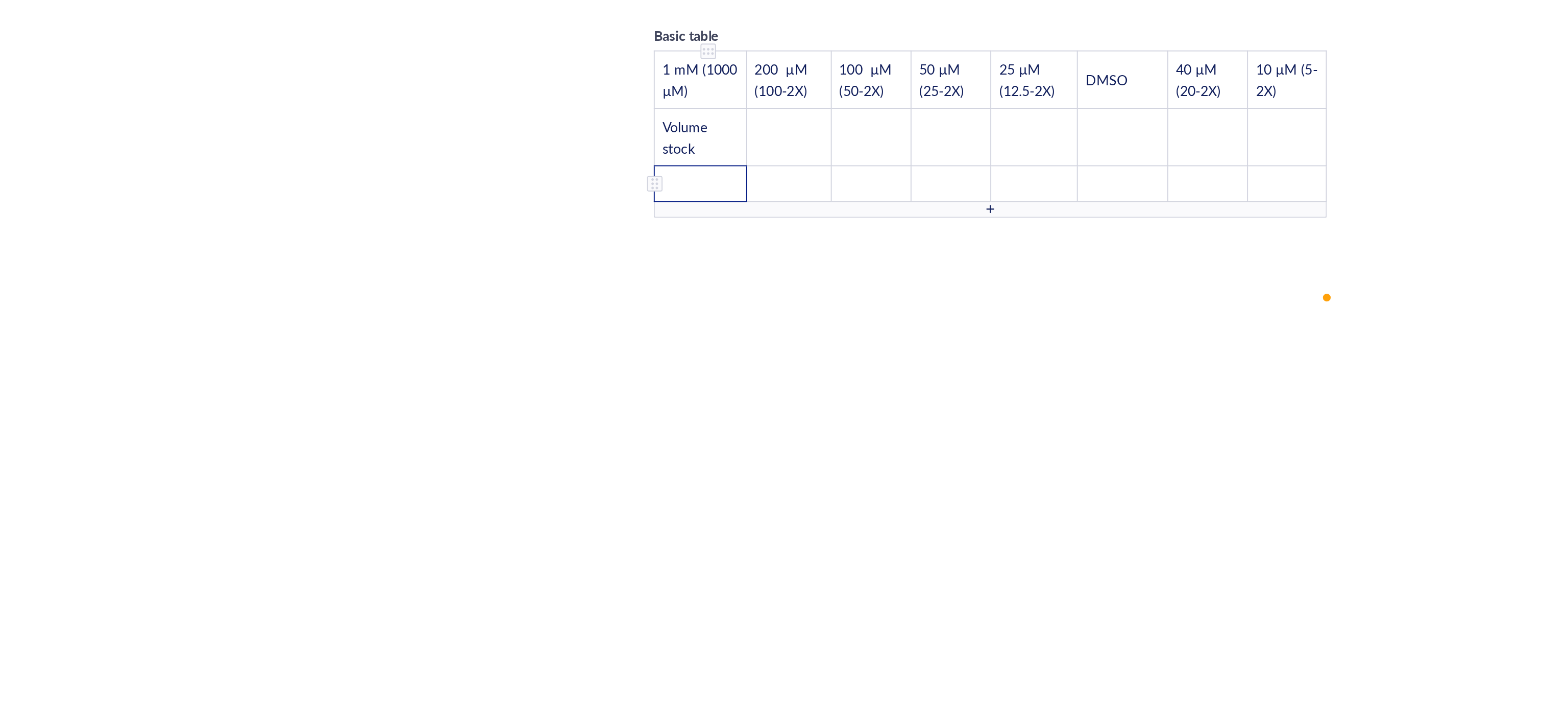
click at [704, 423] on td "﻿" at bounding box center [701, 433] width 49 height 19
click at [743, 393] on td "﻿" at bounding box center [746, 408] width 44 height 30
click at [744, 421] on td "﻿" at bounding box center [746, 435] width 44 height 30
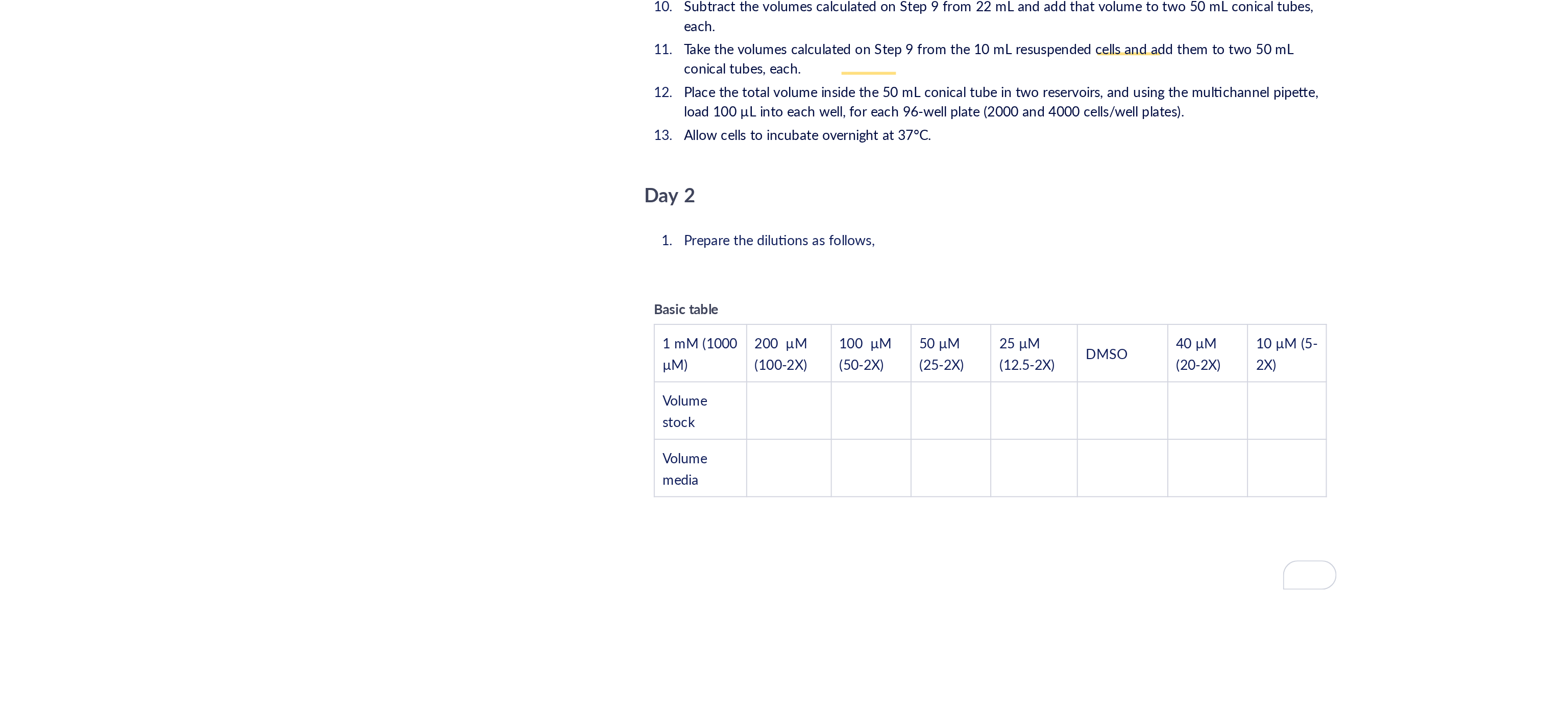
scroll to position [1710, 0]
click at [731, 525] on tbody "1 mM (1000 µM) 200 µM (100-2X) 100 µM (50-2X) 50 µM (25-2X) 25 µM (12.5-2X) DMS…" at bounding box center [853, 551] width 353 height 90
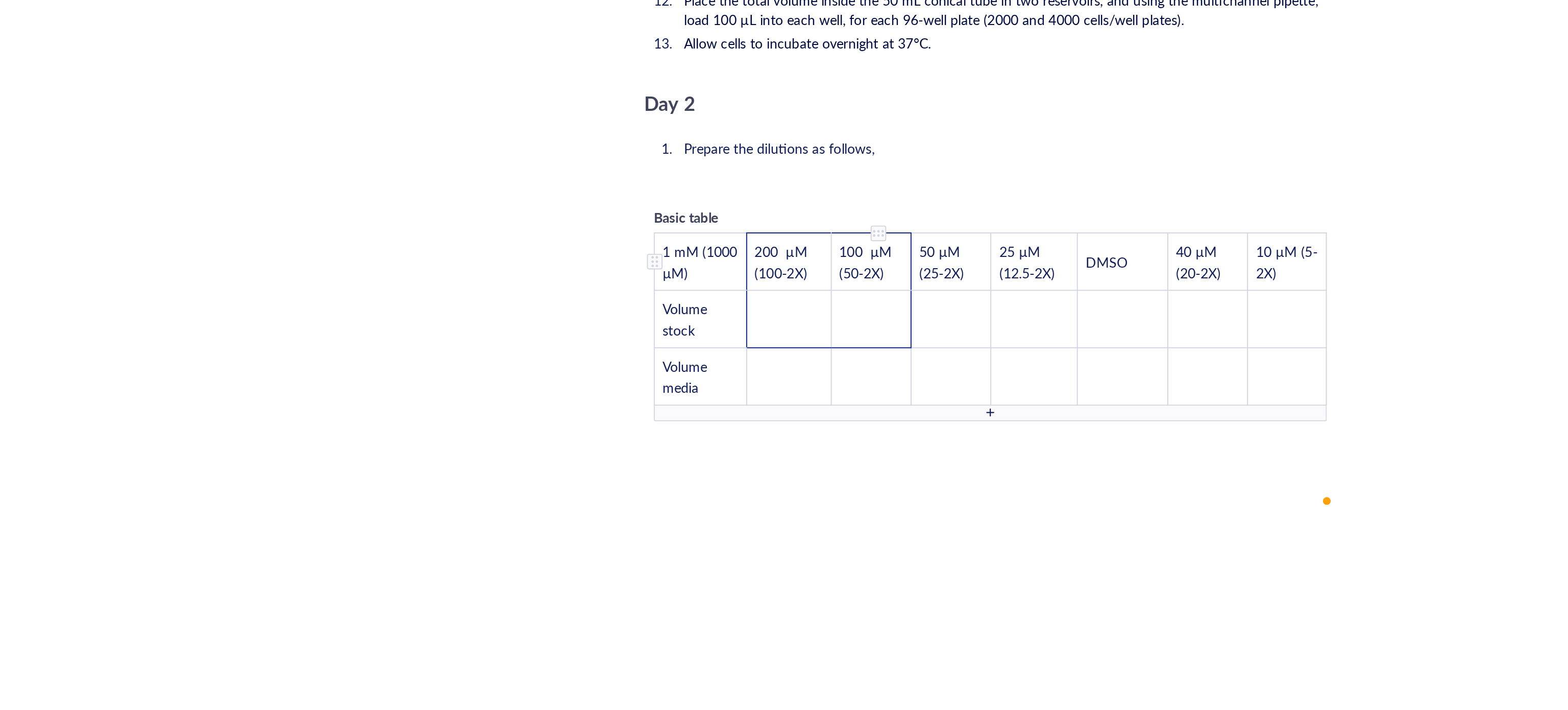
scroll to position [1631, 0]
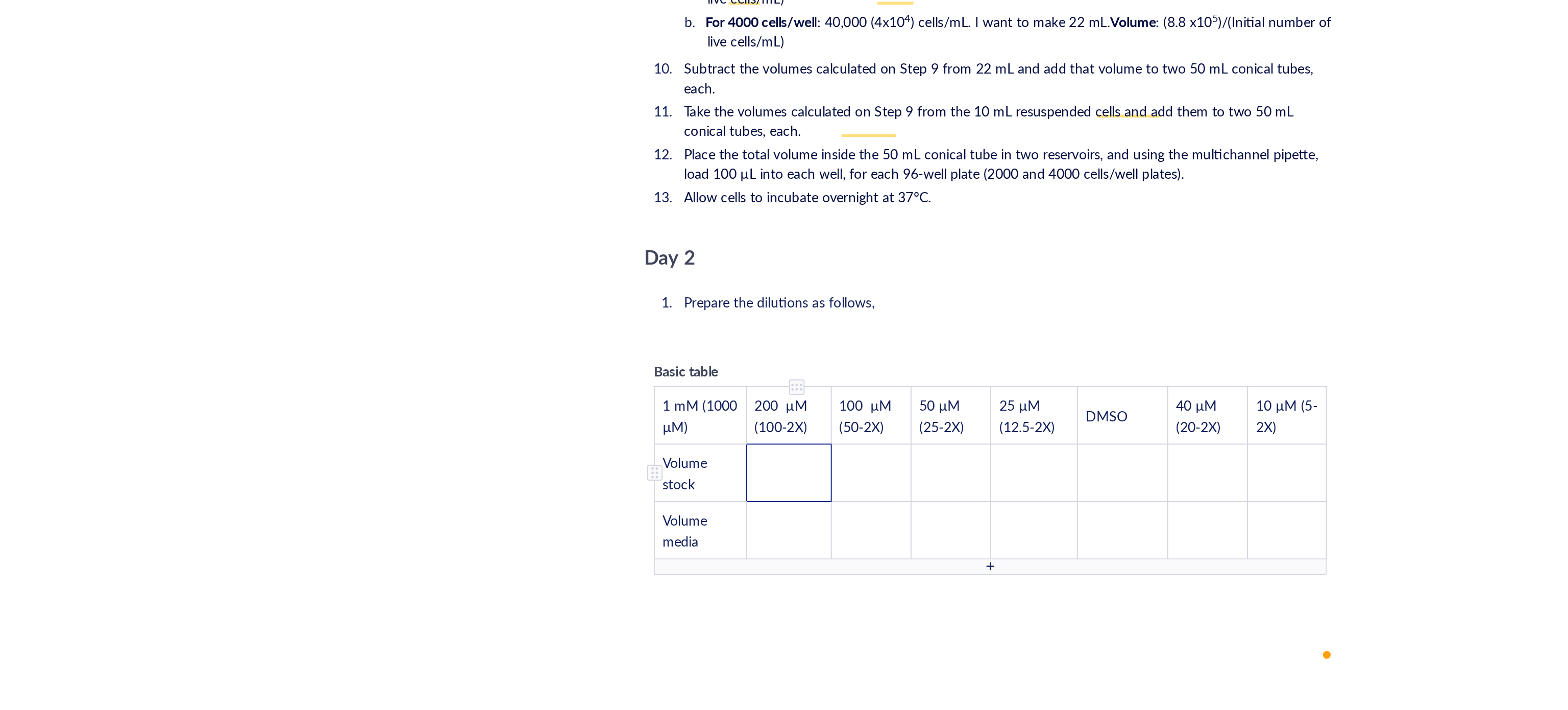
click at [742, 569] on td "﻿" at bounding box center [746, 584] width 44 height 30
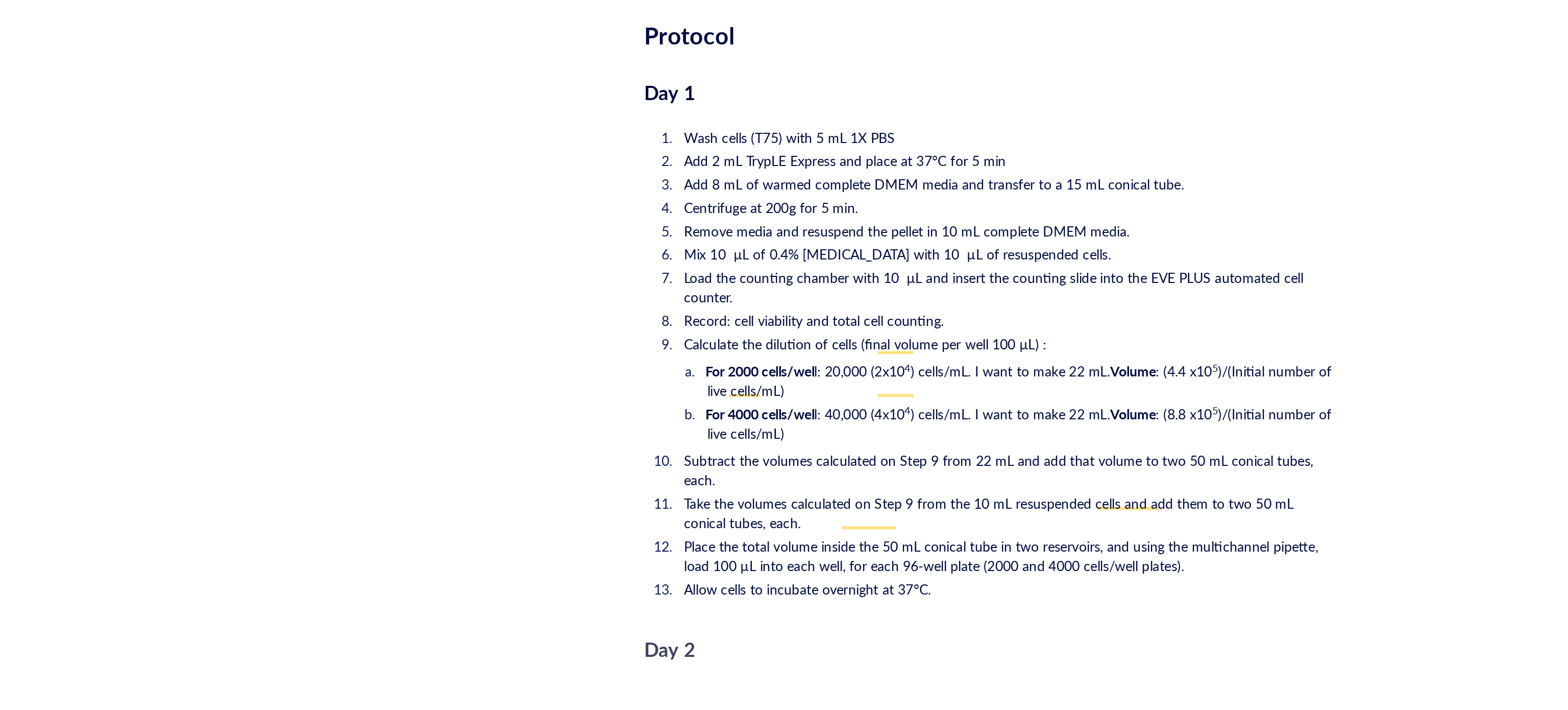
scroll to position [1364, 0]
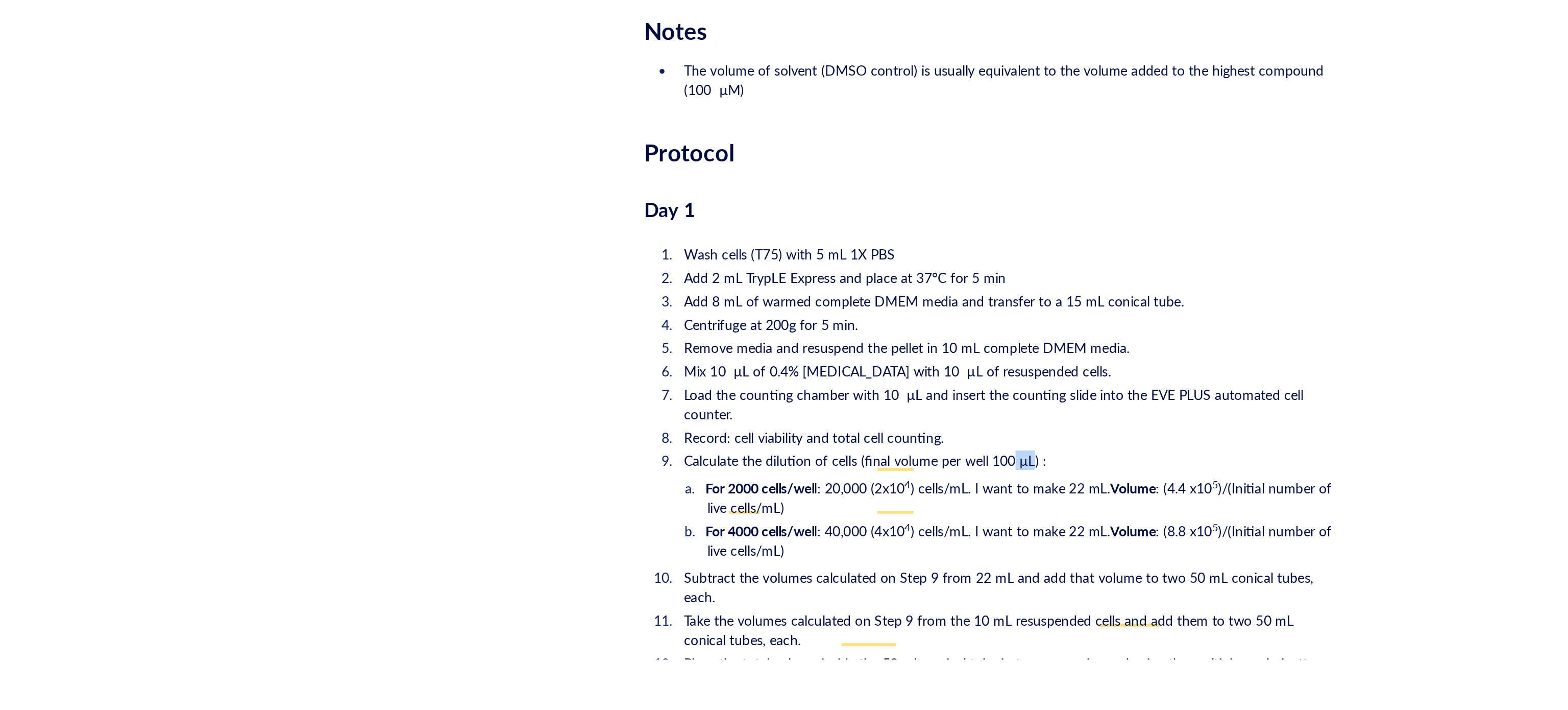
drag, startPoint x: 876, startPoint y: 568, endPoint x: 864, endPoint y: 567, distance: 12.0
click at [864, 573] on li "Calculate the dilution of cells (final volume per well 100 µL) :" at bounding box center [861, 578] width 347 height 10
copy span "µL"
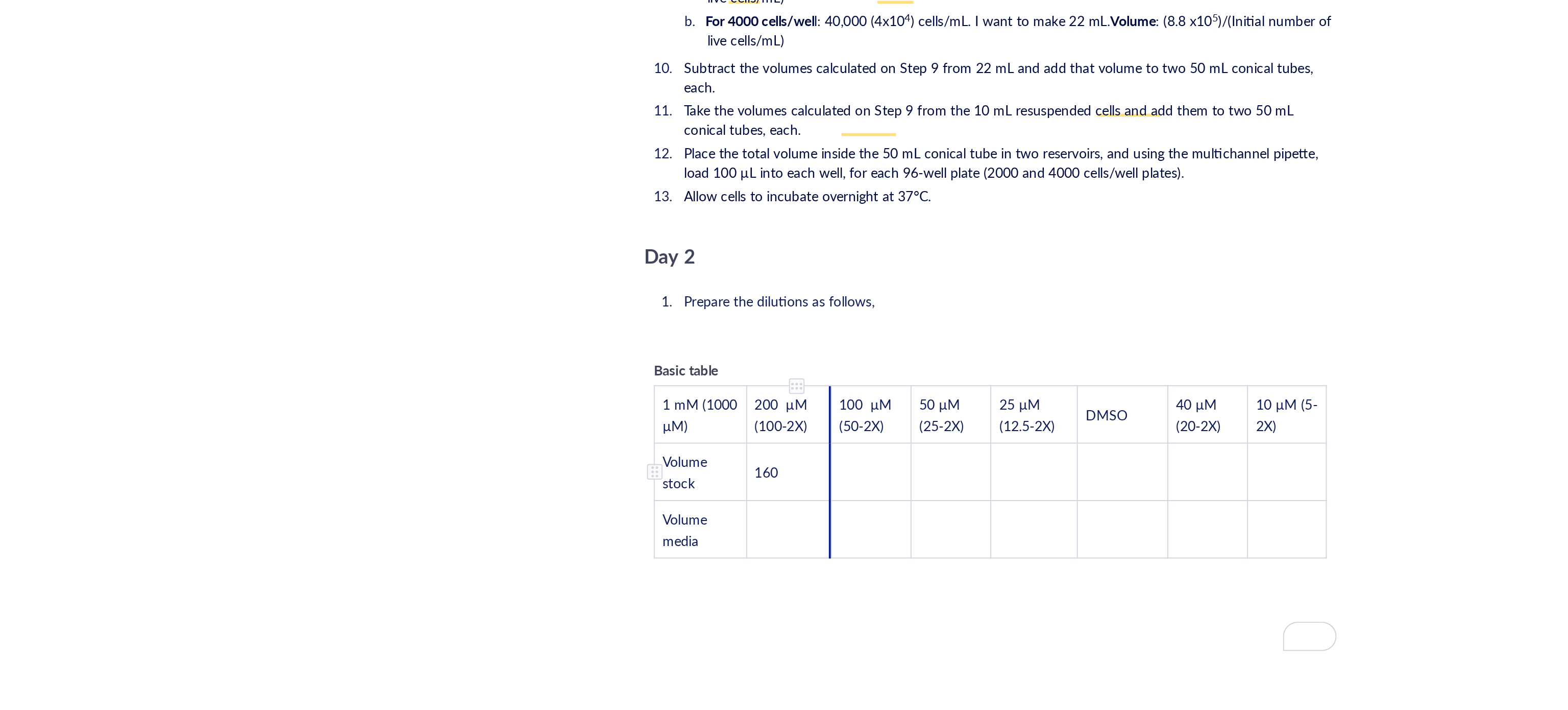
click at [757, 569] on td "160" at bounding box center [746, 584] width 44 height 30
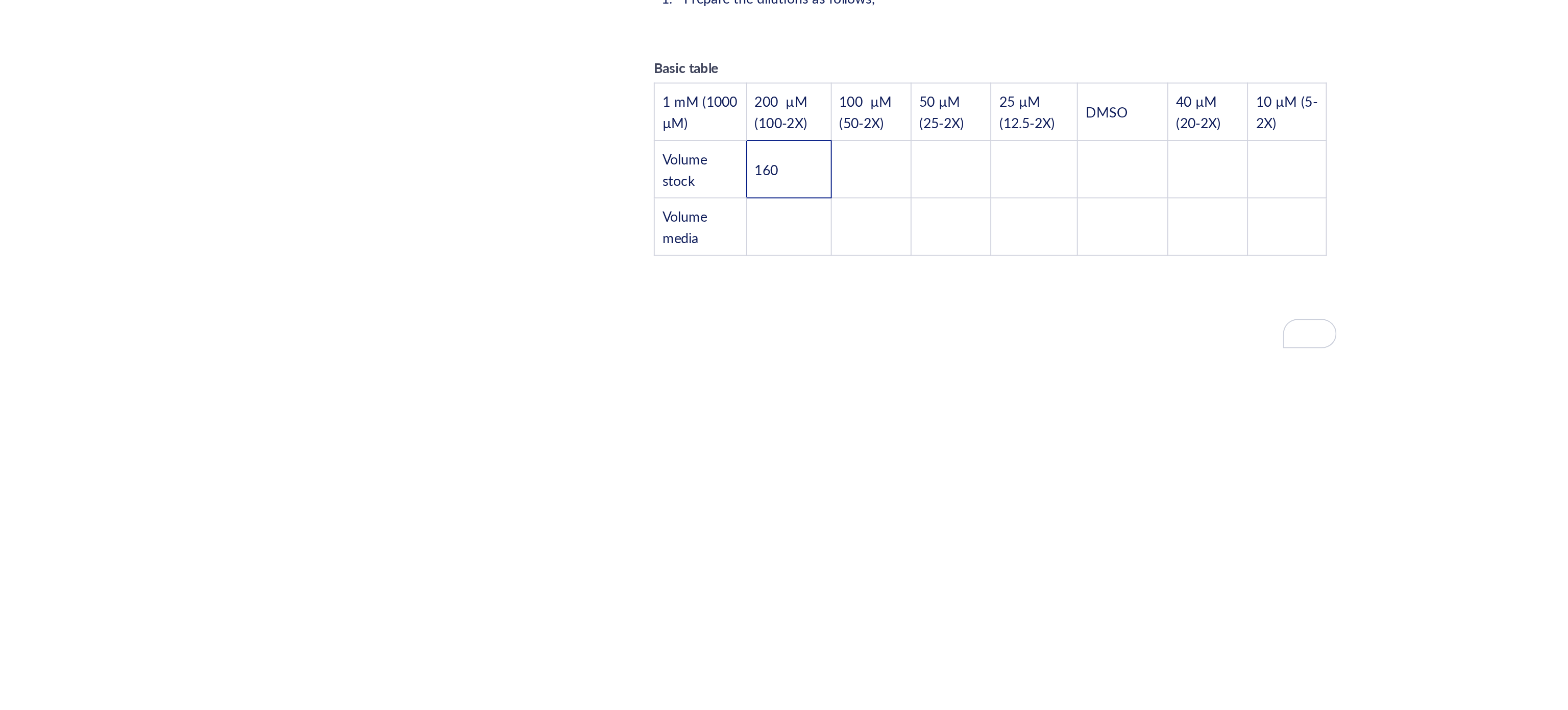
scroll to position [1810, 0]
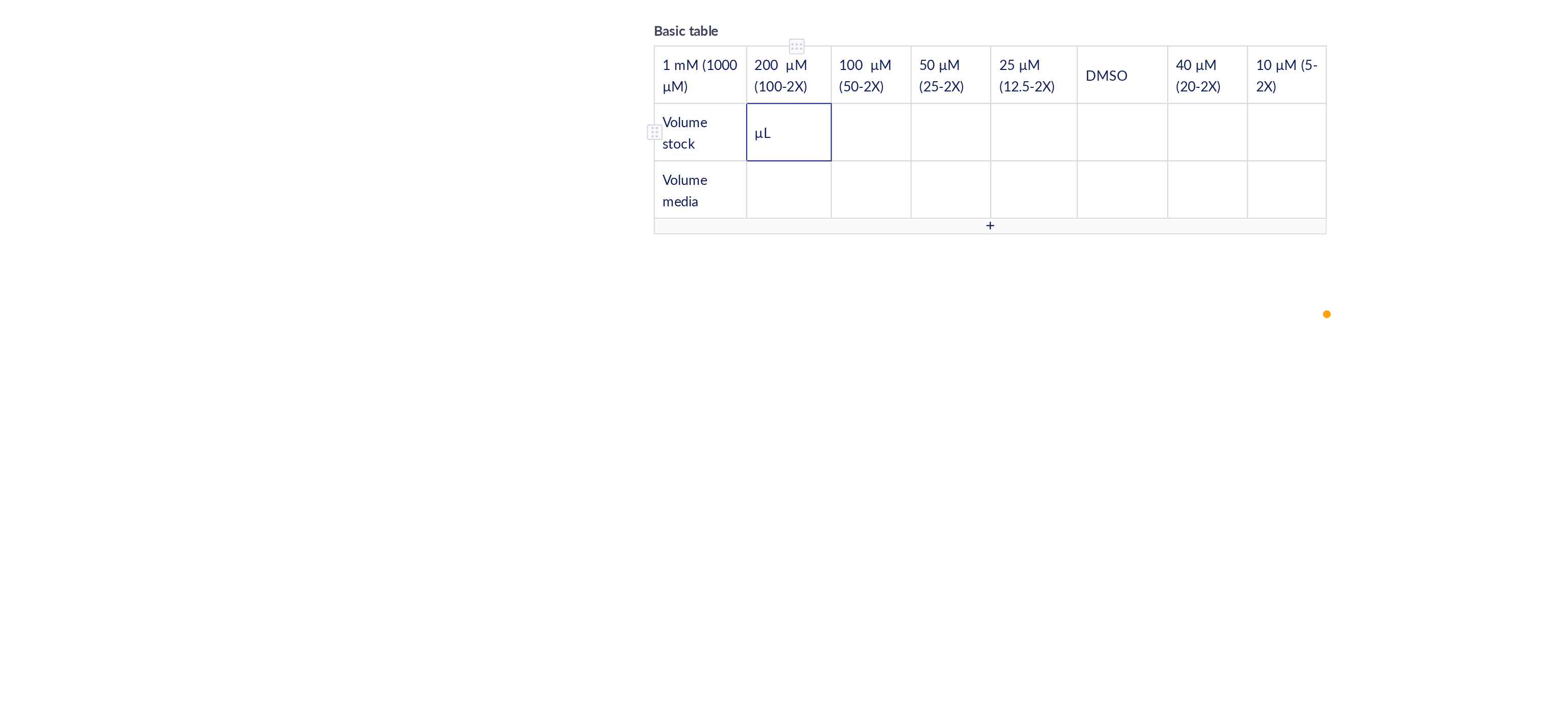
click at [730, 401] on span "µL" at bounding box center [733, 406] width 8 height 10
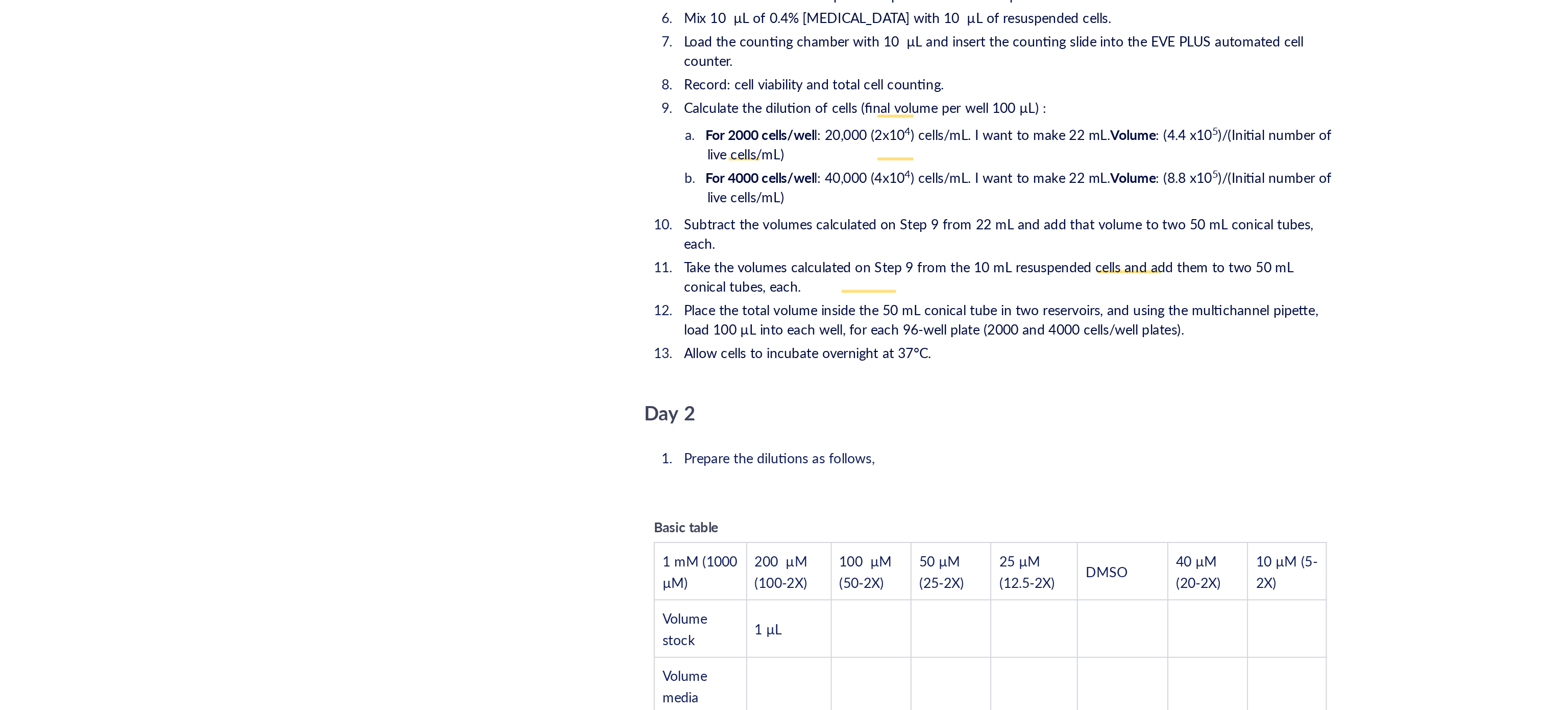
scroll to position [1797, 0]
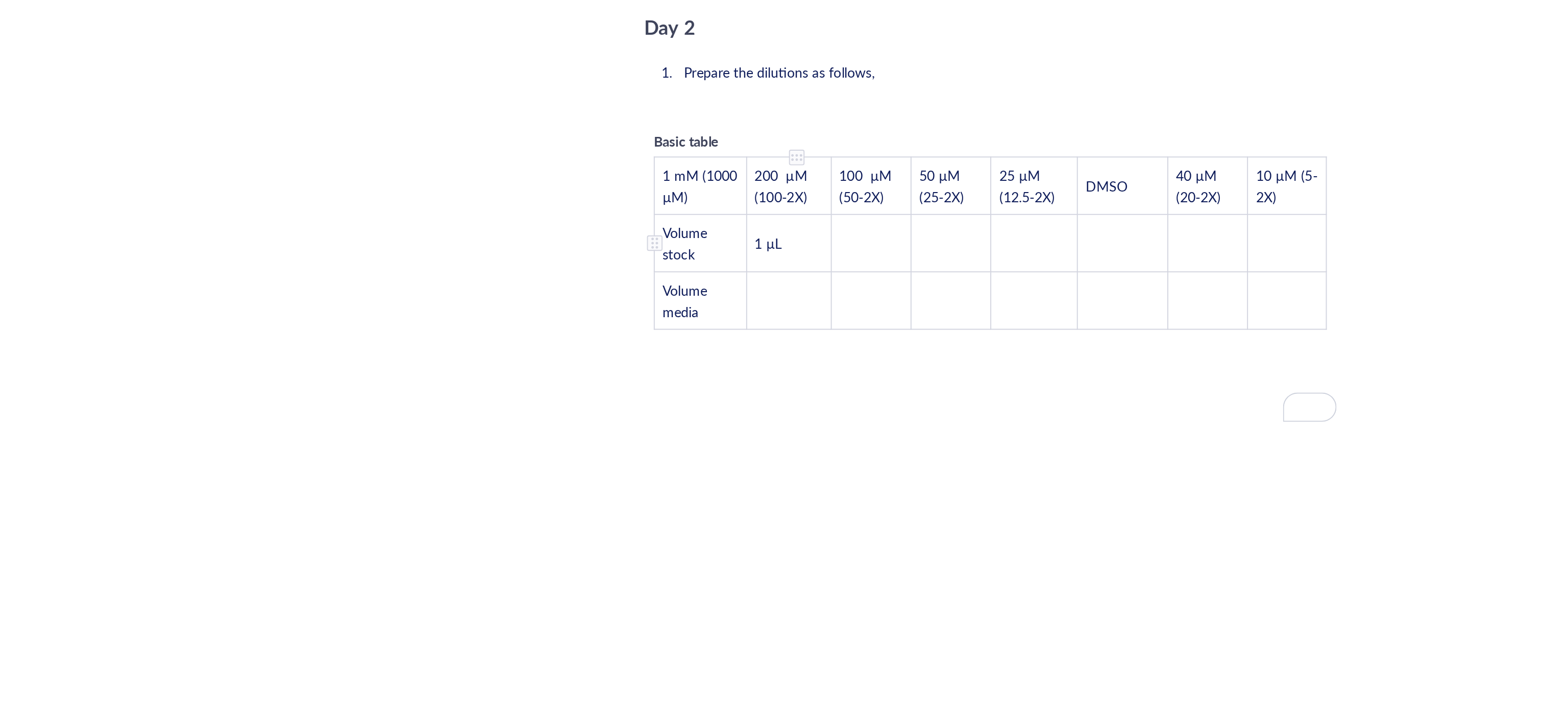
click at [735, 438] on tbody "1 mM (1000 µM) 200 µM (100-2X) 100 µM (50-2X) 50 µM (25-2X) 25 µM (12.5-2X) DMS…" at bounding box center [853, 464] width 353 height 90
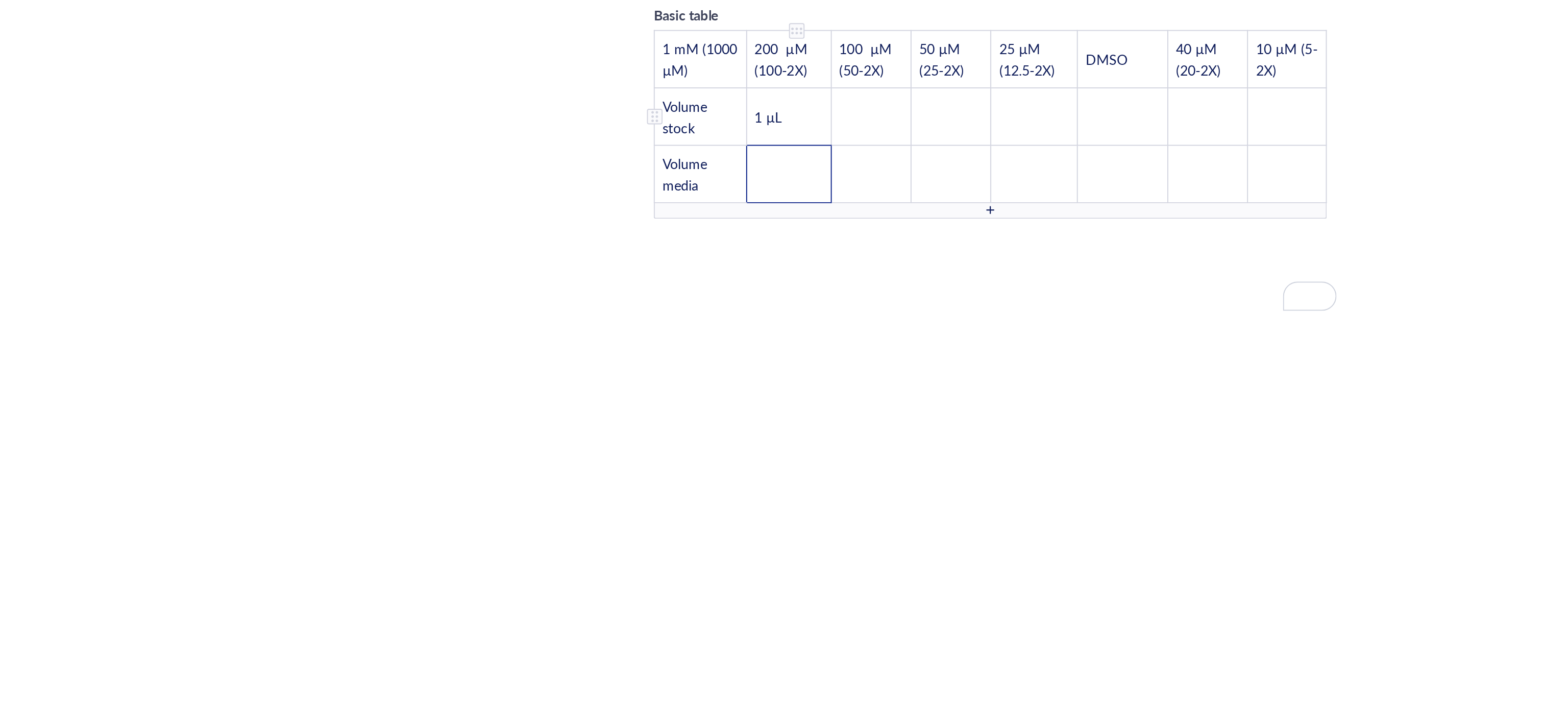
scroll to position [1810, 0]
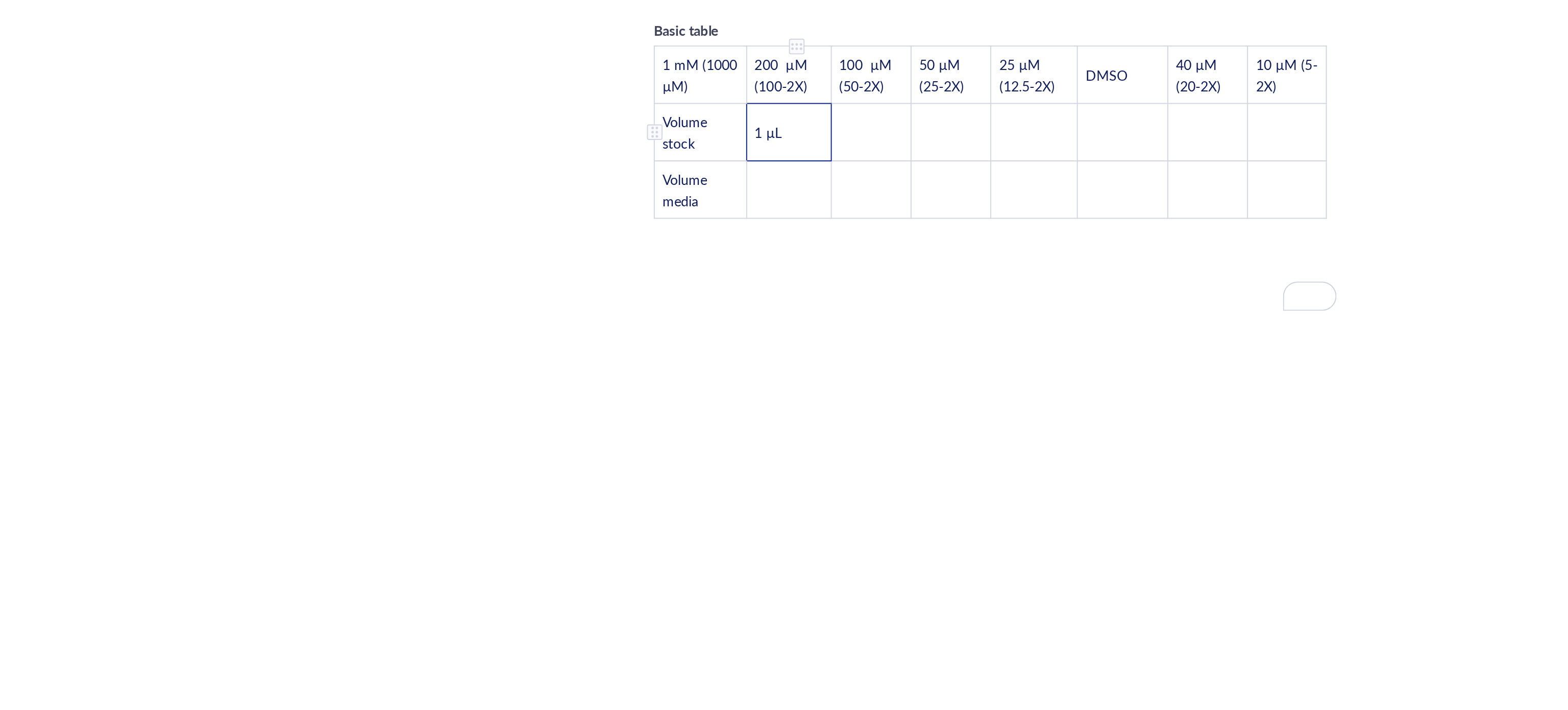
click at [734, 401] on span "1 µL" at bounding box center [737, 406] width 14 height 10
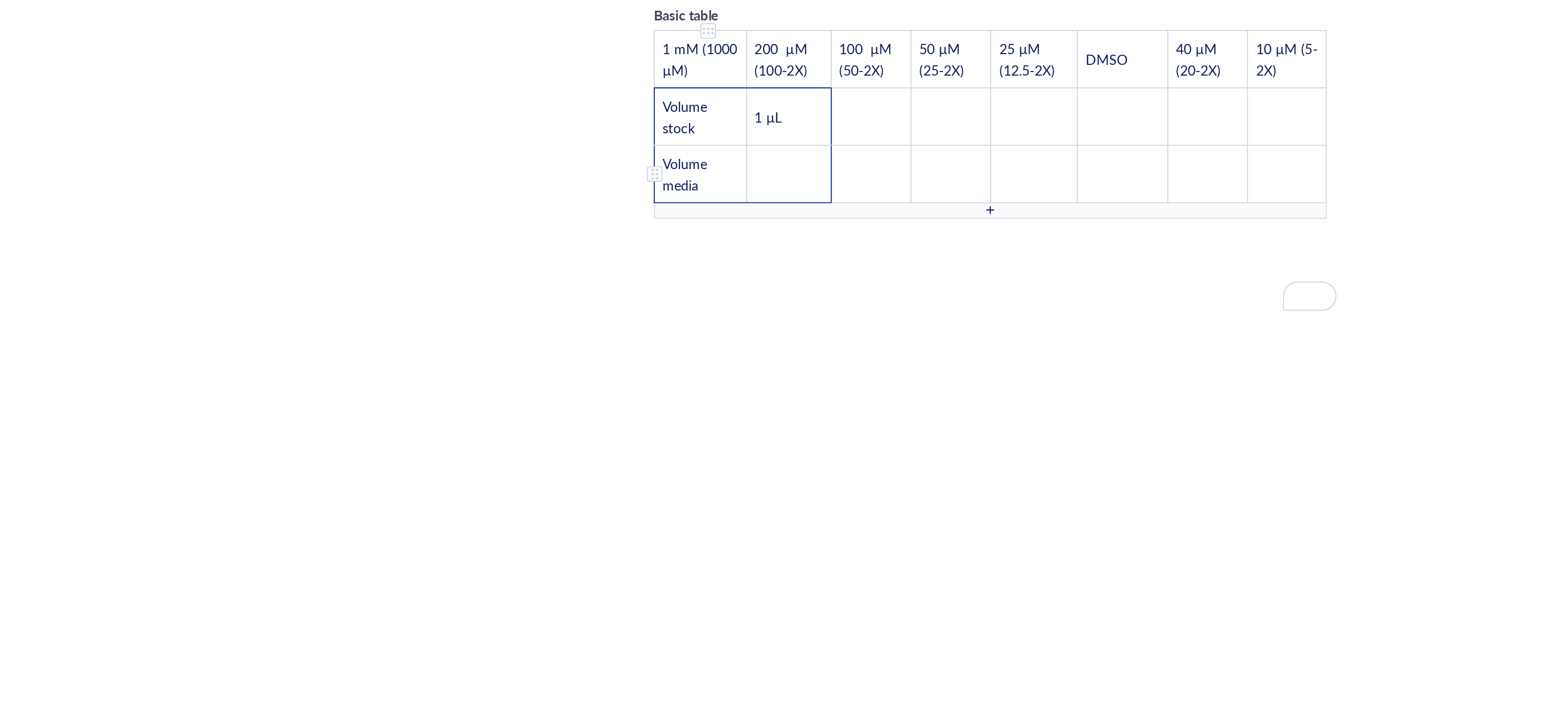
click at [678, 424] on div "To enrich screen reader interactions, please activate Accessibility in Grammarl…" at bounding box center [677, 428] width 7 height 7
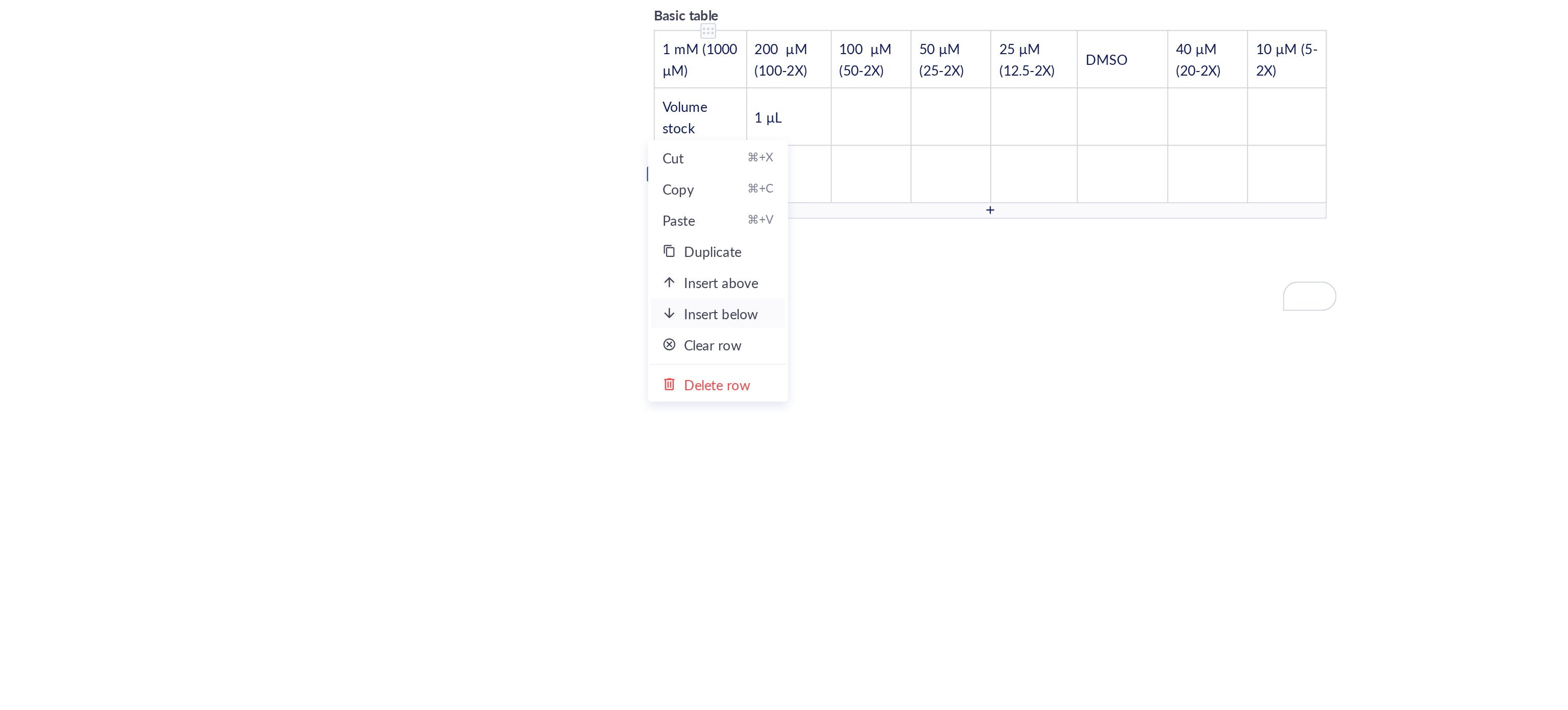
click at [724, 502] on div "Insert below" at bounding box center [711, 501] width 39 height 11
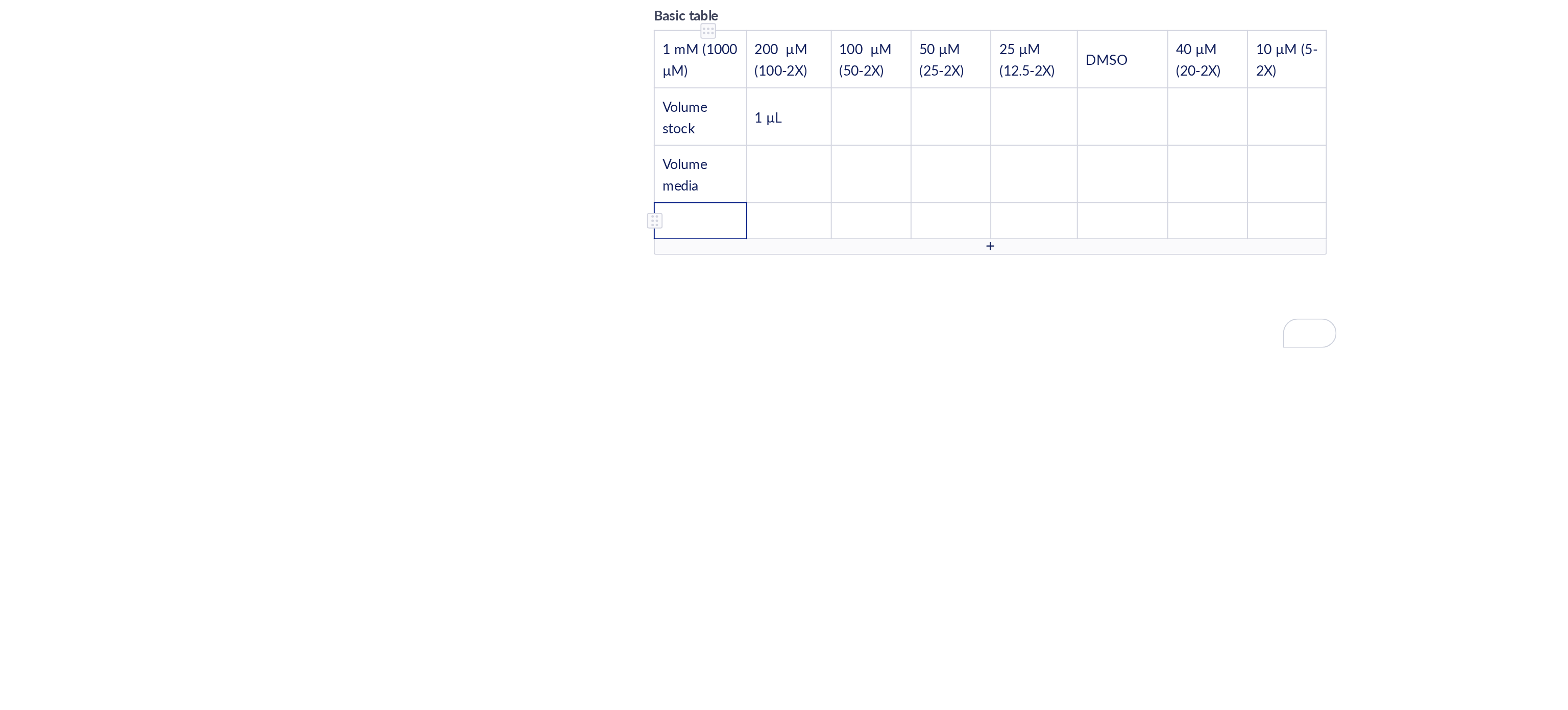
click at [705, 442] on td "﻿" at bounding box center [701, 452] width 49 height 19
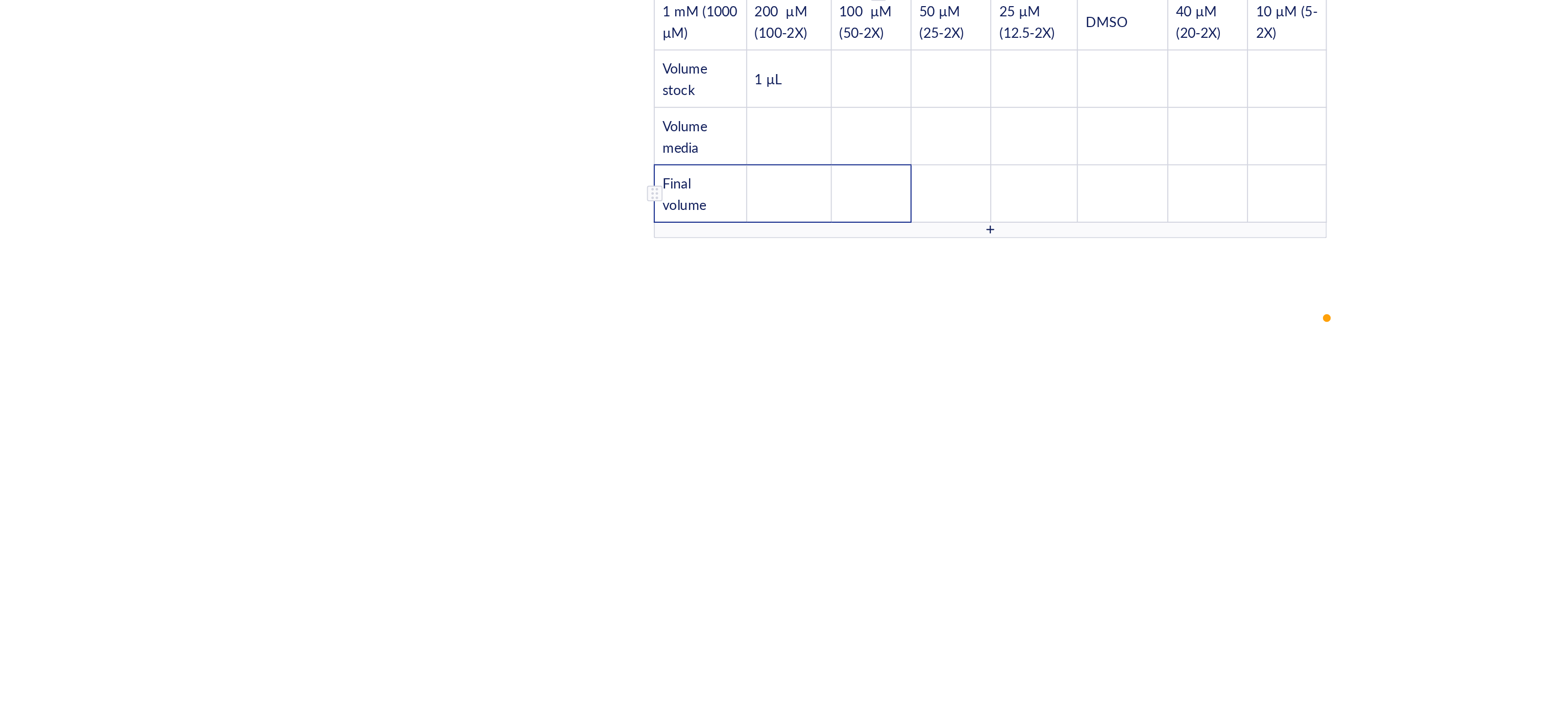
click at [770, 423] on td "﻿" at bounding box center [791, 438] width 42 height 30
click at [755, 389] on td "﻿" at bounding box center [746, 404] width 44 height 30
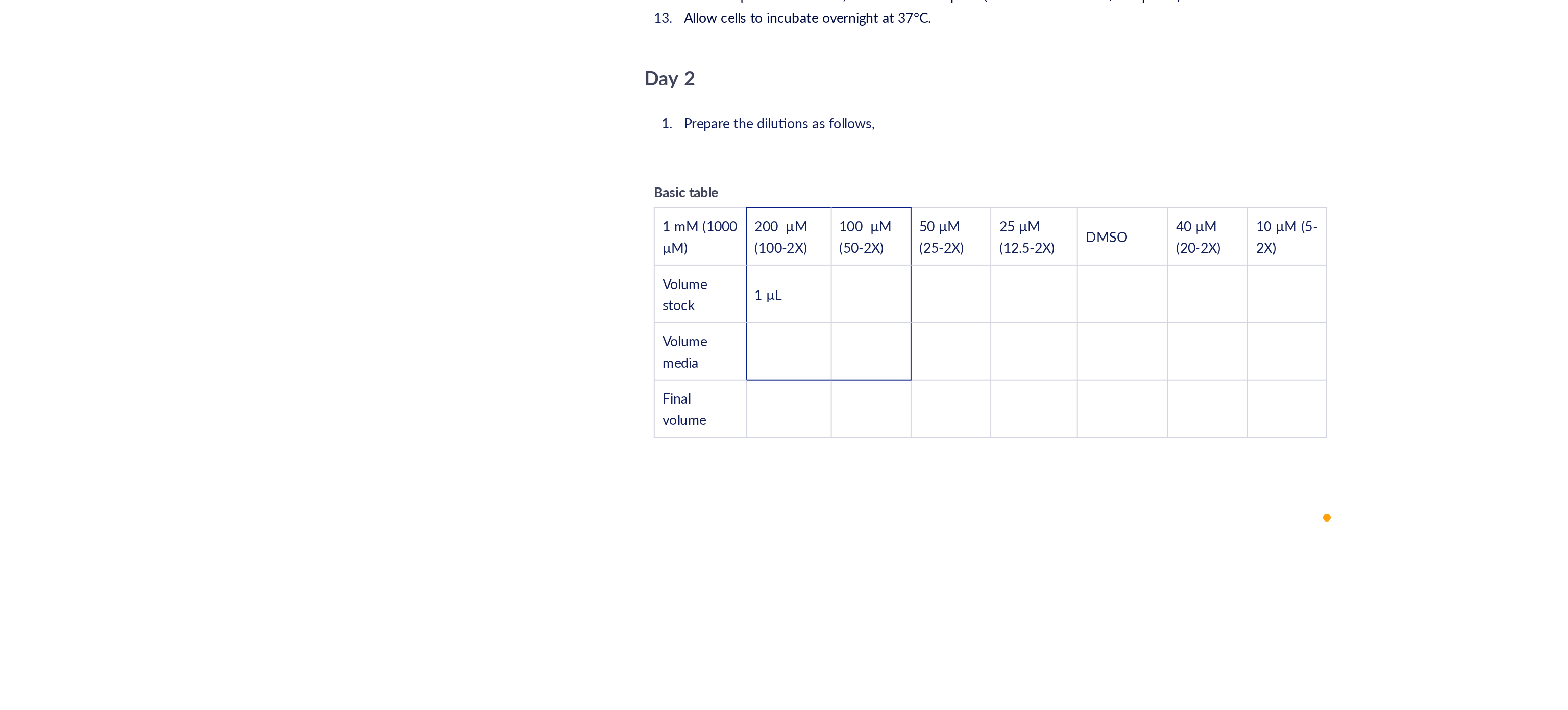
scroll to position [1671, 0]
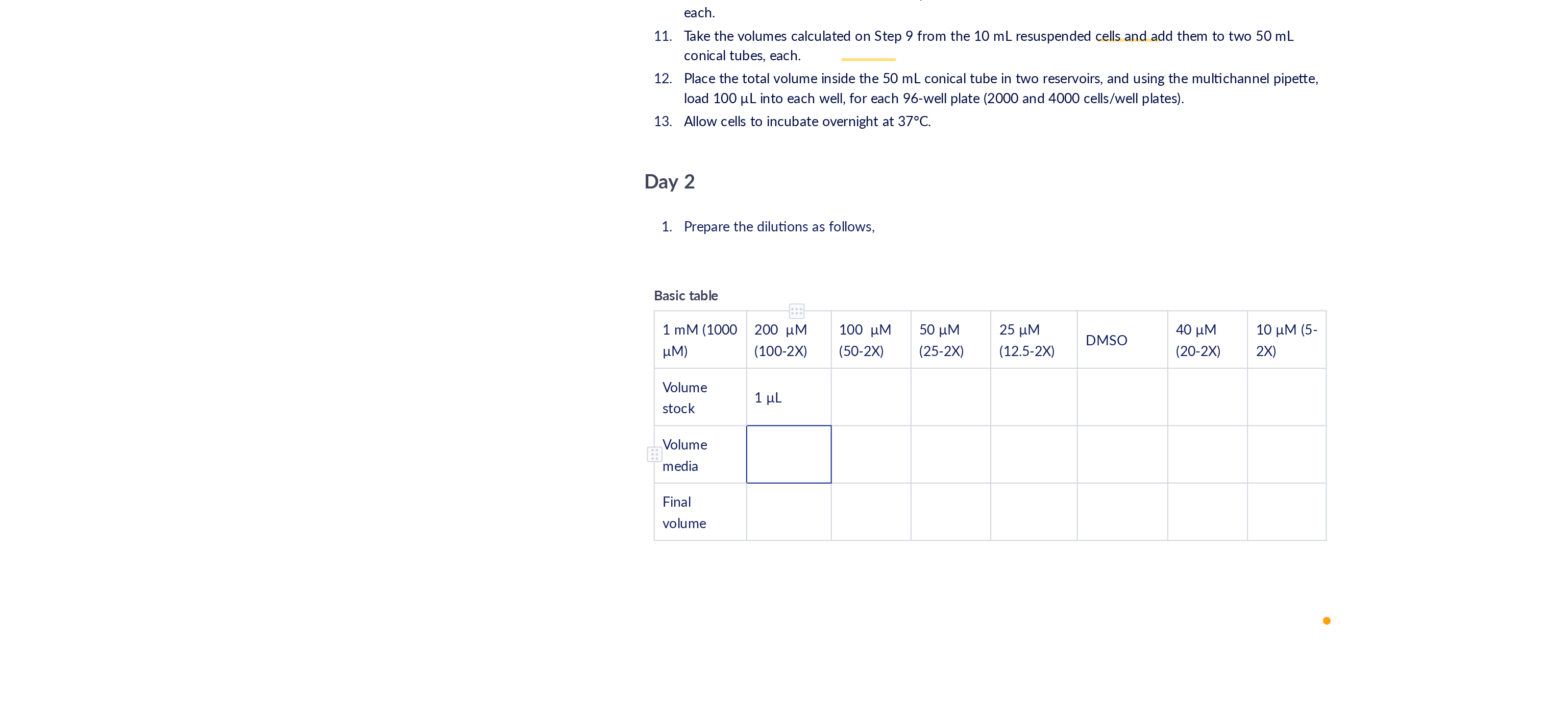
click at [745, 560] on td "﻿" at bounding box center [746, 574] width 44 height 30
click at [704, 561] on td "Volume media" at bounding box center [701, 575] width 49 height 30
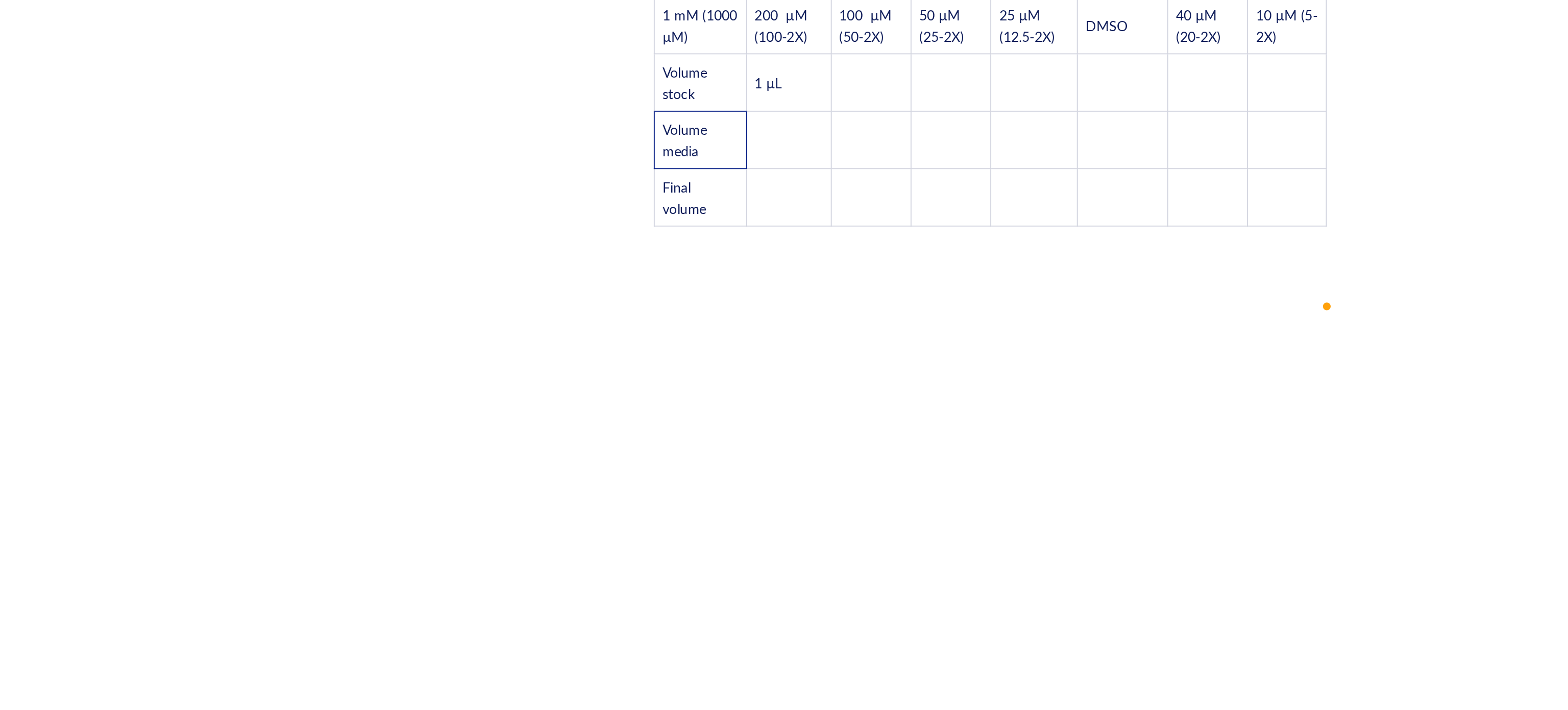
scroll to position [1841, 0]
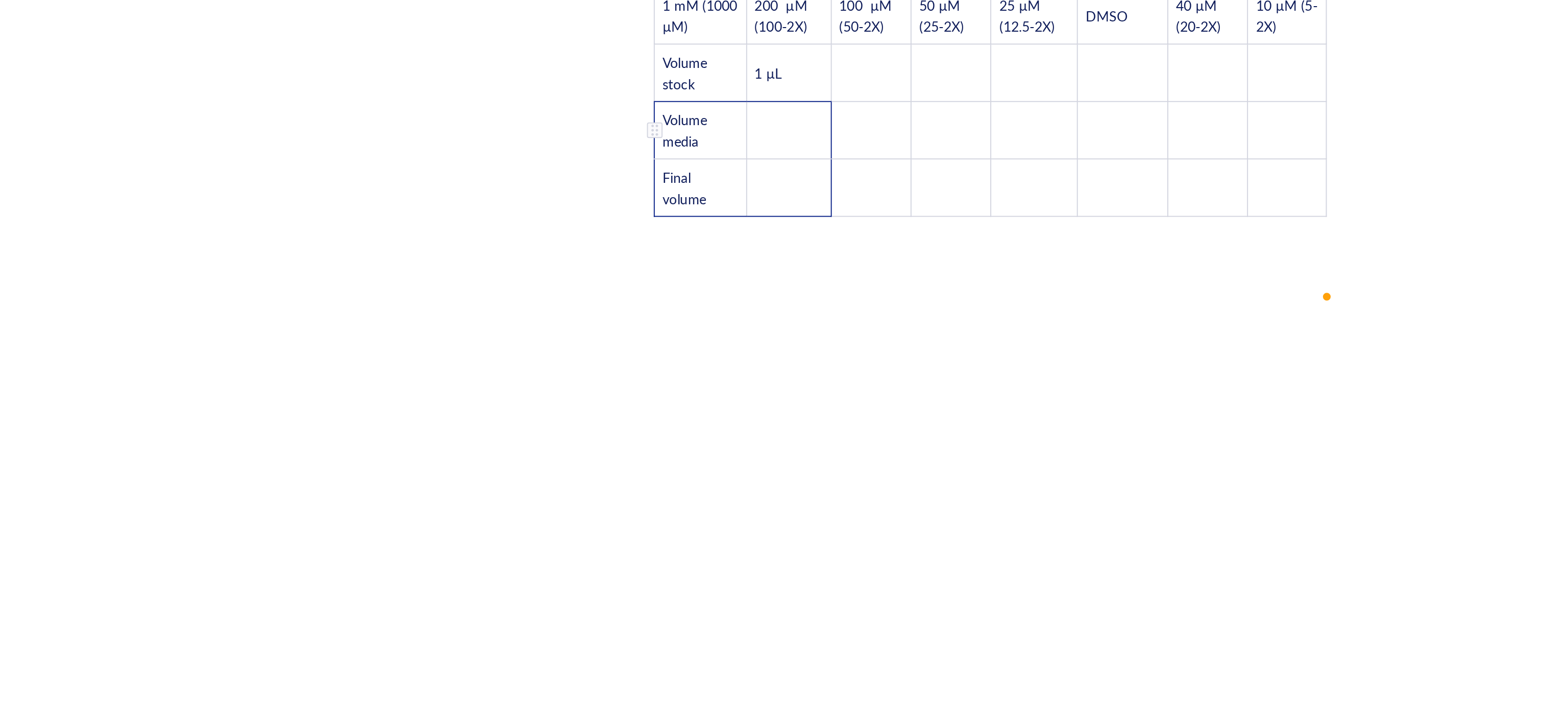
click at [738, 389] on td "﻿" at bounding box center [746, 404] width 44 height 30
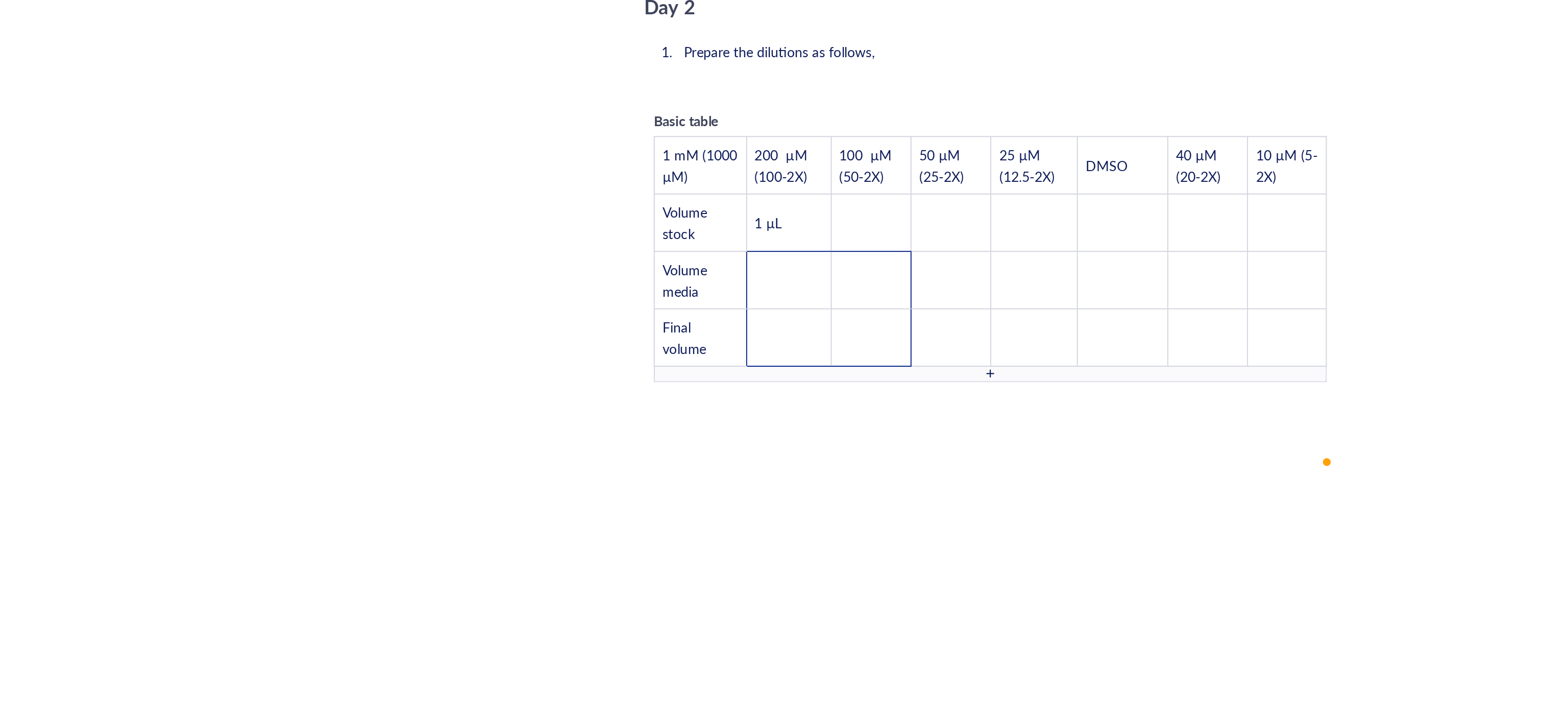
scroll to position [1662, 0]
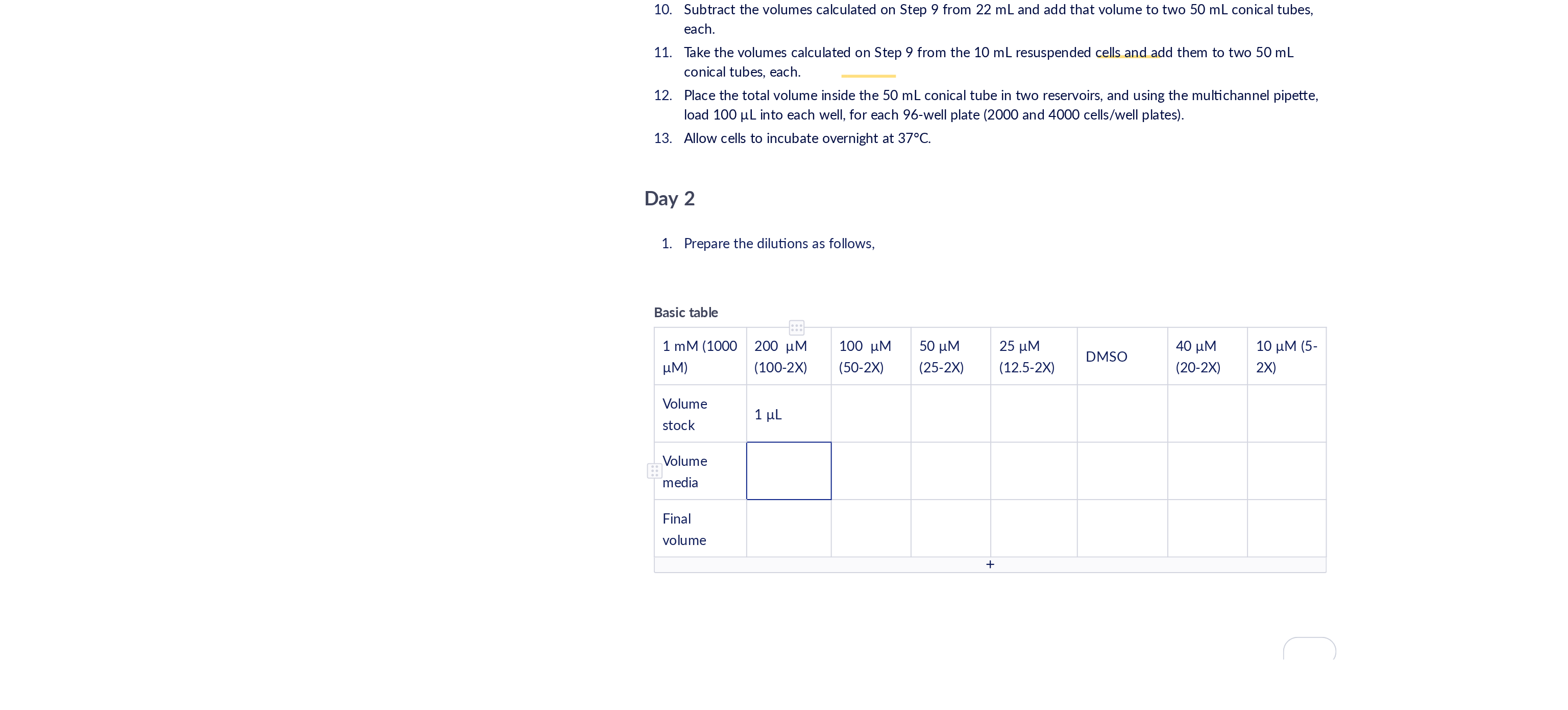
click at [750, 568] on td "﻿" at bounding box center [746, 583] width 44 height 30
click at [733, 528] on tbody "1 mM (1000 µM) 200 µM (100-2X) 100 µM (50-2X) 50 µM (25-2X) 25 µM (12.5-2X) DMS…" at bounding box center [853, 568] width 353 height 121
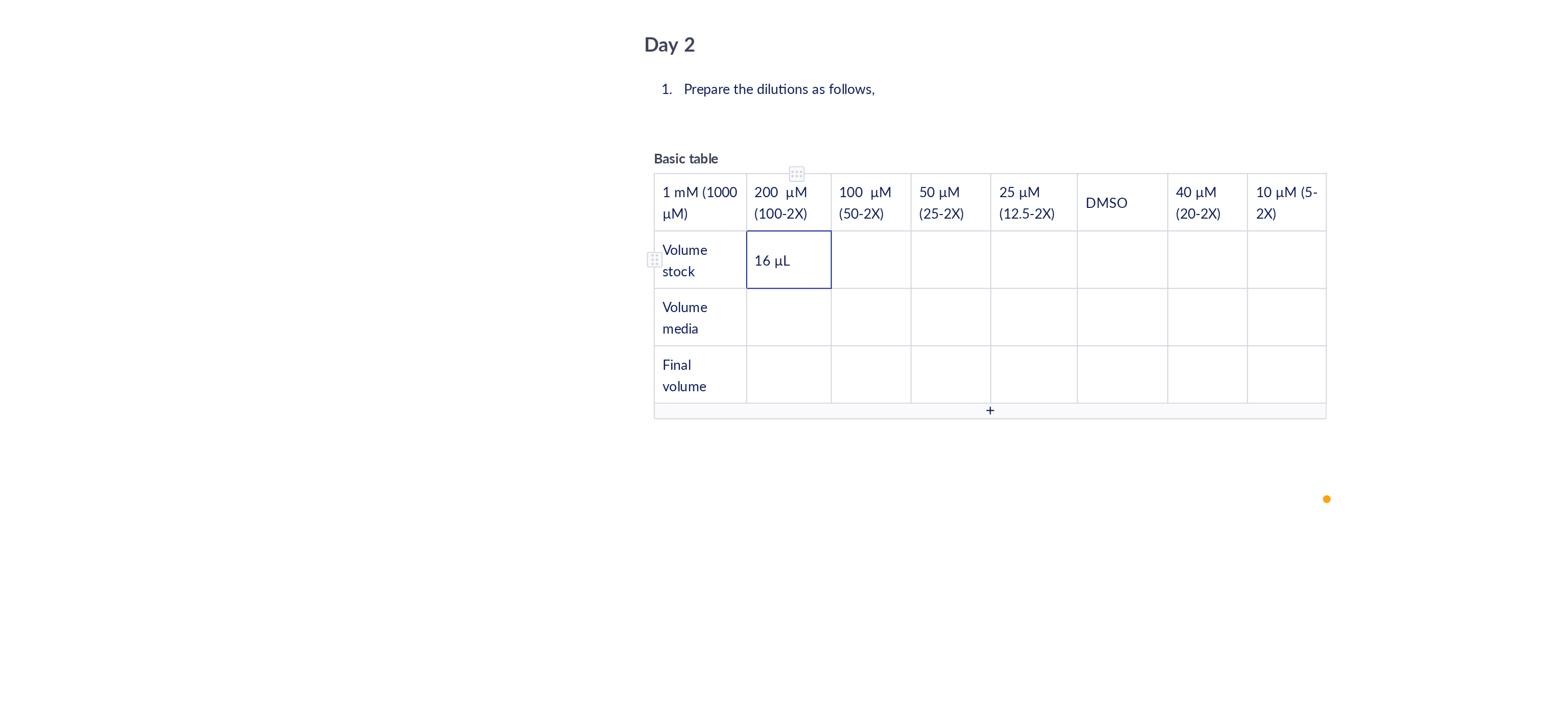
scroll to position [1832, 0]
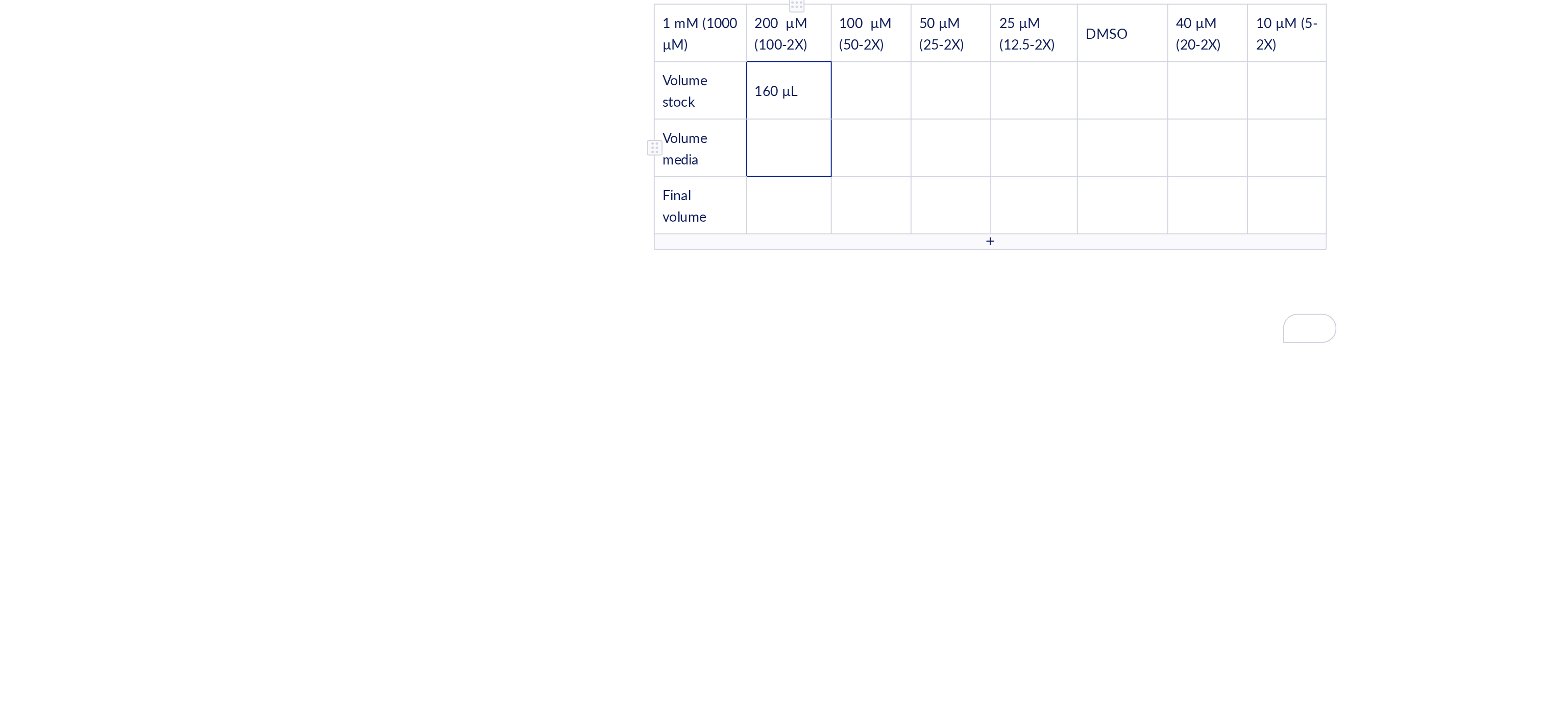
click at [742, 399] on td "﻿" at bounding box center [746, 414] width 44 height 30
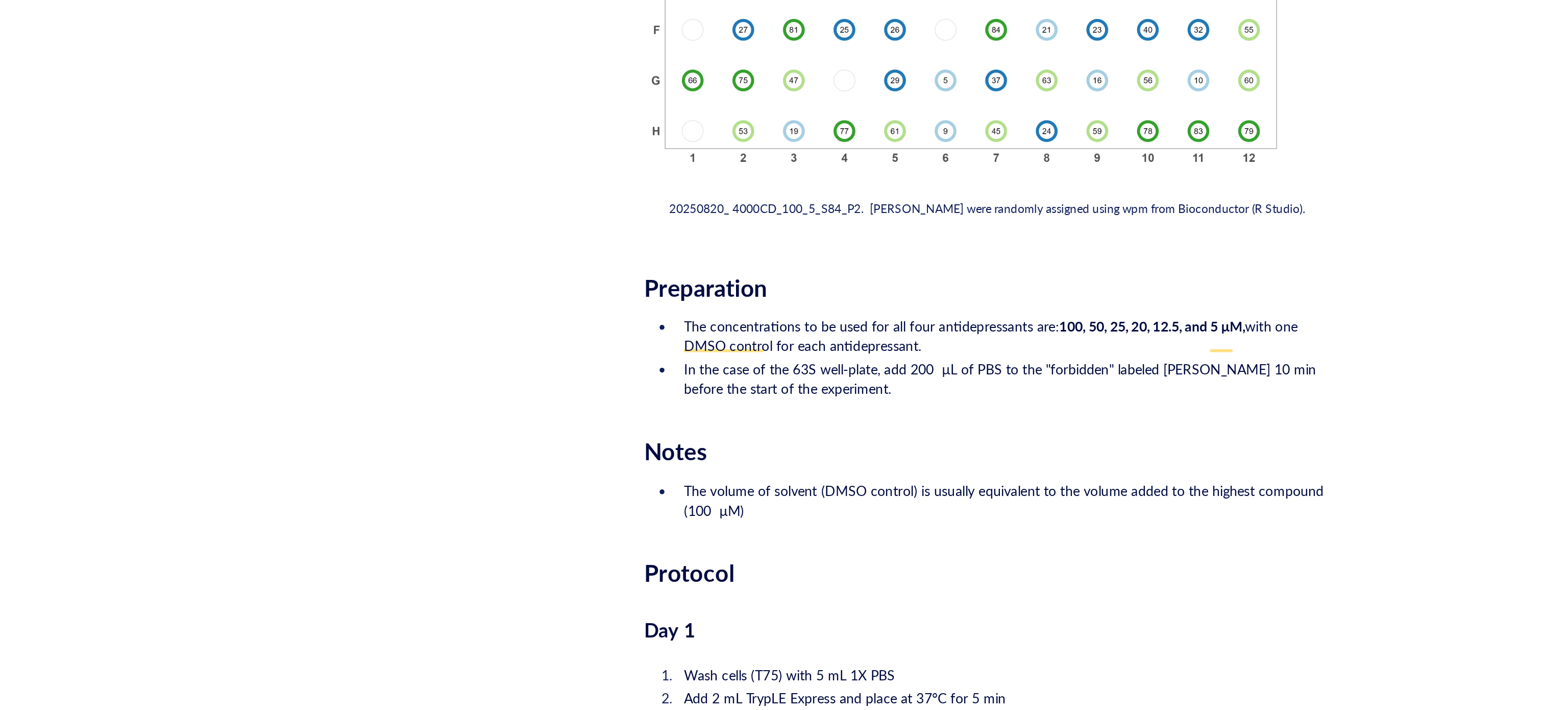
scroll to position [1799, 0]
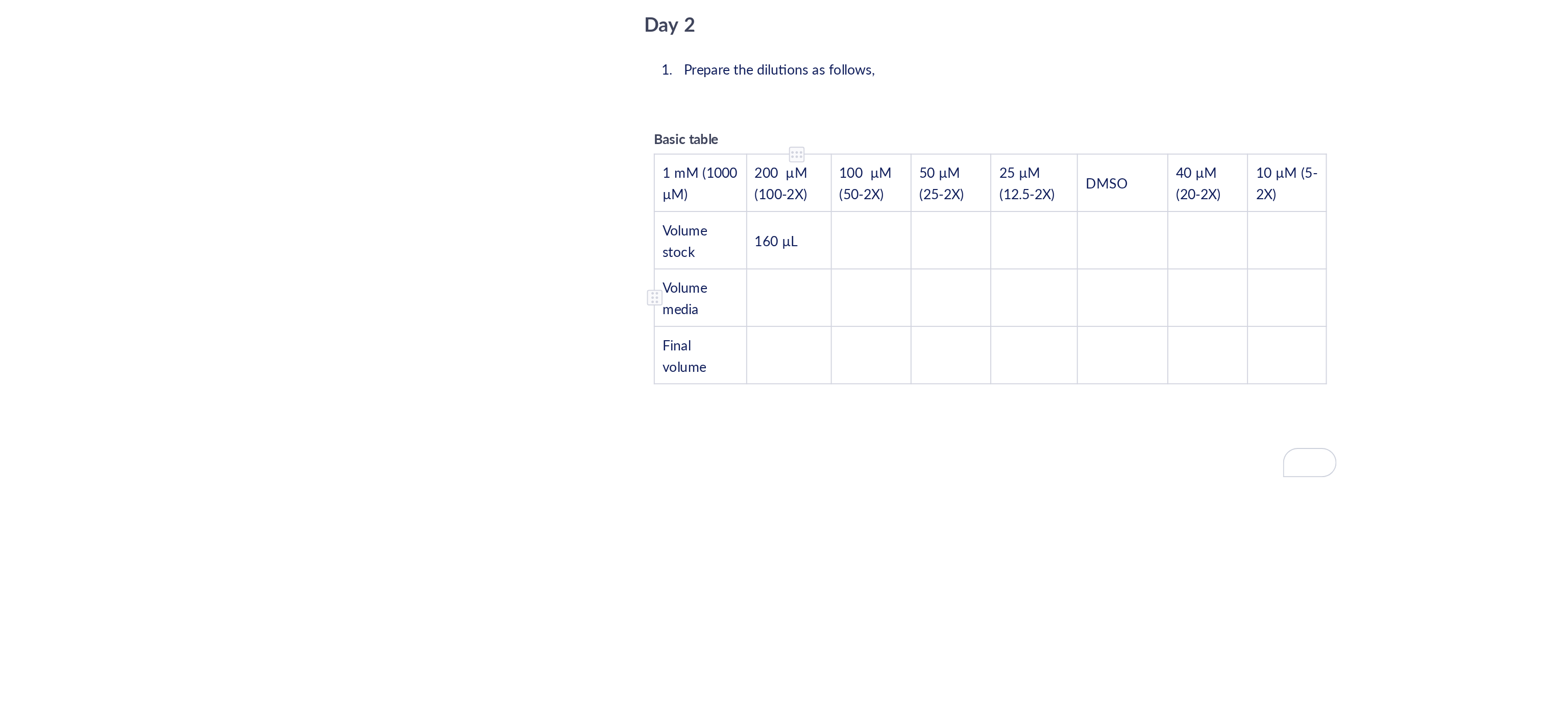
click at [741, 465] on tbody "1 mM (1000 µM) 200 µM (100-2X) 100 µM (50-2X) 50 µM (25-2X) 25 µM (12.5-2X) DMS…" at bounding box center [853, 477] width 353 height 121
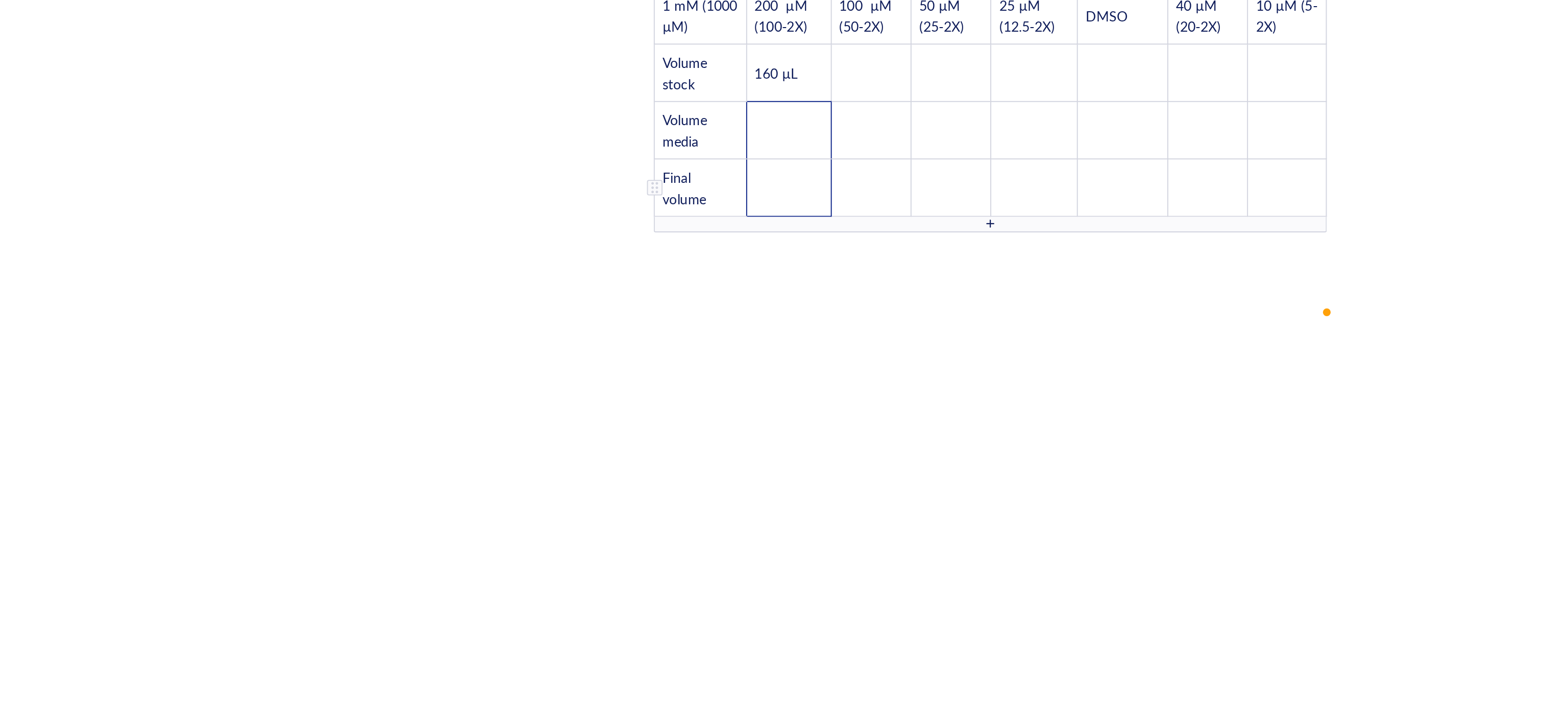
click at [744, 389] on td "﻿" at bounding box center [746, 404] width 44 height 30
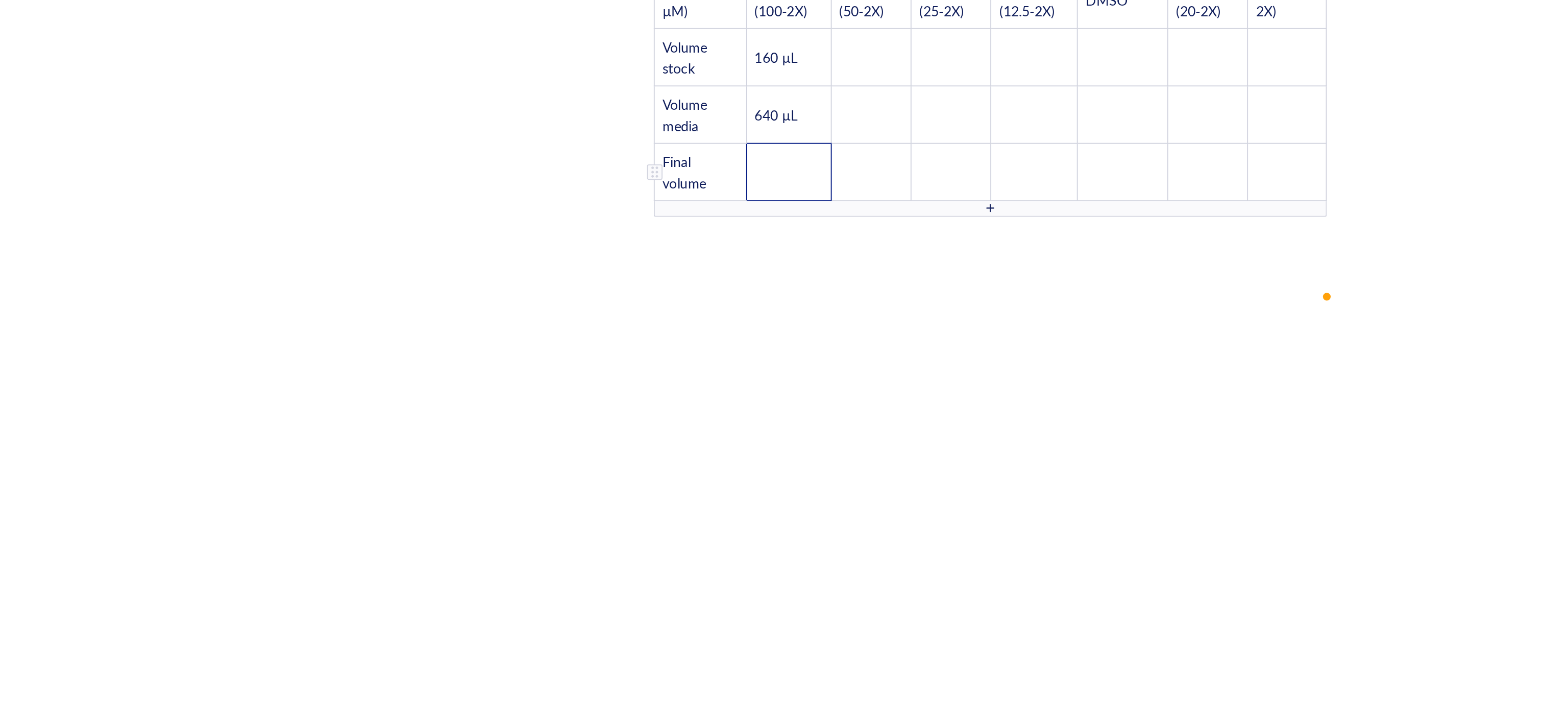
click at [748, 413] on td "﻿" at bounding box center [746, 427] width 44 height 30
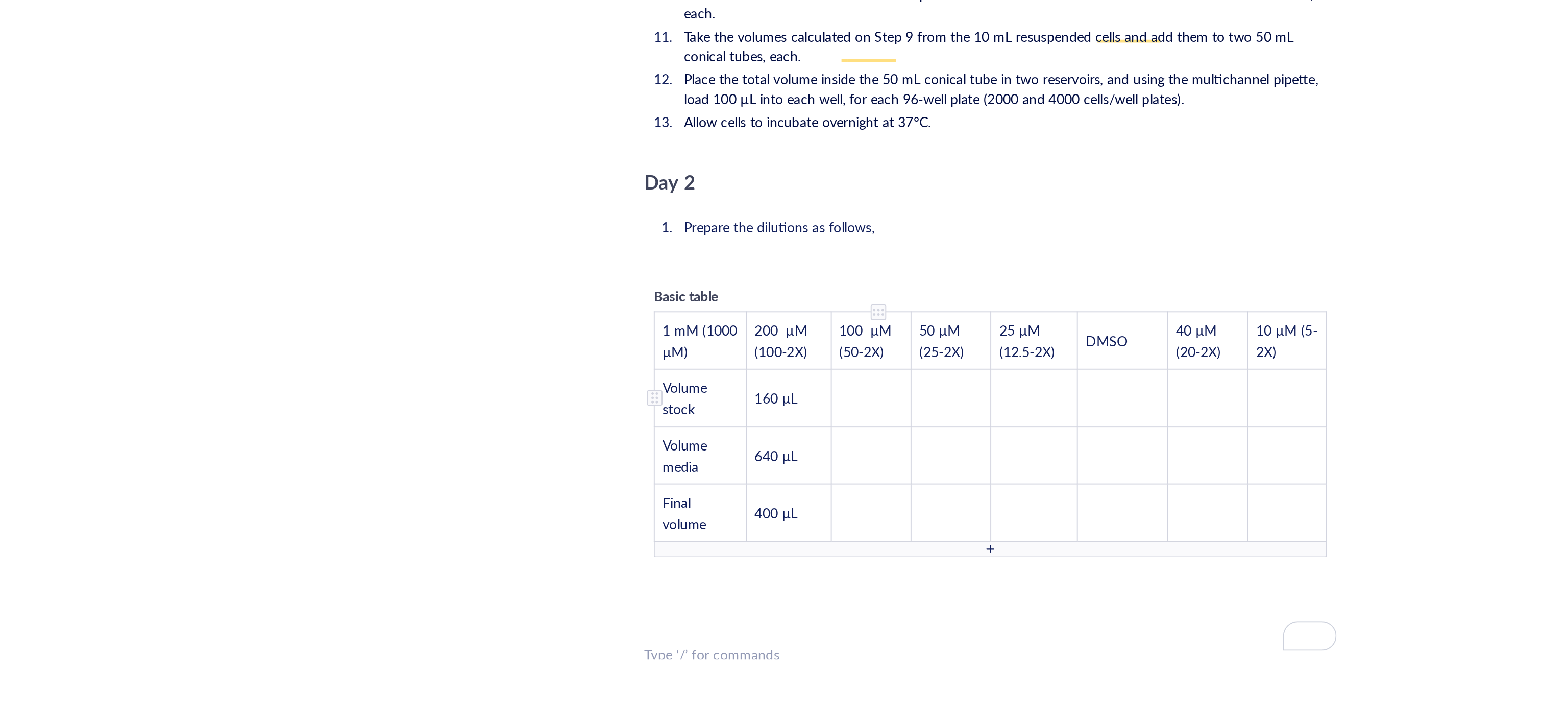
click at [786, 530] on td "To enrich screen reader interactions, please activate Accessibility in Grammarl…" at bounding box center [791, 545] width 42 height 30
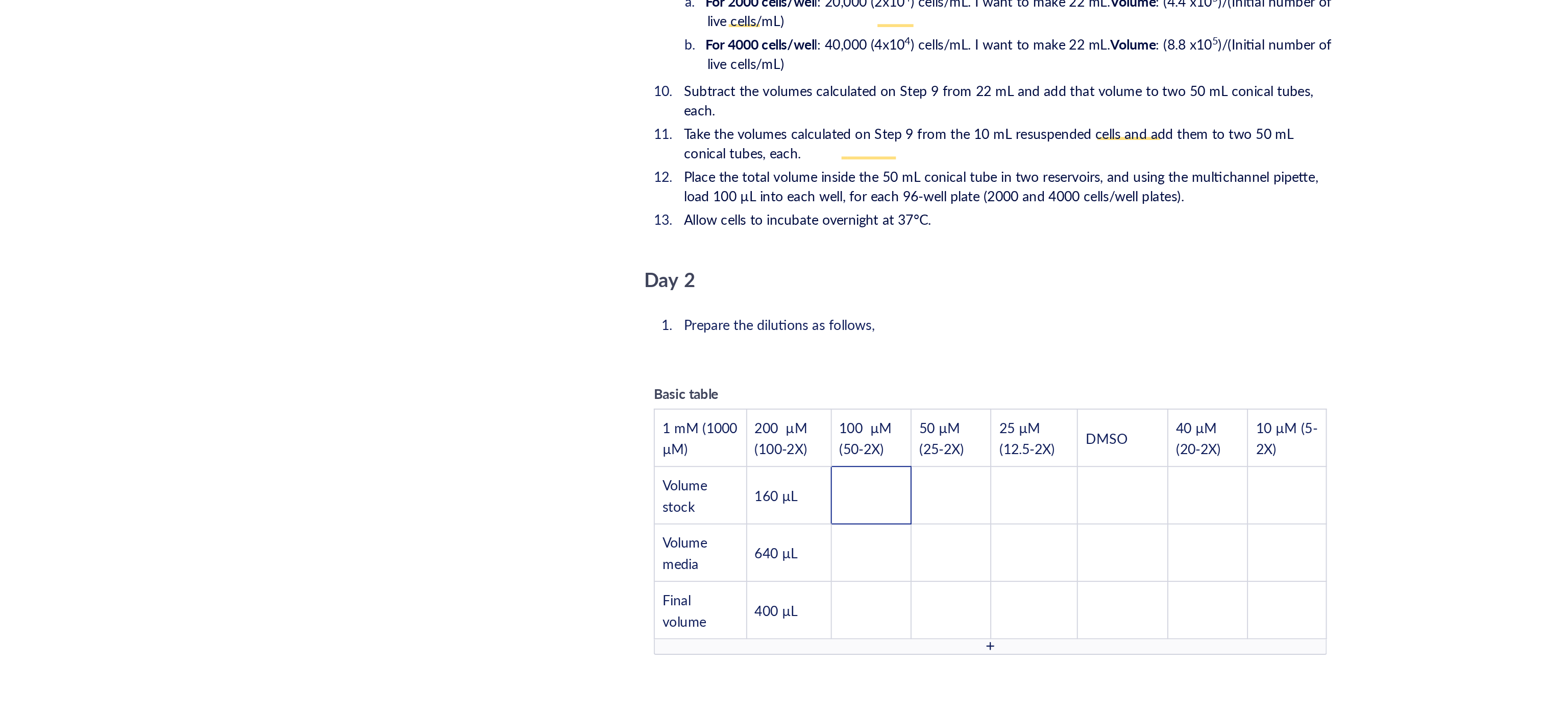
scroll to position [1564, 0]
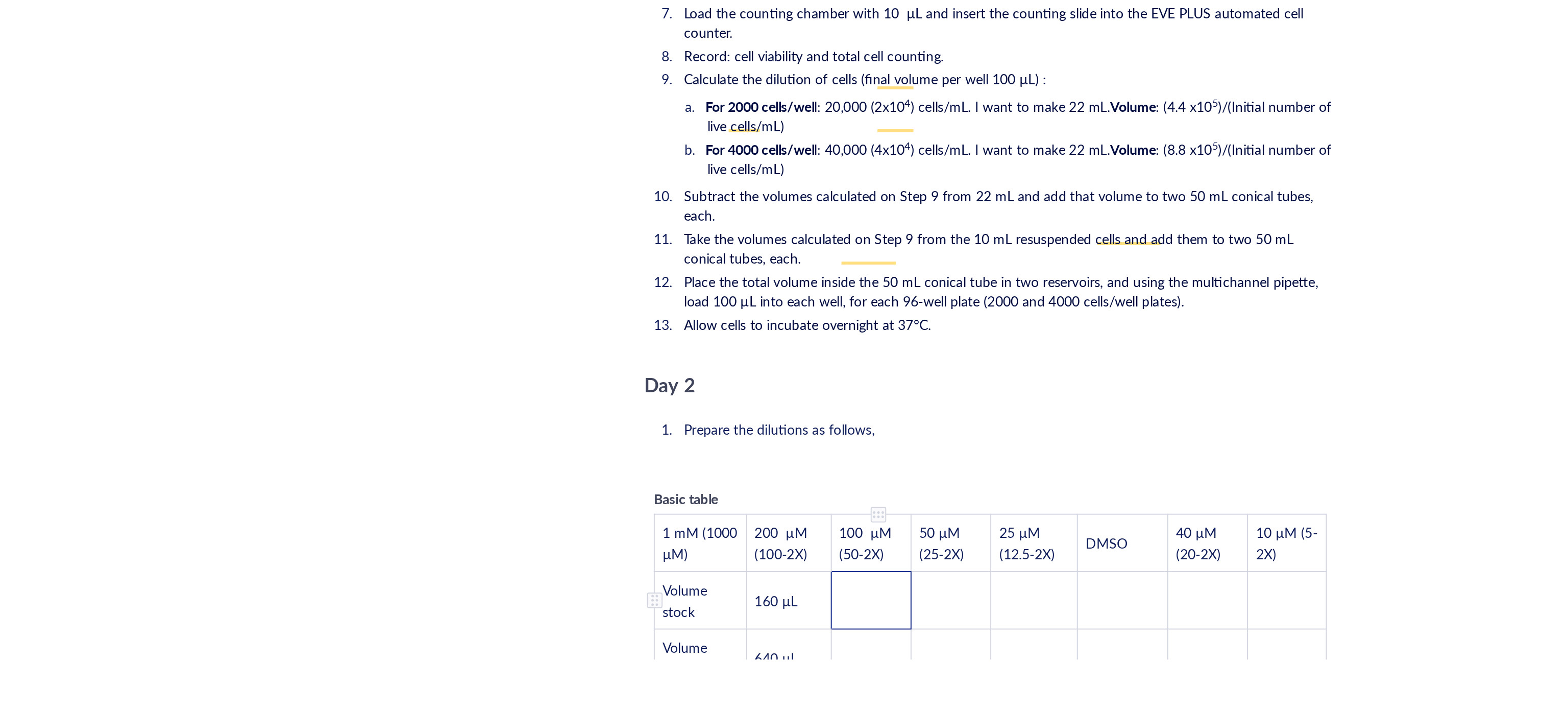
click at [787, 636] on td "To enrich screen reader interactions, please activate Accessibility in Grammarl…" at bounding box center [791, 651] width 42 height 30
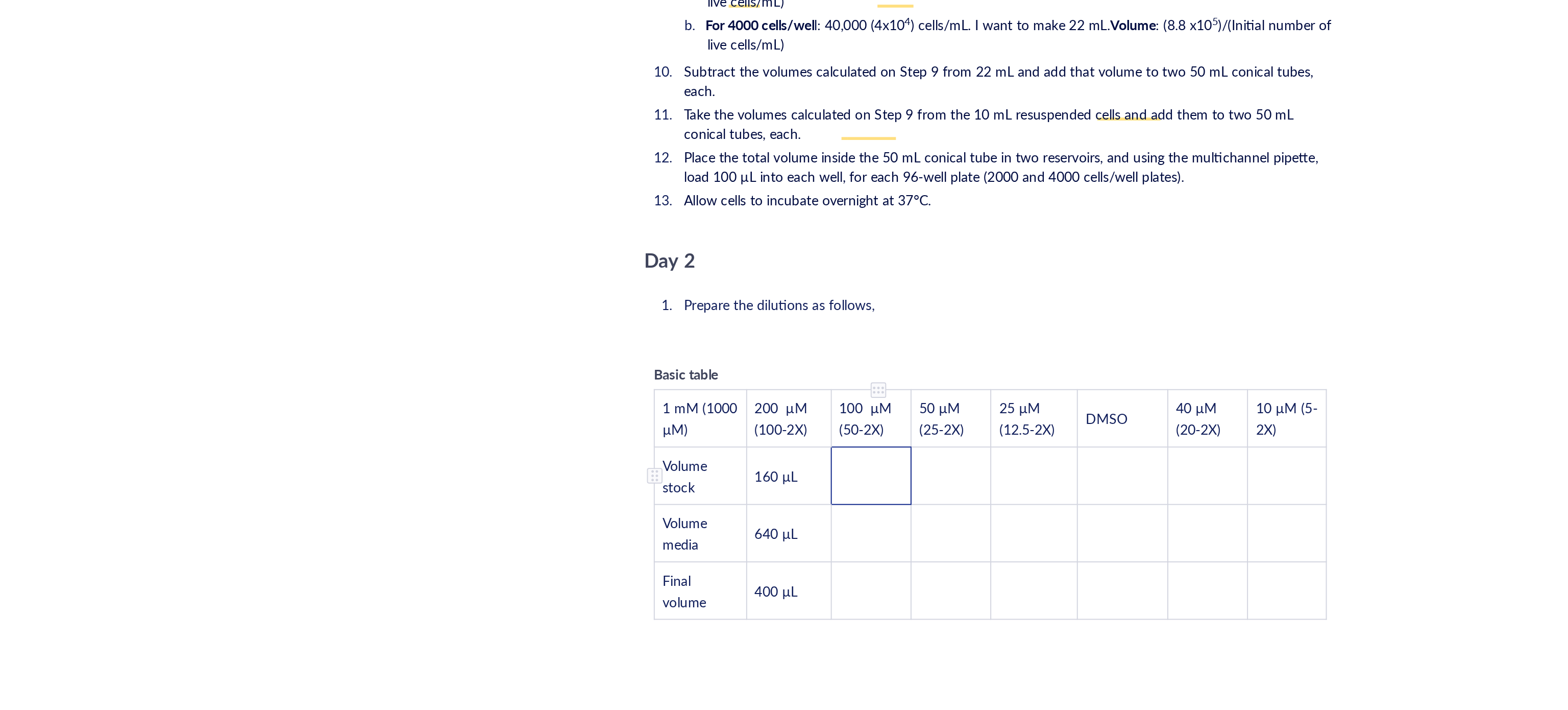
scroll to position [1654, 0]
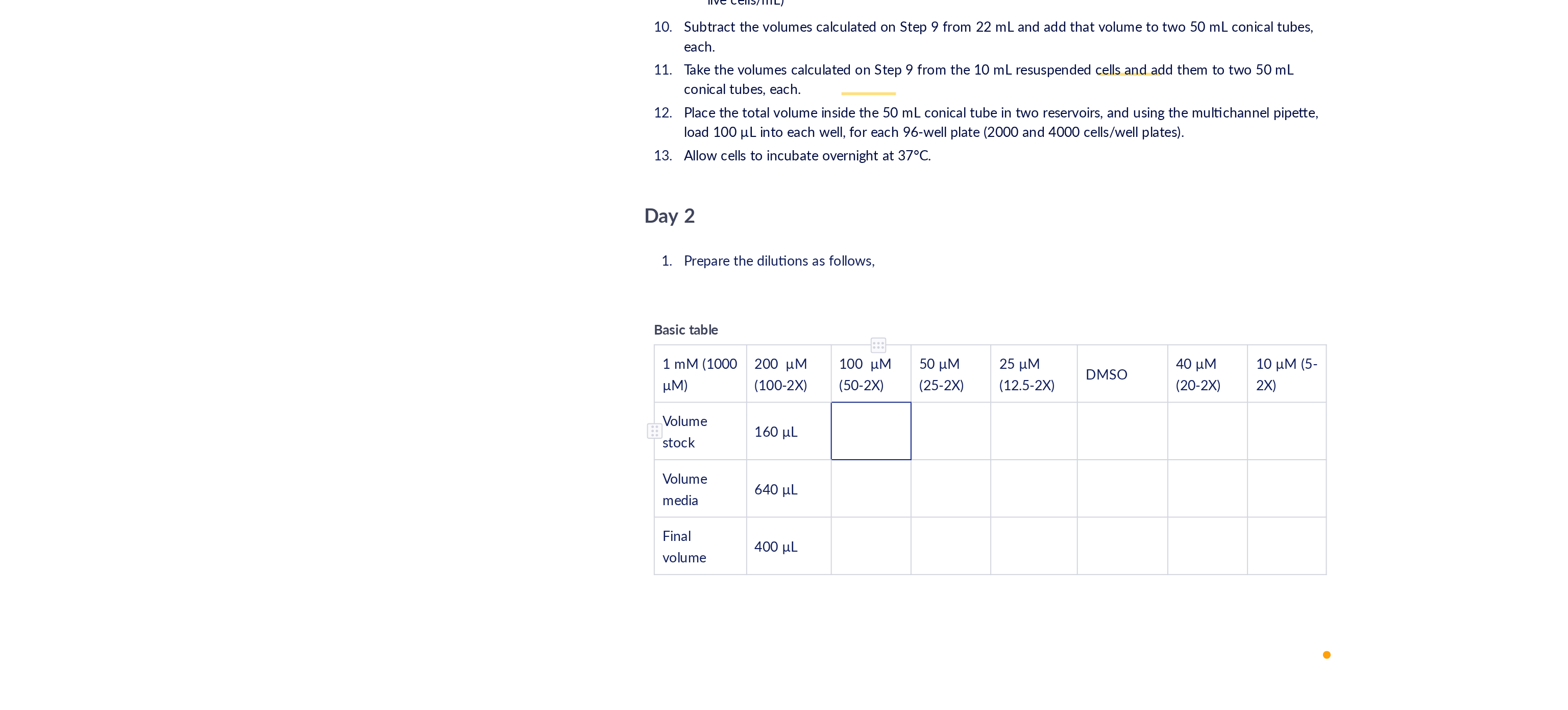
click at [782, 547] on td "To enrich screen reader interactions, please activate Accessibility in Grammarl…" at bounding box center [791, 562] width 42 height 30
click at [710, 540] on tbody "1 mM (1000 µM) 200 µM (100-2X) 100 µM (50-2X) 50 µM (25-2X) 25 µM (12.5-2X) DMS…" at bounding box center [853, 577] width 353 height 121
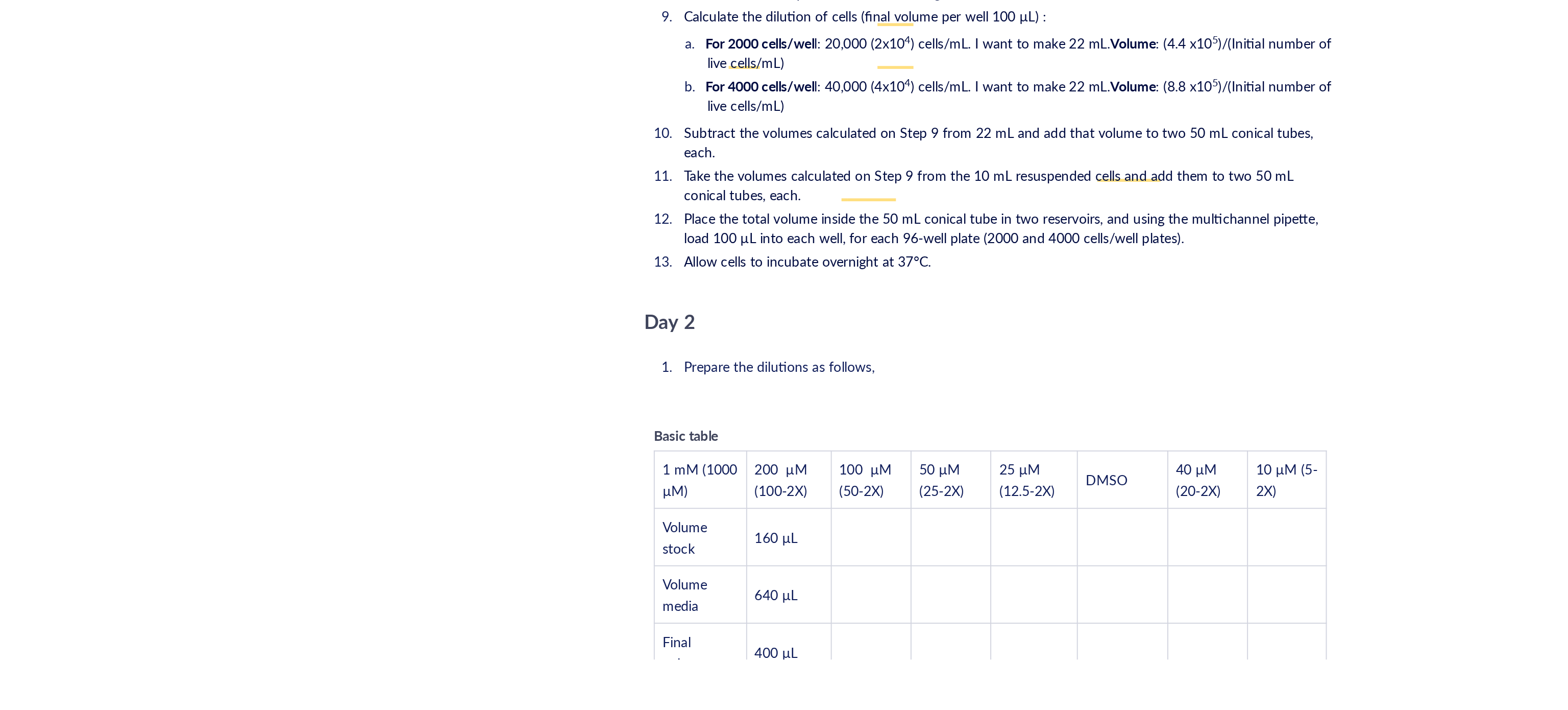
scroll to position [1573, 0]
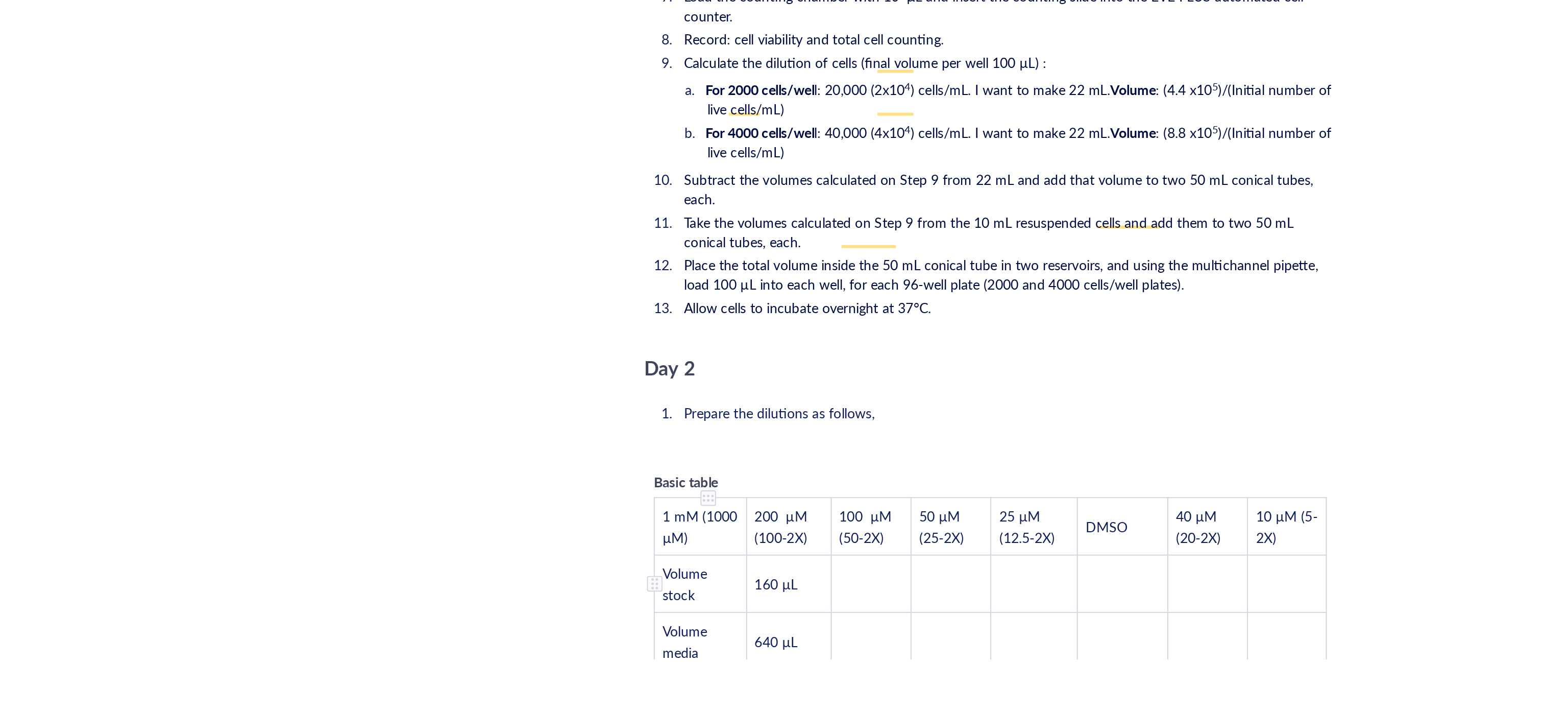
click at [707, 627] on td "Volume stock" at bounding box center [701, 642] width 49 height 30
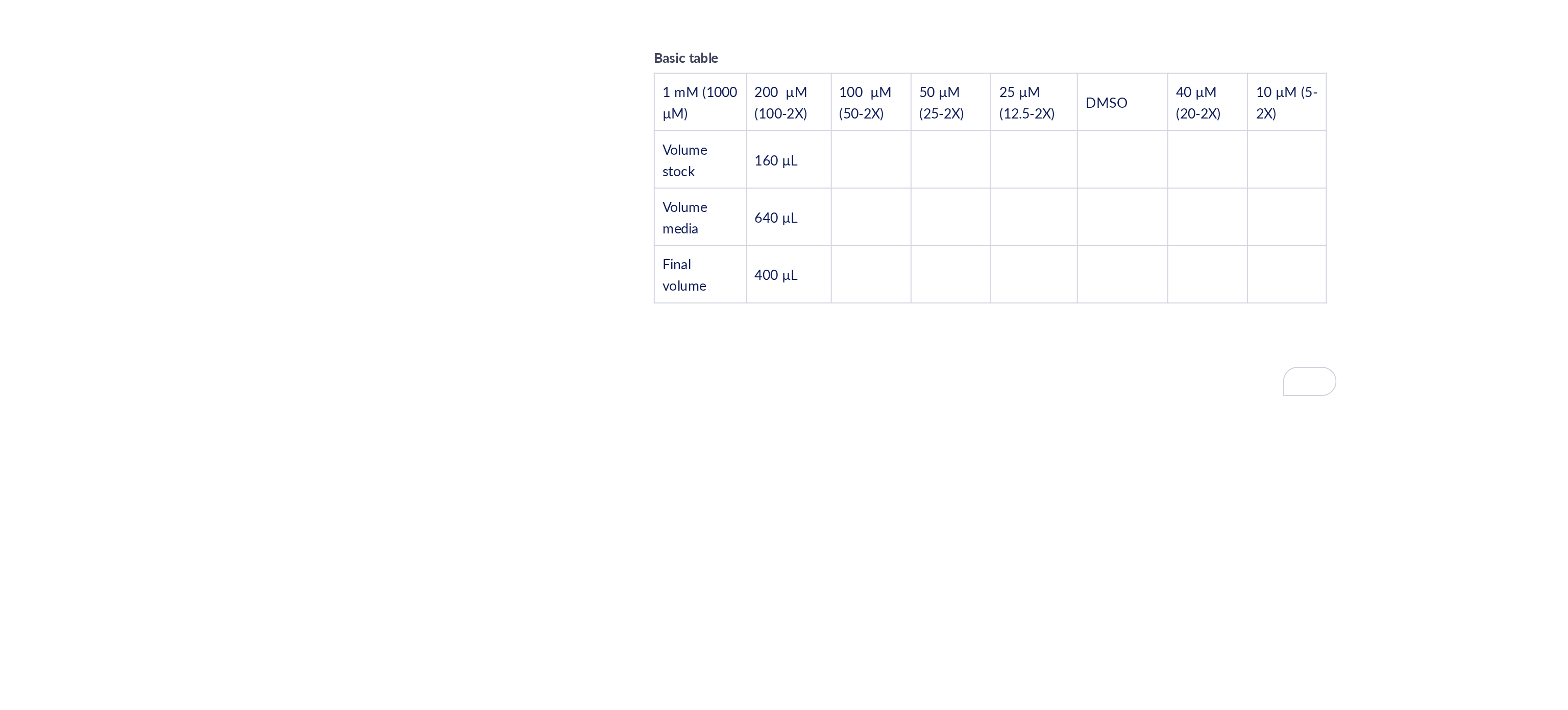
scroll to position [1662, 0]
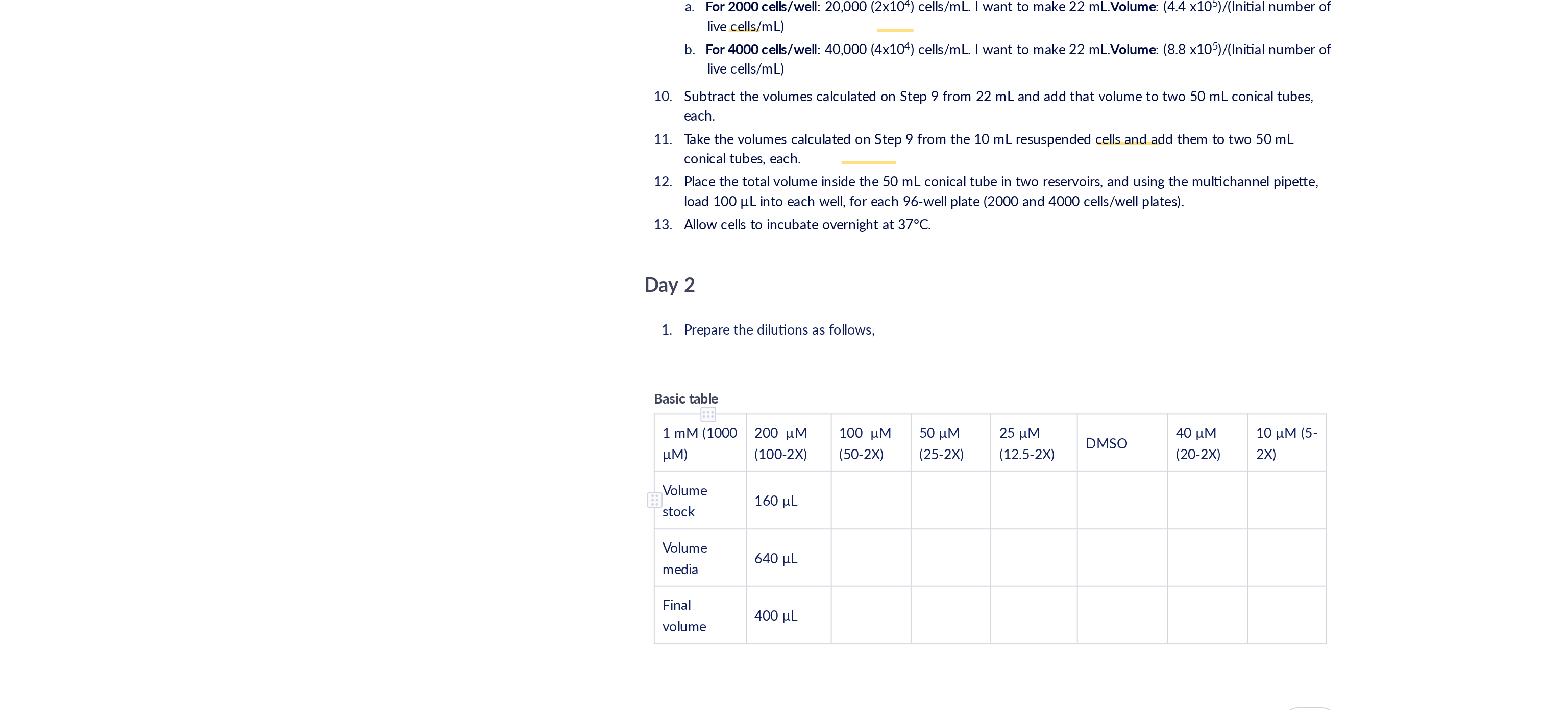
click at [709, 581] on tbody "1 mM (1000 µM) 200 µM (100-2X) 100 µM (50-2X) 50 µM (25-2X) 25 µM (12.5-2X) DMS…" at bounding box center [853, 614] width 353 height 121
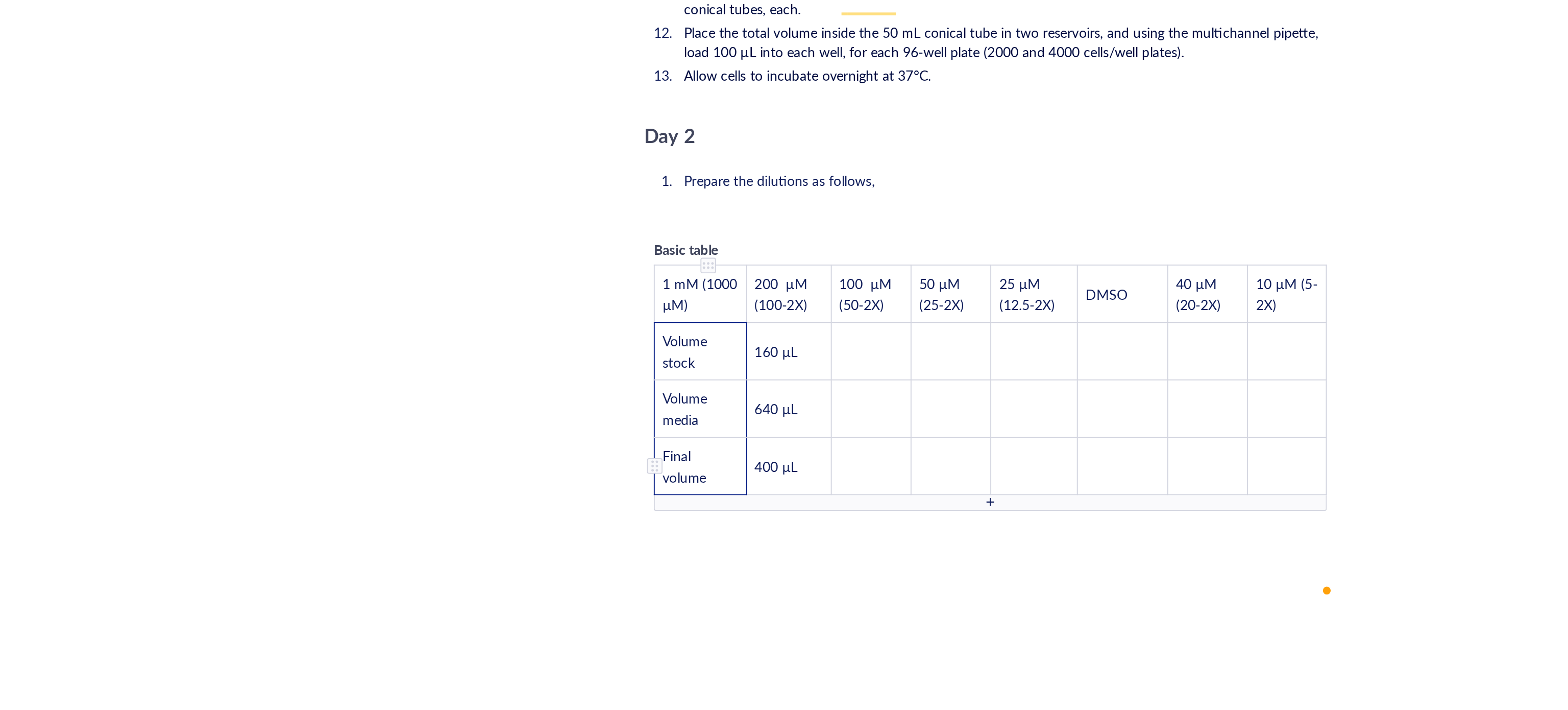
scroll to position [1660, 0]
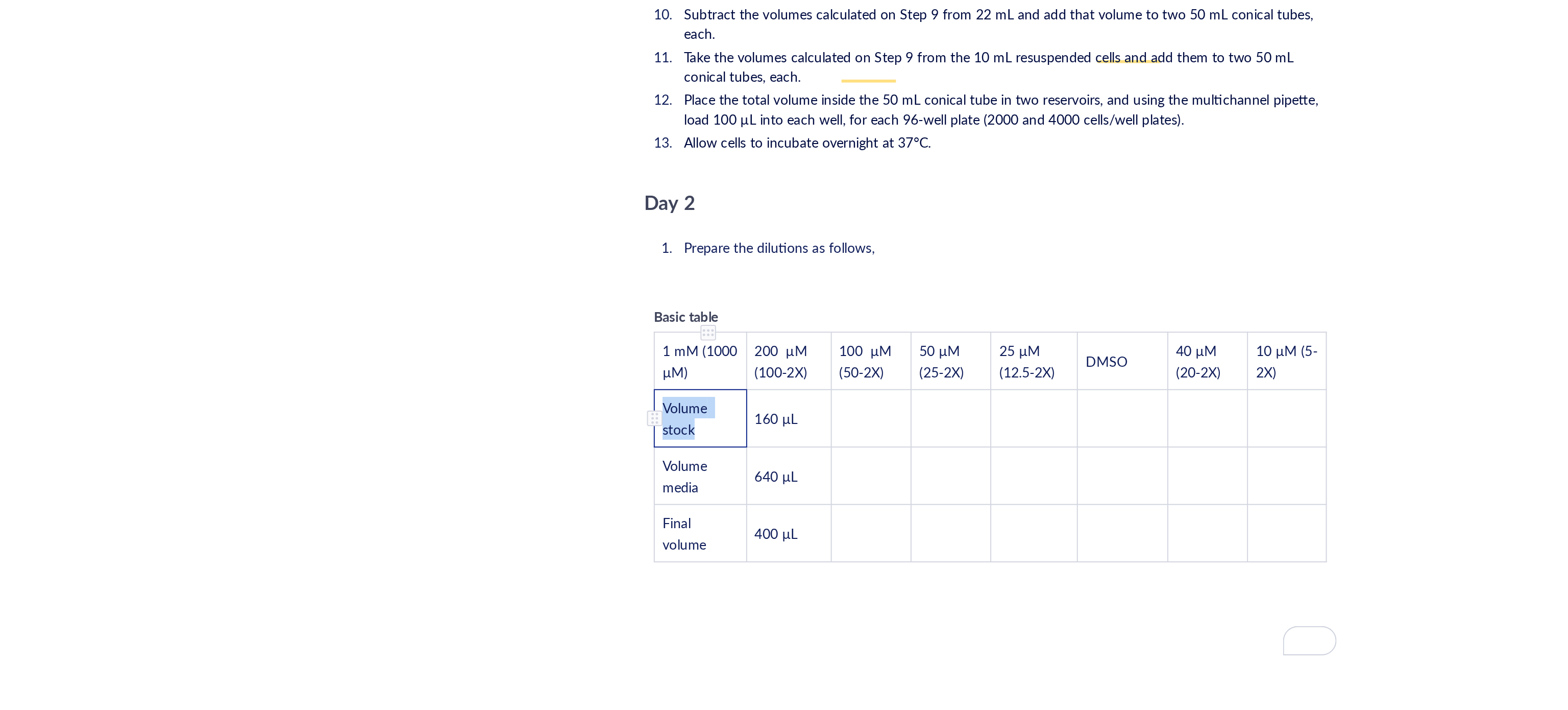
drag, startPoint x: 704, startPoint y: 537, endPoint x: 678, endPoint y: 533, distance: 26.3
click at [678, 541] on td "Volume stock" at bounding box center [701, 555] width 49 height 30
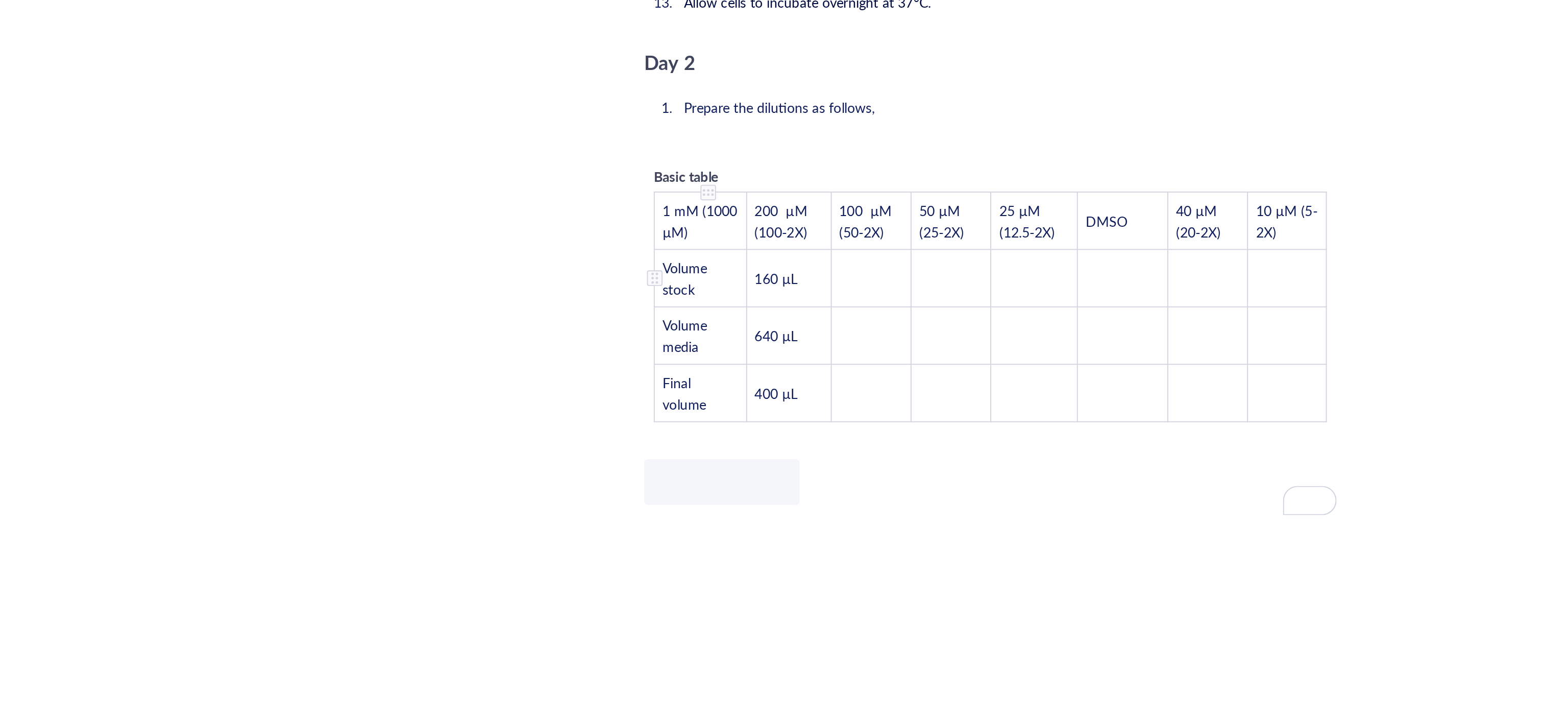
scroll to position [1659, 0]
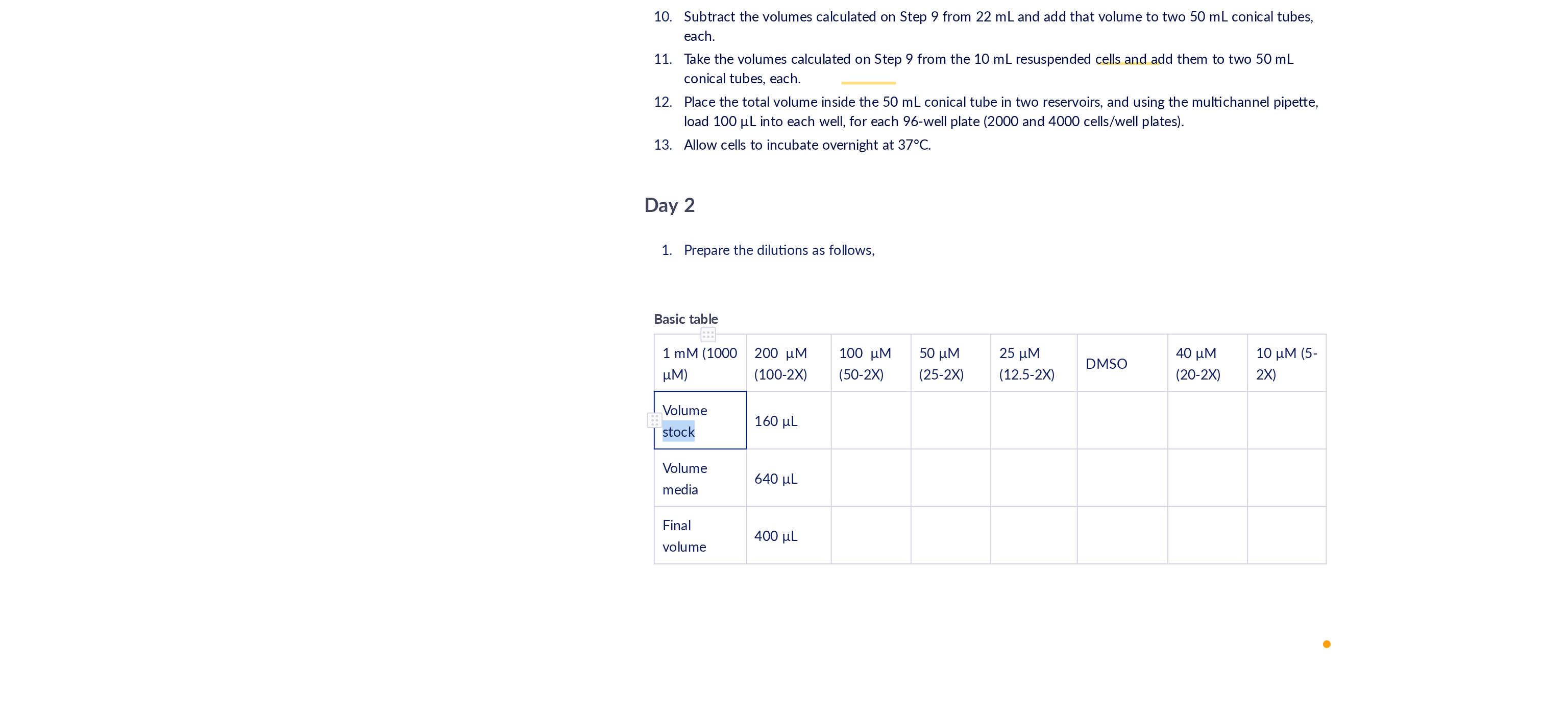
drag, startPoint x: 702, startPoint y: 536, endPoint x: 682, endPoint y: 540, distance: 20.4
click at [682, 541] on td "Volume stock" at bounding box center [701, 556] width 49 height 30
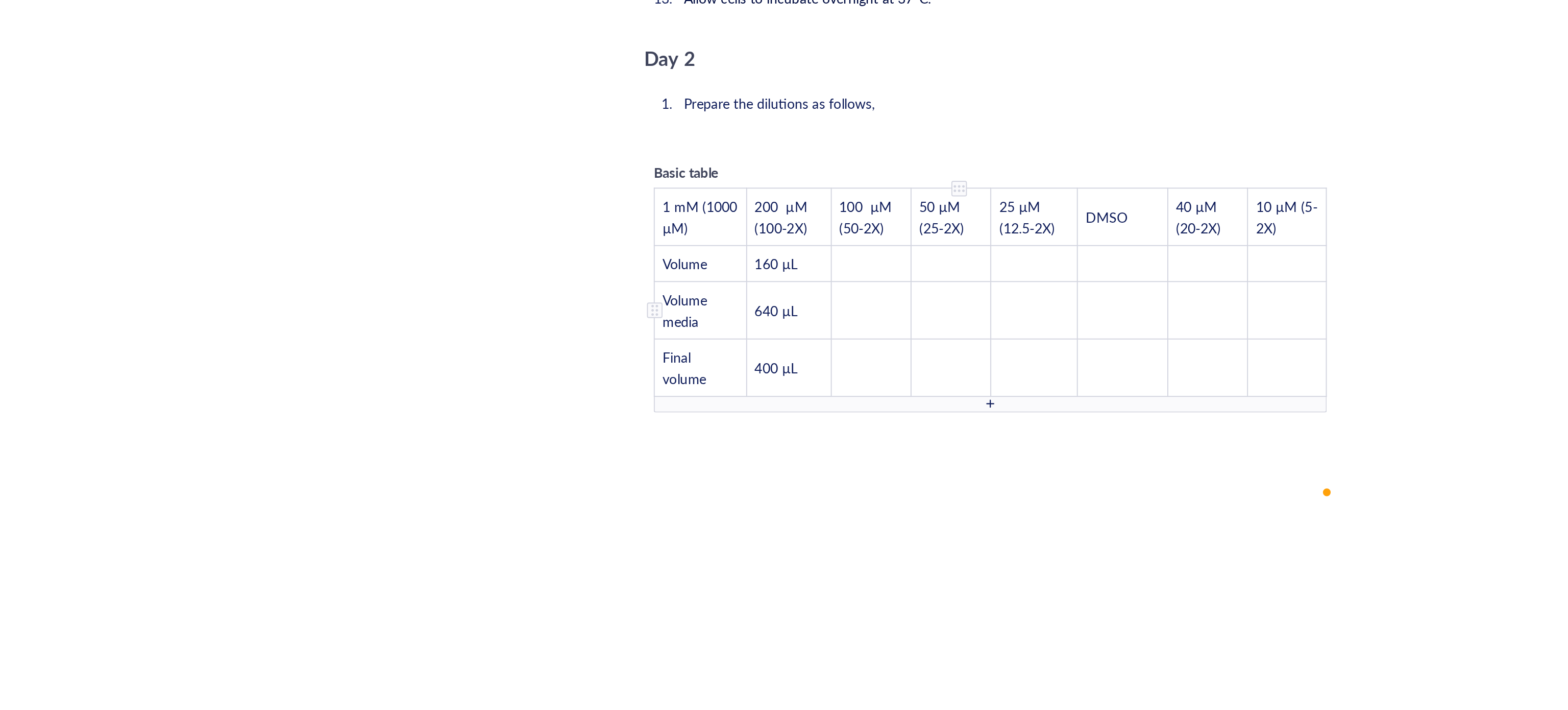
scroll to position [1749, 0]
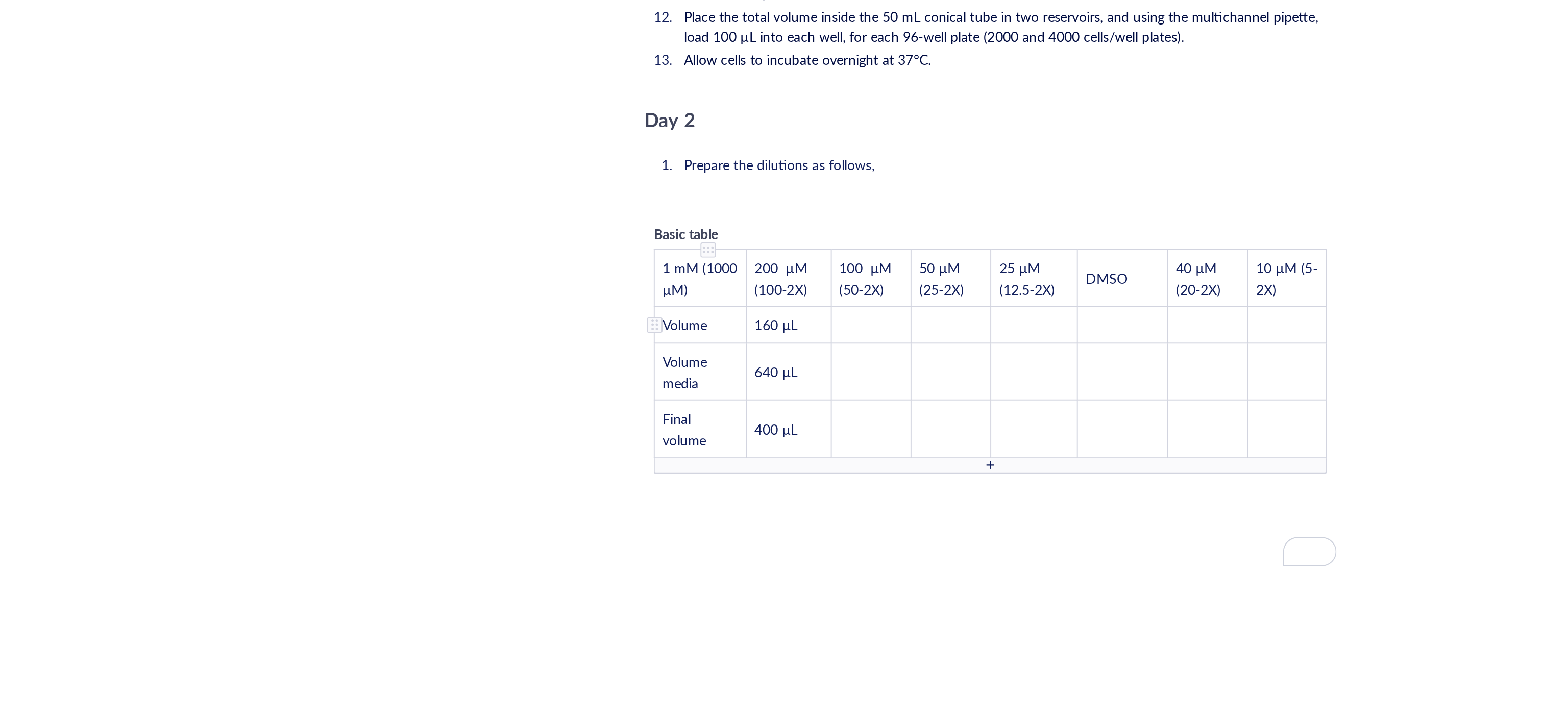
click at [674, 482] on div "Basic table 1 mM (1000 µM) 200 µM (100-2X) 100 µM (50-2X) 50 µM (25-2X) 25 µM (…" at bounding box center [853, 519] width 363 height 142
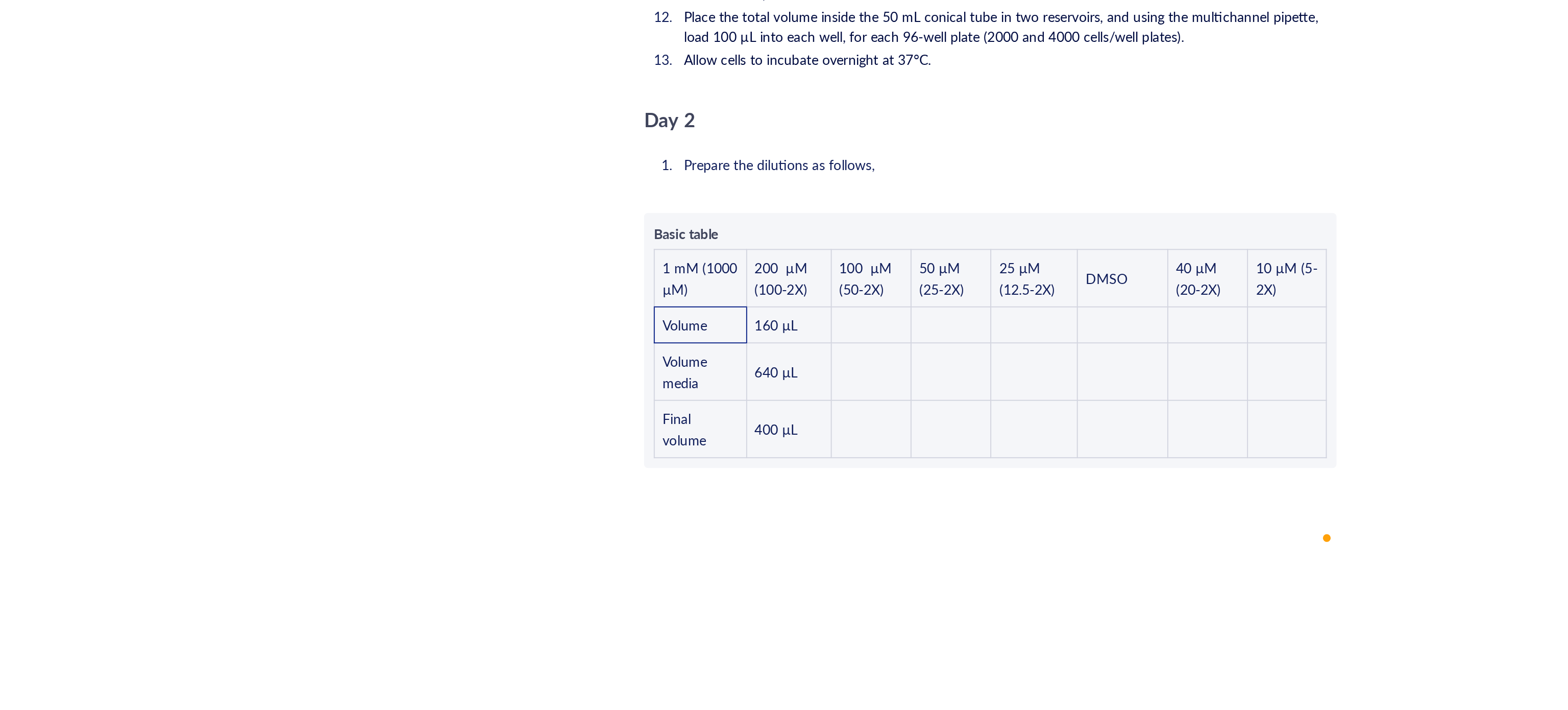
scroll to position [45, 0]
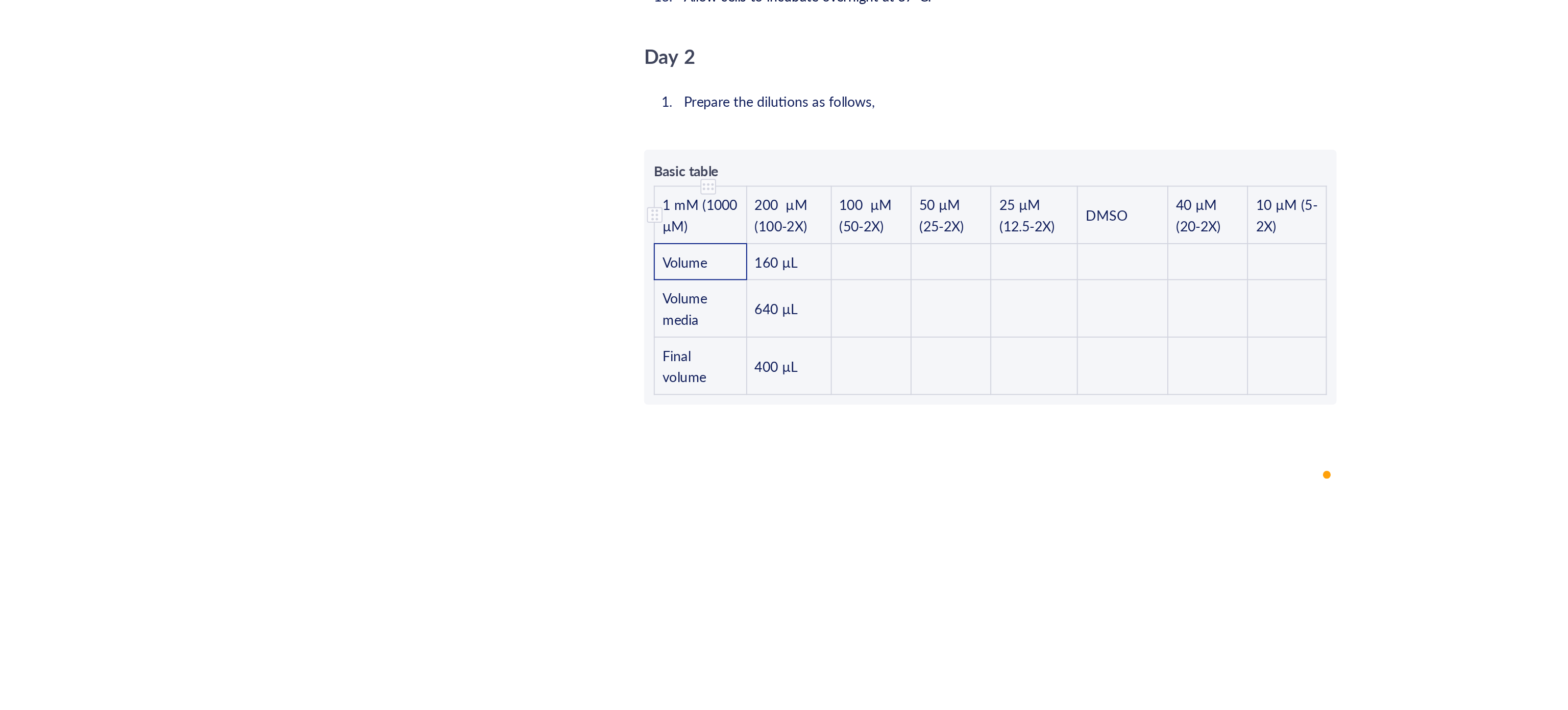
click at [715, 439] on span "1 mM (1000 µM)" at bounding box center [702, 449] width 42 height 22
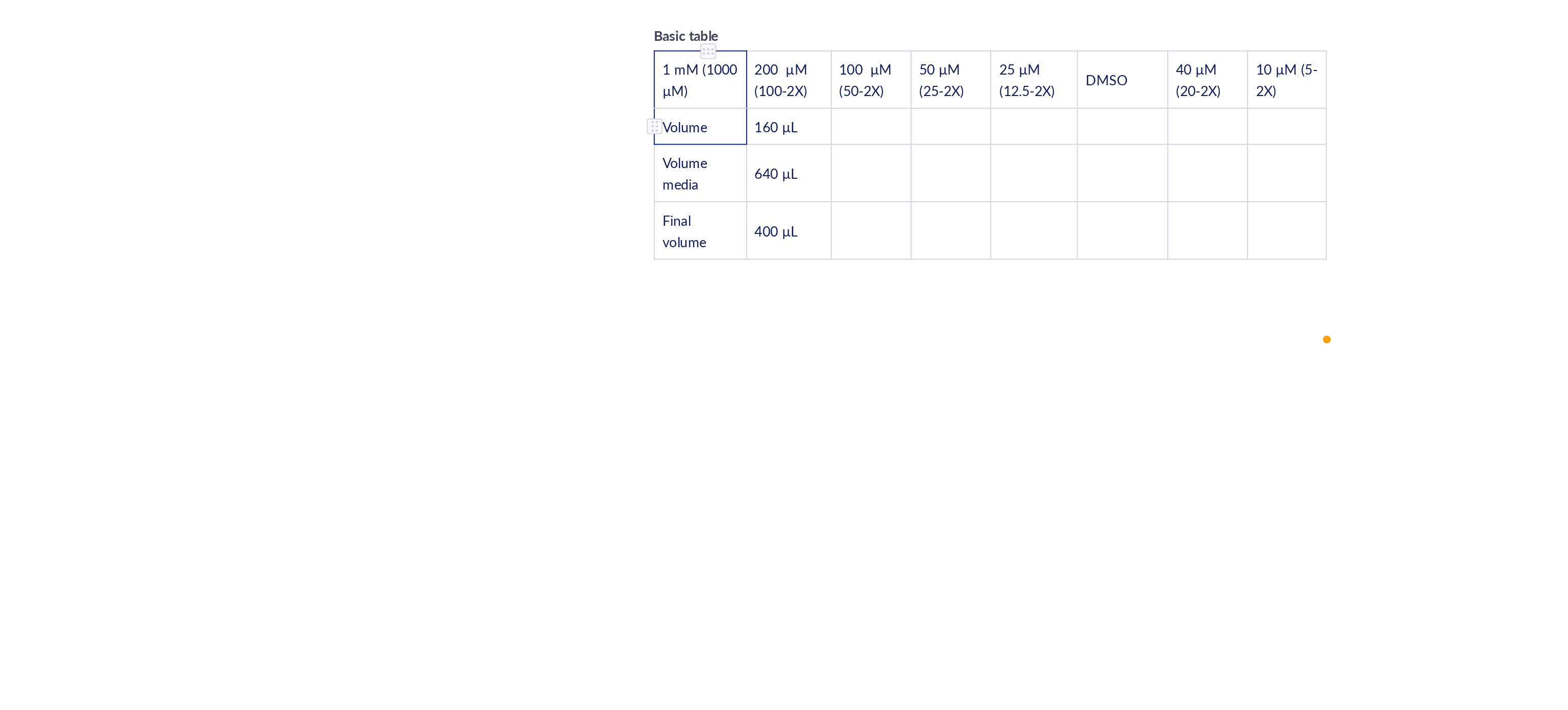
click at [711, 380] on tbody "1 mM (1000 µM) 200 µM (100-2X) 100 µM (50-2X) 50 µM (25-2X) 25 µM (12.5-2X) DMS…" at bounding box center [853, 418] width 353 height 109
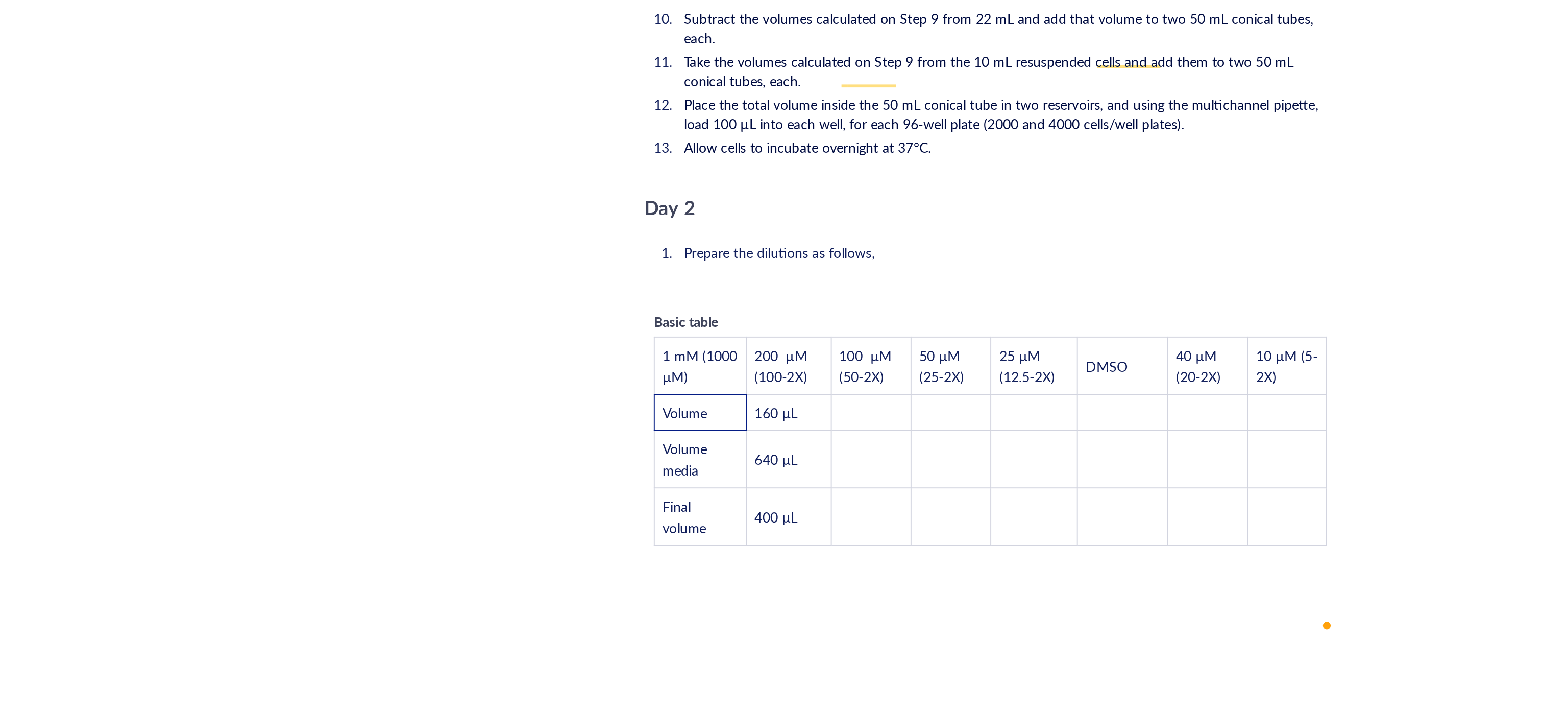
scroll to position [1649, 0]
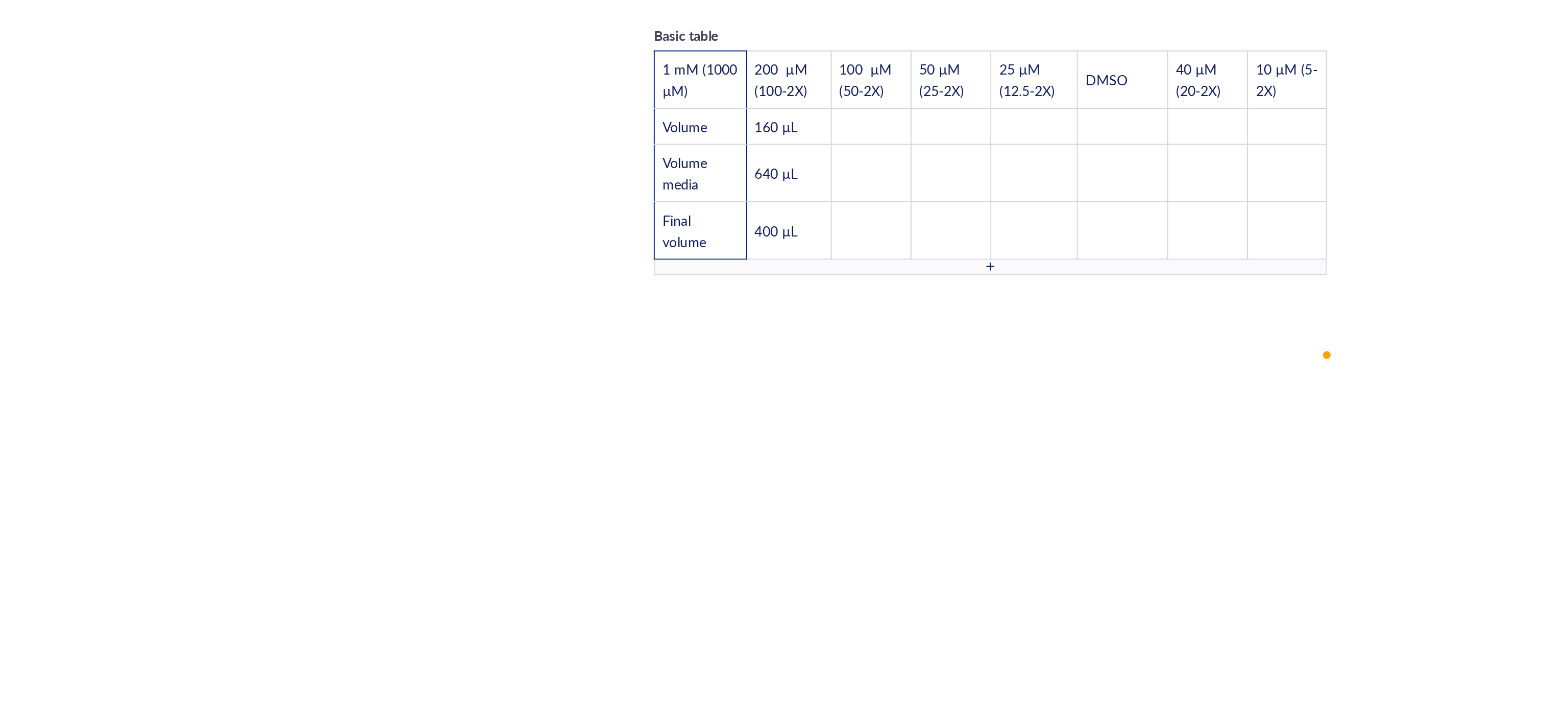
drag, startPoint x: 705, startPoint y: 520, endPoint x: 689, endPoint y: 494, distance: 30.5
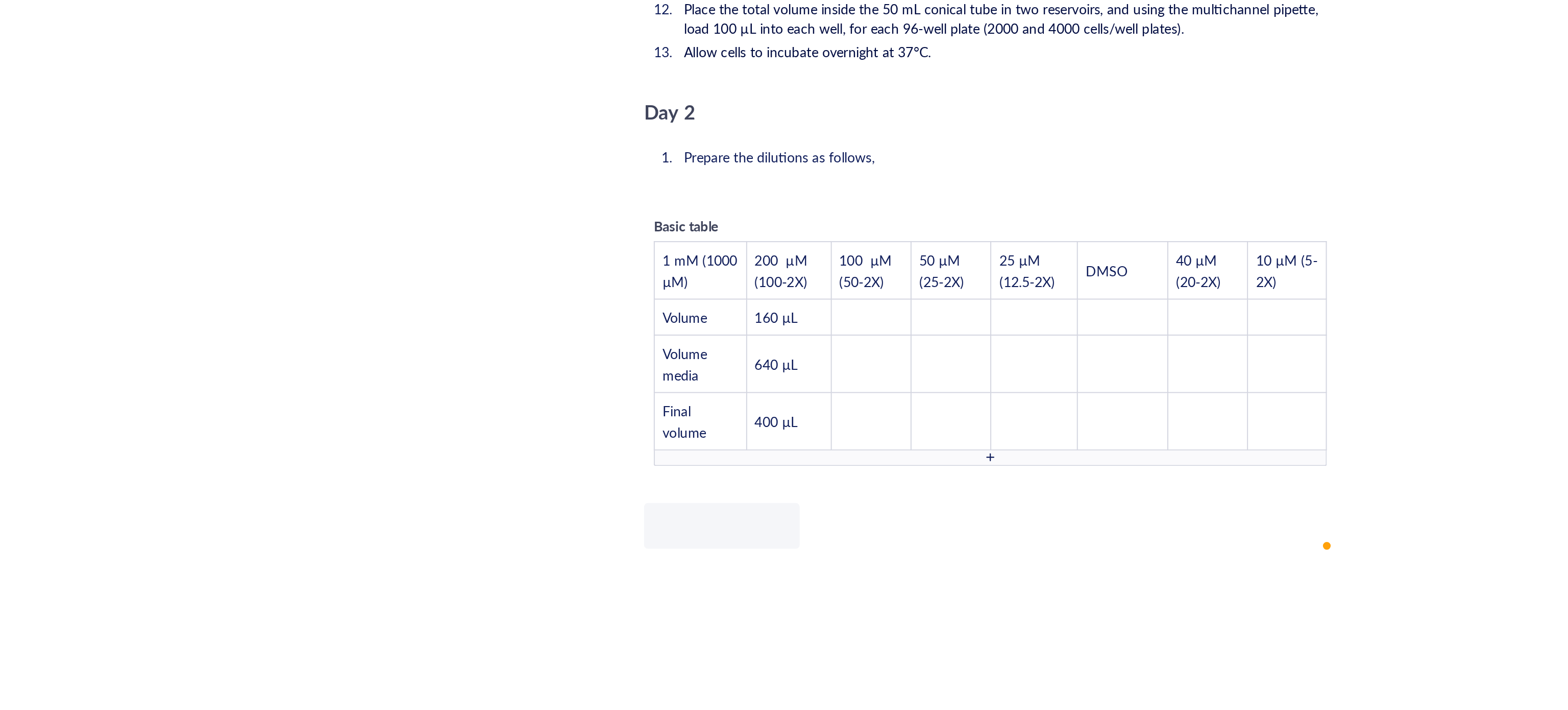
scroll to position [1718, 0]
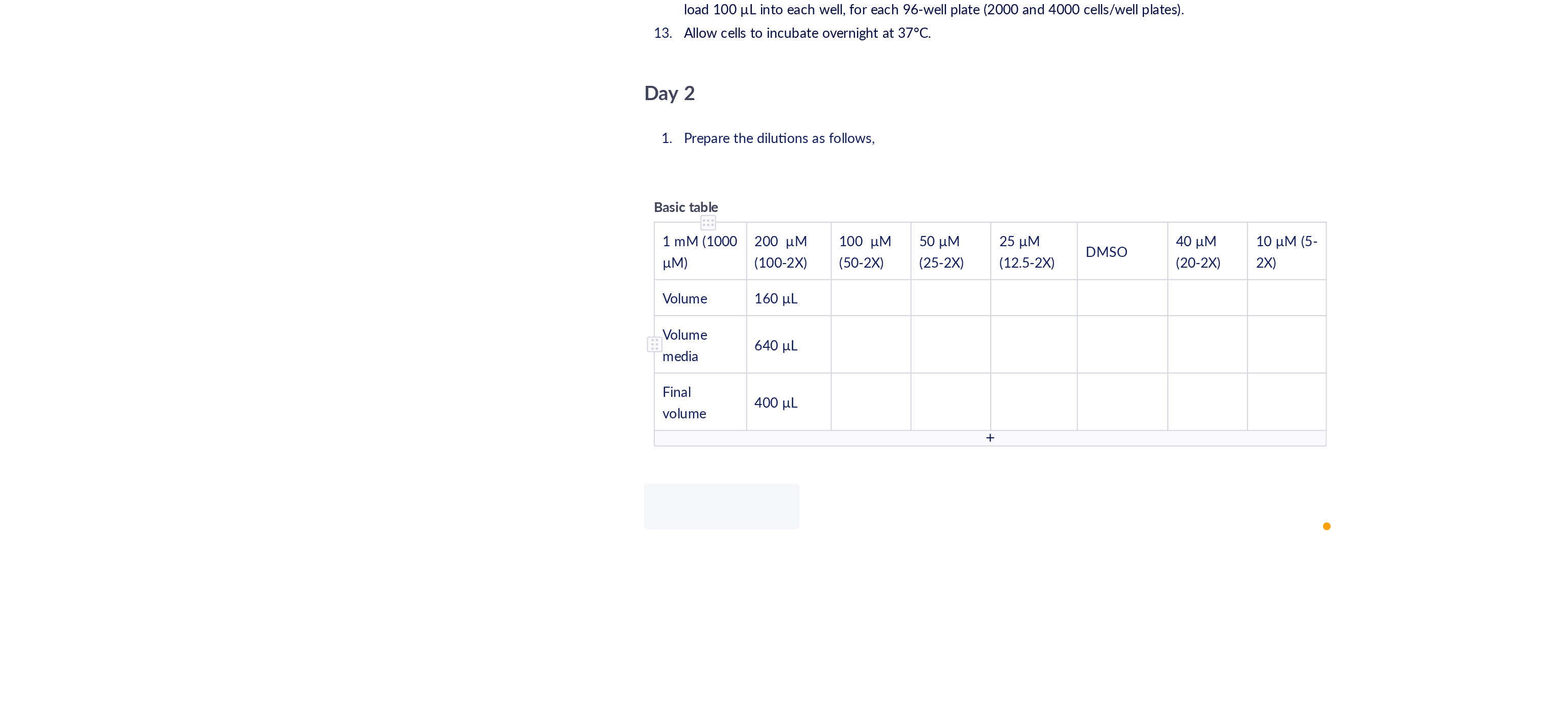
click at [714, 502] on td "Volume media" at bounding box center [701, 517] width 49 height 30
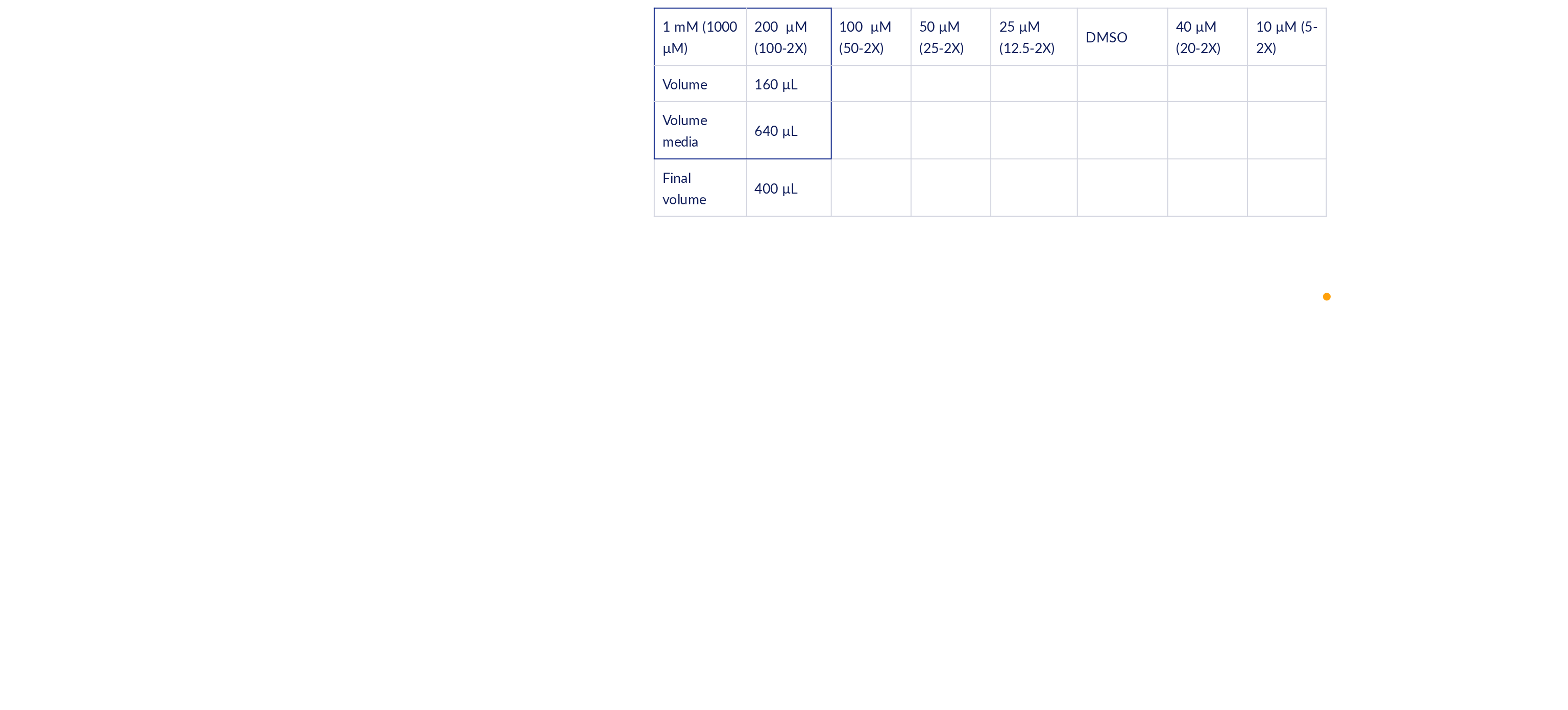
scroll to position [1652, 0]
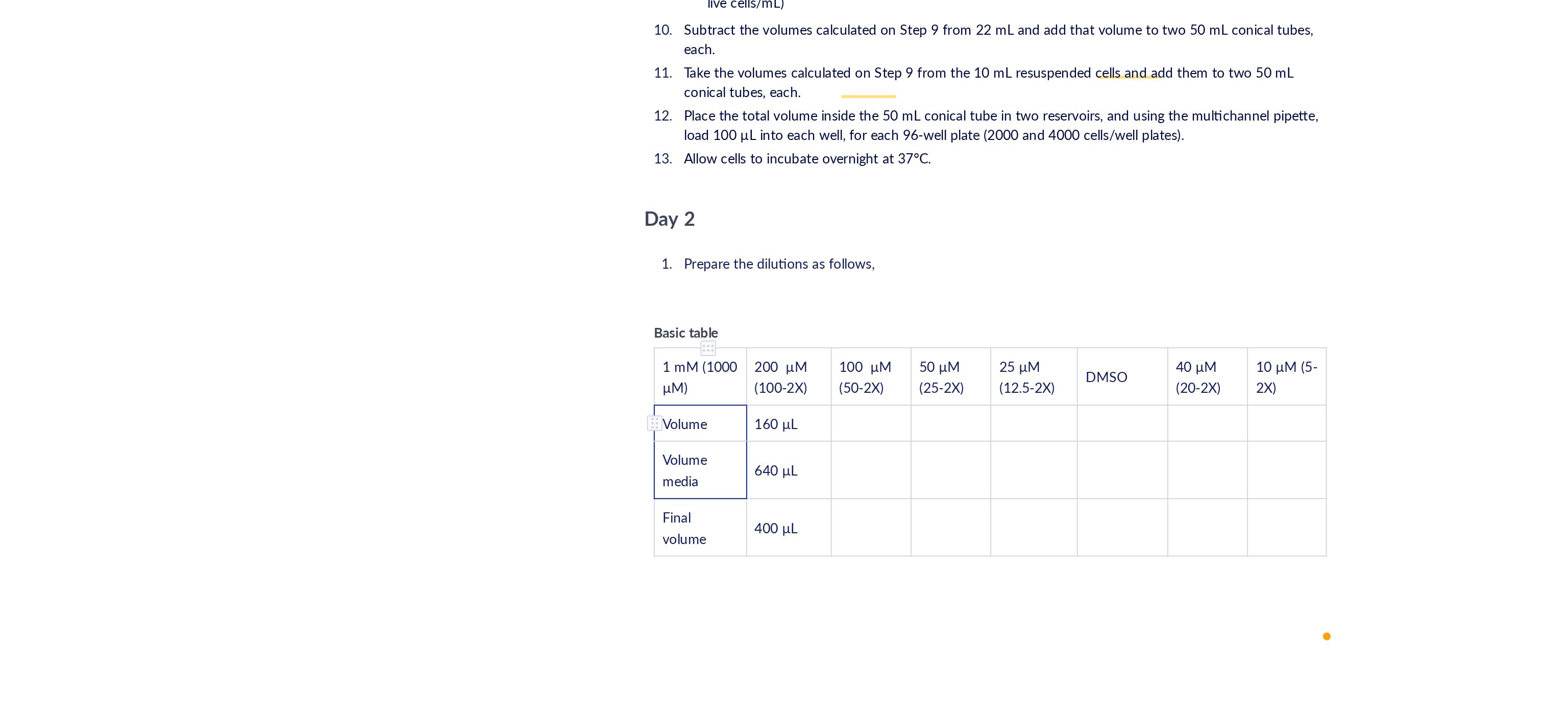
click at [706, 549] on td "Volume" at bounding box center [701, 559] width 49 height 19
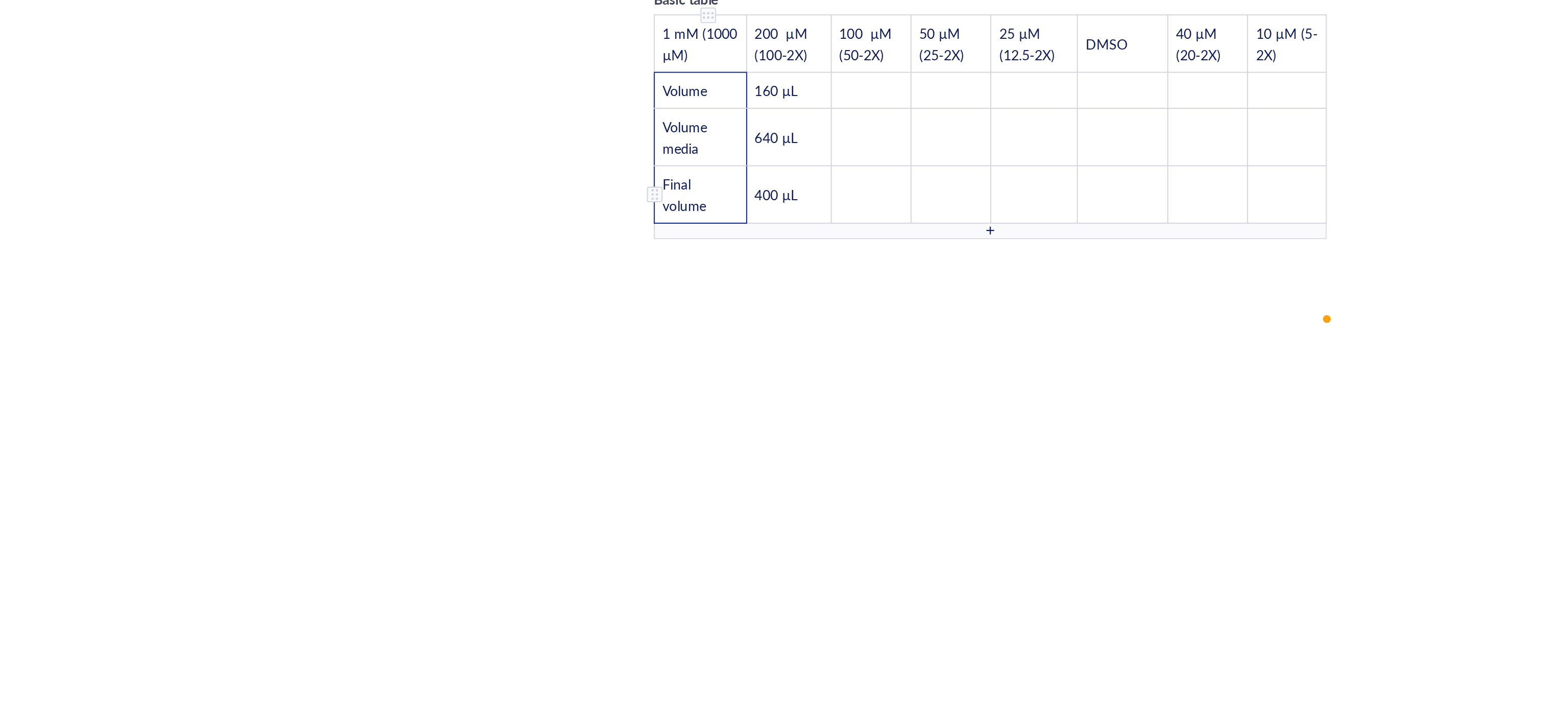
click at [705, 427] on div "Basic table 1 mM (1000 µM) 200 µM (100-2X) 100 µM (50-2X) 50 µM (25-2X) 25 µM (…" at bounding box center [853, 395] width 363 height 142
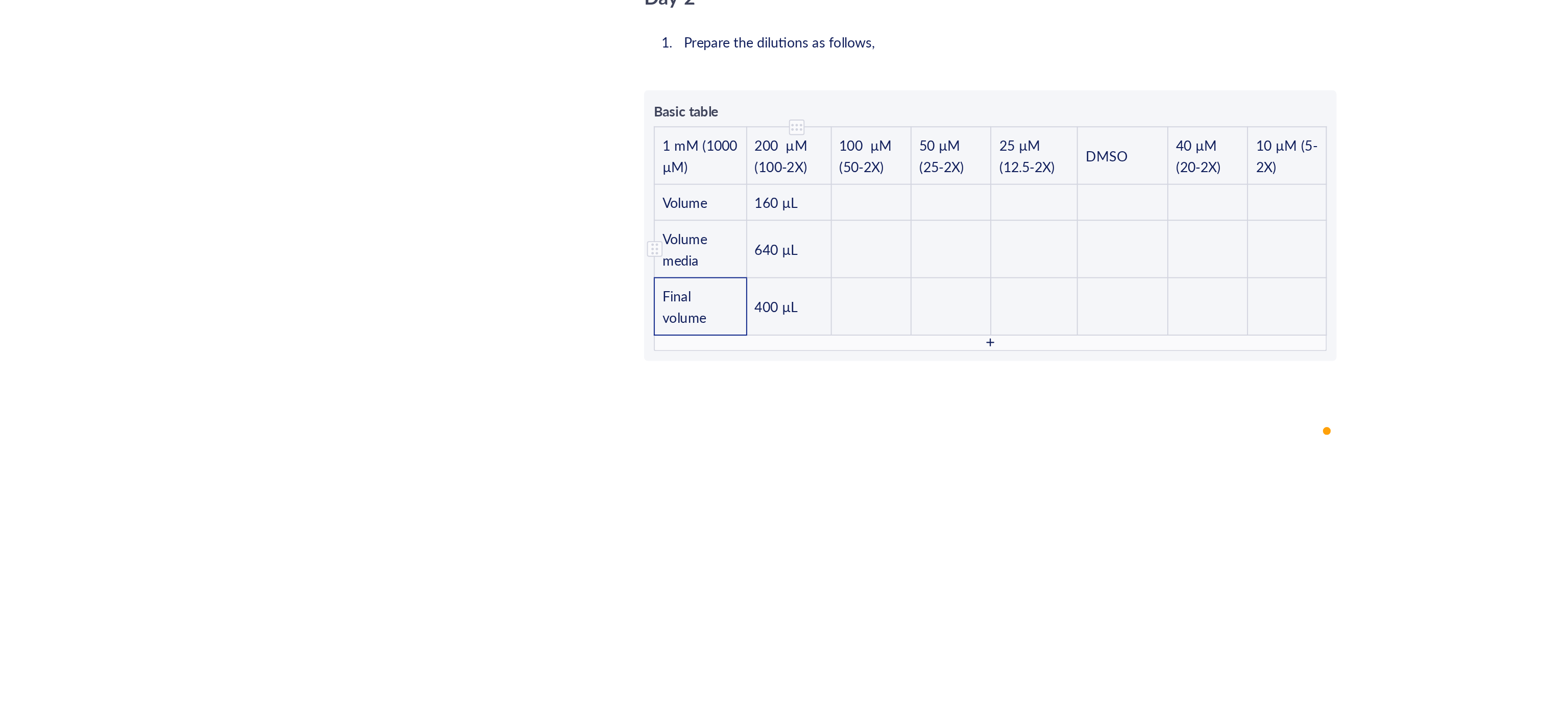
scroll to position [1748, 0]
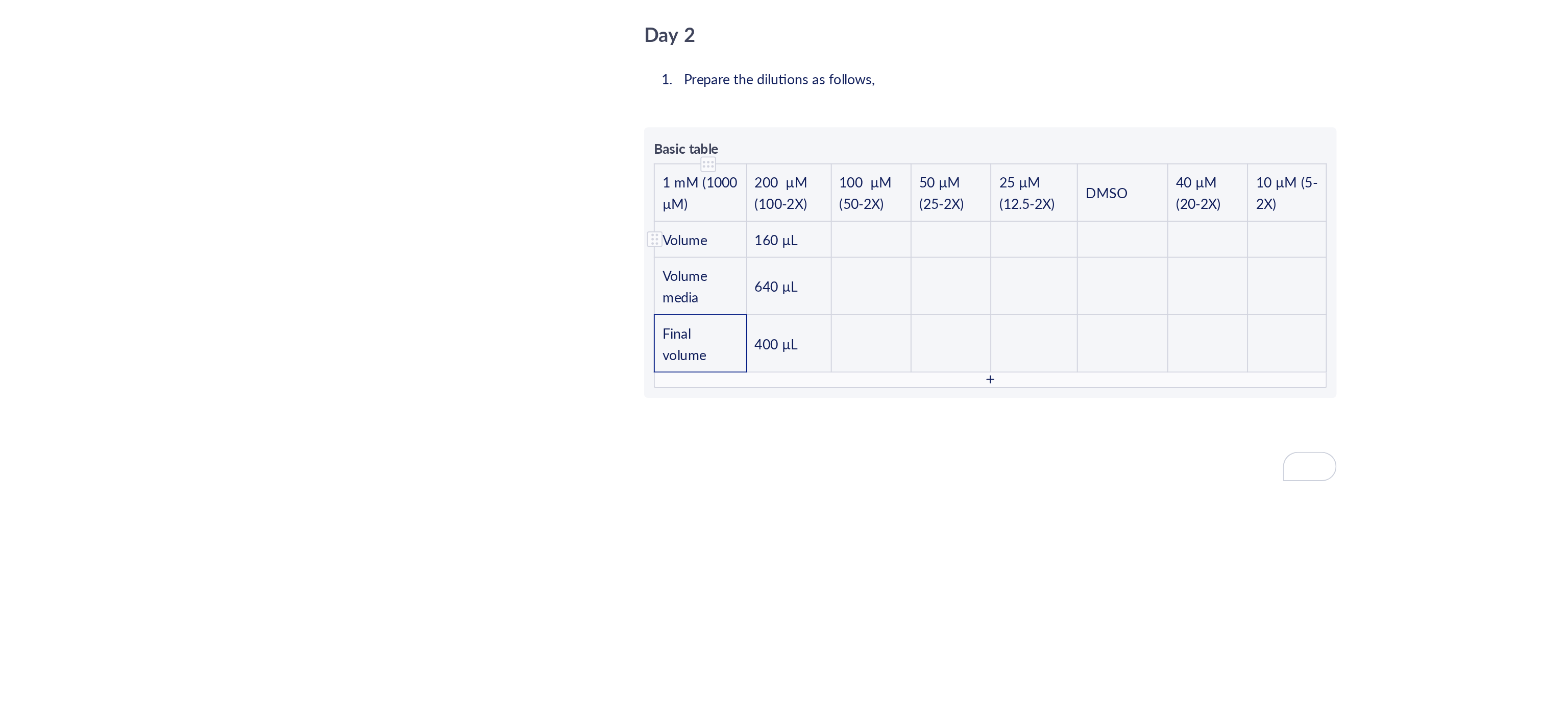
click at [677, 459] on div "To enrich screen reader interactions, please activate Accessibility in Grammarl…" at bounding box center [677, 462] width 7 height 7
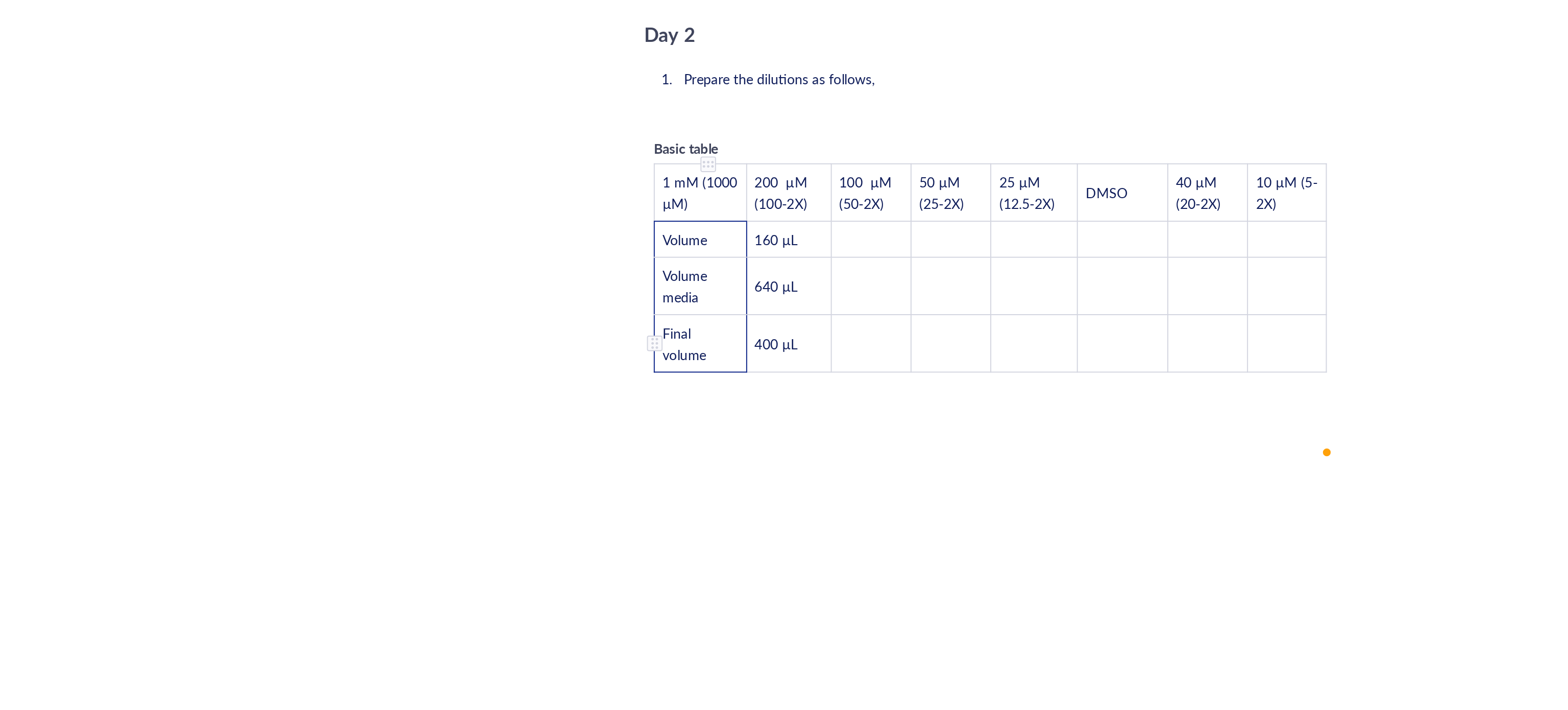
scroll to position [1827, 0]
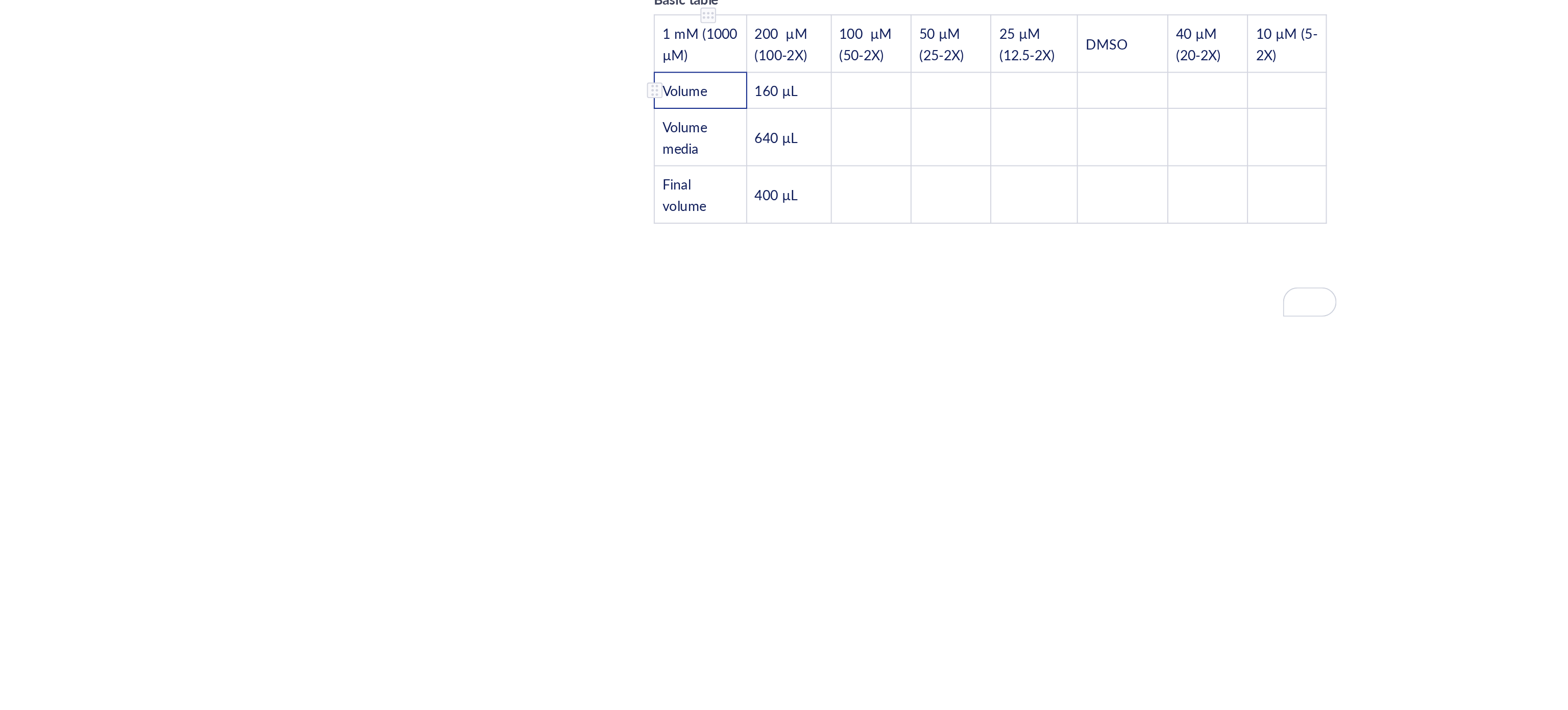
click at [679, 381] on div "To enrich screen reader interactions, please activate Accessibility in Grammarl…" at bounding box center [677, 384] width 7 height 7
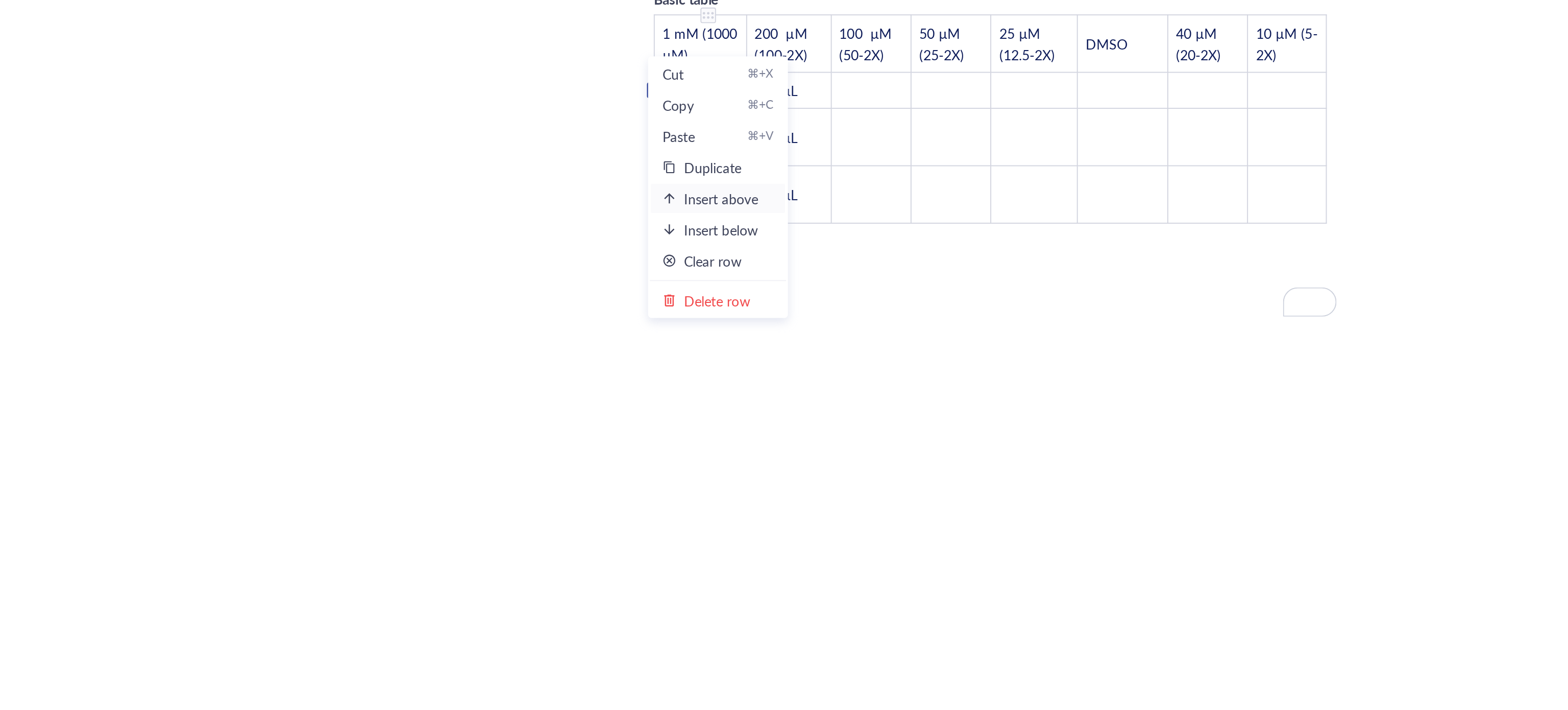
click at [725, 440] on div "Insert above" at bounding box center [711, 441] width 39 height 11
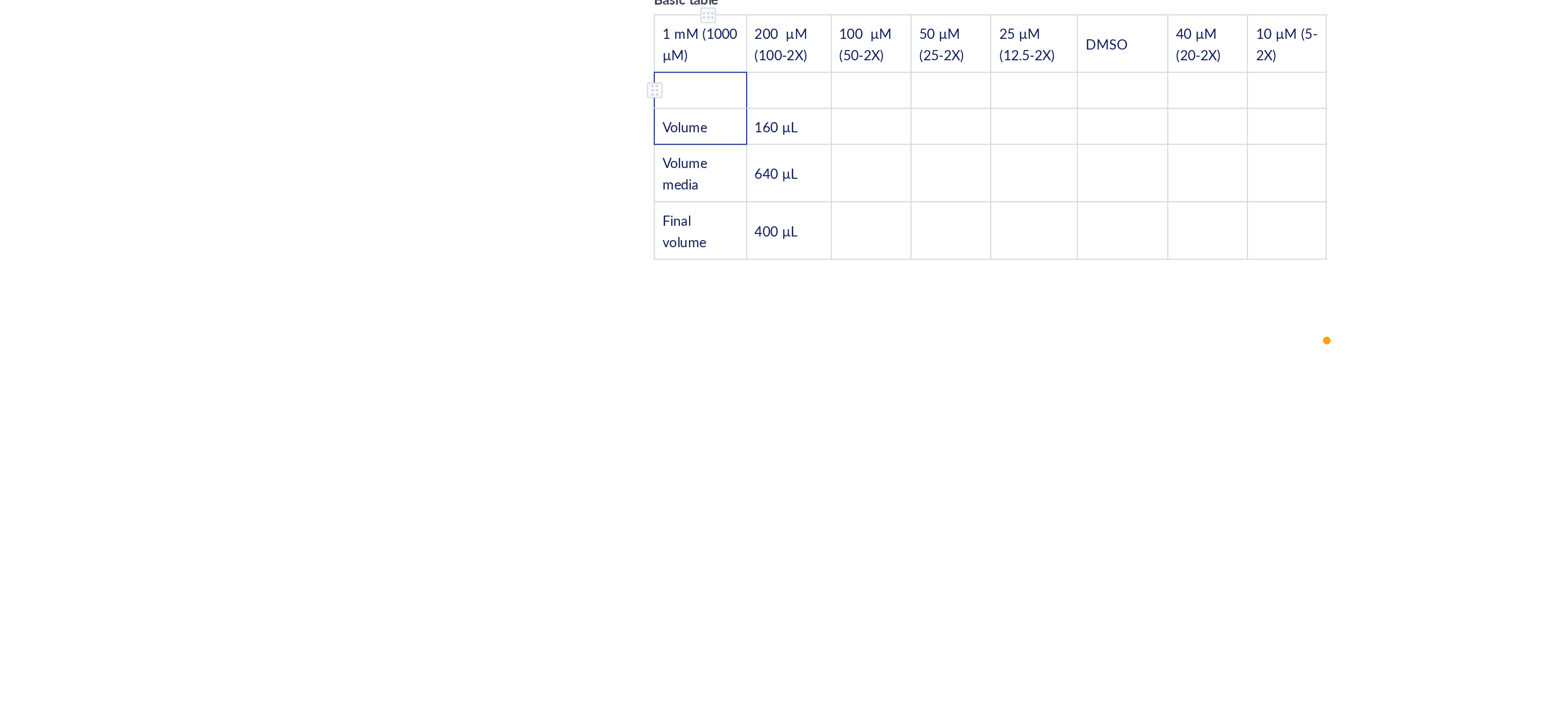
click at [703, 375] on td "﻿" at bounding box center [701, 384] width 49 height 19
click at [748, 375] on td "﻿" at bounding box center [746, 384] width 44 height 19
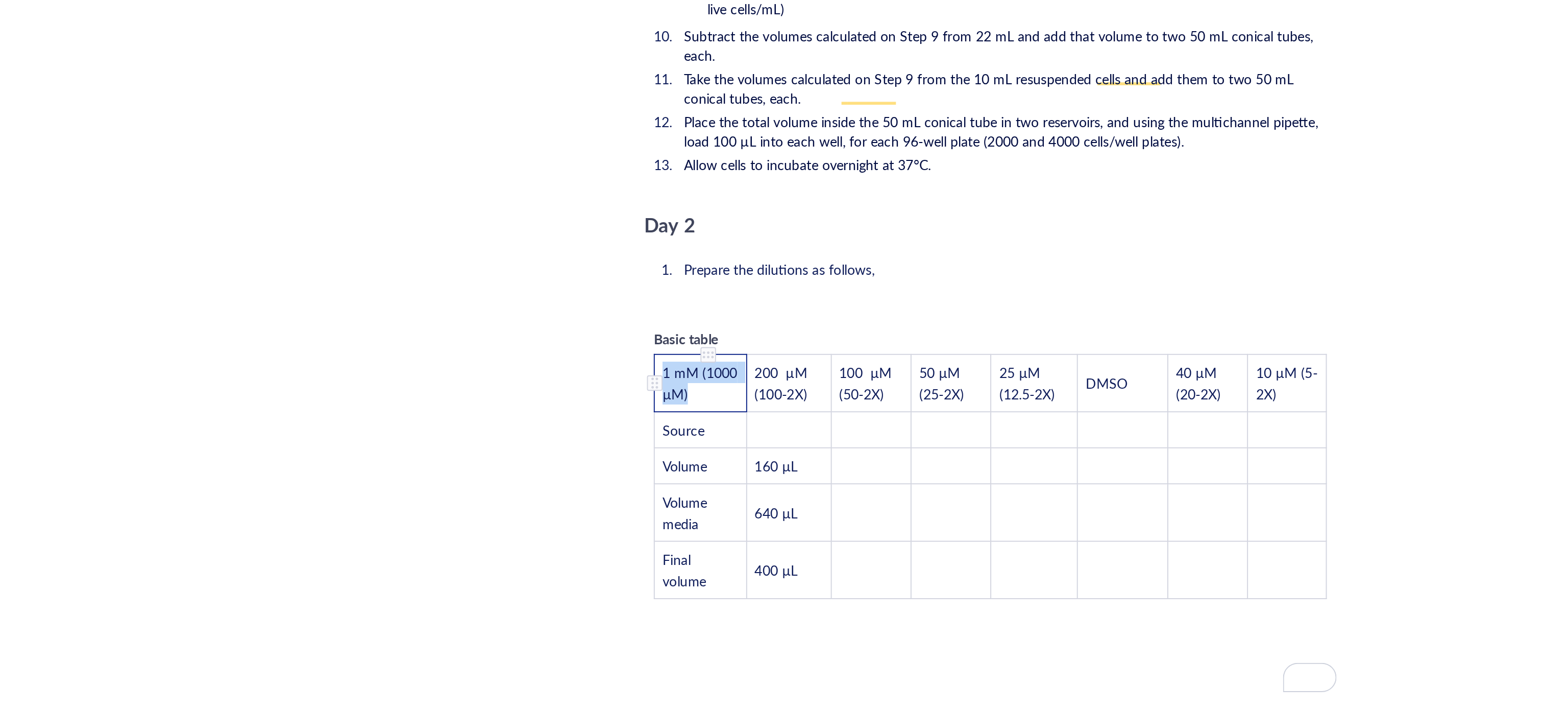
drag, startPoint x: 705, startPoint y: 335, endPoint x: 677, endPoint y: 327, distance: 29.1
click at [677, 344] on td "1 mM (1000 µM)" at bounding box center [701, 359] width 49 height 30
click at [756, 375] on td "﻿" at bounding box center [746, 384] width 44 height 19
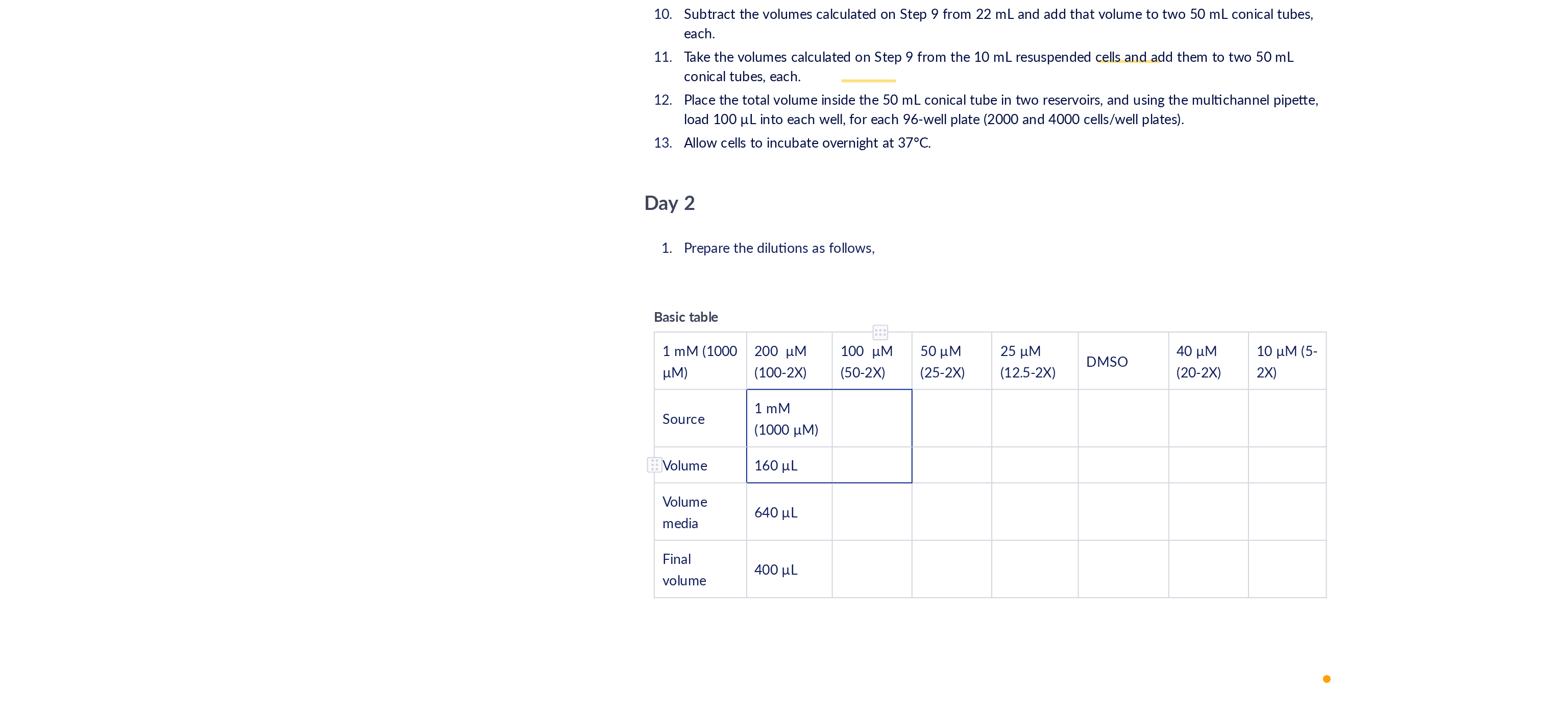
scroll to position [1861, 0]
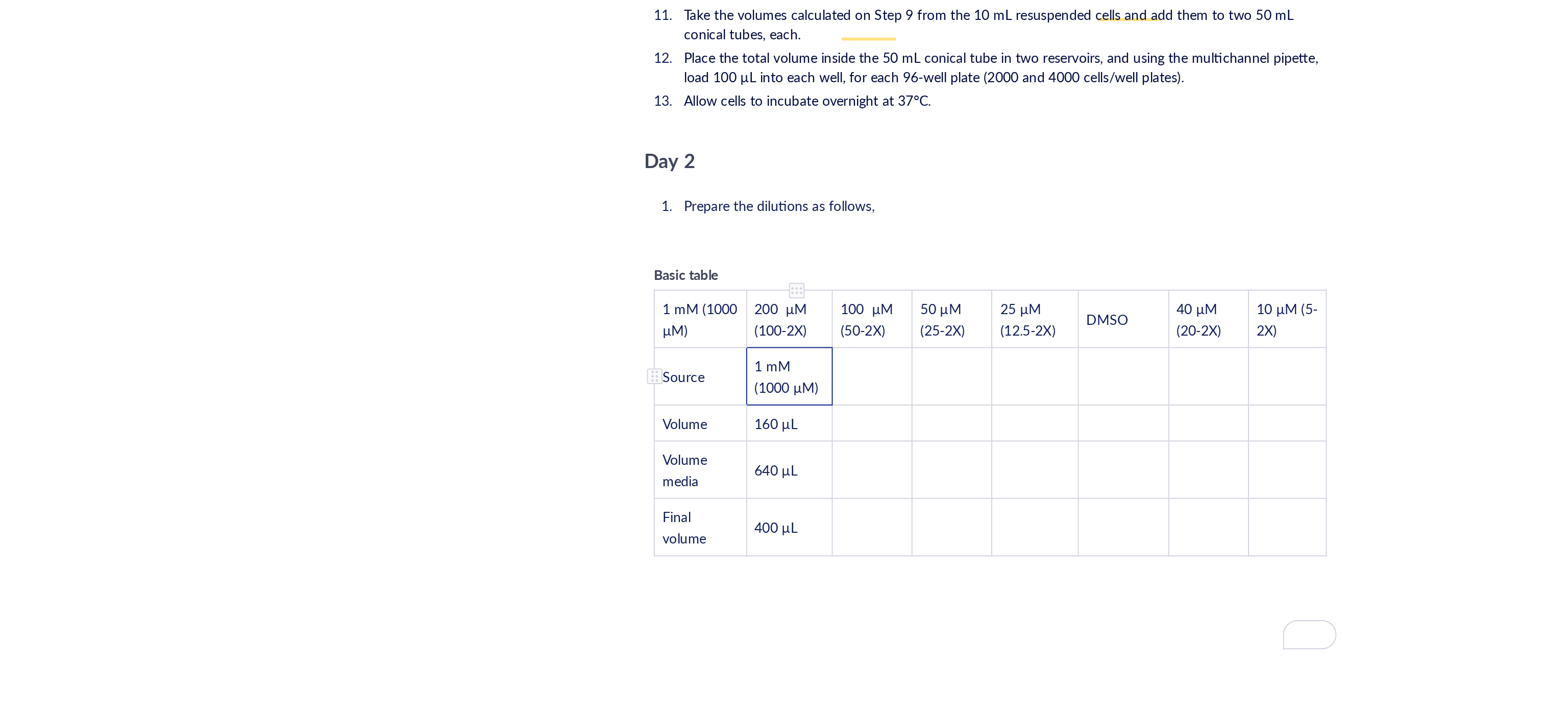
click at [768, 341] on td "1 mM (1000 µM)" at bounding box center [747, 355] width 45 height 30
drag, startPoint x: 765, startPoint y: 337, endPoint x: 730, endPoint y: 334, distance: 35.1
click at [730, 341] on td "1 mM (1000 µM)" at bounding box center [747, 355] width 45 height 30
click at [756, 345] on span "1 mM (1000 µM)" at bounding box center [746, 355] width 34 height 22
click at [765, 341] on td "1 mM (1000 µM)" at bounding box center [747, 355] width 45 height 30
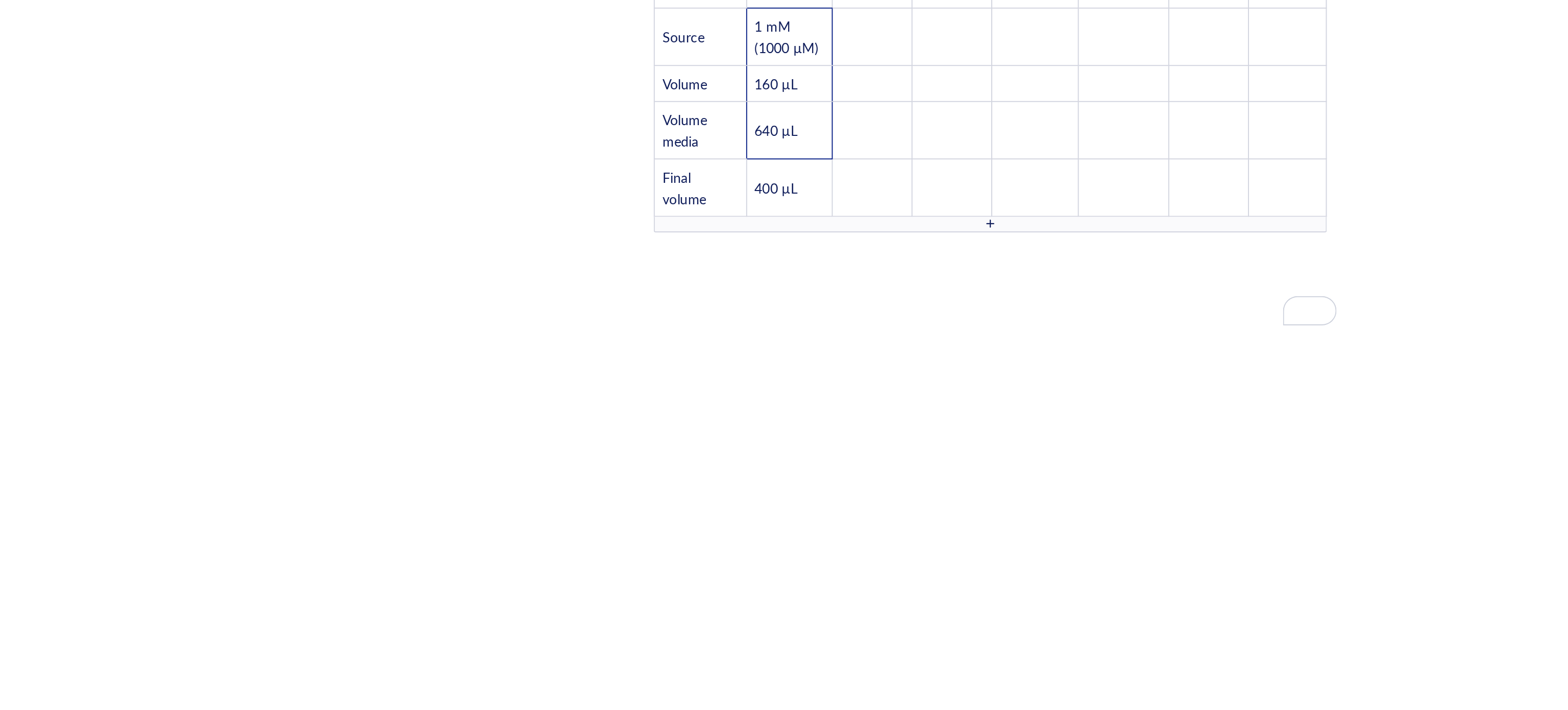
scroll to position [1592, 0]
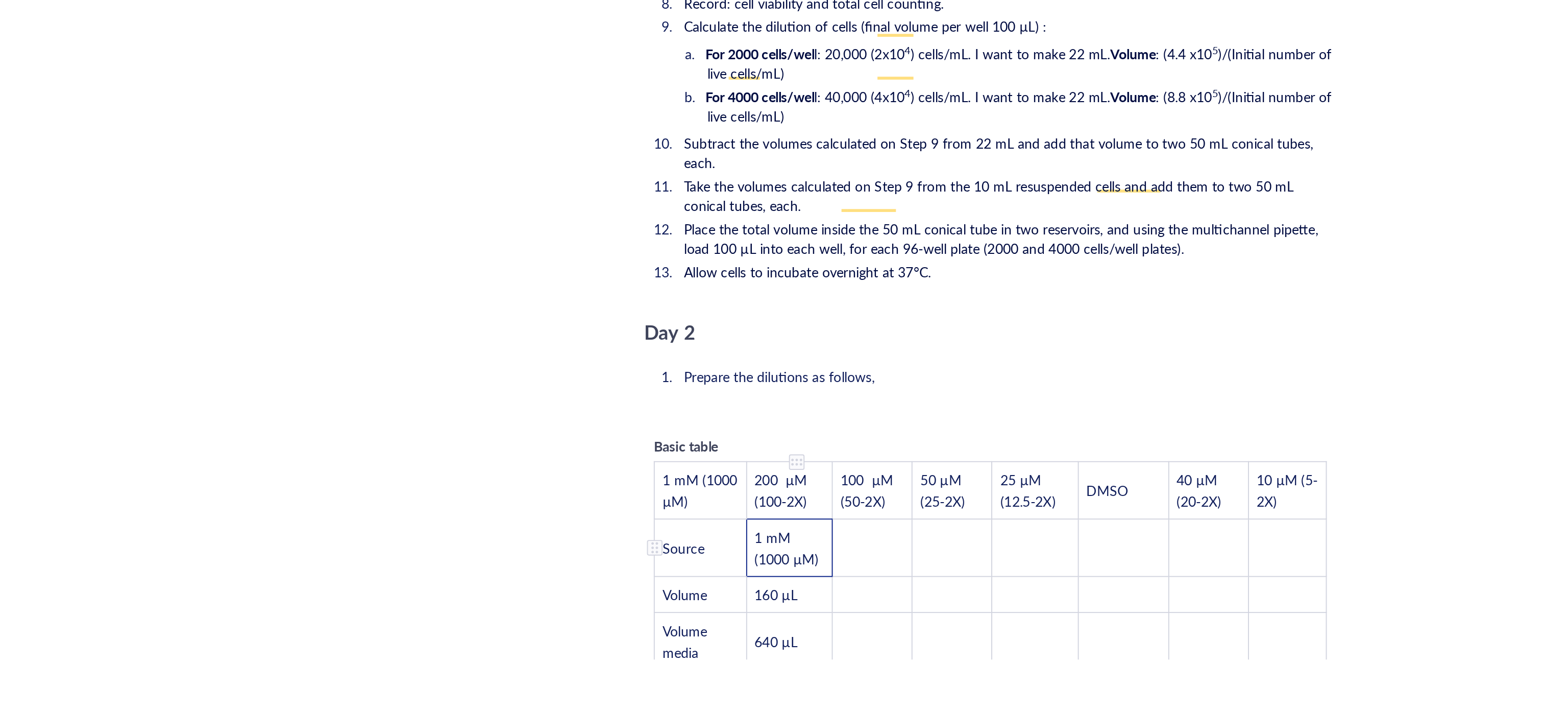
click at [764, 608] on td "1 mM (1000 µM)" at bounding box center [747, 623] width 45 height 30
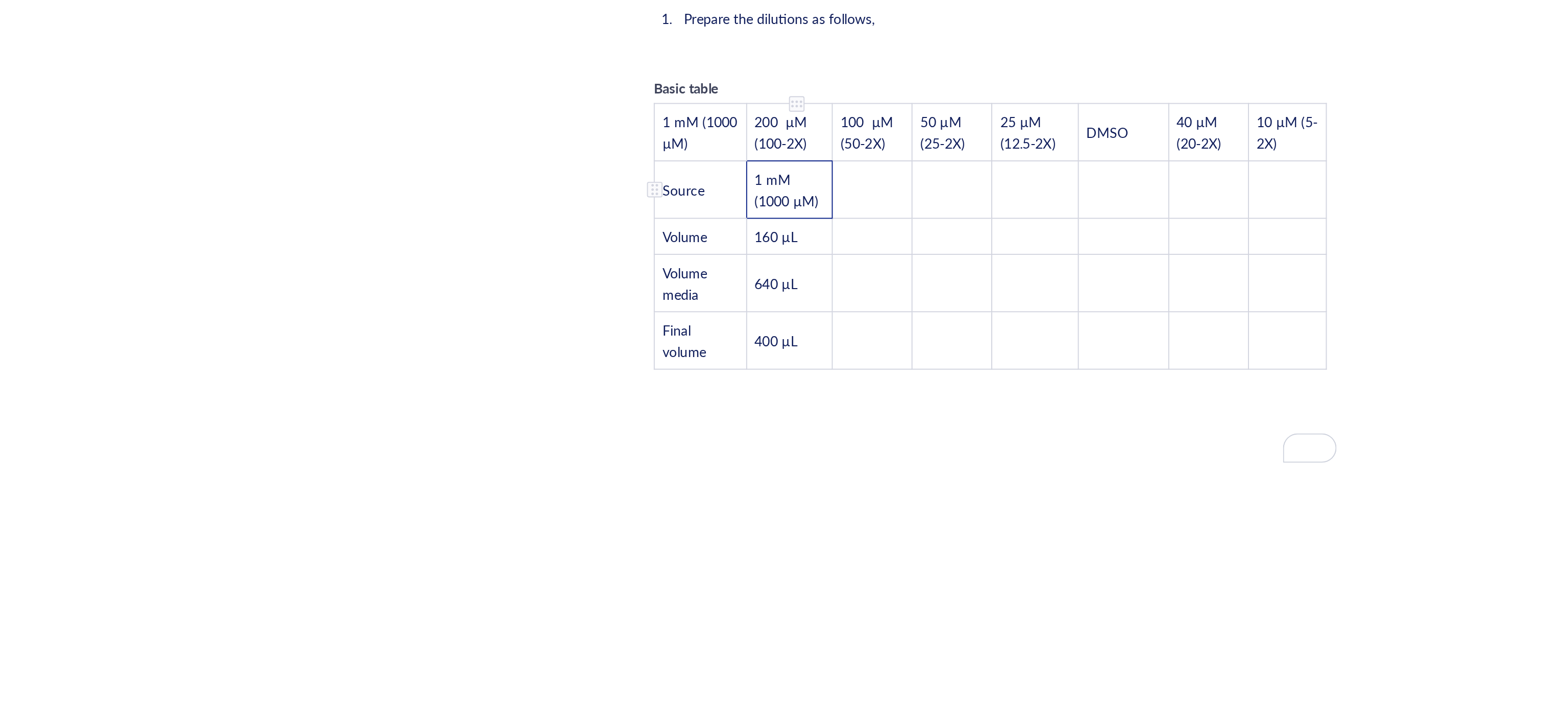
scroll to position [1822, 0]
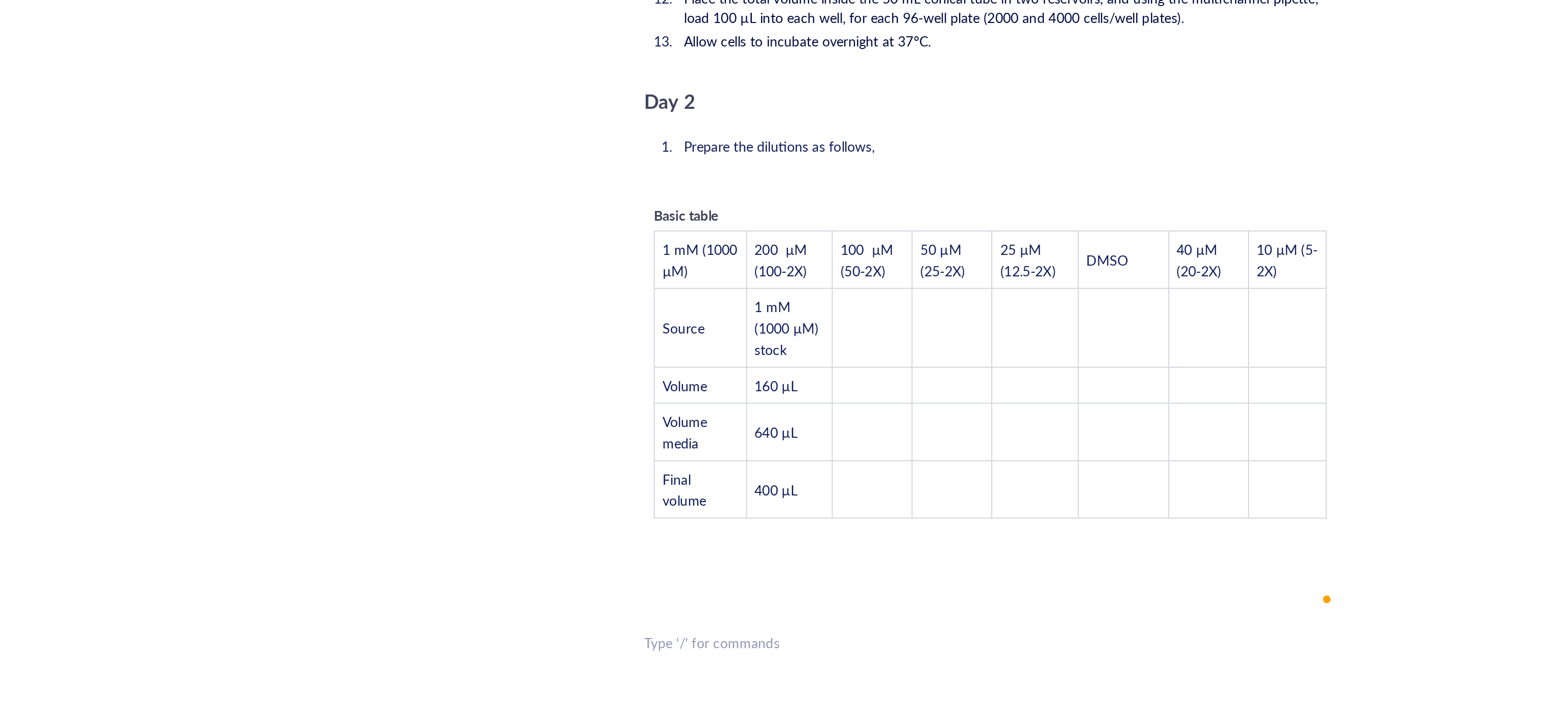
scroll to position [1603, 0]
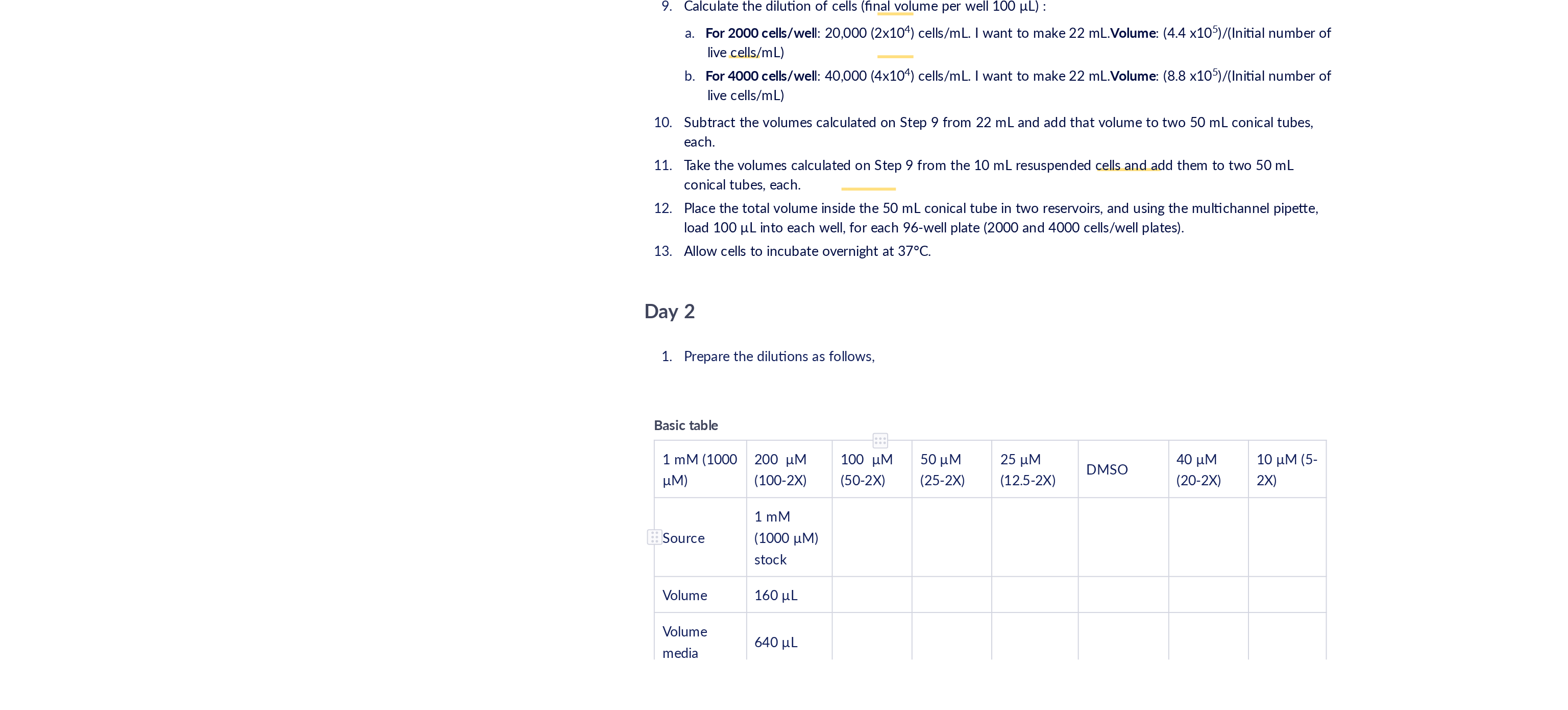
click at [791, 597] on td "﻿" at bounding box center [791, 618] width 42 height 42
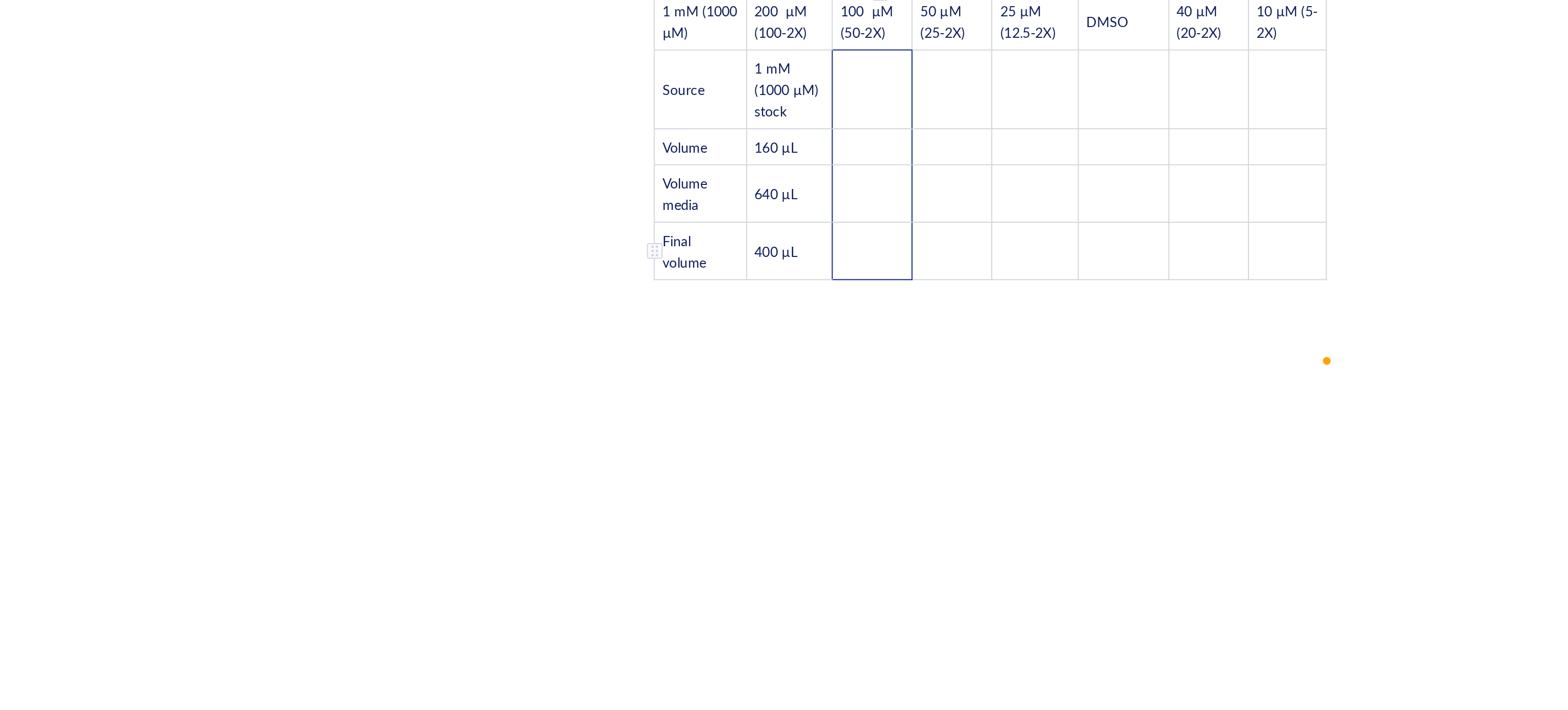
scroll to position [1660, 0]
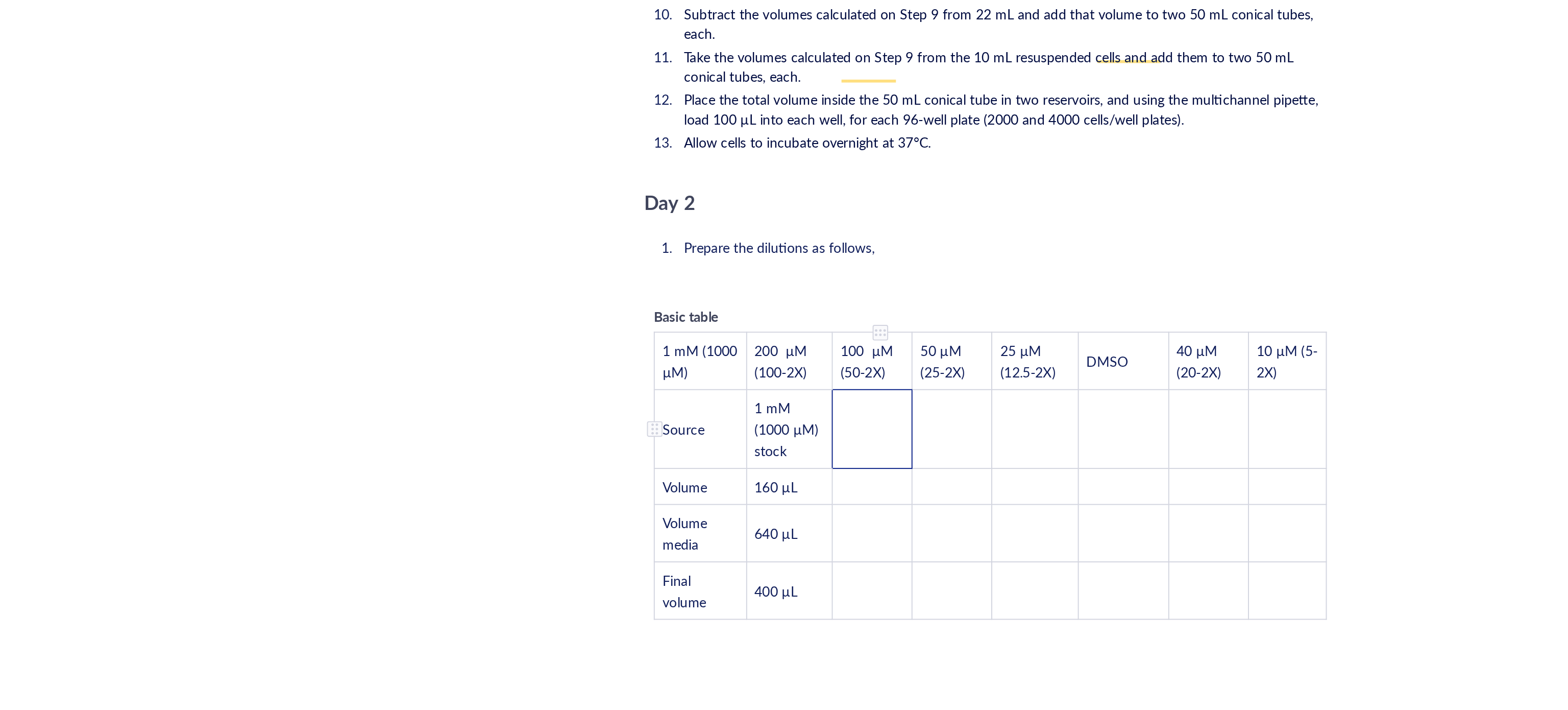
click at [790, 541] on td "﻿" at bounding box center [791, 561] width 42 height 42
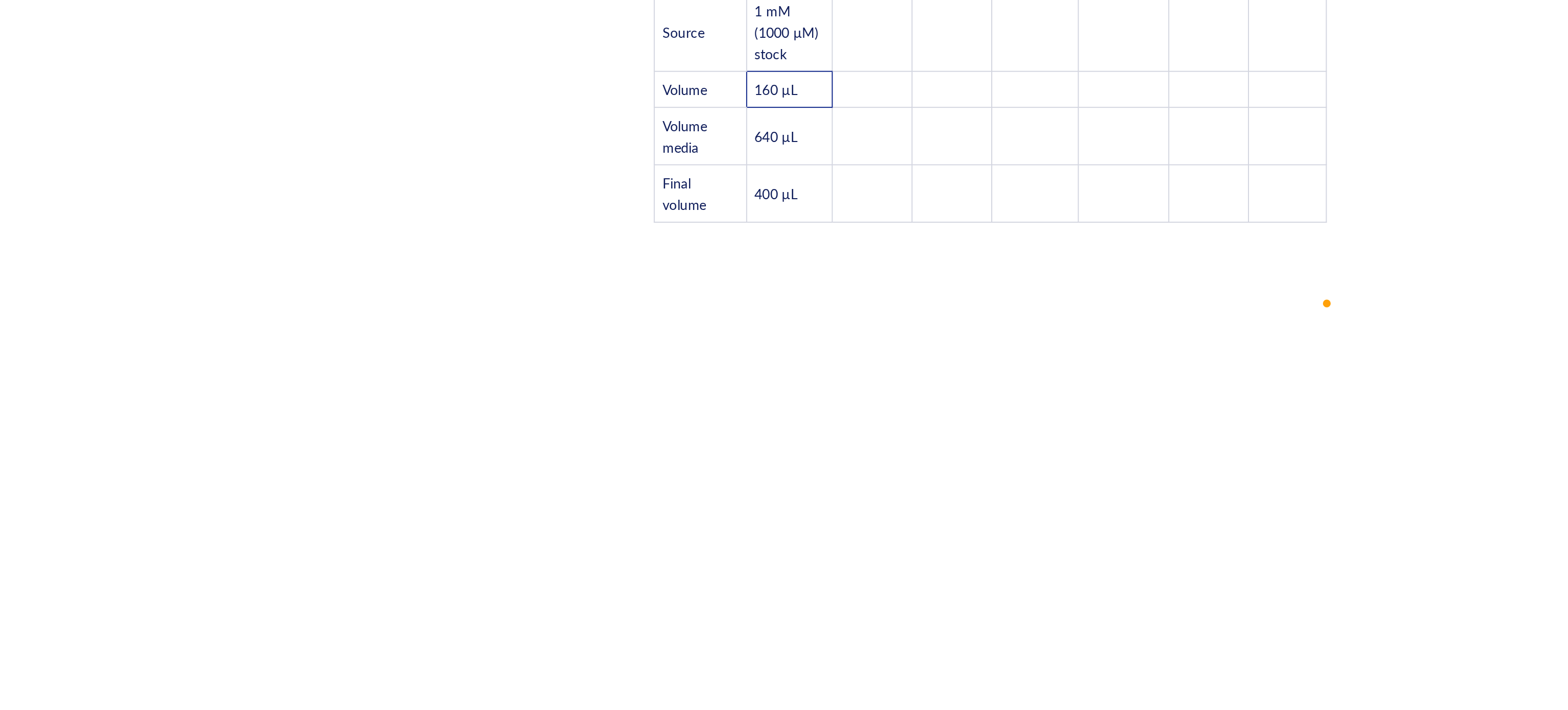
scroll to position [1689, 0]
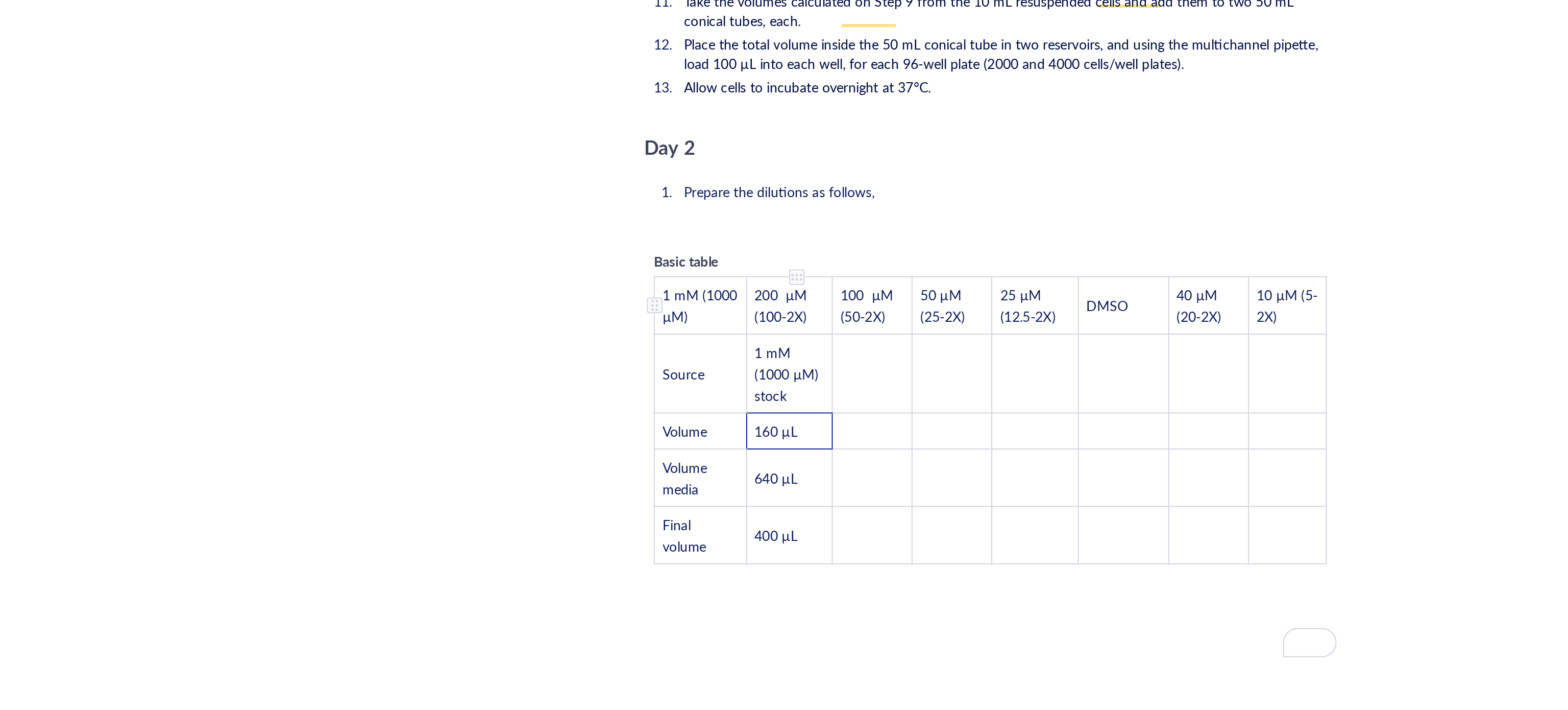
click at [755, 486] on span "200 µM (100-2X)" at bounding box center [744, 496] width 30 height 22
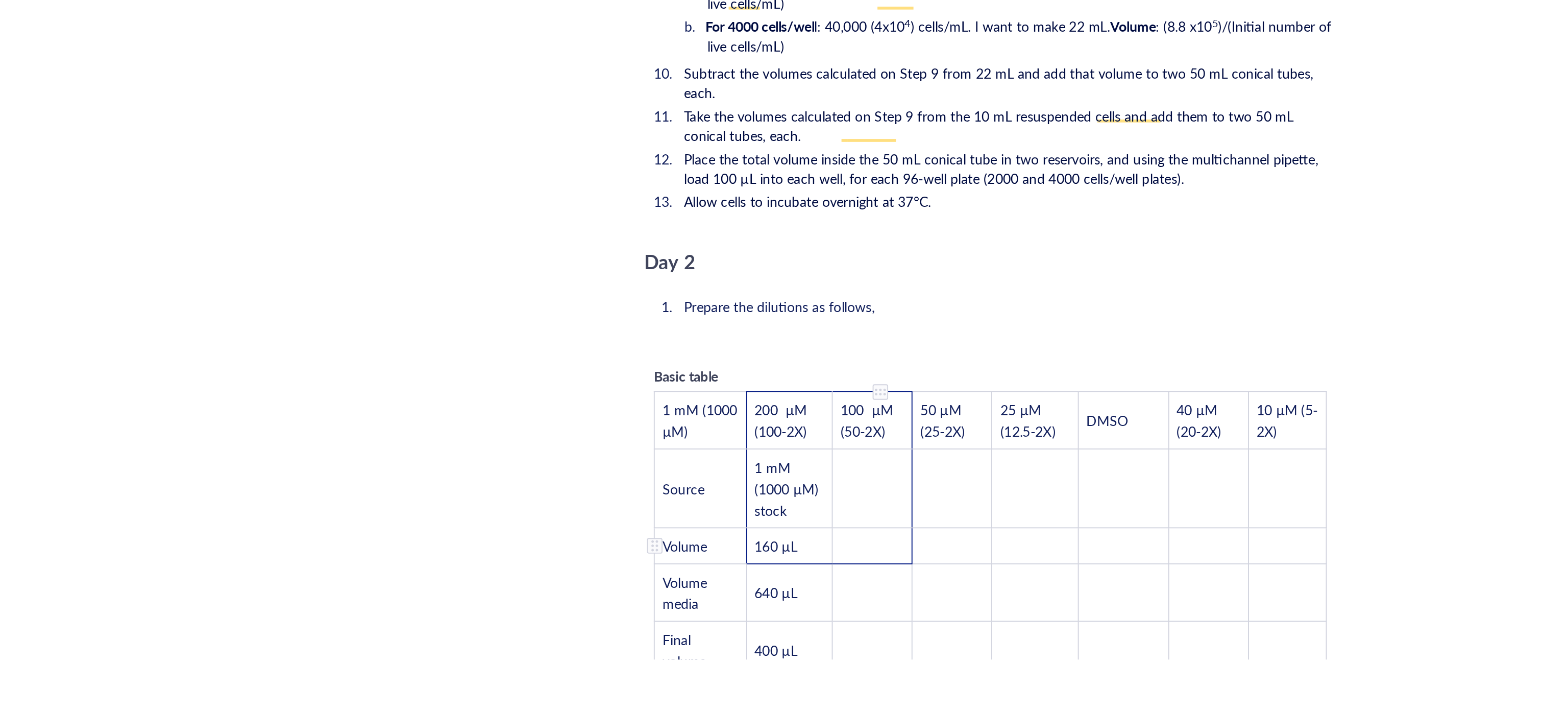
click at [791, 614] on td "To enrich screen reader interactions, please activate Accessibility in Grammarl…" at bounding box center [791, 623] width 42 height 19
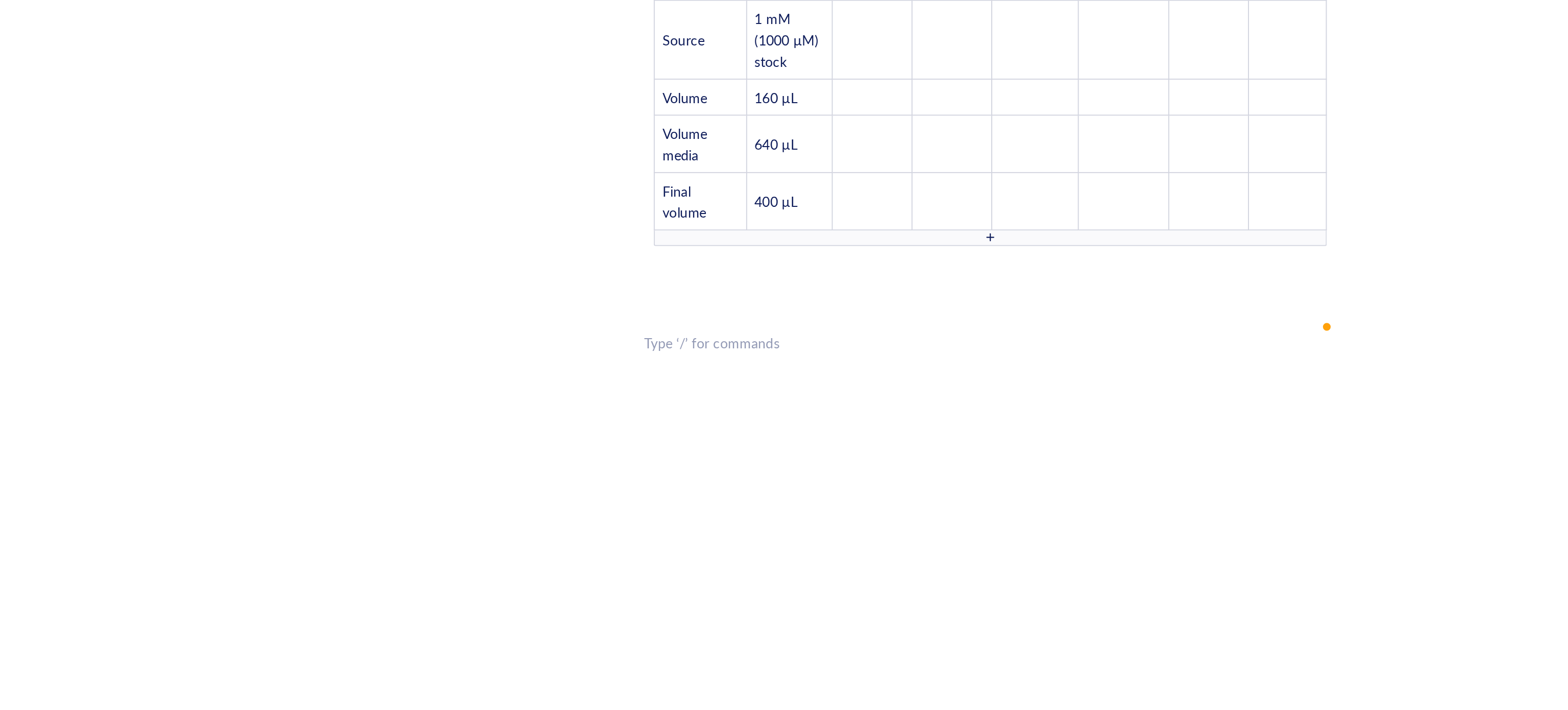
scroll to position [1880, 0]
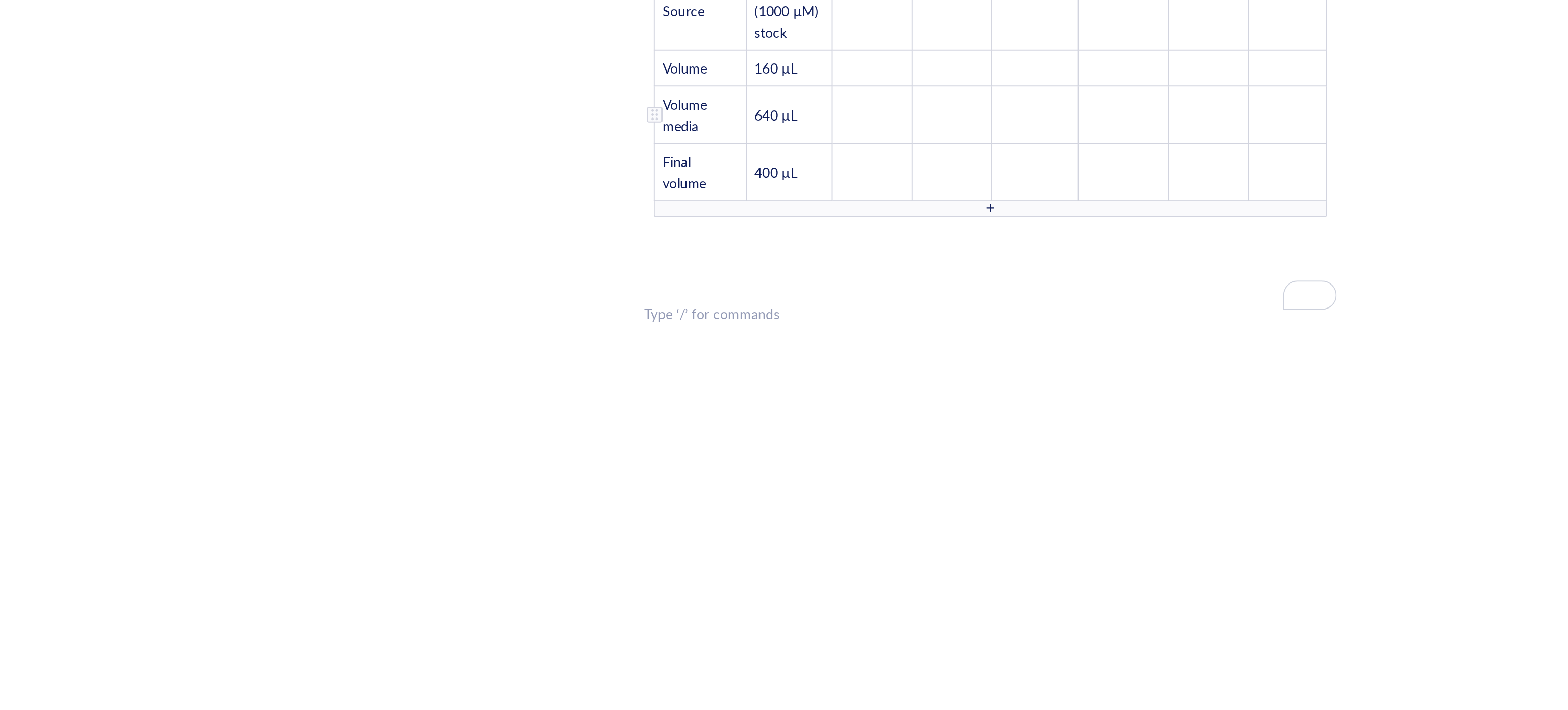
click at [751, 382] on td "640 µL" at bounding box center [747, 396] width 45 height 30
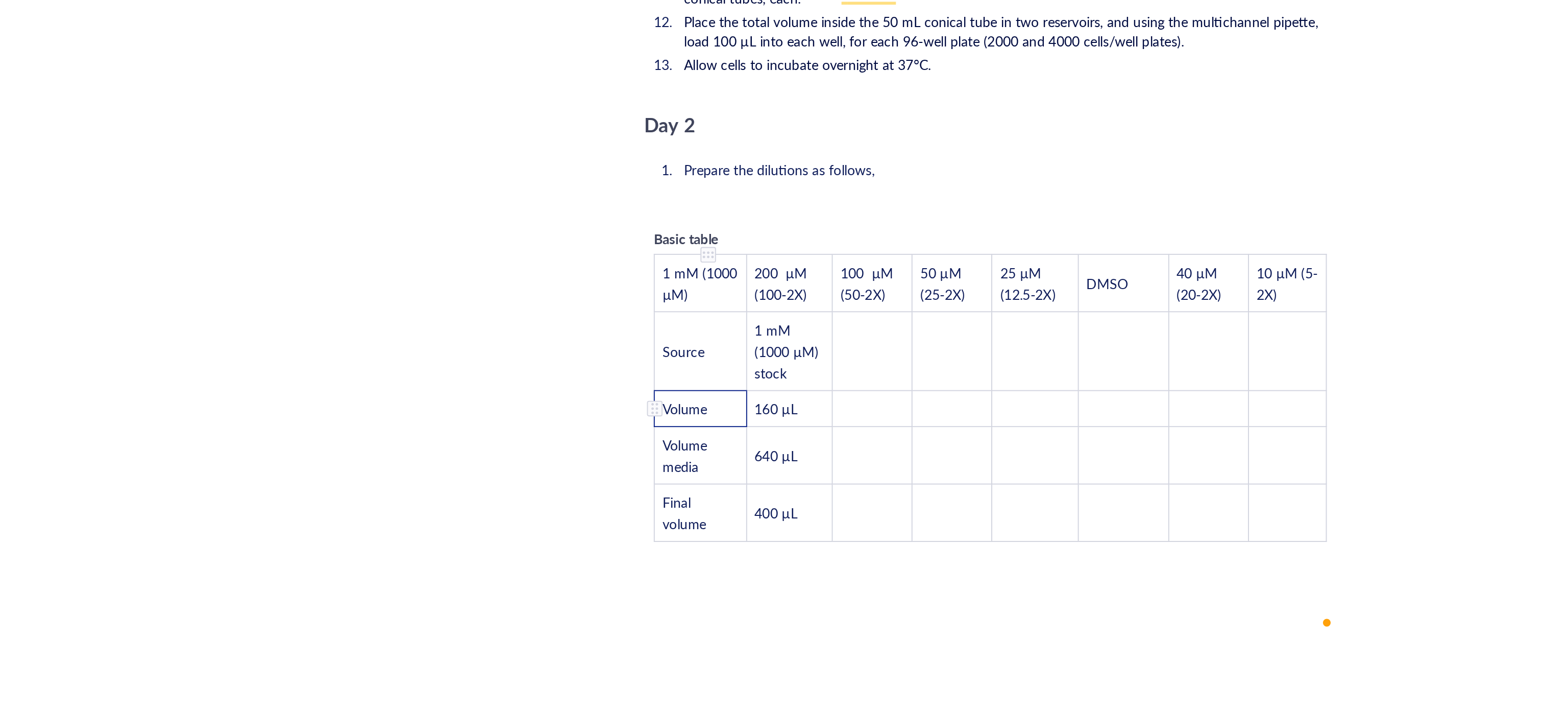
click at [710, 527] on tbody "1 mM (1000 µM) 200 µM (100-2X) 100 µM (50-2X) 50 µM (25-2X) 25 µM (12.5-2X) DMS…" at bounding box center [853, 545] width 353 height 150
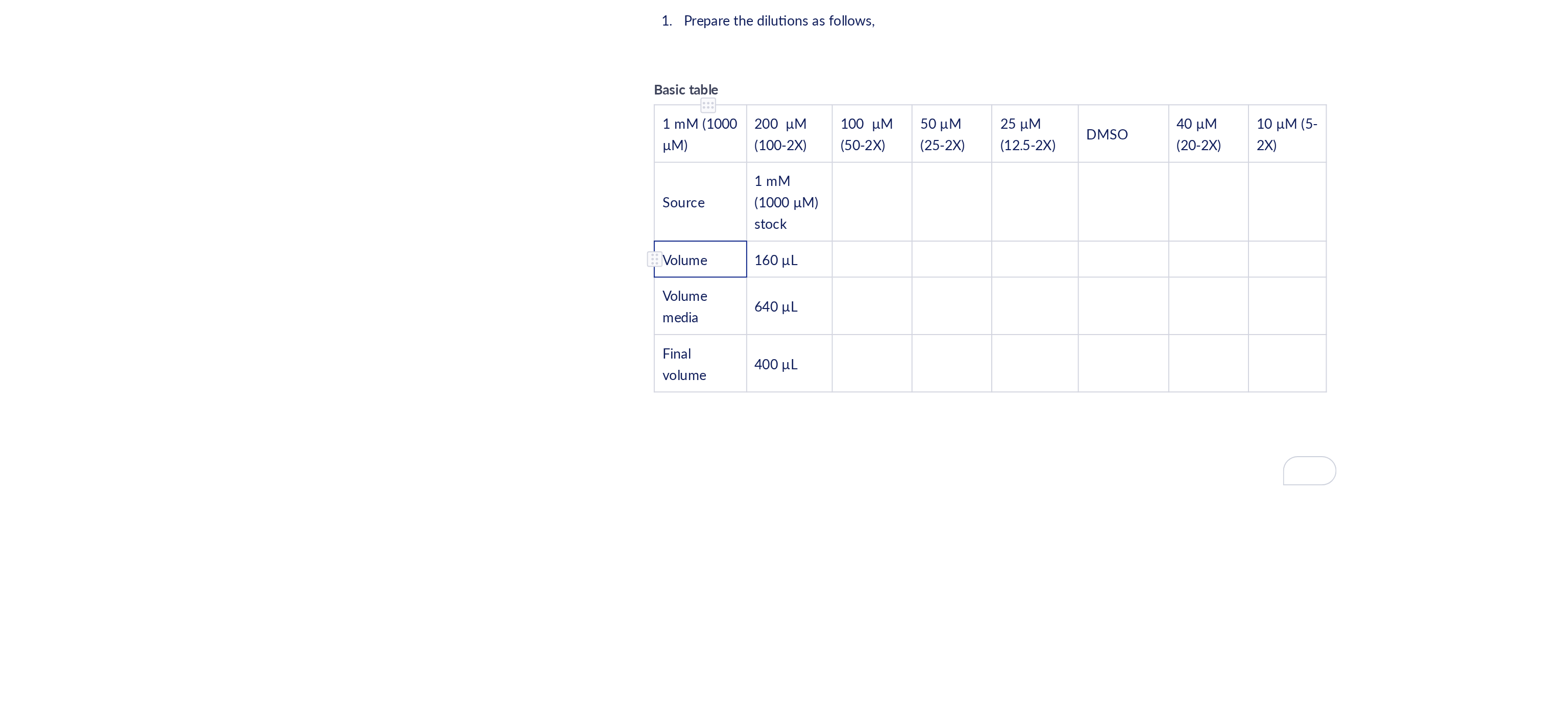
click at [705, 378] on span "Volume" at bounding box center [692, 383] width 23 height 10
click at [718, 374] on td "Volume" at bounding box center [701, 383] width 49 height 19
click at [718, 374] on td "Volume" at bounding box center [701, 383] width 49 height 19
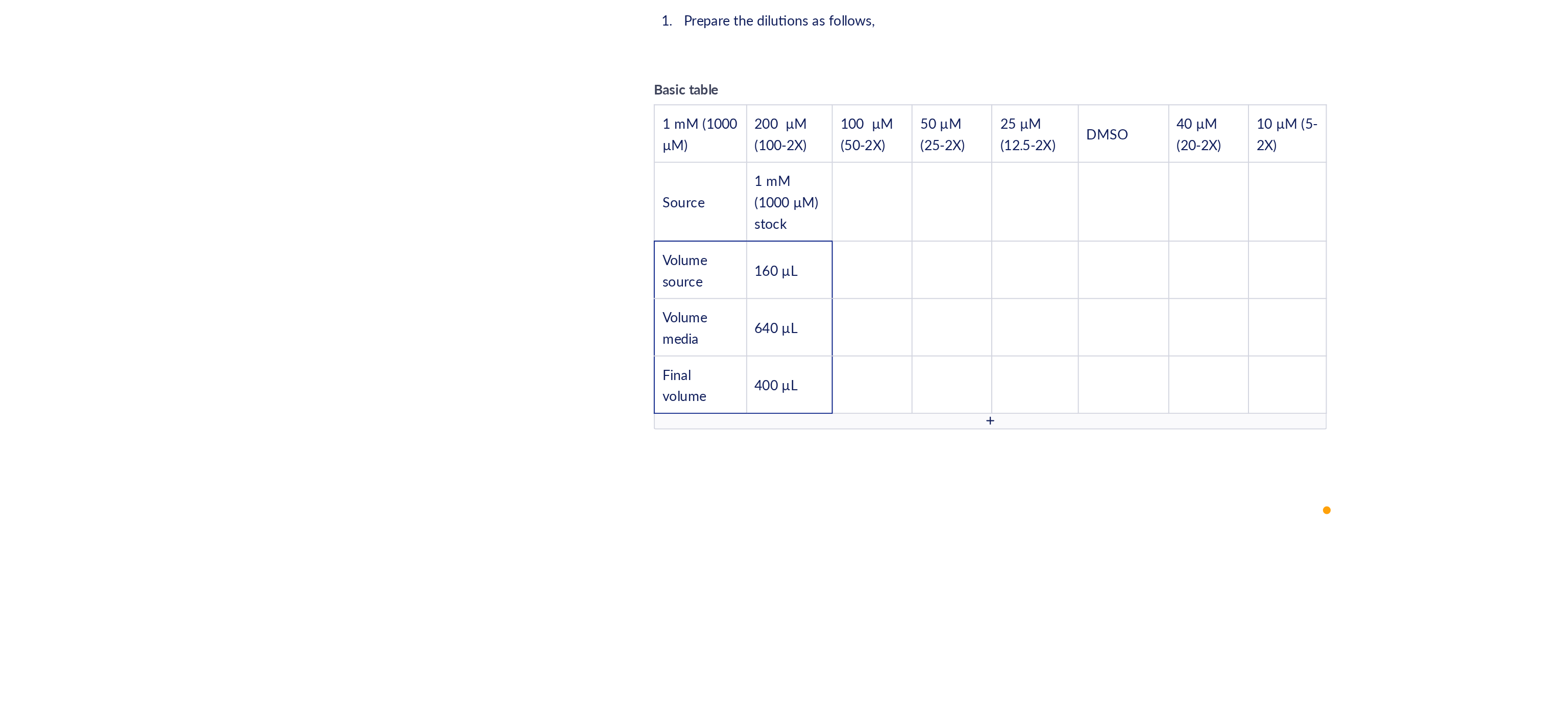
click at [739, 492] on div "﻿" at bounding box center [712, 504] width 82 height 24
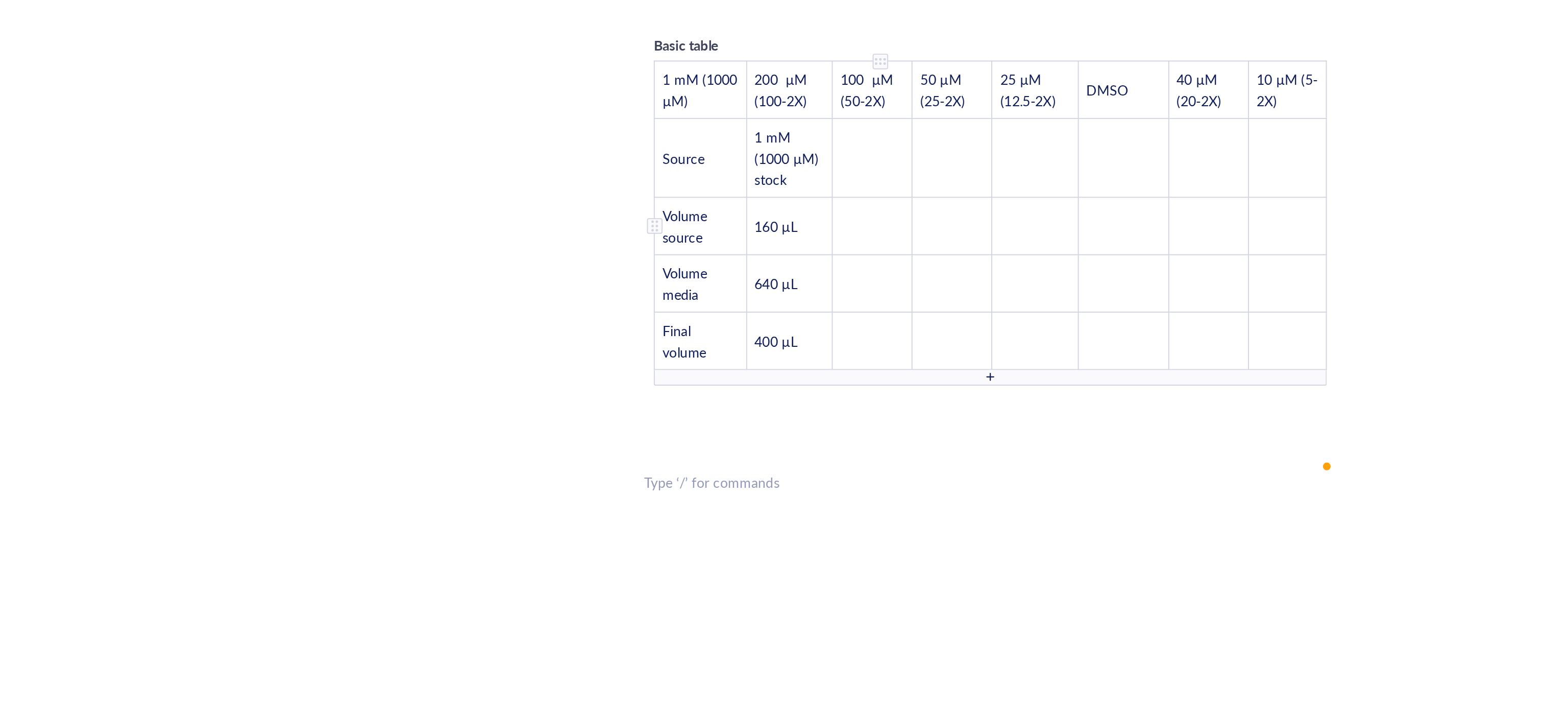
click at [757, 351] on td "160 µL" at bounding box center [747, 366] width 45 height 30
click at [757, 389] on td "640 µL" at bounding box center [747, 404] width 45 height 30
click at [759, 411] on td "400 µL" at bounding box center [747, 426] width 45 height 30
click at [793, 411] on td "﻿" at bounding box center [791, 426] width 42 height 30
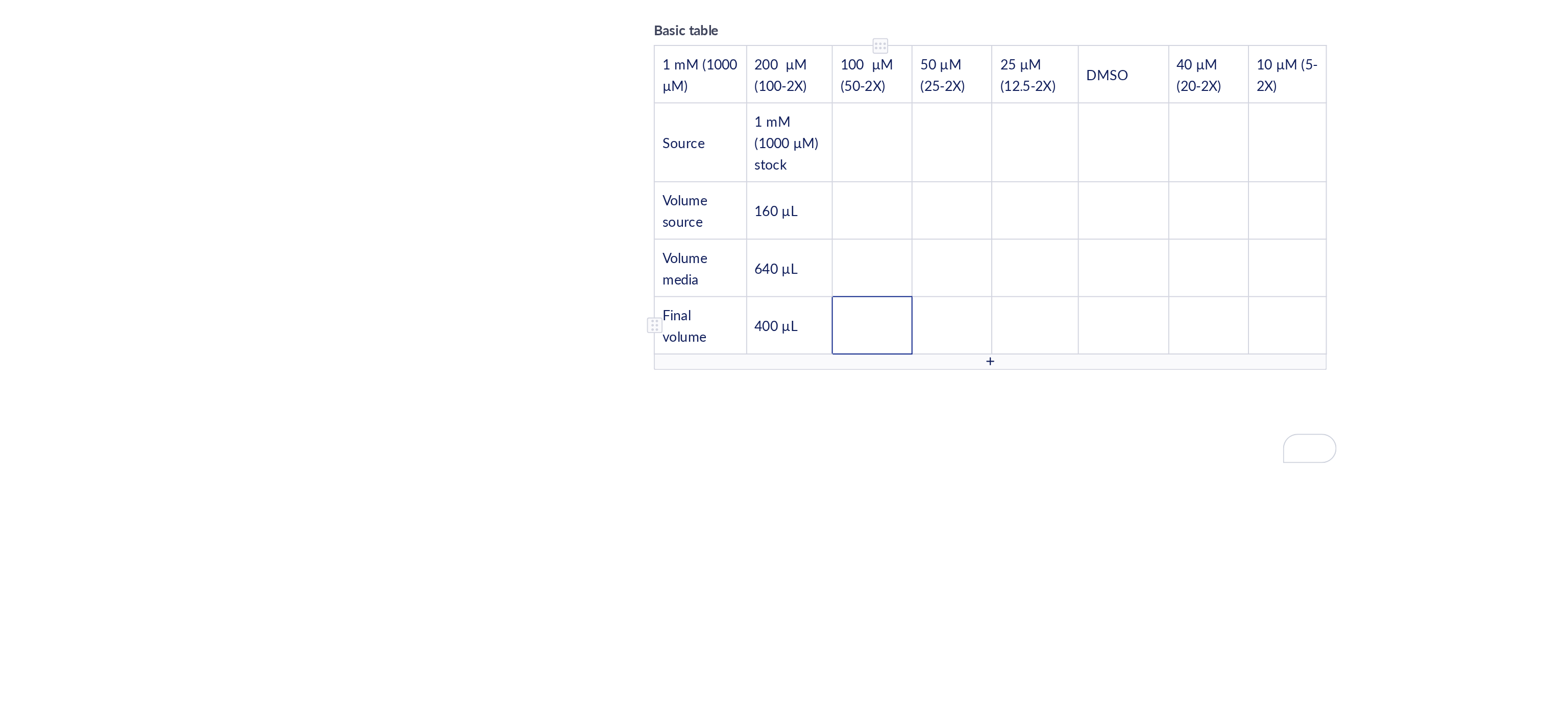
scroll to position [1883, 0]
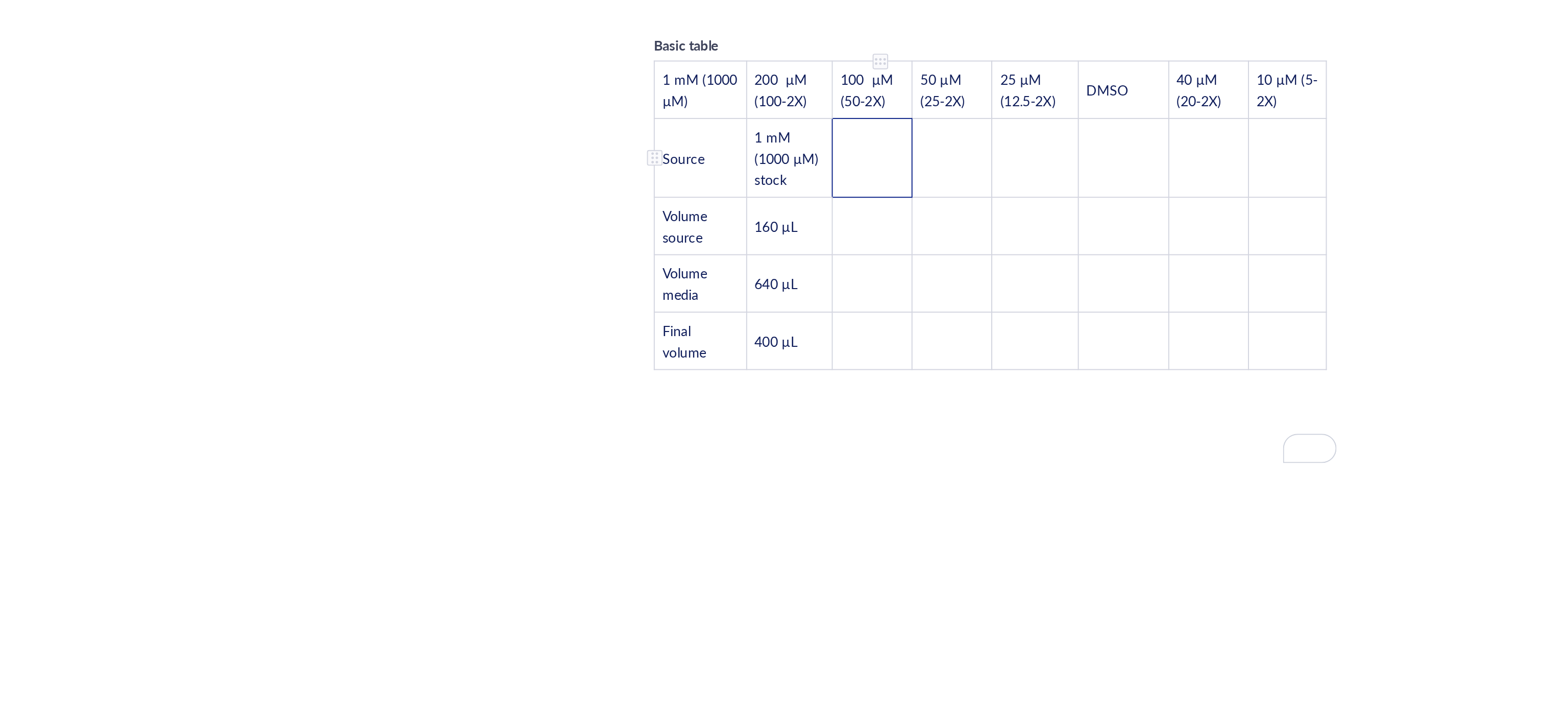
click at [800, 317] on td "﻿" at bounding box center [791, 338] width 42 height 42
click at [762, 288] on td "200 µM (100-2X)" at bounding box center [747, 302] width 45 height 30
drag, startPoint x: 762, startPoint y: 284, endPoint x: 718, endPoint y: 268, distance: 46.8
click at [718, 288] on tr "1 mM (1000 µM) 200 µM (100-2X) 100 µM (50-2X) 50 µM (25-2X) 25 µM (12.5-2X) DMS…" at bounding box center [853, 302] width 353 height 30
click at [762, 288] on td "200 µM (100-2X)" at bounding box center [747, 302] width 45 height 30
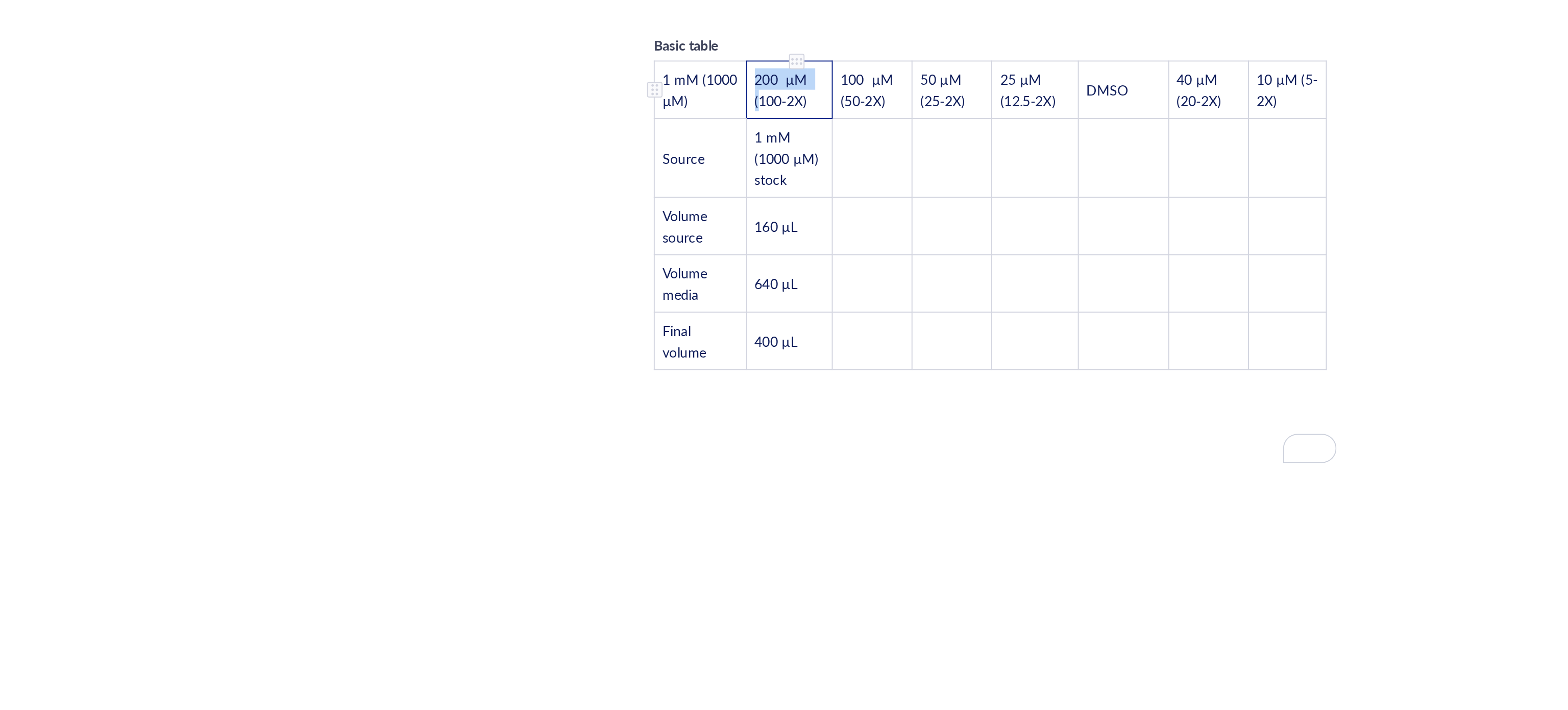
drag, startPoint x: 762, startPoint y: 273, endPoint x: 729, endPoint y: 268, distance: 33.4
click at [729, 288] on td "200 µM (100-2X)" at bounding box center [747, 302] width 45 height 30
click at [800, 317] on td "﻿" at bounding box center [791, 338] width 42 height 42
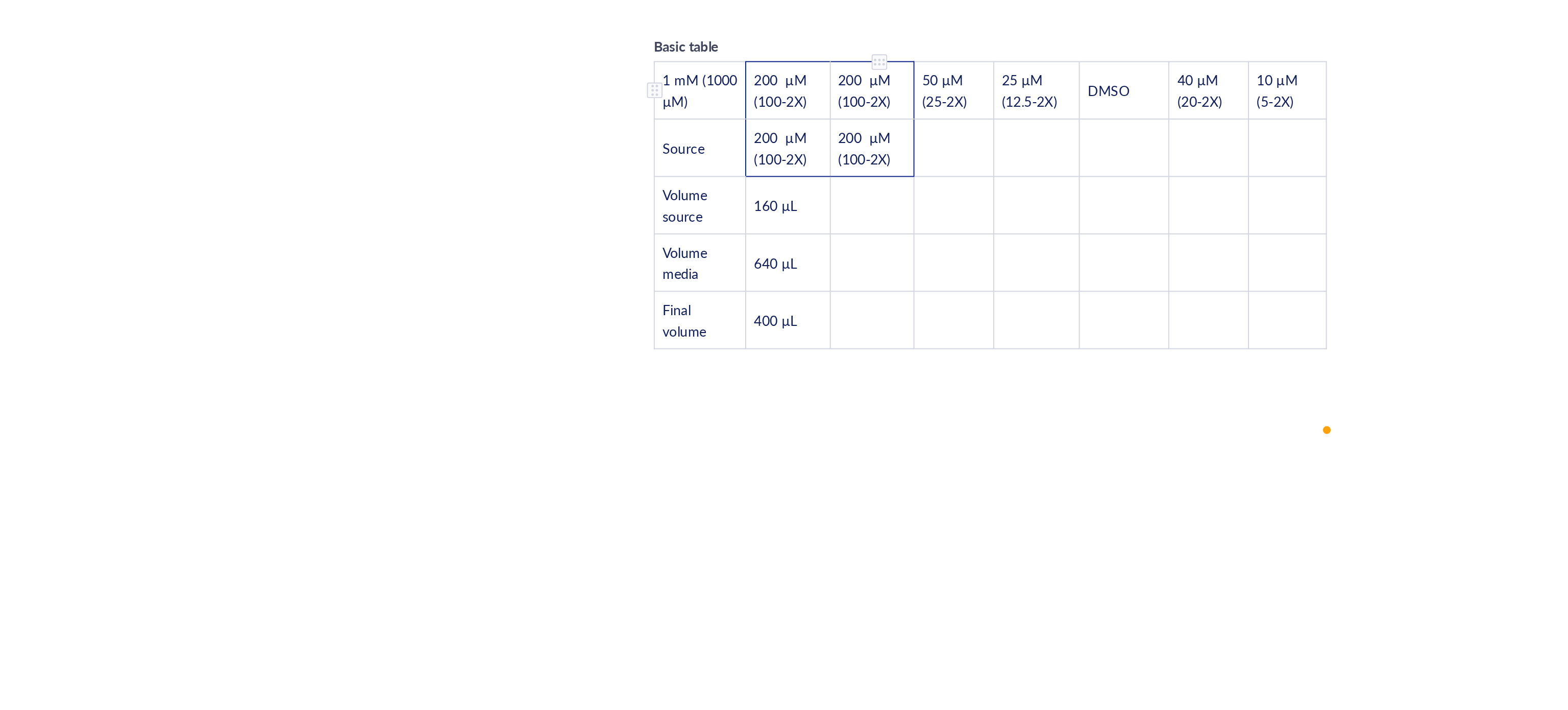
click at [806, 299] on td "200 µM (100-2X)" at bounding box center [791, 314] width 44 height 30
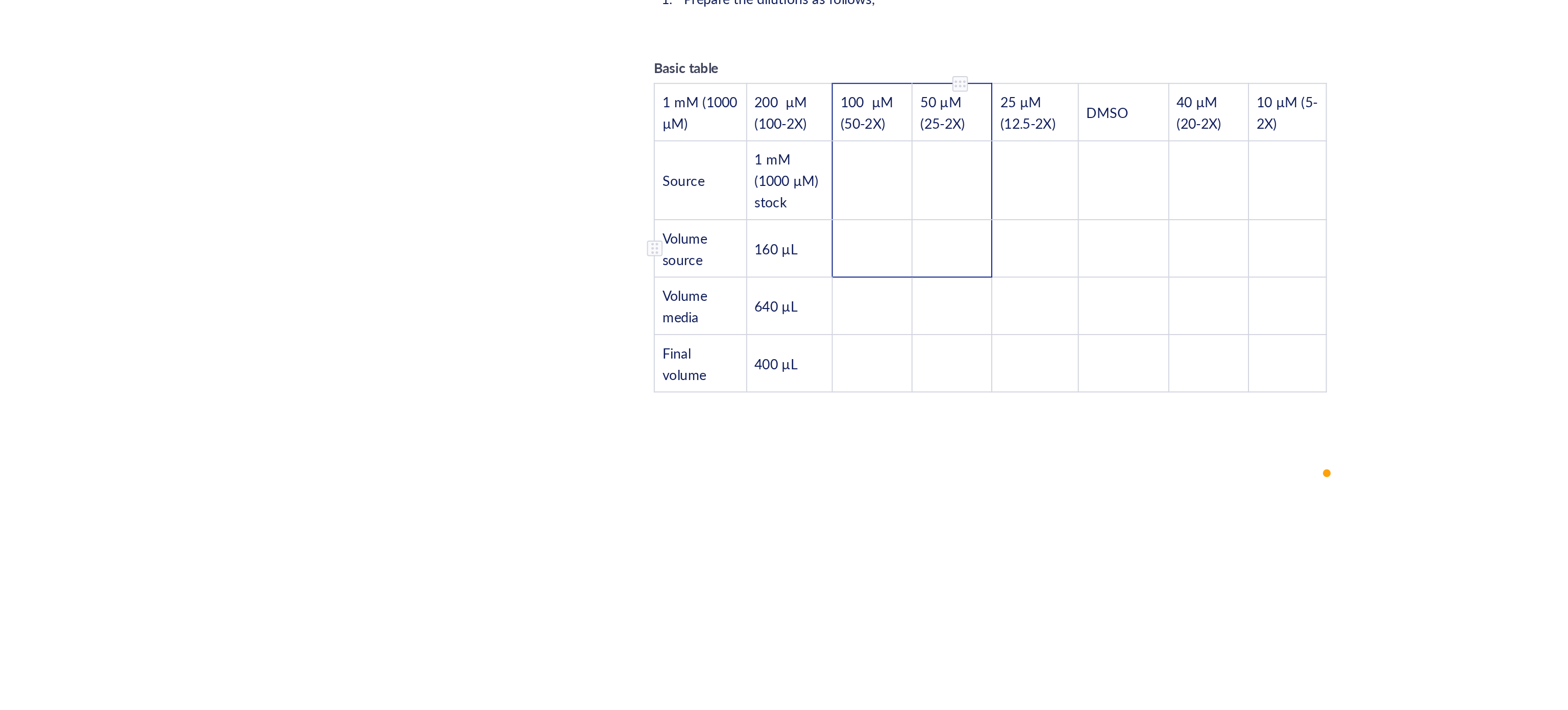
scroll to position [1883, 0]
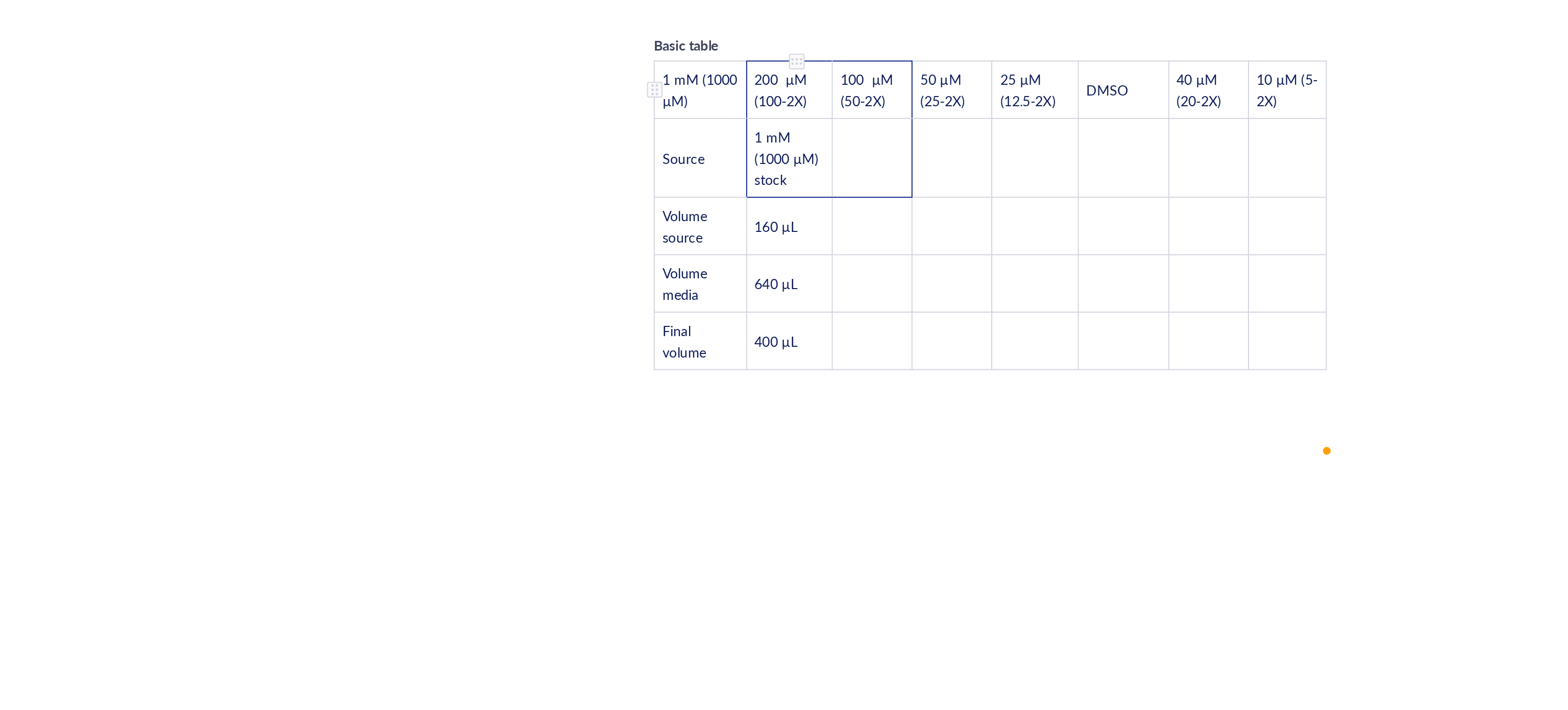
click at [765, 292] on td "200 µM (100-2X)" at bounding box center [747, 302] width 45 height 30
drag, startPoint x: 768, startPoint y: 281, endPoint x: 721, endPoint y: 272, distance: 47.9
click at [722, 288] on tr "1 mM (1000 µM) 200 µM (100-2X) 100 µM (50-2X) 50 µM (25-2X) 25 µM (12.5-2X) DMS…" at bounding box center [853, 302] width 353 height 30
click at [771, 288] on td "100 µM (50-2X)" at bounding box center [791, 302] width 42 height 30
drag, startPoint x: 758, startPoint y: 286, endPoint x: 723, endPoint y: 285, distance: 35.0
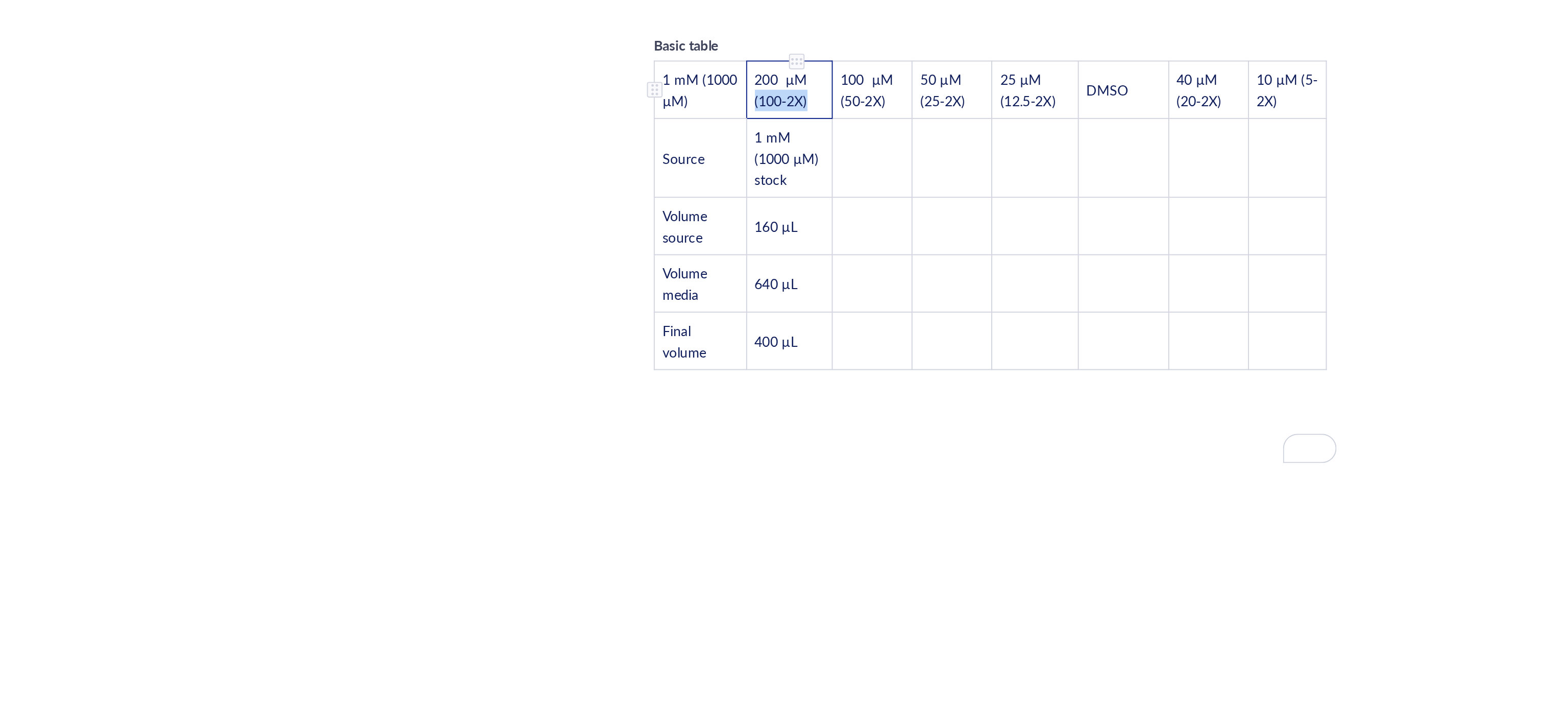
click at [723, 288] on tr "1 mM (1000 µM) 200 µM (100-2X) 100 µM (50-2X) 50 µM (25-2X) 25 µM (12.5-2X) DMS…" at bounding box center [853, 302] width 353 height 30
click at [769, 288] on td "200 µM (100-2X)" at bounding box center [747, 302] width 45 height 30
drag, startPoint x: 760, startPoint y: 283, endPoint x: 731, endPoint y: 268, distance: 32.6
click at [731, 288] on td "200 µM (100-2X)" at bounding box center [747, 302] width 45 height 30
click at [787, 317] on td "﻿" at bounding box center [791, 338] width 42 height 42
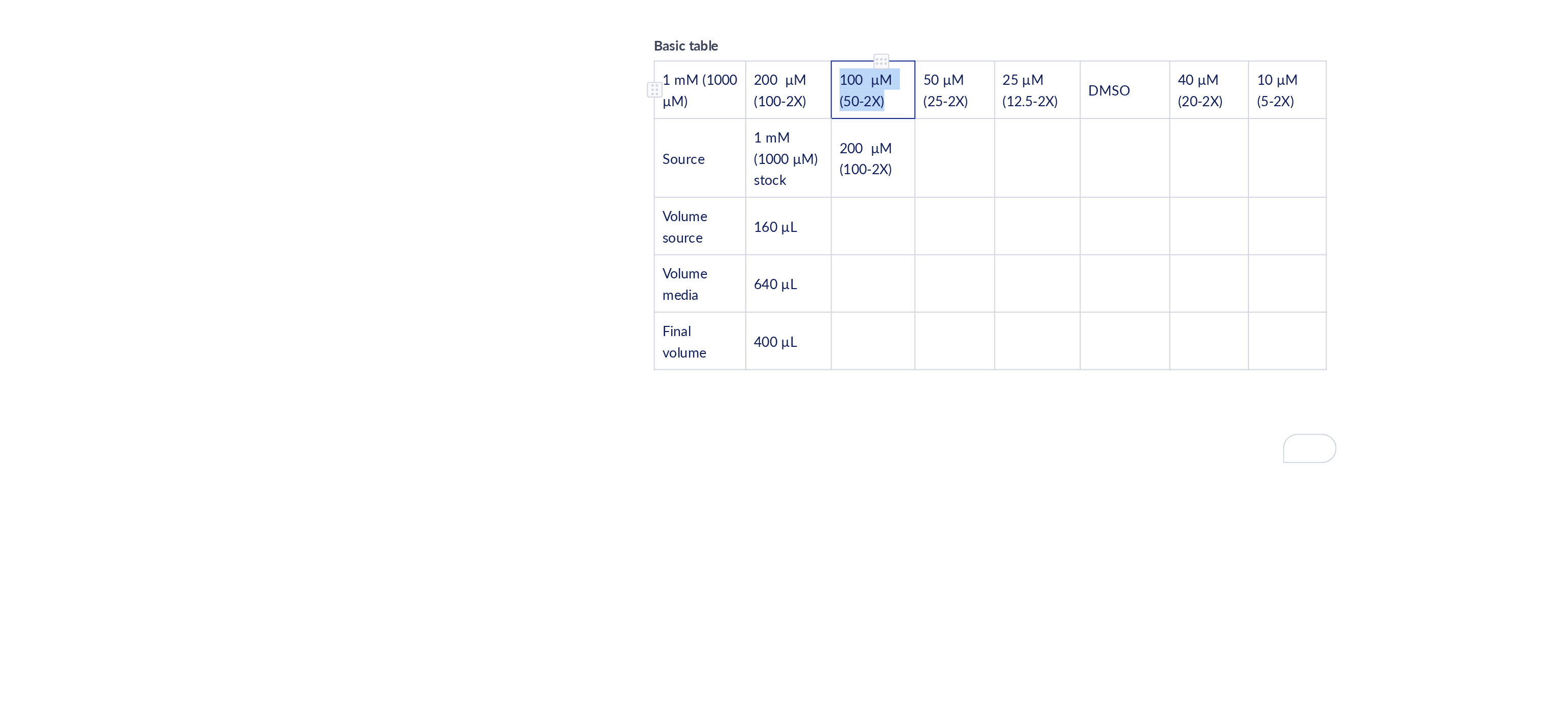
drag, startPoint x: 805, startPoint y: 281, endPoint x: 774, endPoint y: 269, distance: 33.2
click at [774, 288] on td "100 µM (50-2X)" at bounding box center [791, 302] width 44 height 30
click at [830, 359] on td "﻿" at bounding box center [835, 374] width 42 height 30
click at [830, 317] on td "﻿" at bounding box center [835, 338] width 42 height 42
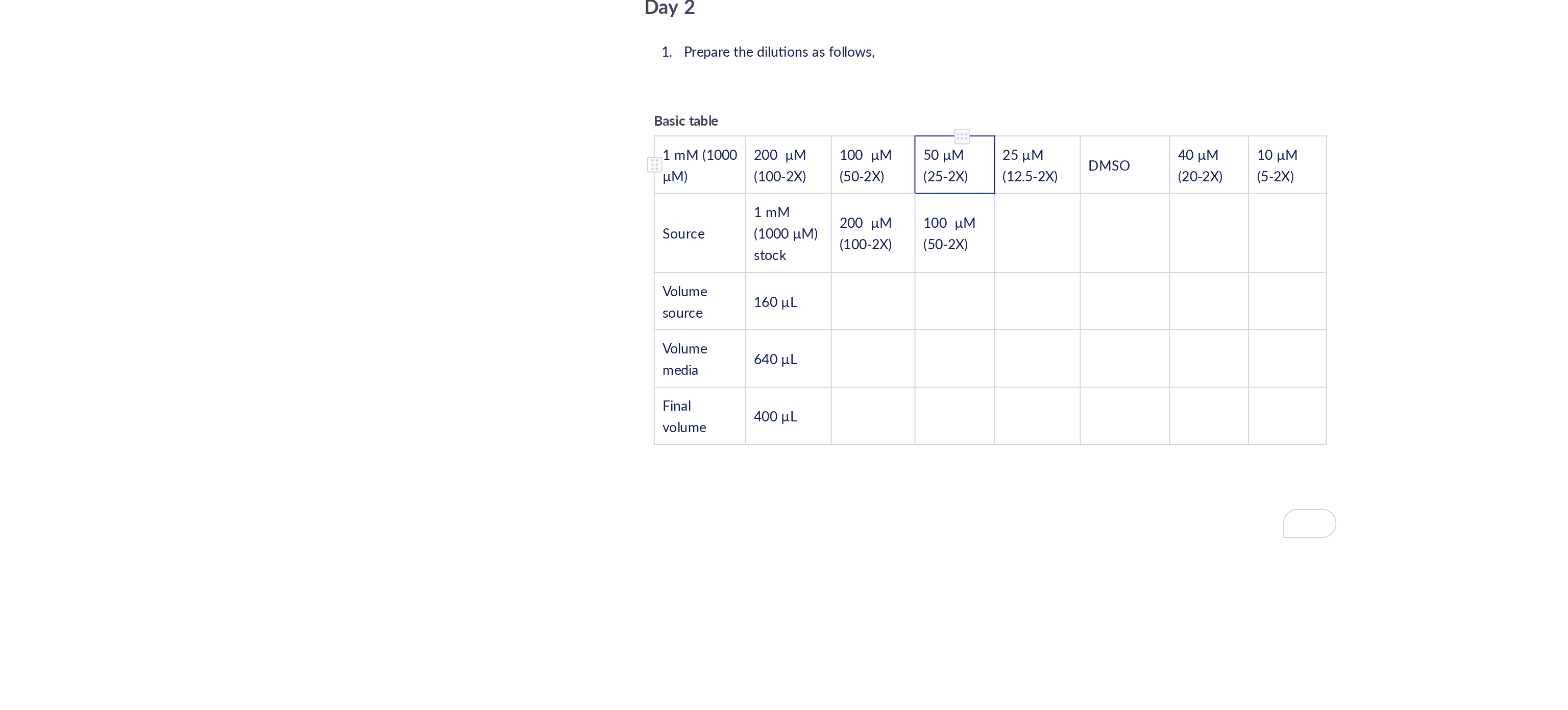
scroll to position [1808, 0]
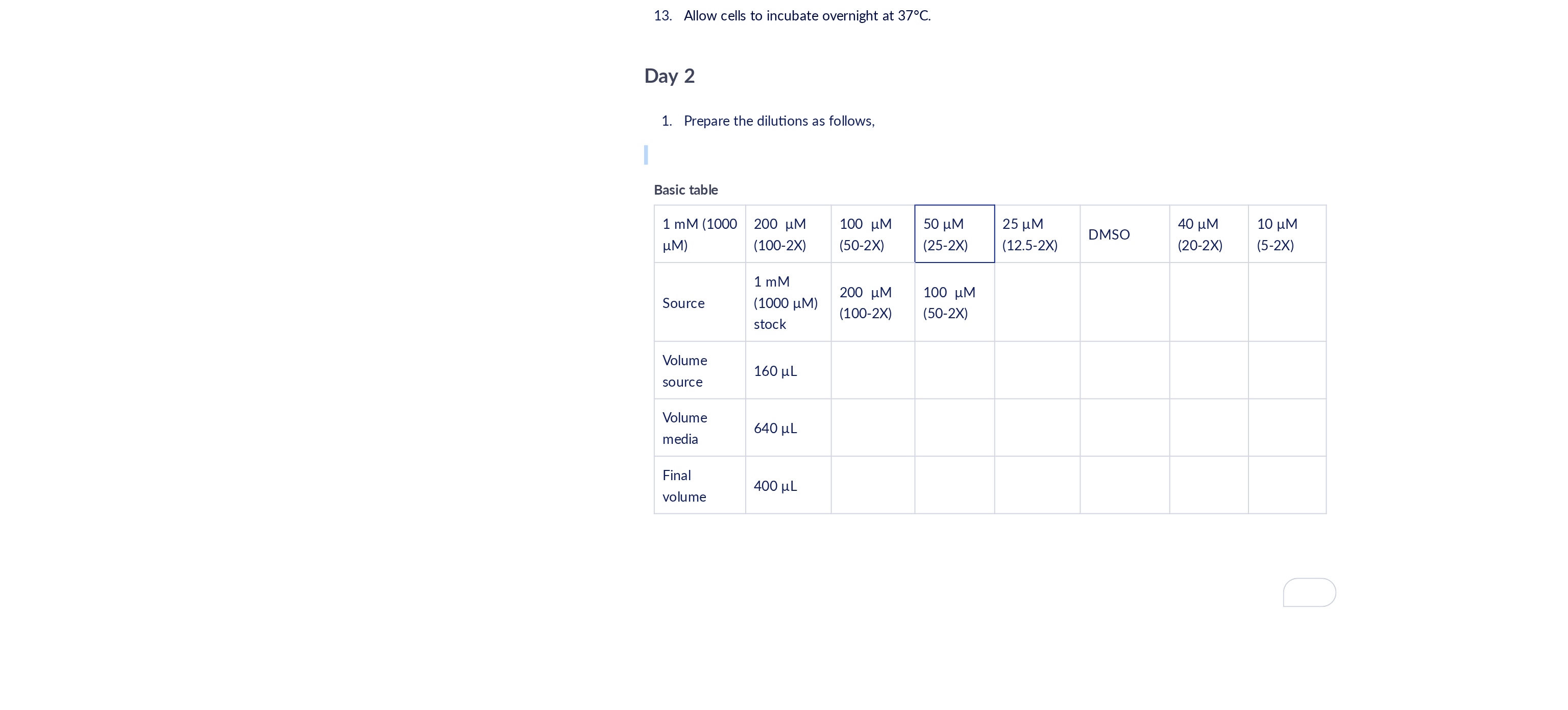
drag, startPoint x: 843, startPoint y: 324, endPoint x: 814, endPoint y: 310, distance: 32.2
drag, startPoint x: 850, startPoint y: 360, endPoint x: 817, endPoint y: 346, distance: 35.8
click at [817, 363] on td "50 µM (25-2X)" at bounding box center [835, 378] width 42 height 30
click at [870, 384] on tbody "1 mM (1000 µM) 200 µM (100-2X) 100 µM (50-2X) 50 µM (25-2X) 25 µM (12.5-2X) DMS…" at bounding box center [853, 444] width 353 height 162
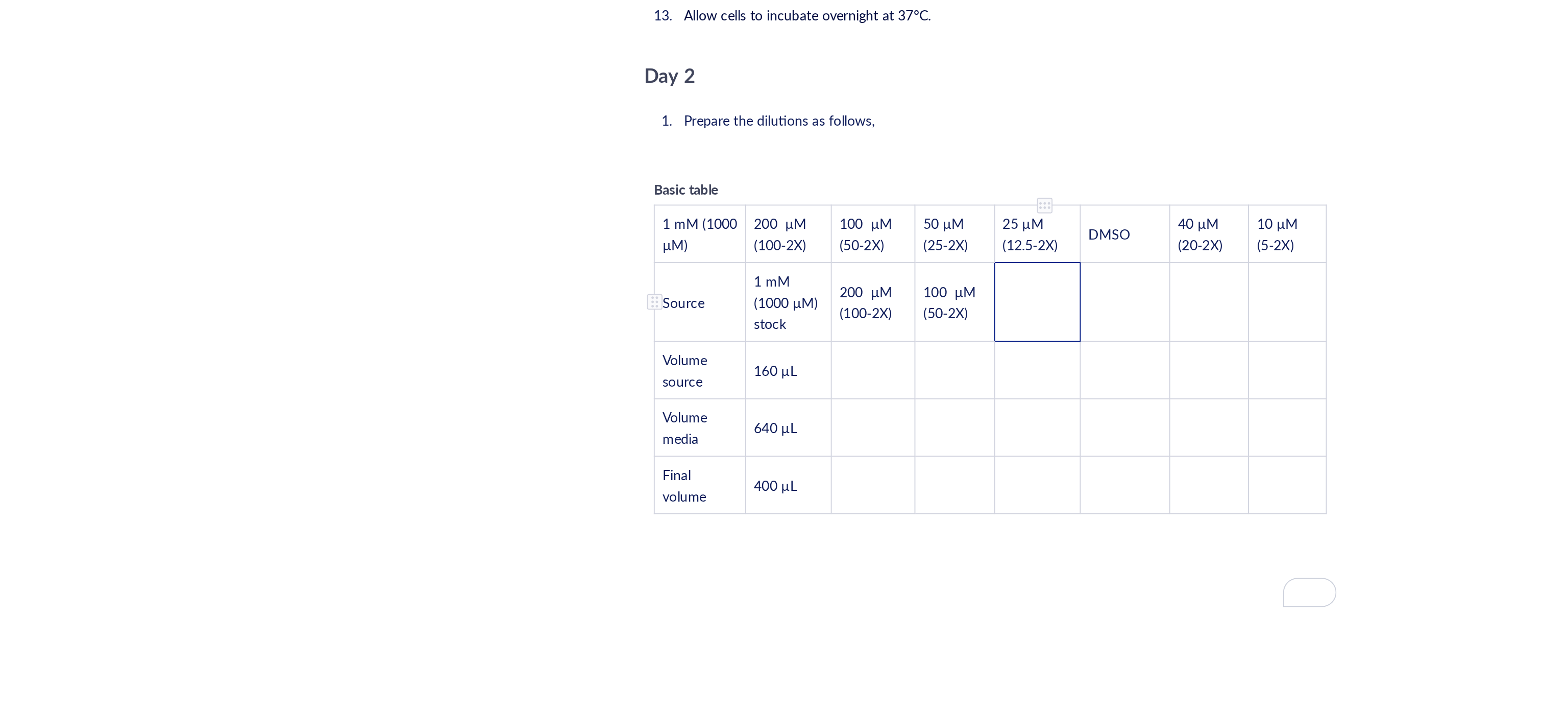
scroll to position [1838, 0]
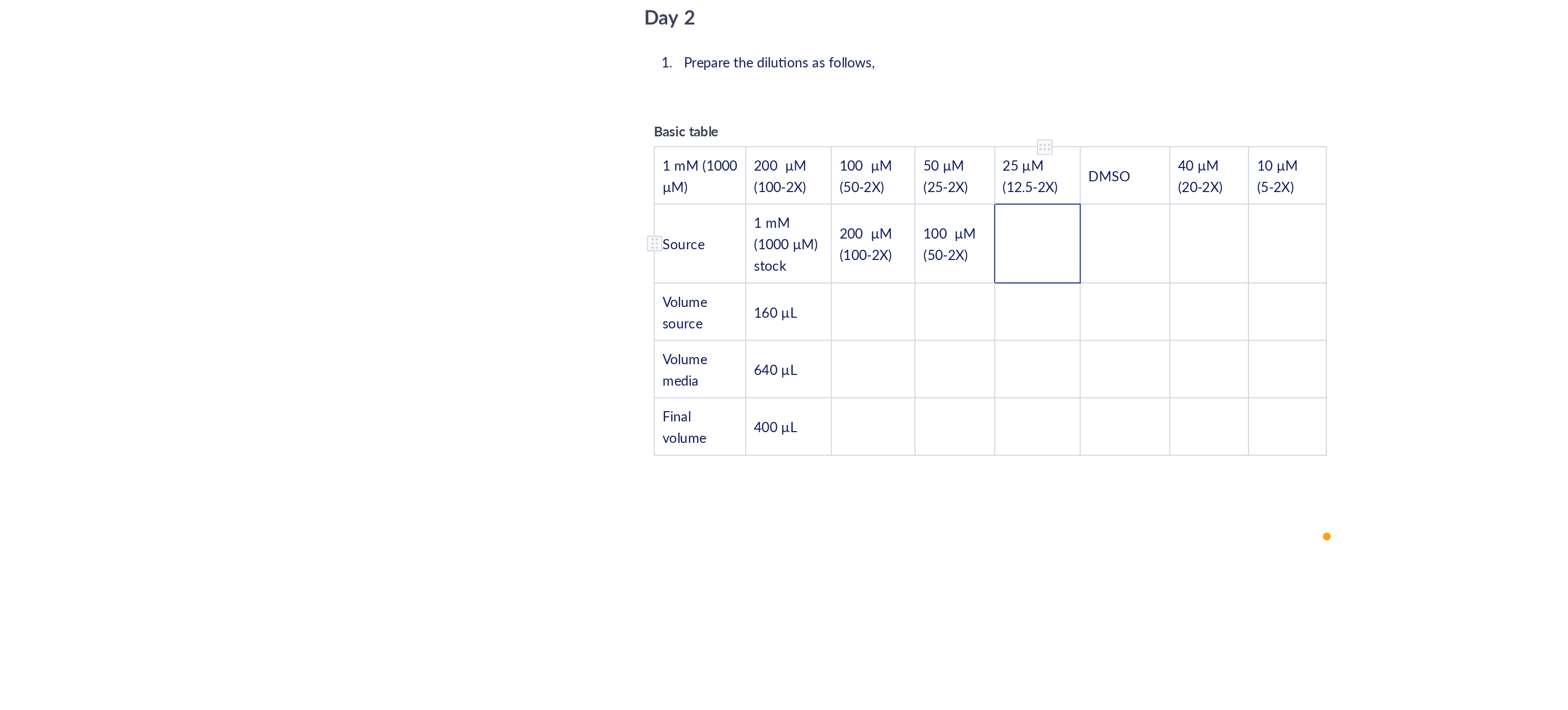
click at [863, 362] on td "﻿" at bounding box center [877, 383] width 45 height 42
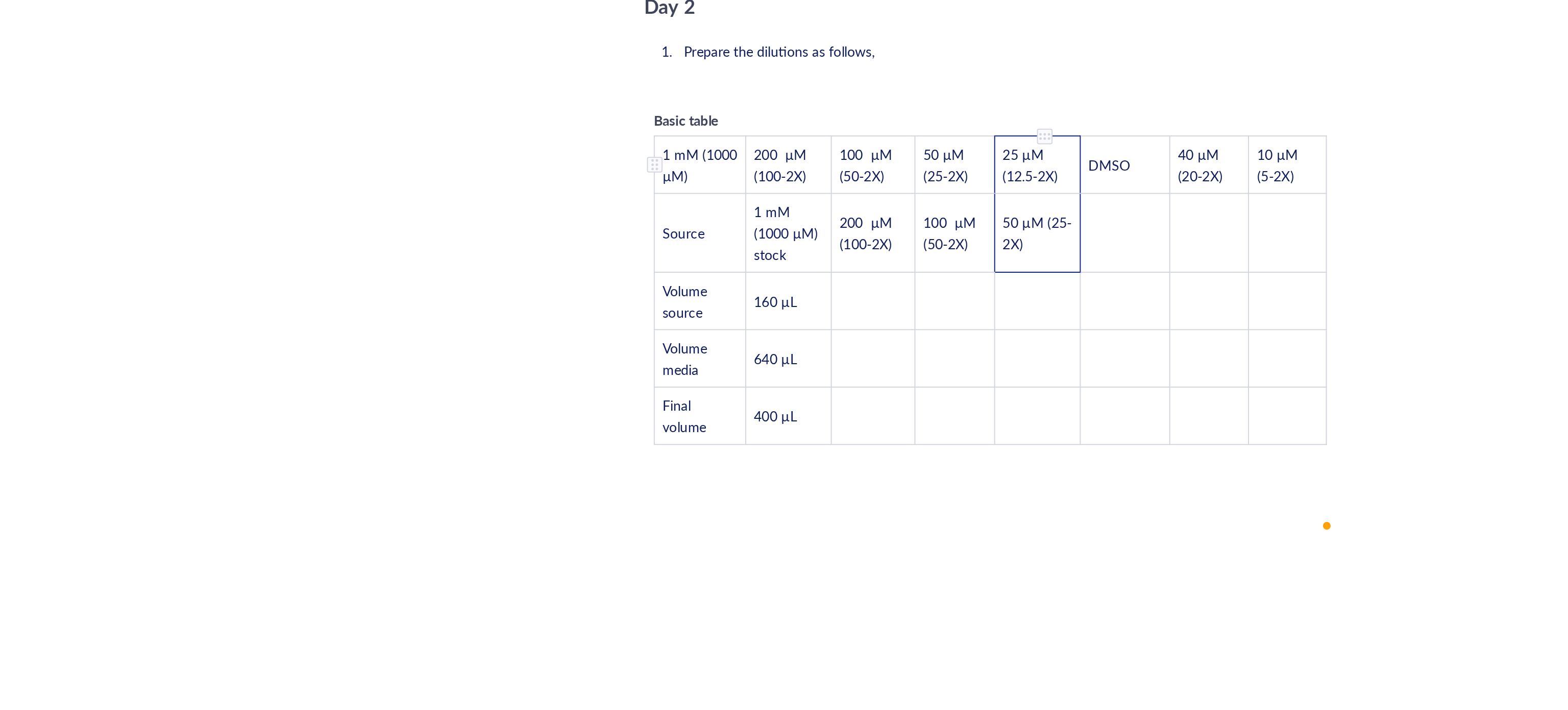
scroll to position [1808, 0]
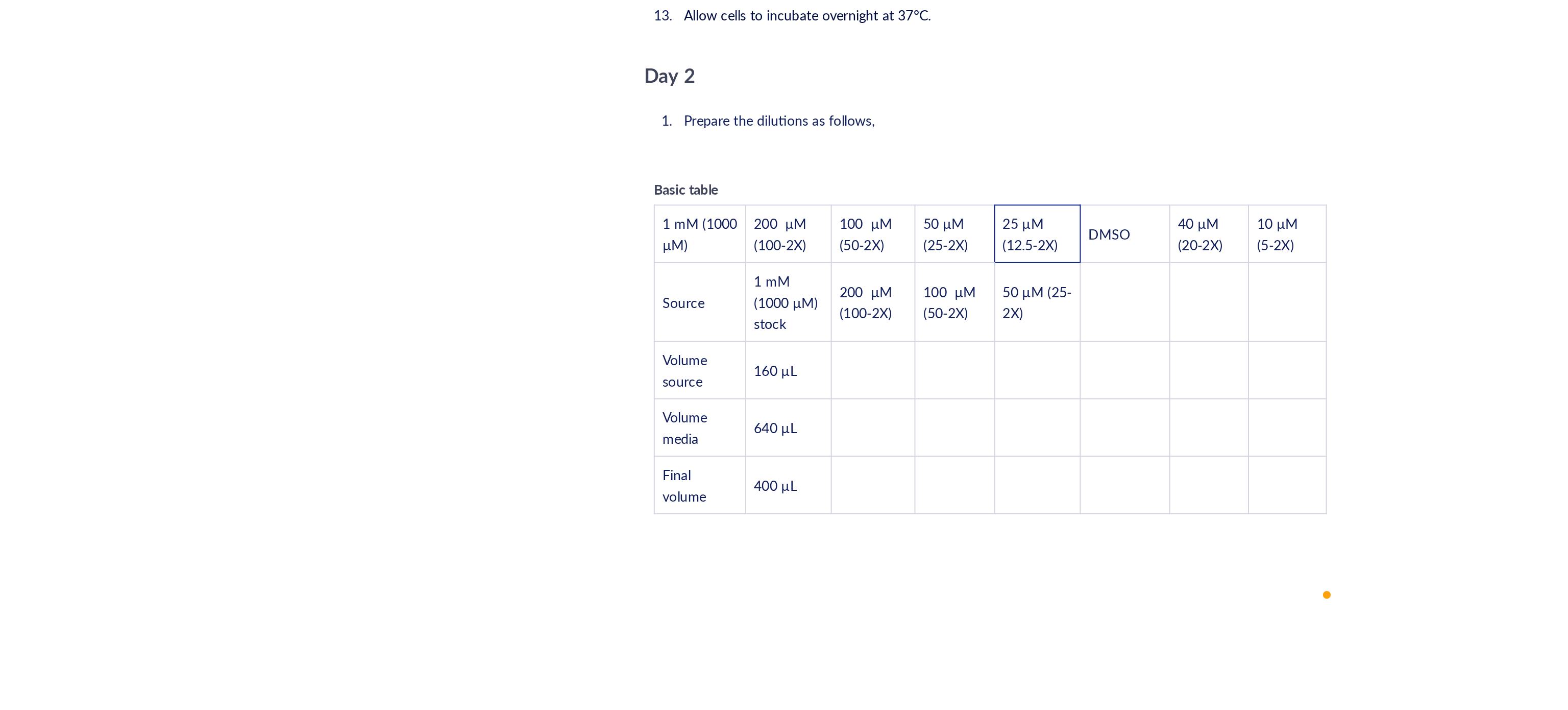
drag, startPoint x: 896, startPoint y: 327, endPoint x: 863, endPoint y: 328, distance: 33.0
click at [863, 344] on div "Basic table 1 mM (1000 µM) 200 µM (100-2X) 100 µM (50-2X) 50 µM (25-2X) 25 µM (…" at bounding box center [853, 437] width 363 height 186
drag, startPoint x: 896, startPoint y: 361, endPoint x: 862, endPoint y: 348, distance: 36.4
click at [862, 363] on td "25 µM (12.5-2X)" at bounding box center [877, 378] width 45 height 30
click at [916, 374] on span "DMSO" at bounding box center [915, 379] width 22 height 10
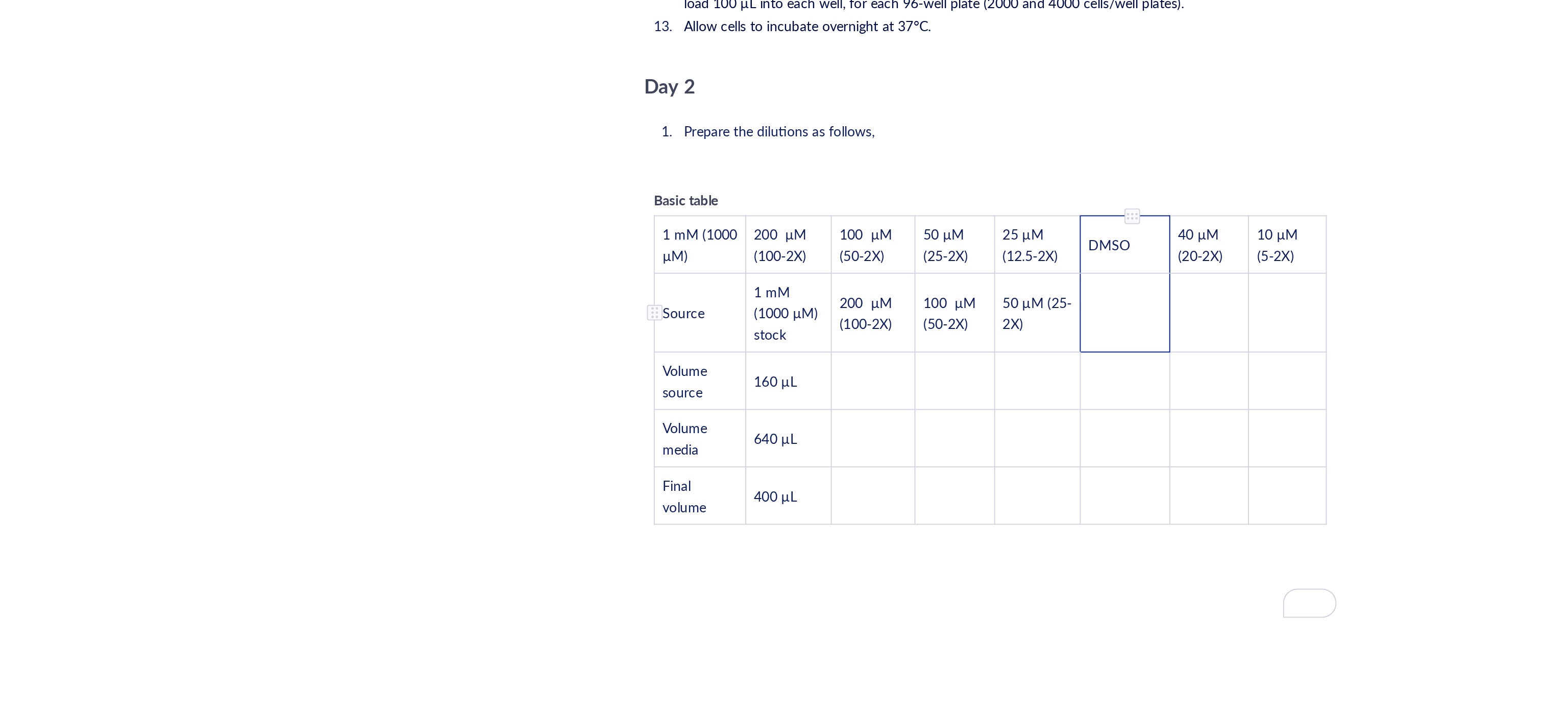
click at [924, 399] on td "﻿" at bounding box center [923, 420] width 47 height 42
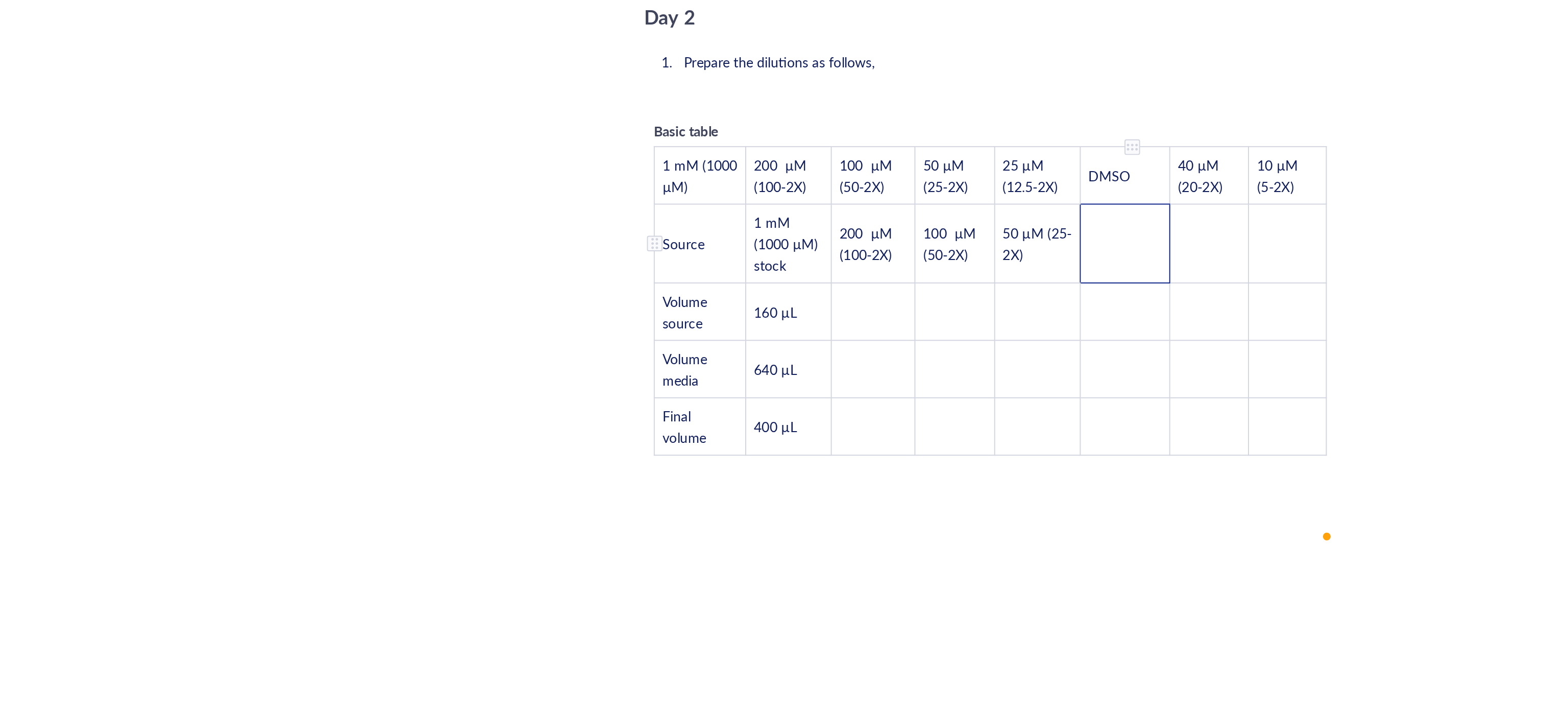
click at [923, 365] on td "﻿" at bounding box center [923, 383] width 47 height 42
click at [928, 392] on tbody "1 mM (1000 µM) 200 µM (100-2X) 100 µM (50-2X) 50 µM (25-2X) 25 µM (12.5-2X) DMS…" at bounding box center [853, 414] width 353 height 162
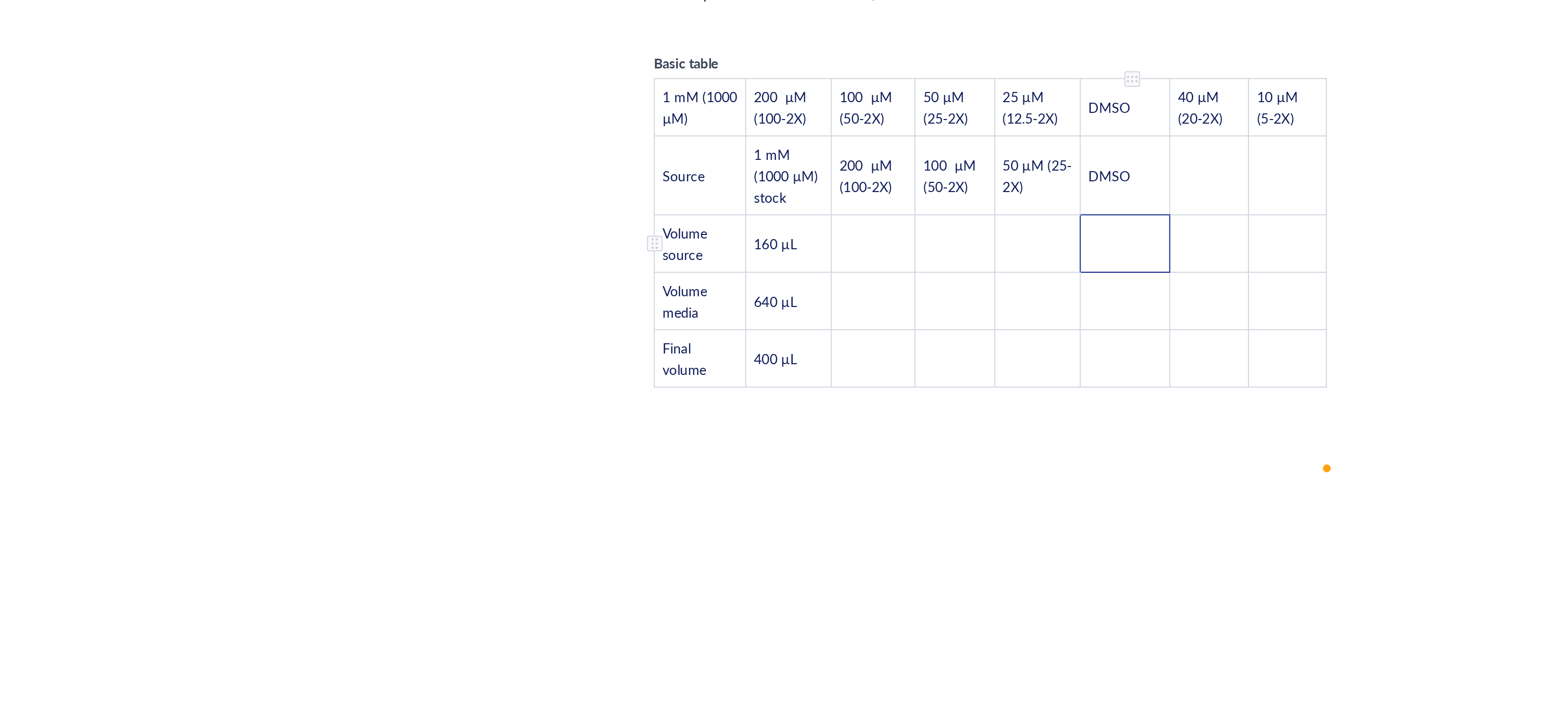
click at [938, 368] on td "﻿" at bounding box center [923, 383] width 47 height 30
drag, startPoint x: 758, startPoint y: 358, endPoint x: 744, endPoint y: 358, distance: 14.0
click at [744, 368] on td "160 µL" at bounding box center [747, 383] width 45 height 30
click at [922, 368] on td "80" at bounding box center [923, 383] width 47 height 30
drag, startPoint x: 918, startPoint y: 361, endPoint x: 900, endPoint y: 356, distance: 18.7
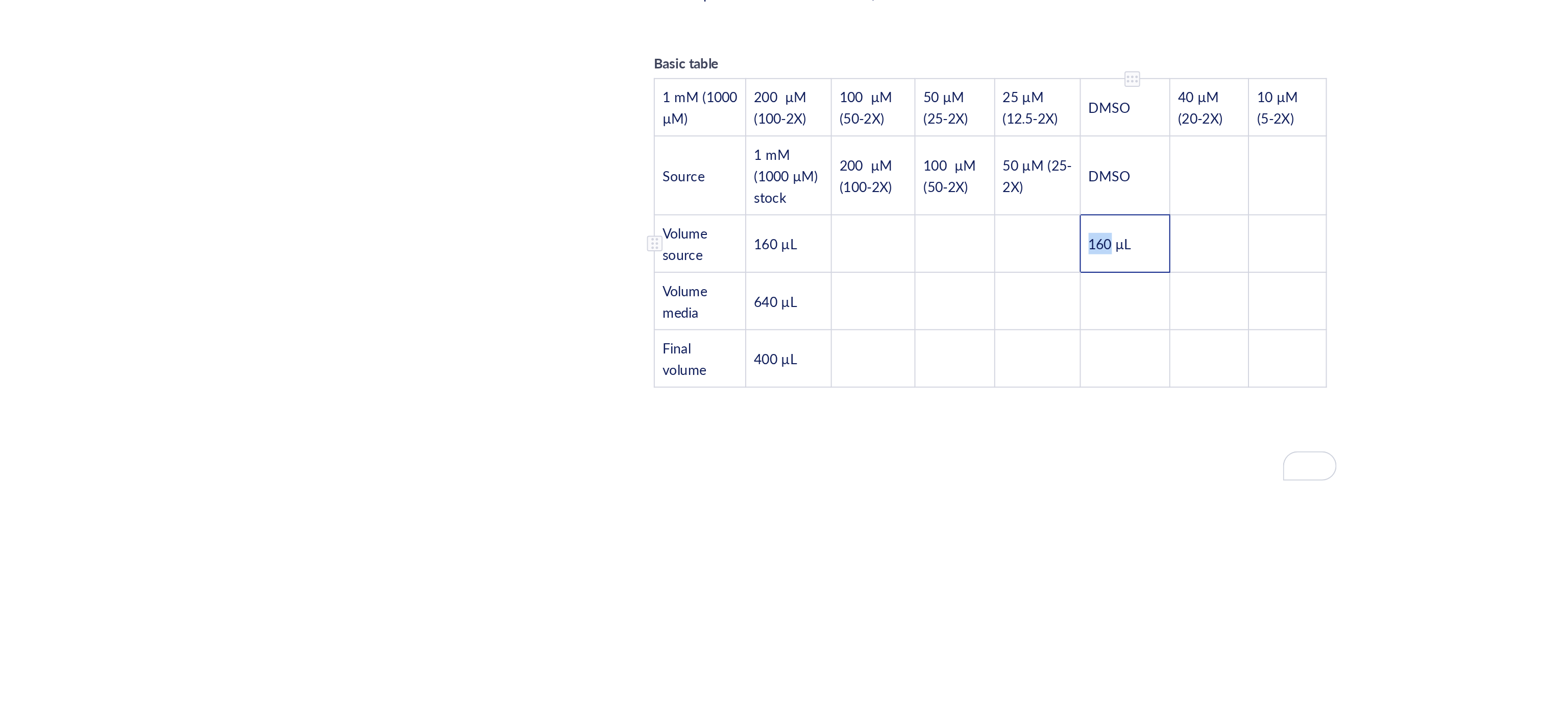
click at [900, 368] on td "160 µL" at bounding box center [923, 383] width 47 height 30
click at [916, 378] on span "160 µL" at bounding box center [916, 383] width 23 height 10
drag, startPoint x: 916, startPoint y: 357, endPoint x: 904, endPoint y: 359, distance: 12.2
click at [904, 378] on span "160 µL" at bounding box center [916, 383] width 23 height 10
click at [963, 398] on td "﻿" at bounding box center [968, 413] width 42 height 30
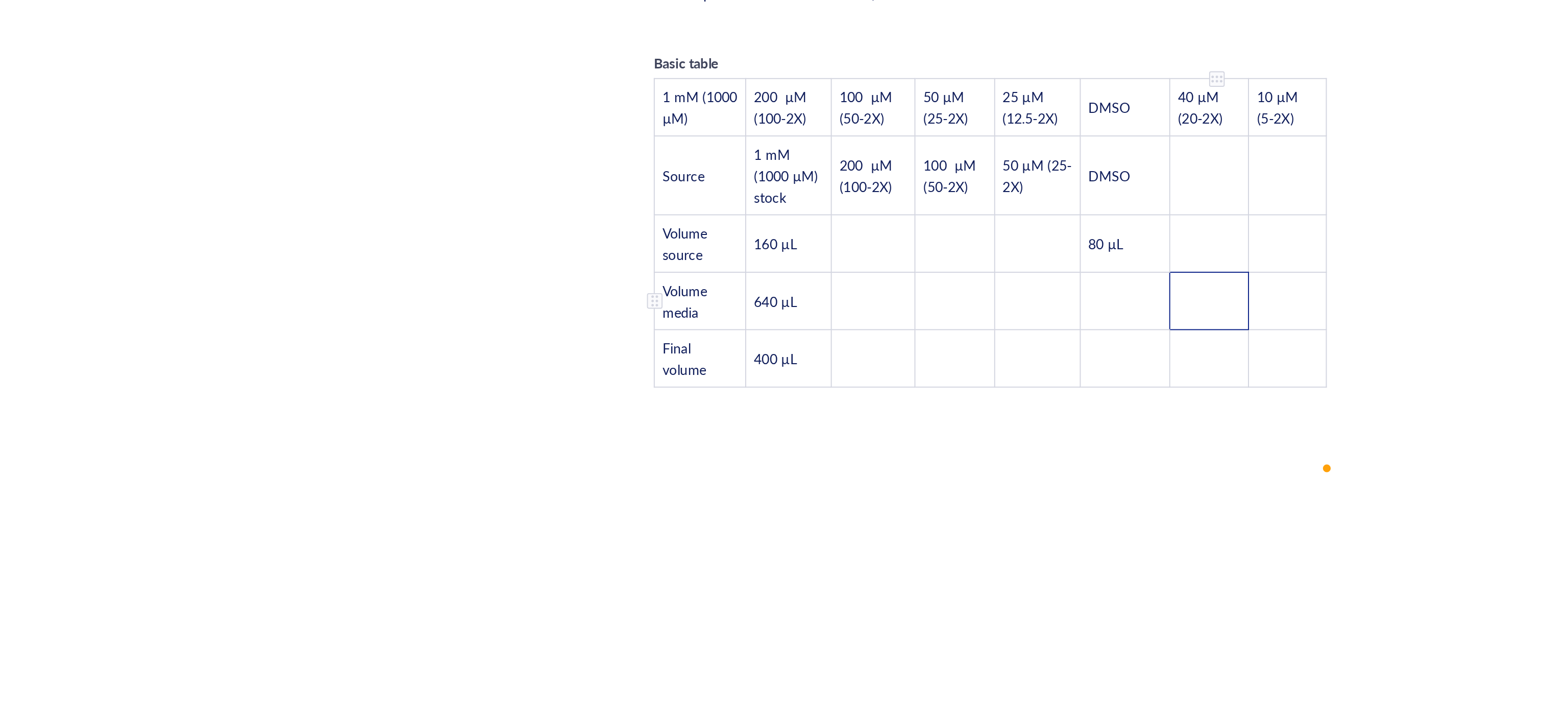
scroll to position [1883, 0]
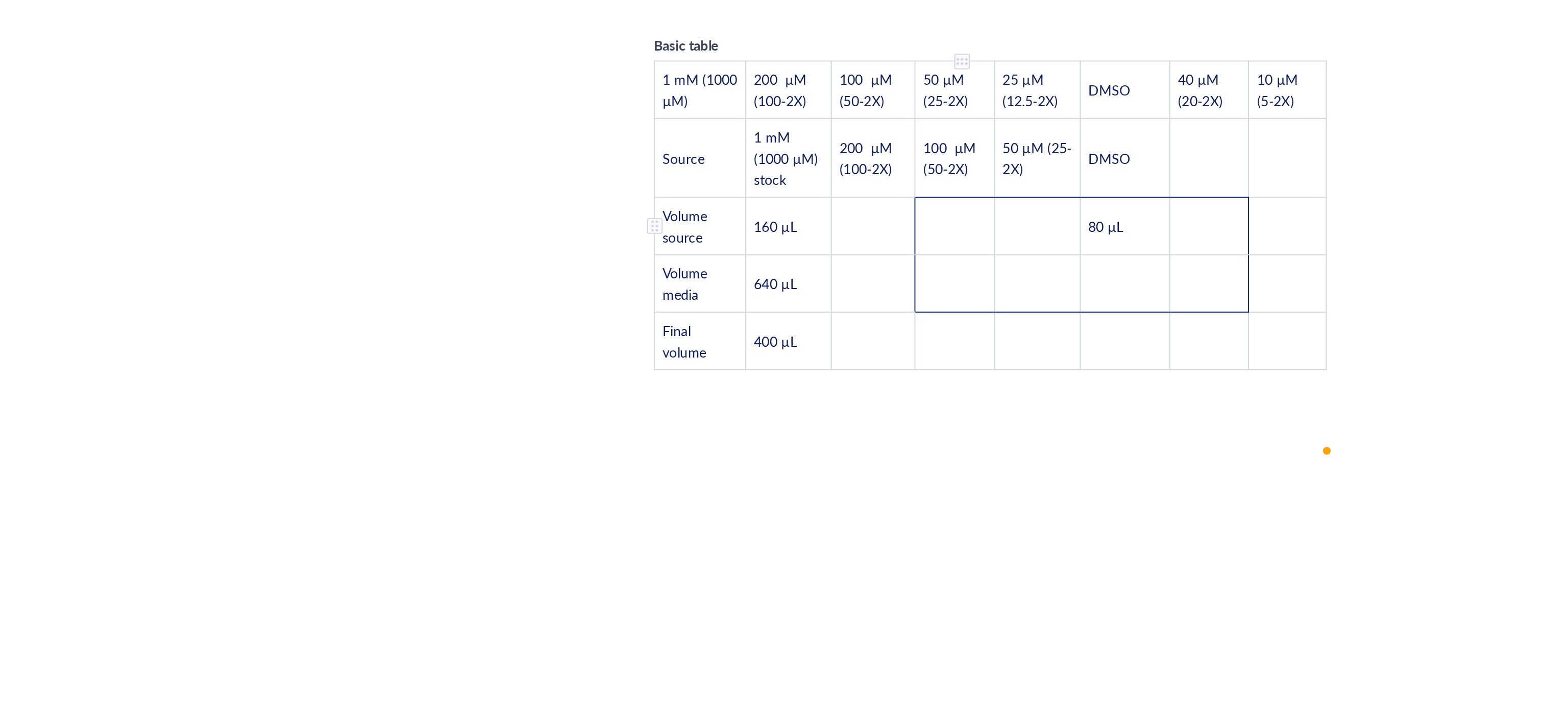
click at [817, 359] on td "﻿" at bounding box center [835, 374] width 42 height 30
click at [794, 359] on td "To enrich screen reader interactions, please activate Accessibility in Grammarl…" at bounding box center [791, 374] width 44 height 30
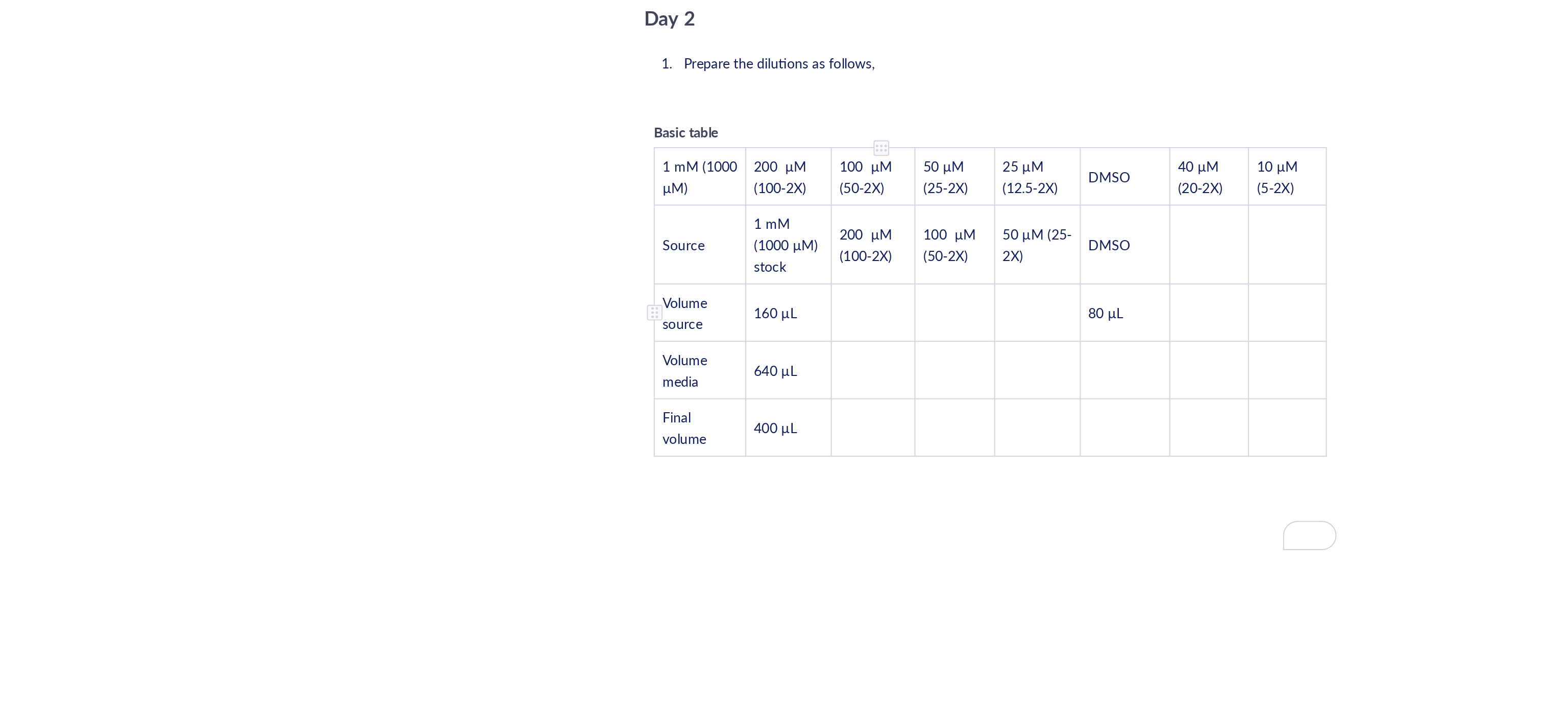
click at [789, 405] on tbody "1 mM (1000 µM) 200 µM (100-2X) 100 µM (50-2X) 50 µM (25-2X) 25 µM (12.5-2X) DMS…" at bounding box center [853, 414] width 353 height 162
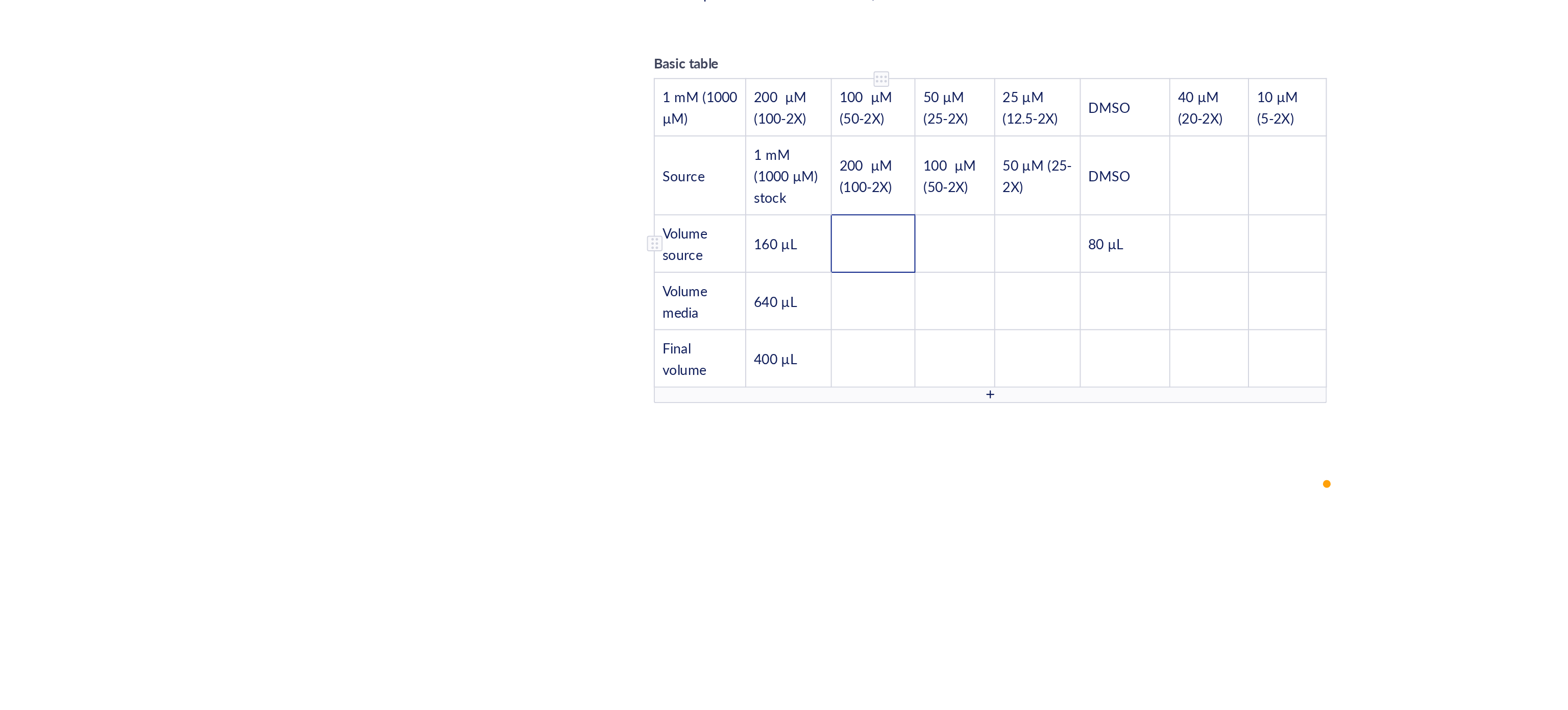
click at [786, 372] on td "To enrich screen reader interactions, please activate Accessibility in Grammarl…" at bounding box center [791, 383] width 44 height 30
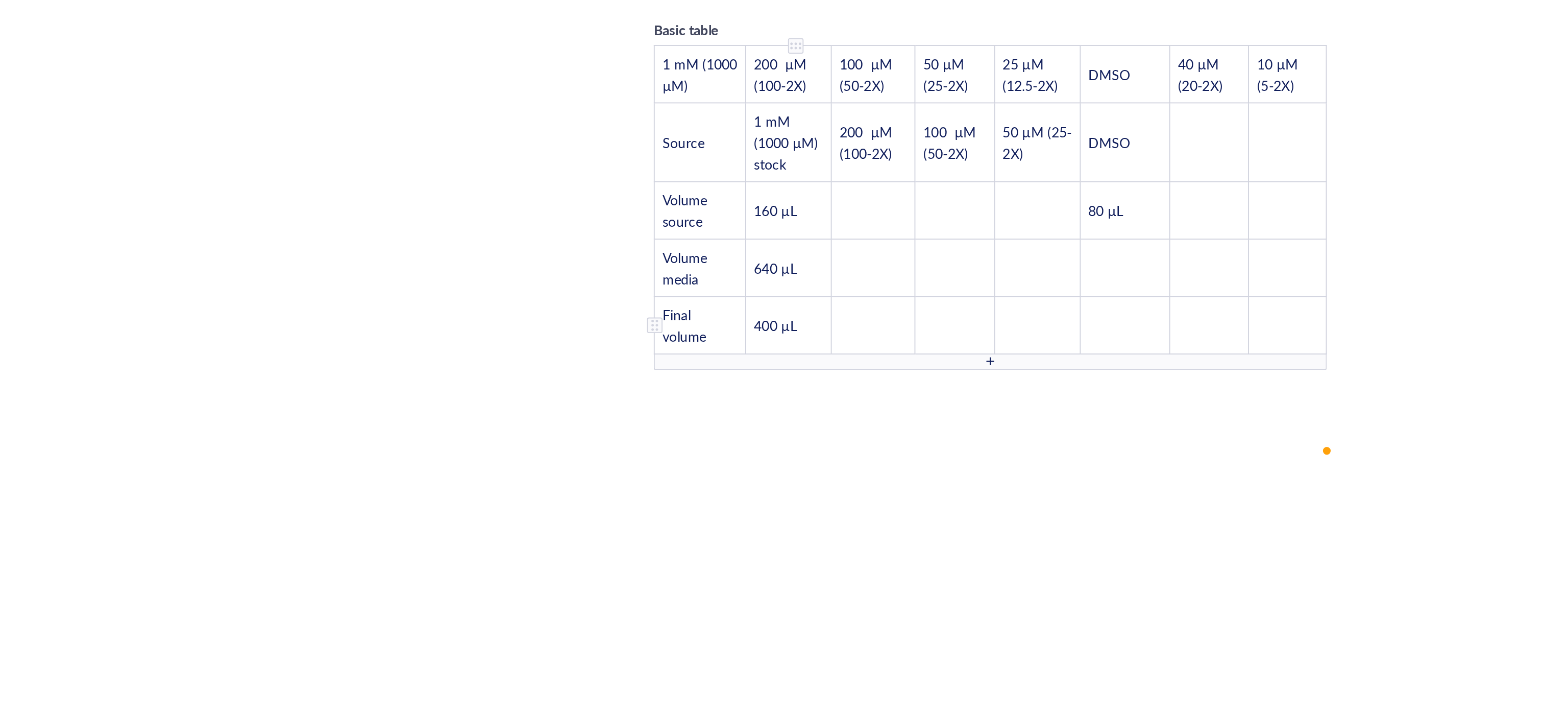
drag, startPoint x: 755, startPoint y: 422, endPoint x: 740, endPoint y: 403, distance: 24.2
click at [740, 411] on td "400 µL" at bounding box center [747, 426] width 45 height 30
drag, startPoint x: 764, startPoint y: 399, endPoint x: 731, endPoint y: 398, distance: 33.0
click at [731, 411] on td "400 µL" at bounding box center [747, 426] width 45 height 30
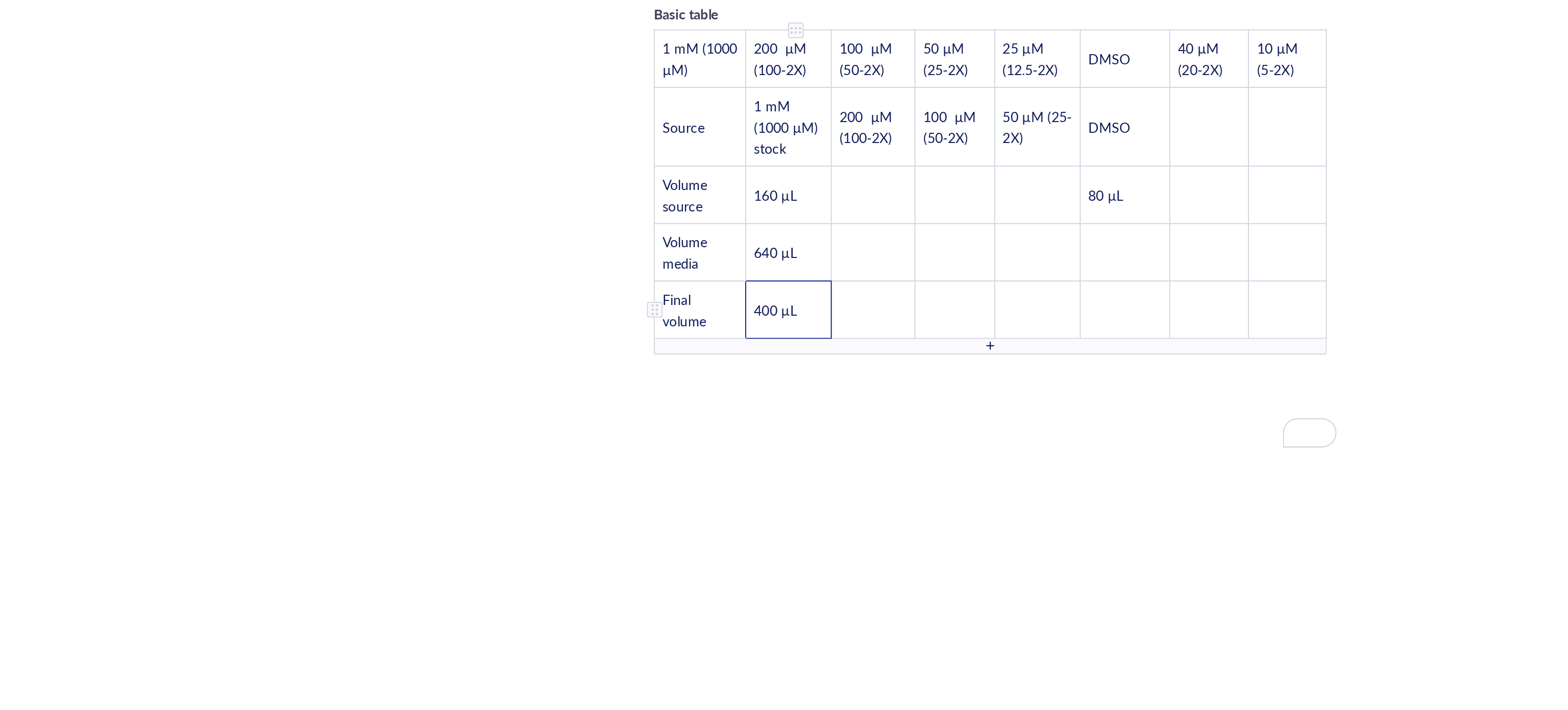
scroll to position [1883, 0]
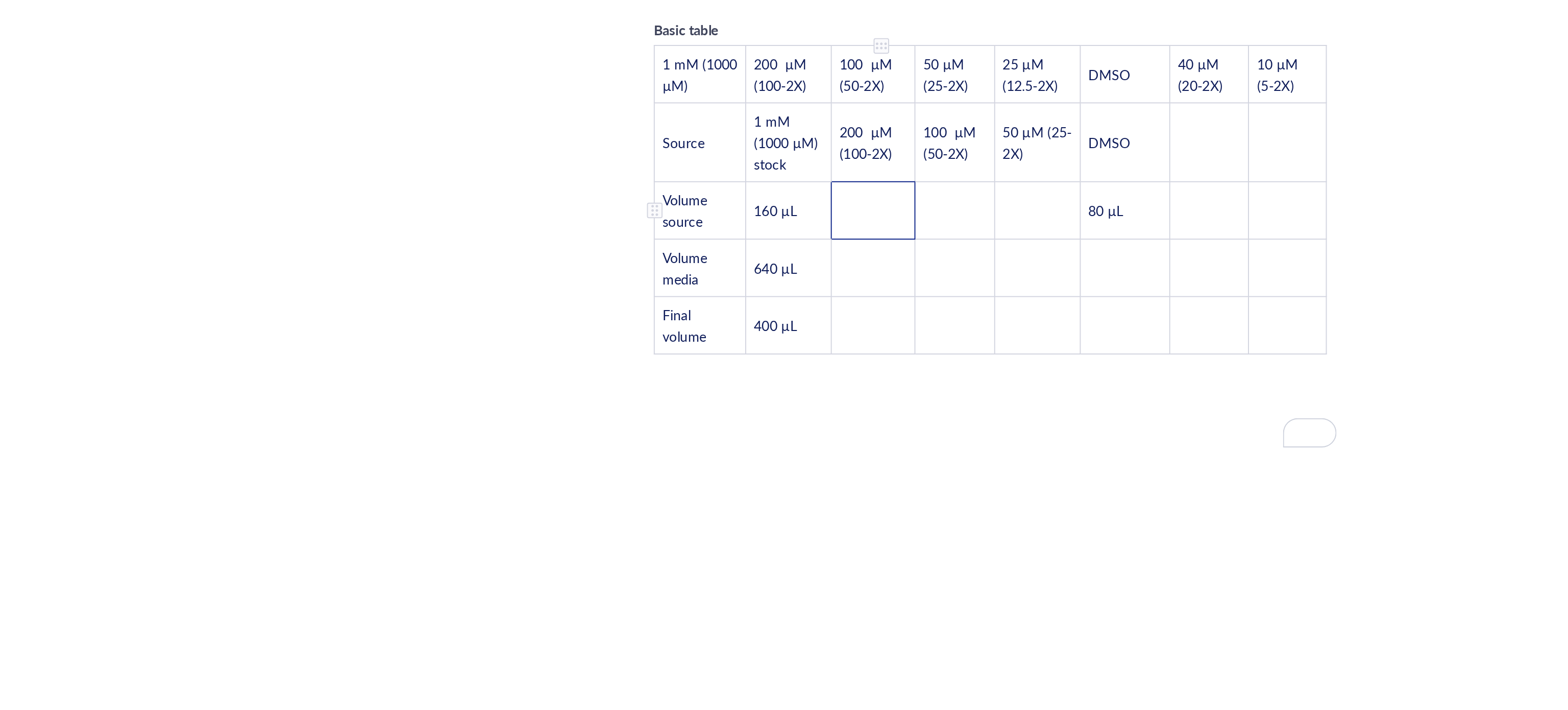
click at [793, 359] on td "To enrich screen reader interactions, please activate Accessibility in Grammarl…" at bounding box center [791, 374] width 44 height 30
click at [824, 359] on td "﻿" at bounding box center [835, 374] width 42 height 30
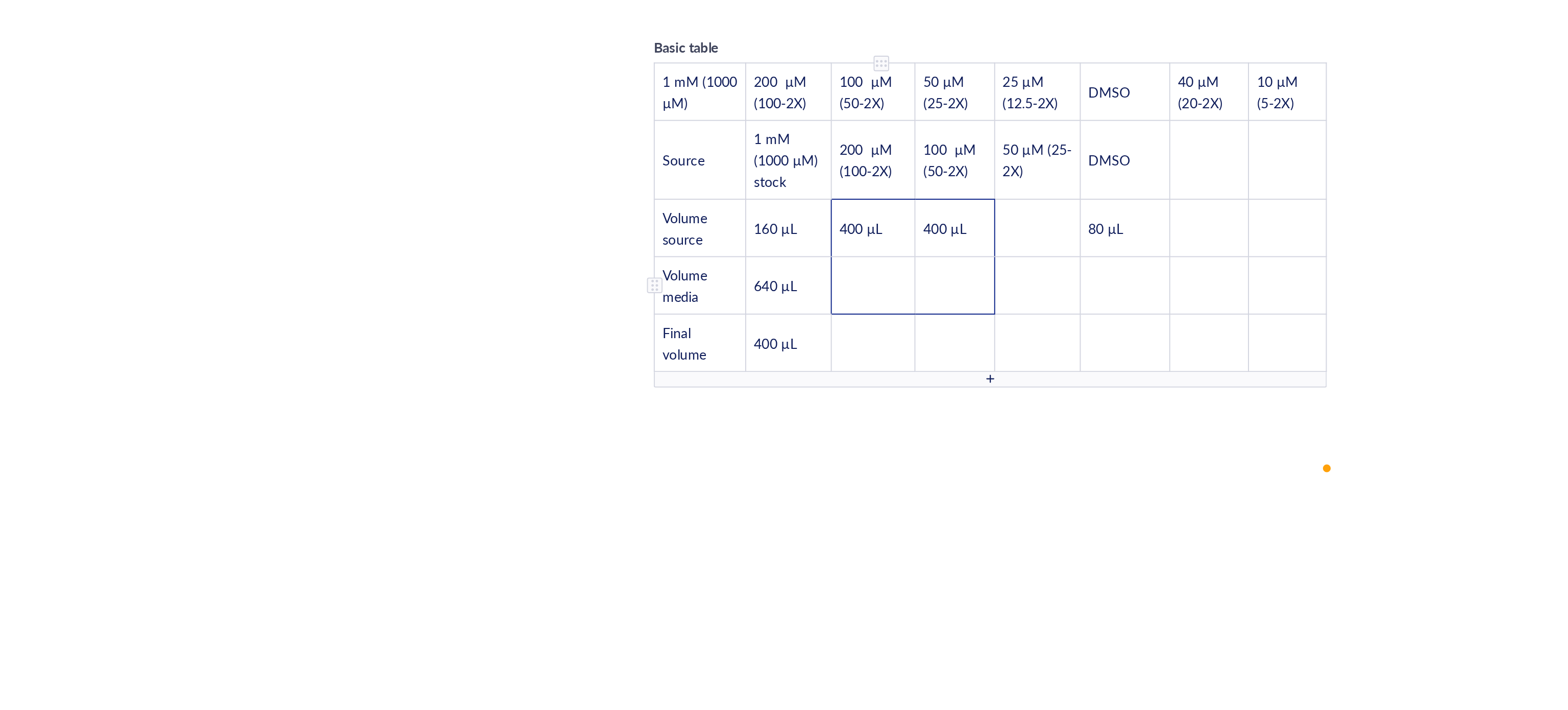
click at [788, 398] on td "﻿" at bounding box center [791, 413] width 44 height 30
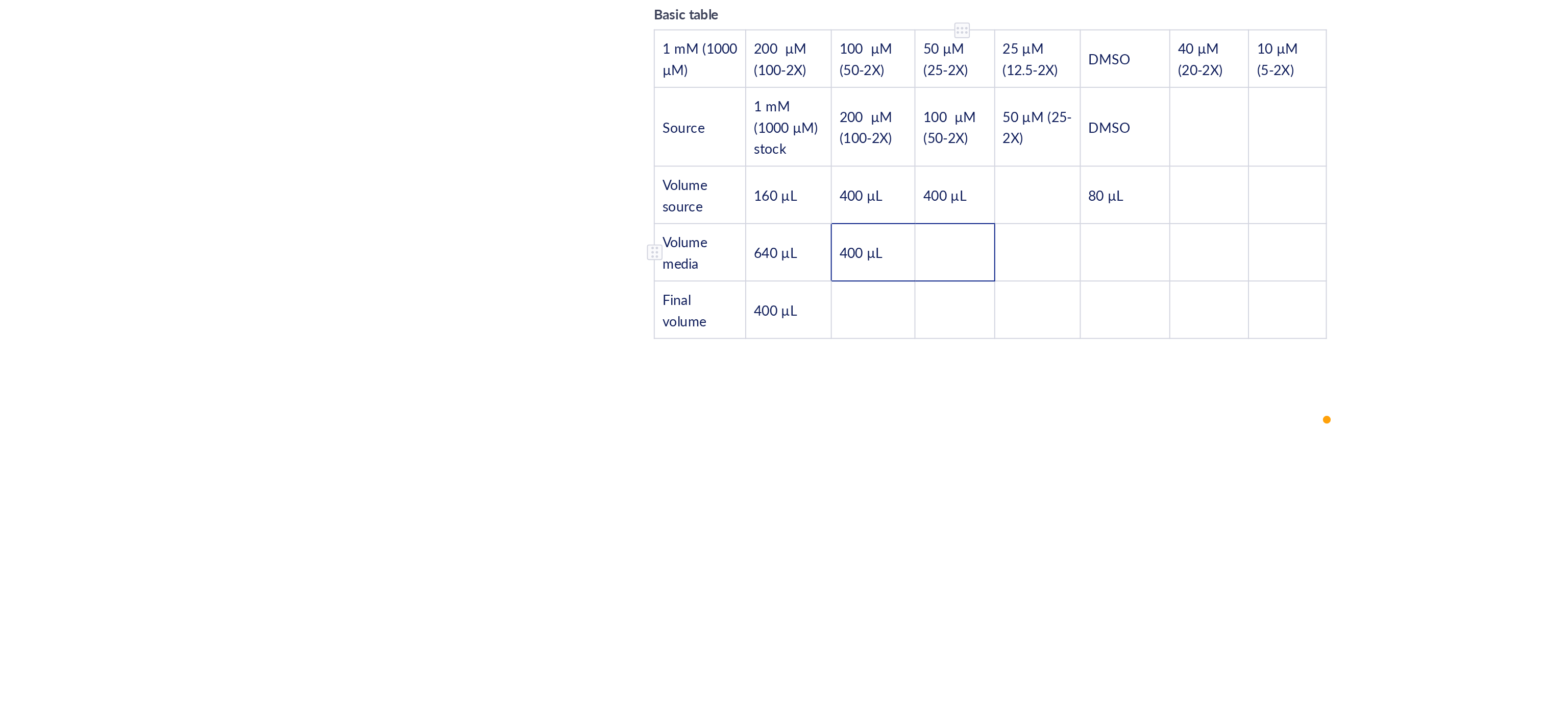
click at [837, 389] on td "﻿" at bounding box center [835, 404] width 42 height 30
click at [774, 411] on td "﻿" at bounding box center [791, 426] width 44 height 30
click at [840, 411] on td "﻿" at bounding box center [835, 426] width 42 height 30
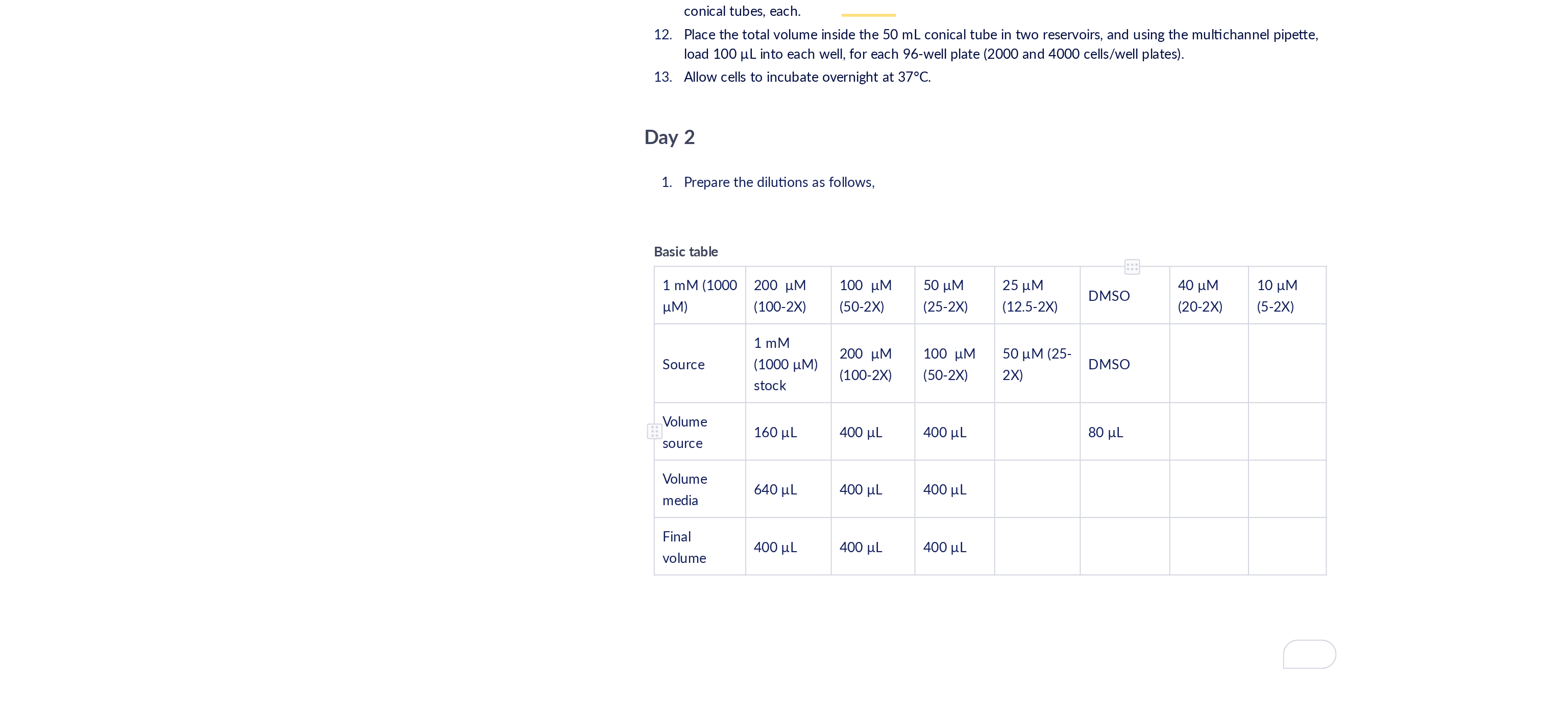
scroll to position [1794, 0]
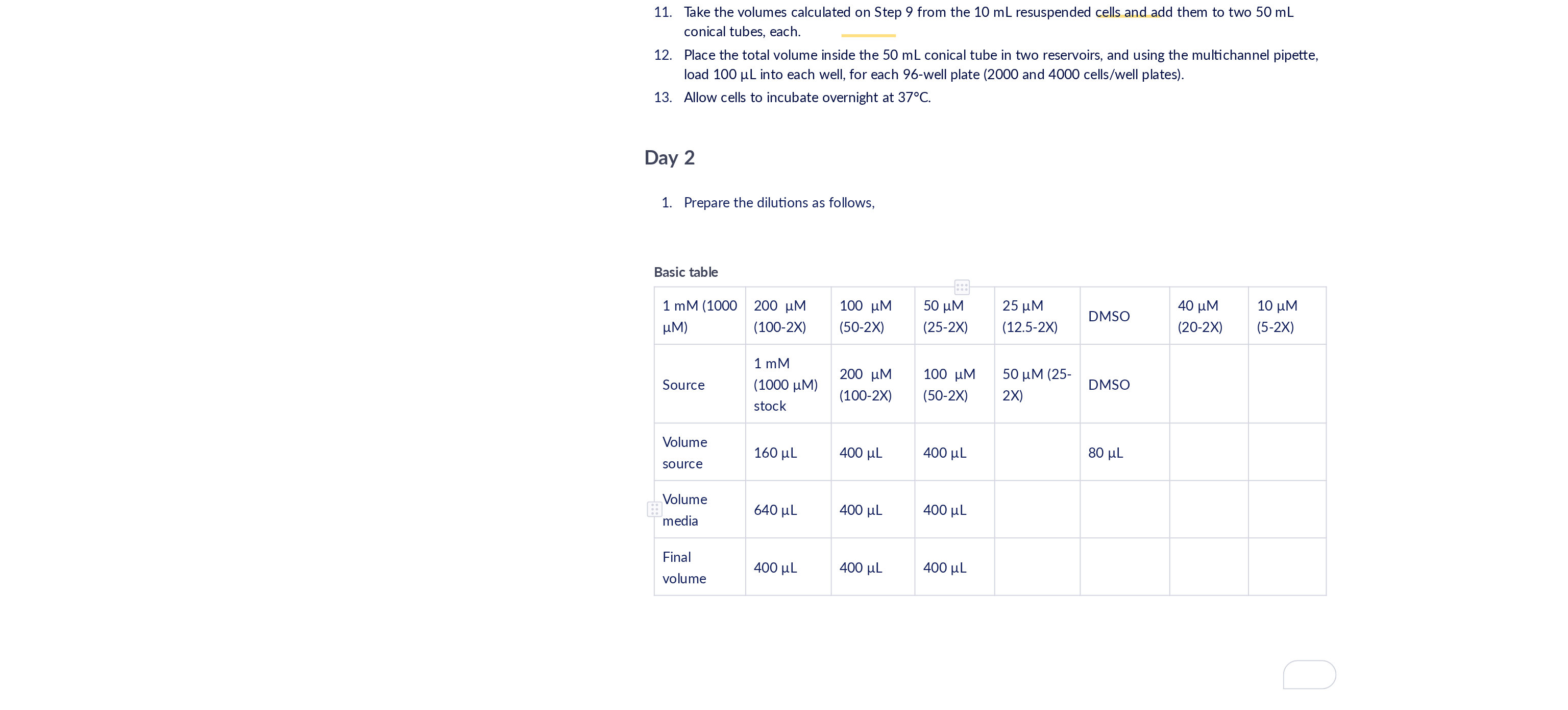
click at [843, 485] on tbody "1 mM (1000 µM) 200 µM (100-2X) 100 µM (50-2X) 50 µM (25-2X) 25 µM (12.5-2X) DMS…" at bounding box center [853, 503] width 353 height 162
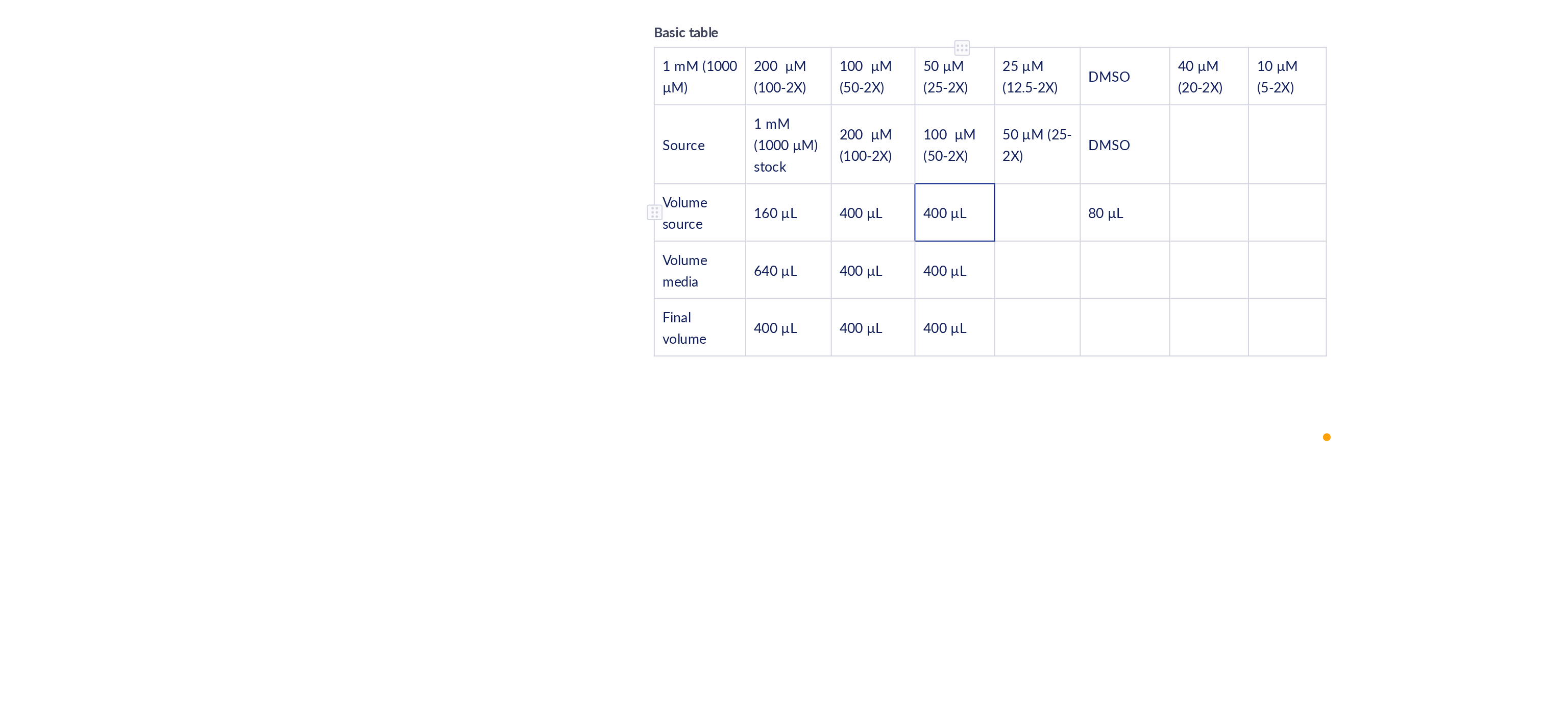
drag, startPoint x: 849, startPoint y: 359, endPoint x: 819, endPoint y: 357, distance: 30.1
click at [819, 368] on td "400 µL" at bounding box center [835, 383] width 42 height 30
click at [875, 368] on td "﻿" at bounding box center [877, 383] width 45 height 30
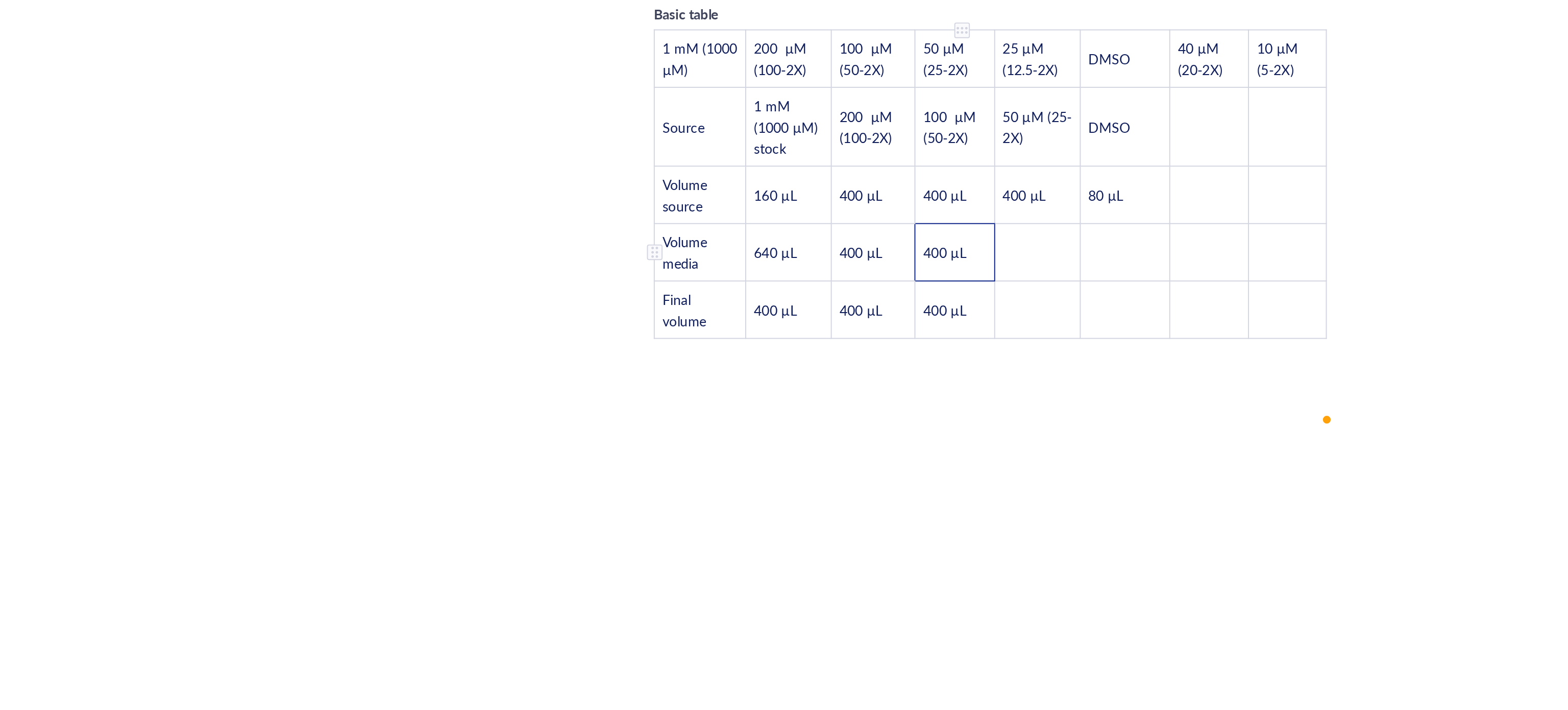
drag, startPoint x: 844, startPoint y: 390, endPoint x: 821, endPoint y: 386, distance: 23.3
click at [821, 389] on td "400 µL" at bounding box center [835, 404] width 42 height 30
drag, startPoint x: 888, startPoint y: 381, endPoint x: 891, endPoint y: 372, distance: 9.5
click at [889, 389] on td "﻿" at bounding box center [877, 404] width 45 height 30
click at [883, 419] on td "﻿" at bounding box center [877, 434] width 45 height 30
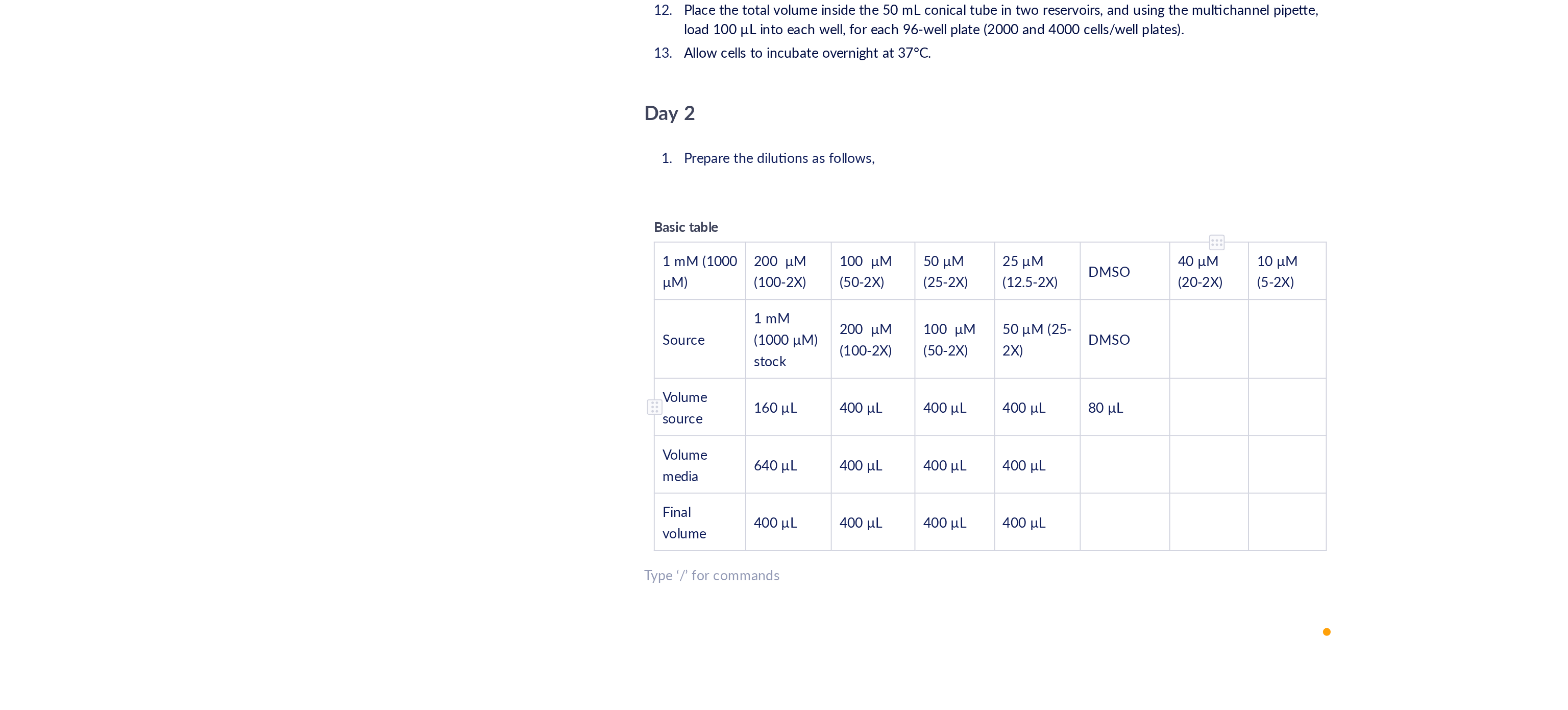
scroll to position [1794, 0]
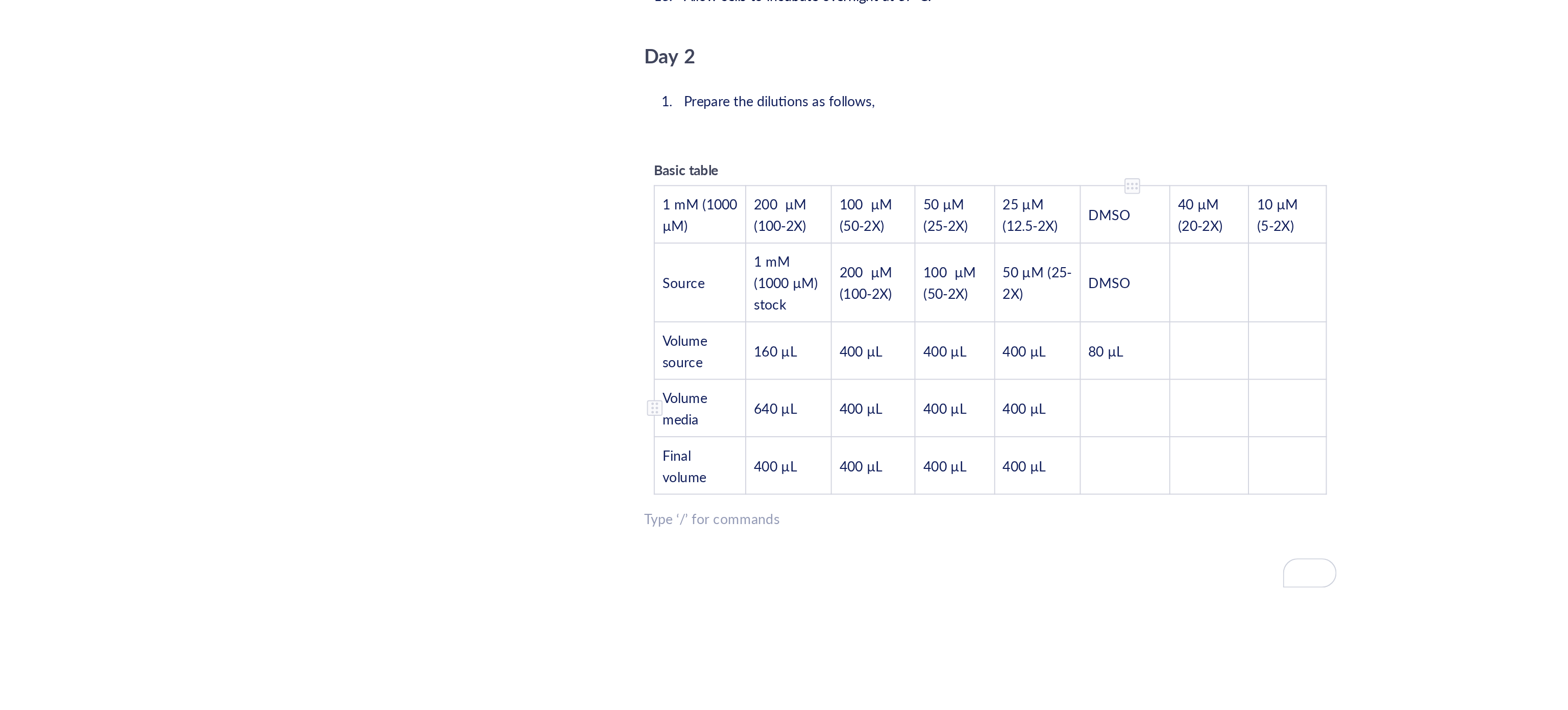
click at [914, 479] on td "﻿" at bounding box center [923, 494] width 47 height 30
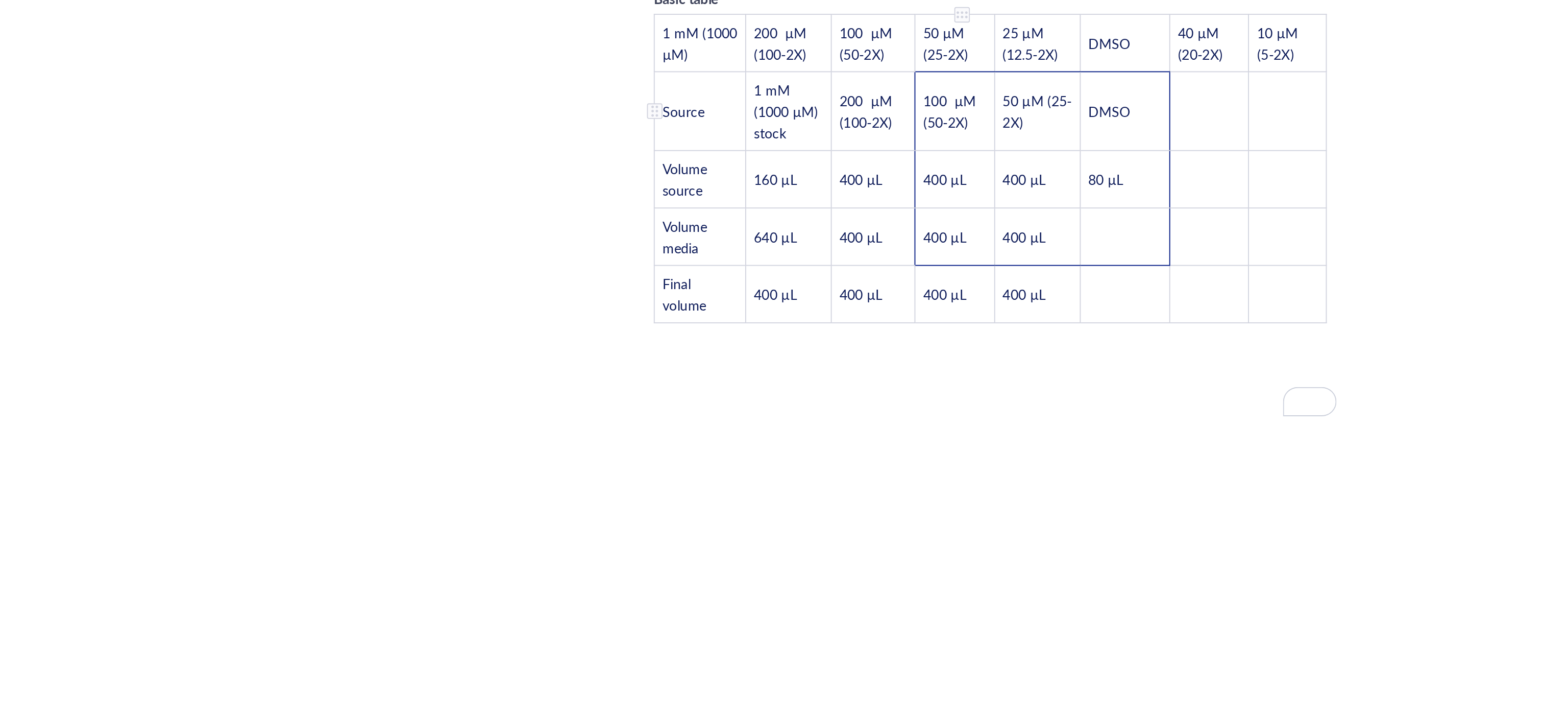
scroll to position [1705, 0]
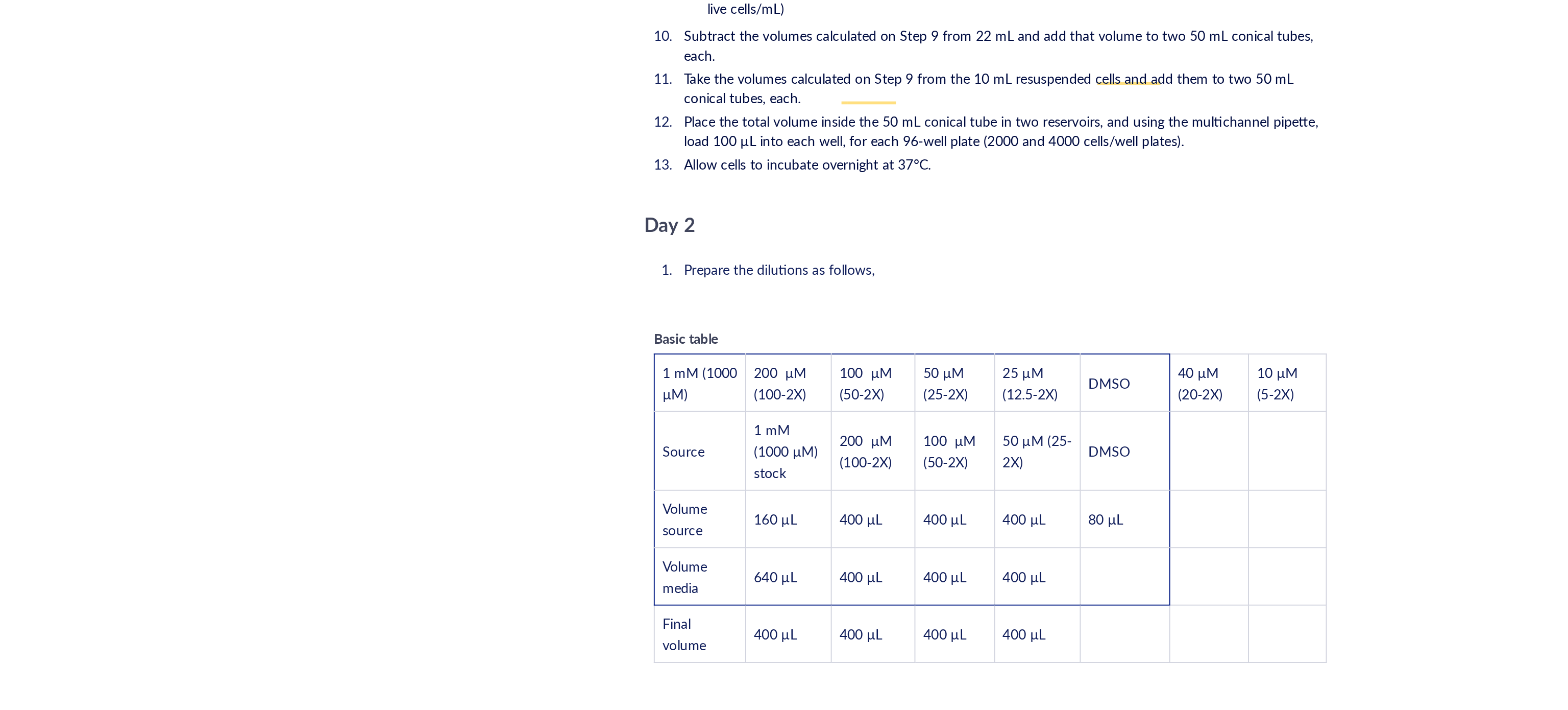
click at [705, 453] on span "Basic table" at bounding box center [693, 458] width 34 height 10
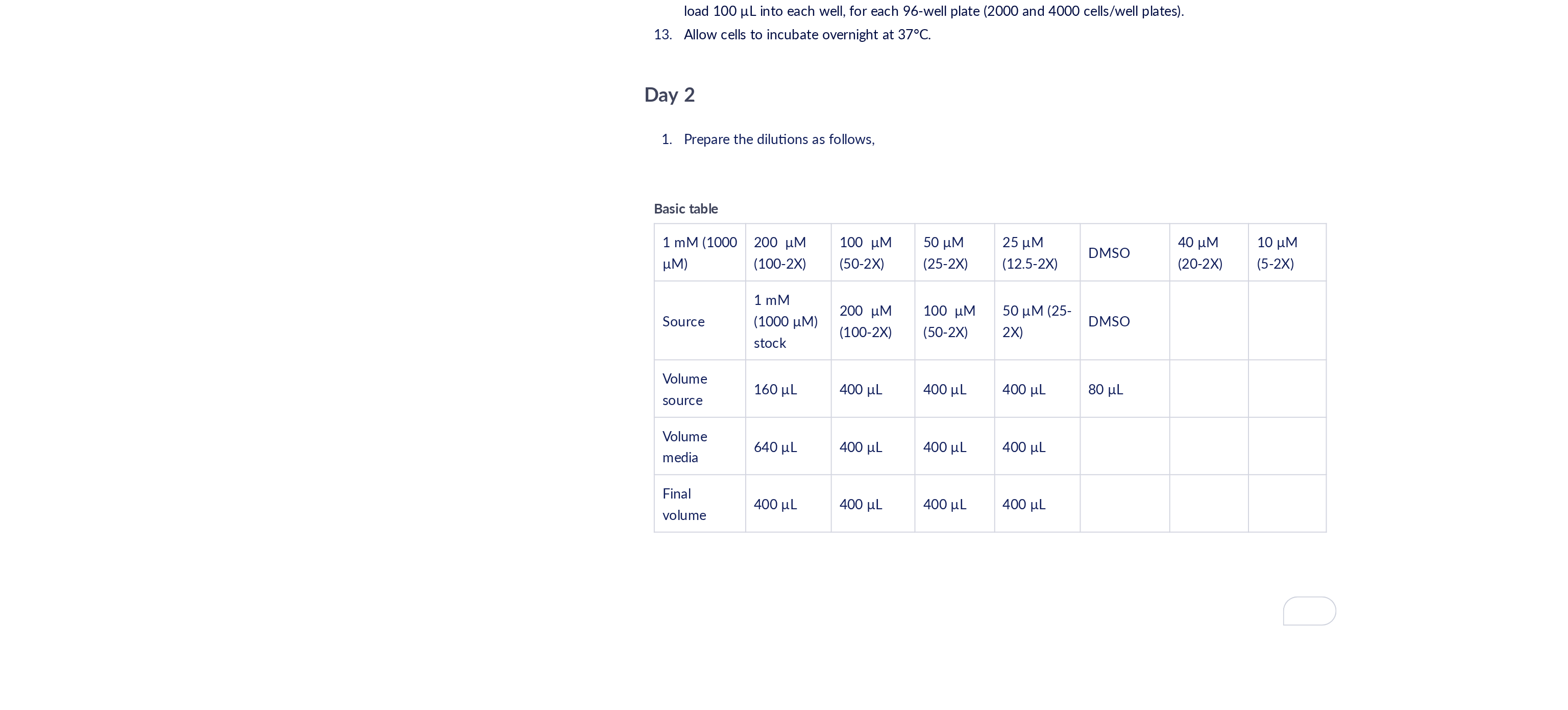
scroll to position [1779, 0]
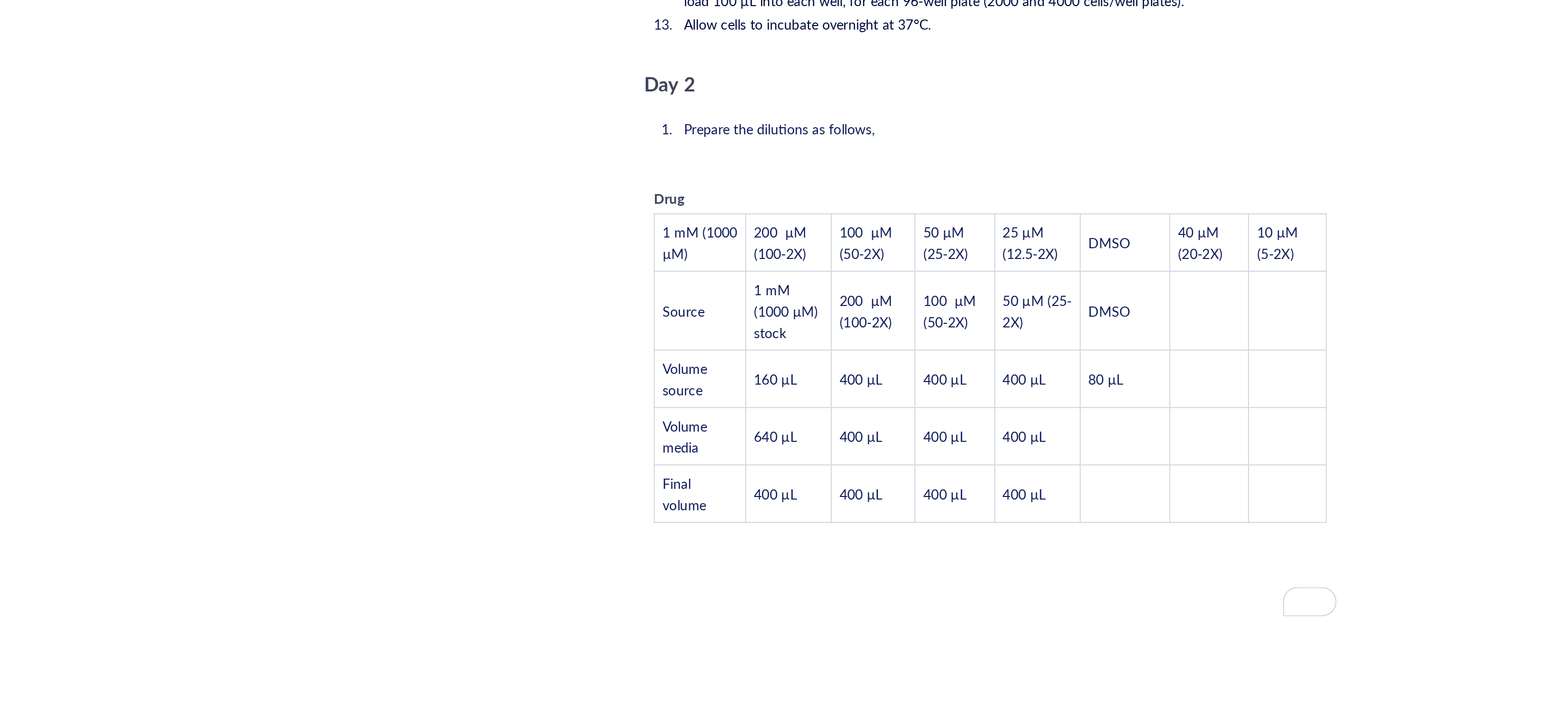
drag, startPoint x: 698, startPoint y: 356, endPoint x: 672, endPoint y: 356, distance: 26.0
click at [672, 374] on div "Drug 1 mM (1000 µM) 200 µM (100-2X) 100 µM (50-2X) 50 µM (25-2X) 25 µM (12.5-2X…" at bounding box center [853, 467] width 363 height 186
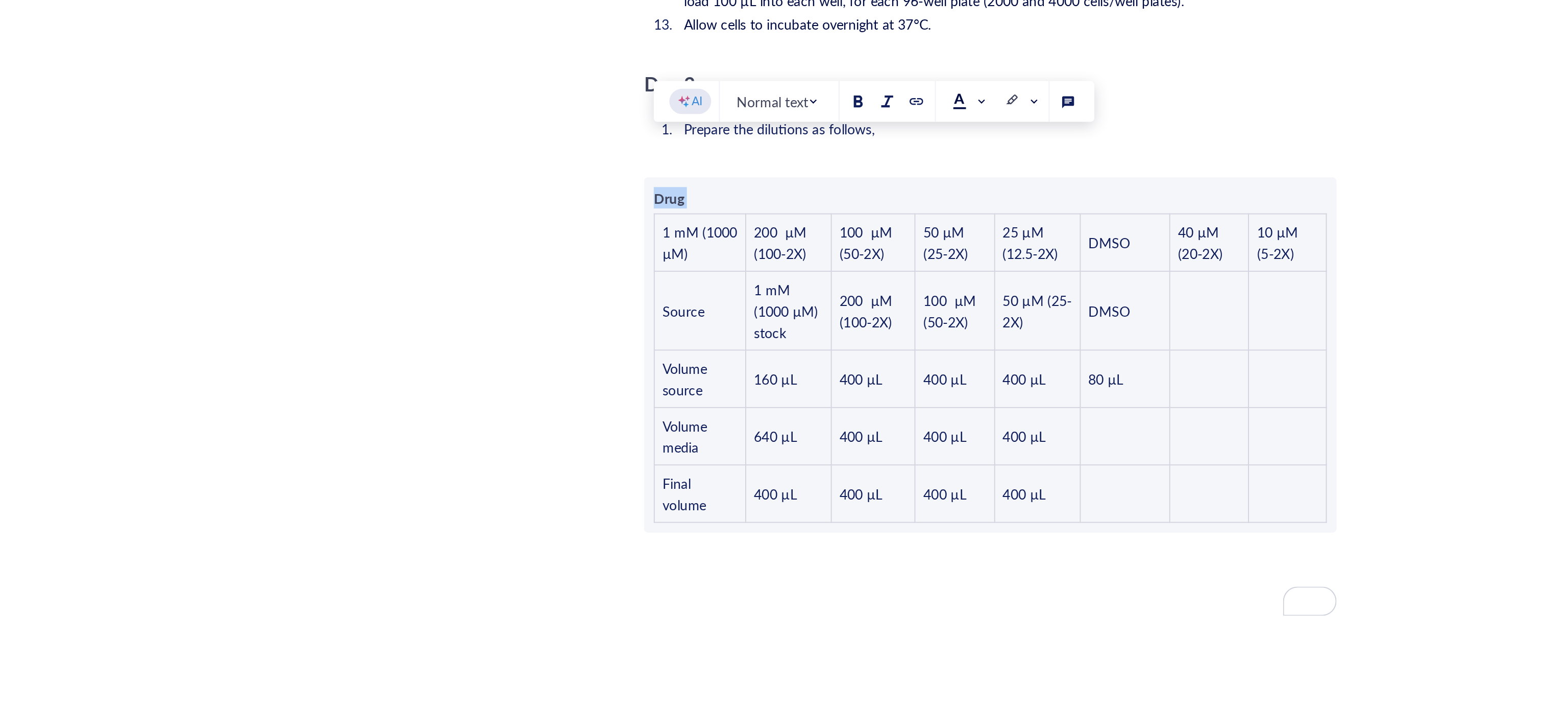
click at [707, 378] on div "Drug" at bounding box center [712, 383] width 71 height 11
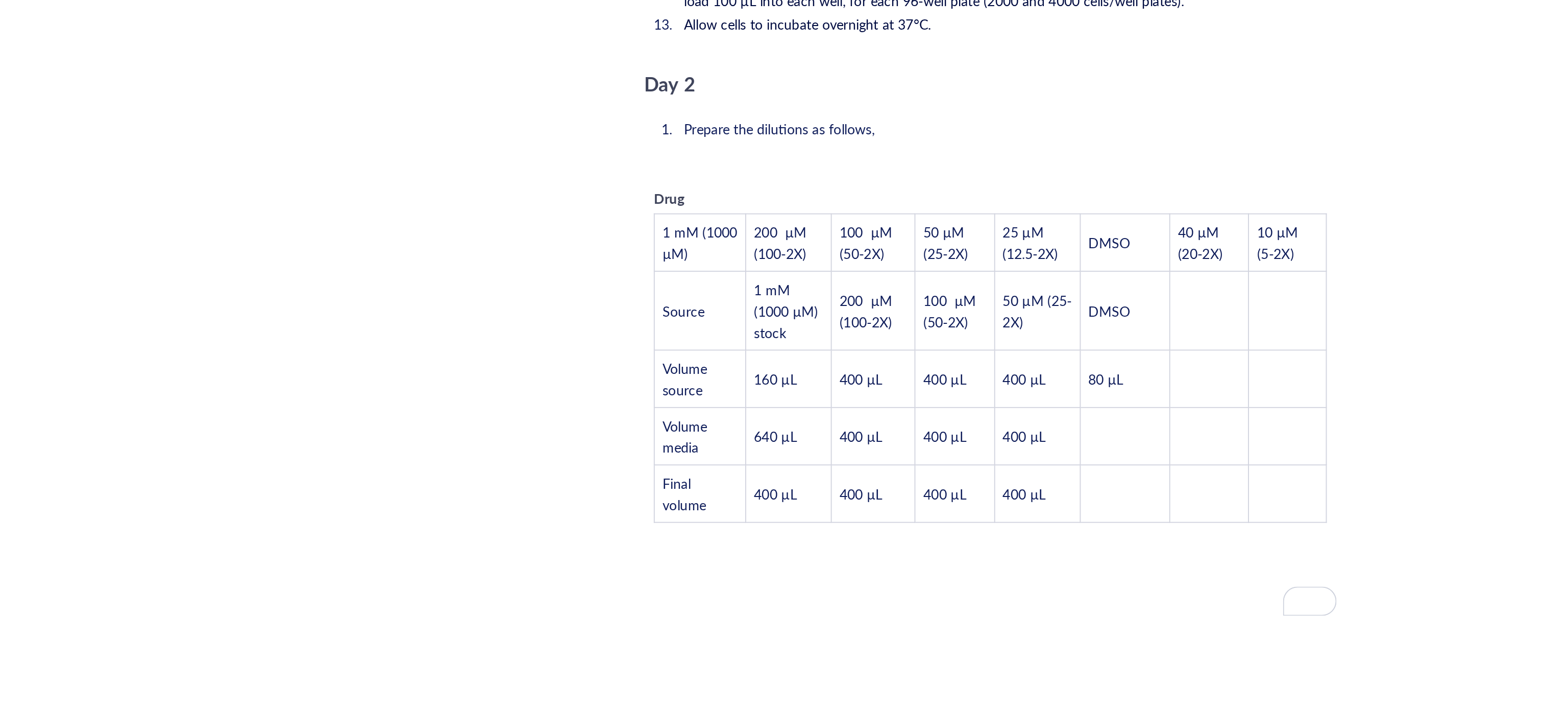
drag, startPoint x: 703, startPoint y: 355, endPoint x: 658, endPoint y: 354, distance: 45.0
drag, startPoint x: 718, startPoint y: 357, endPoint x: 678, endPoint y: 355, distance: 40.0
click at [678, 378] on div "Dose curve" at bounding box center [712, 383] width 71 height 11
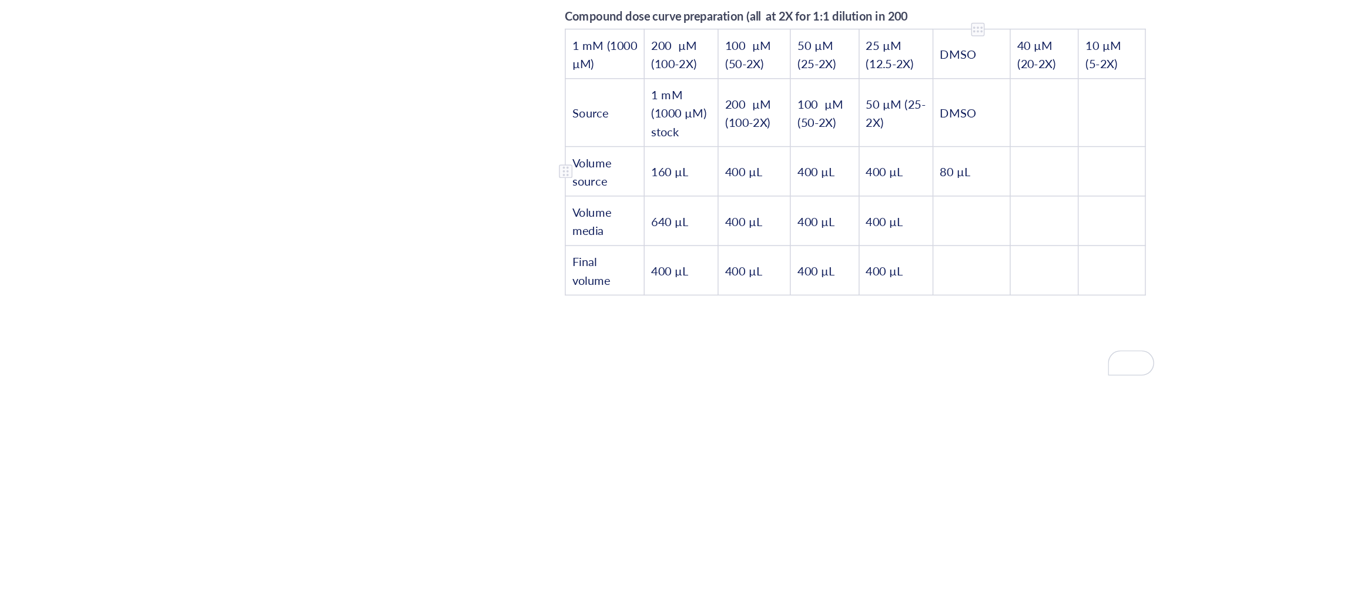
scroll to position [2157, 0]
drag, startPoint x: 1068, startPoint y: 527, endPoint x: 1065, endPoint y: 511, distance: 16.8
drag, startPoint x: 1060, startPoint y: 420, endPoint x: 1054, endPoint y: 415, distance: 7.7
click at [1054, 424] on td "80 µL" at bounding box center [1063, 441] width 54 height 35
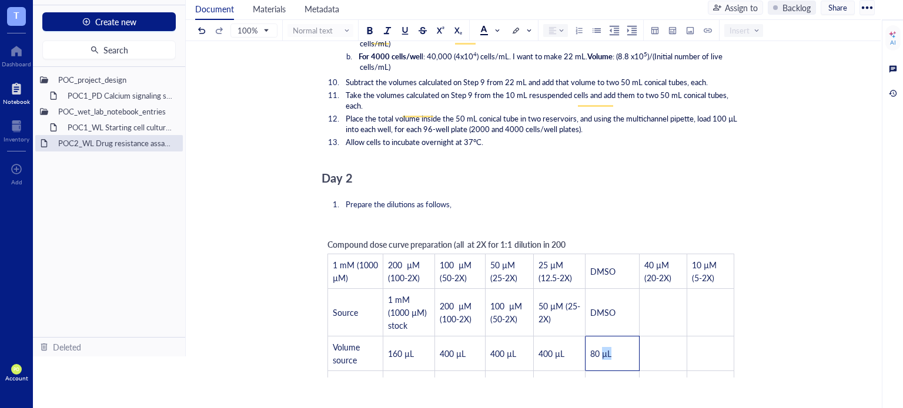
scroll to position [2178, 0]
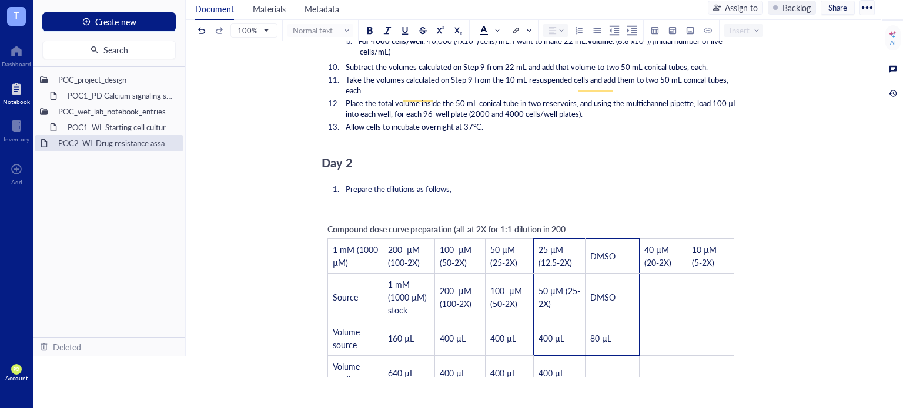
click at [586, 217] on div "Compound dose curve preparation (all at 2X for 1:1 dilution in 200 1 mM (1000 µ…" at bounding box center [530, 324] width 418 height 214
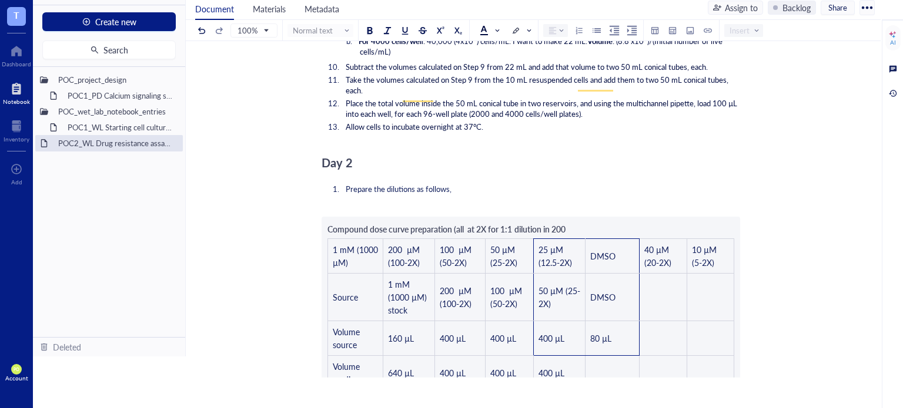
click at [565, 223] on span "Compound dose curve preparation (all at 2X for 1:1 dilution in 200" at bounding box center [446, 229] width 238 height 12
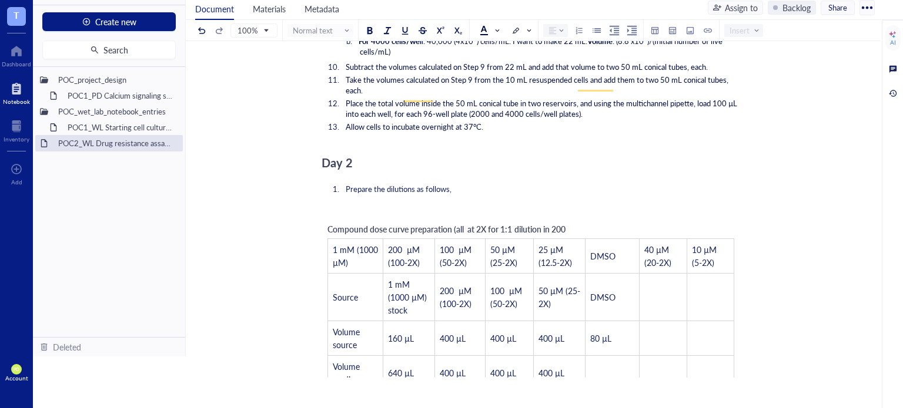
click at [572, 217] on div "Compound dose curve preparation (all at 2X for 1:1 dilution in 200 1 mM (1000 µ…" at bounding box center [530, 324] width 418 height 214
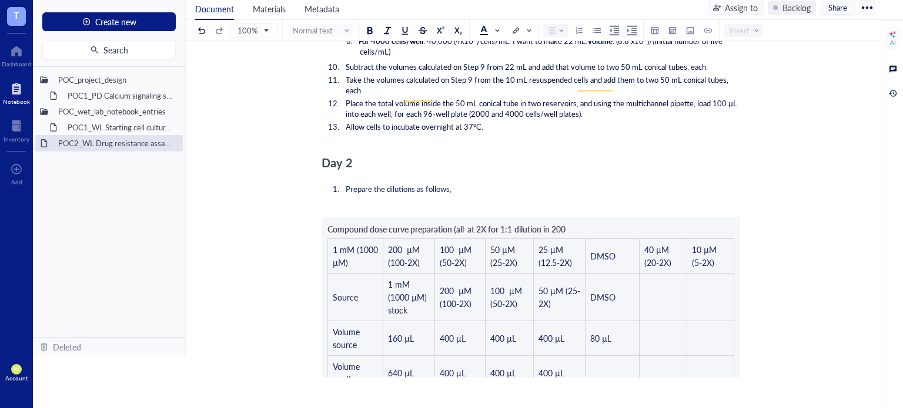
click at [565, 223] on span "Compound dose curve preparation (all at 2X for 1:1 dilution in 200" at bounding box center [446, 229] width 238 height 12
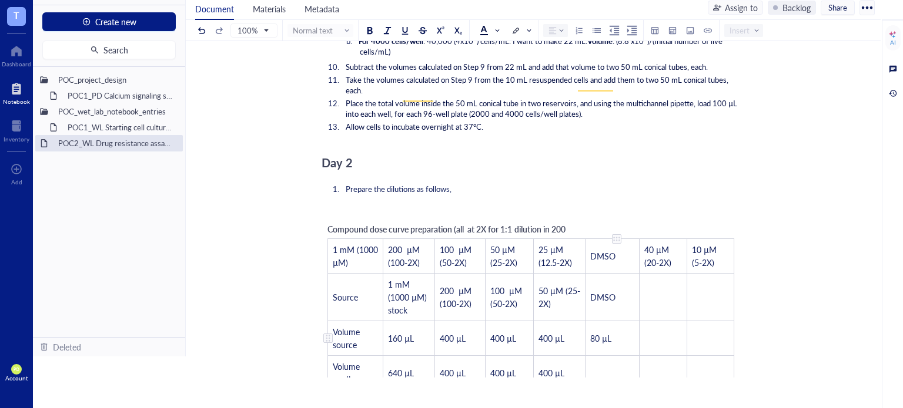
click at [613, 324] on td "80 µL" at bounding box center [612, 338] width 54 height 35
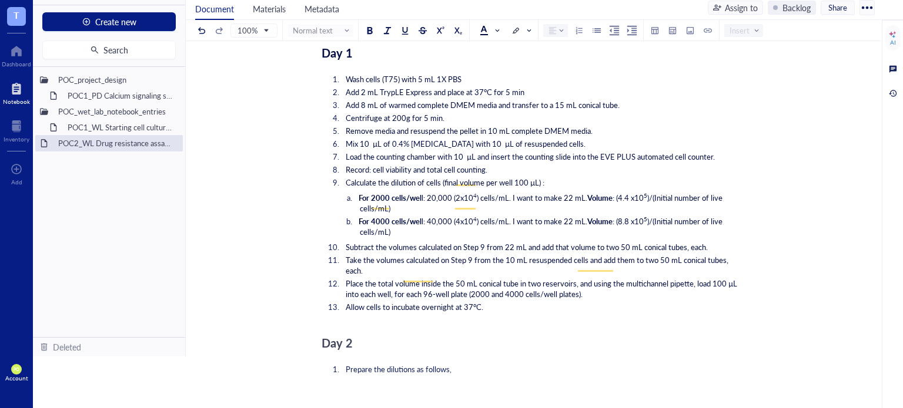
scroll to position [1981, 0]
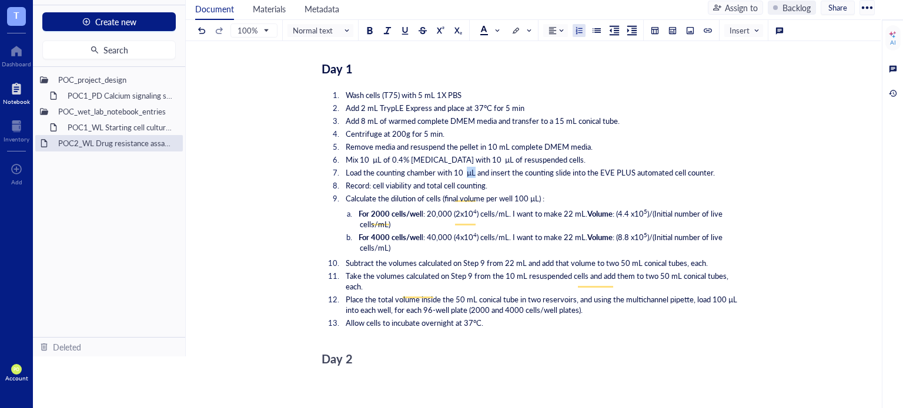
drag, startPoint x: 477, startPoint y: 155, endPoint x: 469, endPoint y: 155, distance: 7.7
click at [469, 167] on span "Load the counting chamber with 10 µL and insert the counting slide into the EVE…" at bounding box center [530, 172] width 369 height 11
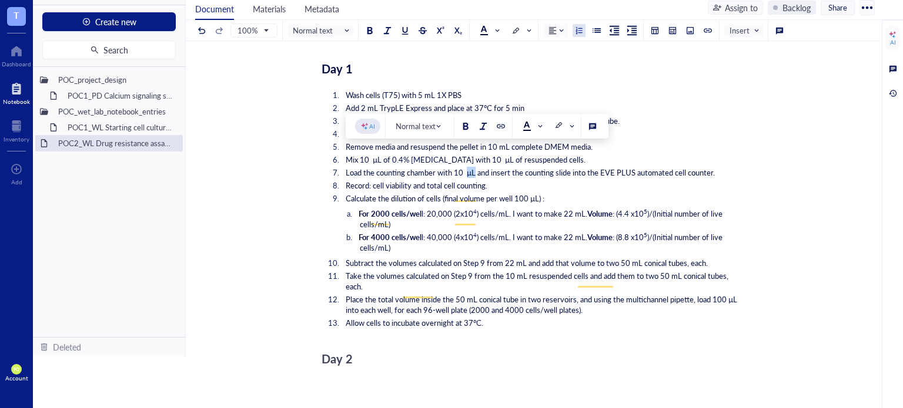
copy span "µL"
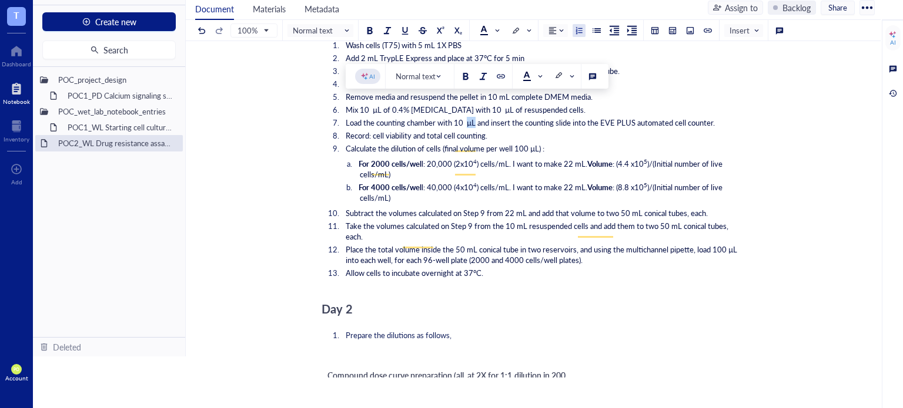
scroll to position [2178, 0]
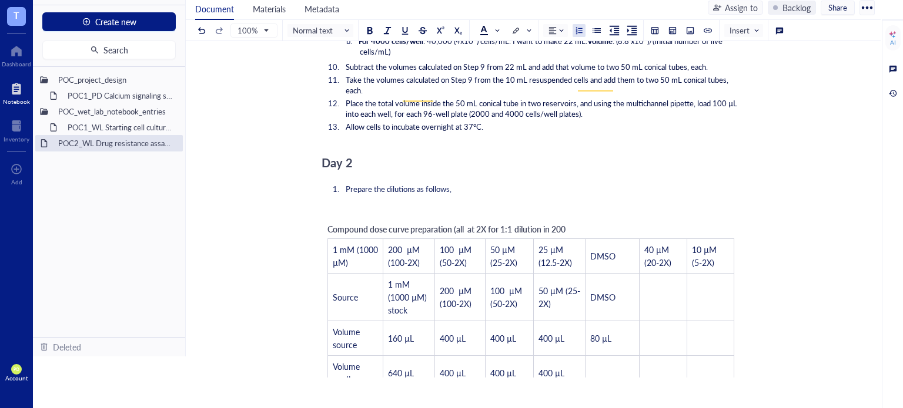
click at [565, 223] on span "Compound dose curve preparation (all at 2X for 1:1 dilution in 200" at bounding box center [446, 229] width 238 height 12
click at [572, 217] on div "Compound dose curve preparation (all at 2X for 1:1 dilution in 200 1 mM (1000 µ…" at bounding box center [530, 324] width 418 height 214
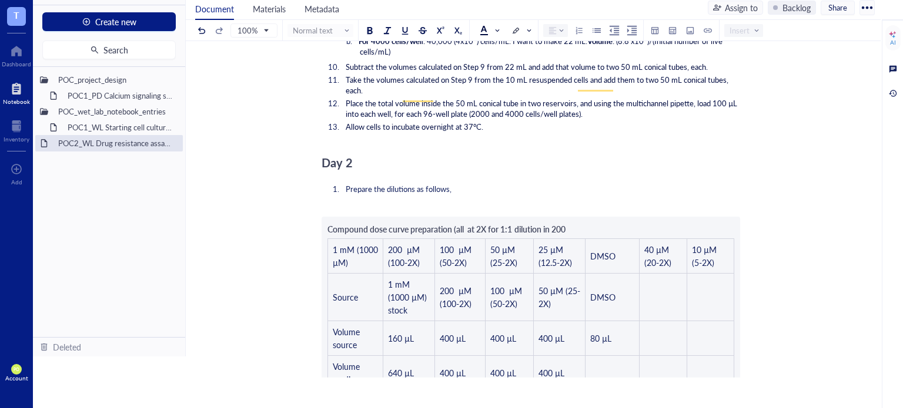
click at [565, 223] on span "Compound dose curve preparation (all at 2X for 1:1 dilution in 200" at bounding box center [446, 229] width 238 height 12
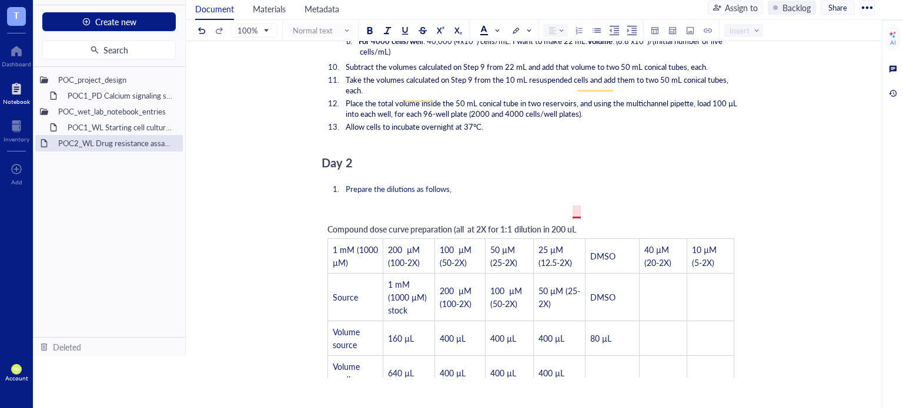
click at [576, 223] on span "Compound dose curve preparation (all at 2X for 1:1 dilution in 200 uL" at bounding box center [451, 229] width 249 height 12
click at [592, 217] on div "Compound dose curve preparation (all at 2X for 1:1 dilution in 200 μL 1 mM (100…" at bounding box center [530, 324] width 418 height 214
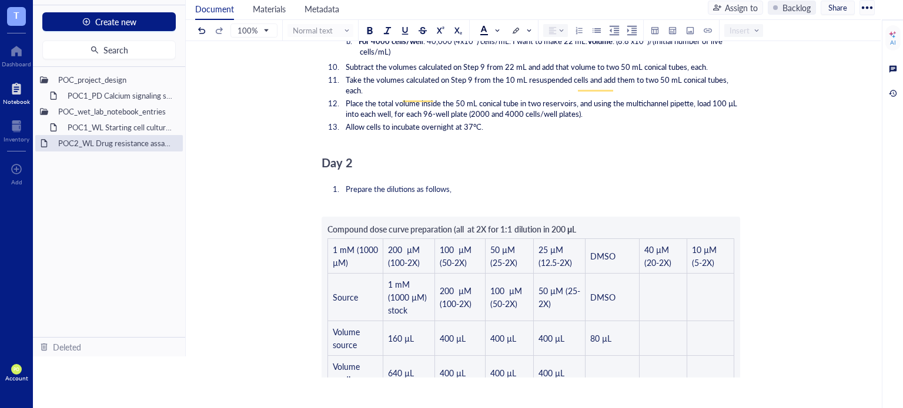
click at [576, 223] on span "Compound dose curve preparation (all at 2X for 1:1 dilution in 200 μL" at bounding box center [451, 229] width 249 height 12
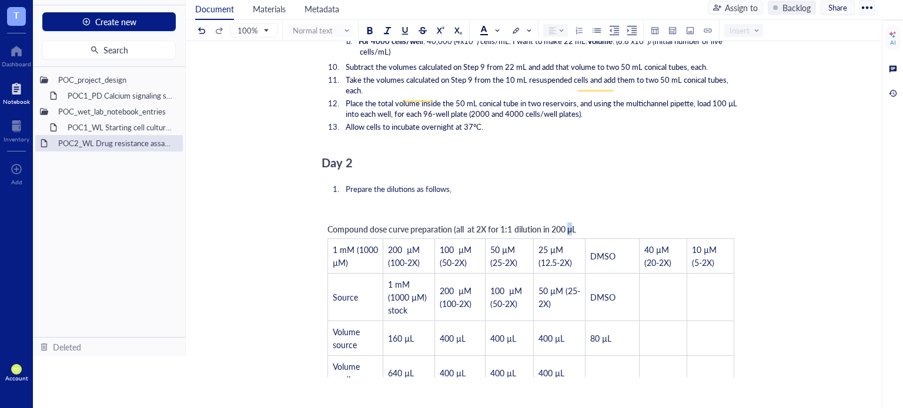
click at [572, 223] on span "Compound dose curve preparation (all at 2X for 1:1 dilution in 200 μL" at bounding box center [451, 229] width 249 height 12
click at [452, 178] on button at bounding box center [447, 182] width 13 height 13
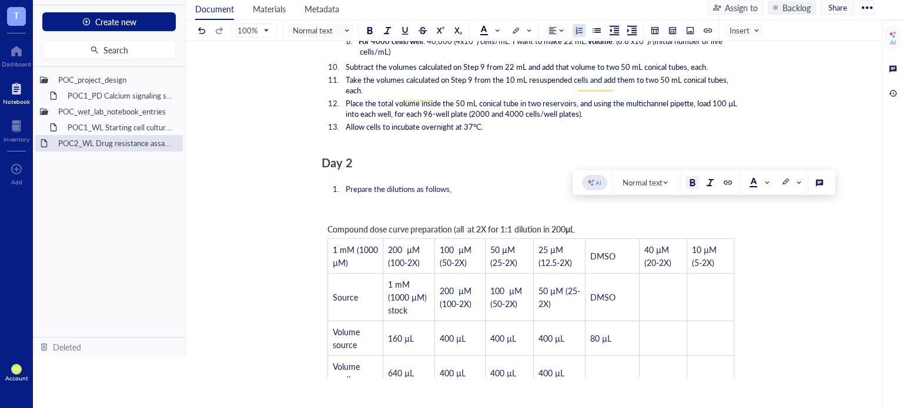
click at [571, 223] on span "μ" at bounding box center [567, 229] width 5 height 12
drag, startPoint x: 571, startPoint y: 212, endPoint x: 579, endPoint y: 214, distance: 7.8
click at [574, 223] on div "Compound dose curve preparation (all at 2X for 1:1 dilution in 200 μ L" at bounding box center [450, 229] width 247 height 13
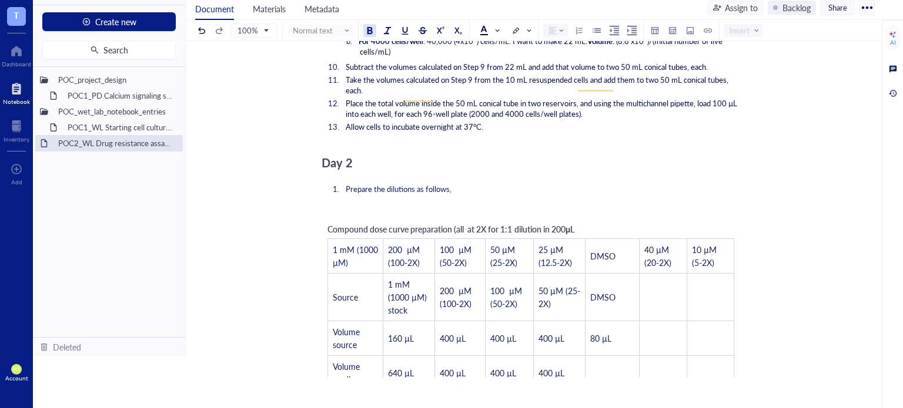
drag, startPoint x: 582, startPoint y: 212, endPoint x: 572, endPoint y: 213, distance: 10.6
click at [572, 223] on div "Compound dose curve preparation (all at 2X for 1:1 dilution in 200 μ L" at bounding box center [450, 229] width 247 height 13
click at [571, 223] on span "μ" at bounding box center [567, 229] width 5 height 12
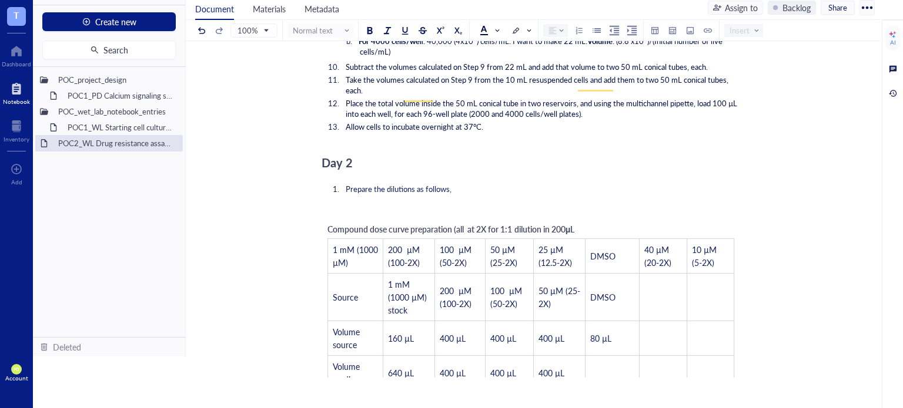
click at [571, 223] on span "μ" at bounding box center [567, 229] width 5 height 12
click at [571, 223] on div "Compound dose curve preparation (all at 2X for 1:1 dilution in 200 μ L" at bounding box center [450, 229] width 247 height 13
drag, startPoint x: 570, startPoint y: 211, endPoint x: 581, endPoint y: 213, distance: 11.4
click at [574, 223] on div "Compound dose curve preparation (all at 2X for 1:1 dilution in 200 μ L" at bounding box center [450, 229] width 247 height 13
drag, startPoint x: 581, startPoint y: 213, endPoint x: 573, endPoint y: 212, distance: 7.8
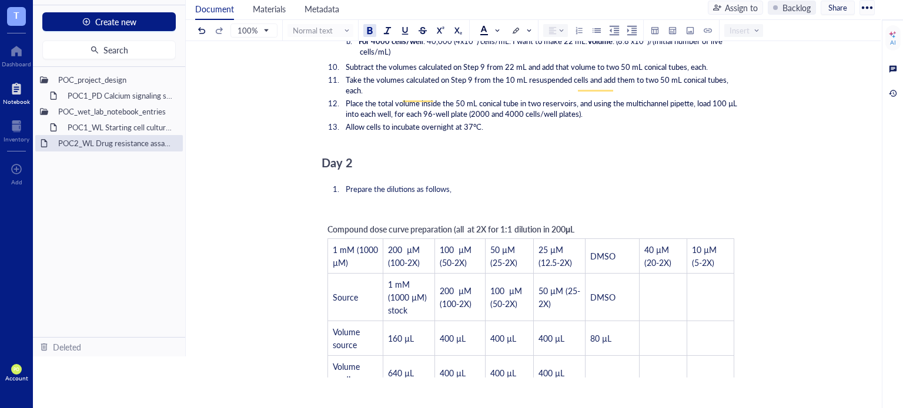
click at [573, 223] on div "Compound dose curve preparation (all at 2X for 1:1 dilution in 200 μ L" at bounding box center [450, 229] width 247 height 13
click at [574, 223] on div "Compound dose curve preparation (all at 2X for 1:1 dilution in 200 μ L" at bounding box center [450, 229] width 247 height 13
click at [695, 179] on div at bounding box center [692, 183] width 8 height 8
click at [593, 217] on div "Compound dose curve preparation (all at 2X for 1:1 dilution in 200 μL 1 mM (100…" at bounding box center [530, 324] width 418 height 214
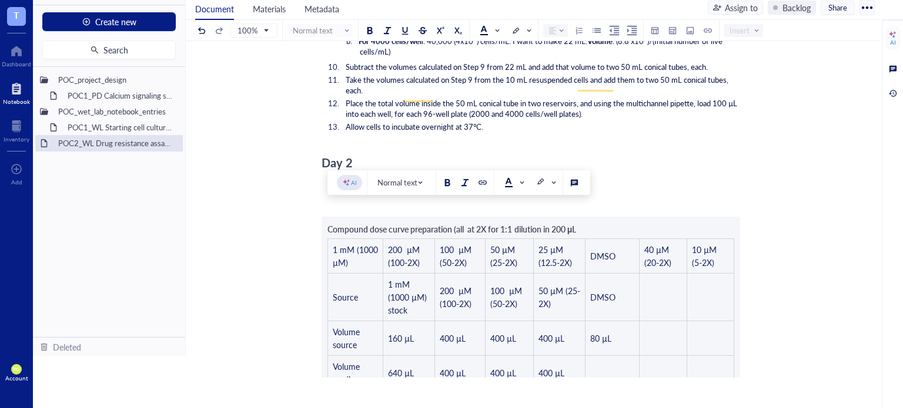
click at [586, 217] on div "Compound dose curve preparation (all at 2X for 1:1 dilution in 200 μL 1 mM (100…" at bounding box center [530, 324] width 418 height 214
click at [592, 217] on div "Compound dose curve preparation (all at 2X for 1:1 dilution in 200 μL 1 mM (100…" at bounding box center [530, 324] width 418 height 214
click at [683, 289] on td "﻿" at bounding box center [663, 297] width 48 height 48
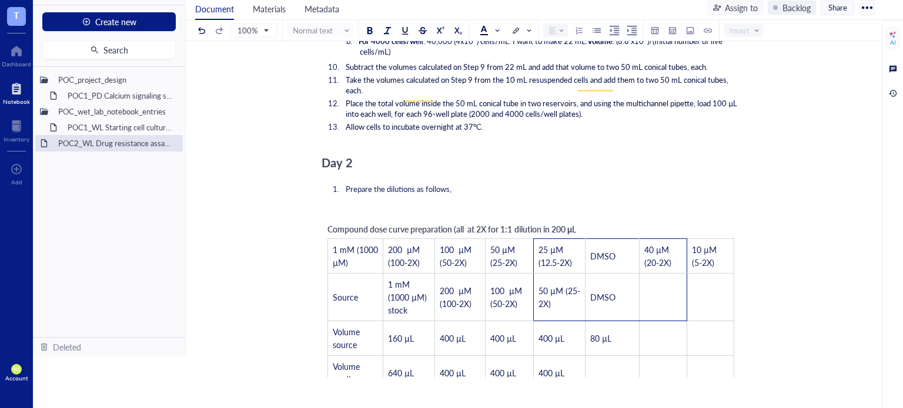
click at [575, 223] on span "Compound dose curve preparation (all at 2X for 1:1 dilution in 200 μL" at bounding box center [451, 229] width 249 height 12
click at [612, 355] on td "﻿" at bounding box center [612, 372] width 54 height 35
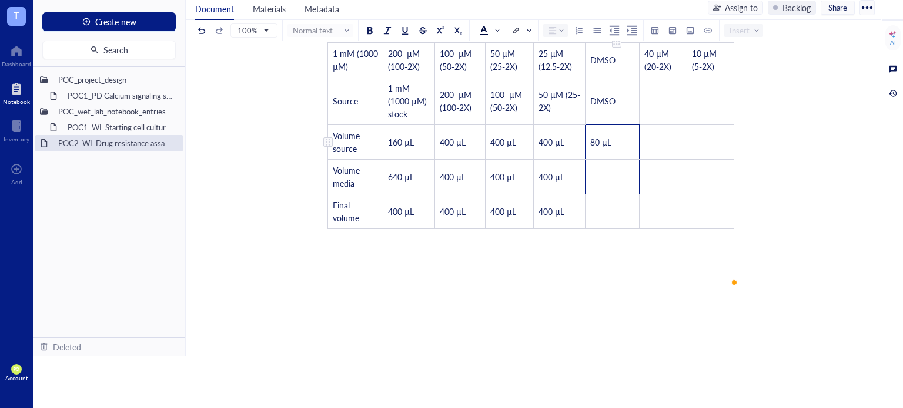
click at [614, 125] on td "80 µL" at bounding box center [612, 142] width 54 height 35
drag, startPoint x: 614, startPoint y: 119, endPoint x: 601, endPoint y: 124, distance: 14.3
click at [601, 125] on td "80 µL" at bounding box center [612, 142] width 54 height 35
click at [605, 159] on td "﻿" at bounding box center [612, 176] width 54 height 35
click at [599, 171] on span "80 µL" at bounding box center [600, 177] width 21 height 12
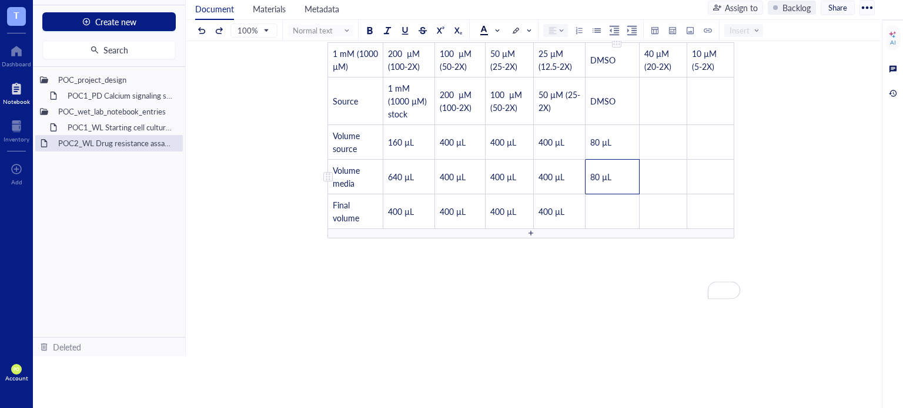
click at [601, 171] on span "80 µL" at bounding box center [600, 177] width 21 height 12
click at [605, 194] on td "﻿" at bounding box center [612, 211] width 54 height 35
click at [595, 206] on span "80 µL" at bounding box center [600, 212] width 21 height 12
click at [668, 202] on td "﻿" at bounding box center [663, 211] width 48 height 35
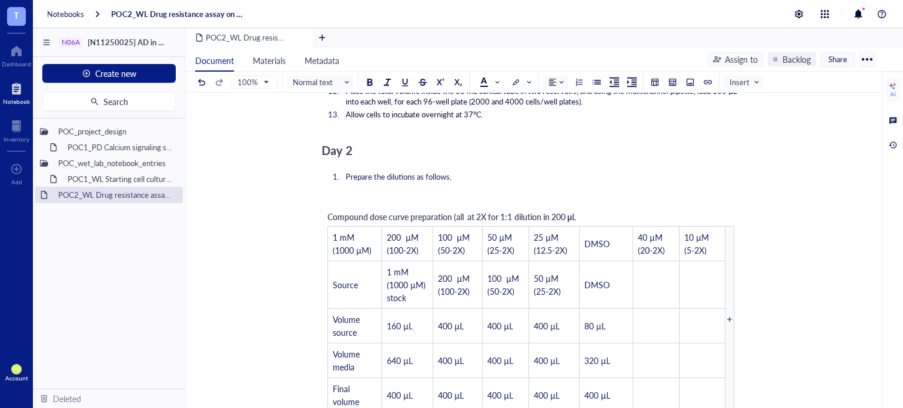
scroll to position [2252, 0]
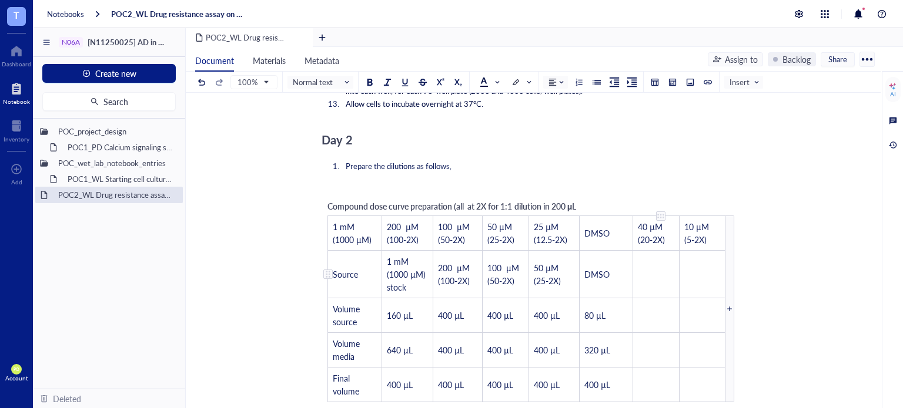
click at [649, 256] on td "﻿" at bounding box center [656, 274] width 46 height 48
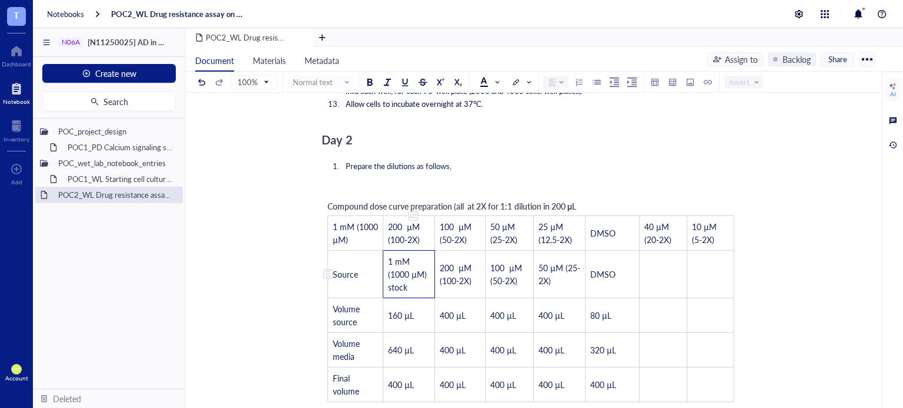
drag, startPoint x: 411, startPoint y: 270, endPoint x: 388, endPoint y: 244, distance: 34.9
click at [388, 250] on td "1 mM (1000 µM) stock" at bounding box center [409, 274] width 52 height 48
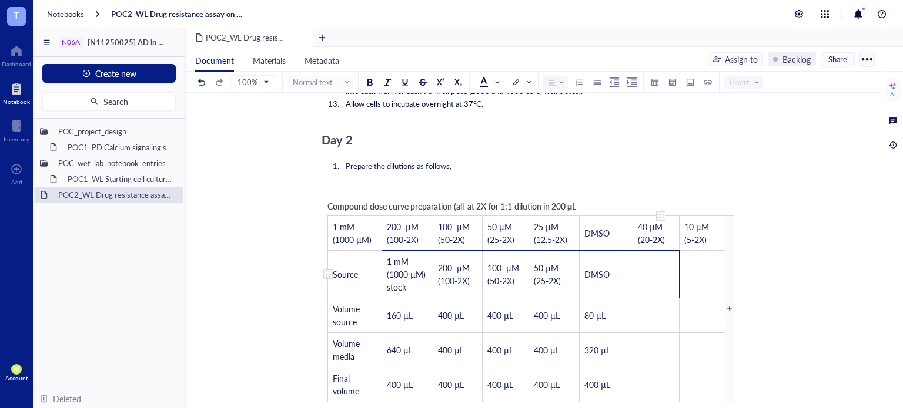
click at [648, 254] on td "﻿" at bounding box center [656, 274] width 46 height 48
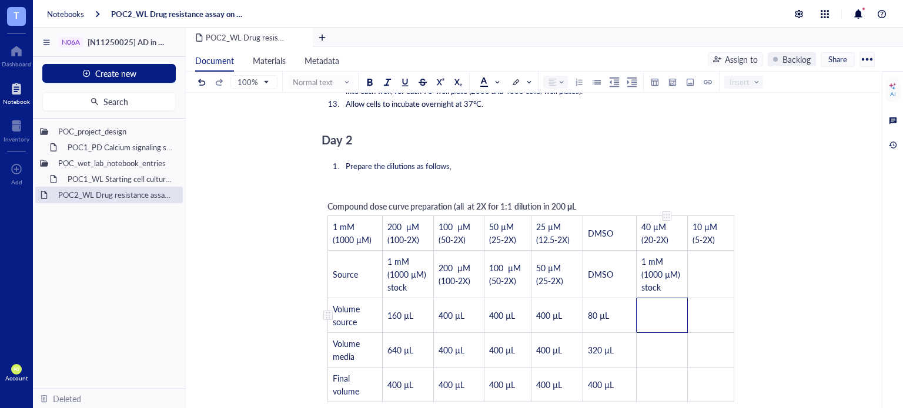
click at [655, 298] on td "﻿" at bounding box center [661, 315] width 51 height 35
drag, startPoint x: 613, startPoint y: 300, endPoint x: 599, endPoint y: 299, distance: 14.2
click at [599, 299] on td "80 µL" at bounding box center [608, 315] width 53 height 35
click at [667, 301] on td "4" at bounding box center [661, 315] width 51 height 35
click at [646, 310] on span "80 µL" at bounding box center [651, 316] width 21 height 12
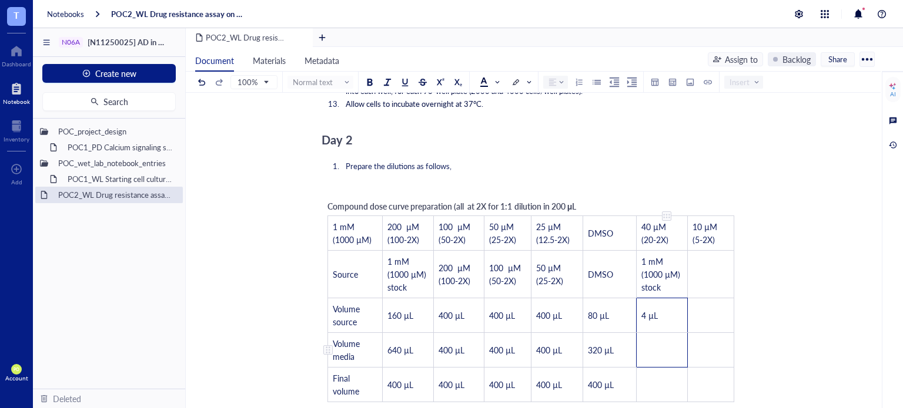
click at [650, 333] on td "﻿" at bounding box center [661, 350] width 51 height 35
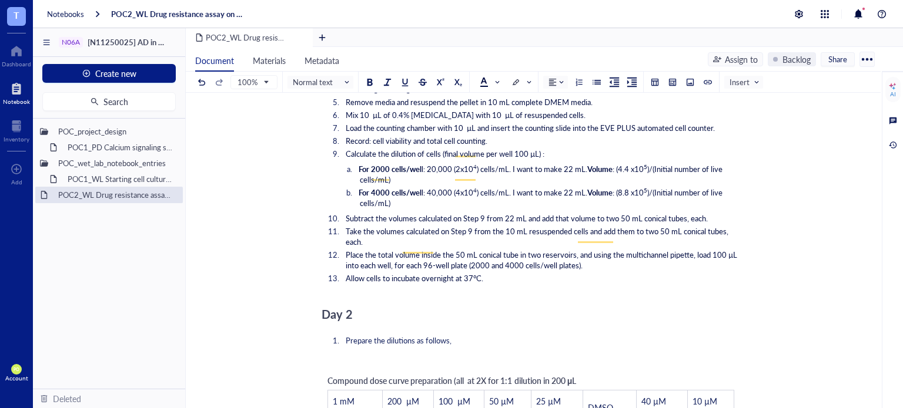
scroll to position [2259, 0]
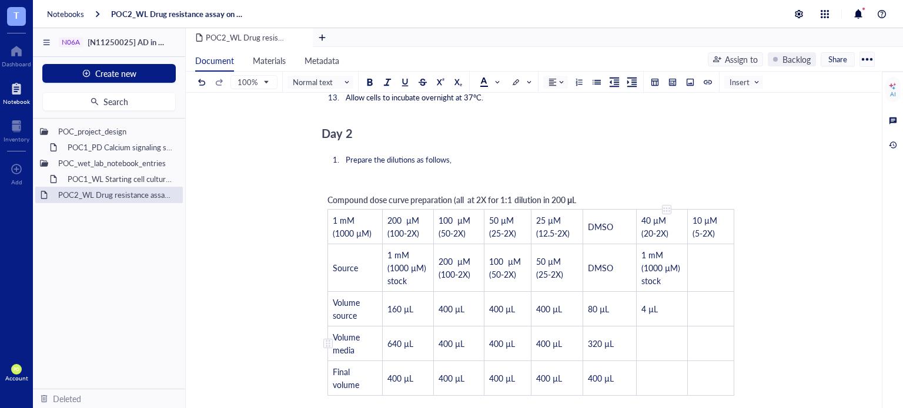
click at [663, 326] on td "﻿" at bounding box center [661, 343] width 51 height 35
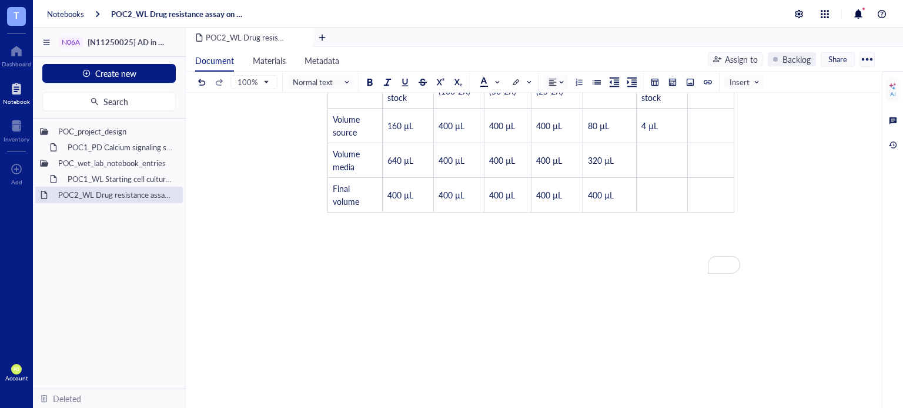
scroll to position [2344, 0]
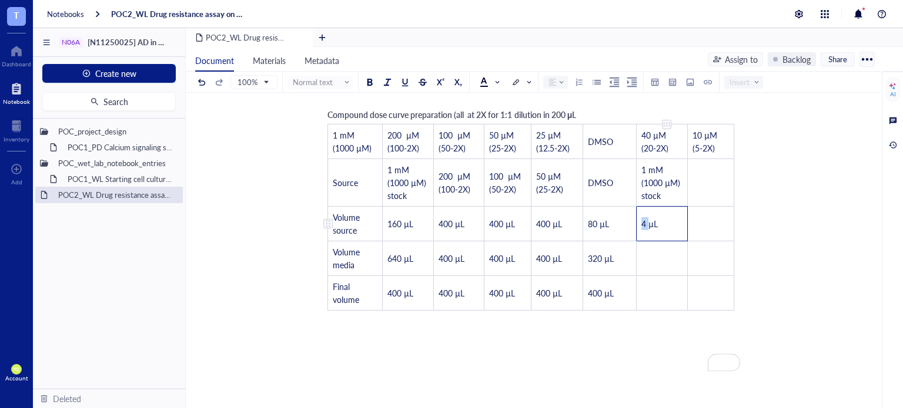
drag, startPoint x: 648, startPoint y: 206, endPoint x: 639, endPoint y: 206, distance: 8.8
click at [639, 206] on td "4 µL" at bounding box center [661, 223] width 51 height 35
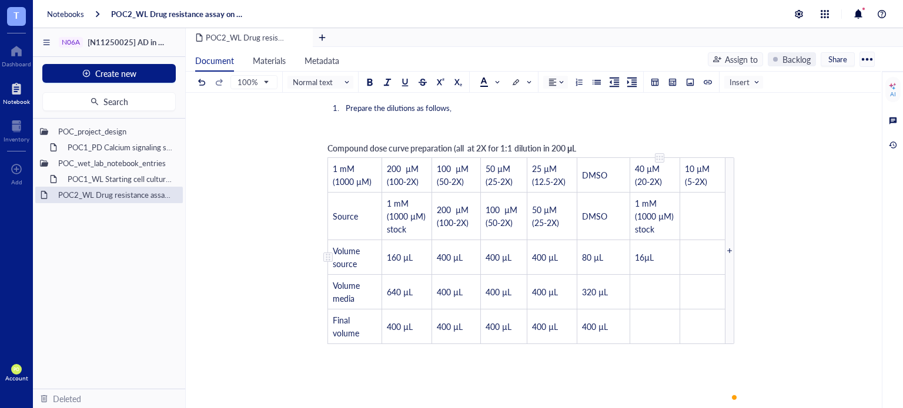
scroll to position [2301, 0]
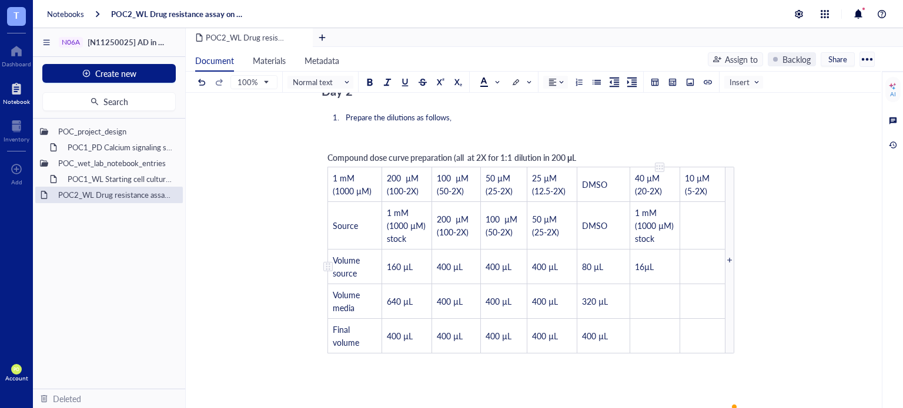
click at [651, 261] on span "16µL" at bounding box center [644, 267] width 19 height 12
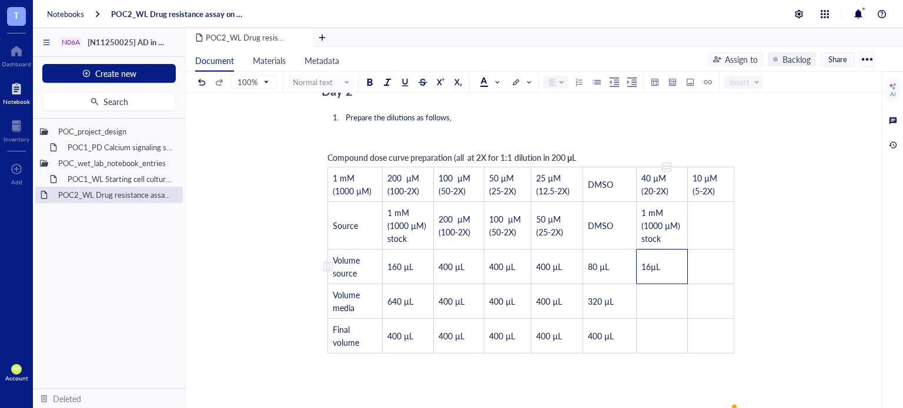
click at [649, 261] on span "16µL" at bounding box center [650, 267] width 19 height 12
click at [665, 284] on td "﻿" at bounding box center [661, 301] width 51 height 35
click at [649, 296] on span "80 µL" at bounding box center [651, 302] width 21 height 12
click at [662, 318] on td "﻿" at bounding box center [661, 335] width 51 height 35
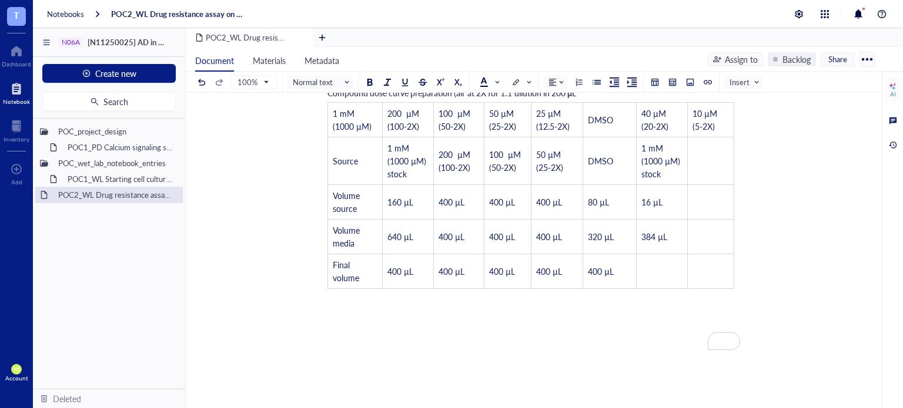
scroll to position [2350, 0]
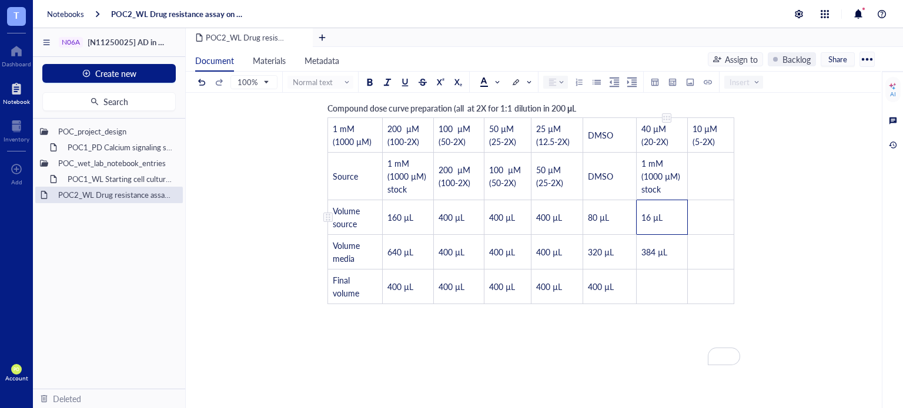
click at [650, 212] on span "16 µL" at bounding box center [651, 218] width 21 height 12
click at [655, 246] on span "384 µL" at bounding box center [654, 252] width 26 height 12
click at [662, 277] on td "﻿" at bounding box center [661, 286] width 51 height 35
drag, startPoint x: 626, startPoint y: 272, endPoint x: 584, endPoint y: 270, distance: 41.8
click at [584, 270] on td "400 µL" at bounding box center [608, 286] width 53 height 35
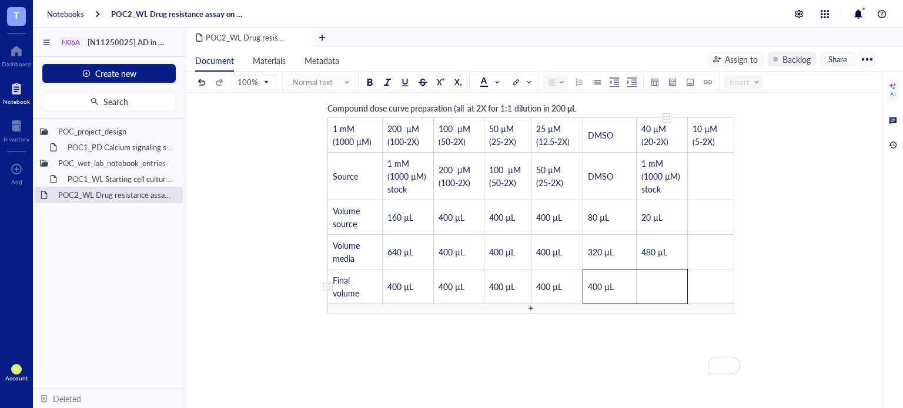
click at [653, 272] on td "﻿" at bounding box center [661, 286] width 51 height 35
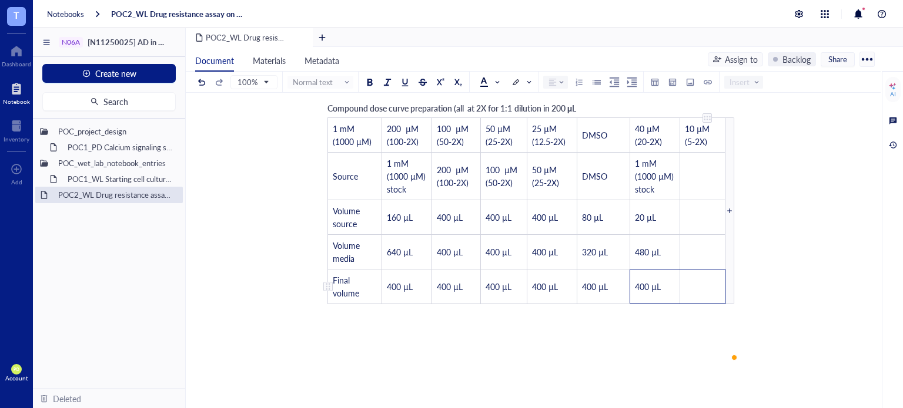
click at [698, 271] on td "﻿" at bounding box center [702, 286] width 45 height 35
click at [707, 164] on td "﻿" at bounding box center [702, 176] width 46 height 48
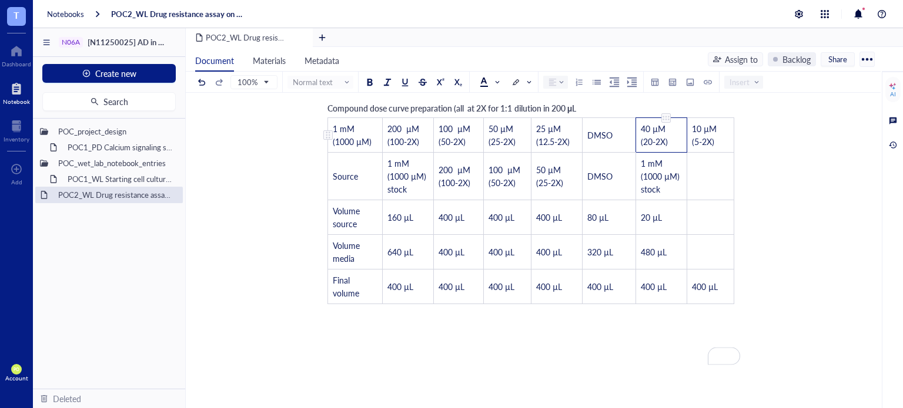
drag, startPoint x: 674, startPoint y: 124, endPoint x: 642, endPoint y: 112, distance: 33.8
click at [642, 118] on td "40 µM (20-2X)" at bounding box center [661, 135] width 51 height 35
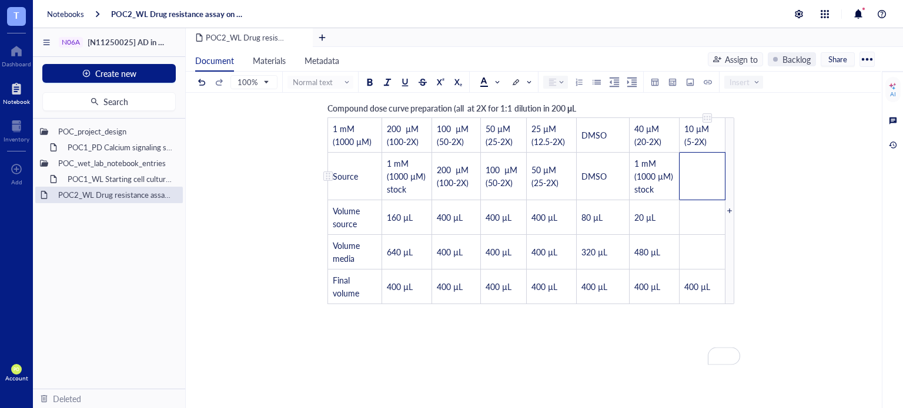
click at [703, 164] on td "﻿" at bounding box center [702, 176] width 46 height 48
click at [683, 205] on td "﻿" at bounding box center [702, 217] width 46 height 35
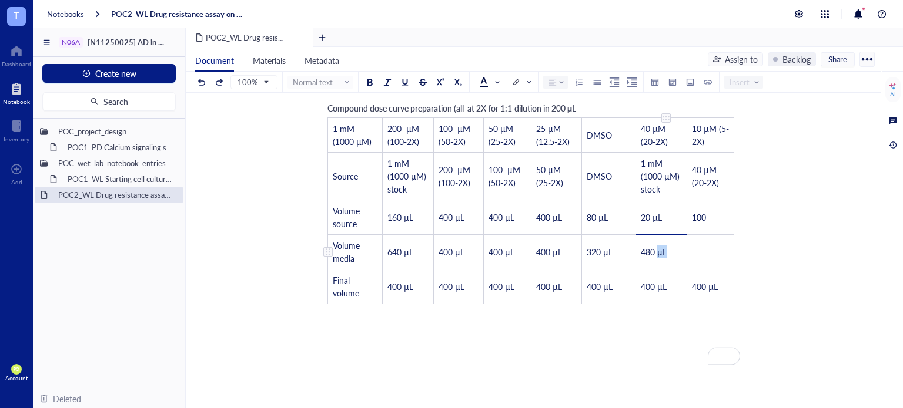
drag, startPoint x: 670, startPoint y: 231, endPoint x: 657, endPoint y: 233, distance: 13.1
click at [657, 234] on td "480 µL" at bounding box center [660, 251] width 51 height 35
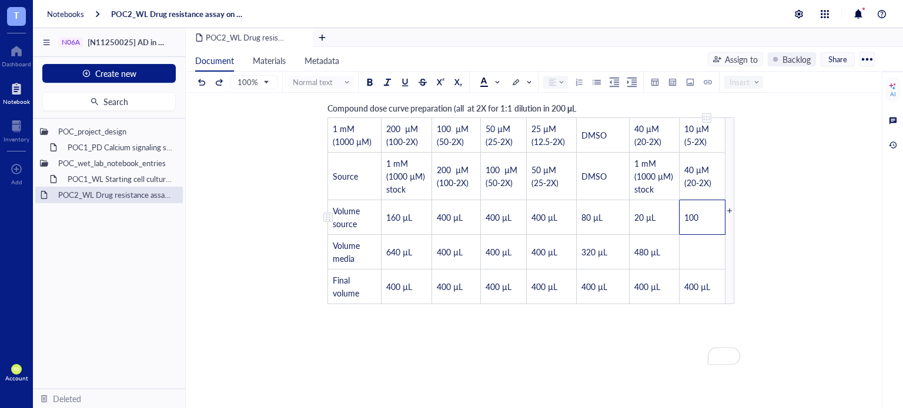
drag, startPoint x: 705, startPoint y: 197, endPoint x: 680, endPoint y: 199, distance: 24.2
click at [680, 200] on td "100" at bounding box center [702, 217] width 46 height 35
click at [703, 212] on span "480 µL" at bounding box center [697, 218] width 26 height 12
click at [704, 234] on td "﻿" at bounding box center [702, 251] width 46 height 35
click at [691, 246] on span "480 µL" at bounding box center [697, 252] width 26 height 12
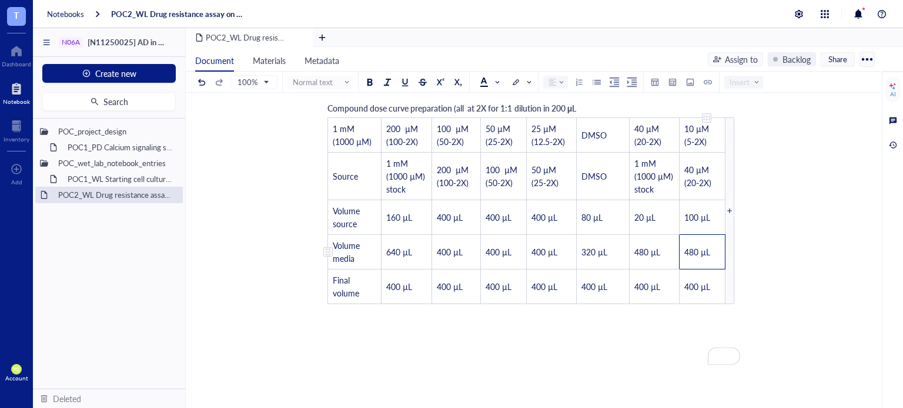
click at [698, 246] on span "480 µL" at bounding box center [697, 252] width 26 height 12
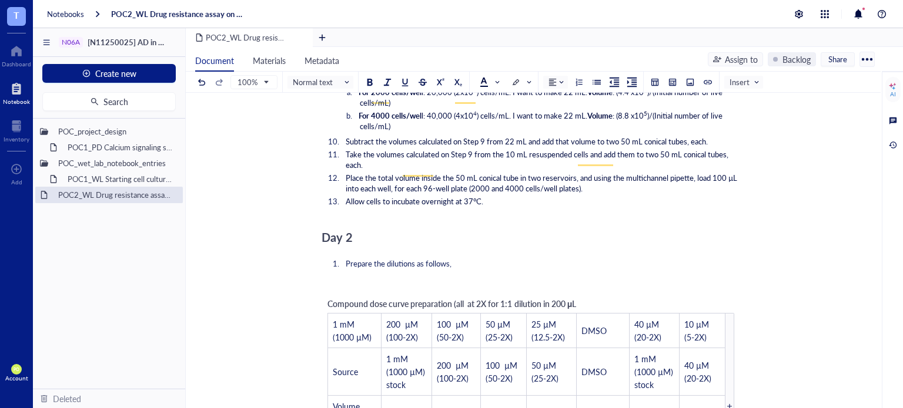
click at [437, 298] on span "Compound dose curve preparation (all at 2X for 1:1 dilution in 200 μL" at bounding box center [451, 304] width 249 height 12
click at [438, 258] on span "Prepare the dilutions as follows," at bounding box center [399, 263] width 106 height 11
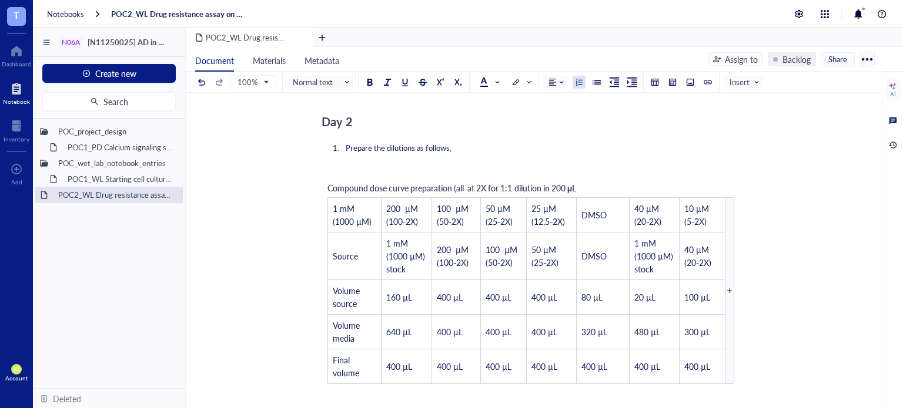
scroll to position [2350, 0]
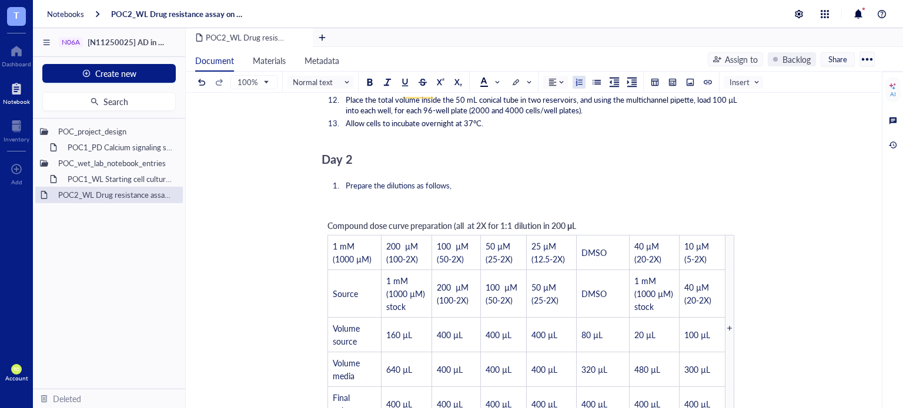
scroll to position [2252, 0]
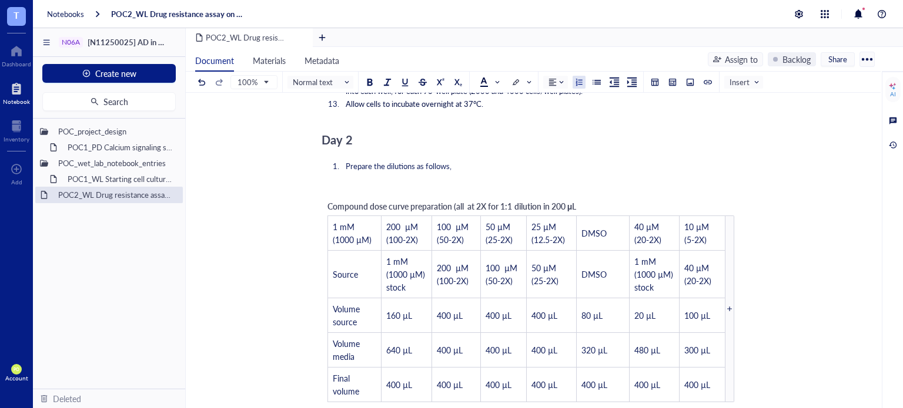
click at [367, 181] on div "﻿" at bounding box center [530, 186] width 418 height 11
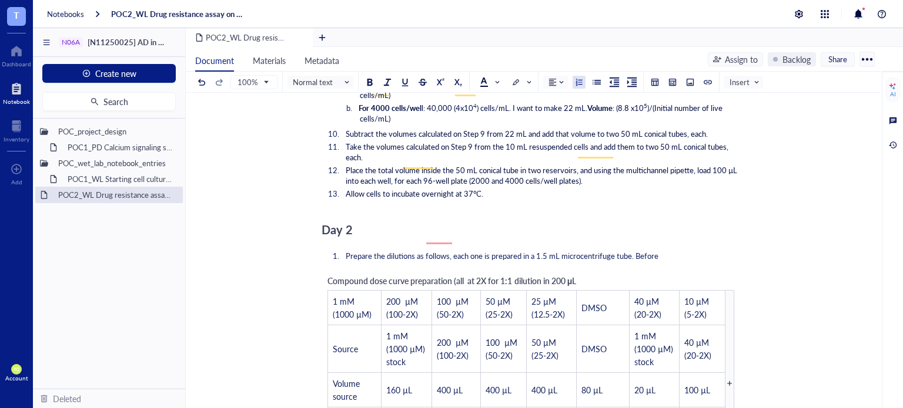
scroll to position [2155, 0]
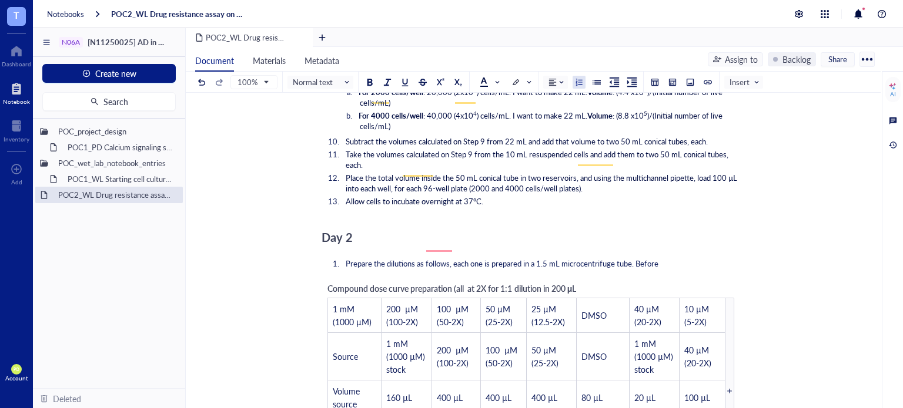
click at [446, 258] on span "Prepare the dilutions as follows, each one is prepared in a 1.5 mL microcentrif…" at bounding box center [502, 263] width 313 height 11
click at [444, 258] on span "Prepare the dilutions as follows, each one is prepared in a 1.5 mL microcentrif…" at bounding box center [502, 263] width 313 height 11
click at [666, 259] on li "Prepare the dilutions as follows: each one is prepared in a 1.5 mL microcentrif…" at bounding box center [540, 264] width 399 height 11
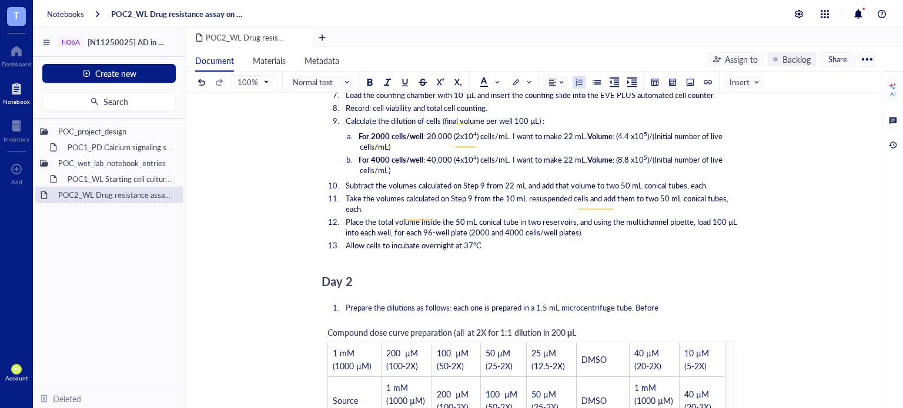
scroll to position [2090, 0]
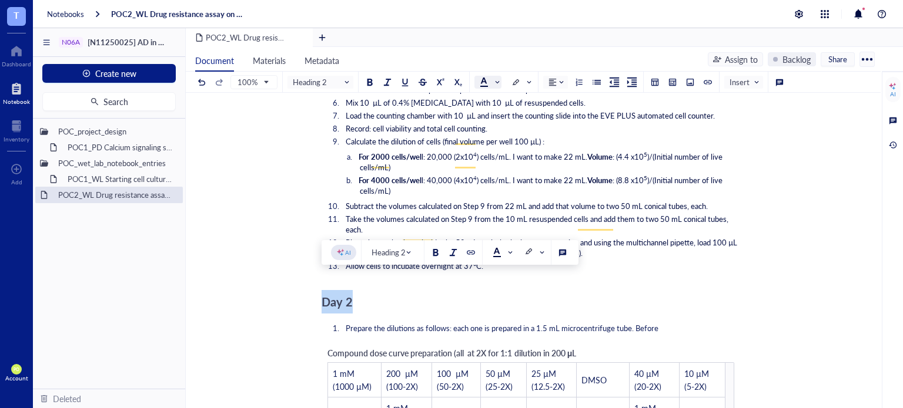
click at [492, 76] on span at bounding box center [489, 82] width 21 height 18
click at [486, 100] on div at bounding box center [483, 100] width 8 height 8
click at [357, 290] on div "Day 2" at bounding box center [530, 302] width 418 height 24
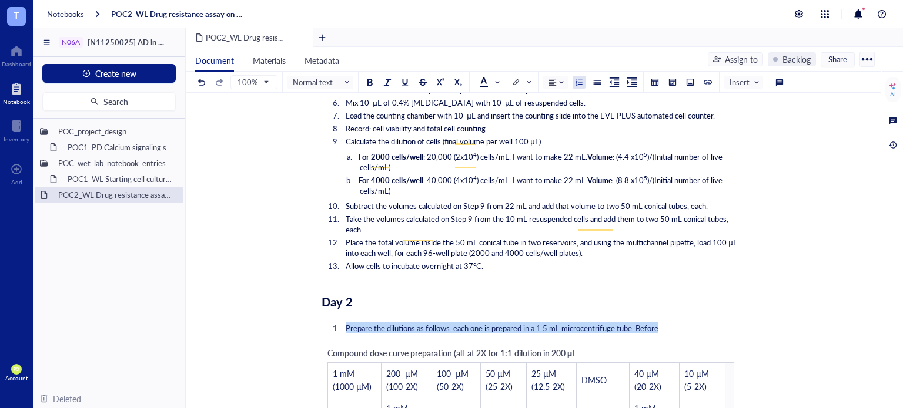
click at [521, 279] on div at bounding box center [530, 282] width 27 height 19
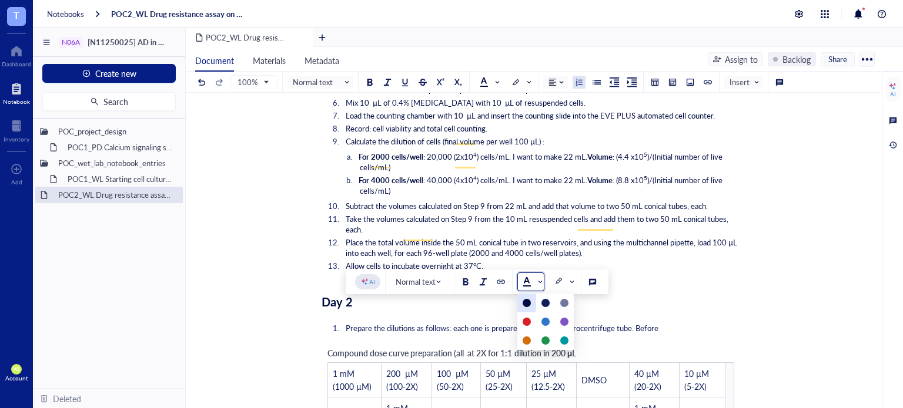
click at [524, 308] on div at bounding box center [526, 303] width 19 height 19
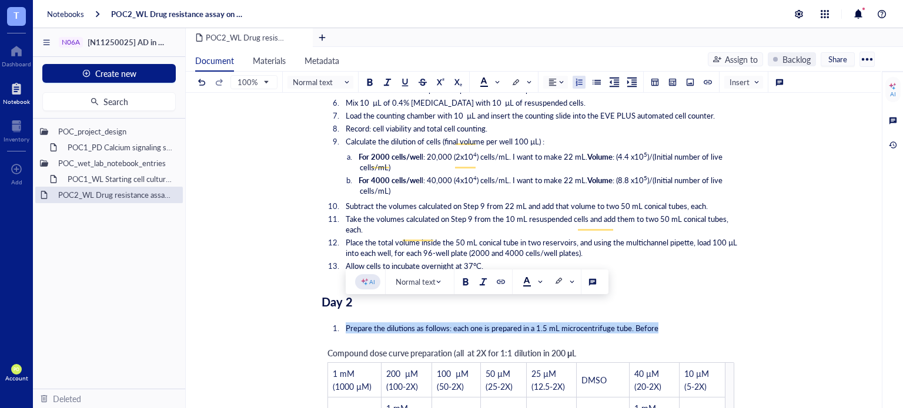
click at [660, 323] on li "Prepare the dilutions as follows: each one is prepared in a 1.5 mL microcentrif…" at bounding box center [540, 328] width 399 height 11
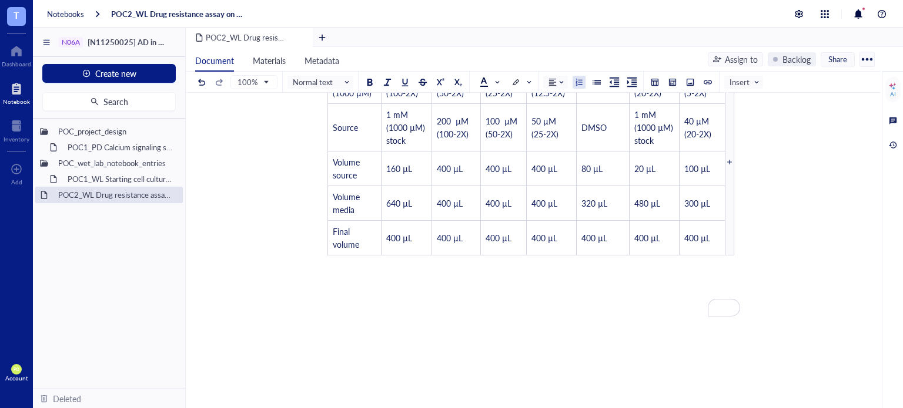
scroll to position [2188, 0]
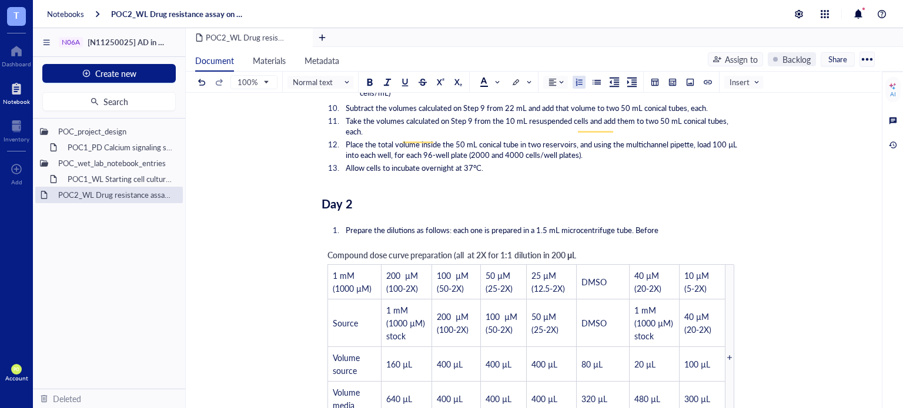
click at [583, 243] on div "Compound dose curve preparation (all at 2X for 1:1 dilution in 200 μL 1 mM (100…" at bounding box center [530, 350] width 418 height 214
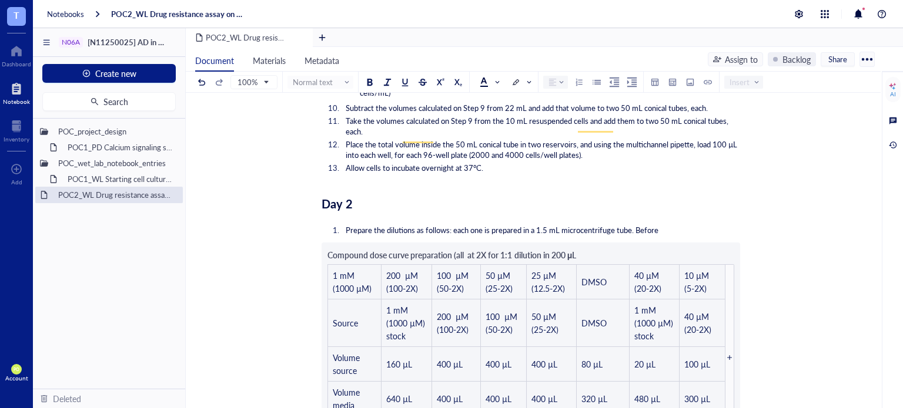
click at [576, 249] on div "Compound dose curve preparation (all at 2X for 1:1 dilution in 200 μL" at bounding box center [451, 255] width 249 height 13
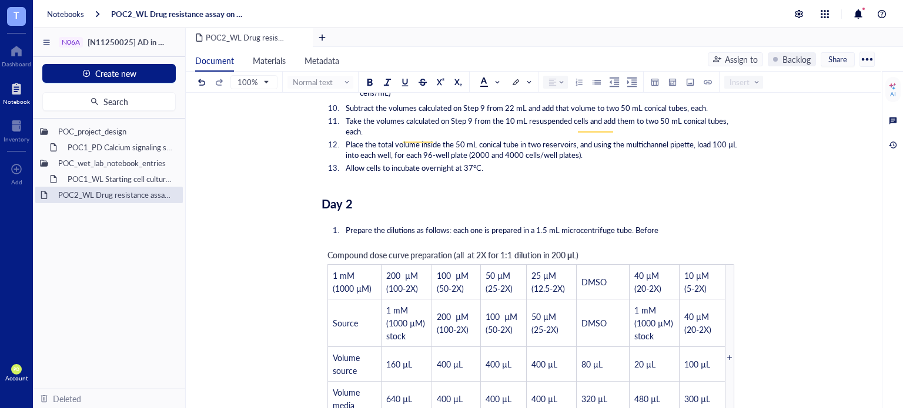
click at [578, 249] on span "Compound dose curve preparation (all at 2X for 1:1 dilution in 200 μL)" at bounding box center [452, 255] width 251 height 12
click at [642, 243] on div "Compound dose curve preparation (all at 2X for 1:1 dilution in 200 μL final vol…" at bounding box center [530, 350] width 418 height 214
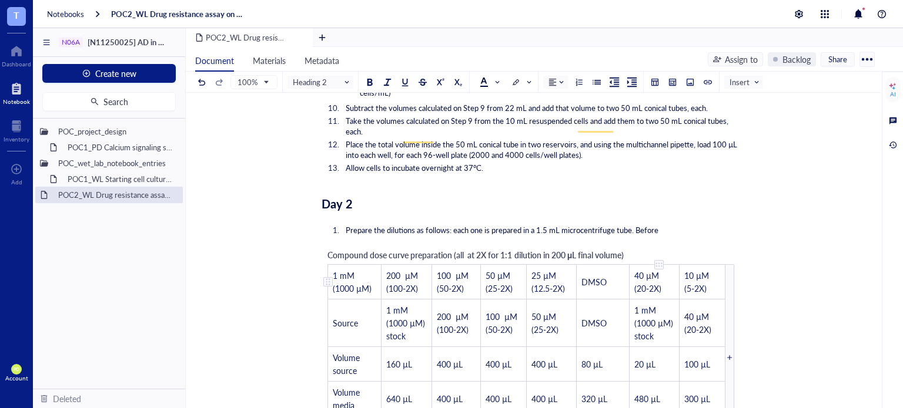
scroll to position [2286, 0]
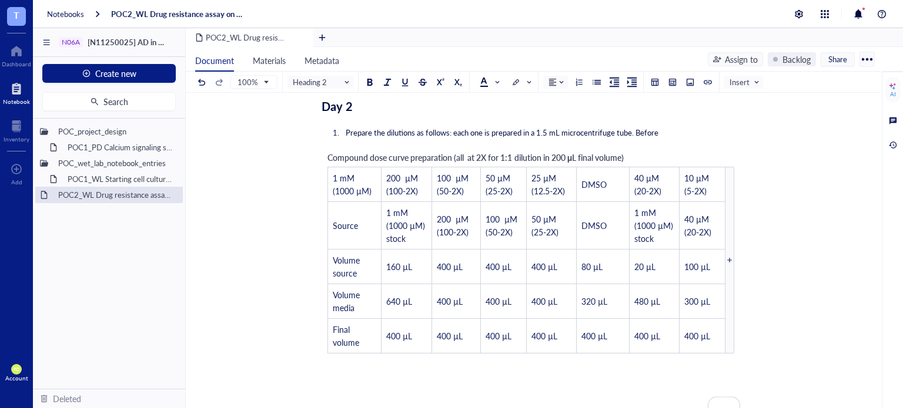
click at [645, 145] on div "Compound dose curve preparation (all at 2X for 1:1 dilution in 200 μL final vol…" at bounding box center [530, 252] width 418 height 214
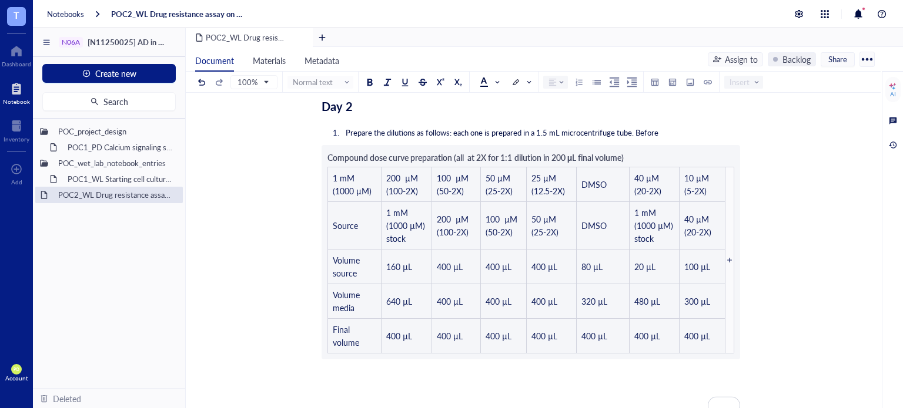
click at [645, 145] on div "Compound dose curve preparation (all at 2X for 1:1 dilution in 200 μL final vol…" at bounding box center [530, 252] width 418 height 214
click at [640, 145] on div "Compound dose curve preparation (all at 2X for 1:1 dilution in 200 μL final vol…" at bounding box center [530, 252] width 418 height 214
click at [638, 145] on div "Compound dose curve preparation (all at 2X for 1:1 dilution in 200 μL final vol…" at bounding box center [530, 252] width 418 height 214
click at [632, 145] on div "Compound dose curve preparation (all at 2X for 1:1 dilution in 200 μL final vol…" at bounding box center [530, 252] width 418 height 214
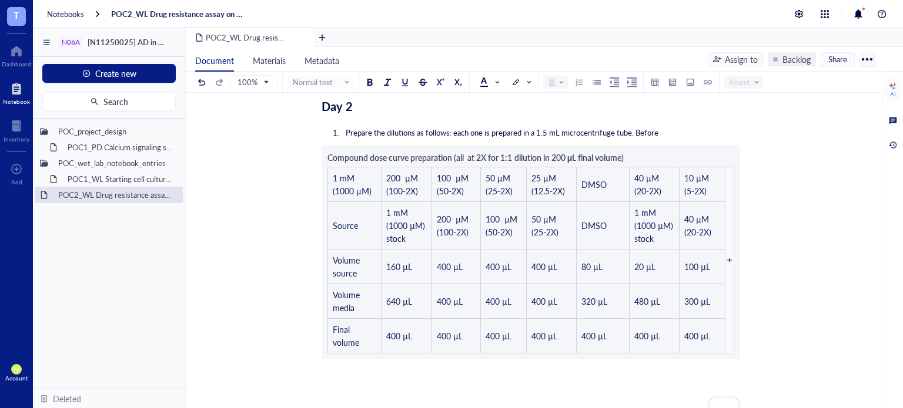
click at [623, 152] on span "Compound dose curve preparation (all at 2X for 1:1 dilution in 200 μL final vol…" at bounding box center [475, 158] width 296 height 12
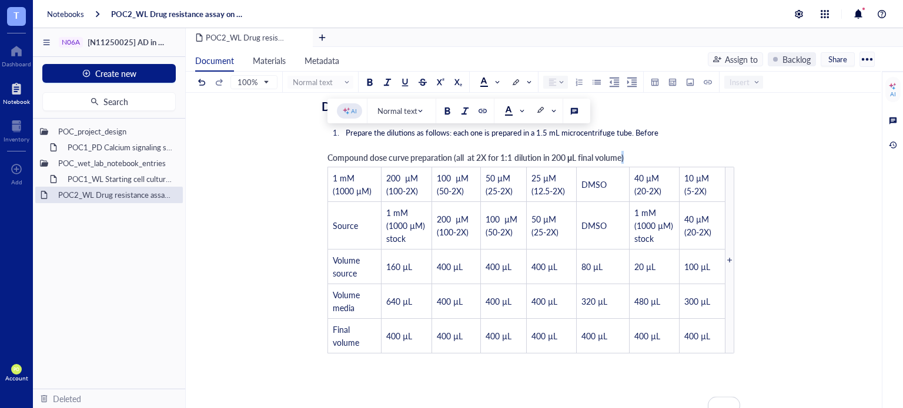
click at [623, 152] on span "Compound dose curve preparation (all at 2X for 1:1 dilution in 200 μL final vol…" at bounding box center [475, 158] width 296 height 12
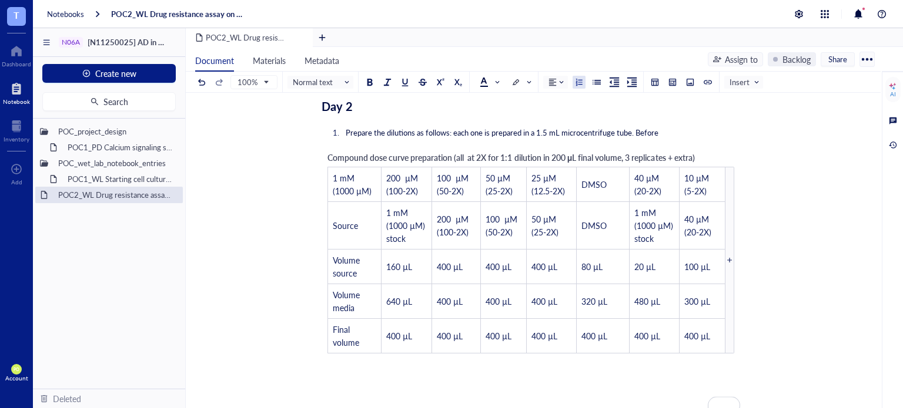
click at [686, 125] on ol "Prepare the dilutions as follows: each one is prepared in a 1.5 mL microcentrif…" at bounding box center [530, 132] width 418 height 15
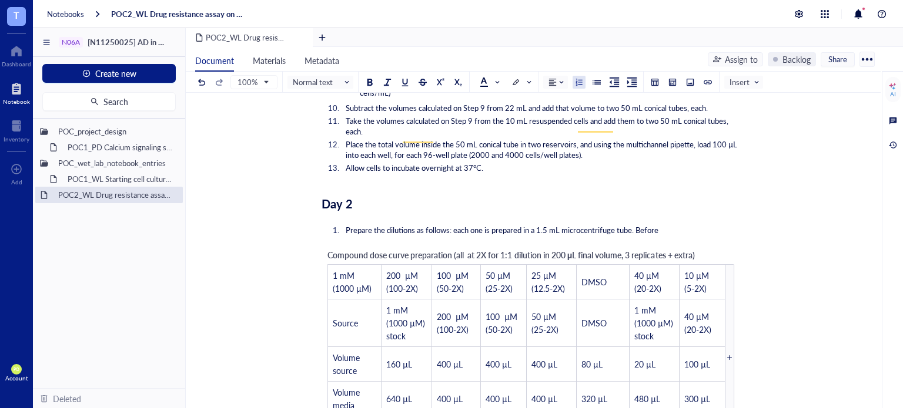
click at [342, 249] on span "Compound dose curve preparation (all at 2X for 1:1 dilution in 200 μL final vol…" at bounding box center [510, 255] width 367 height 12
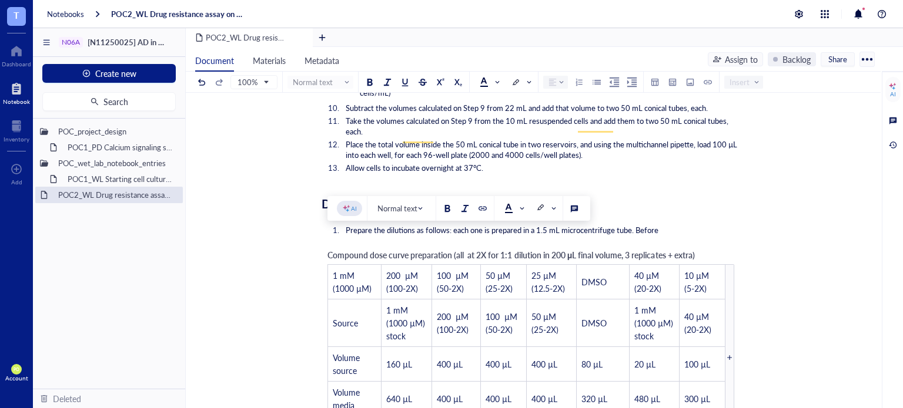
drag, startPoint x: 704, startPoint y: 239, endPoint x: 361, endPoint y: 173, distance: 349.3
click at [327, 249] on span "Compound dose curve preparation (all at 2X for 1:1 dilution in 200 μL final vol…" at bounding box center [510, 255] width 367 height 12
click at [365, 82] on div at bounding box center [369, 82] width 8 height 8
click at [656, 192] on div "Day 2" at bounding box center [530, 204] width 418 height 24
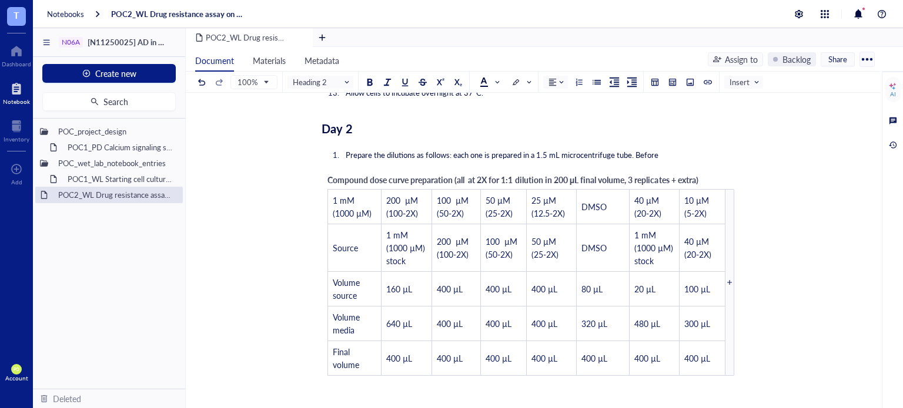
scroll to position [2286, 0]
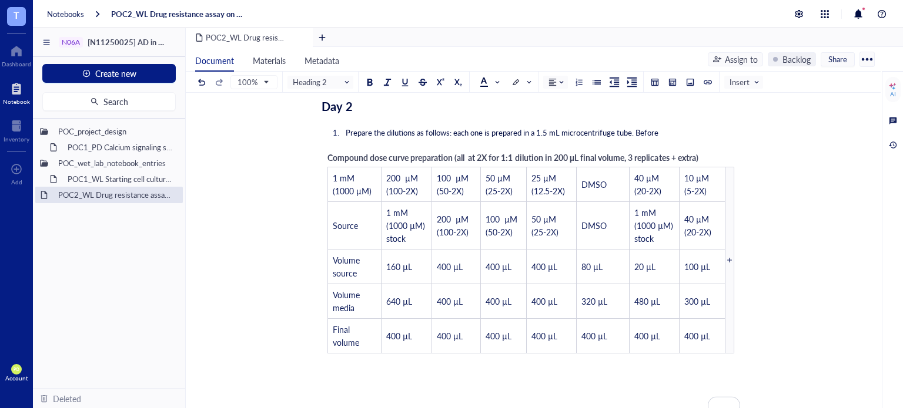
click at [571, 152] on span "Compound dose curve preparation (all at 2X for 1:1 dilution in 200 μL final vol…" at bounding box center [512, 158] width 371 height 12
drag, startPoint x: 572, startPoint y: 140, endPoint x: 581, endPoint y: 142, distance: 8.3
click at [581, 152] on span "Compound dose curve preparation (all at 2X for 1:1 dilution in 200 μL final vol…" at bounding box center [512, 158] width 371 height 12
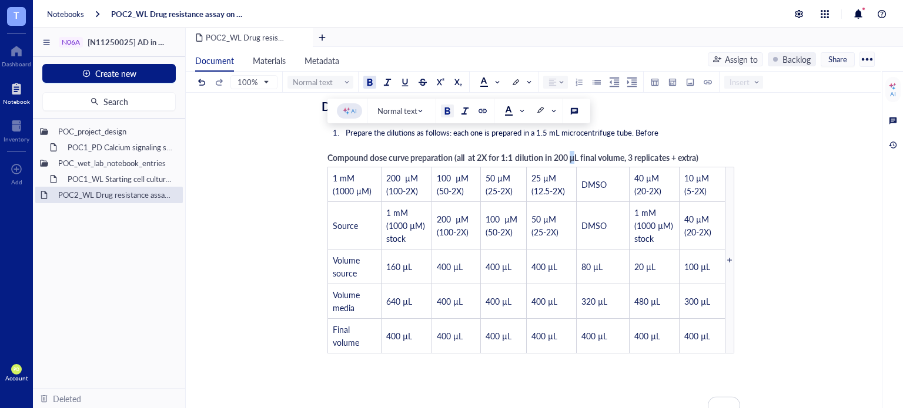
click at [341, 87] on span at bounding box center [323, 82] width 60 height 18
click at [346, 85] on span "Normal text" at bounding box center [322, 82] width 58 height 11
click at [345, 84] on span "Normal text" at bounding box center [322, 82] width 58 height 11
click at [418, 112] on span "Normal text" at bounding box center [402, 111] width 51 height 11
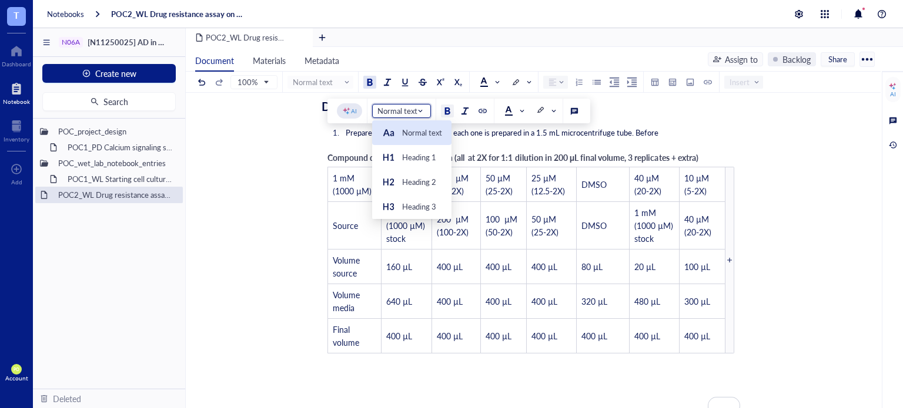
click at [416, 138] on div "Normal text" at bounding box center [411, 133] width 61 height 14
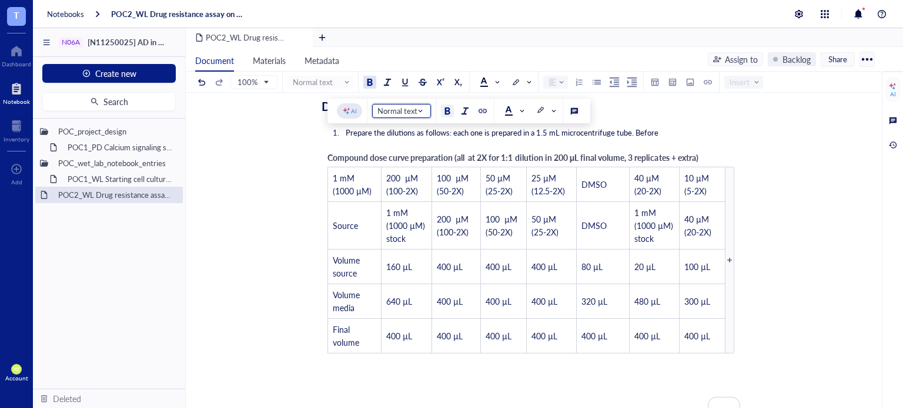
click at [448, 110] on div at bounding box center [447, 111] width 8 height 8
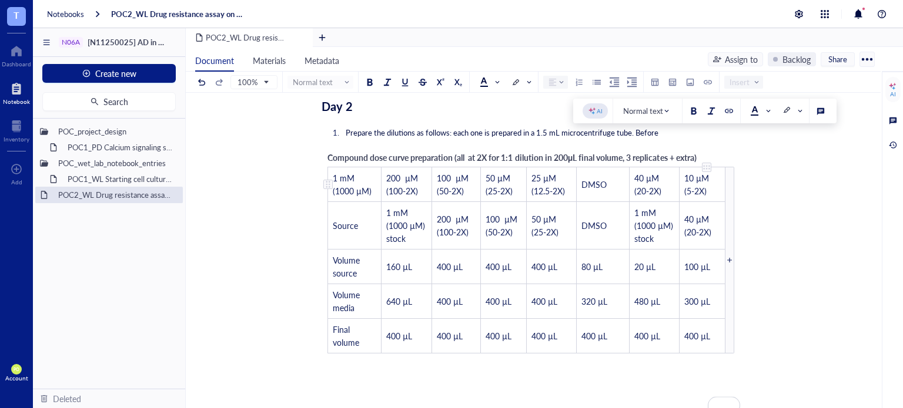
click at [707, 163] on div "To enrich screen reader interactions, please activate Accessibility in Grammarl…" at bounding box center [706, 167] width 8 height 8
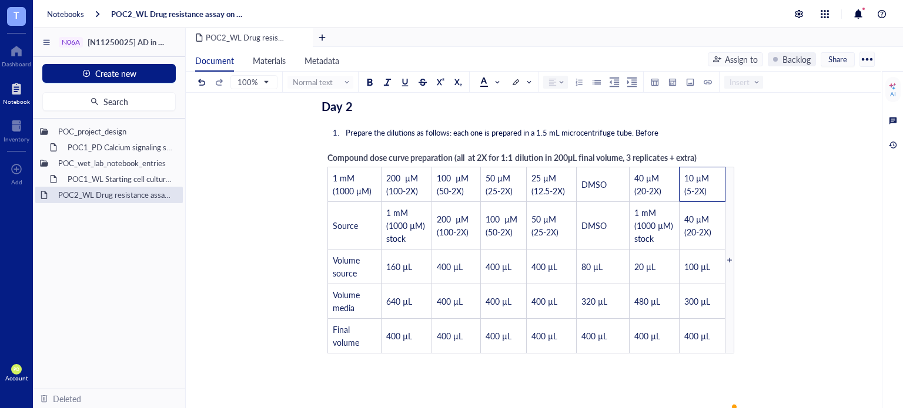
click at [727, 145] on div "Compound dose curve preparation (all at 2X for 1:1 dilution in 200 μ L final vo…" at bounding box center [530, 252] width 418 height 214
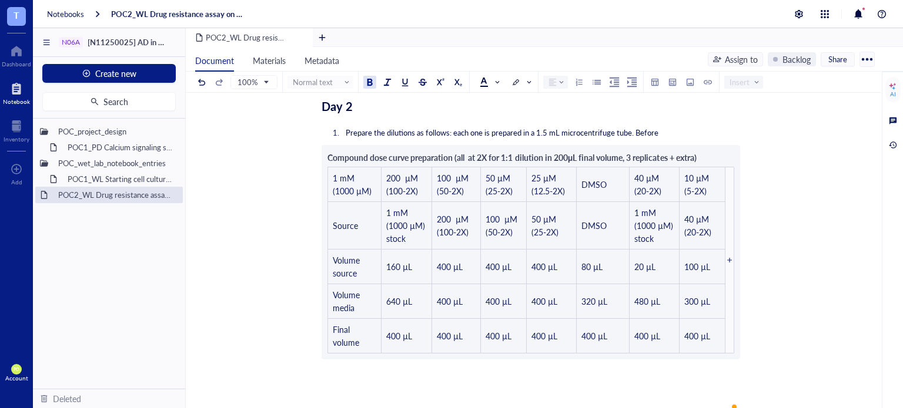
click at [706, 125] on ol "Prepare the dilutions as follows: each one is prepared in a 1.5 mL microcentrif…" at bounding box center [530, 132] width 418 height 15
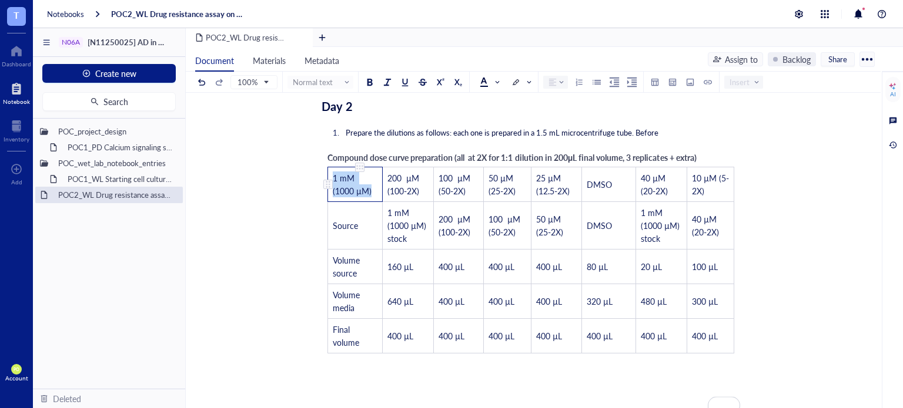
drag, startPoint x: 373, startPoint y: 174, endPoint x: 330, endPoint y: 157, distance: 45.9
click at [330, 167] on td "1 mM (1000 µM)" at bounding box center [355, 184] width 55 height 35
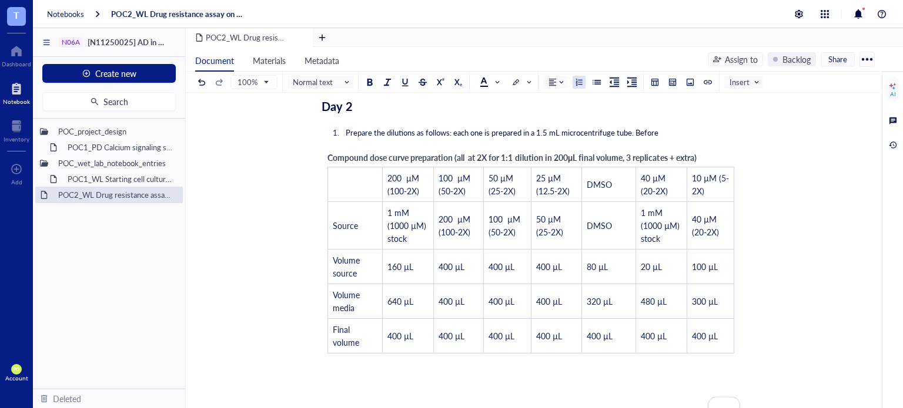
scroll to position [2188, 0]
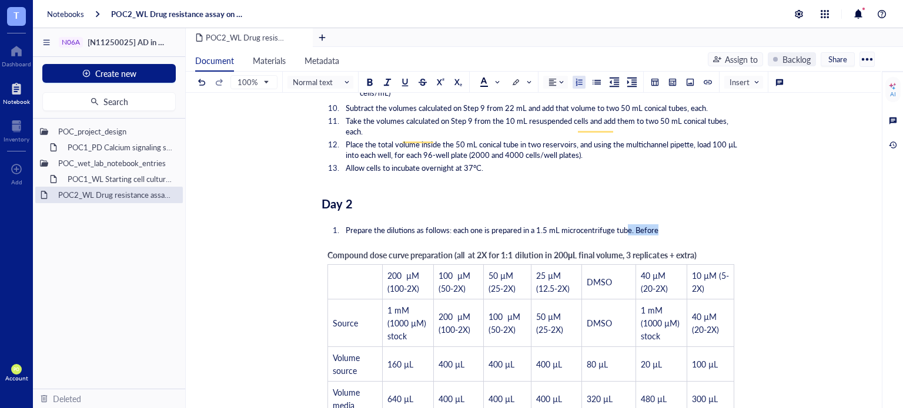
drag, startPoint x: 666, startPoint y: 217, endPoint x: 629, endPoint y: 217, distance: 37.0
click at [629, 225] on li "Prepare the dilutions as follows: each one is prepared in a 1.5 mL microcentrif…" at bounding box center [540, 230] width 399 height 11
click at [670, 225] on li "Prepare the dilutions as follows: each one is prepared in a 1.5 mL microcentrif…" at bounding box center [540, 230] width 399 height 11
drag, startPoint x: 669, startPoint y: 211, endPoint x: 635, endPoint y: 211, distance: 34.1
click at [635, 225] on li "Prepare the dilutions as follows: each one is prepared in a 1.5 mL microcentrif…" at bounding box center [540, 230] width 399 height 11
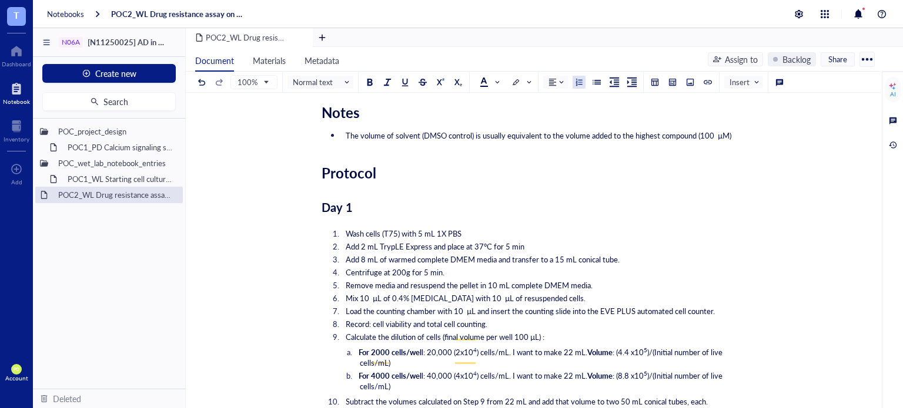
scroll to position [1698, 0]
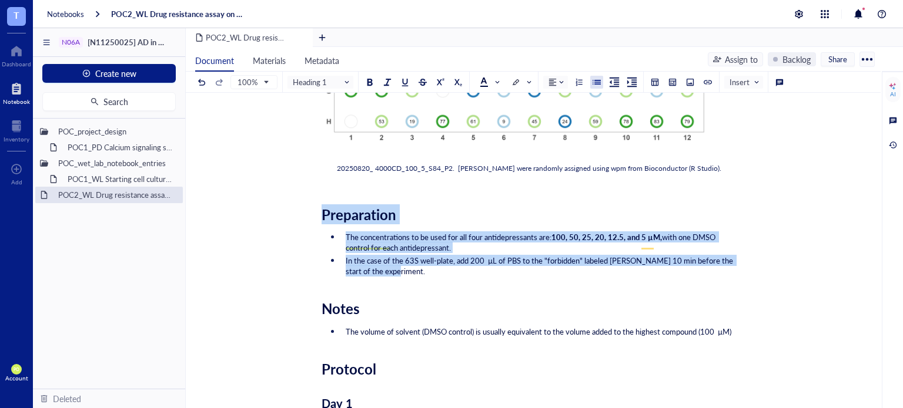
drag, startPoint x: 401, startPoint y: 254, endPoint x: 306, endPoint y: 192, distance: 113.4
click at [409, 255] on span "In the case of the 63S well-plate, add 200 µL of PBS to the "forbidden" labeled…" at bounding box center [540, 266] width 389 height 22
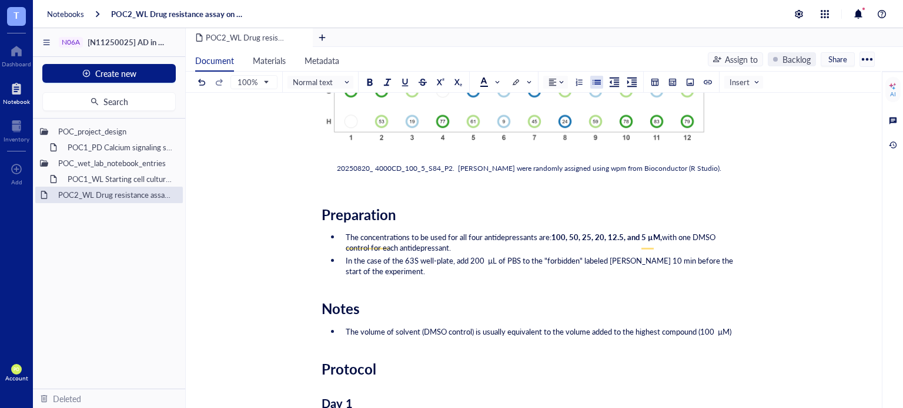
click at [412, 256] on li "In the case of the 63S well-plate, add 200 µL of PBS to the "forbidden" labeled…" at bounding box center [540, 266] width 399 height 21
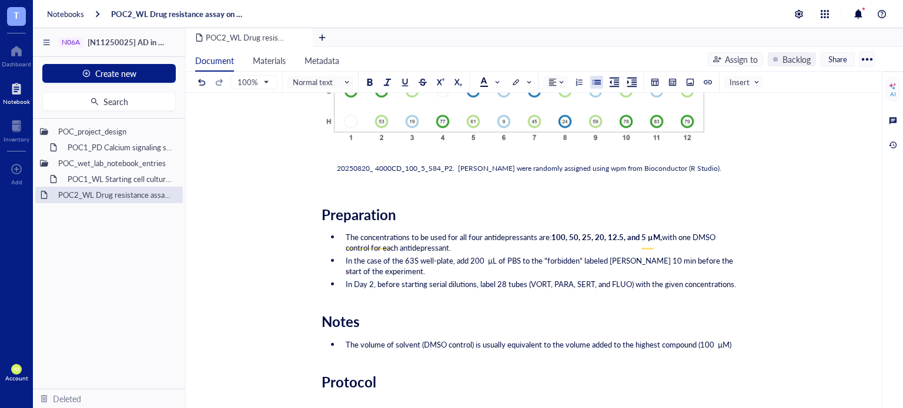
click at [347, 279] on span "In Day 2, before starting serial dilutions, label 28 tubes (VORT, PARA, SERT, a…" at bounding box center [541, 284] width 390 height 11
drag, startPoint x: 378, startPoint y: 266, endPoint x: 356, endPoint y: 265, distance: 22.3
click at [356, 279] on span "On Day 2, before starting serial dilutions, label 28 tubes (VORT, PARA, SERT, a…" at bounding box center [543, 284] width 394 height 11
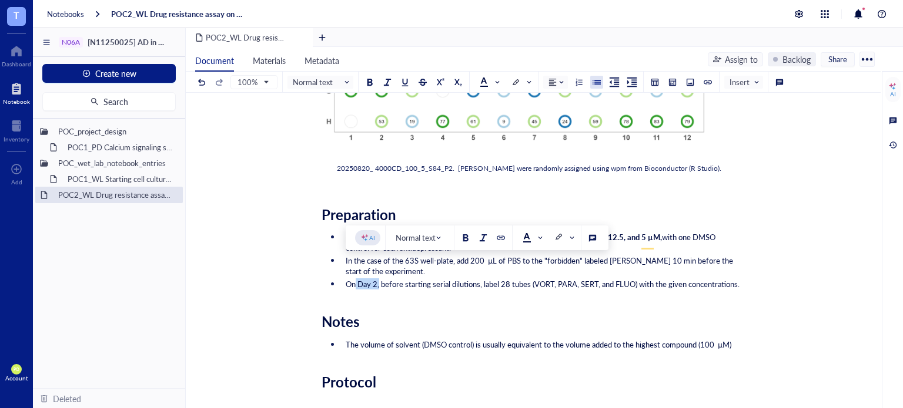
click at [369, 68] on ul "Document Materials Metadata" at bounding box center [447, 59] width 522 height 24
click at [371, 77] on button at bounding box center [369, 82] width 13 height 13
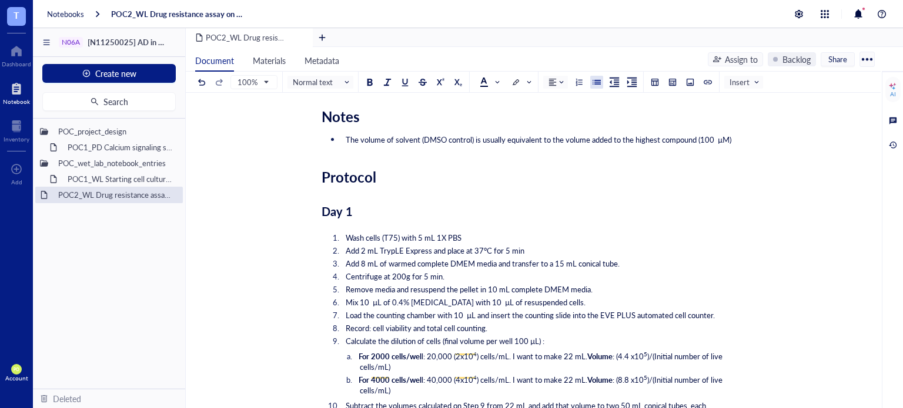
scroll to position [1894, 0]
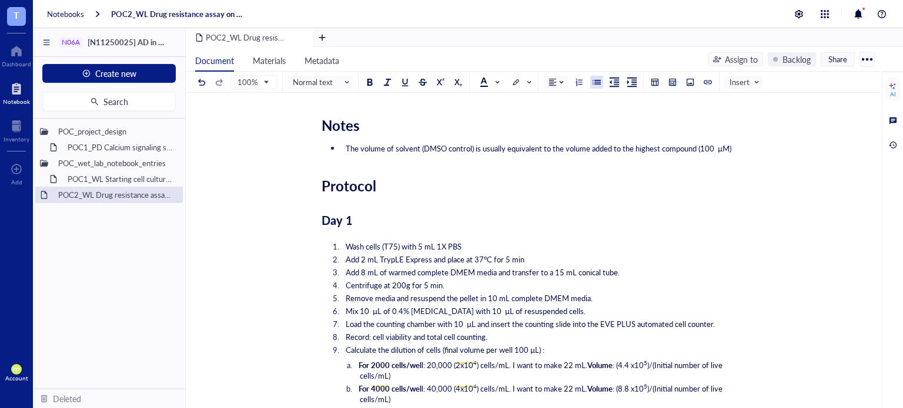
click at [731, 143] on span "The volume of solvent (DMSO control) is usually equivalent to the volume added …" at bounding box center [538, 148] width 385 height 11
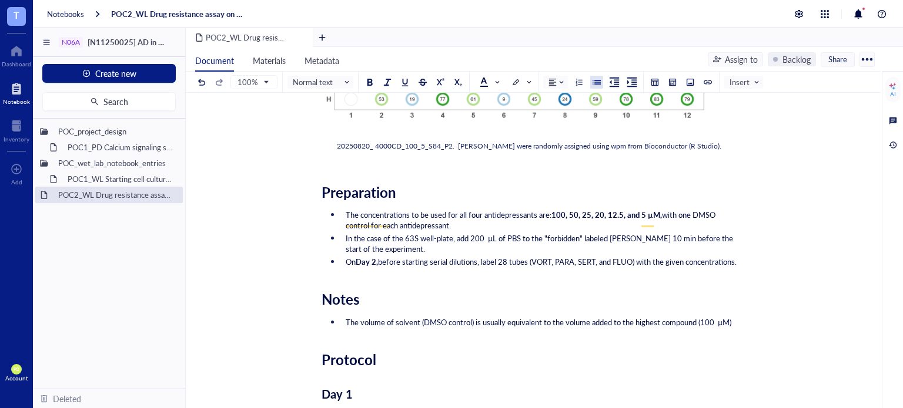
scroll to position [1698, 0]
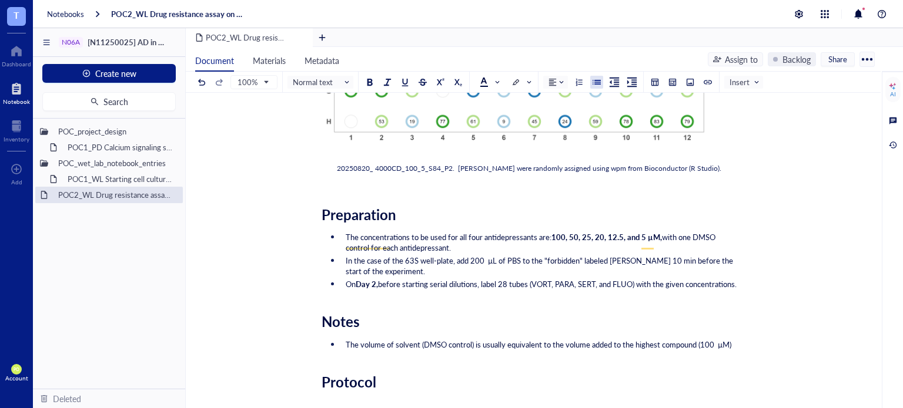
click at [707, 342] on span "The volume of solvent (DMSO control) is usually equivalent to the volume added …" at bounding box center [538, 344] width 385 height 11
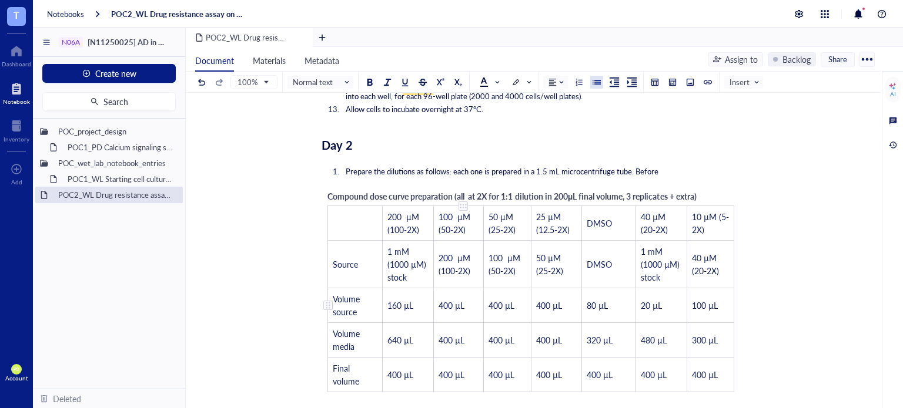
scroll to position [2286, 0]
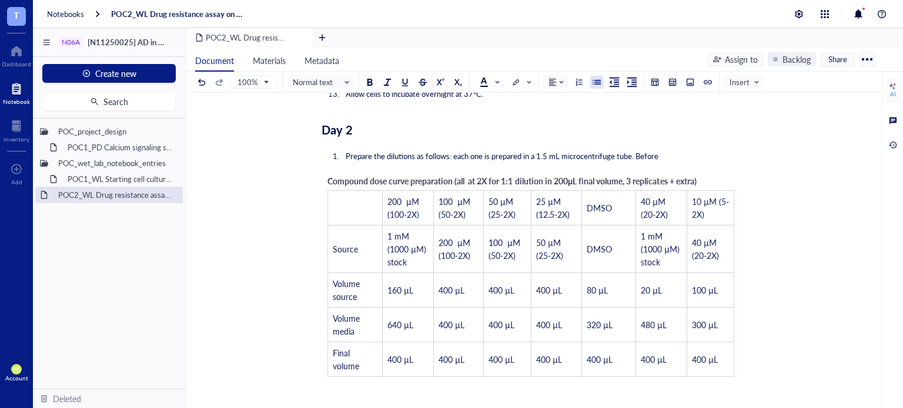
click at [670, 151] on li "Prepare the dilutions as follows: each one is prepared in a 1.5 mL microcentrif…" at bounding box center [540, 156] width 399 height 11
drag, startPoint x: 672, startPoint y: 150, endPoint x: 639, endPoint y: 150, distance: 32.9
click at [639, 151] on li "Prepare the dilutions as follows: each one is prepared in a 1.5 mL microcentrif…" at bounding box center [540, 156] width 399 height 11
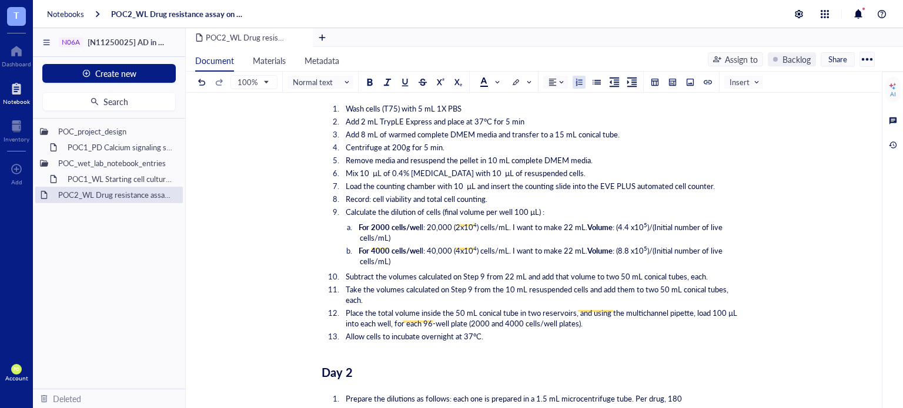
scroll to position [1992, 0]
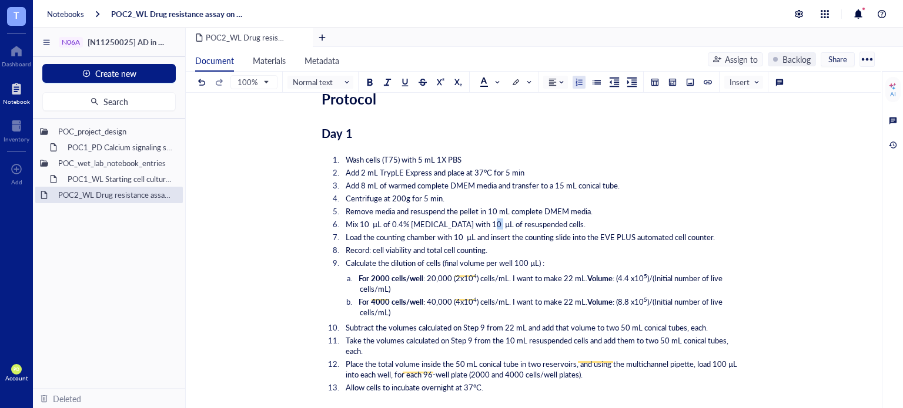
drag, startPoint x: 489, startPoint y: 218, endPoint x: 481, endPoint y: 218, distance: 8.8
click at [481, 219] on span "Mix 10 µL of 0.4% [MEDICAL_DATA] with 10 µL of resuspended cells." at bounding box center [466, 224] width 240 height 11
copy span "µL"
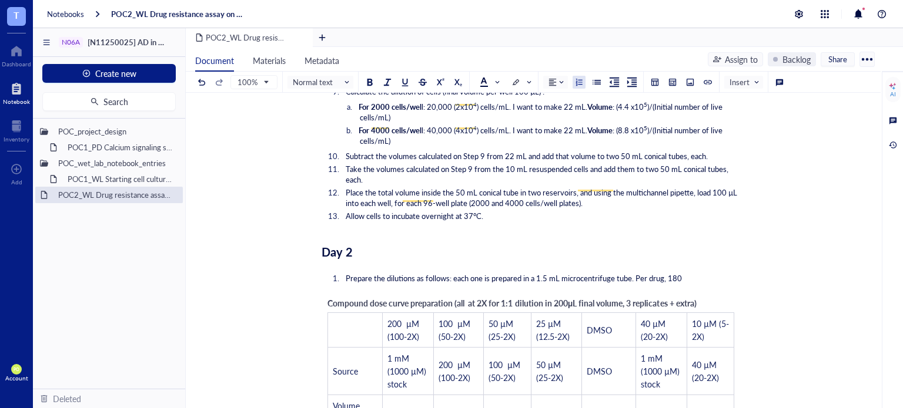
scroll to position [2188, 0]
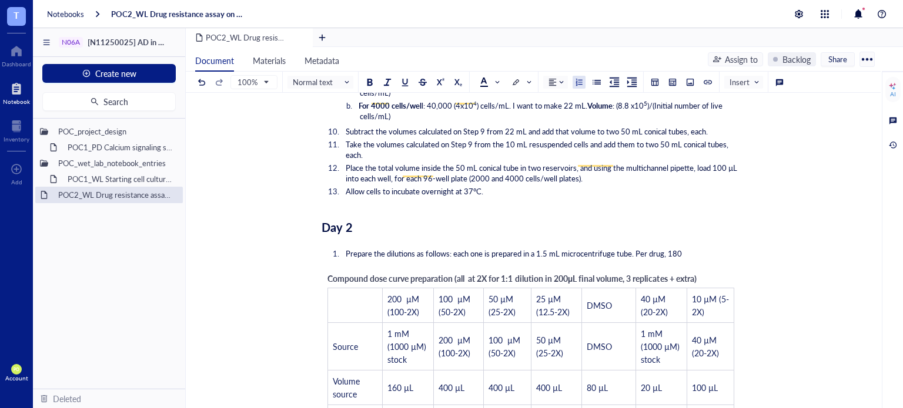
click at [693, 249] on li "Prepare the dilutions as follows: each one is prepared in a 1.5 mL microcentrif…" at bounding box center [540, 254] width 399 height 11
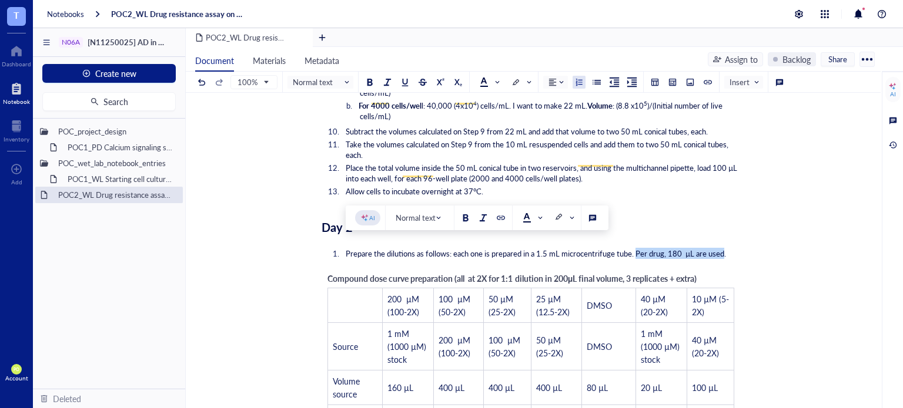
drag, startPoint x: 723, startPoint y: 244, endPoint x: 637, endPoint y: 249, distance: 86.5
click at [637, 249] on span "Prepare the dilutions as follows: each one is prepared in a 1.5 mL microcentrif…" at bounding box center [536, 253] width 380 height 11
click at [564, 215] on span at bounding box center [563, 217] width 19 height 9
click at [555, 255] on div at bounding box center [558, 258] width 8 height 8
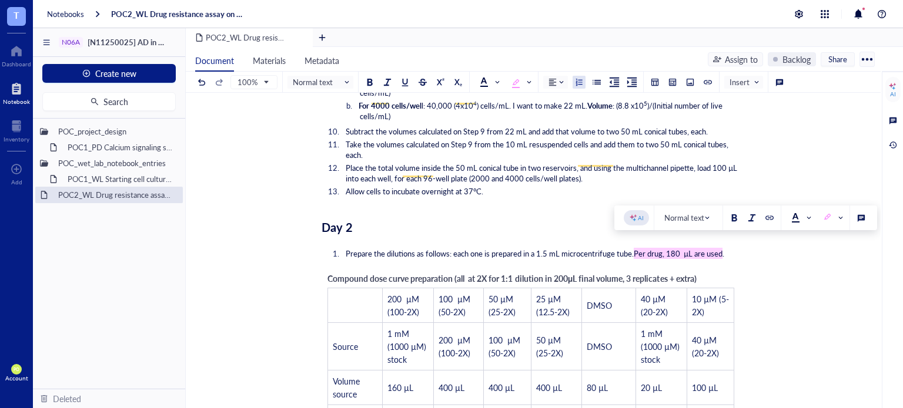
drag, startPoint x: 670, startPoint y: 246, endPoint x: 638, endPoint y: 249, distance: 31.9
click at [638, 249] on span "Per drug, 180 µL are used" at bounding box center [677, 253] width 89 height 11
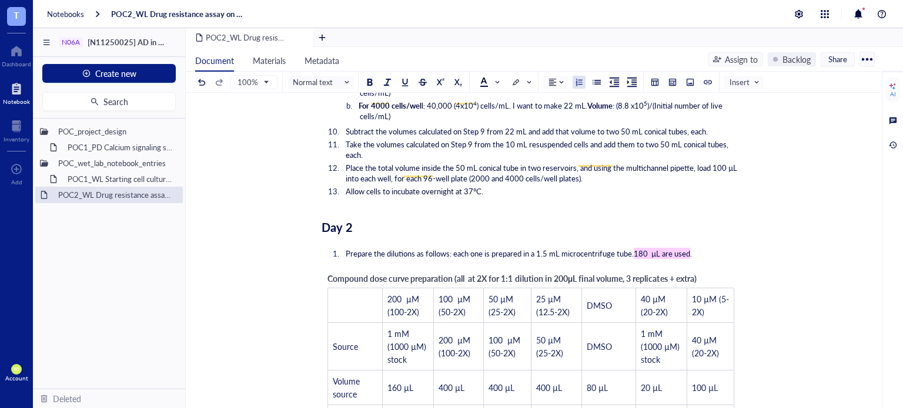
click at [692, 248] on span "." at bounding box center [691, 253] width 2 height 11
click at [668, 248] on span "180 µL are used per drug" at bounding box center [676, 253] width 86 height 11
click at [679, 216] on div "Day 2" at bounding box center [530, 228] width 418 height 24
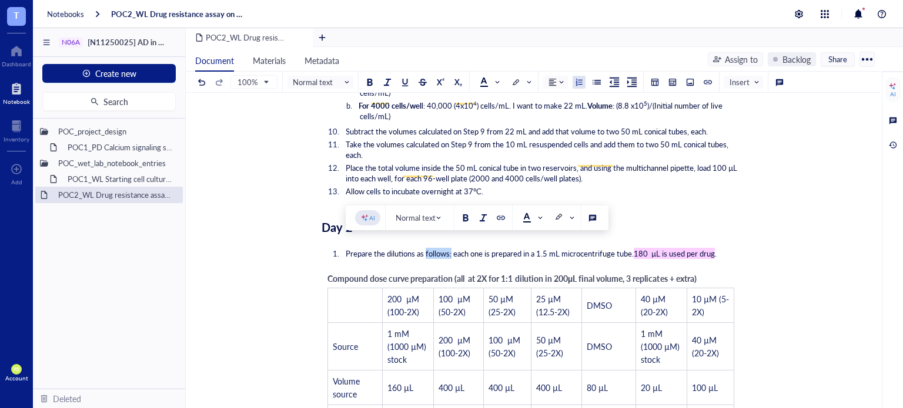
drag, startPoint x: 452, startPoint y: 244, endPoint x: 426, endPoint y: 247, distance: 26.0
click at [426, 248] on span "Prepare the dilutions as follows: each one is prepared in a 1.5 mL microcentrif…" at bounding box center [490, 253] width 288 height 11
click at [450, 248] on span "Prepare the dilutions as follows: each one is prepared in a 1.5 mL microcentrif…" at bounding box center [490, 253] width 288 height 11
drag, startPoint x: 452, startPoint y: 249, endPoint x: 414, endPoint y: 247, distance: 38.2
click at [414, 248] on span "Prepare the dilutions as follows: each one is prepared in a 1.5 mL microcentrif…" at bounding box center [490, 253] width 288 height 11
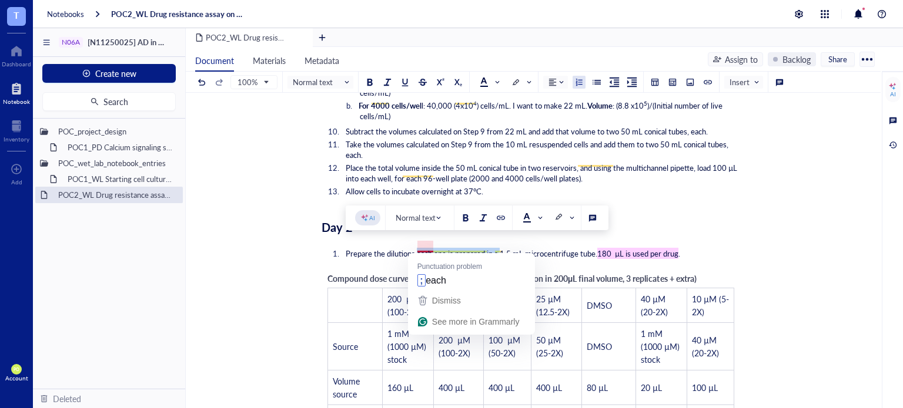
drag, startPoint x: 501, startPoint y: 247, endPoint x: 417, endPoint y: 251, distance: 84.1
click at [417, 251] on span "Prepare the dilutions each one is prepared in a 1.5 mL microcentrifuge tube." at bounding box center [471, 253] width 251 height 11
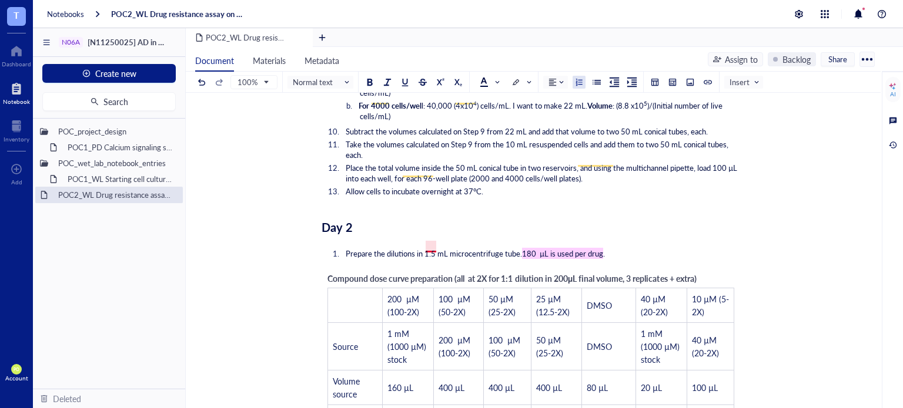
click at [425, 248] on span "Prepare the dilutions in 1.5 mL microcentrifuge tube." at bounding box center [434, 253] width 176 height 11
click at [522, 248] on span "Prepare the dilutions in a 1.5 mL microcentrifuge tube." at bounding box center [437, 253] width 182 height 11
click at [524, 248] on span "Prepare the dilutions in a 1.5 mL microcentrifuge tube." at bounding box center [437, 253] width 182 height 11
click at [643, 253] on ol "Prepare the dilutions in a 1.5 mL microcentrifuge tube, each. 180 µL is used pe…" at bounding box center [530, 253] width 418 height 15
click at [404, 273] on span "Compound dose curve preparation (all at 2X for 1:1 dilution in 200" at bounding box center [447, 279] width 240 height 12
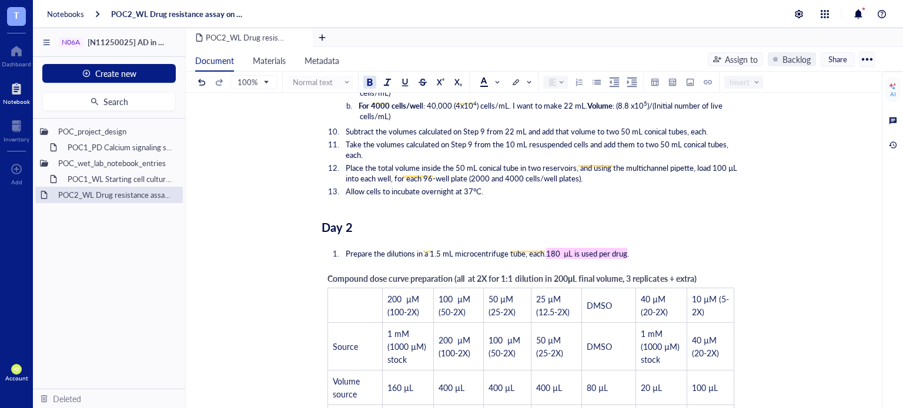
click at [383, 266] on div "Compound dose curve preparation (all at 2X for 1:1 dilution in 200 μ L final vo…" at bounding box center [530, 373] width 418 height 214
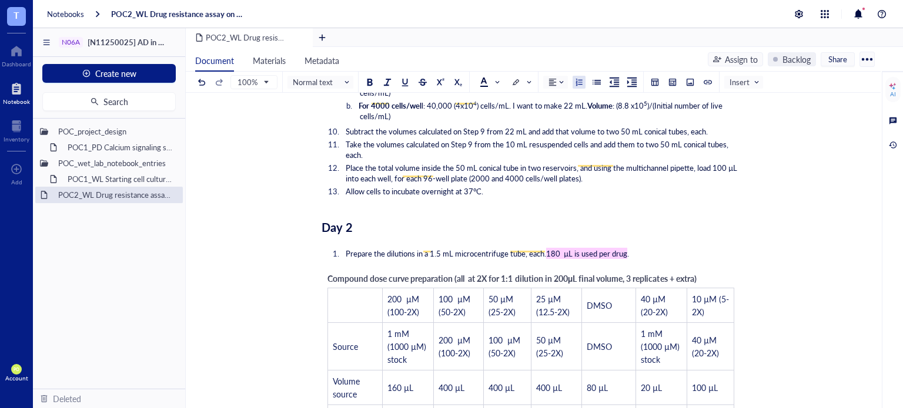
click at [646, 249] on li "Prepare the dilutions in a 1.5 mL microcentrifuge tube, each. 180 µL is used pe…" at bounding box center [540, 254] width 399 height 11
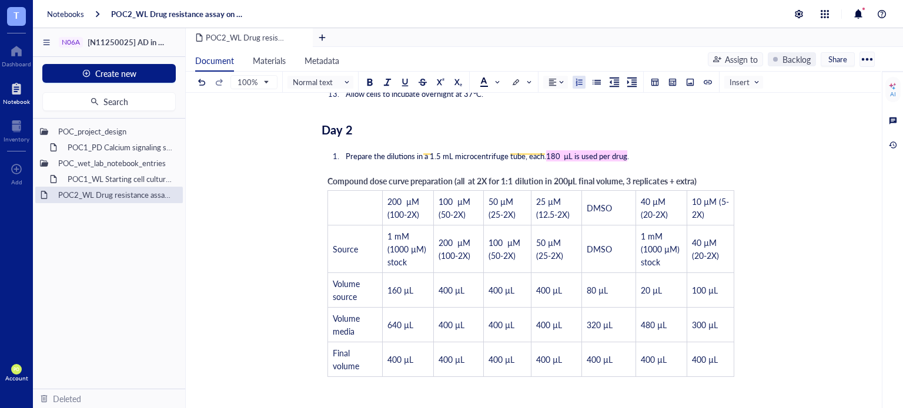
click at [327, 385] on div "﻿" at bounding box center [530, 390] width 418 height 11
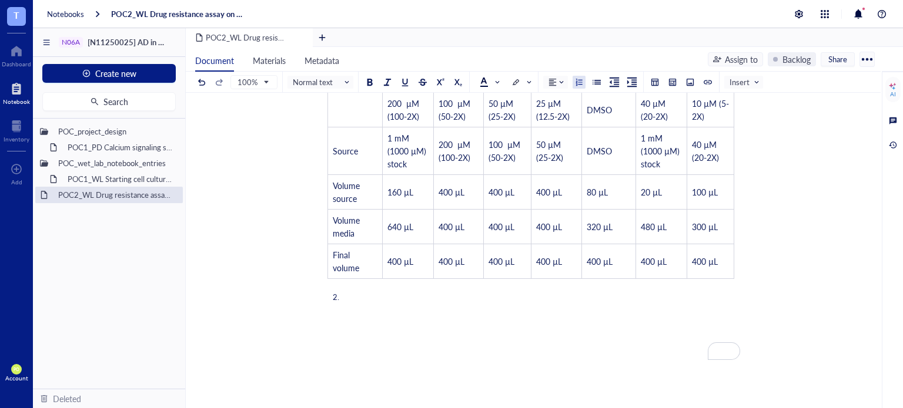
scroll to position [2188, 0]
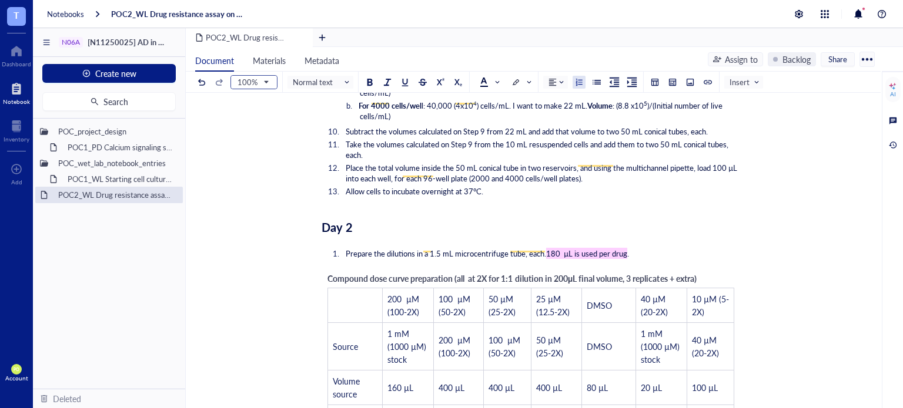
click at [257, 79] on span "100%" at bounding box center [252, 82] width 31 height 11
click at [255, 123] on div "75%" at bounding box center [253, 119] width 31 height 13
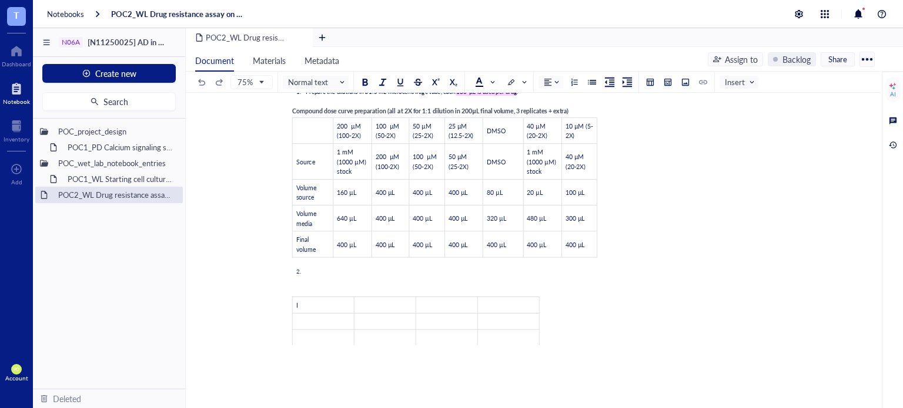
scroll to position [2448, 0]
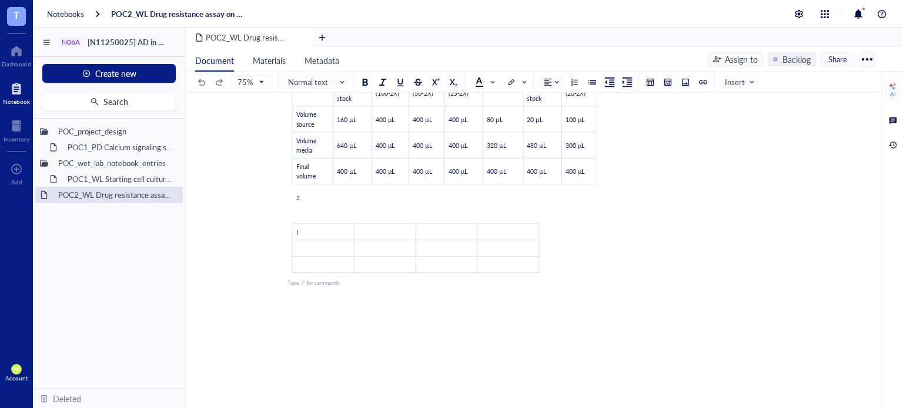
drag, startPoint x: 556, startPoint y: 275, endPoint x: 287, endPoint y: 214, distance: 276.0
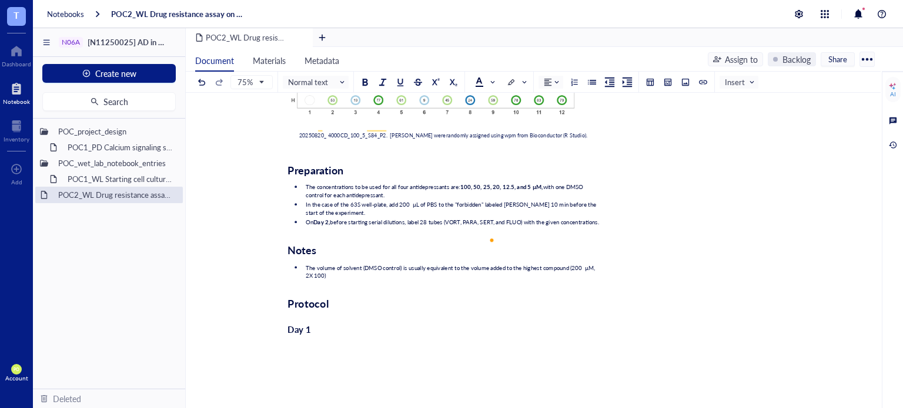
scroll to position [1665, 0]
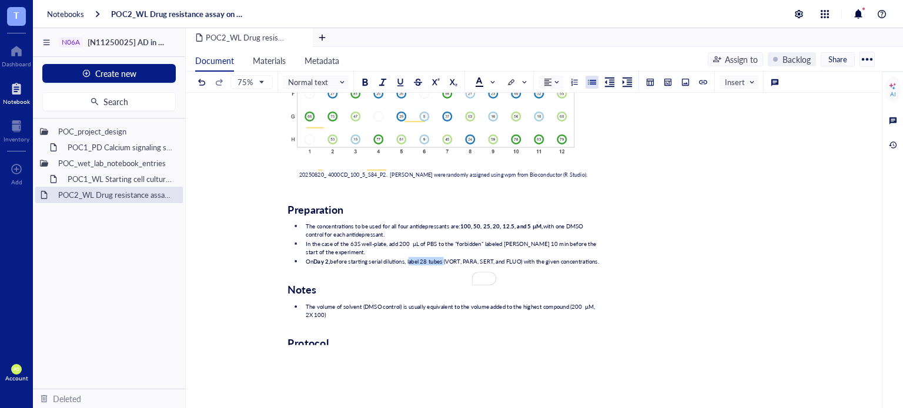
drag, startPoint x: 442, startPoint y: 249, endPoint x: 407, endPoint y: 250, distance: 34.7
click at [407, 257] on span "before starting serial dilutions, label 28 tubes (VORT, PARA, SERT, and FLUO) w…" at bounding box center [464, 261] width 269 height 8
drag, startPoint x: 407, startPoint y: 250, endPoint x: 442, endPoint y: 249, distance: 34.7
click at [442, 257] on span "before starting serial dilutions, label 28 tubes (VORT, PARA, SERT, and FLUO) w…" at bounding box center [464, 261] width 269 height 8
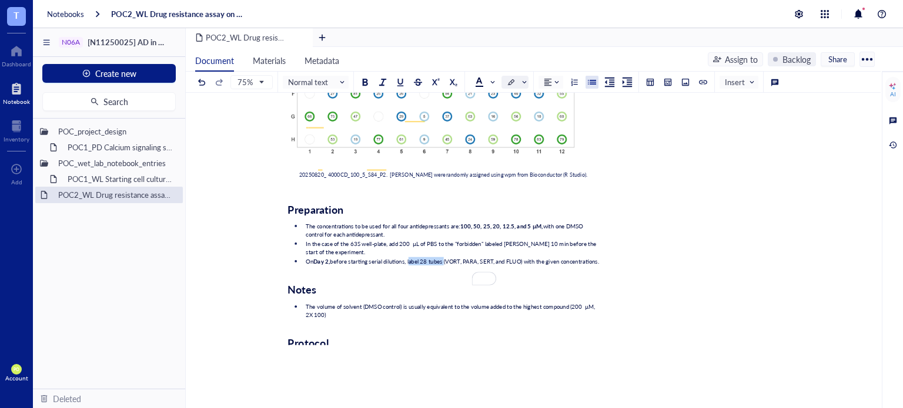
click at [524, 85] on span at bounding box center [516, 82] width 19 height 12
click at [508, 119] on div at bounding box center [511, 119] width 8 height 8
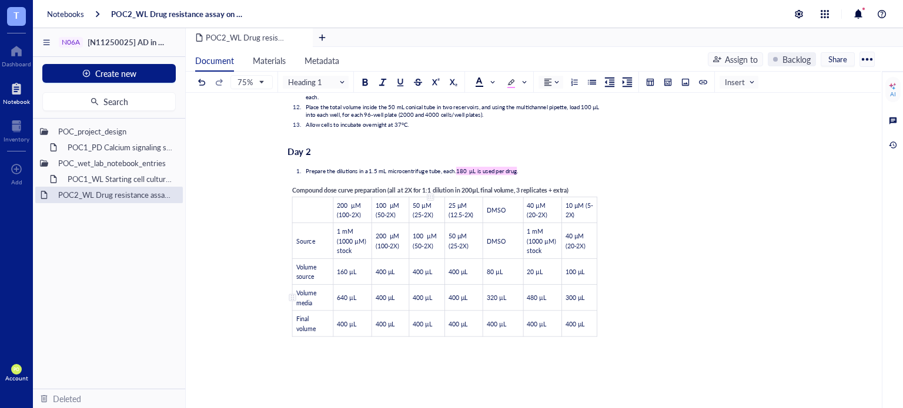
scroll to position [2306, 0]
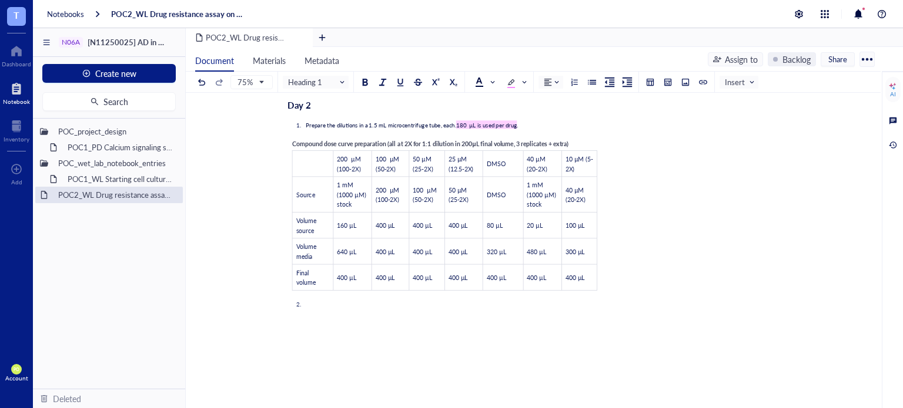
click at [367, 300] on li "﻿" at bounding box center [451, 304] width 299 height 8
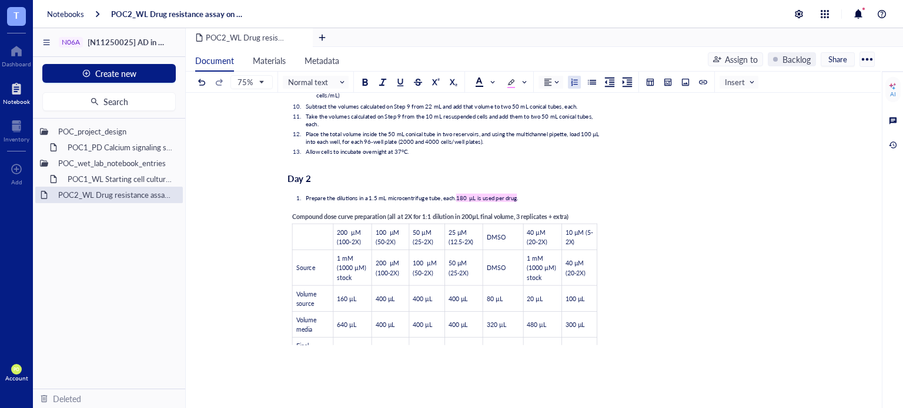
scroll to position [2013, 0]
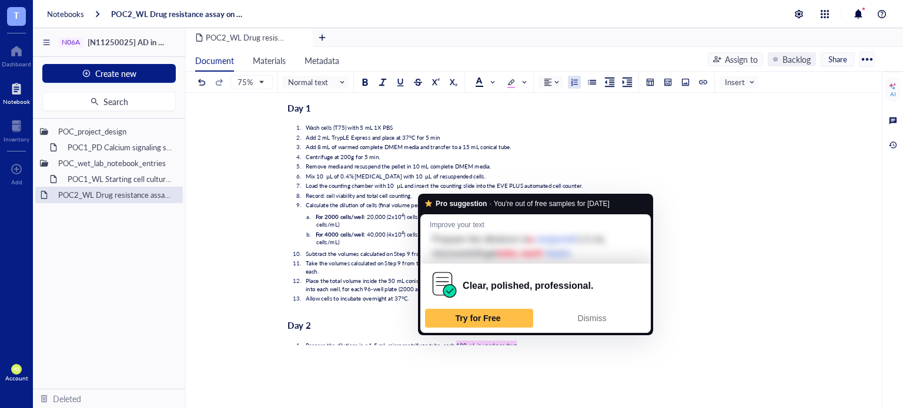
click at [353, 346] on div "POC2_WL Drug resistance assay on N06A library POC2_WL Drug resistance assay on …" at bounding box center [533, 261] width 695 height 337
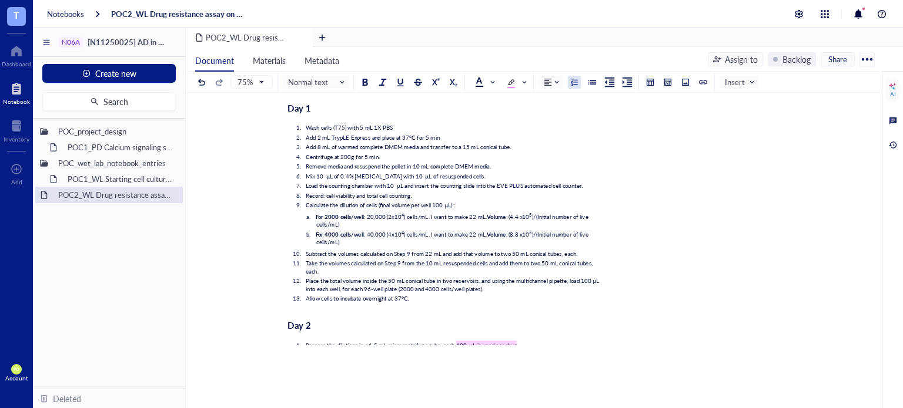
click at [357, 341] on span "Prepare the dilutions in a 1.5 mL microcentrifuge tube, each." at bounding box center [381, 345] width 150 height 8
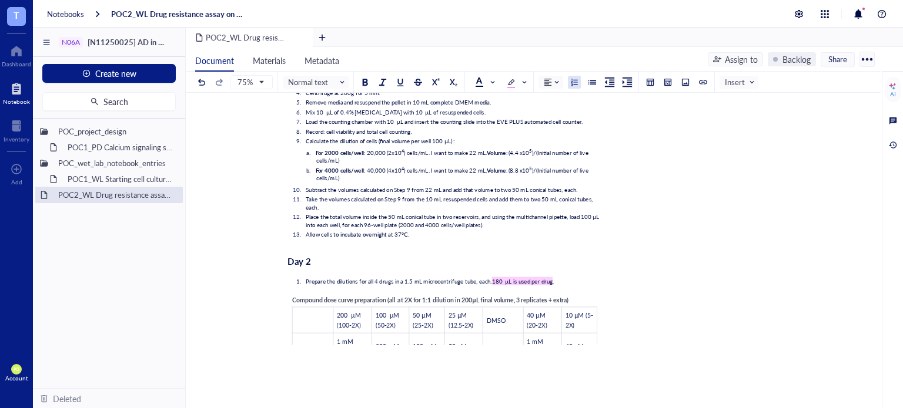
scroll to position [2113, 0]
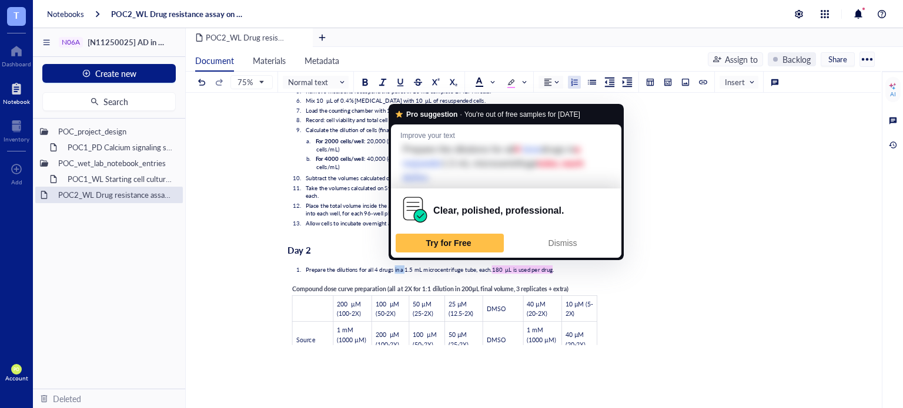
drag, startPoint x: 403, startPoint y: 262, endPoint x: 393, endPoint y: 263, distance: 10.0
click at [393, 266] on span "Prepare the dilutions for all 4 drugs in a 1.5 mL microcentrifuge tube, each." at bounding box center [399, 270] width 186 height 8
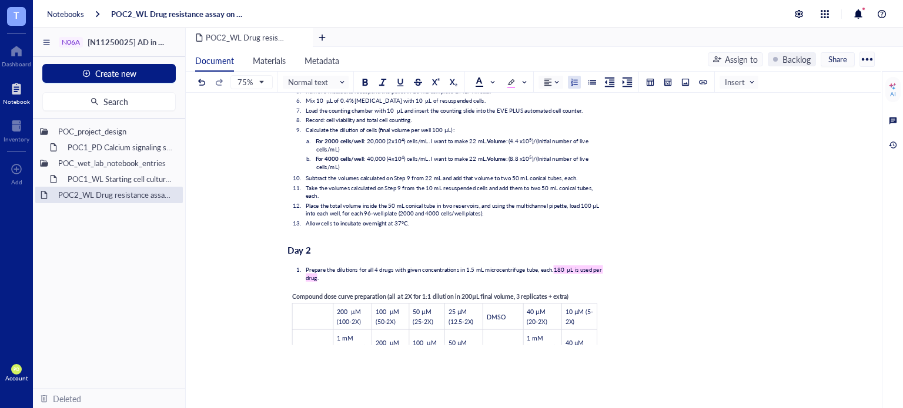
click at [536, 266] on span "Prepare the dilutions for all 4 drugs with given concentrations in 1.5 mL micro…" at bounding box center [430, 270] width 248 height 8
click at [511, 270] on li "Prepare the dilutions for all 4 drugs with given concentrations in 1.5 mL micro…" at bounding box center [451, 274] width 299 height 16
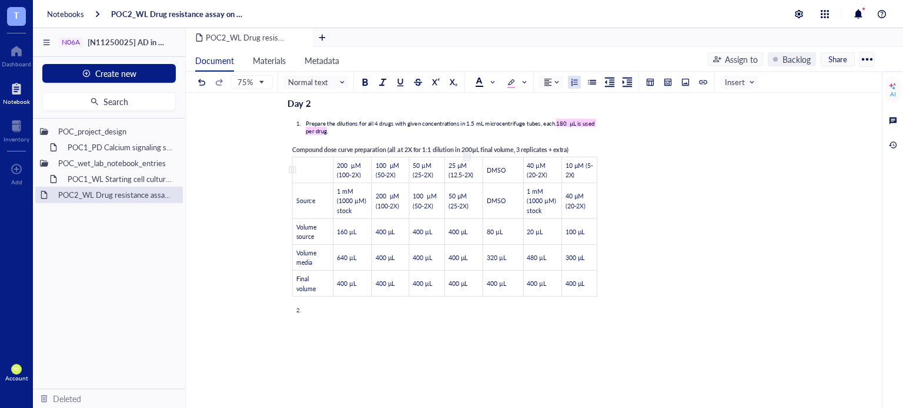
scroll to position [2211, 0]
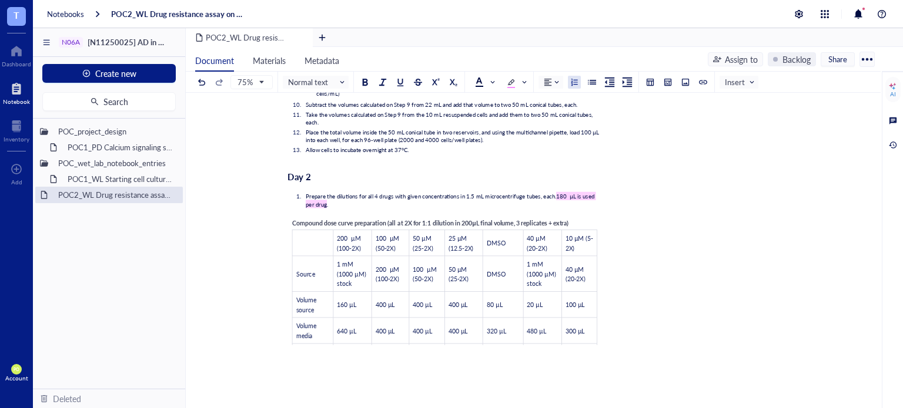
click at [333, 192] on span "Prepare the dilutions for all 4 drugs with given concentrations in 1.5 mL micro…" at bounding box center [431, 196] width 250 height 8
click at [354, 192] on span "Prepare the dilutions for all 4 drugs with given concentrations in 1.5 mL micro…" at bounding box center [431, 196] width 250 height 8
click at [378, 200] on li "Prepare the dilutions (2X) for all 4 drugs with given concentrations in 1.5 mL …" at bounding box center [451, 200] width 299 height 16
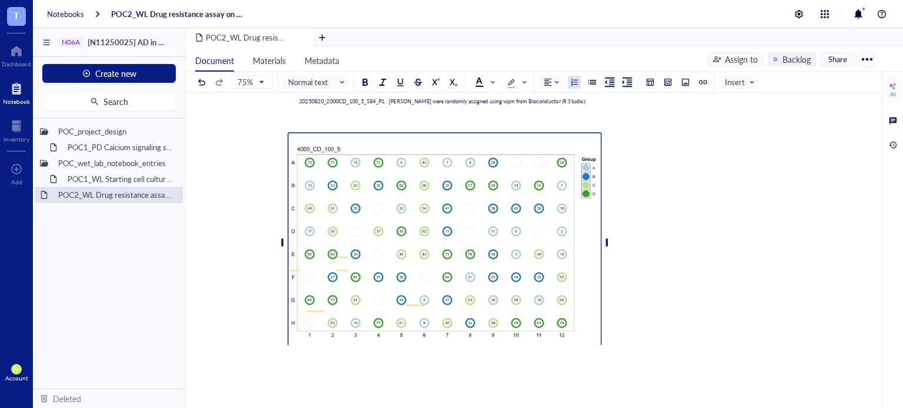
scroll to position [1427, 0]
